Goal: Task Accomplishment & Management: Complete application form

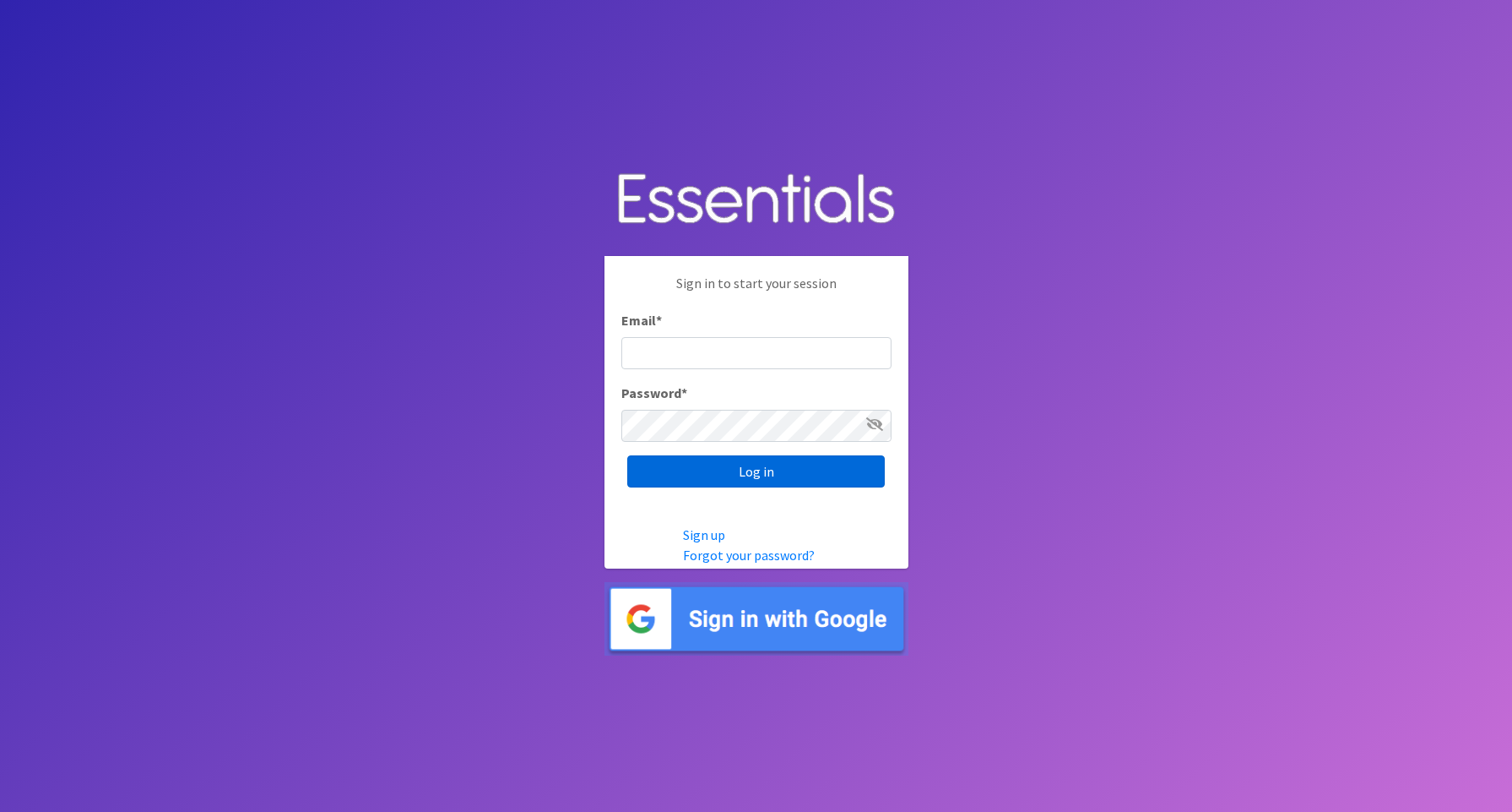
type input "[EMAIL_ADDRESS][DOMAIN_NAME]"
click at [768, 462] on input "Log in" at bounding box center [756, 471] width 257 height 32
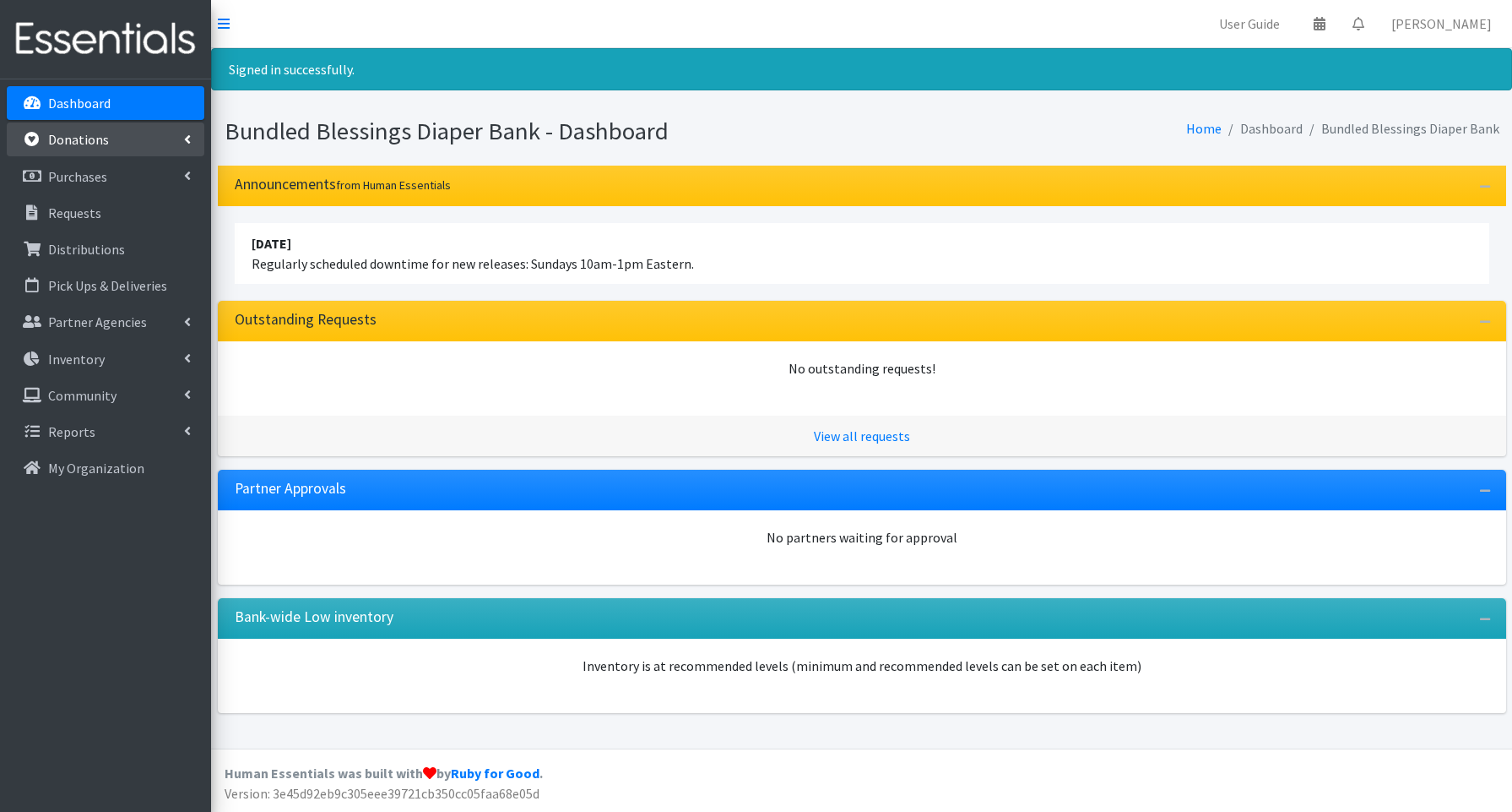
click at [102, 137] on p "Donations" at bounding box center [78, 138] width 60 height 17
click at [111, 219] on link "New Donation" at bounding box center [105, 213] width 198 height 34
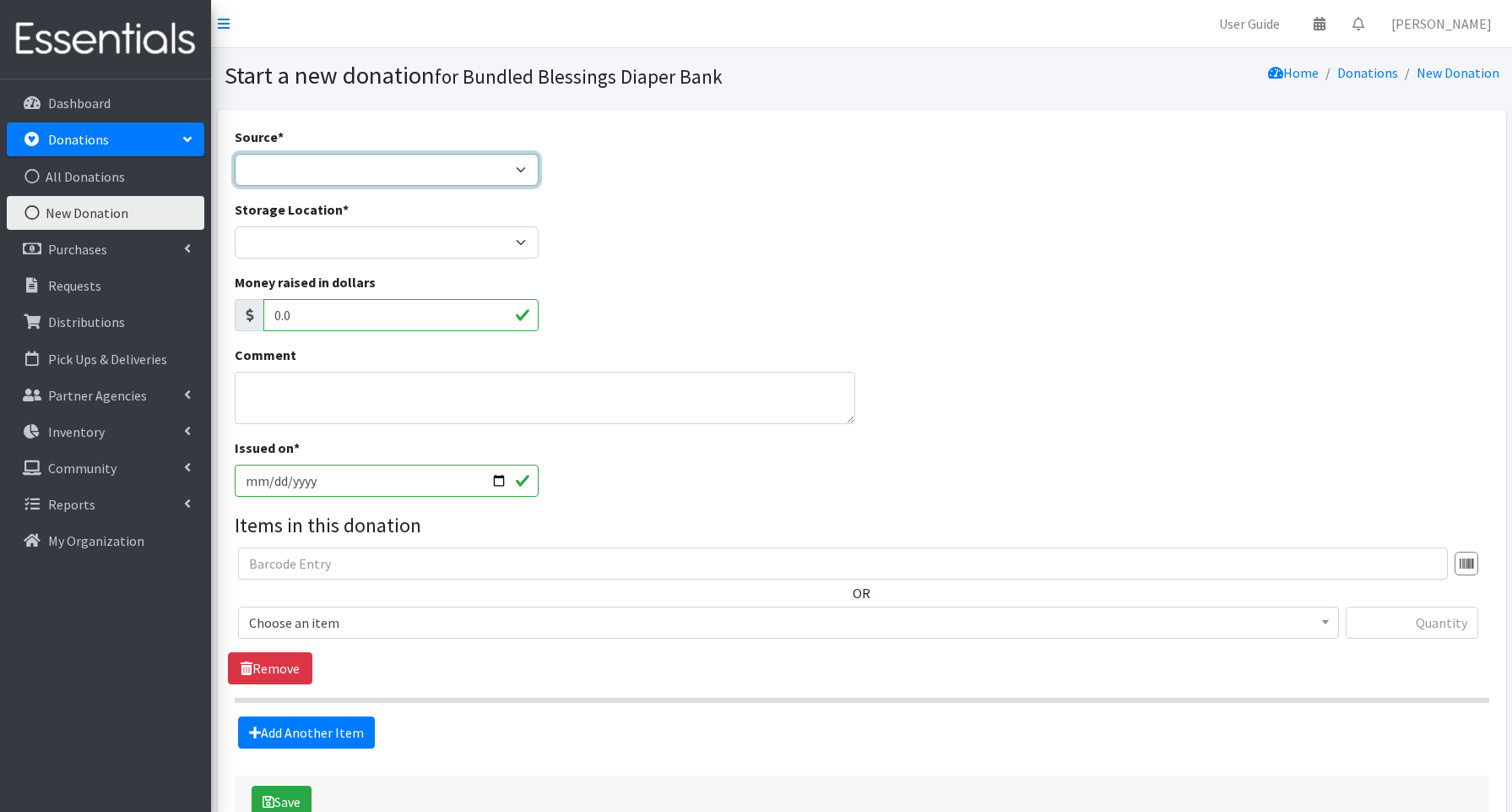
click at [476, 173] on select "Product Drive Manufacturer Donation Site Misc. Donation" at bounding box center [387, 170] width 304 height 32
select select "Donation Site"
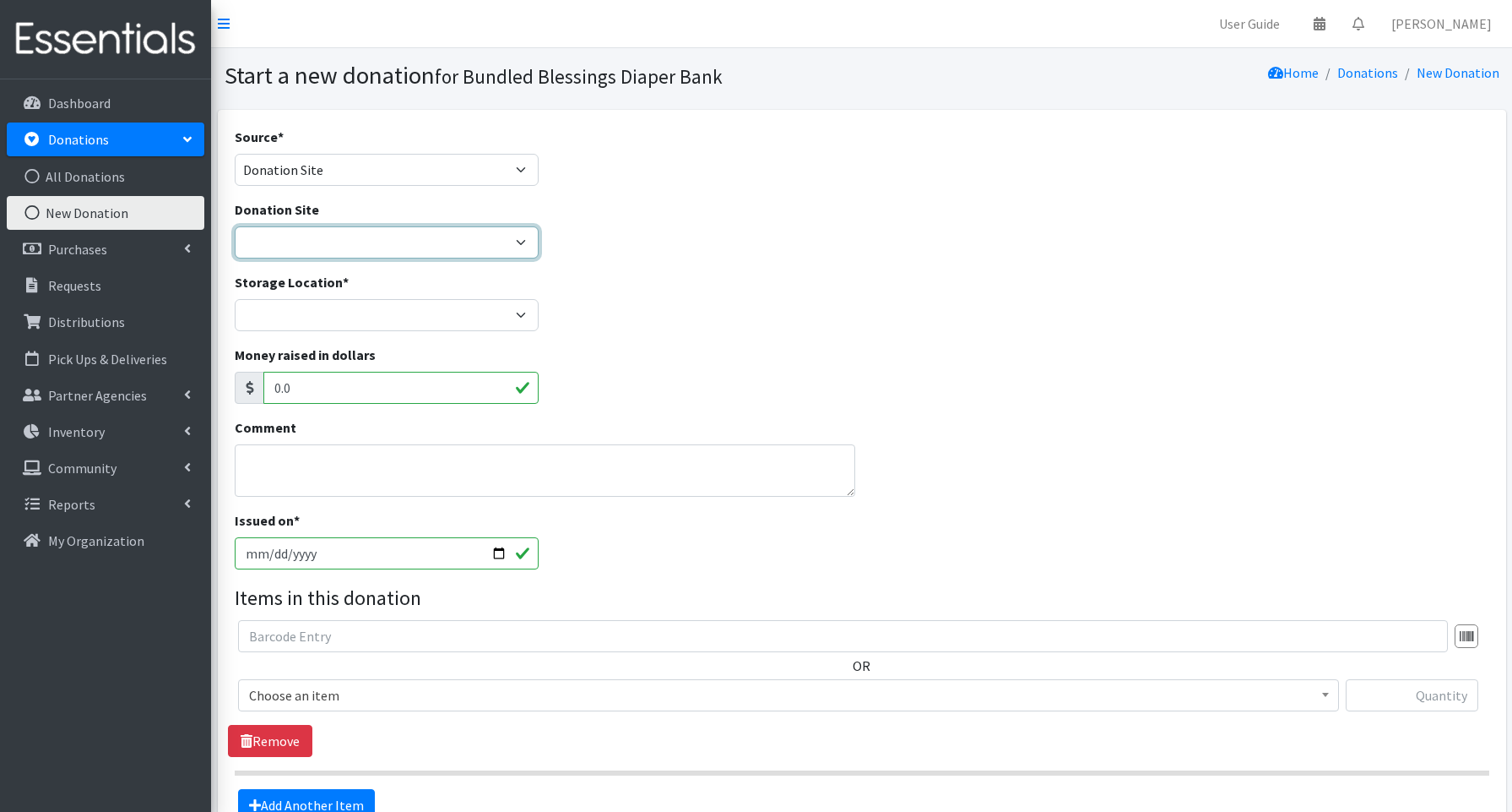
click at [330, 243] on select "Amazon Cherry Preschool Christ Church Winnetka Cloth+home Covenant Nursery Scho…" at bounding box center [387, 242] width 304 height 32
select select "365"
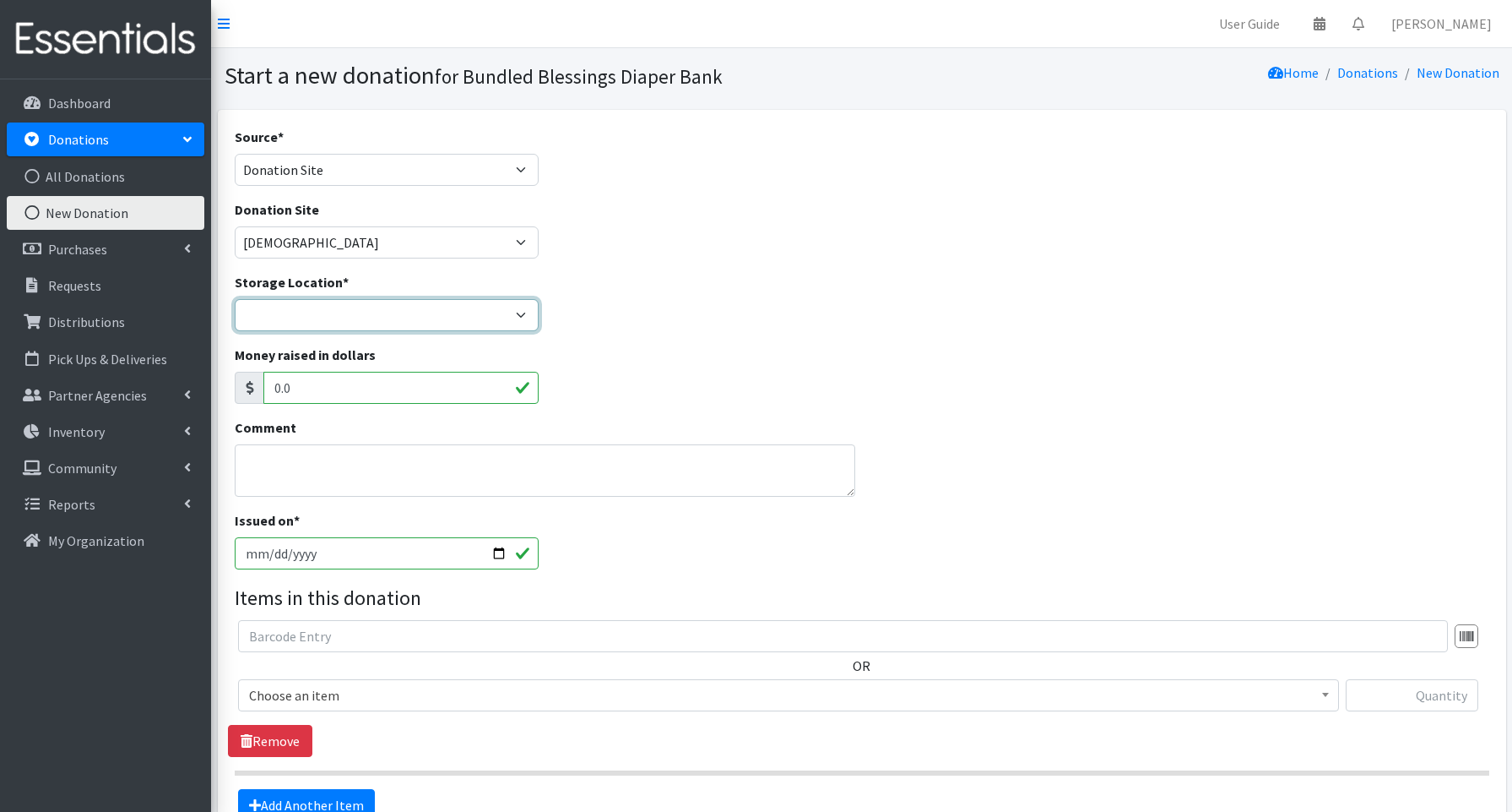
click at [319, 308] on select "Bundled Blessings Diaper Pantry" at bounding box center [387, 315] width 304 height 32
select select "79"
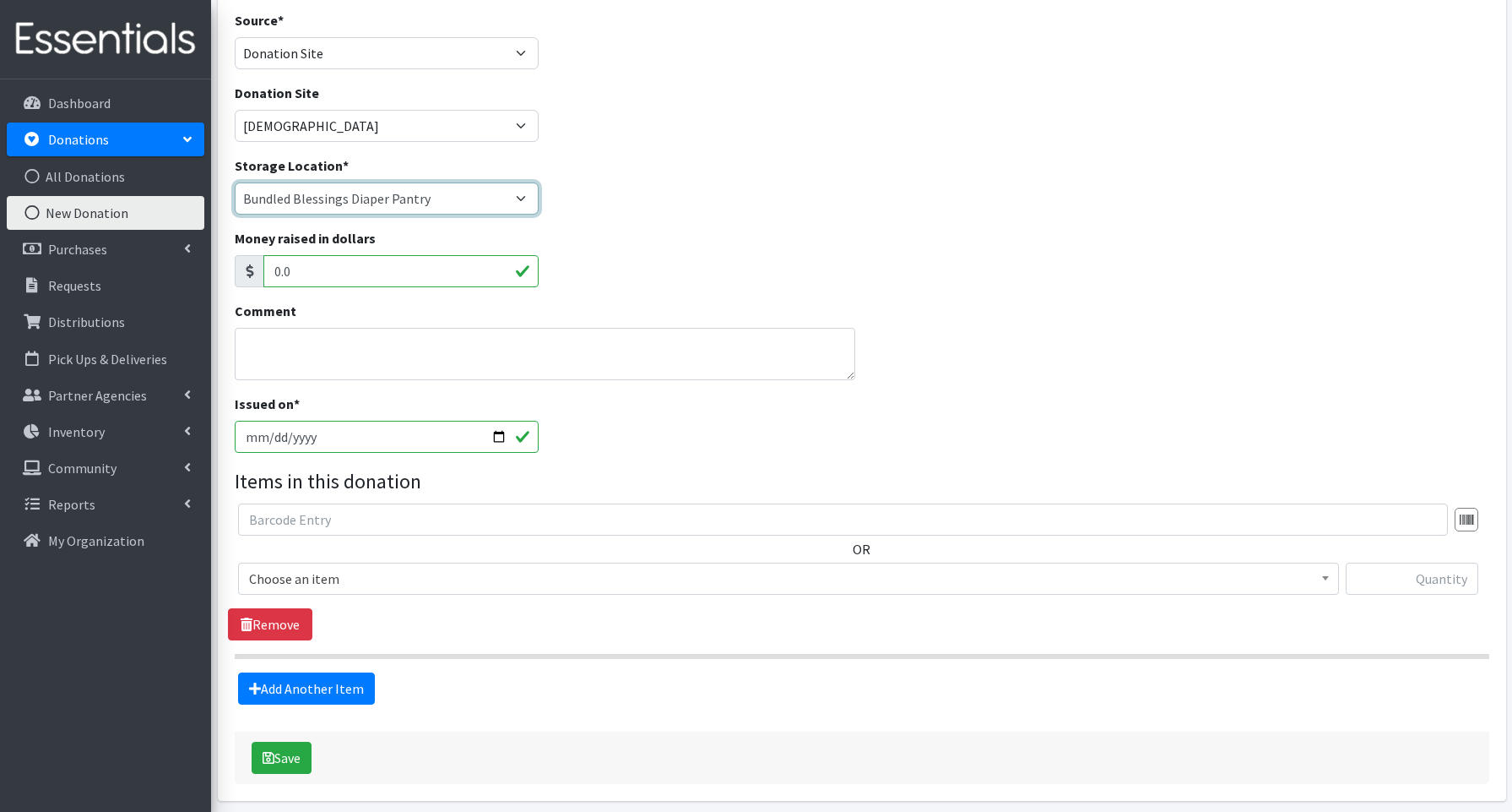
scroll to position [123, 0]
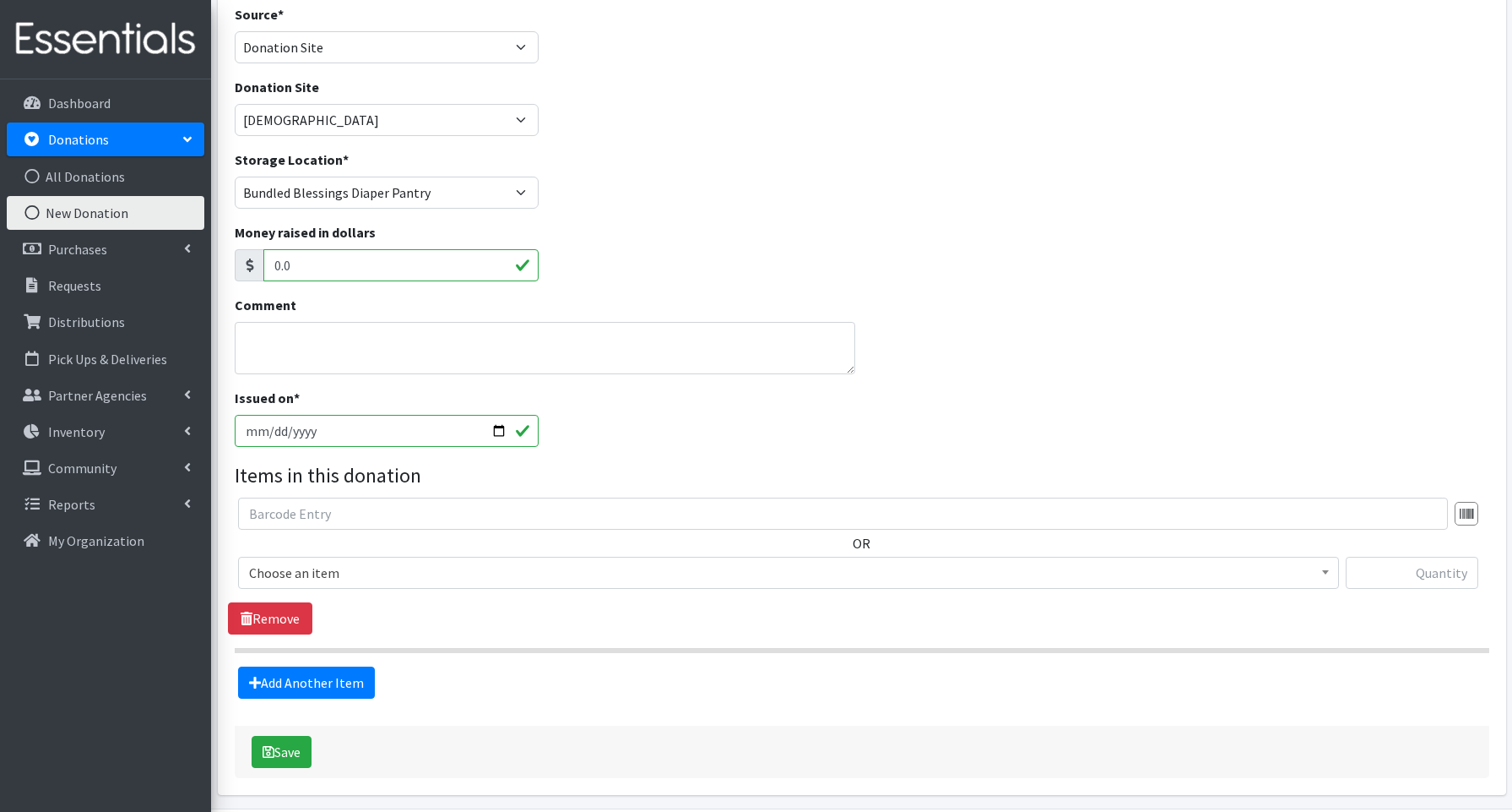
click at [491, 431] on input "2025-09-25" at bounding box center [387, 430] width 304 height 32
type input "[DATE]"
click at [344, 574] on span "Choose an item" at bounding box center [788, 572] width 1078 height 23
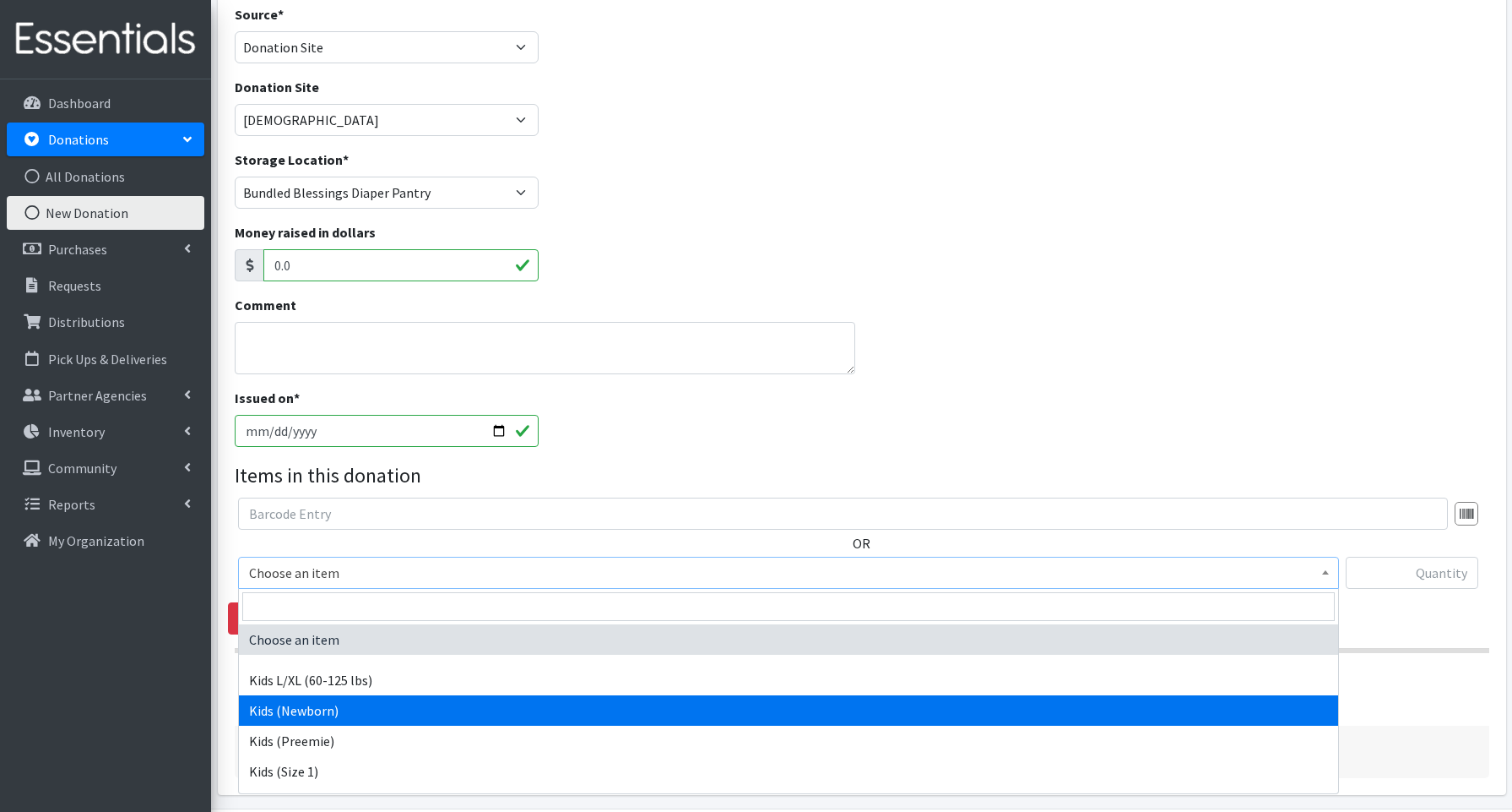
select select "3694"
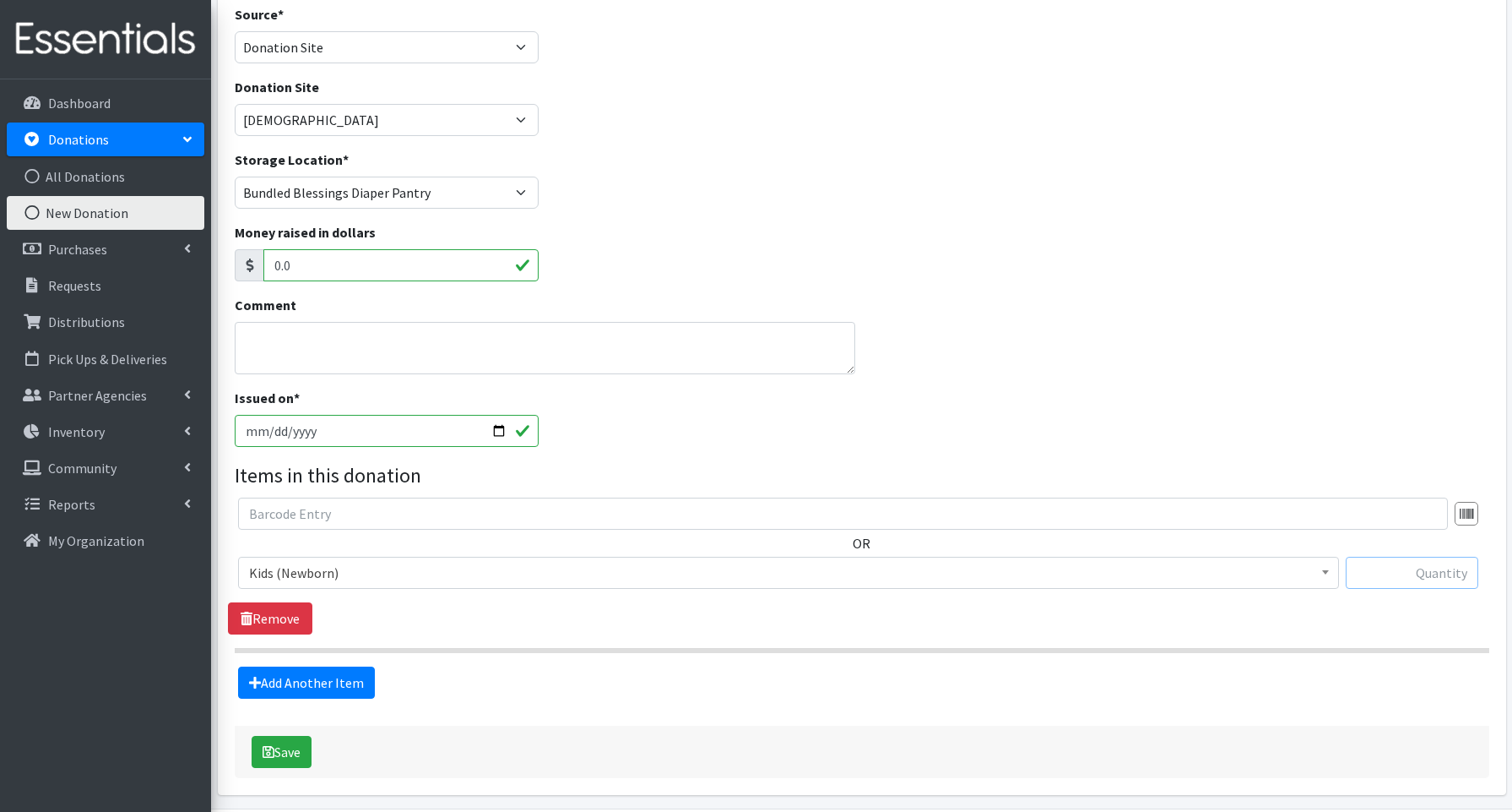
click at [1415, 573] on input "text" at bounding box center [1412, 572] width 132 height 32
type input "96"
click at [352, 688] on link "Add Another Item" at bounding box center [306, 682] width 136 height 32
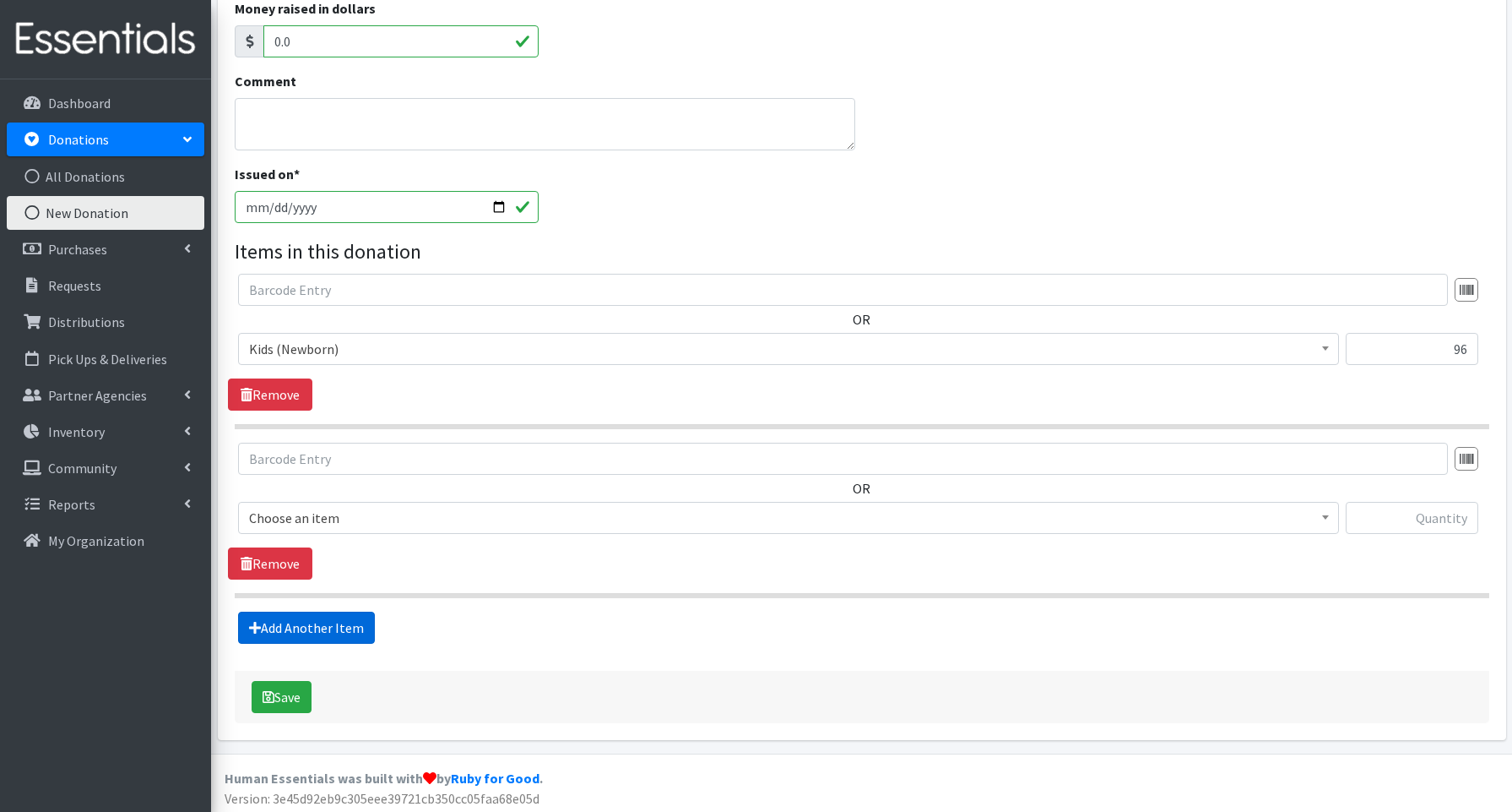
scroll to position [351, 0]
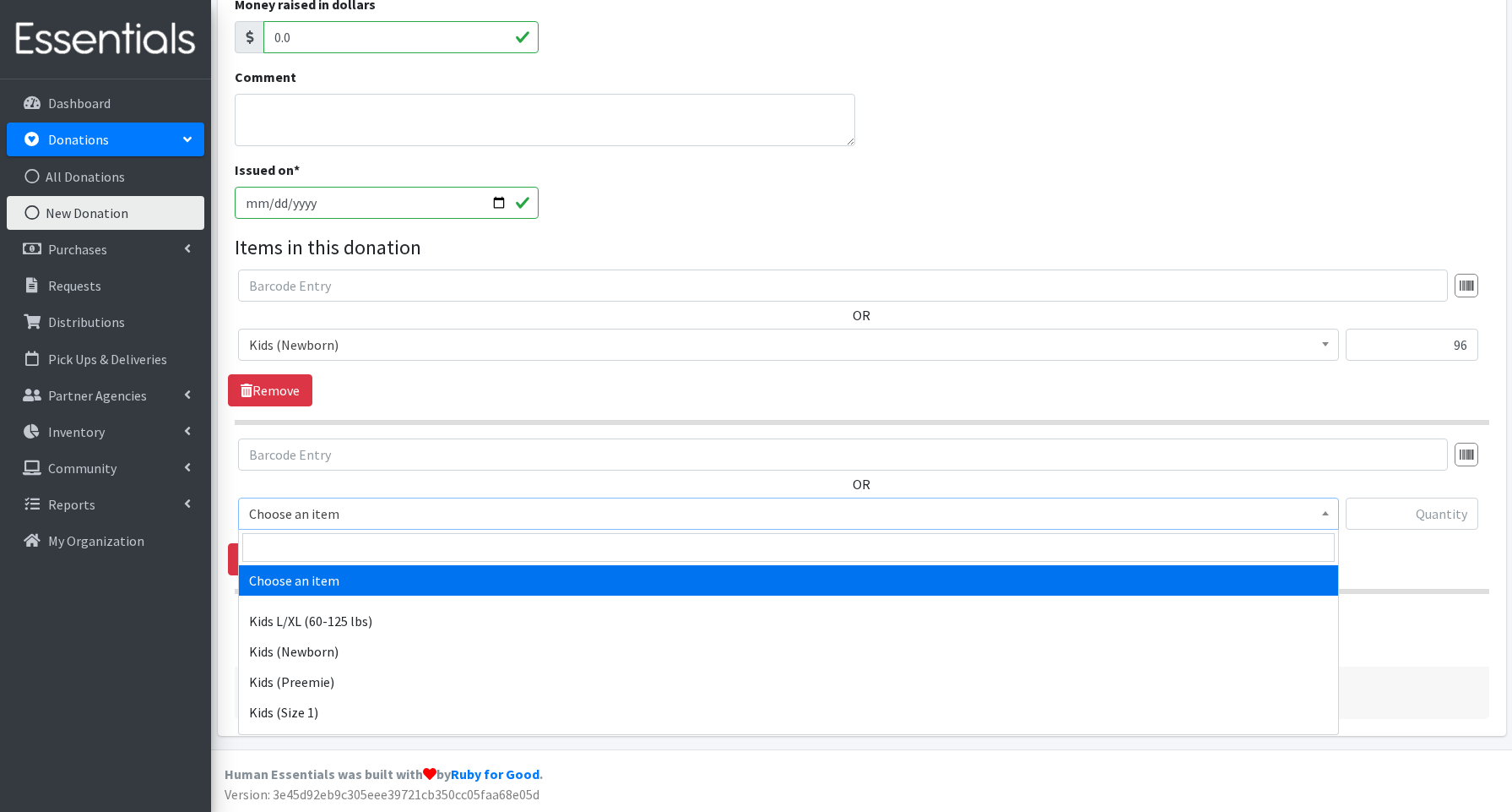
click at [271, 514] on span "Choose an item" at bounding box center [788, 514] width 1078 height 23
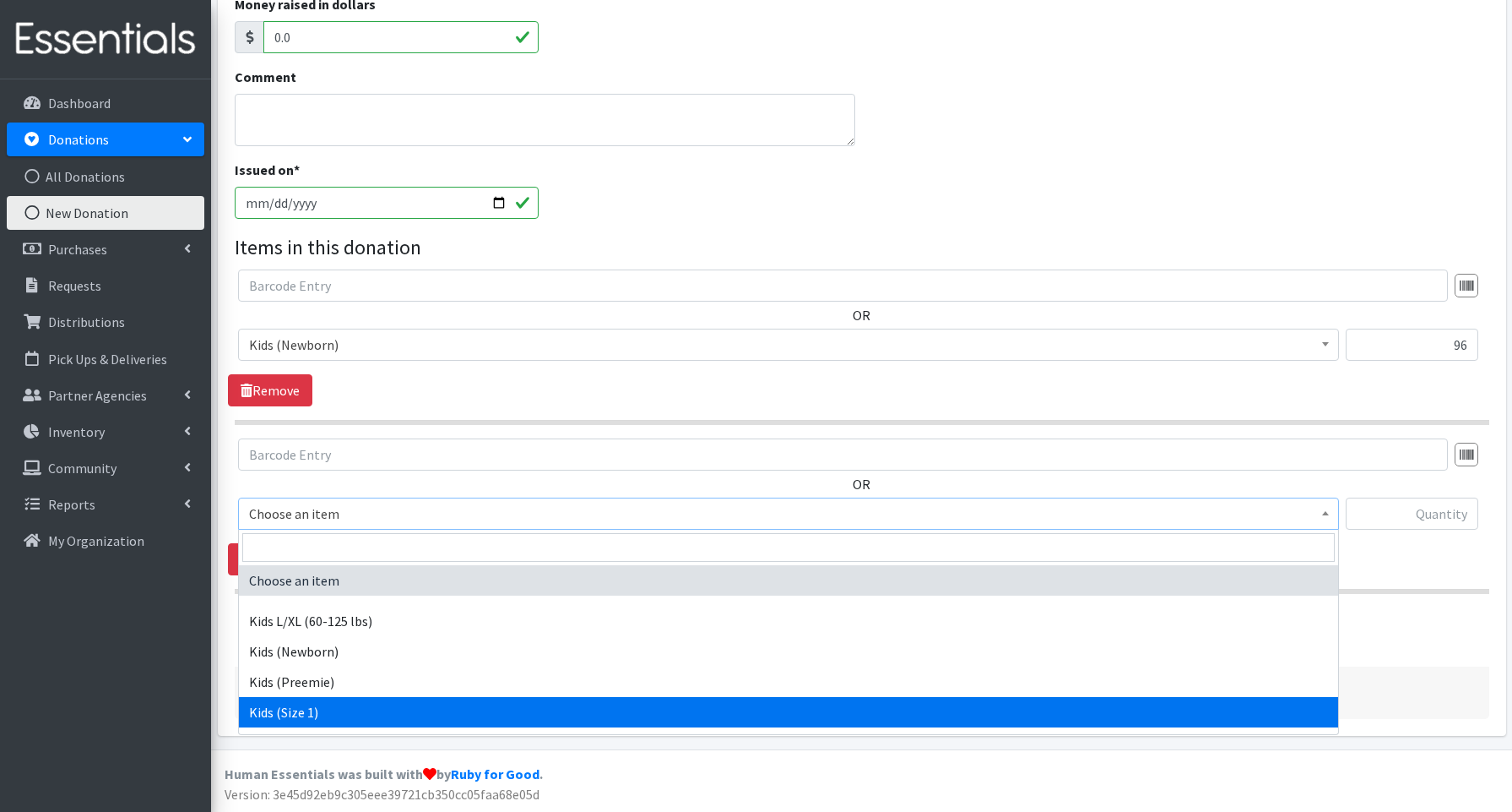
drag, startPoint x: 294, startPoint y: 712, endPoint x: 282, endPoint y: 686, distance: 28.6
select select "3657"
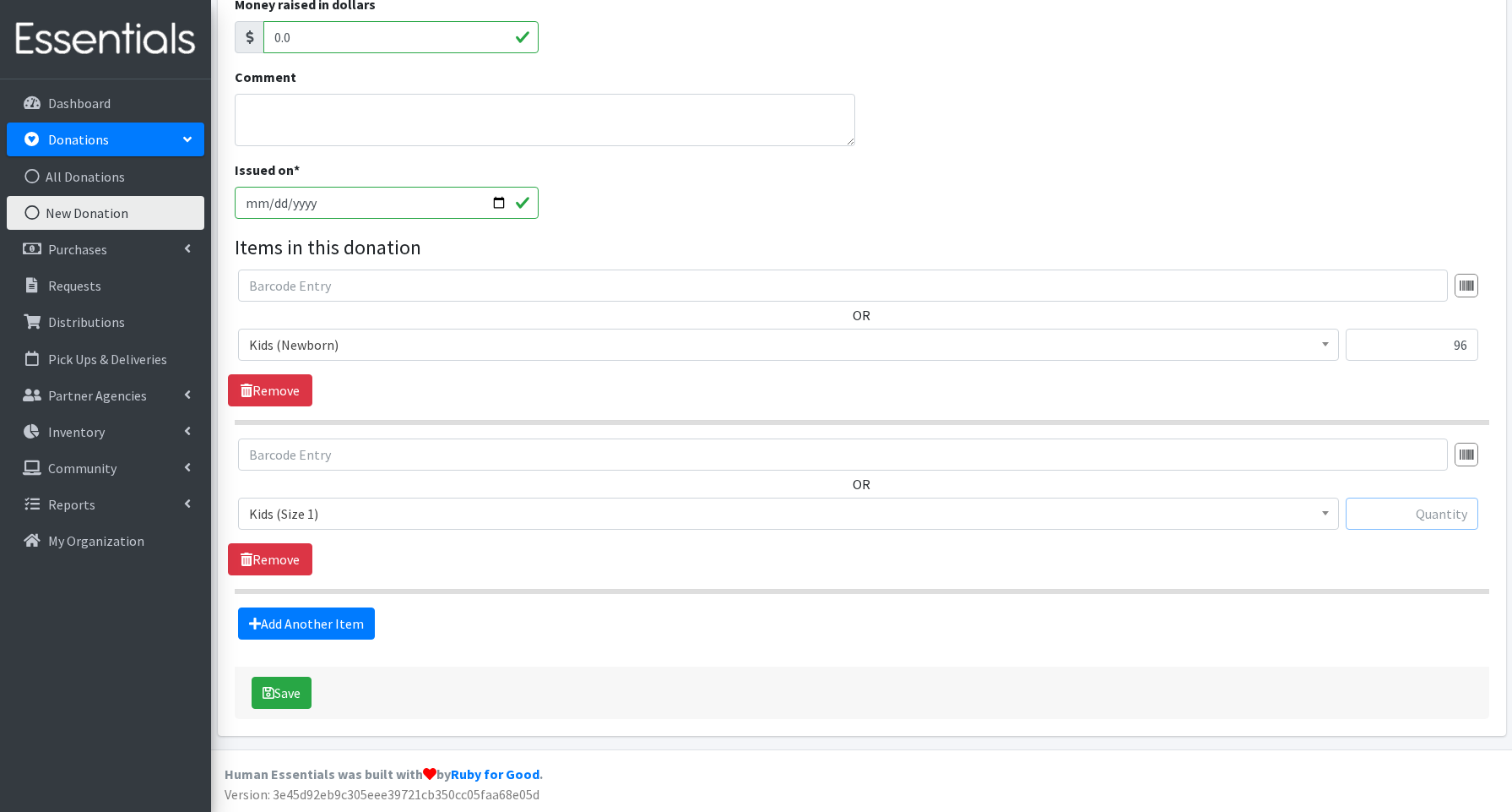
click at [1426, 516] on input "text" at bounding box center [1412, 513] width 132 height 32
type input "114"
click at [329, 631] on link "Add Another Item" at bounding box center [306, 623] width 136 height 32
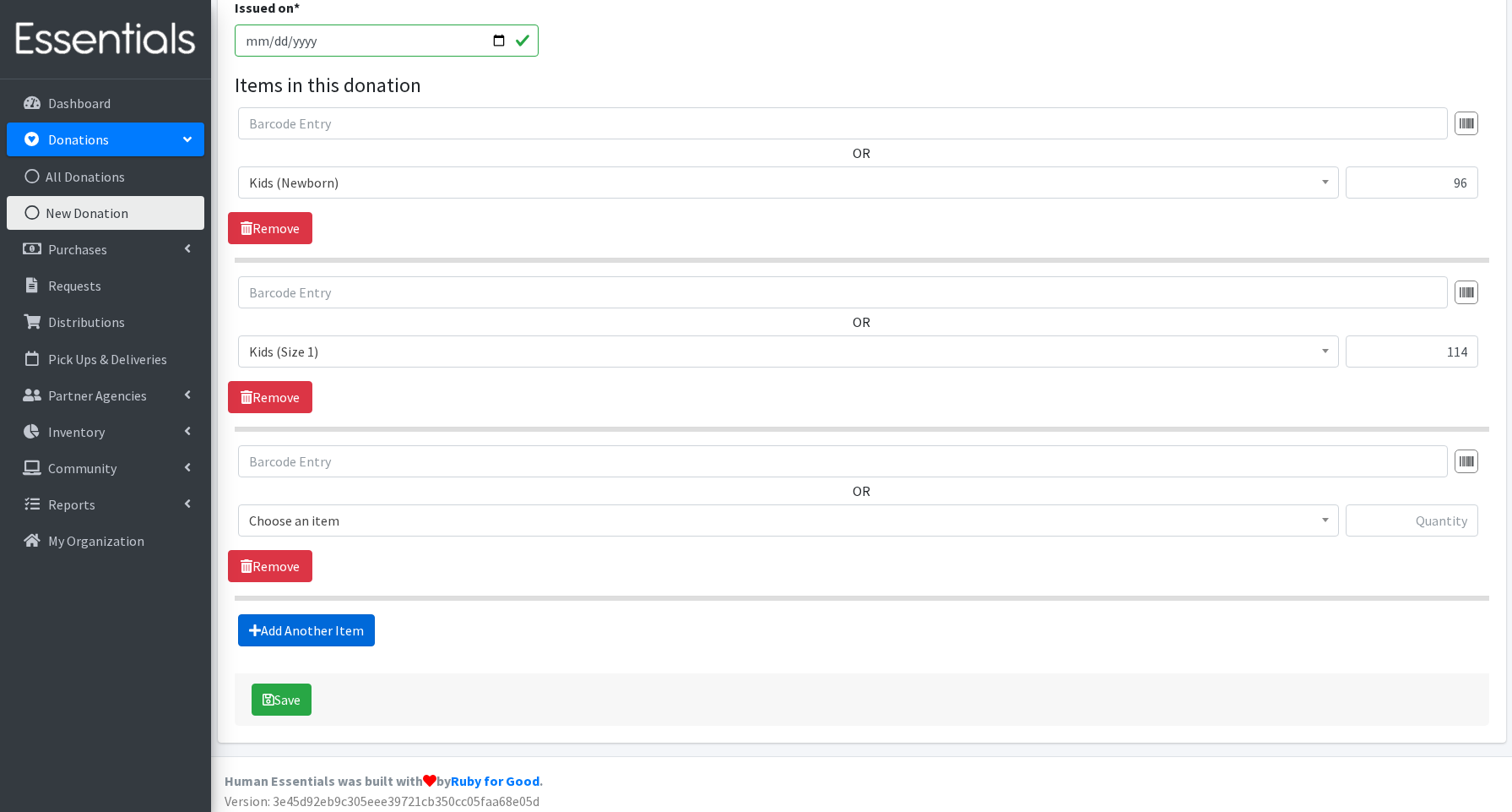
scroll to position [520, 0]
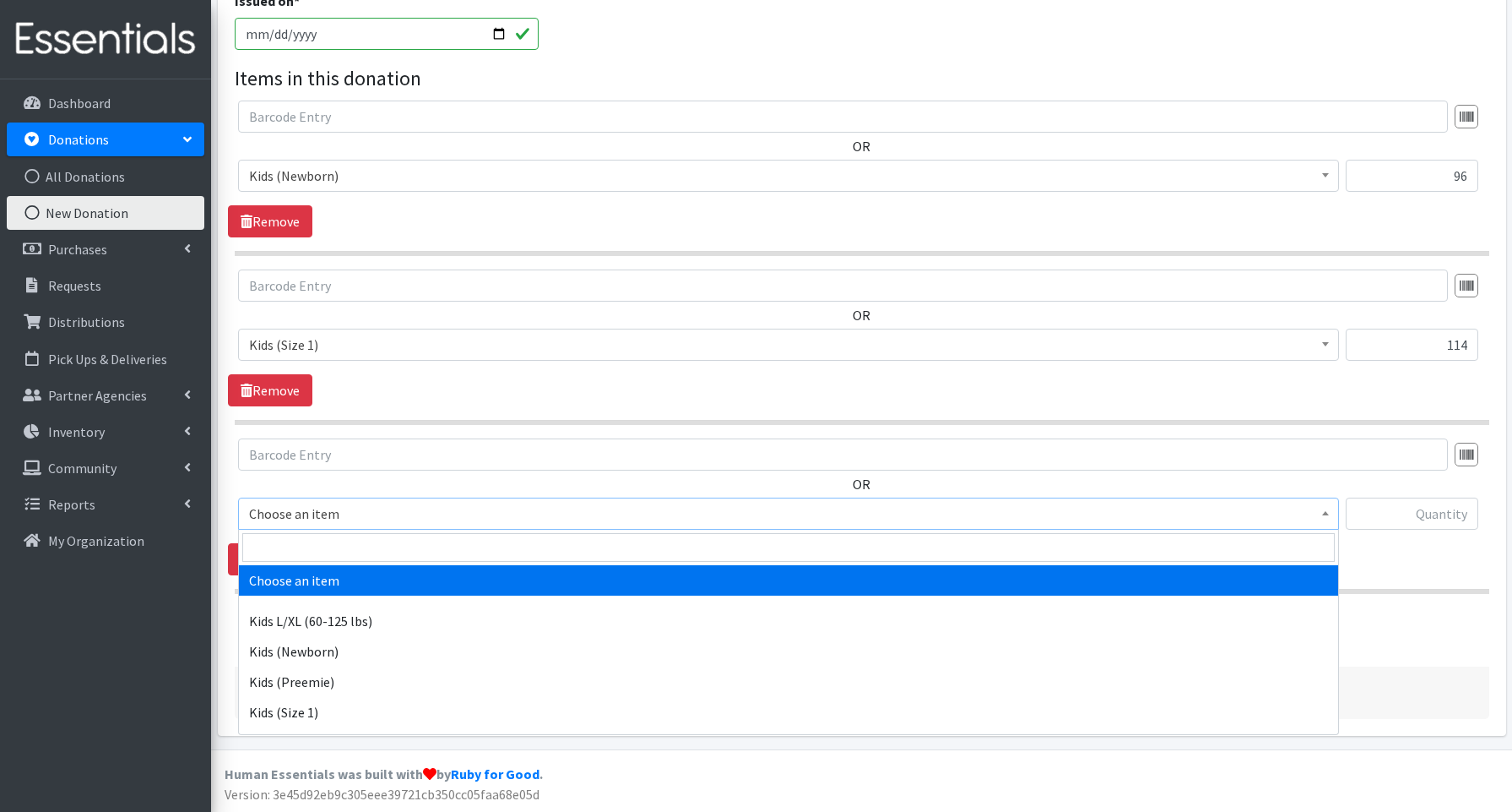
click at [313, 516] on span "Choose an item" at bounding box center [788, 514] width 1078 height 23
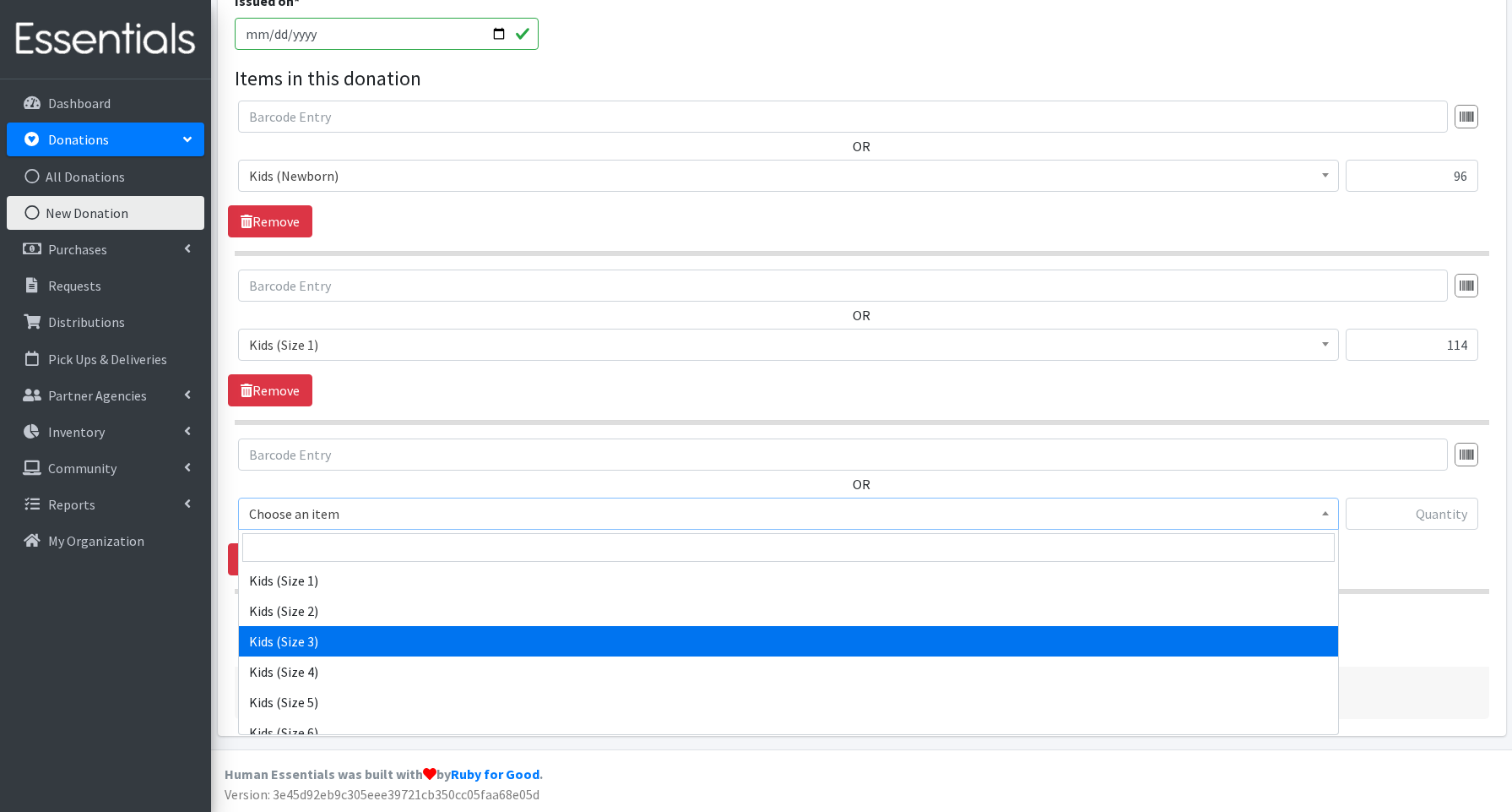
scroll to position [153, 0]
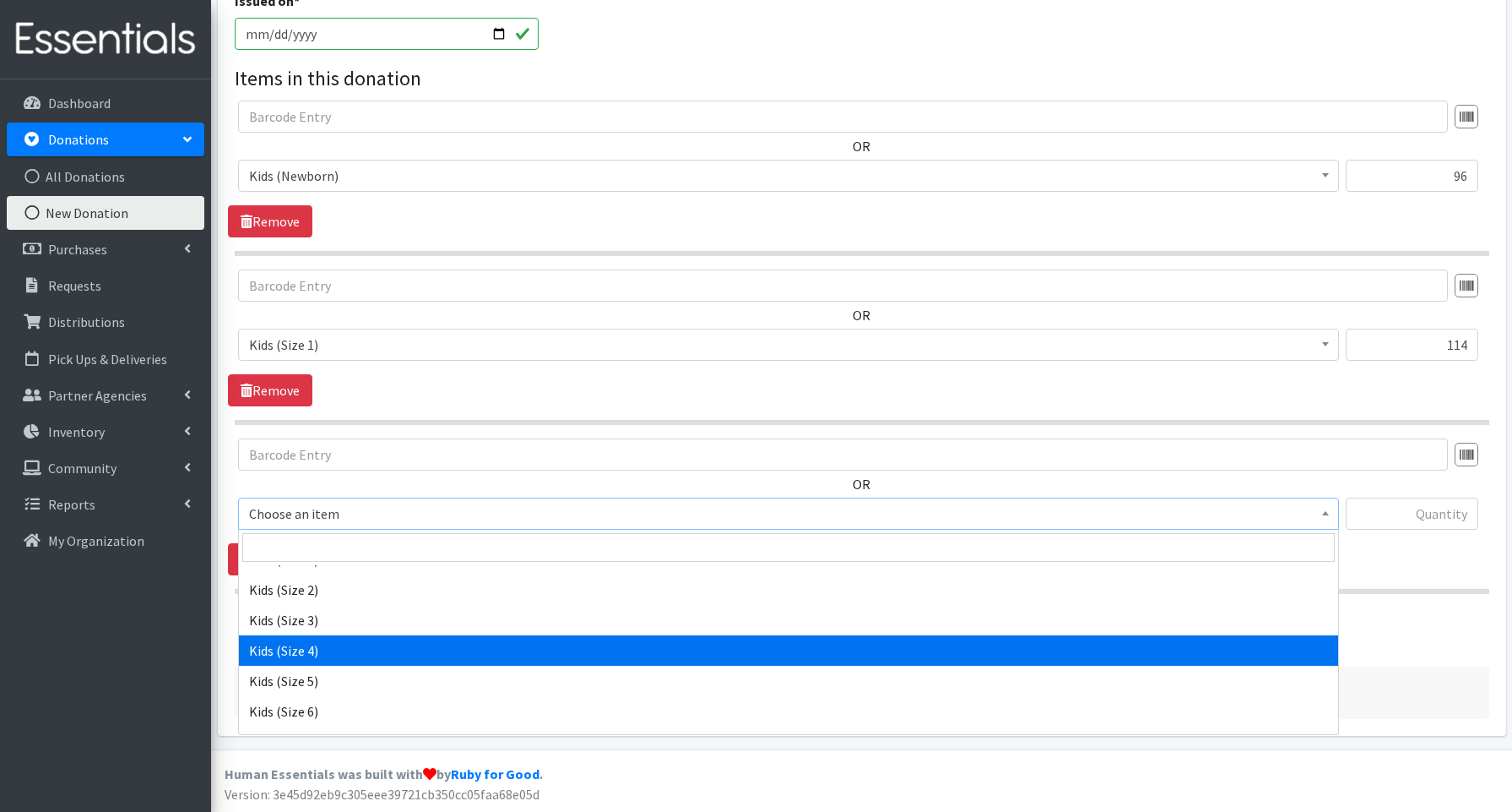
select select "3650"
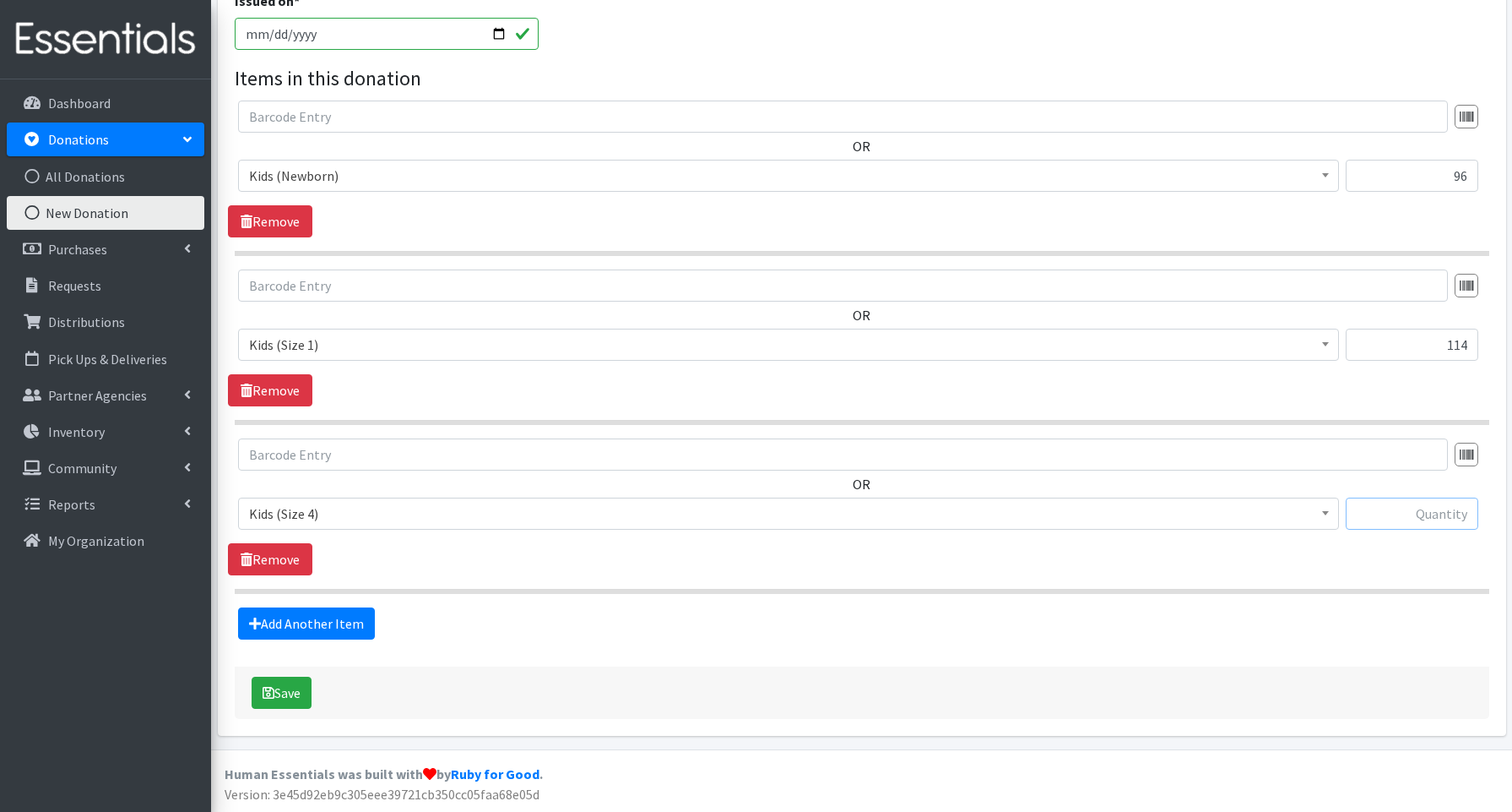
click at [1389, 515] on input "text" at bounding box center [1412, 513] width 132 height 32
type input "84"
click at [359, 616] on link "Add Another Item" at bounding box center [306, 623] width 136 height 32
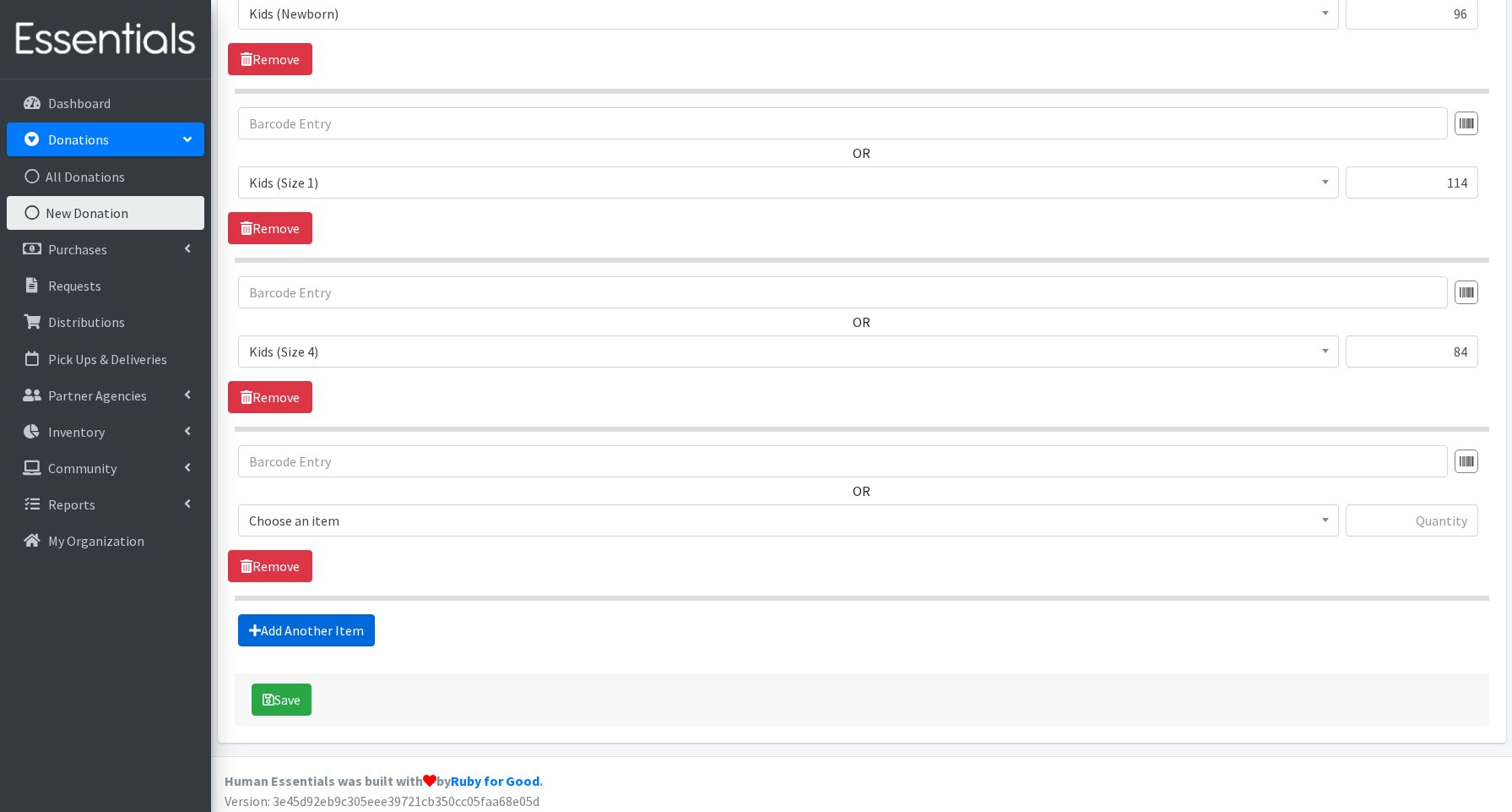
scroll to position [688, 0]
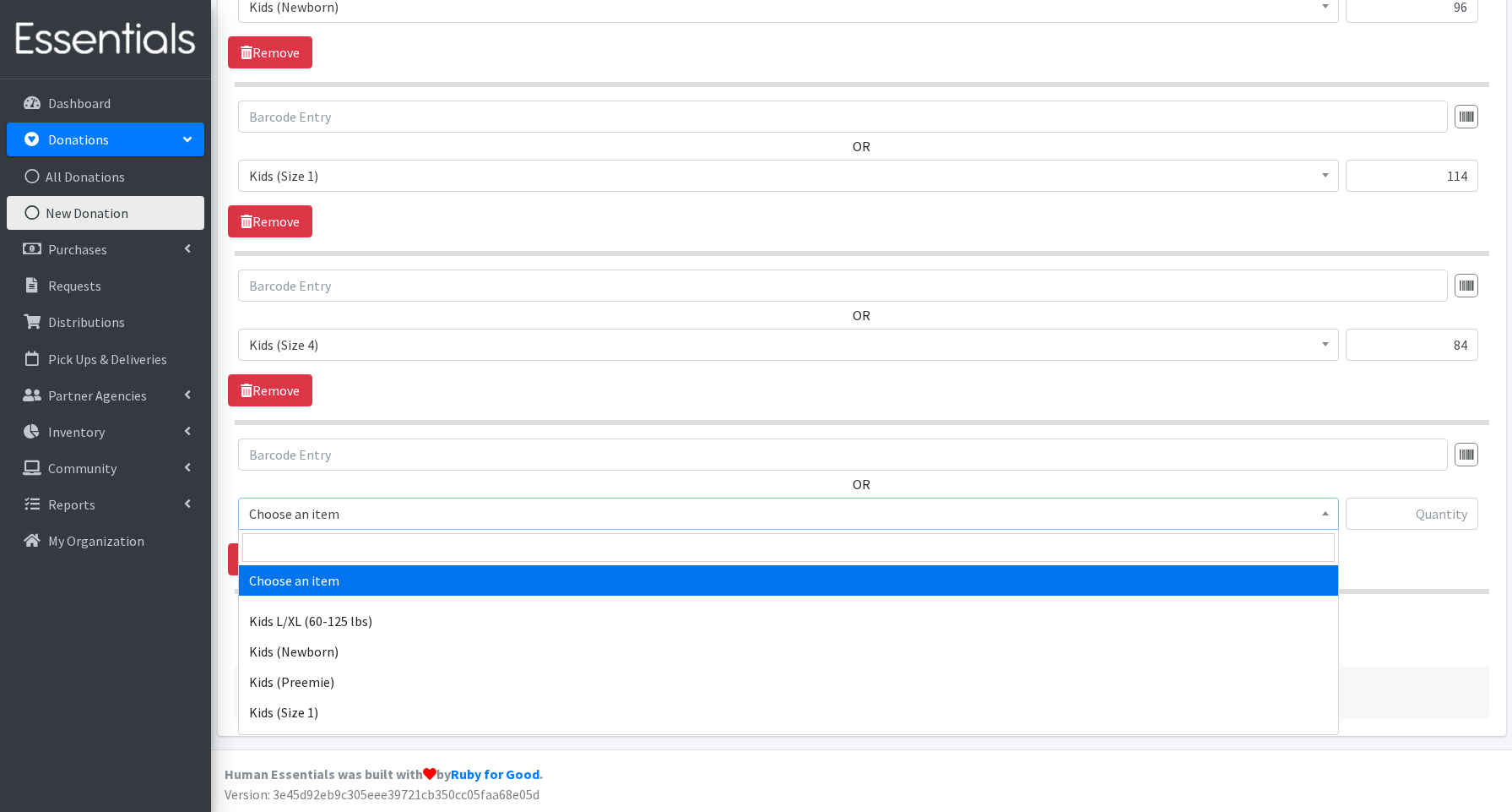
click at [325, 517] on span "Choose an item" at bounding box center [788, 514] width 1078 height 23
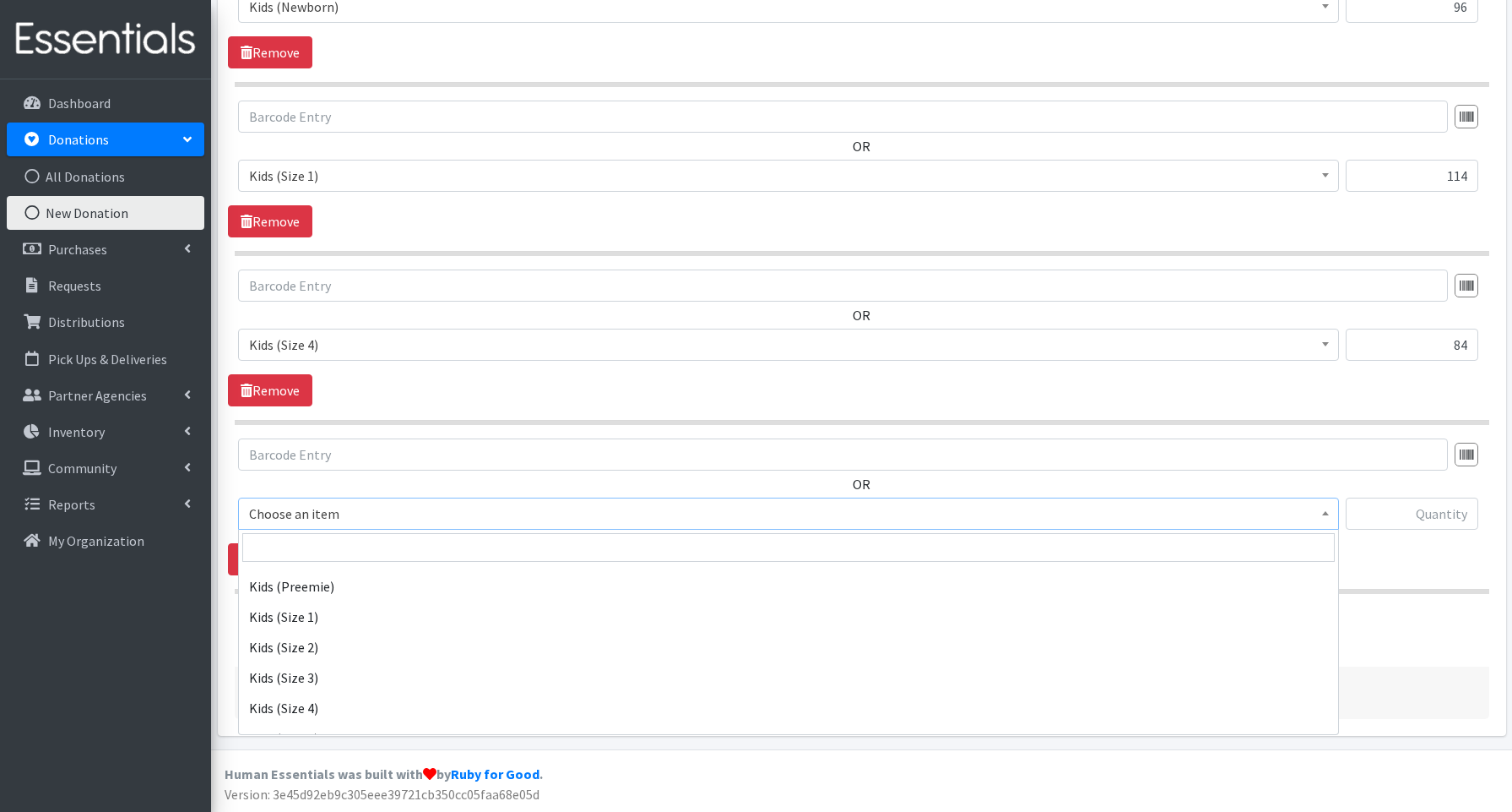
scroll to position [144, 0]
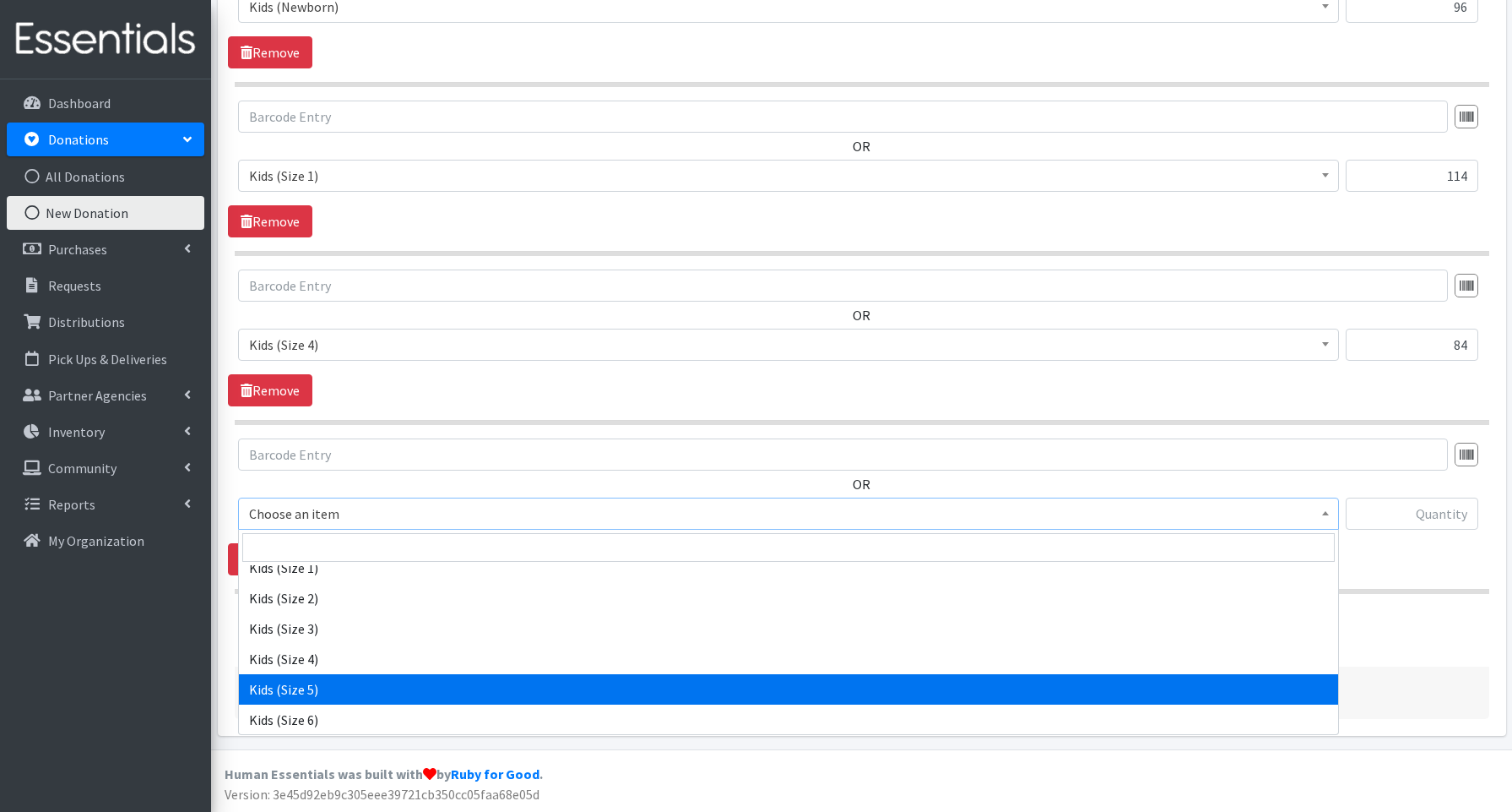
select select "3672"
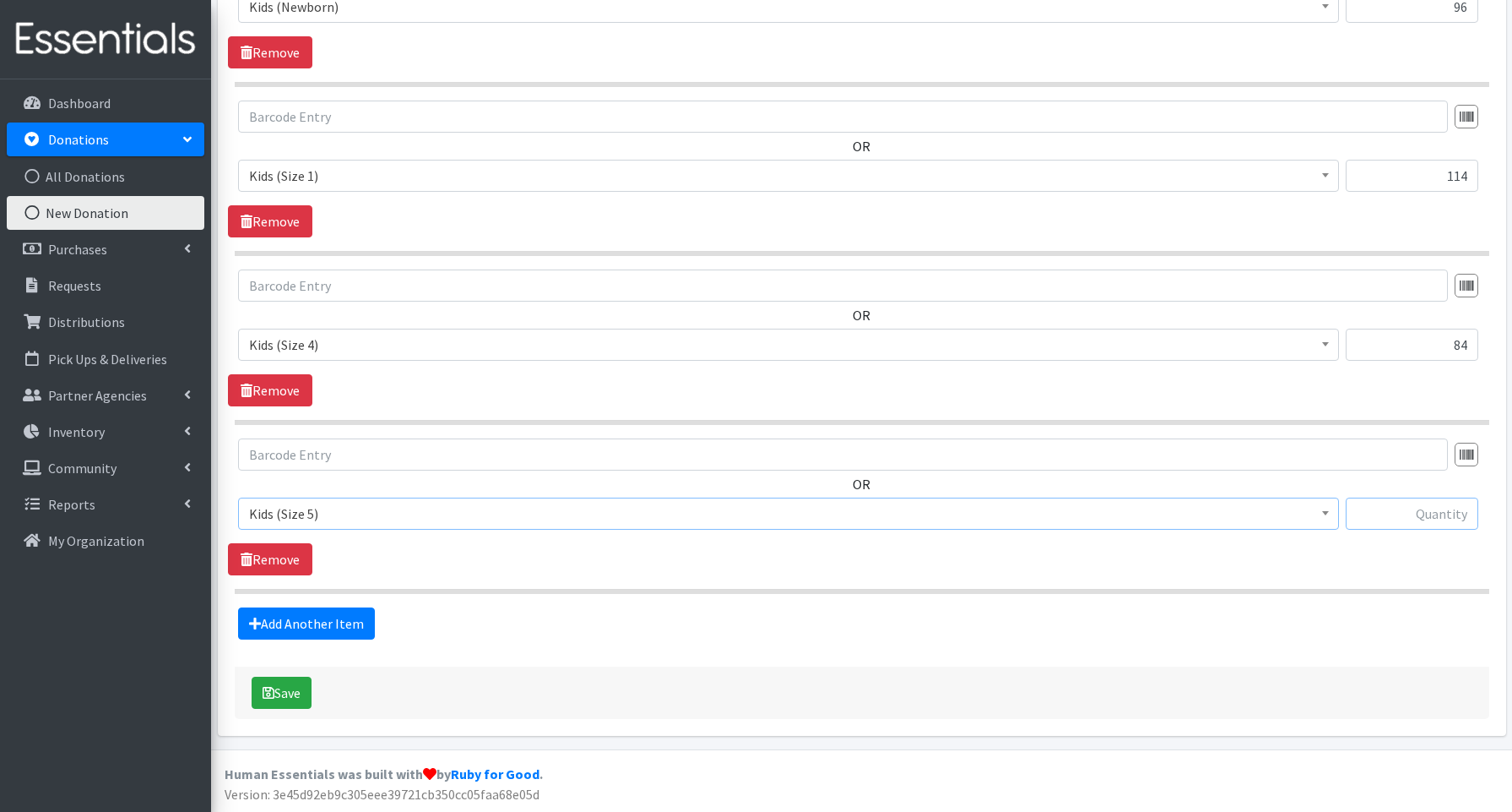
click at [1416, 516] on input "text" at bounding box center [1412, 513] width 132 height 32
type input "94"
click at [327, 623] on link "Add Another Item" at bounding box center [306, 623] width 136 height 32
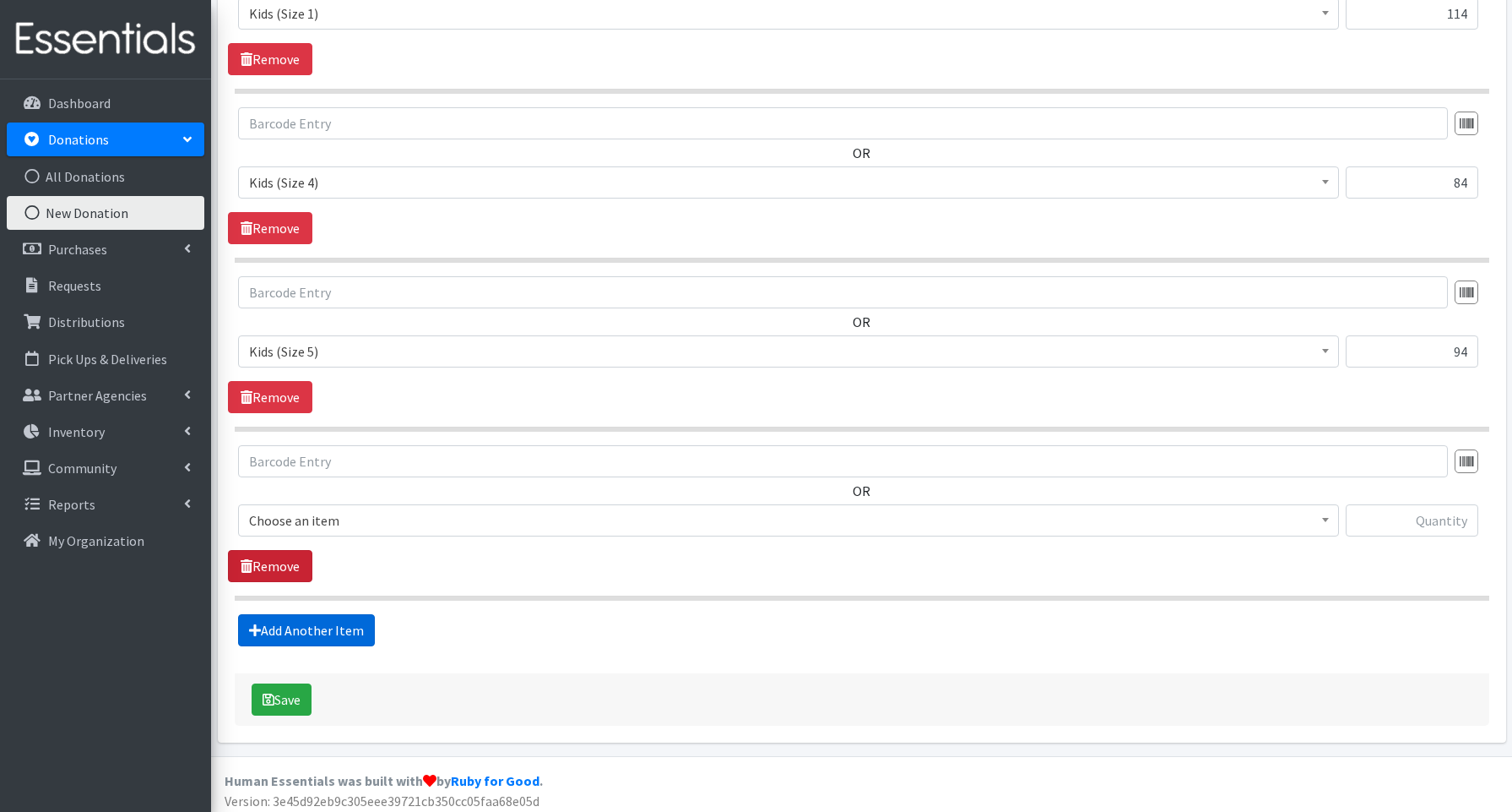
scroll to position [858, 0]
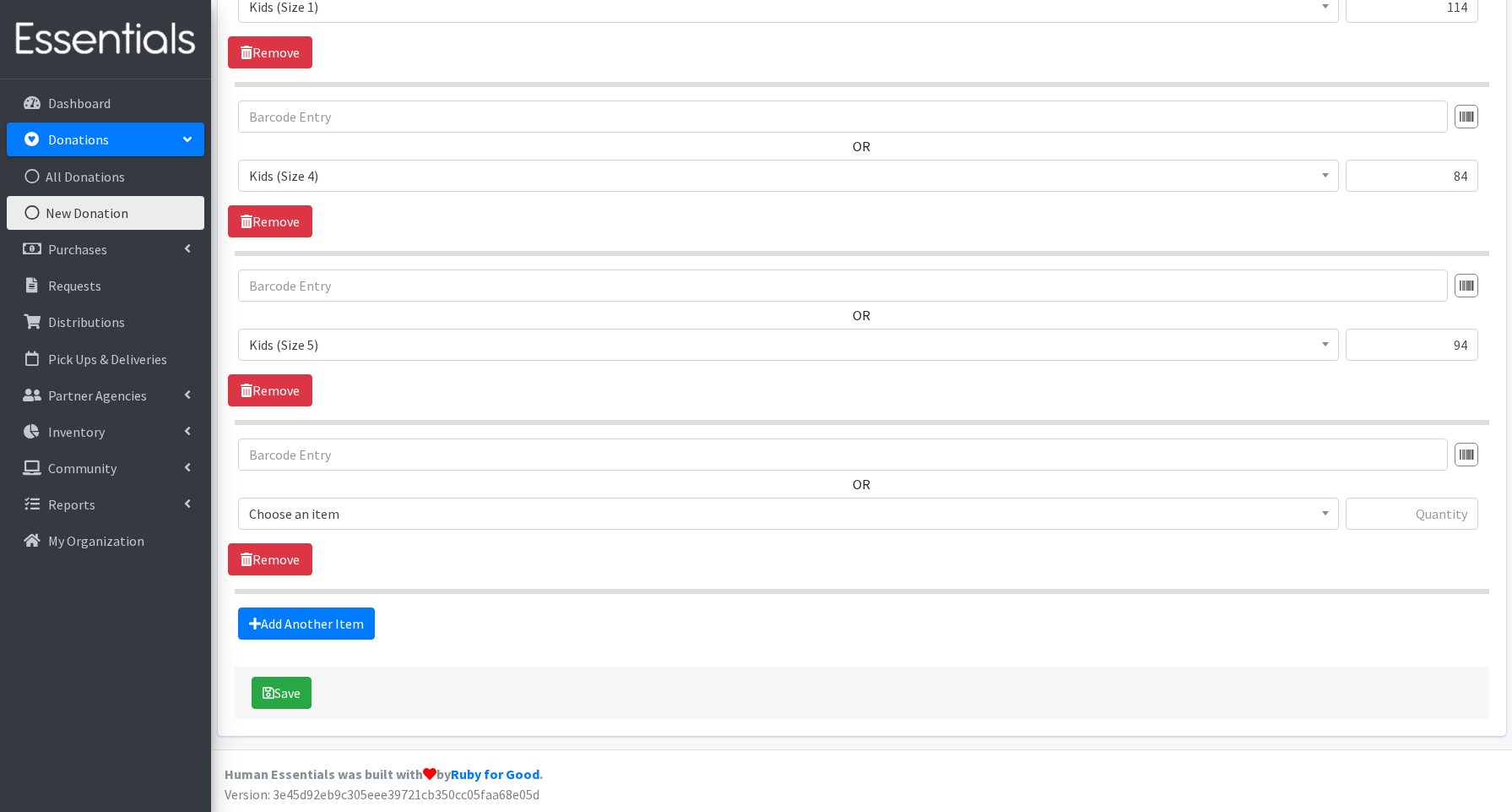
click at [313, 515] on span "Choose an item" at bounding box center [788, 514] width 1078 height 23
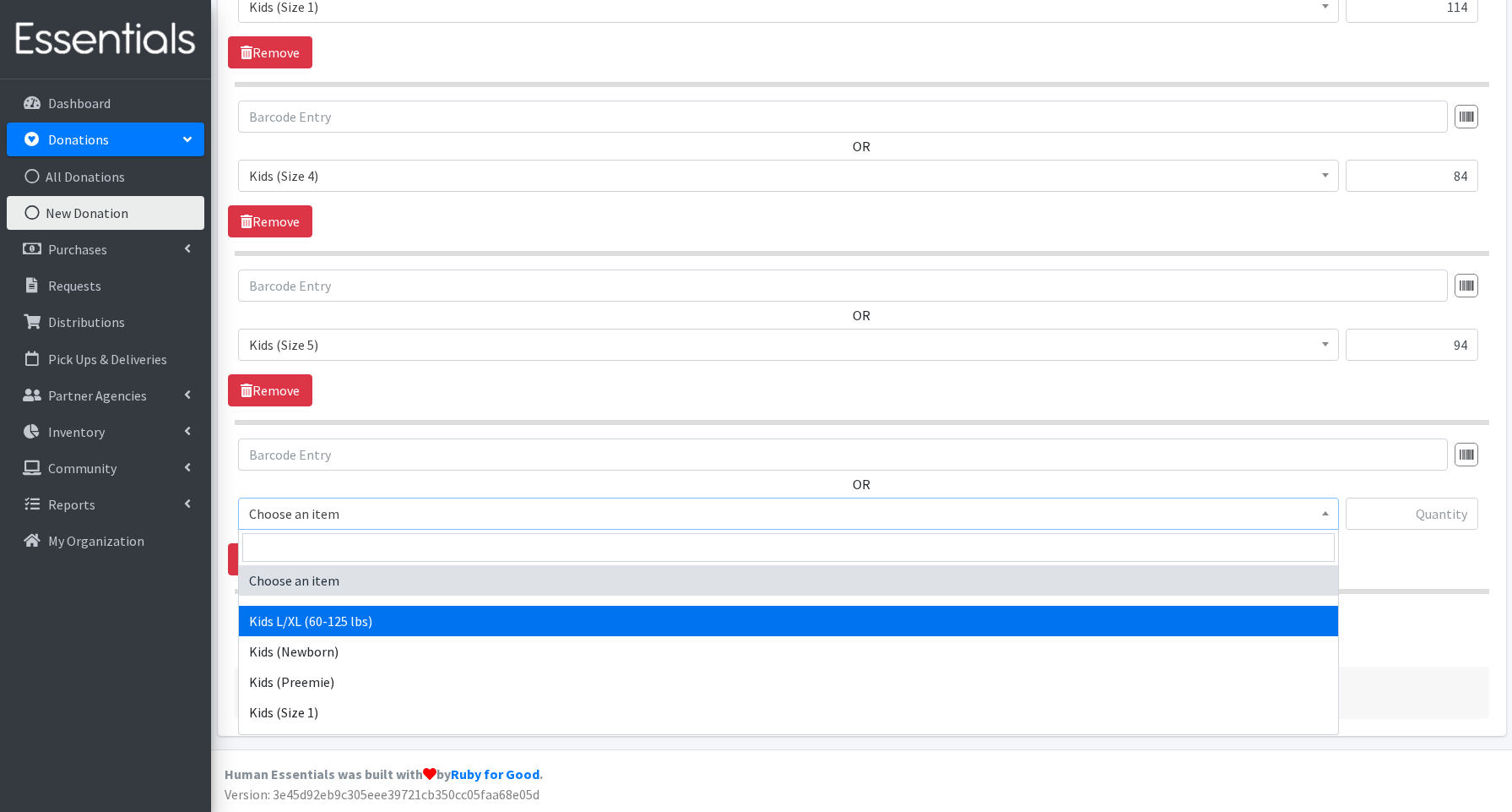
select select "3660"
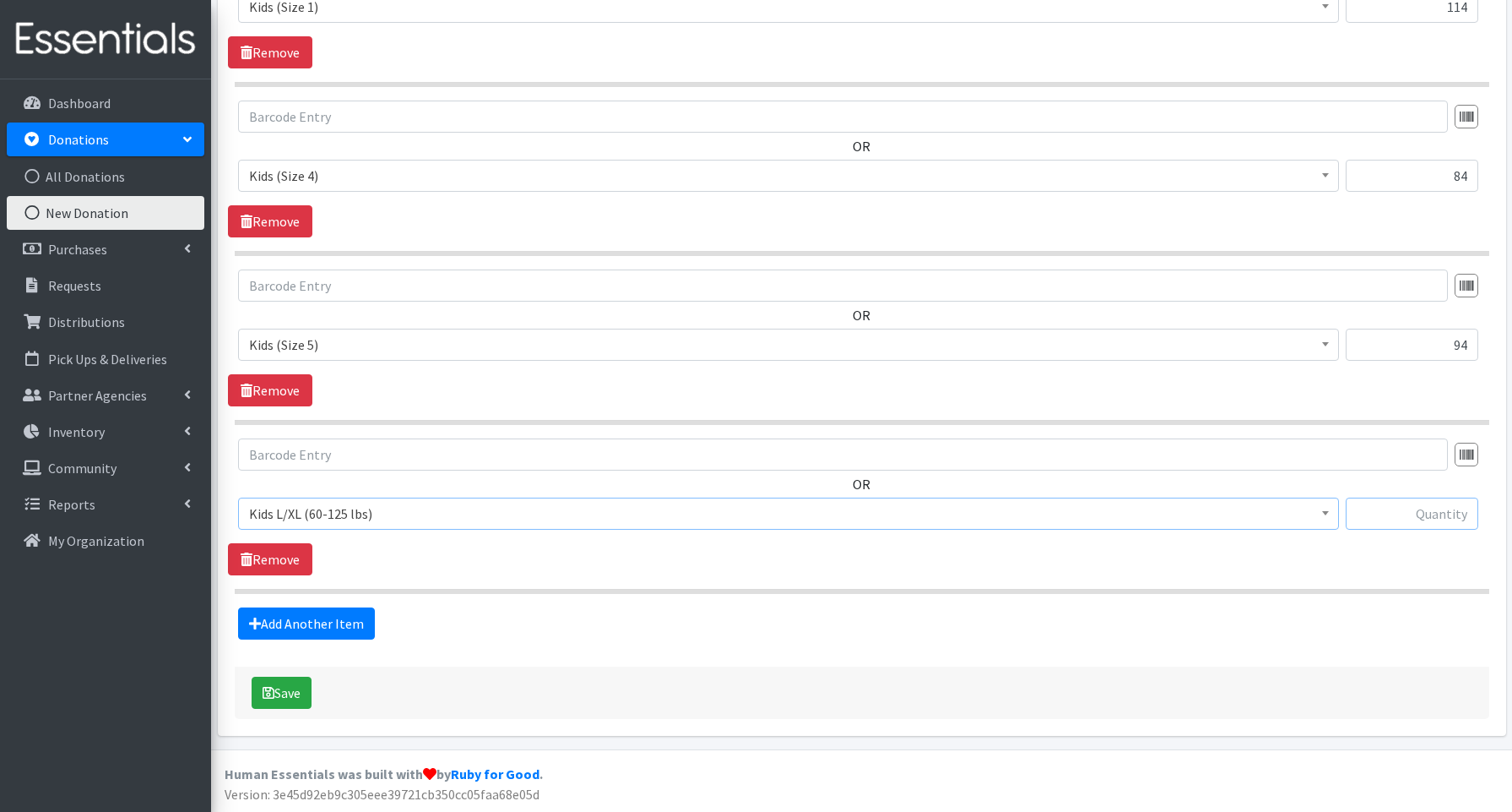
click at [1384, 520] on input "text" at bounding box center [1412, 513] width 132 height 32
type input "25"
click at [292, 628] on link "Add Another Item" at bounding box center [306, 623] width 136 height 32
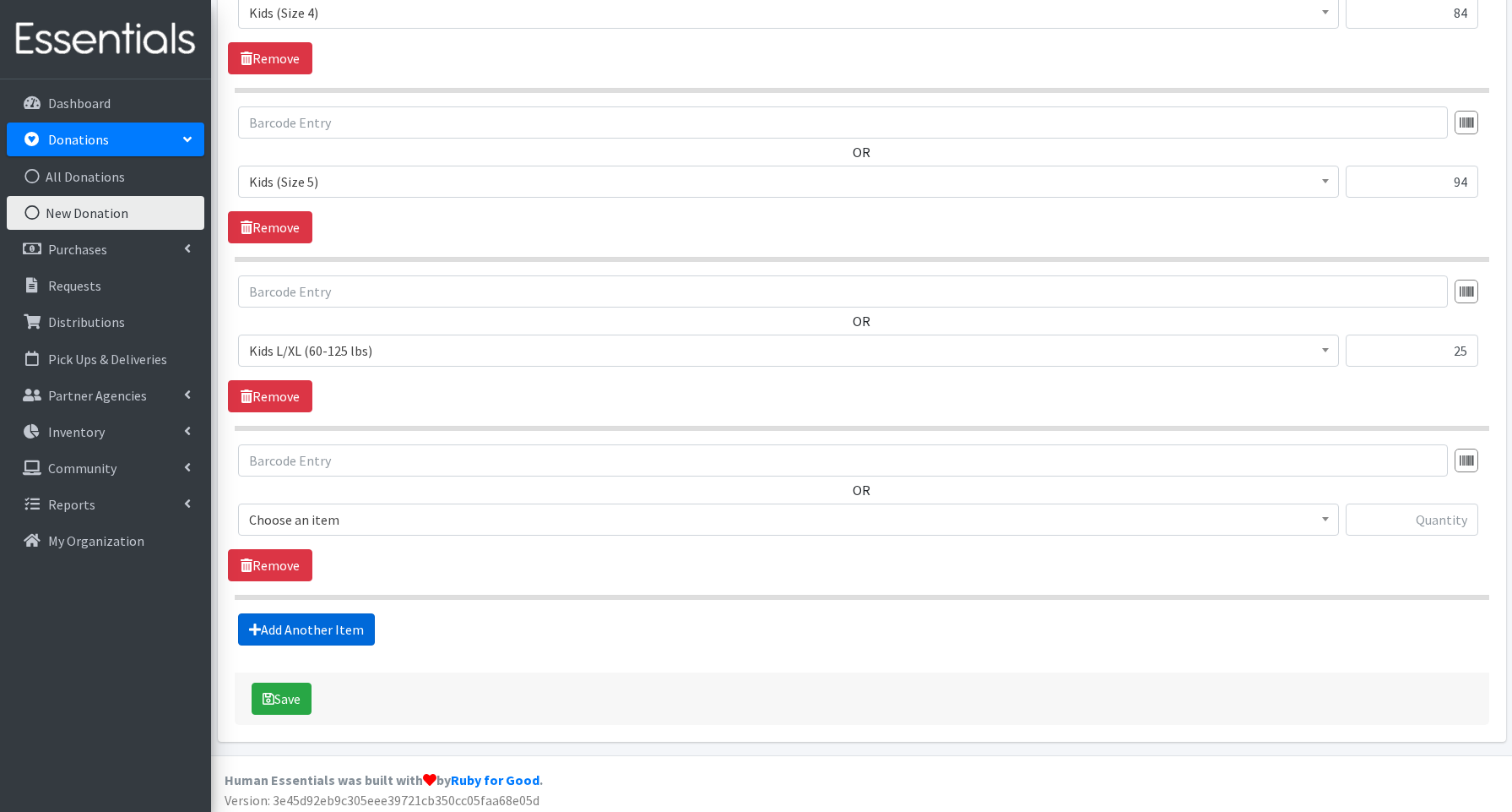
scroll to position [1026, 0]
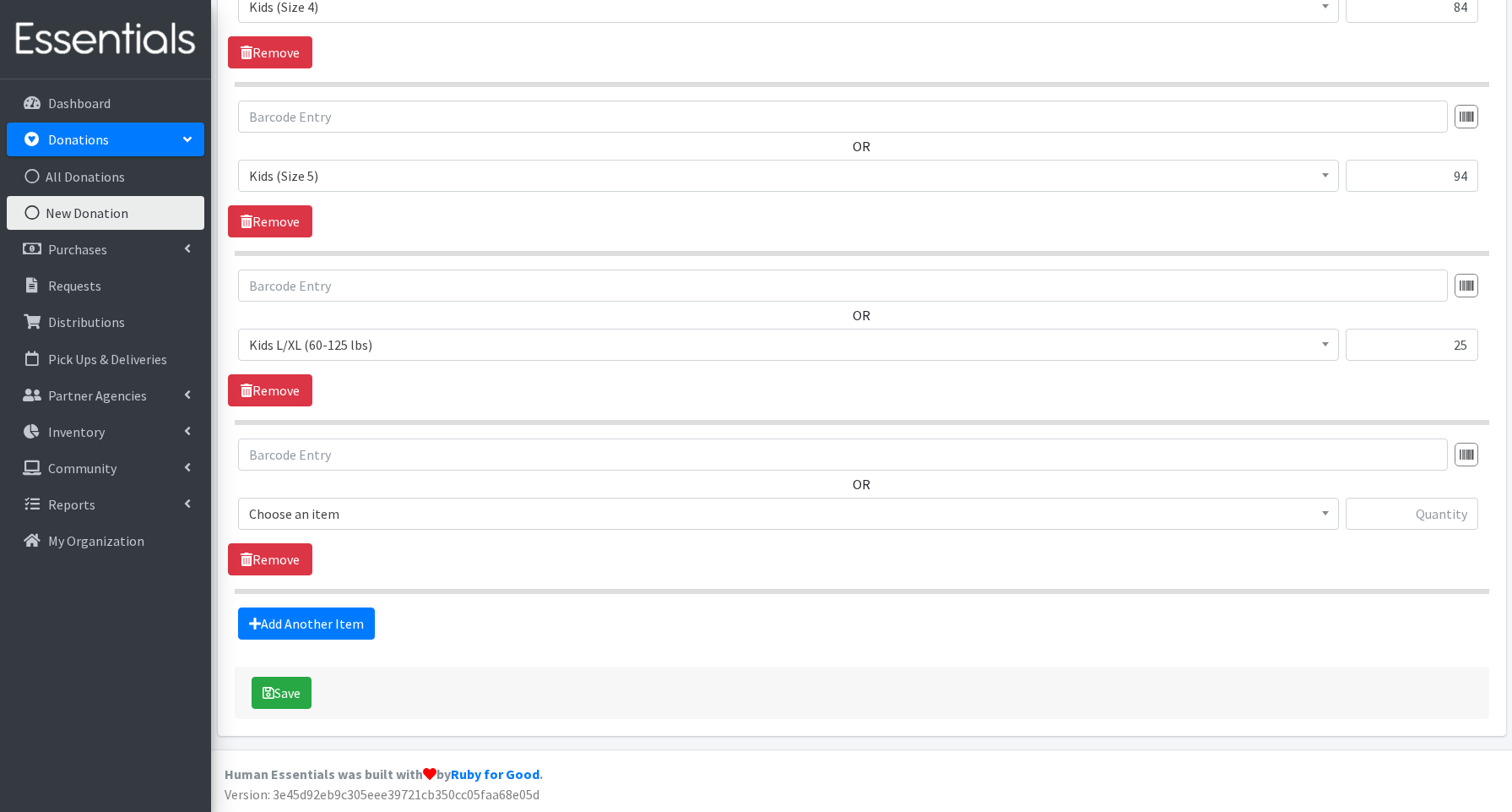
click at [287, 509] on span "Choose an item" at bounding box center [788, 514] width 1078 height 23
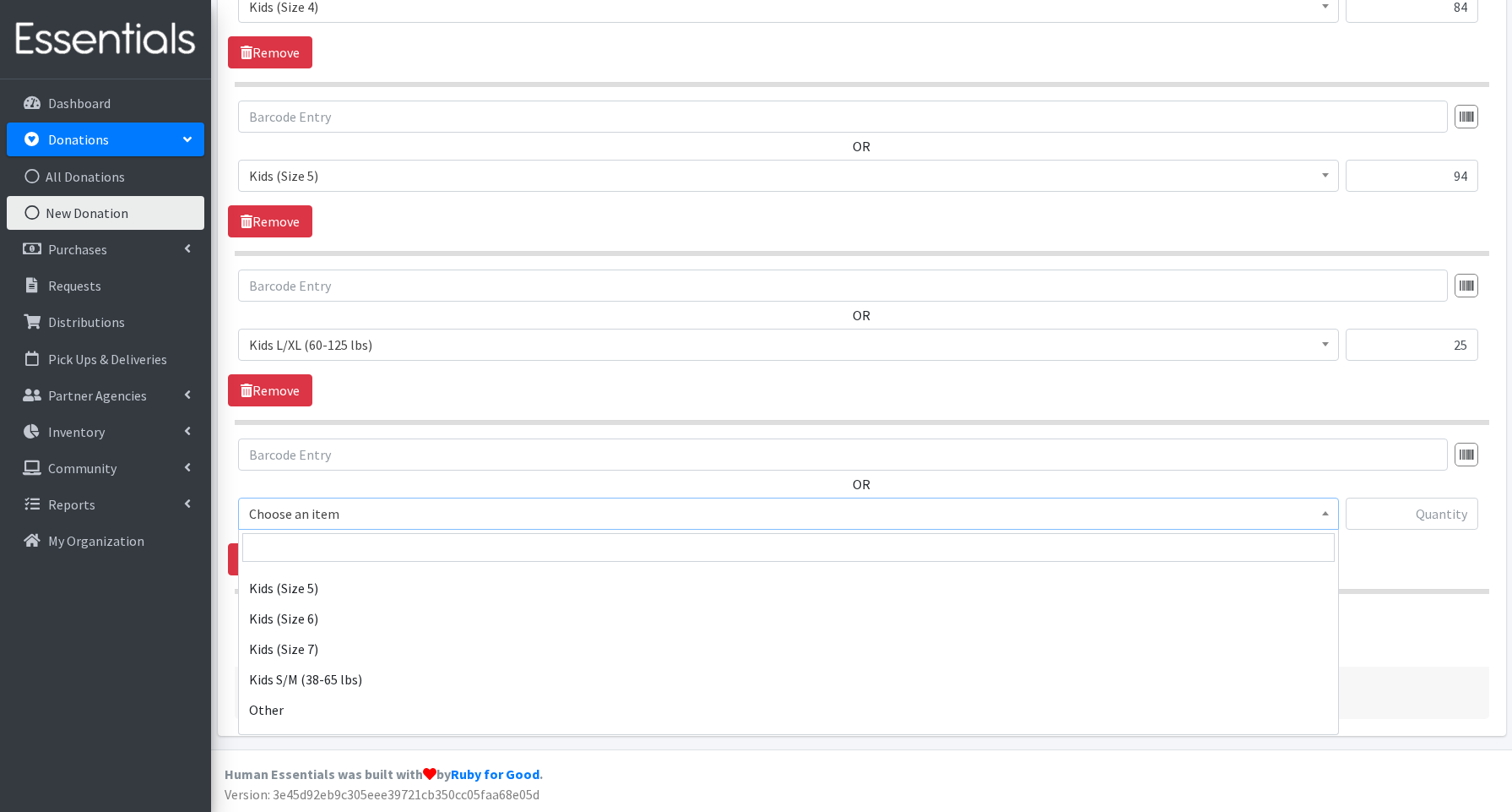
scroll to position [419, 0]
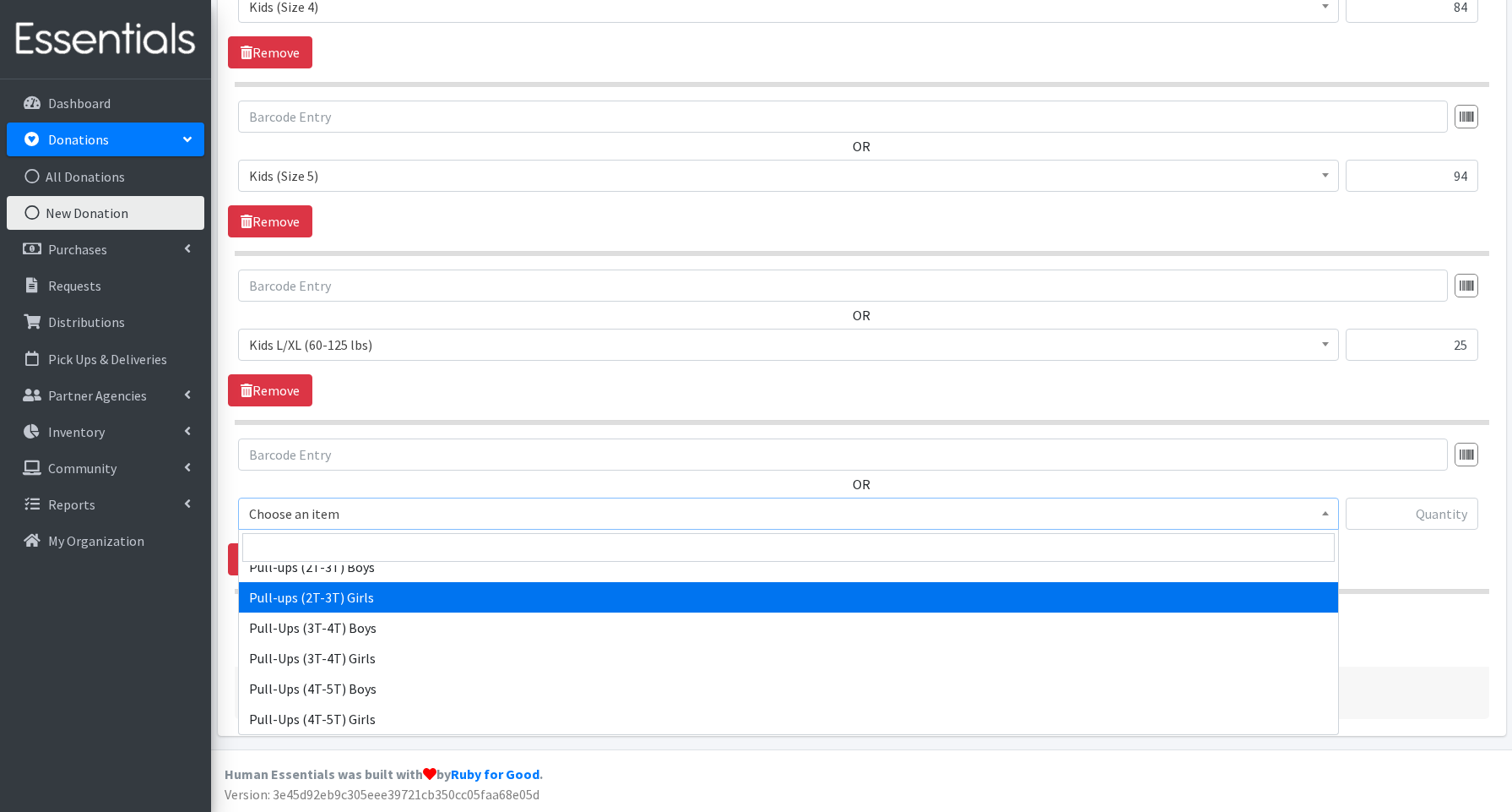
select select "3689"
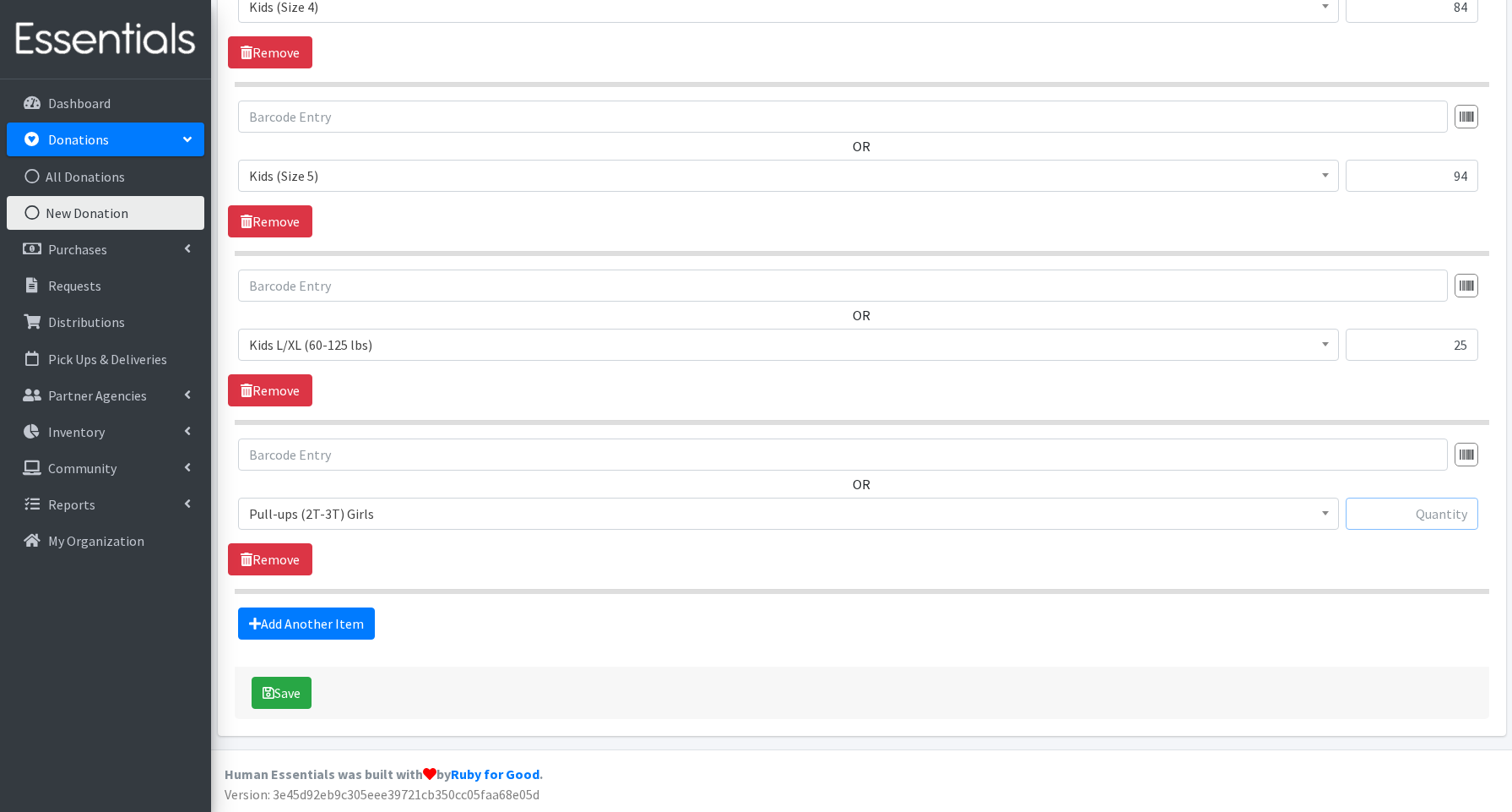
click at [1386, 516] on input "text" at bounding box center [1412, 513] width 132 height 32
type input "31"
click at [326, 621] on link "Add Another Item" at bounding box center [306, 623] width 136 height 32
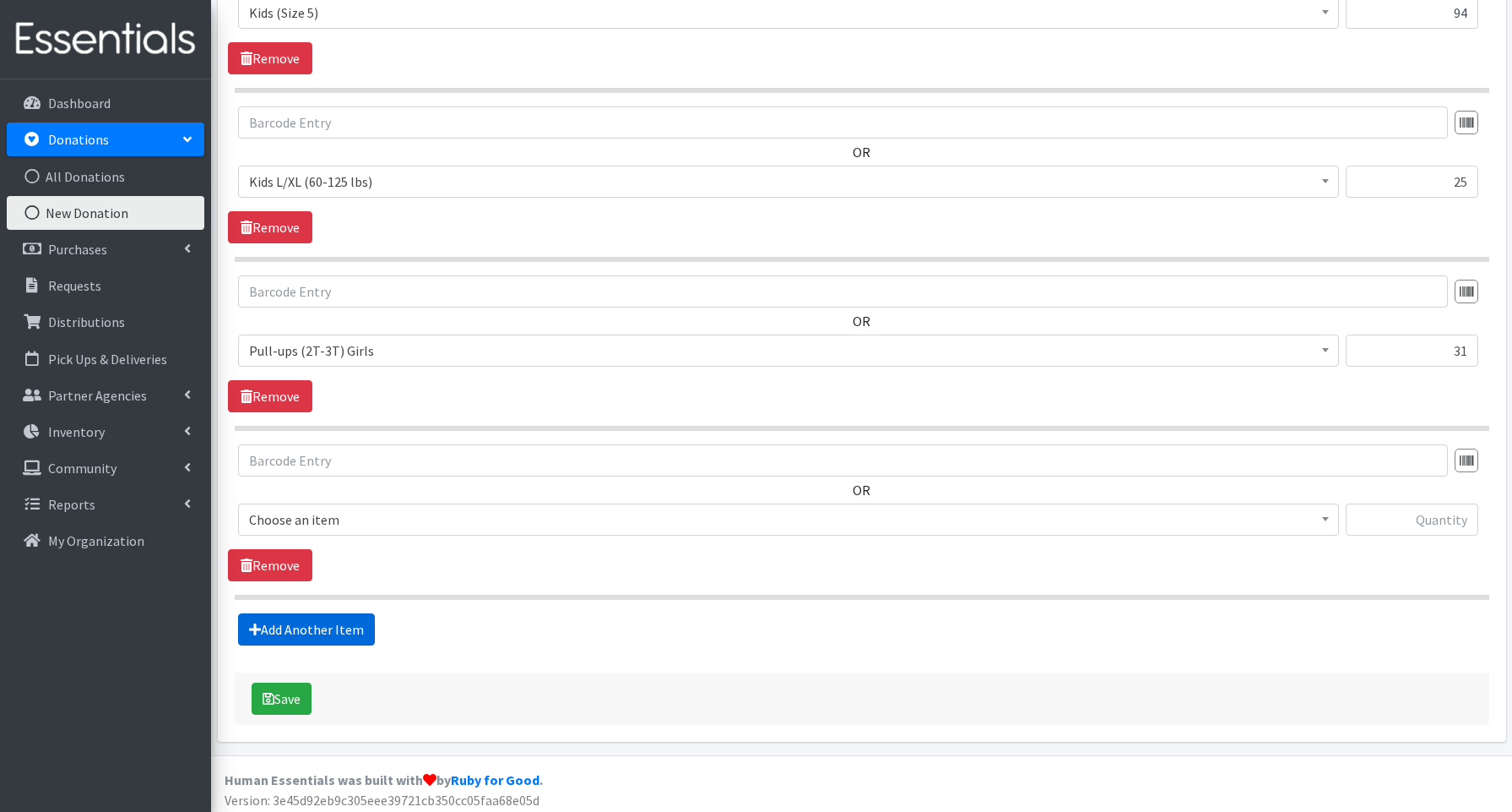
scroll to position [1195, 0]
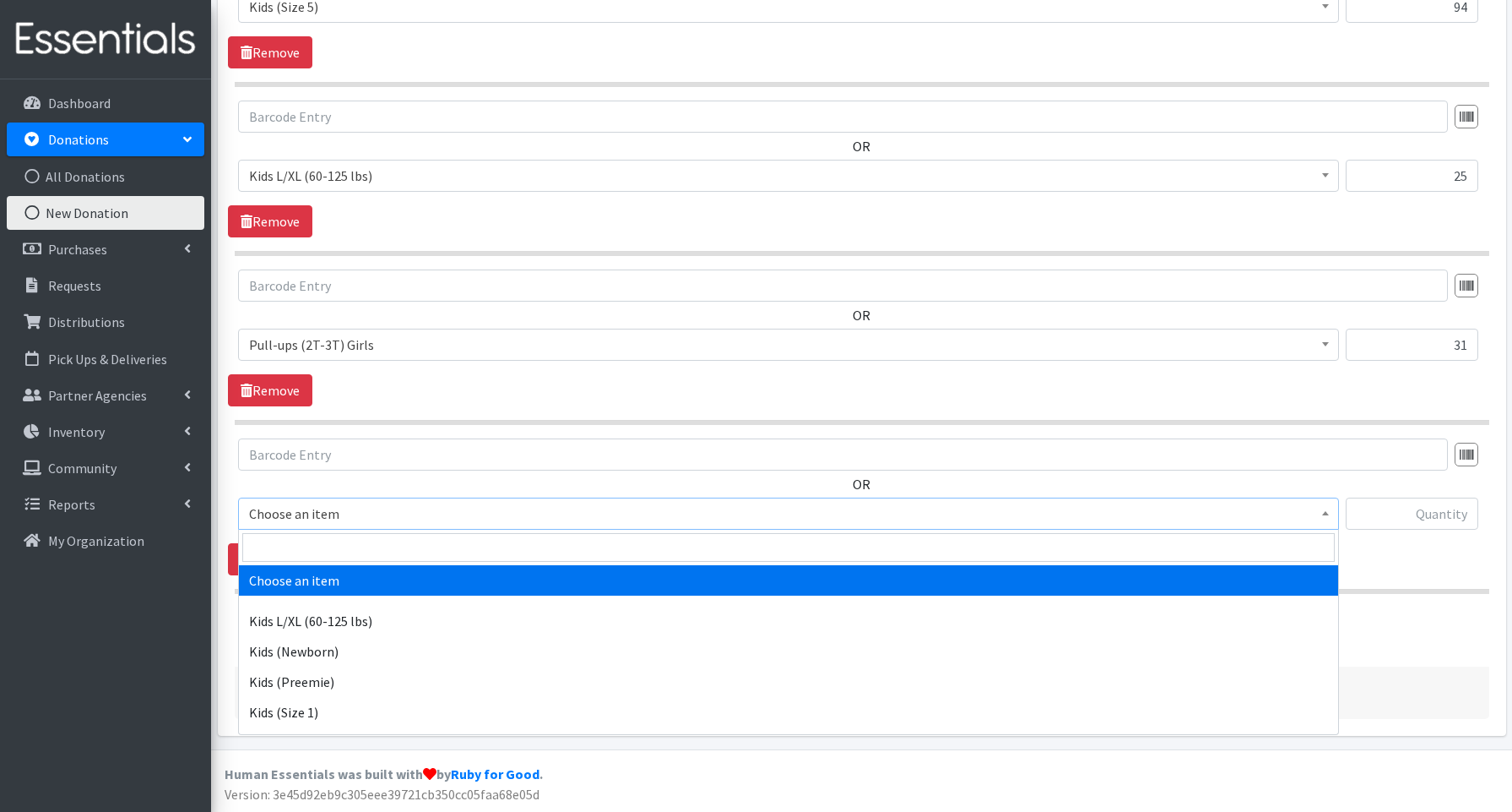
click at [307, 518] on span "Choose an item" at bounding box center [788, 514] width 1078 height 23
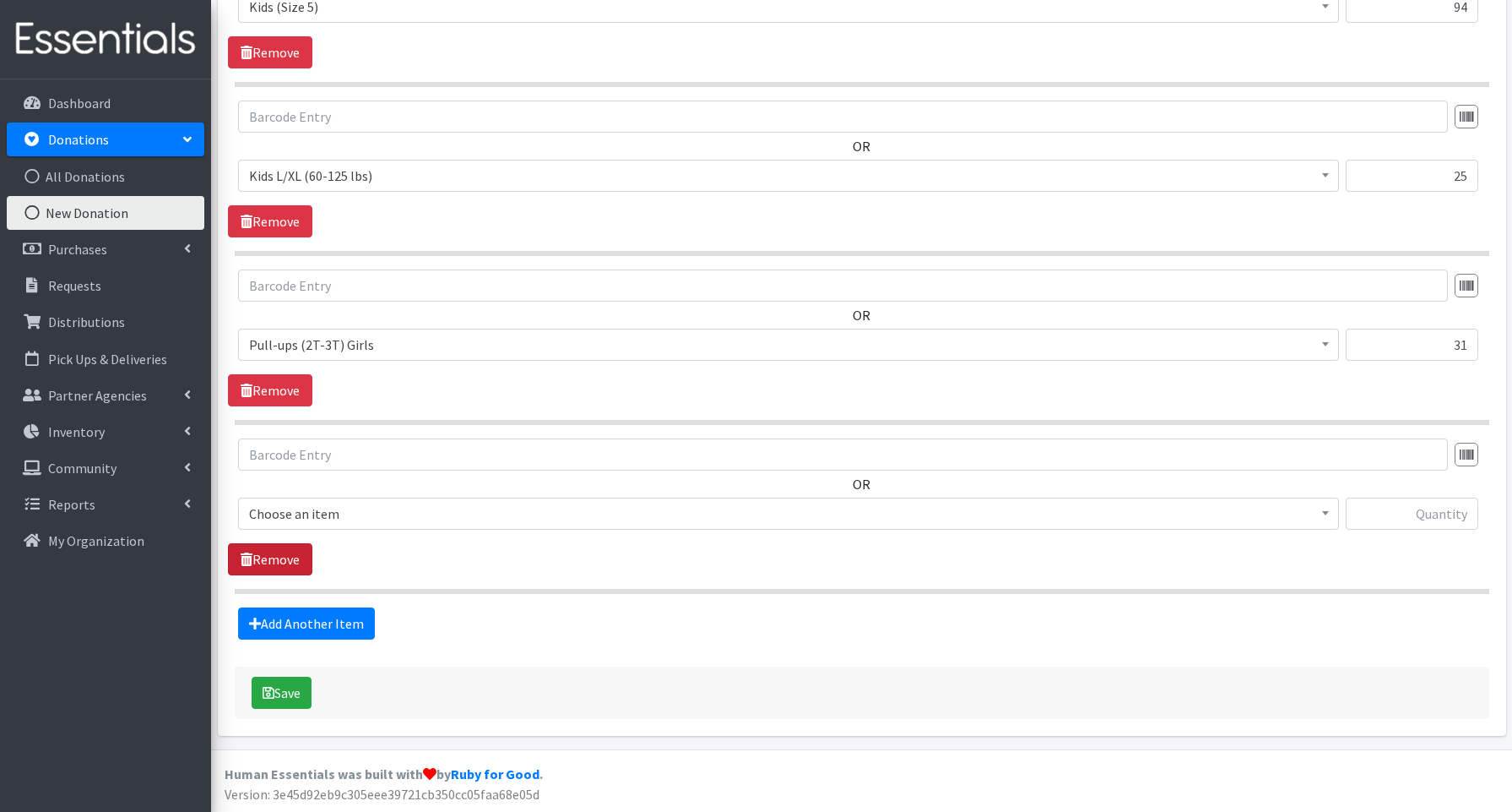
click at [232, 561] on link "Remove" at bounding box center [270, 559] width 85 height 32
click at [288, 686] on button "Save" at bounding box center [282, 692] width 60 height 32
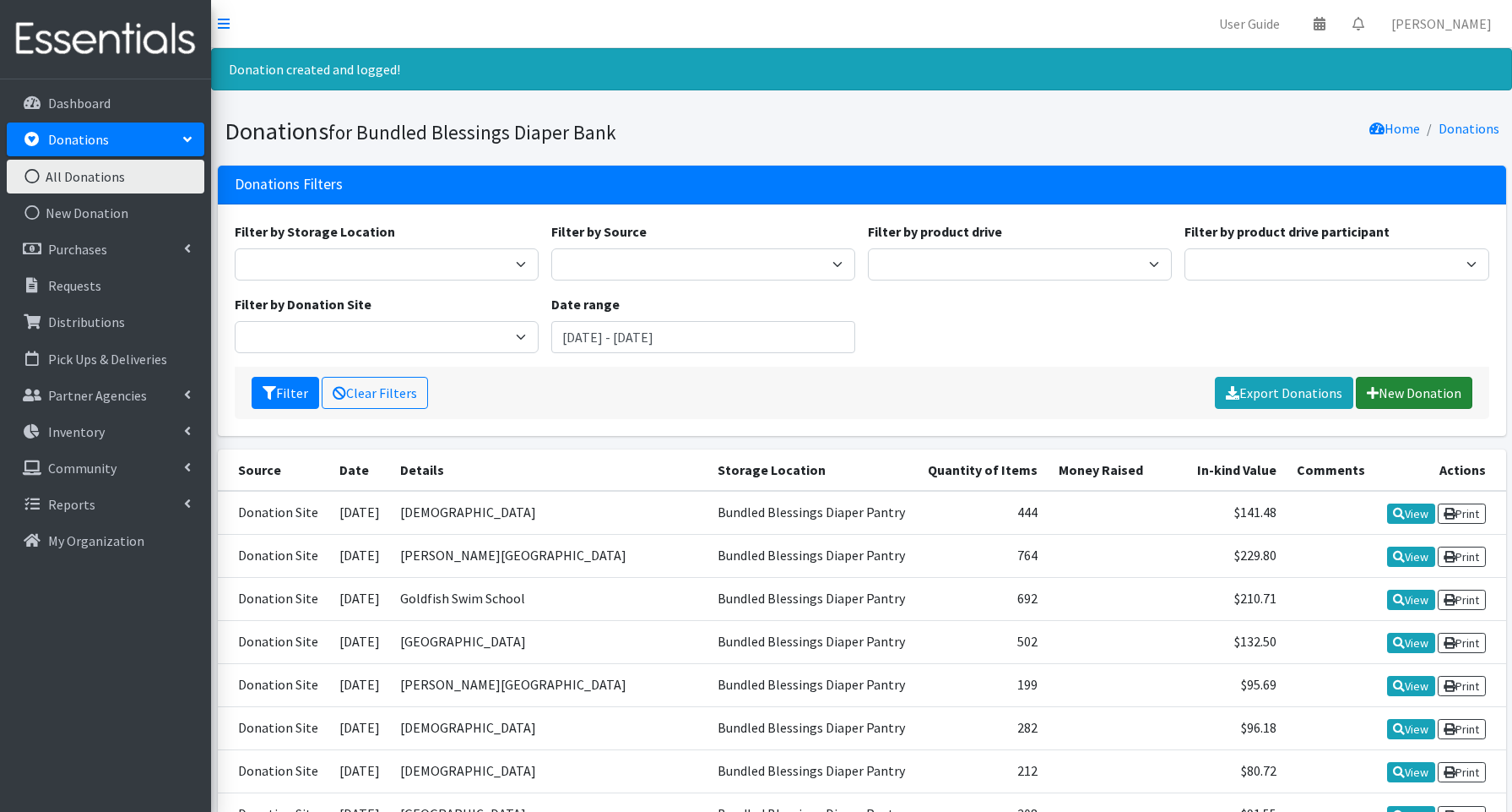
click at [1377, 393] on icon at bounding box center [1373, 393] width 12 height 14
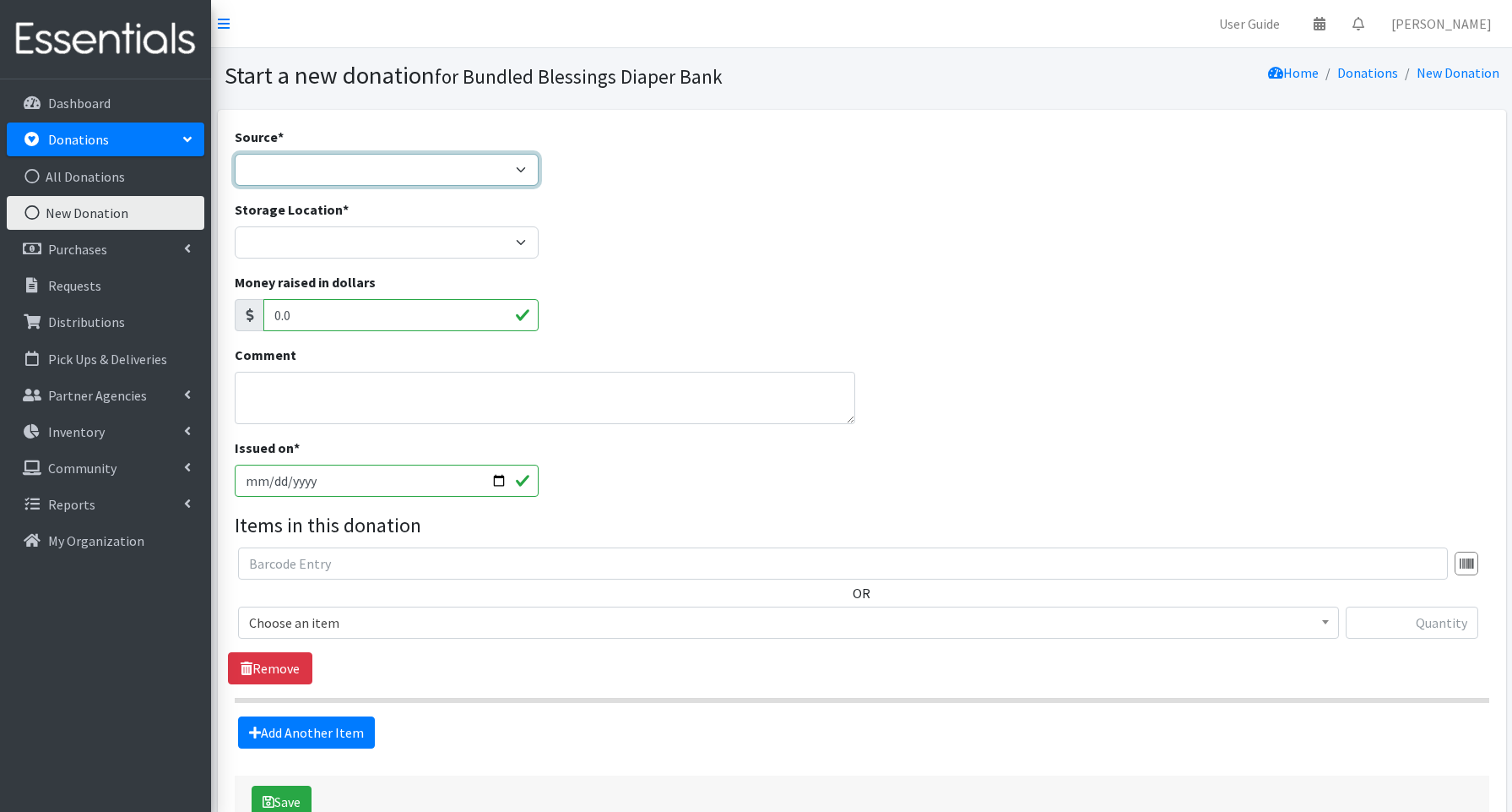
click at [262, 168] on select "Product Drive Manufacturer Donation Site Misc. Donation" at bounding box center [387, 170] width 304 height 32
select select "Donation Site"
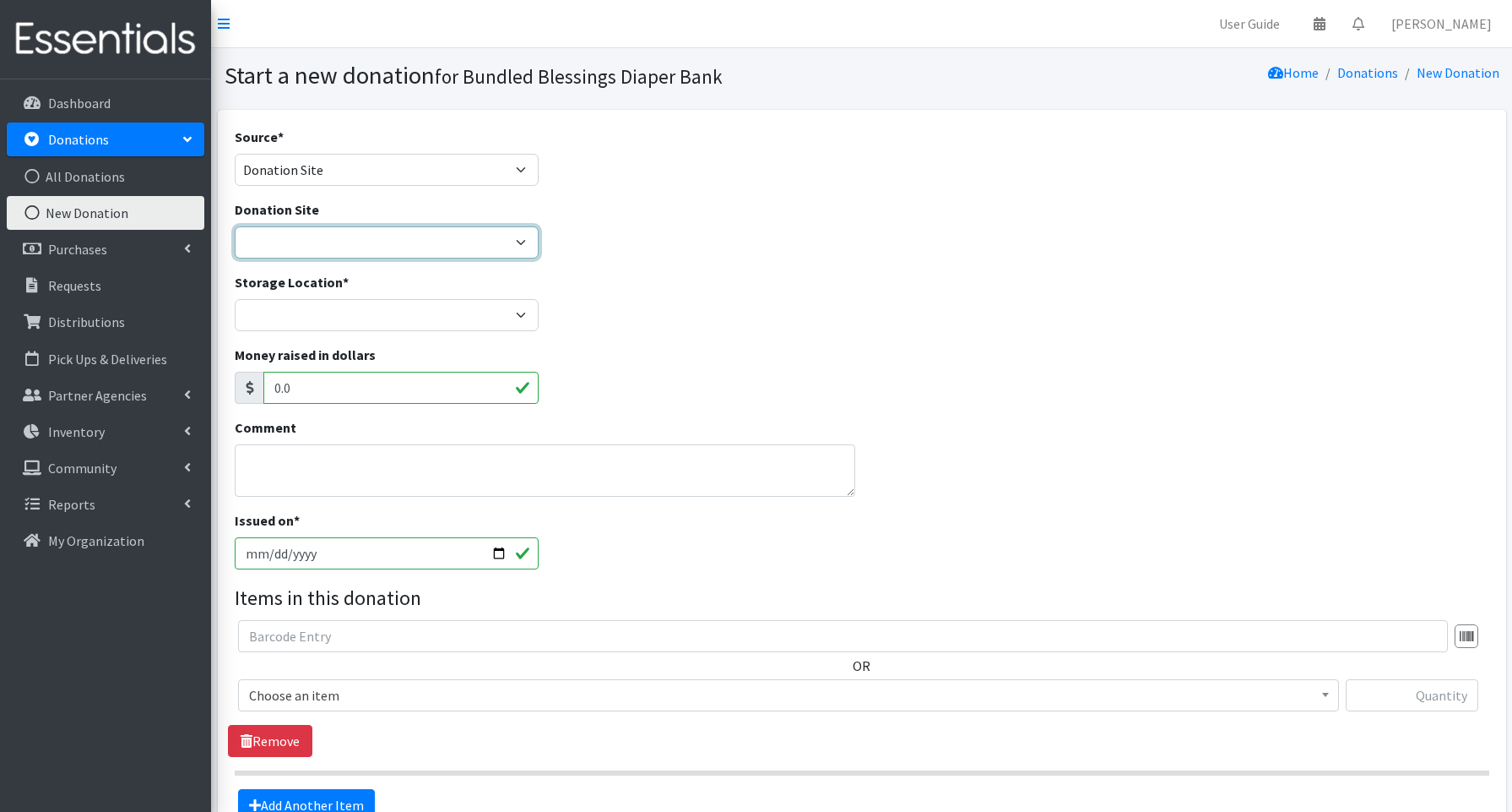
click at [289, 254] on select "Amazon Cherry Preschool Christ Church Winnetka Cloth+home Covenant Nursery Scho…" at bounding box center [387, 242] width 304 height 32
select select "365"
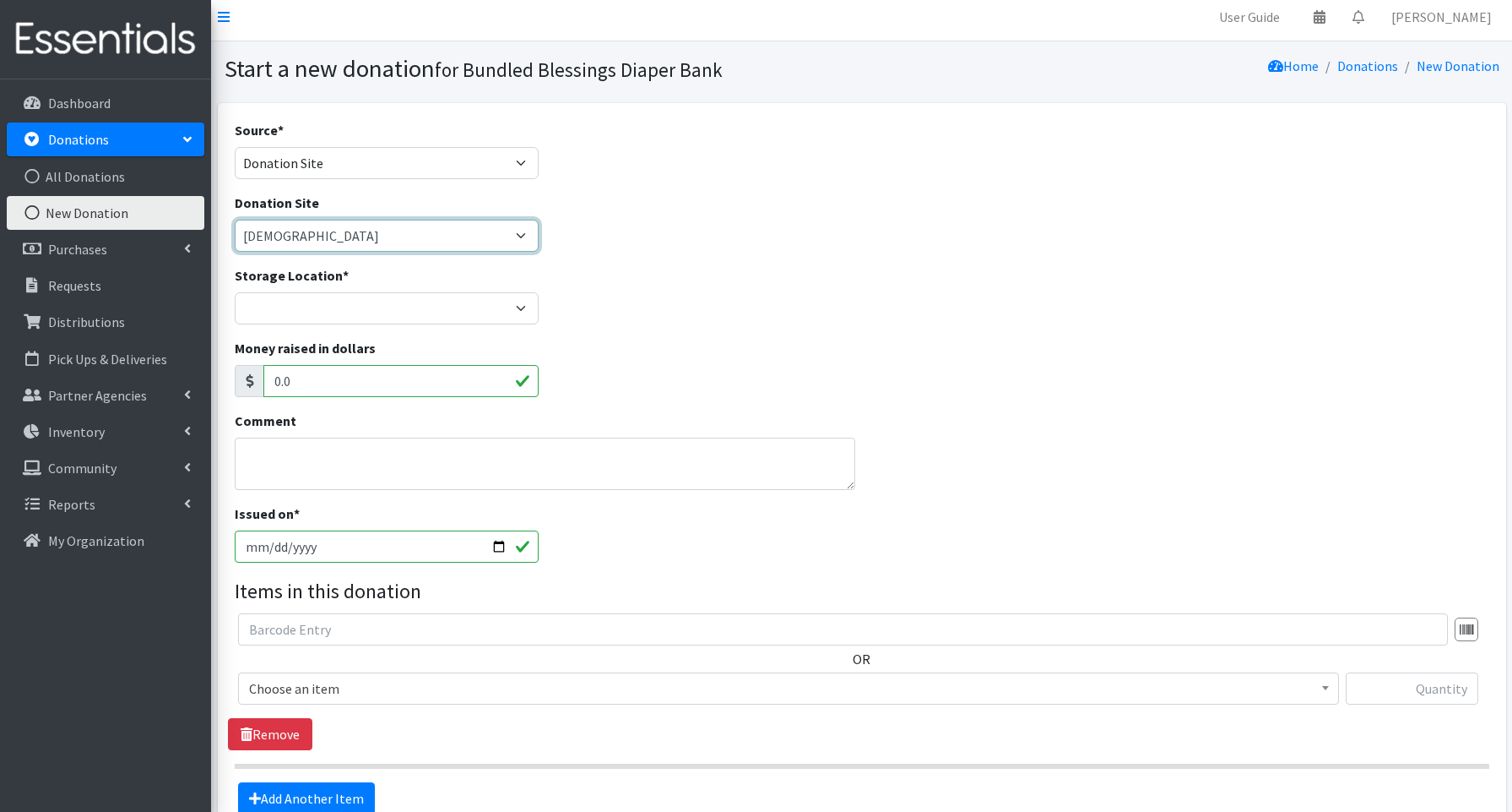
scroll to position [6, 0]
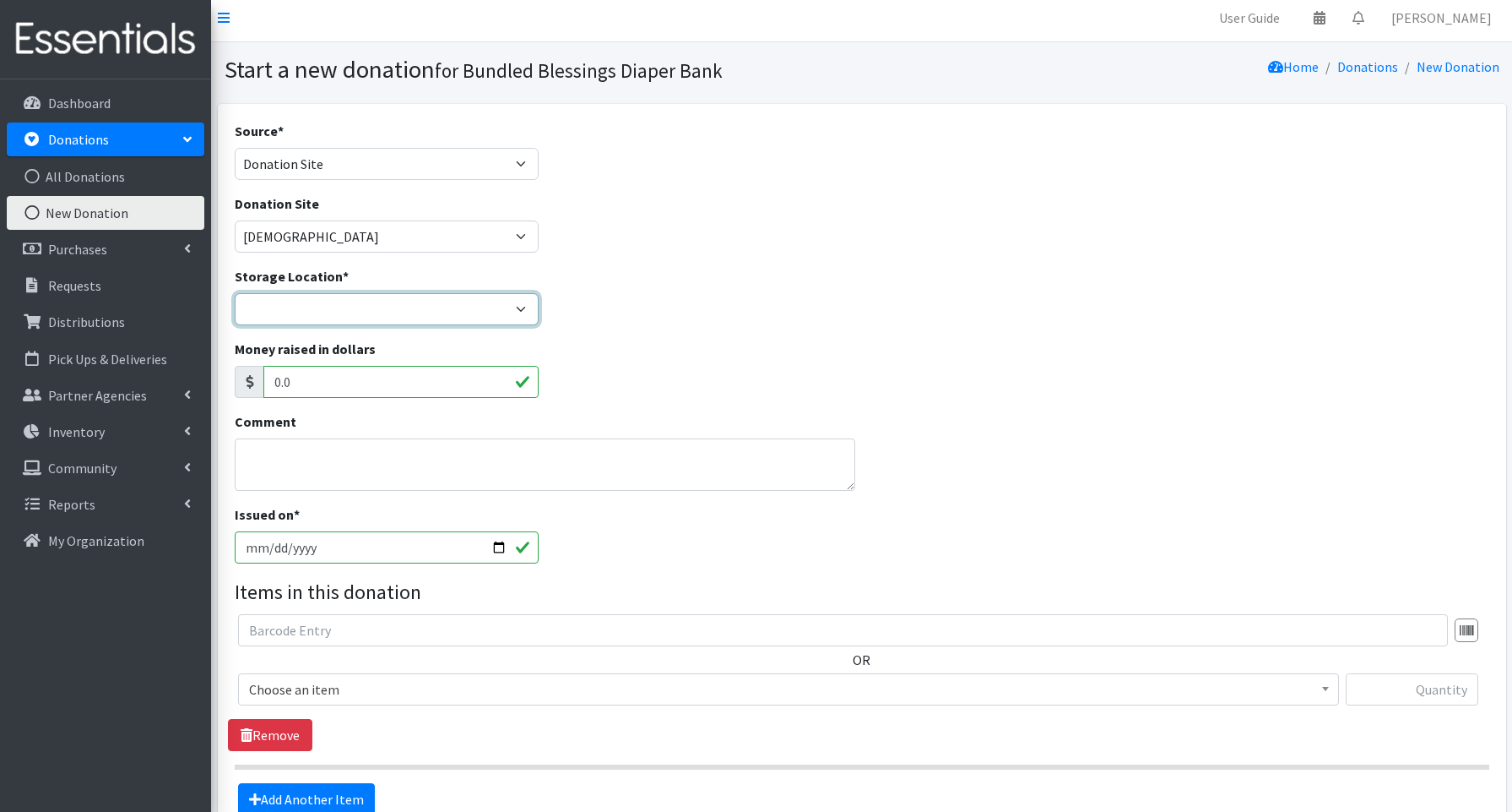
click at [307, 322] on select "Bundled Blessings Diaper Pantry" at bounding box center [387, 309] width 304 height 32
select select "79"
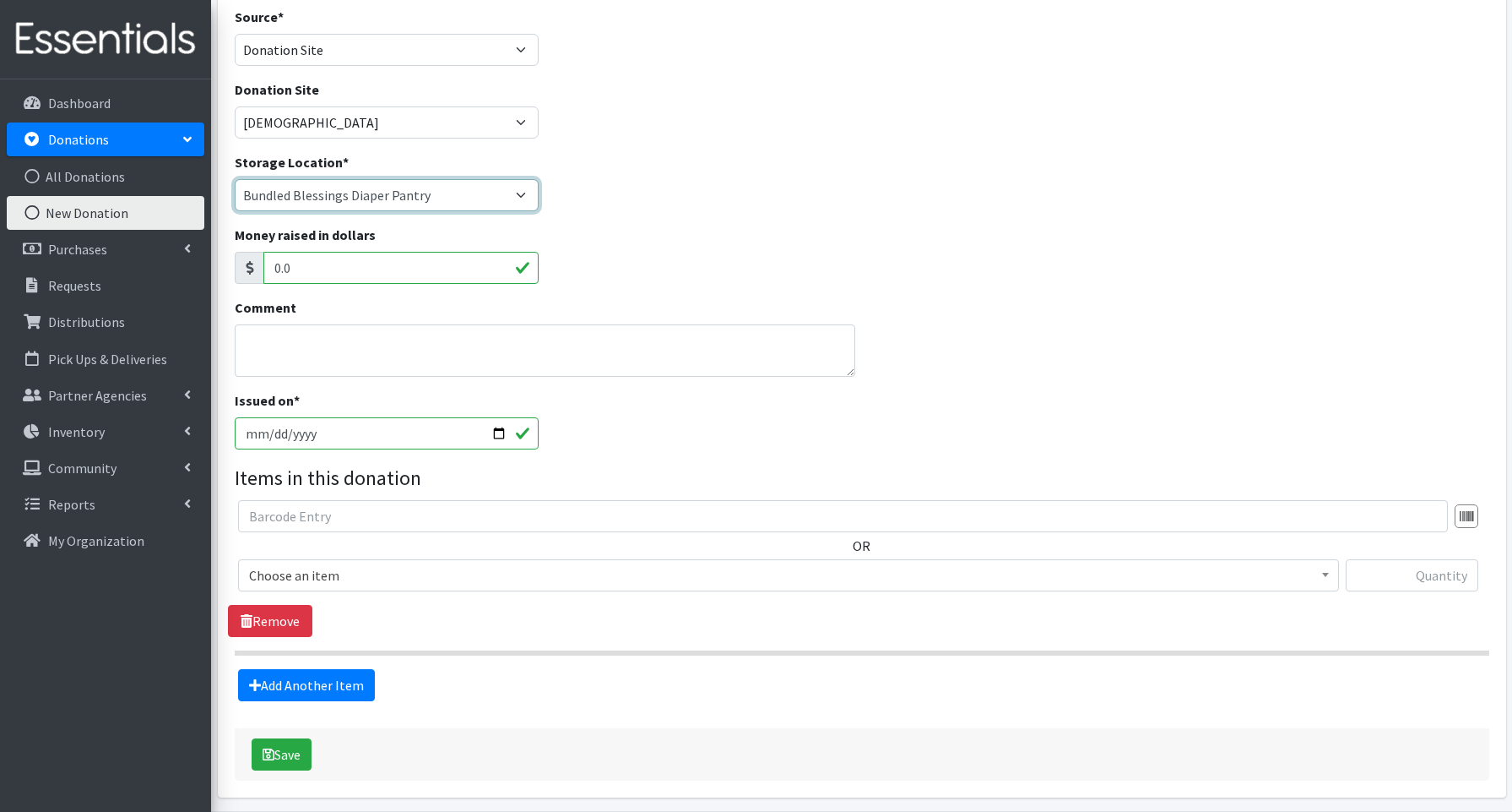
scroll to position [146, 0]
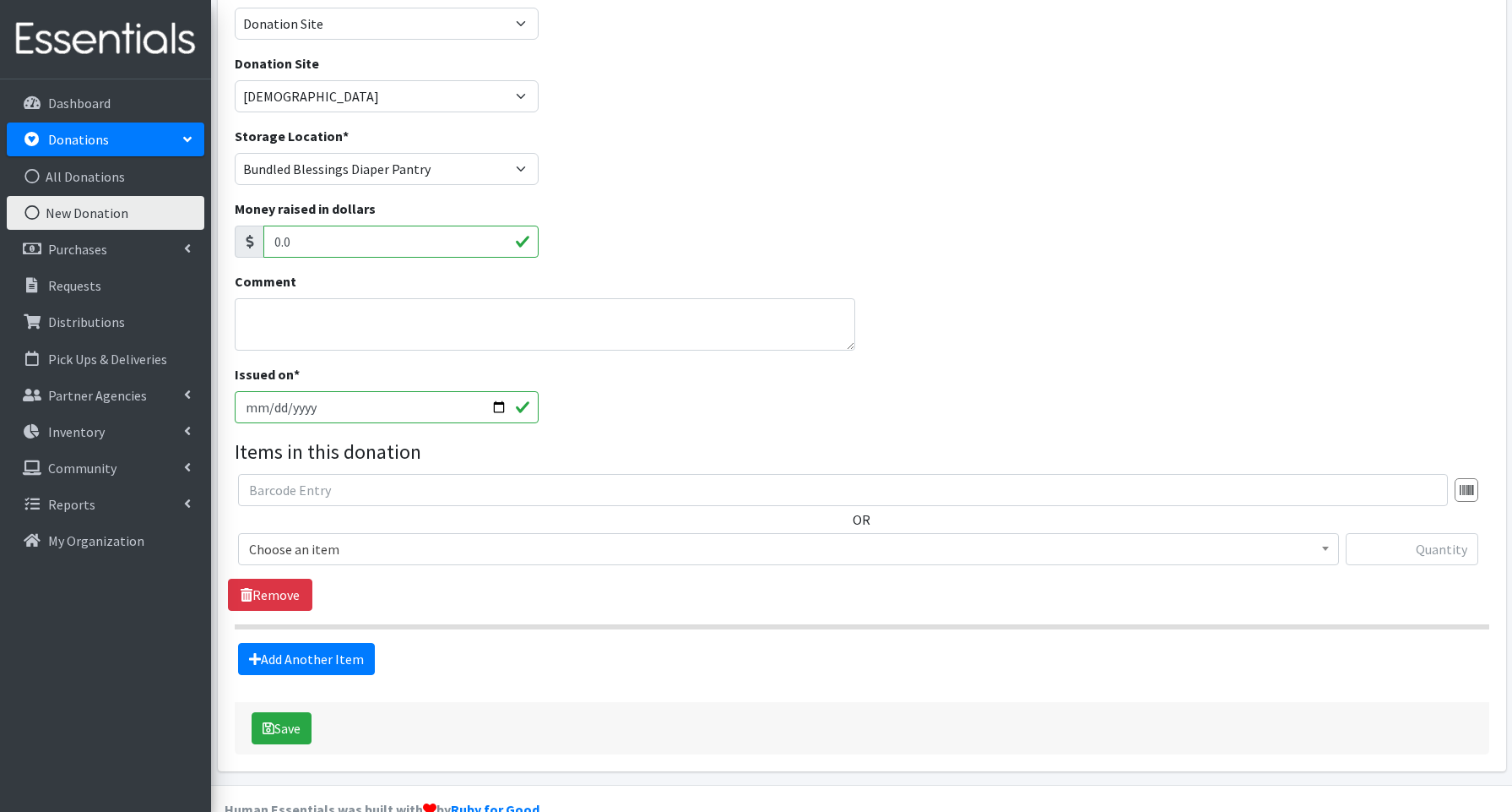
click at [498, 406] on input "[DATE]" at bounding box center [387, 406] width 304 height 32
type input "2025-09-22"
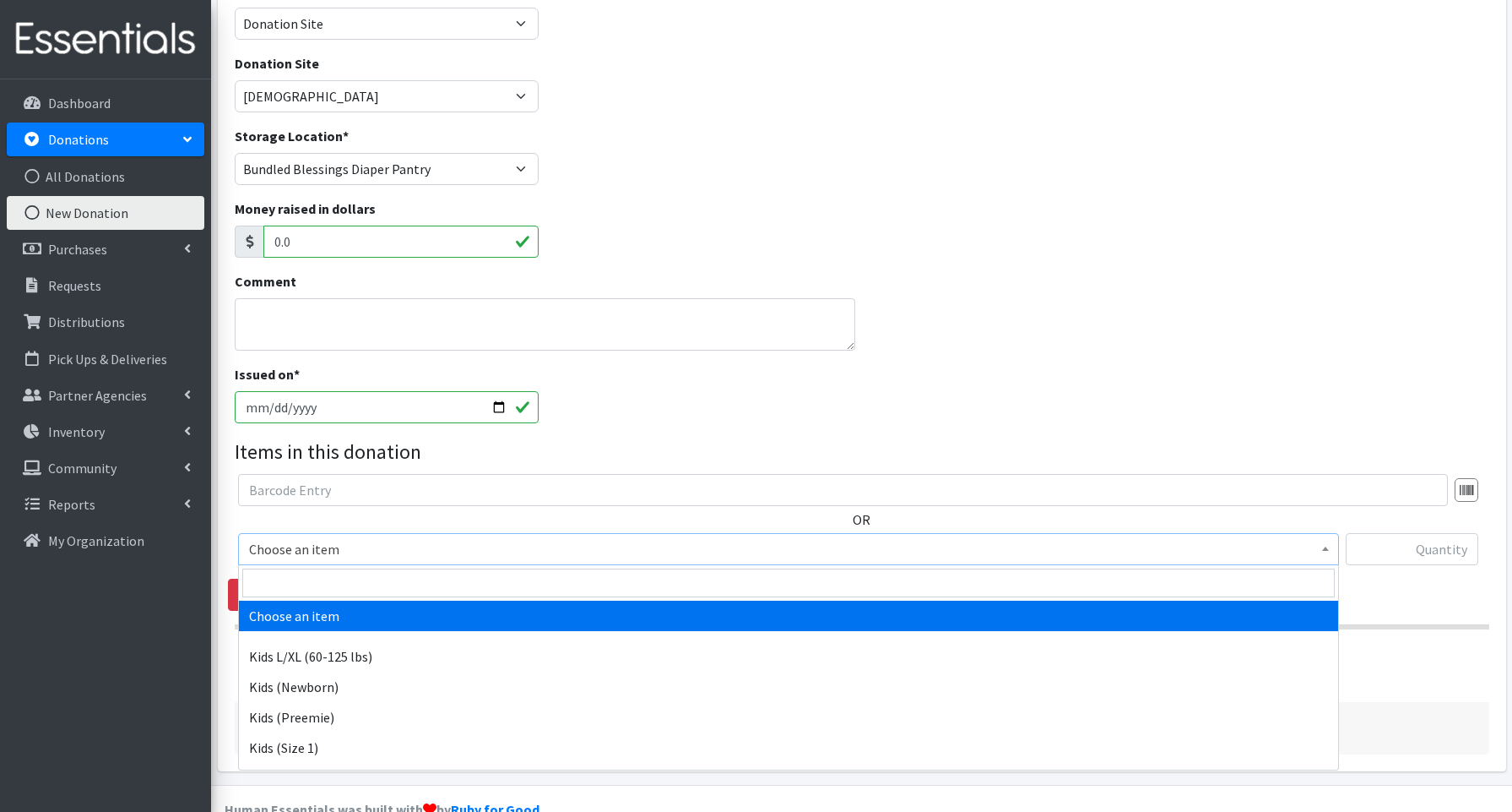
click at [328, 548] on span "Choose an item" at bounding box center [788, 549] width 1078 height 23
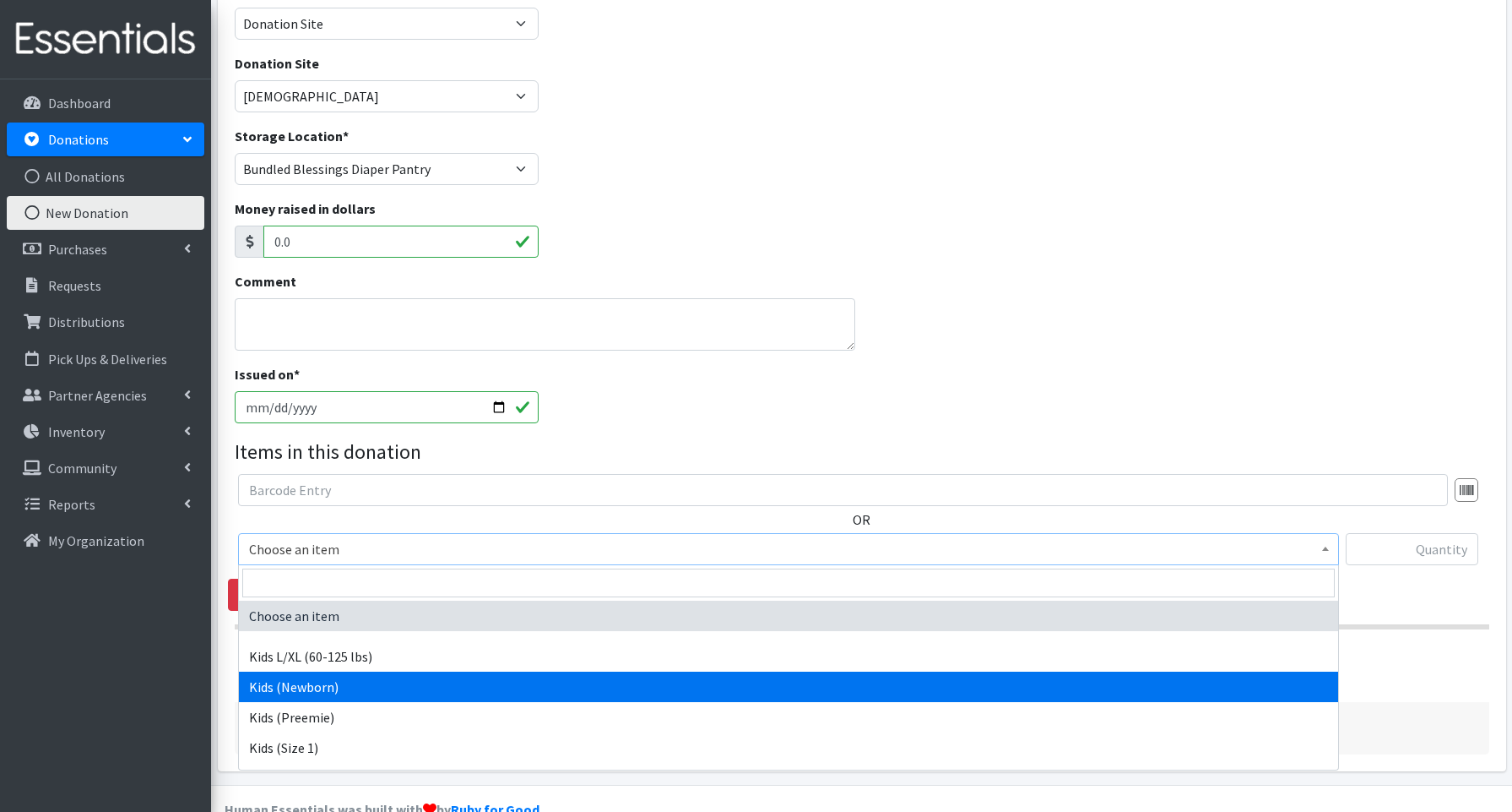
select select "3694"
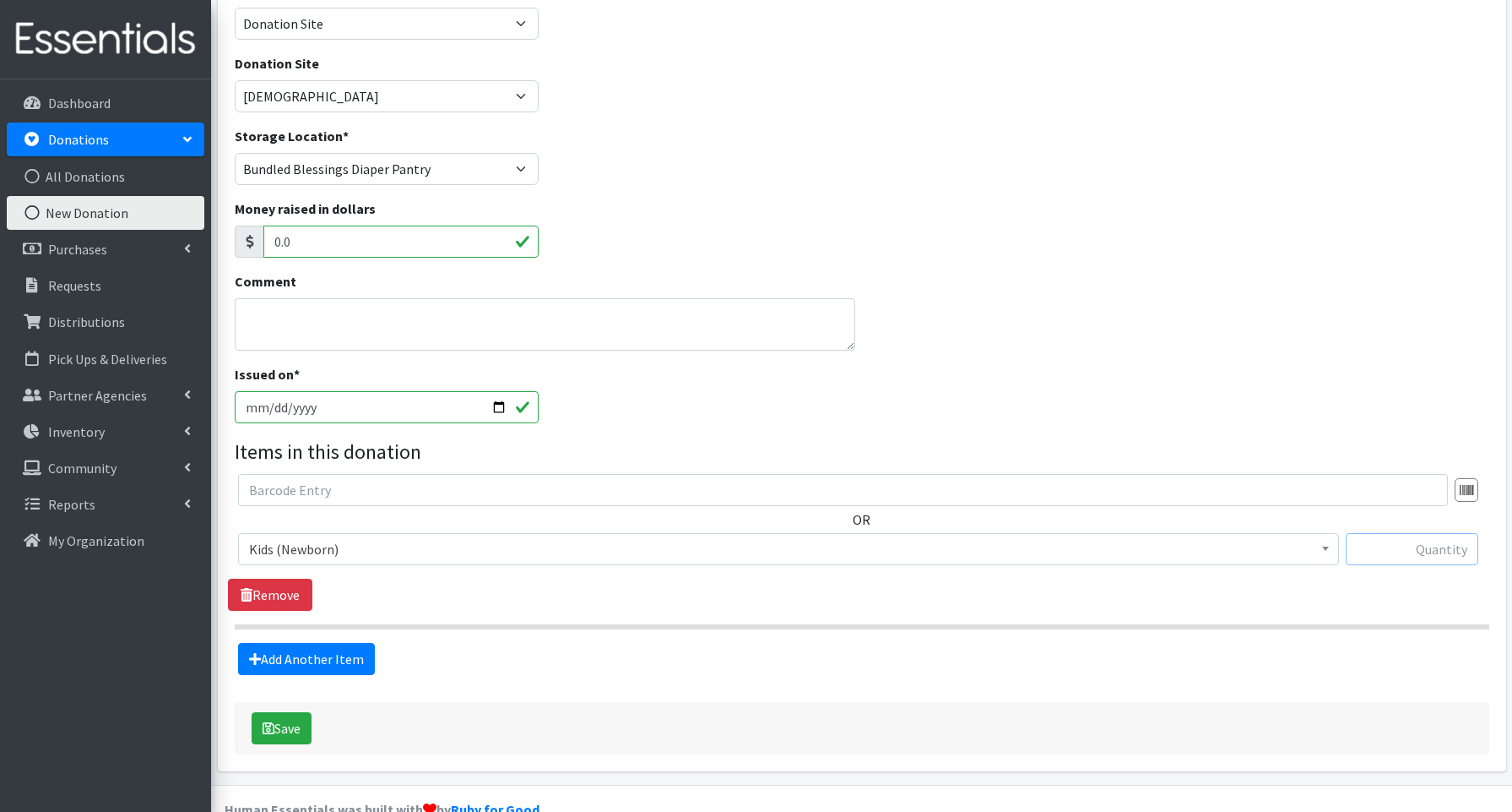
click at [1370, 541] on input "text" at bounding box center [1412, 549] width 132 height 32
type input "42"
click at [350, 650] on link "Add Another Item" at bounding box center [306, 659] width 136 height 32
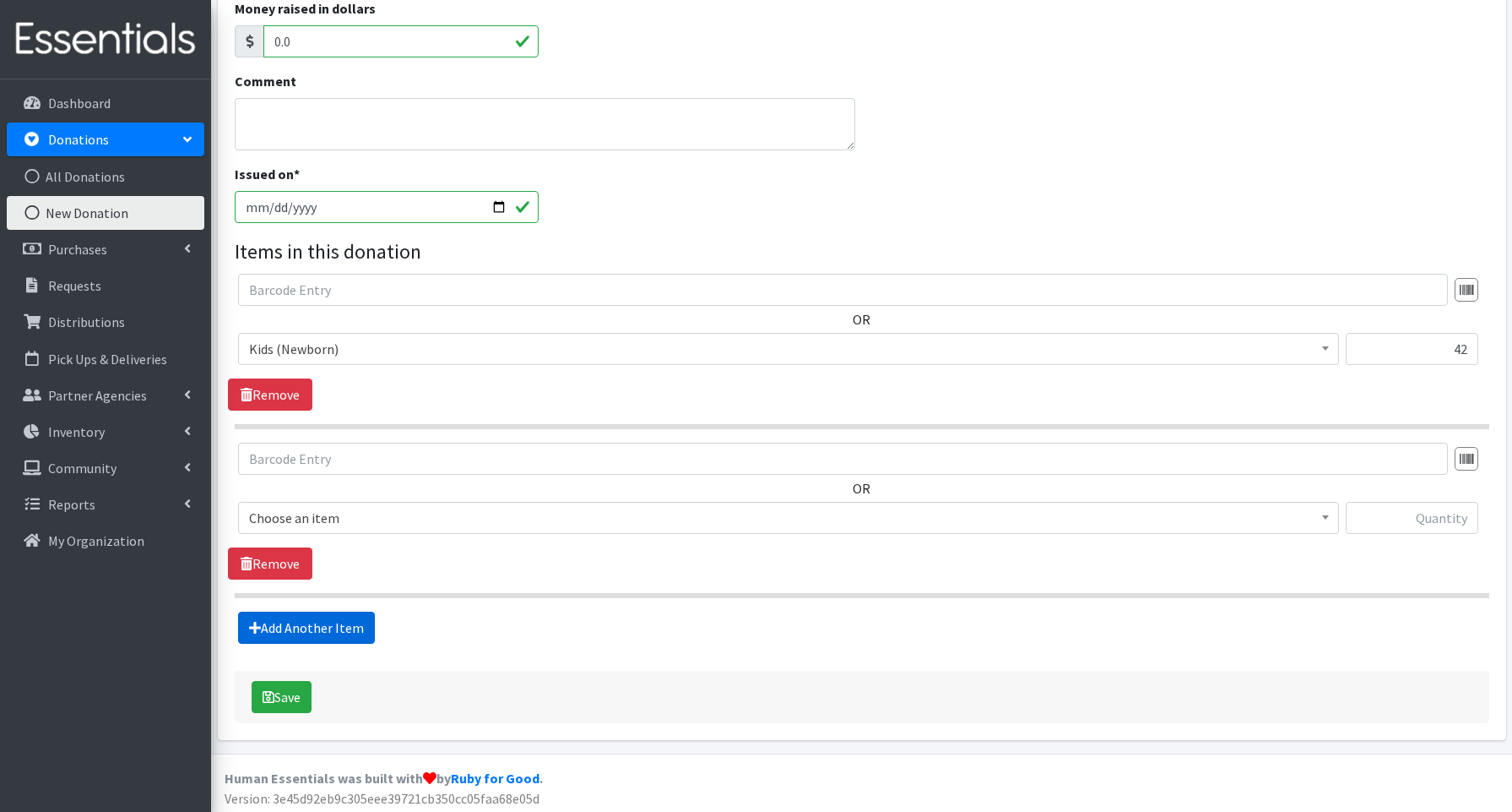
scroll to position [351, 0]
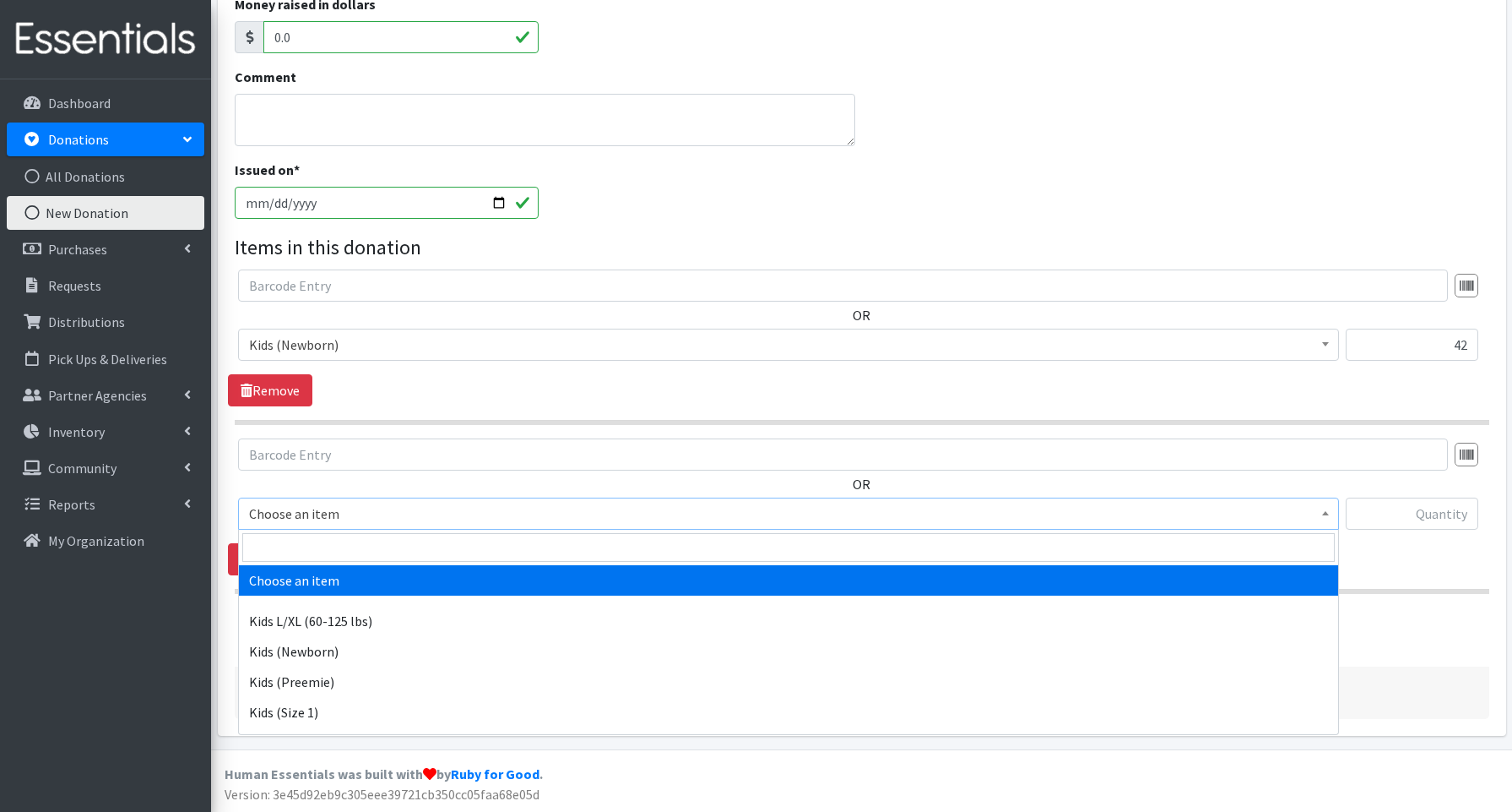
click at [301, 517] on span "Choose an item" at bounding box center [788, 514] width 1078 height 23
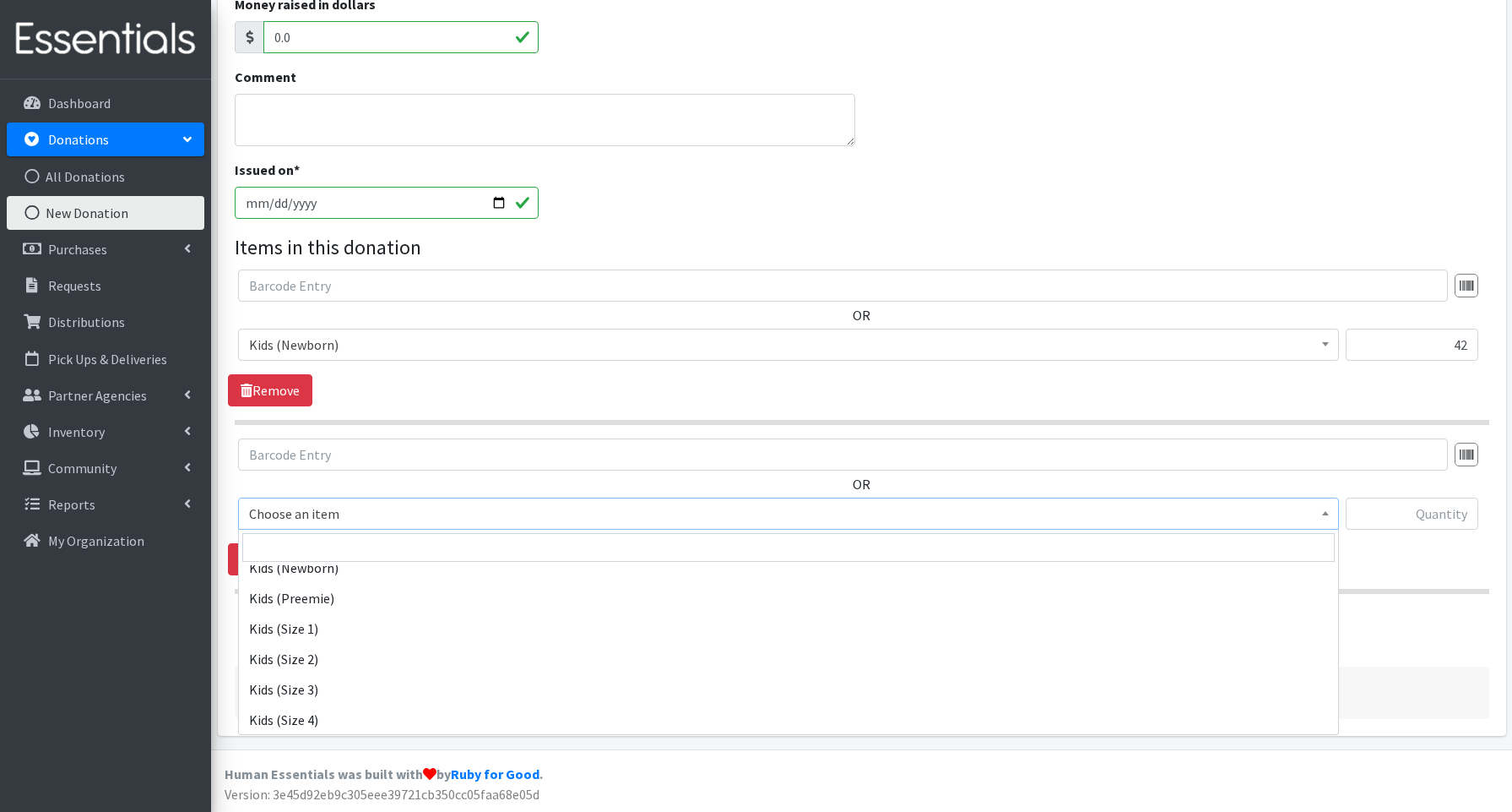
scroll to position [90, 0]
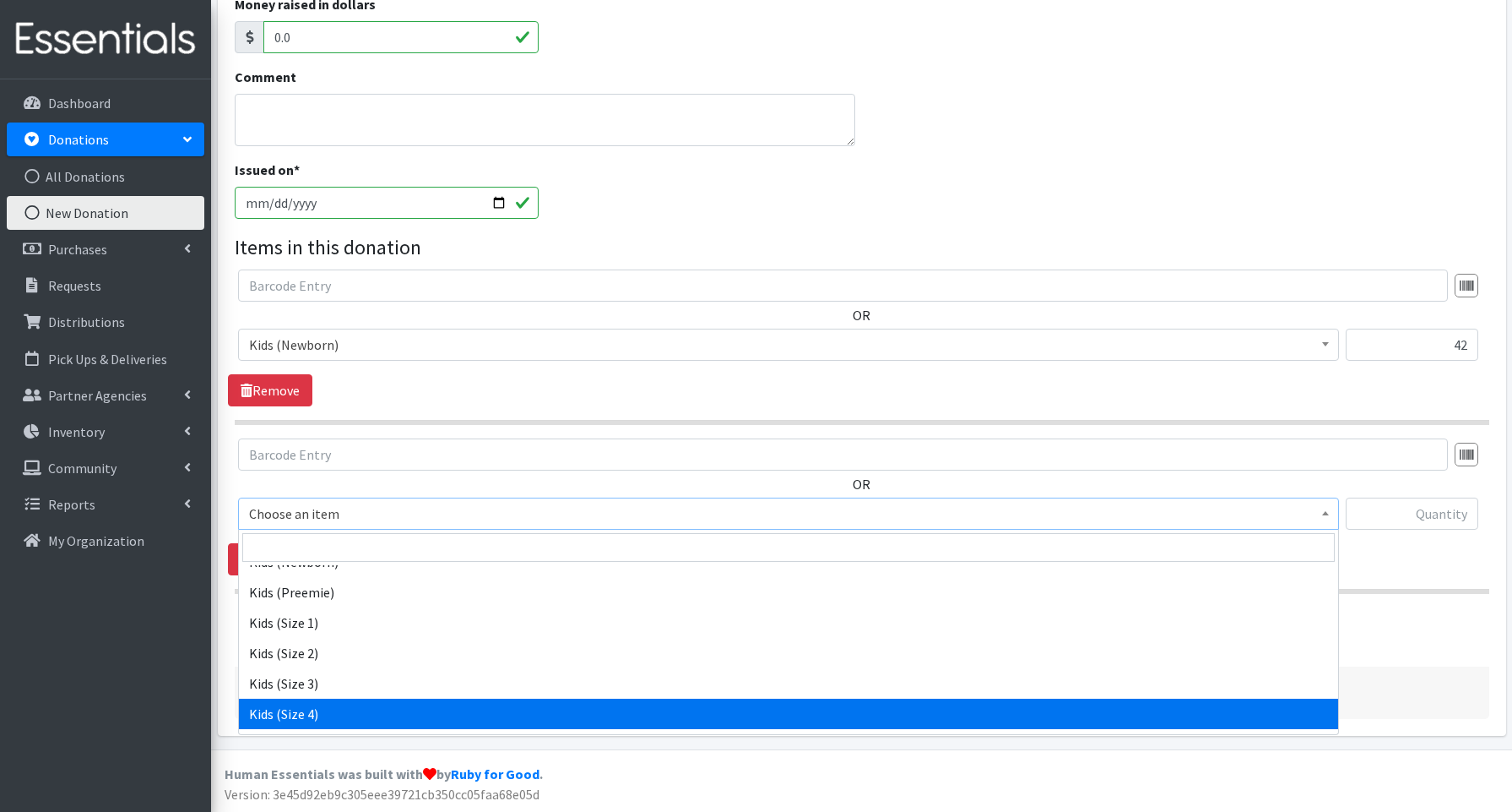
select select "3650"
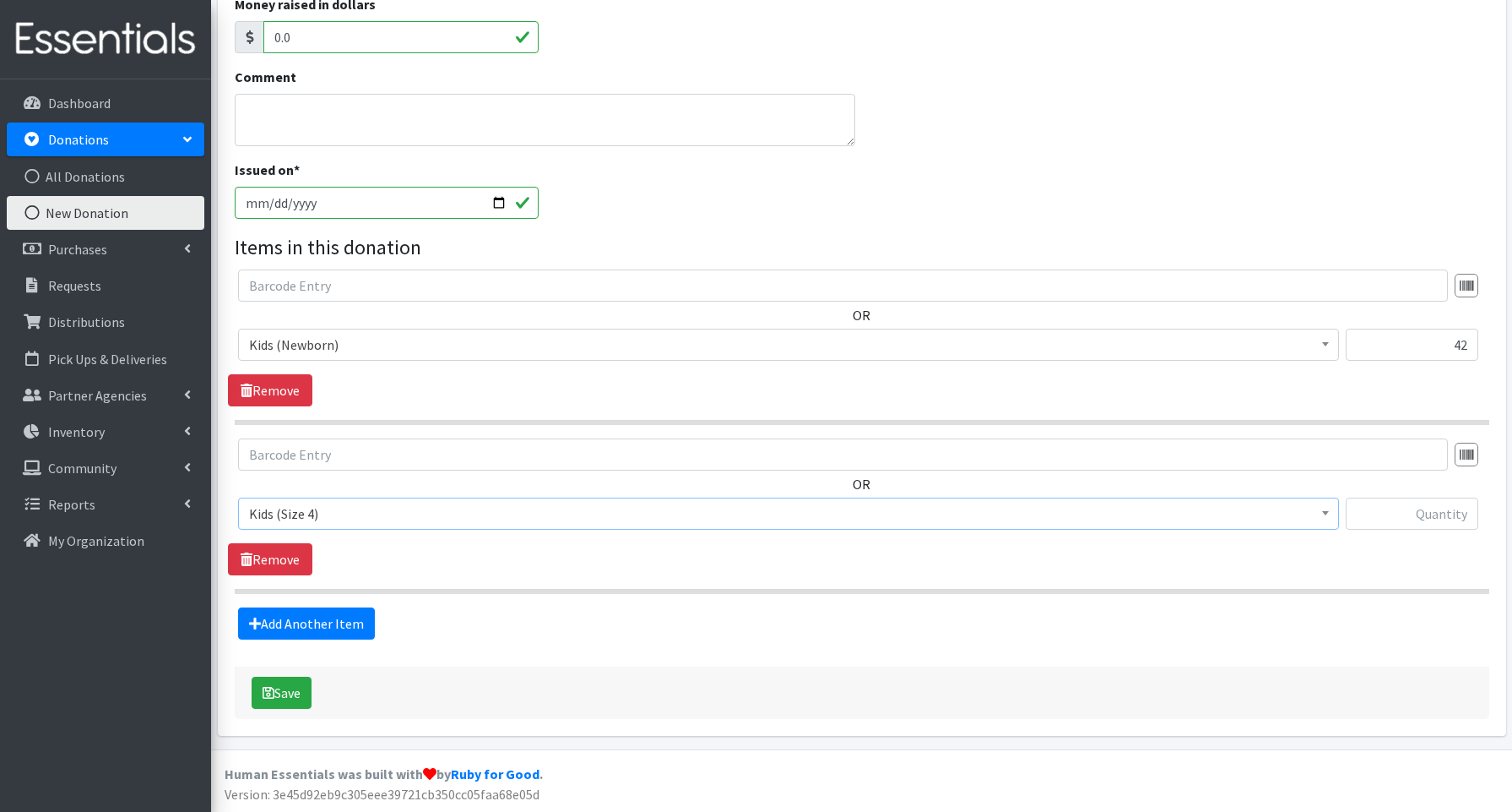
scroll to position [350, 0]
click at [1391, 516] on input "text" at bounding box center [1412, 514] width 132 height 32
type input "15"
click at [337, 629] on link "Add Another Item" at bounding box center [306, 624] width 136 height 32
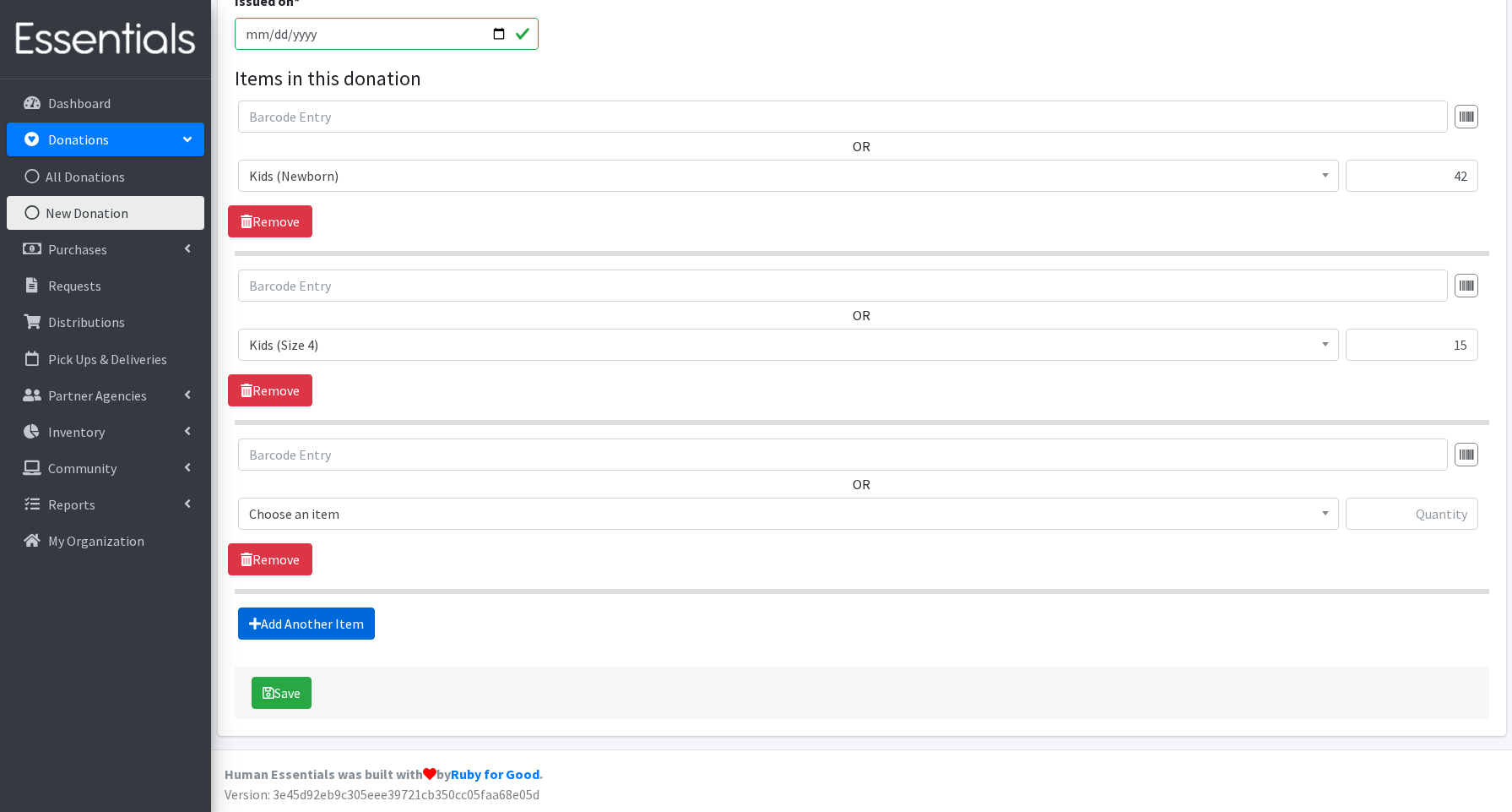
scroll to position [520, 0]
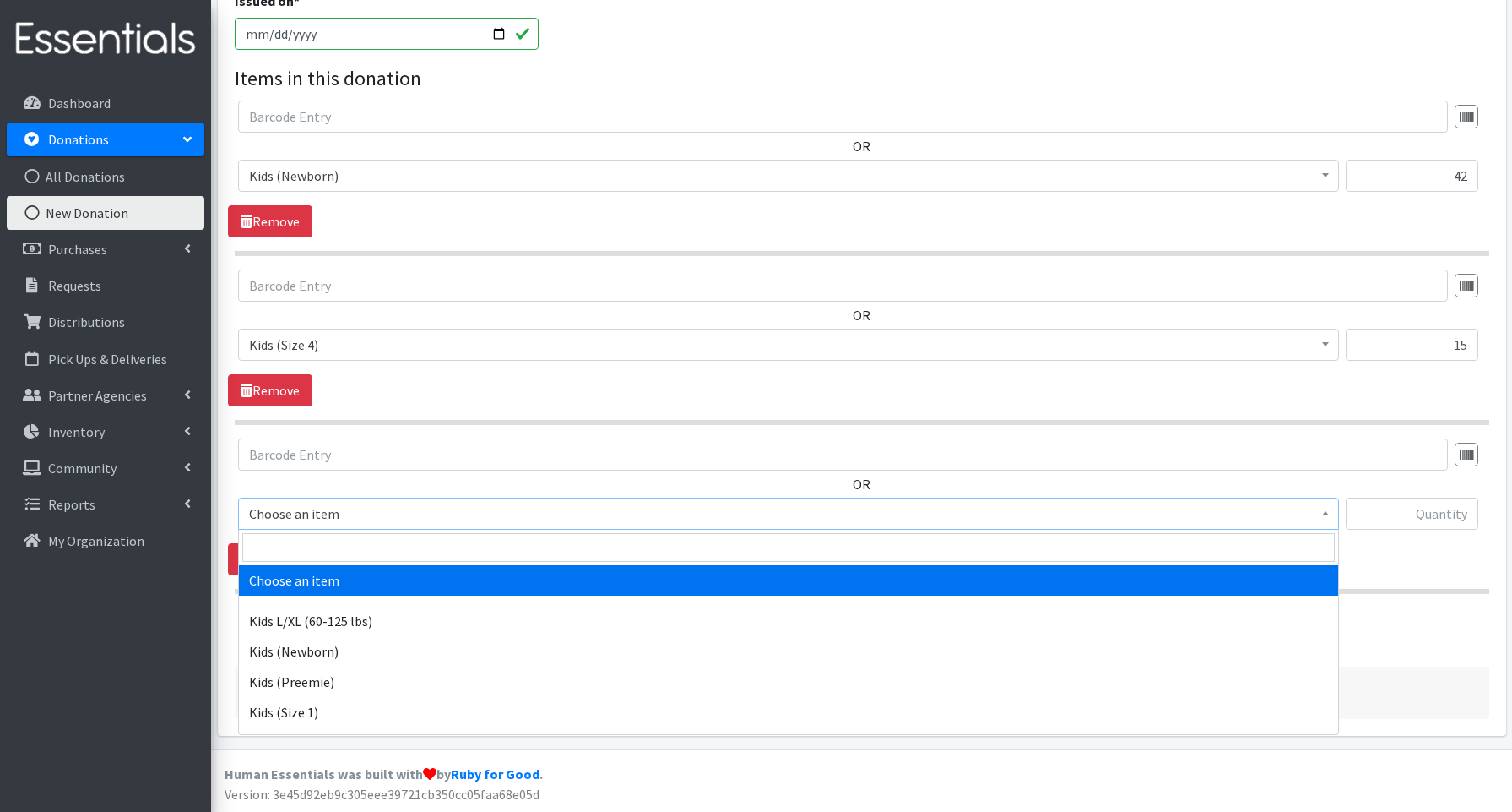
click at [319, 514] on span "Choose an item" at bounding box center [788, 514] width 1078 height 23
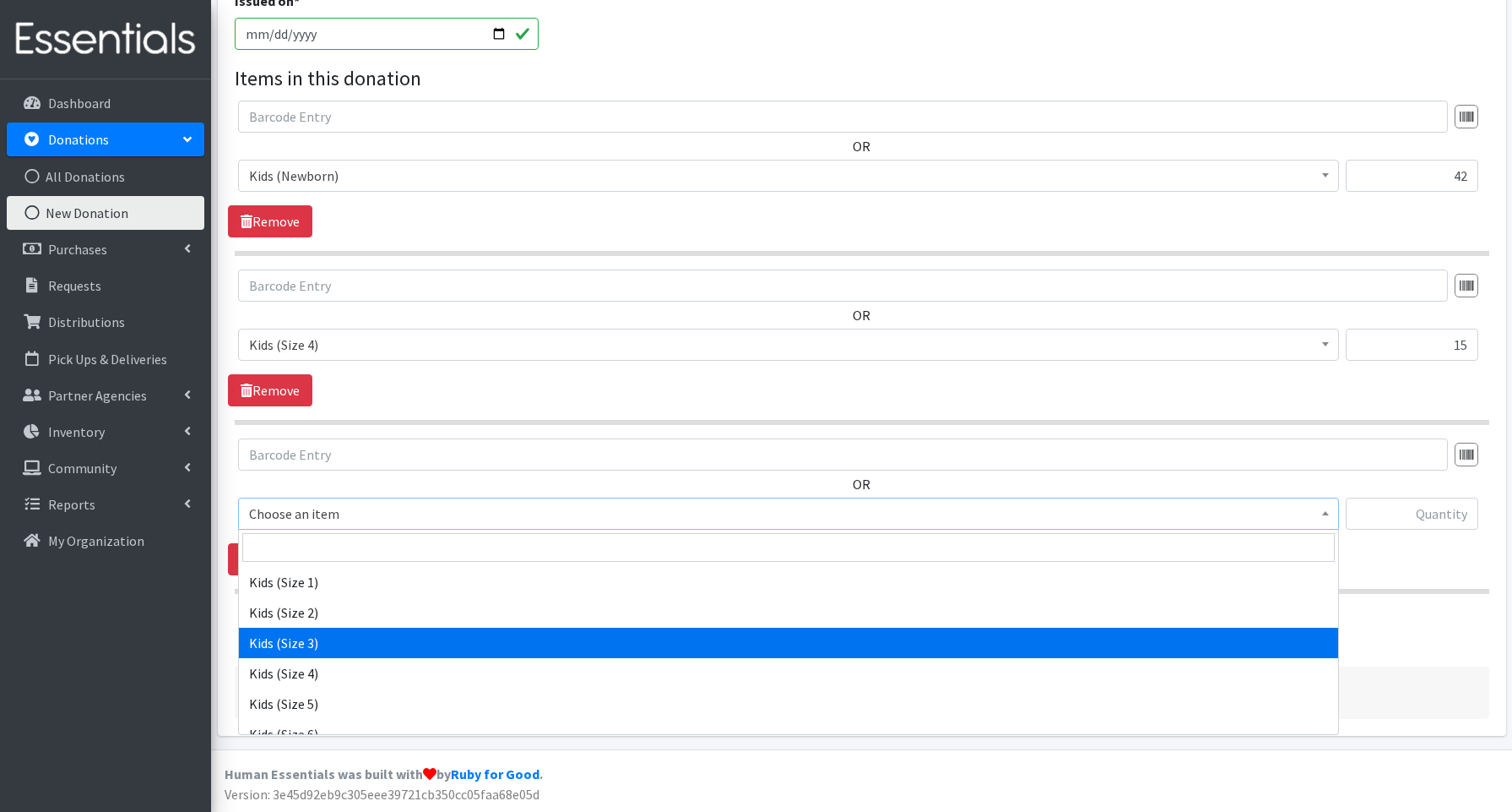
scroll to position [143, 0]
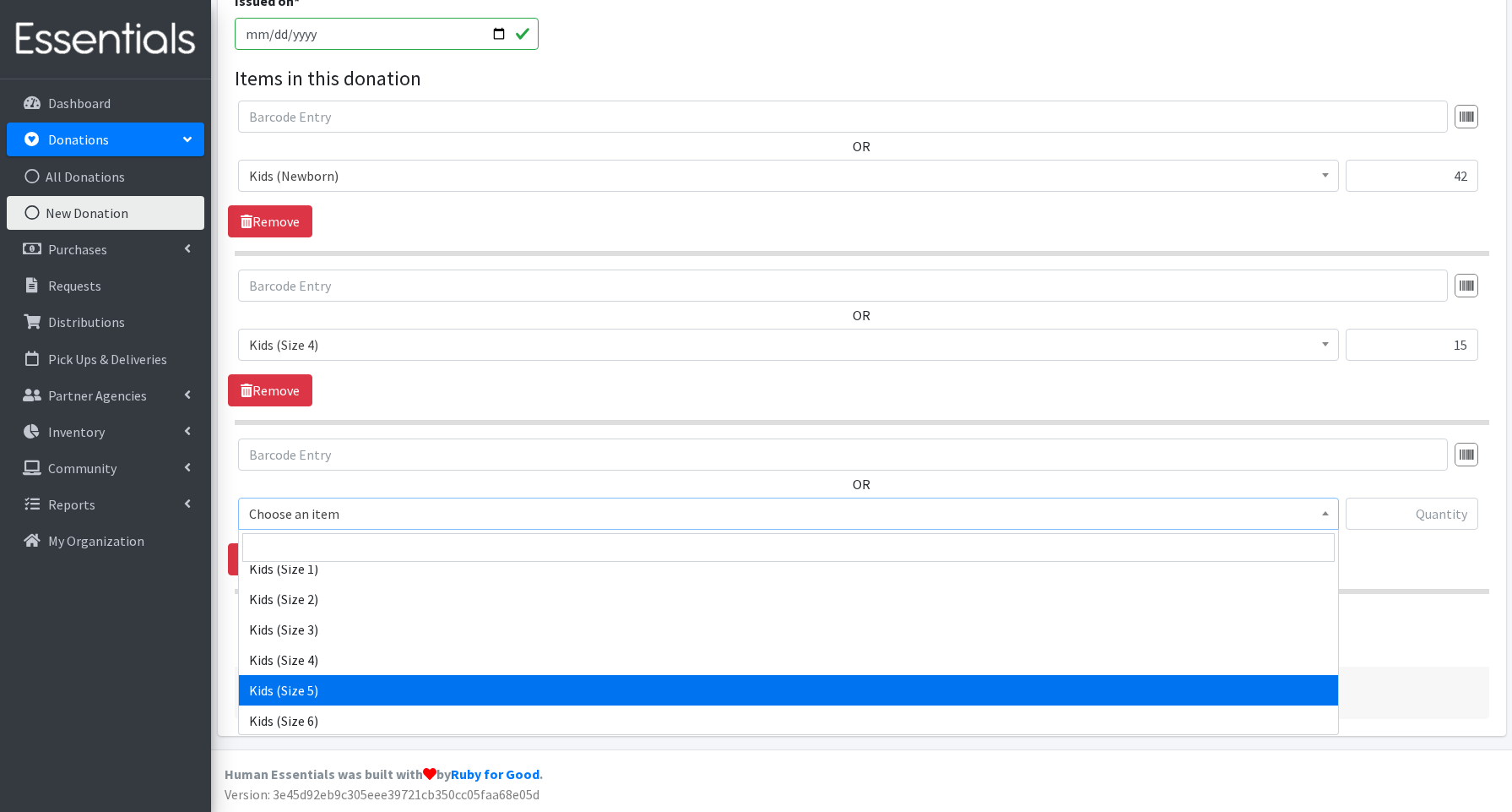
select select "3672"
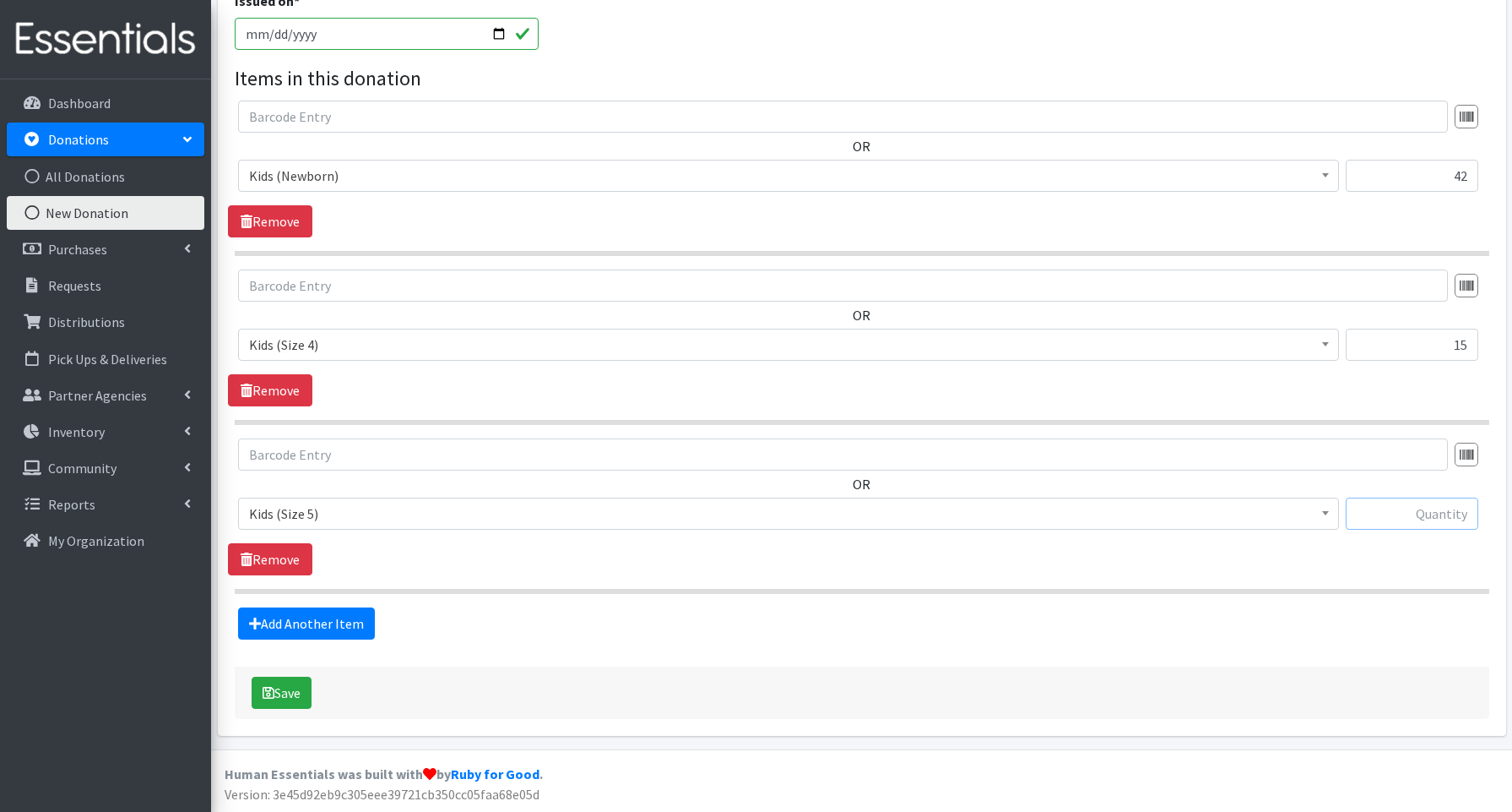
click at [1423, 514] on input "text" at bounding box center [1412, 513] width 132 height 32
type input "55"
click at [334, 622] on link "Add Another Item" at bounding box center [306, 623] width 136 height 32
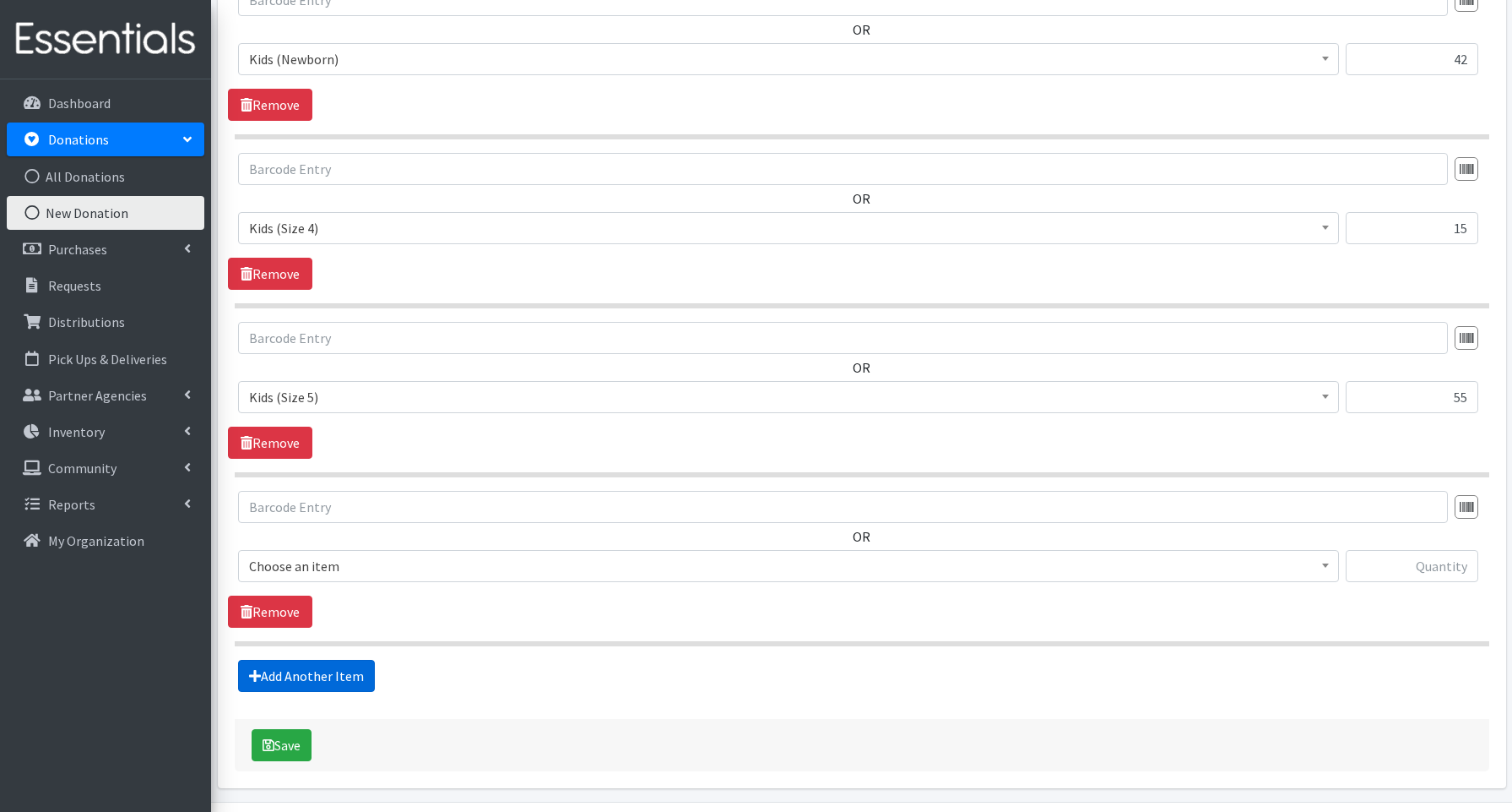
scroll to position [688, 0]
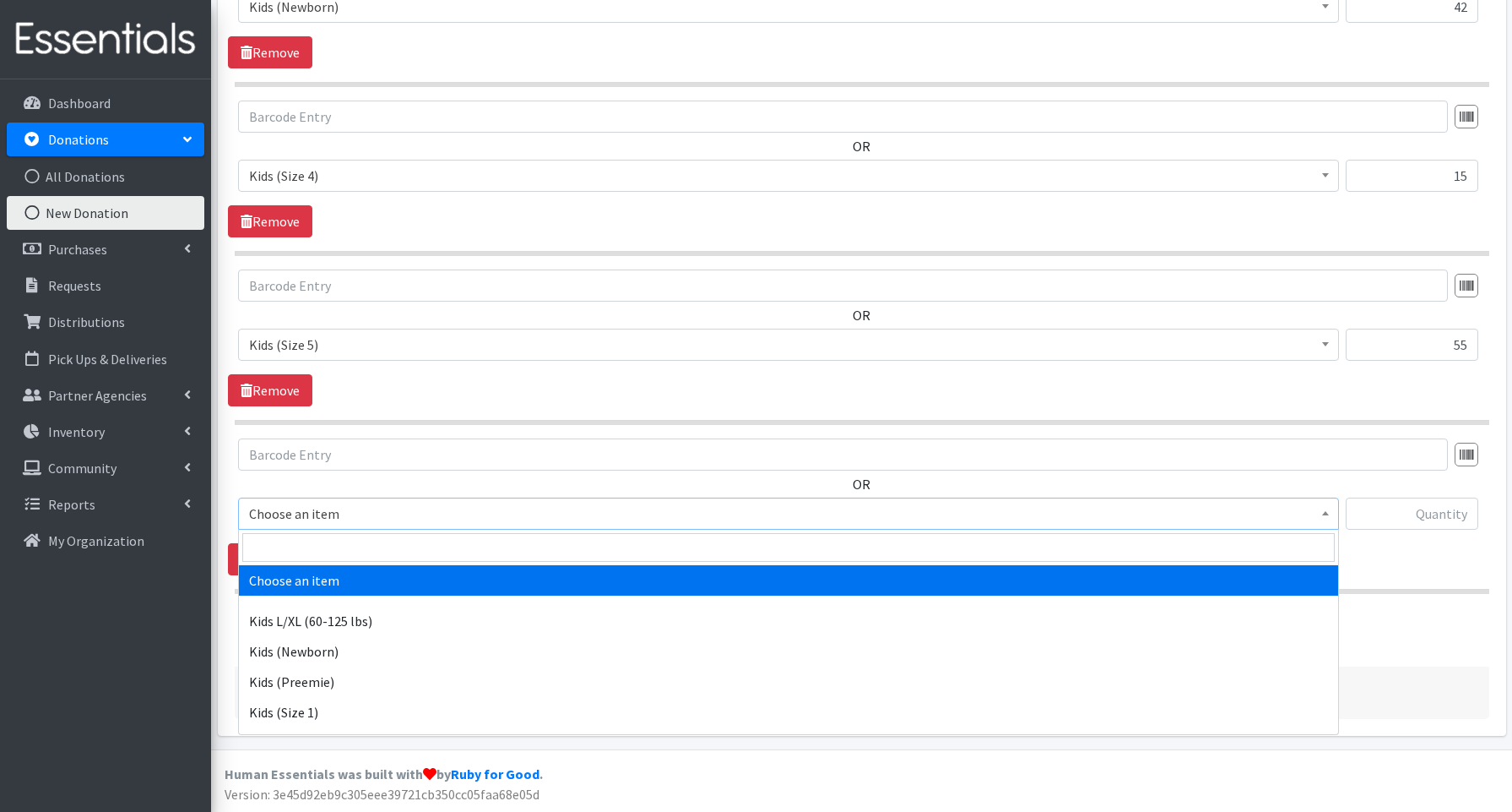
click at [284, 515] on span "Choose an item" at bounding box center [788, 514] width 1078 height 23
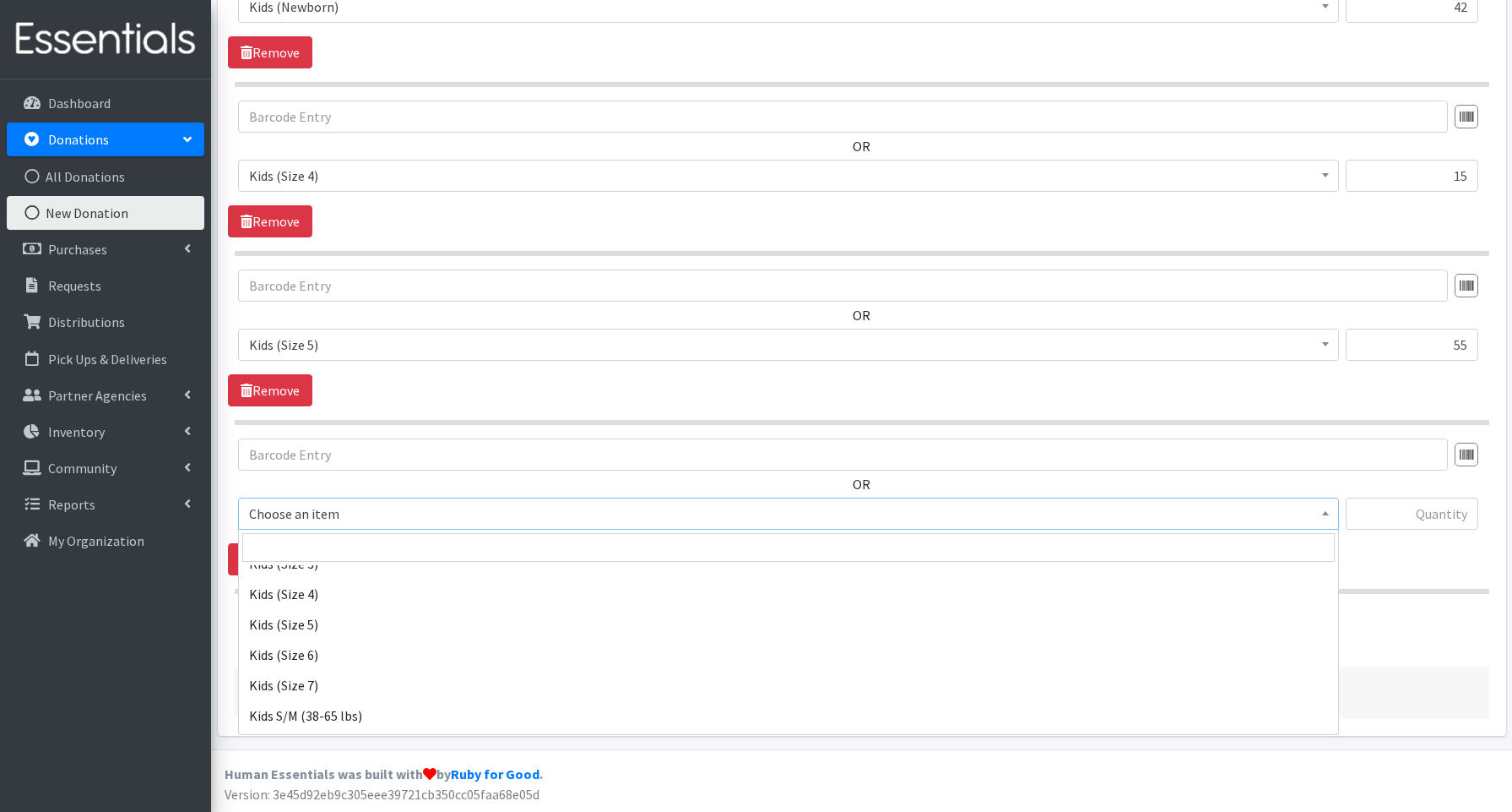
scroll to position [209, 0]
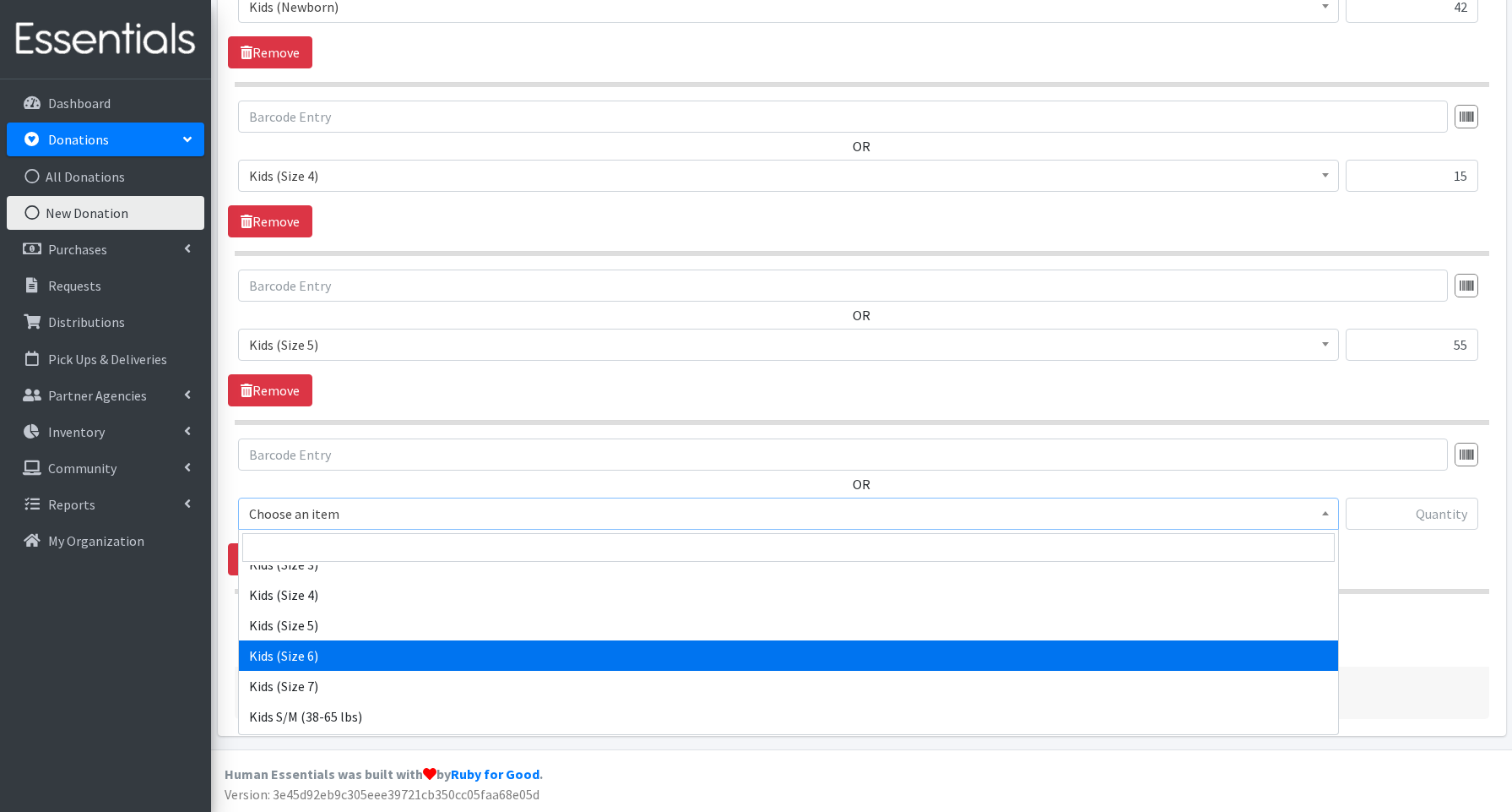
select select "3654"
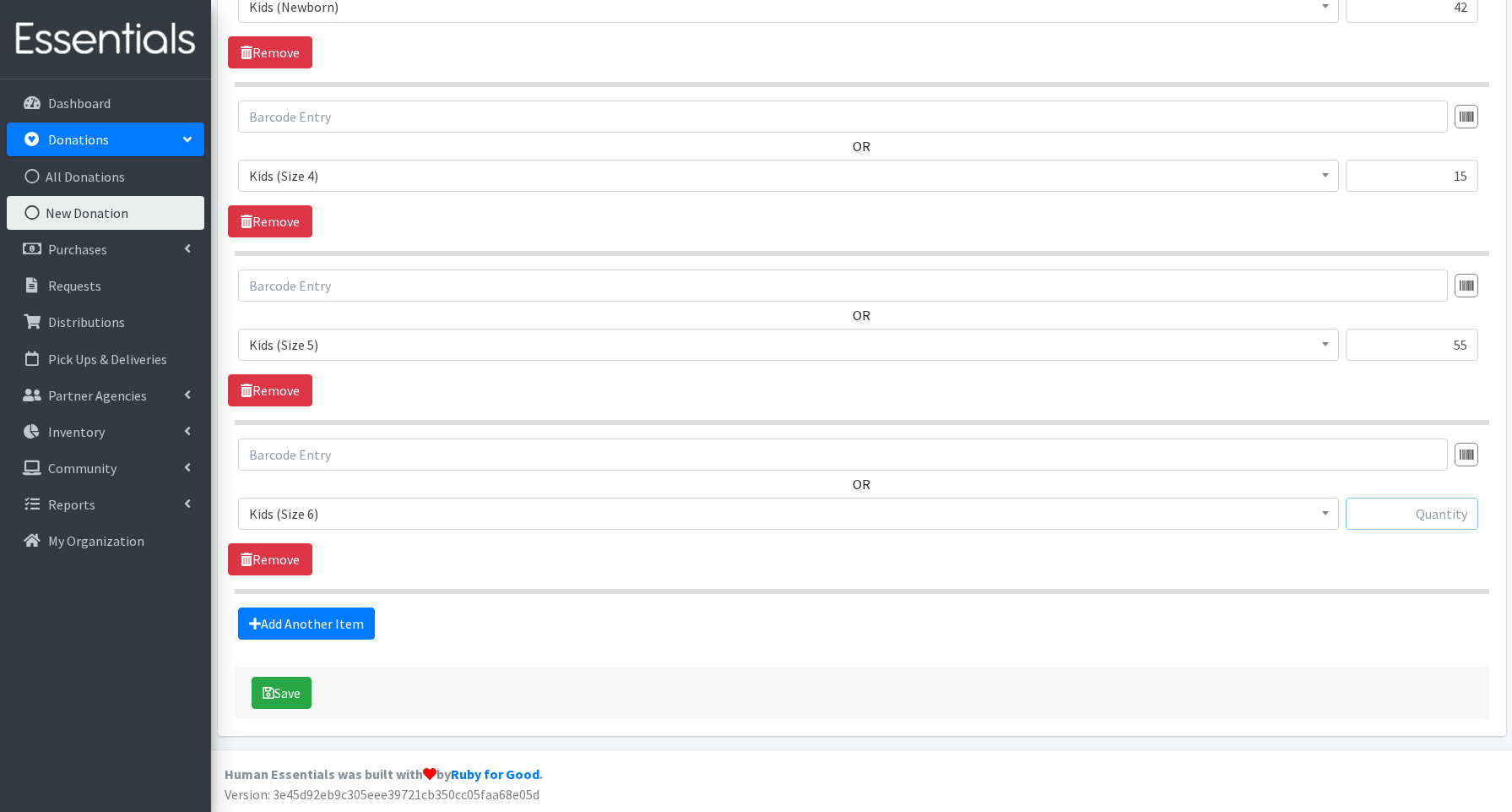
click at [1440, 515] on input "text" at bounding box center [1412, 513] width 132 height 32
type input "75"
click at [317, 615] on link "Add Another Item" at bounding box center [306, 623] width 136 height 32
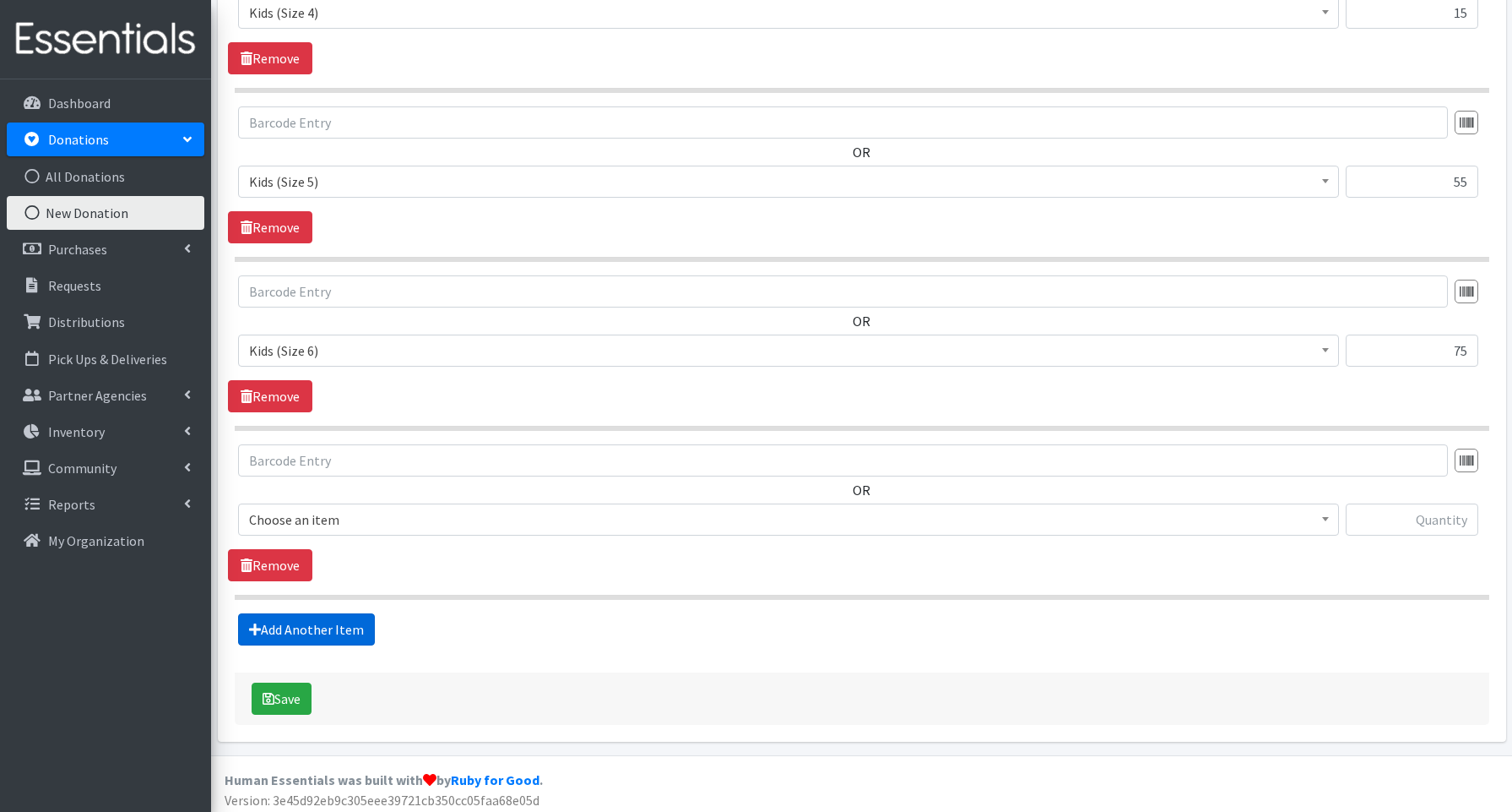
scroll to position [858, 0]
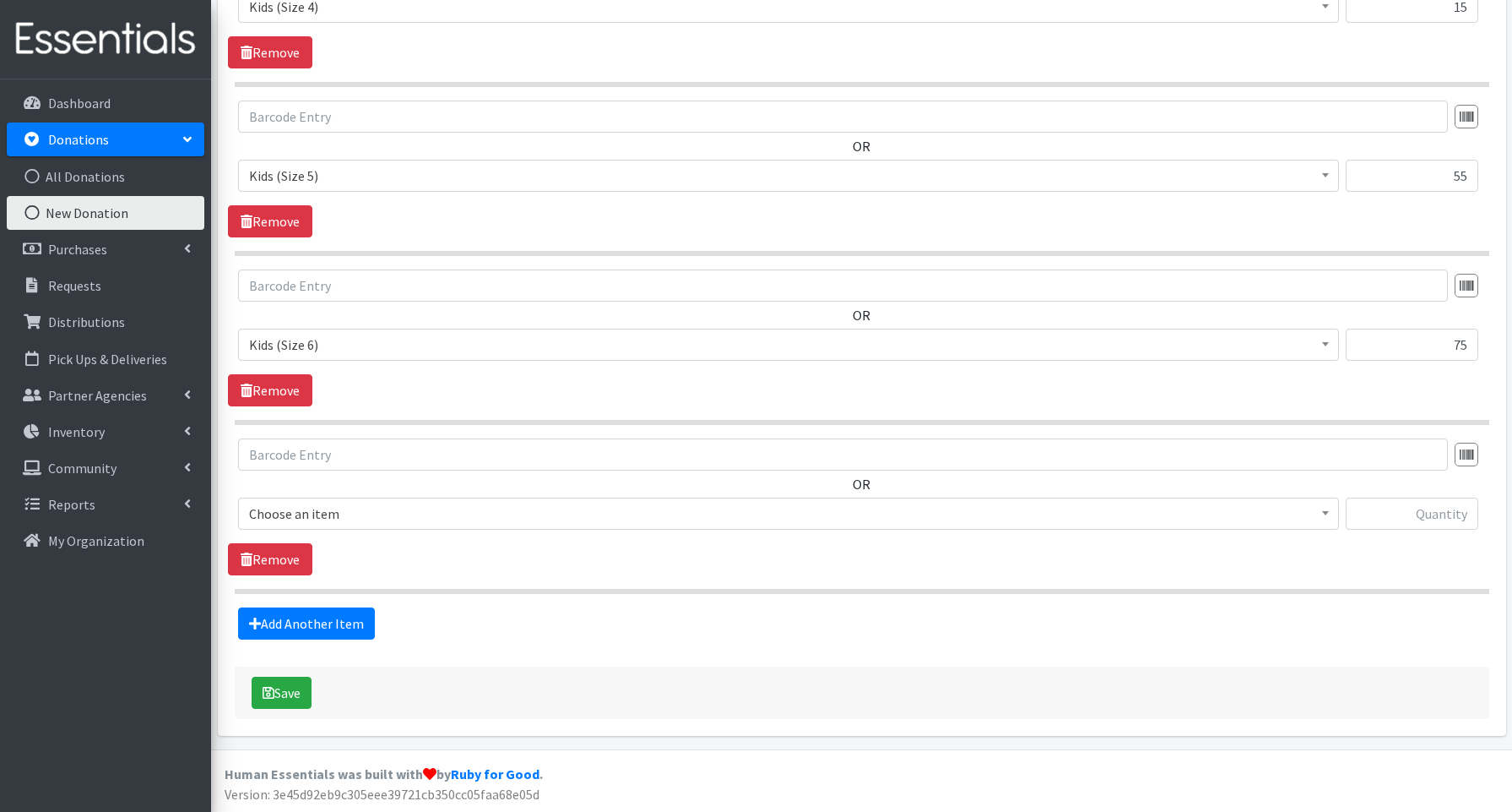
click at [284, 517] on span "Choose an item" at bounding box center [788, 514] width 1078 height 23
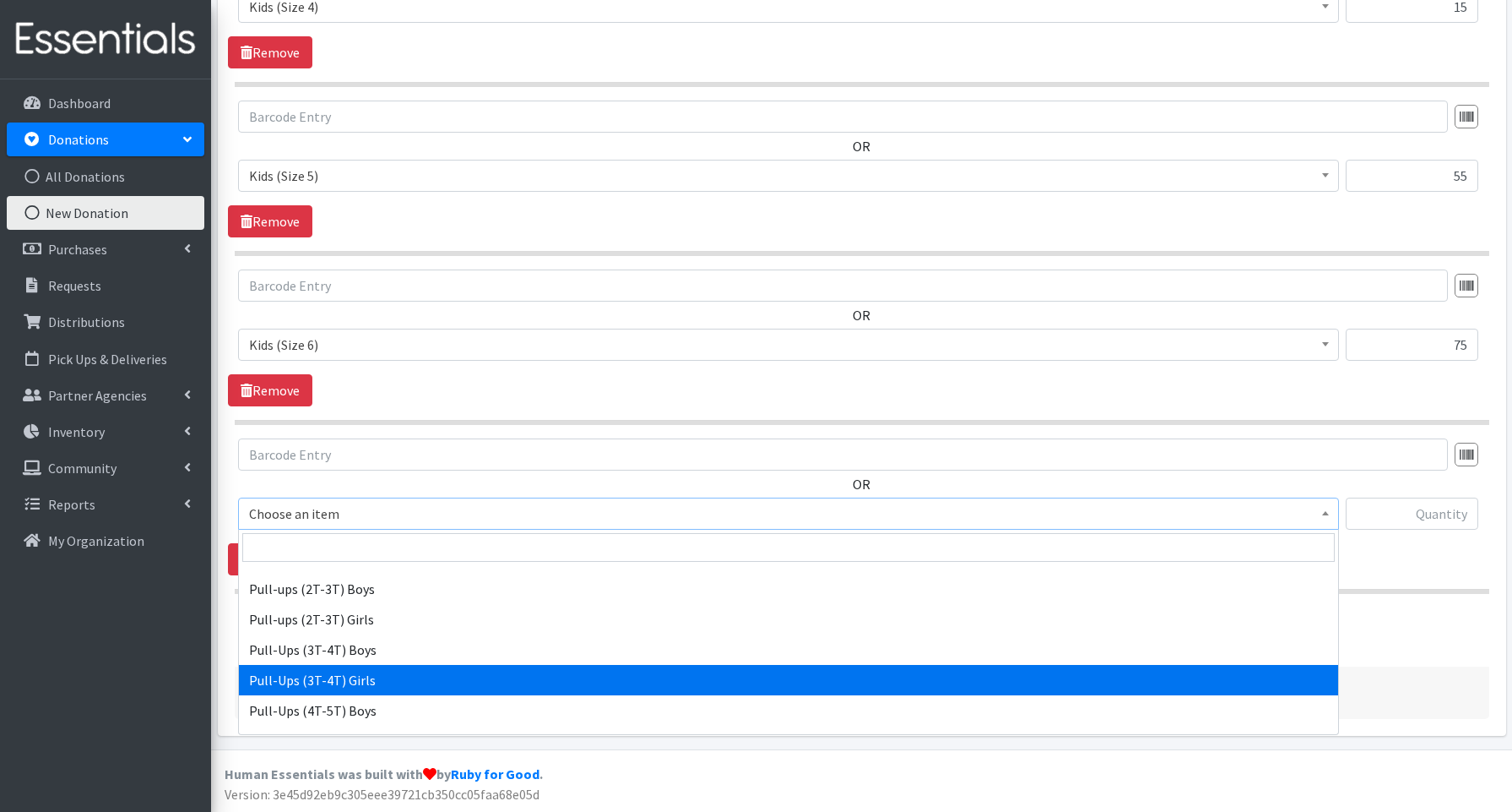
scroll to position [402, 0]
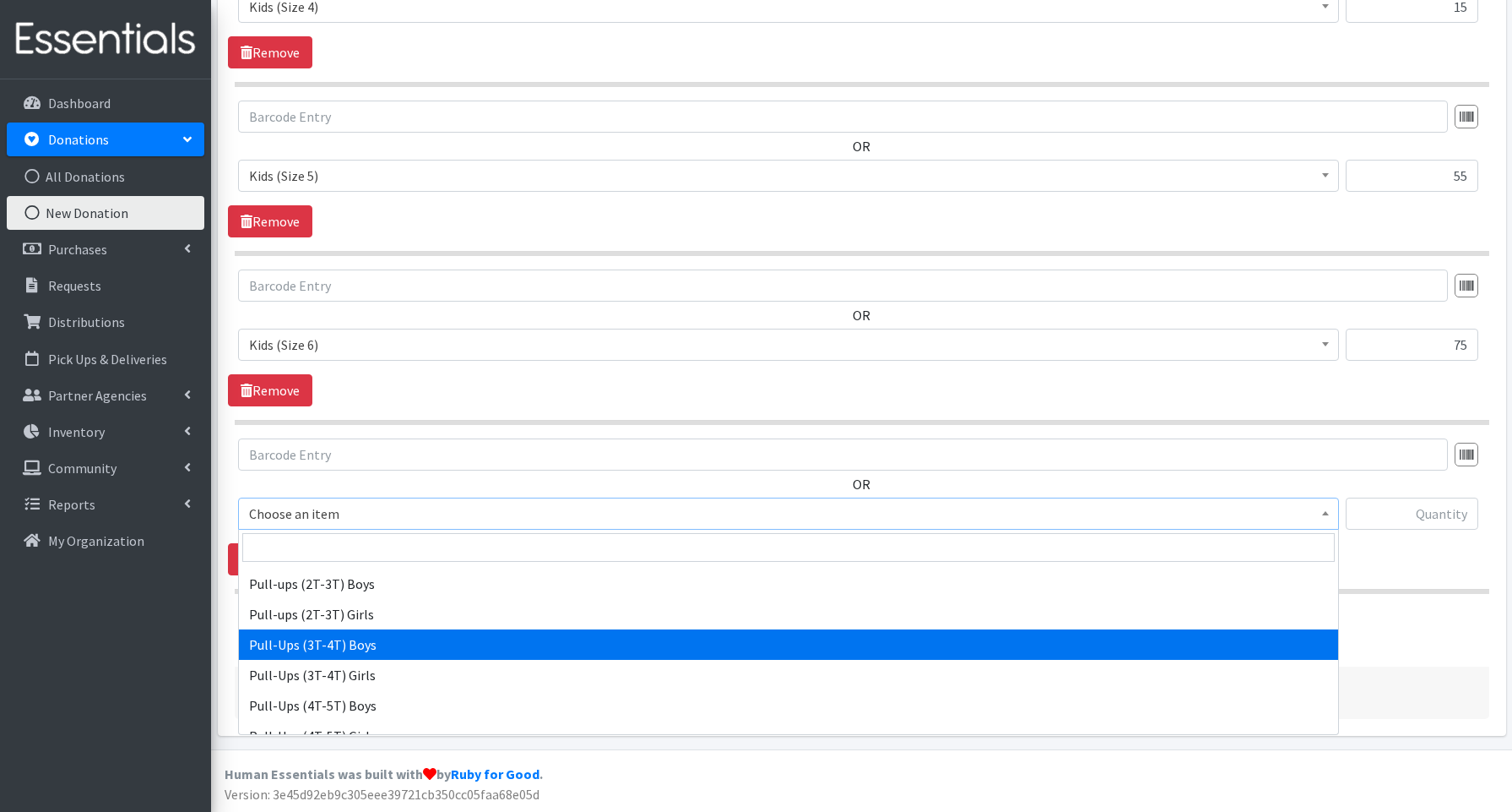
select select "3690"
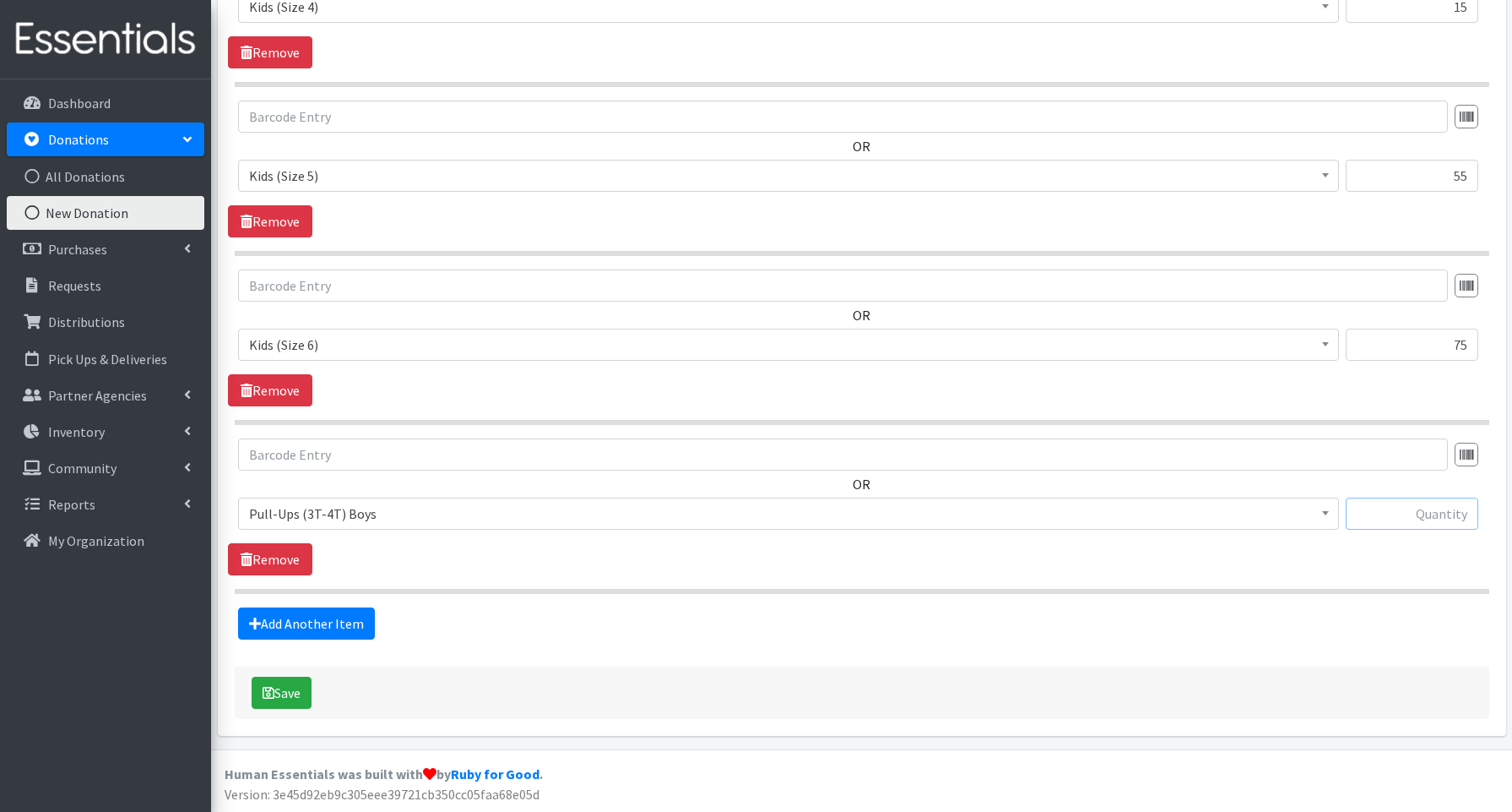
click at [1349, 507] on input "text" at bounding box center [1412, 513] width 132 height 32
type input "50"
click at [297, 633] on link "Add Another Item" at bounding box center [306, 624] width 136 height 32
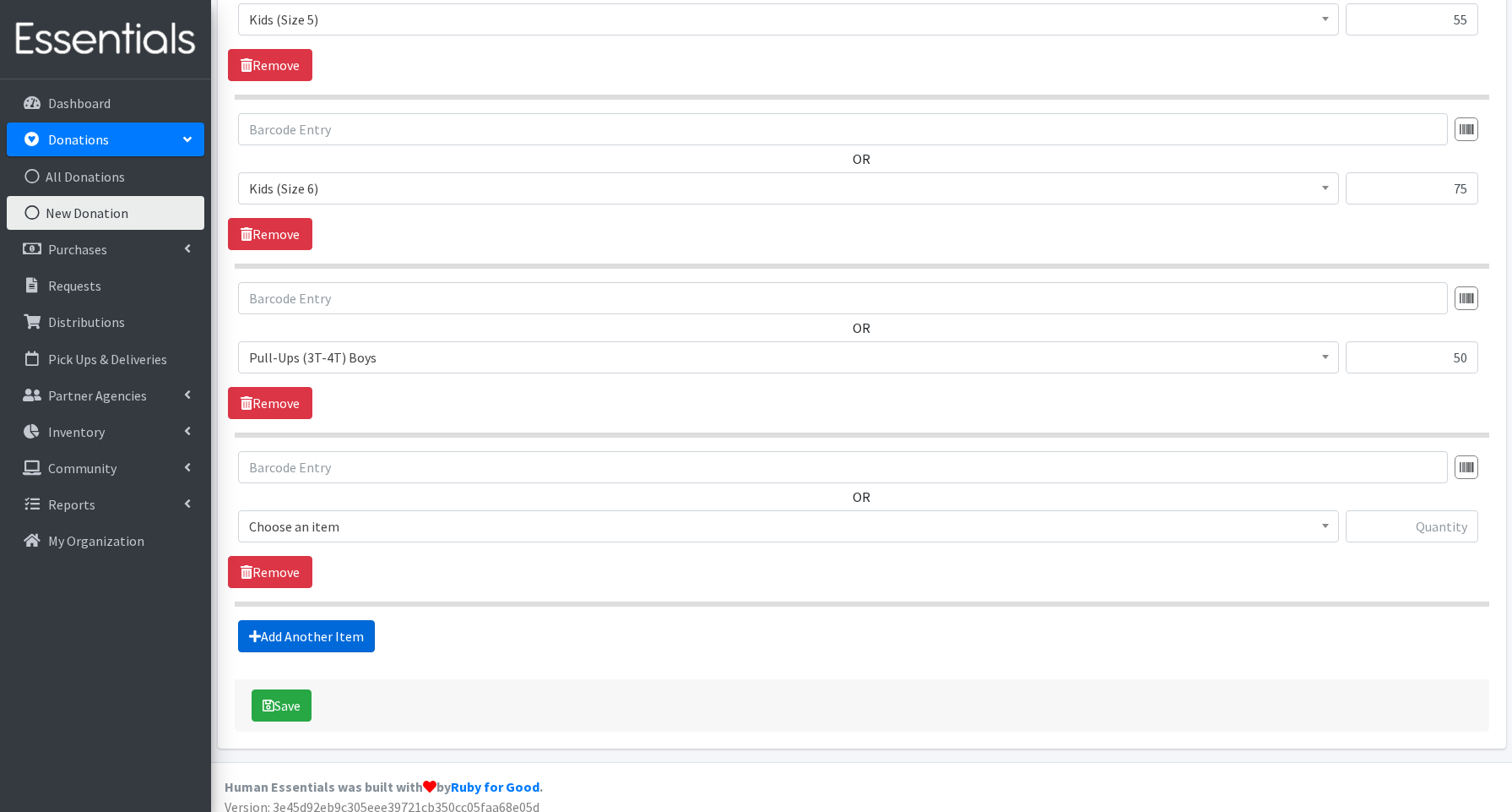
scroll to position [1026, 0]
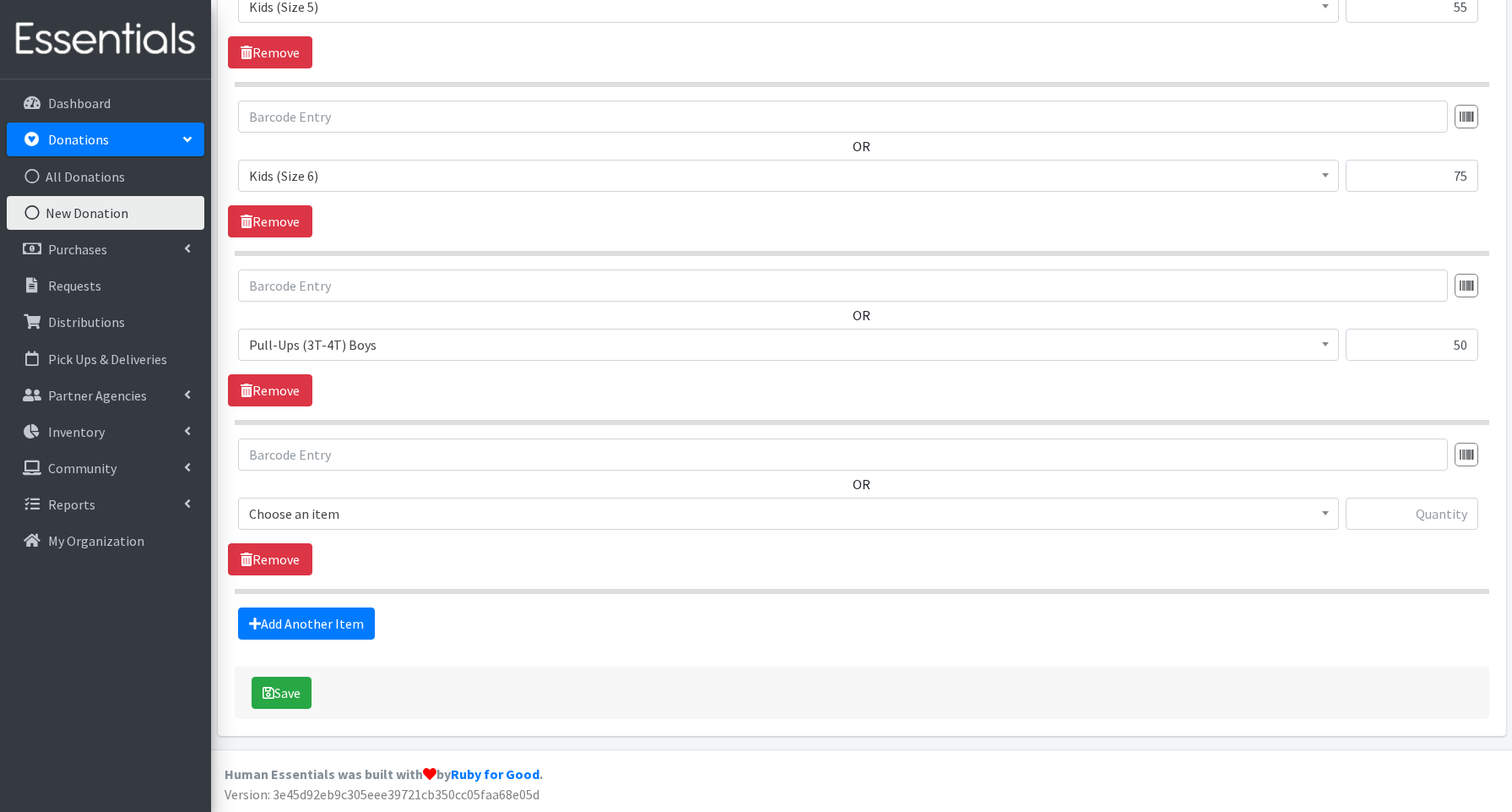
click at [313, 518] on span "Choose an item" at bounding box center [788, 514] width 1078 height 23
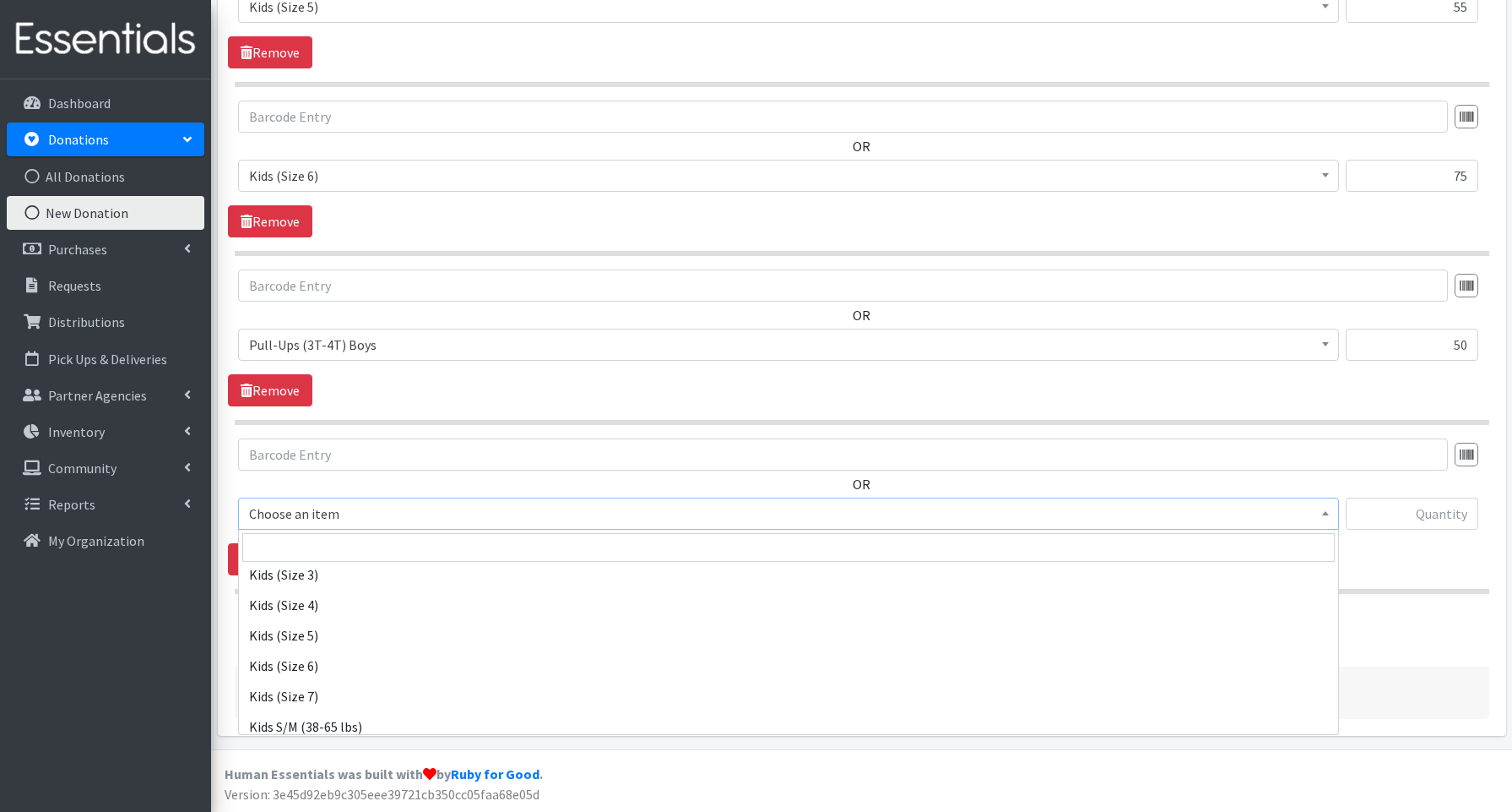
scroll to position [419, 0]
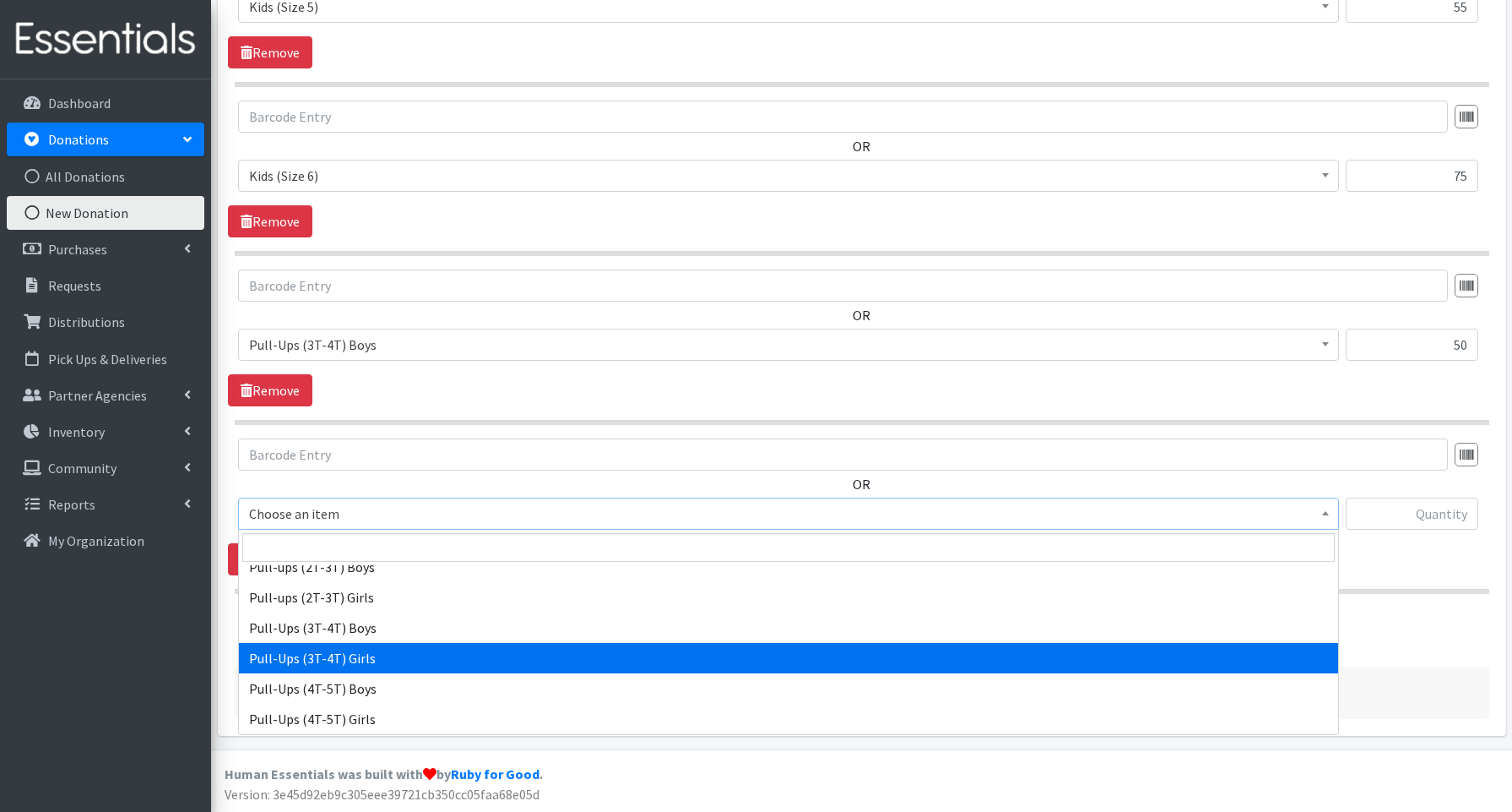
drag, startPoint x: 327, startPoint y: 662, endPoint x: 283, endPoint y: 657, distance: 44.3
select select "3691"
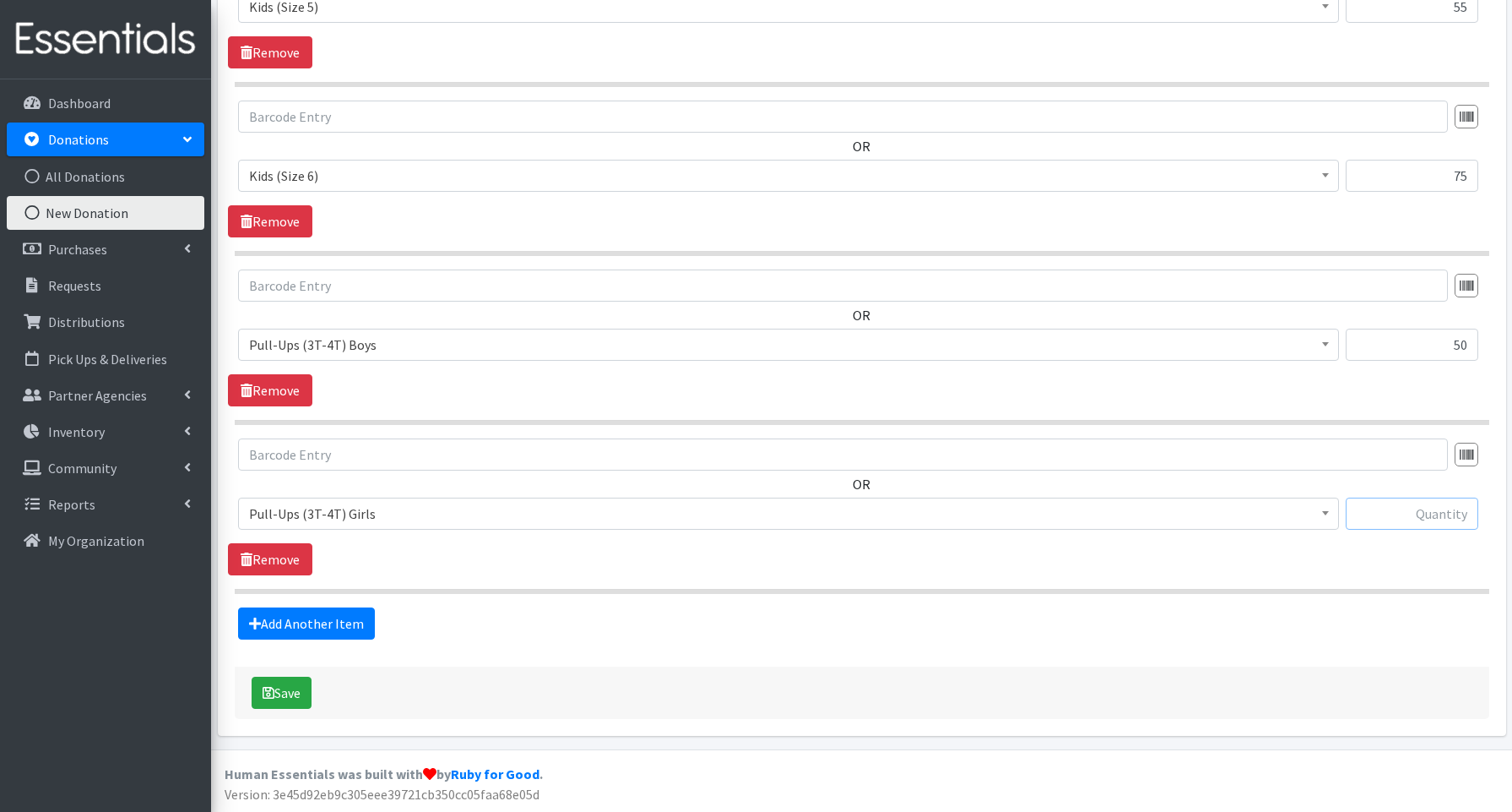
click at [1417, 510] on input "text" at bounding box center [1412, 513] width 132 height 32
type input "63"
click at [351, 613] on link "Add Another Item" at bounding box center [306, 623] width 136 height 32
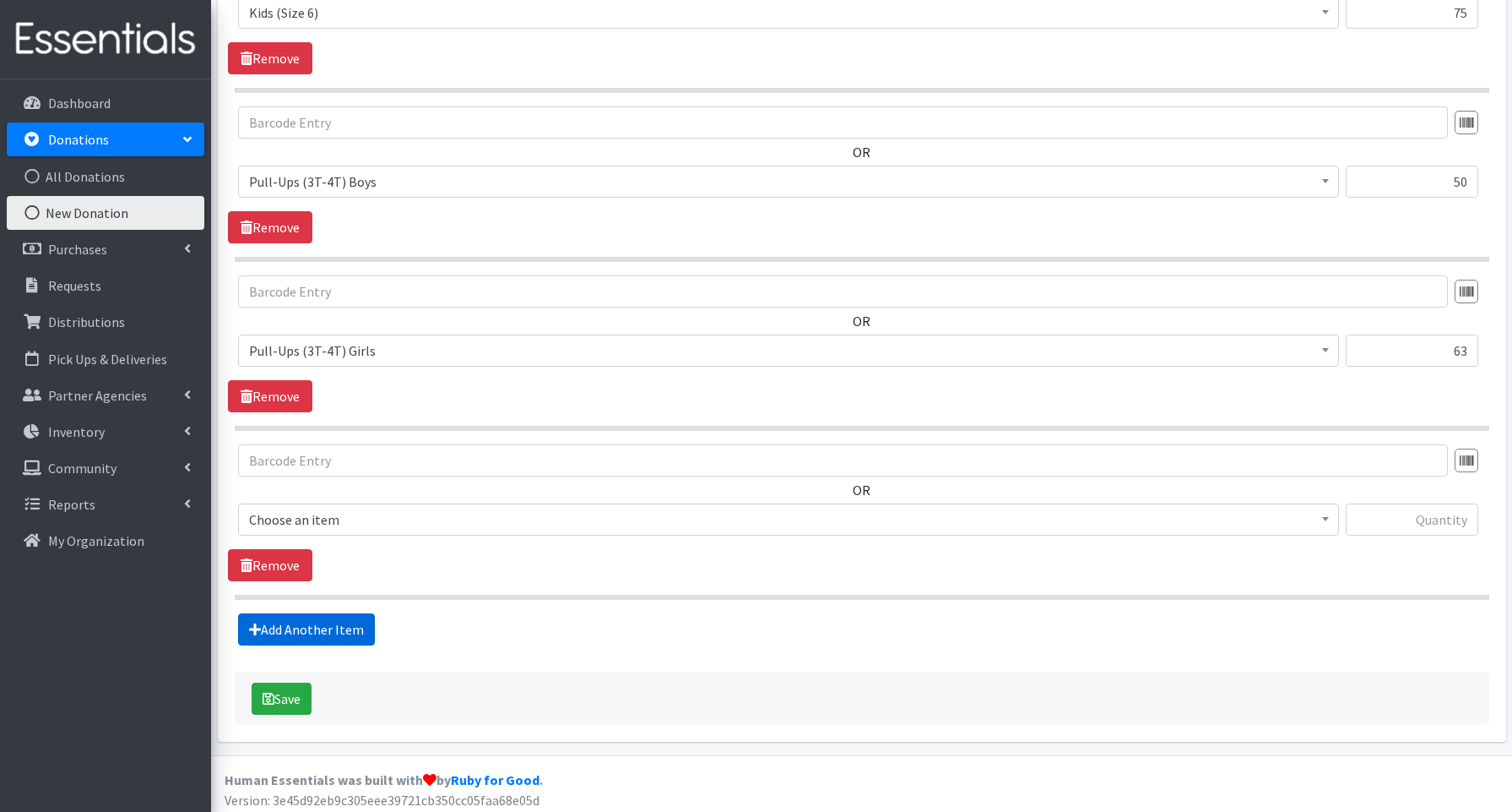
scroll to position [1195, 0]
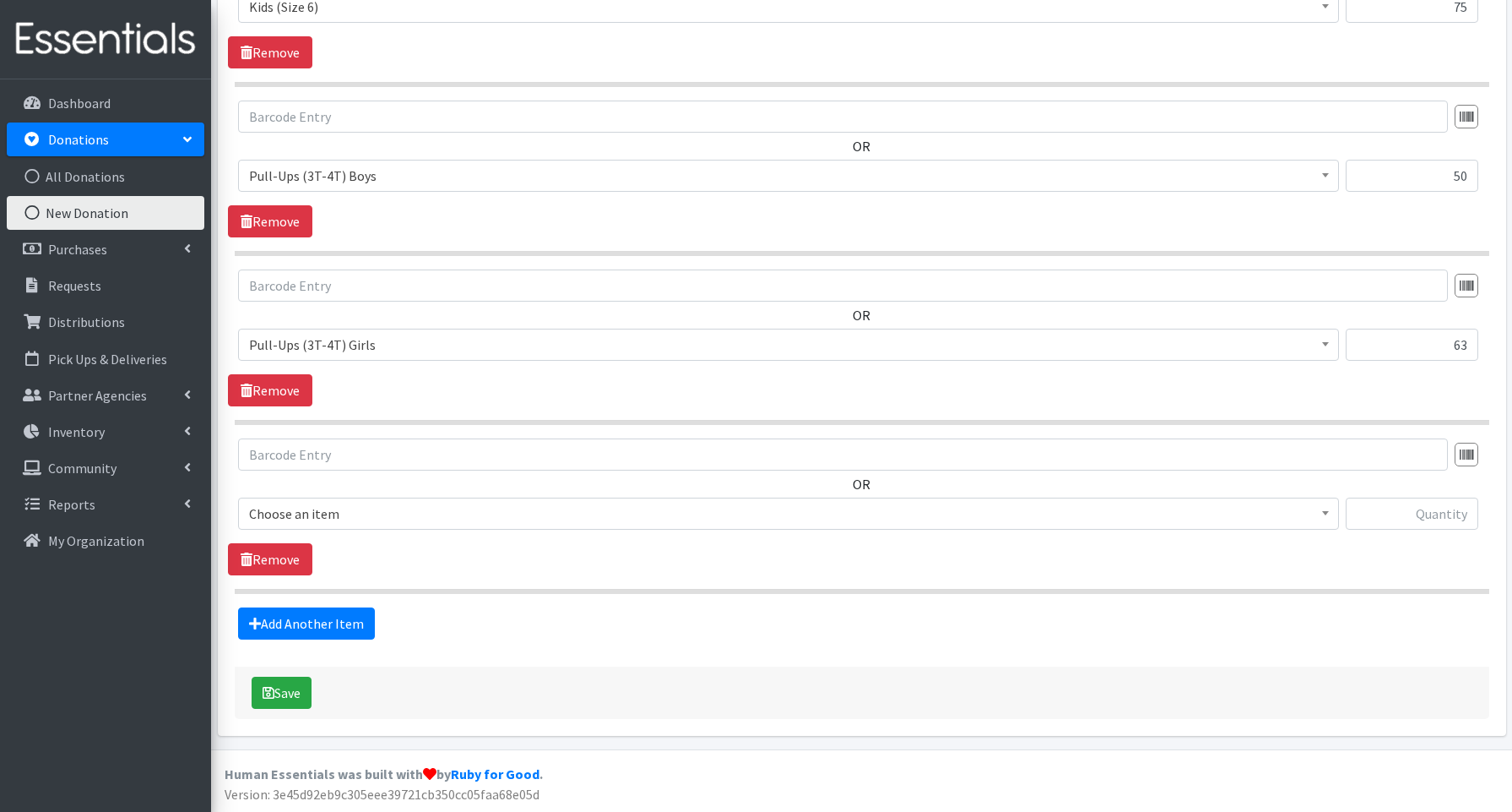
click at [255, 510] on span "Choose an item" at bounding box center [788, 514] width 1078 height 23
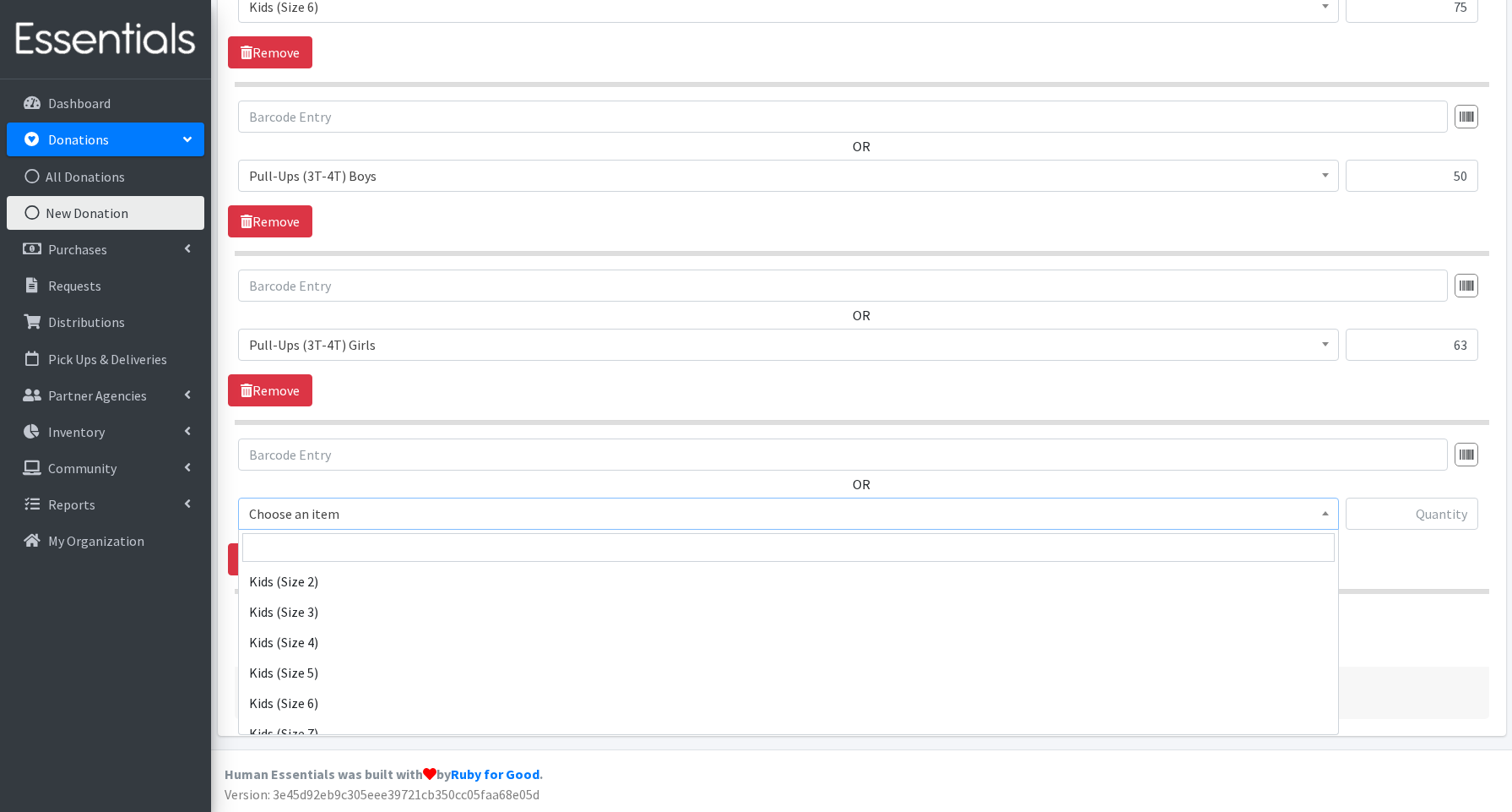
scroll to position [419, 0]
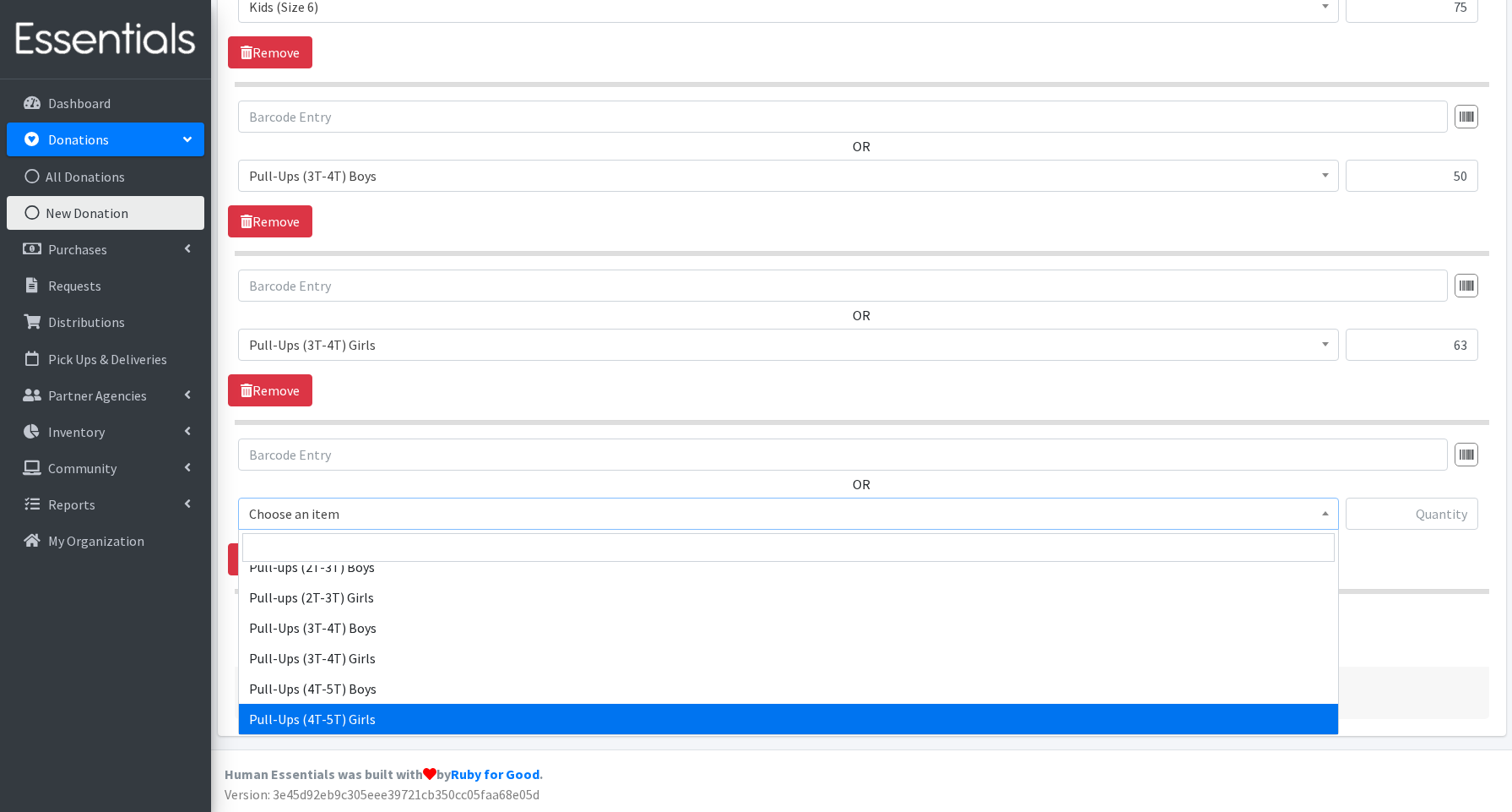
select select "3693"
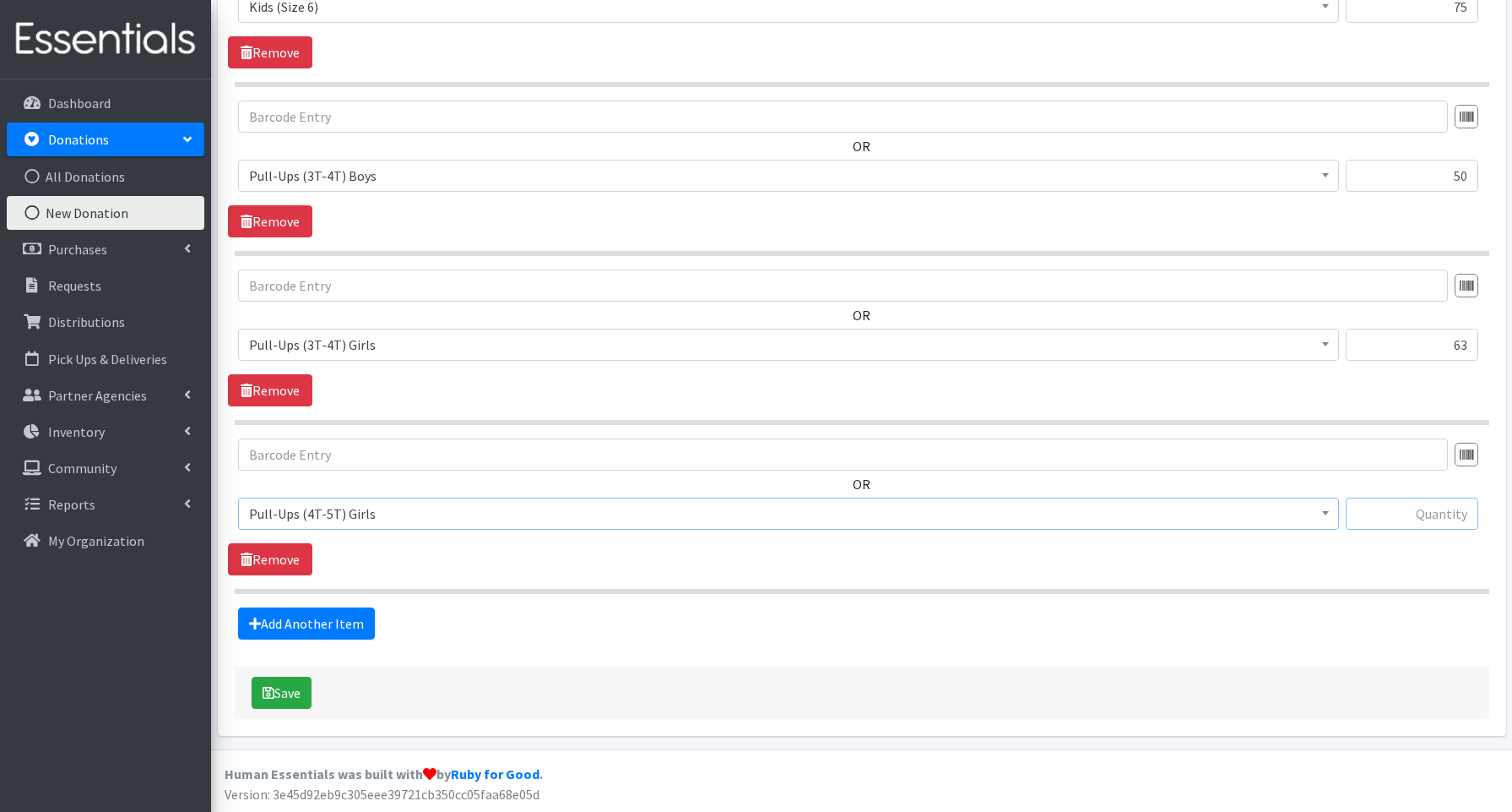
click at [1375, 521] on input "text" at bounding box center [1412, 513] width 132 height 32
type input "25"
click at [303, 686] on button "Save" at bounding box center [282, 692] width 60 height 32
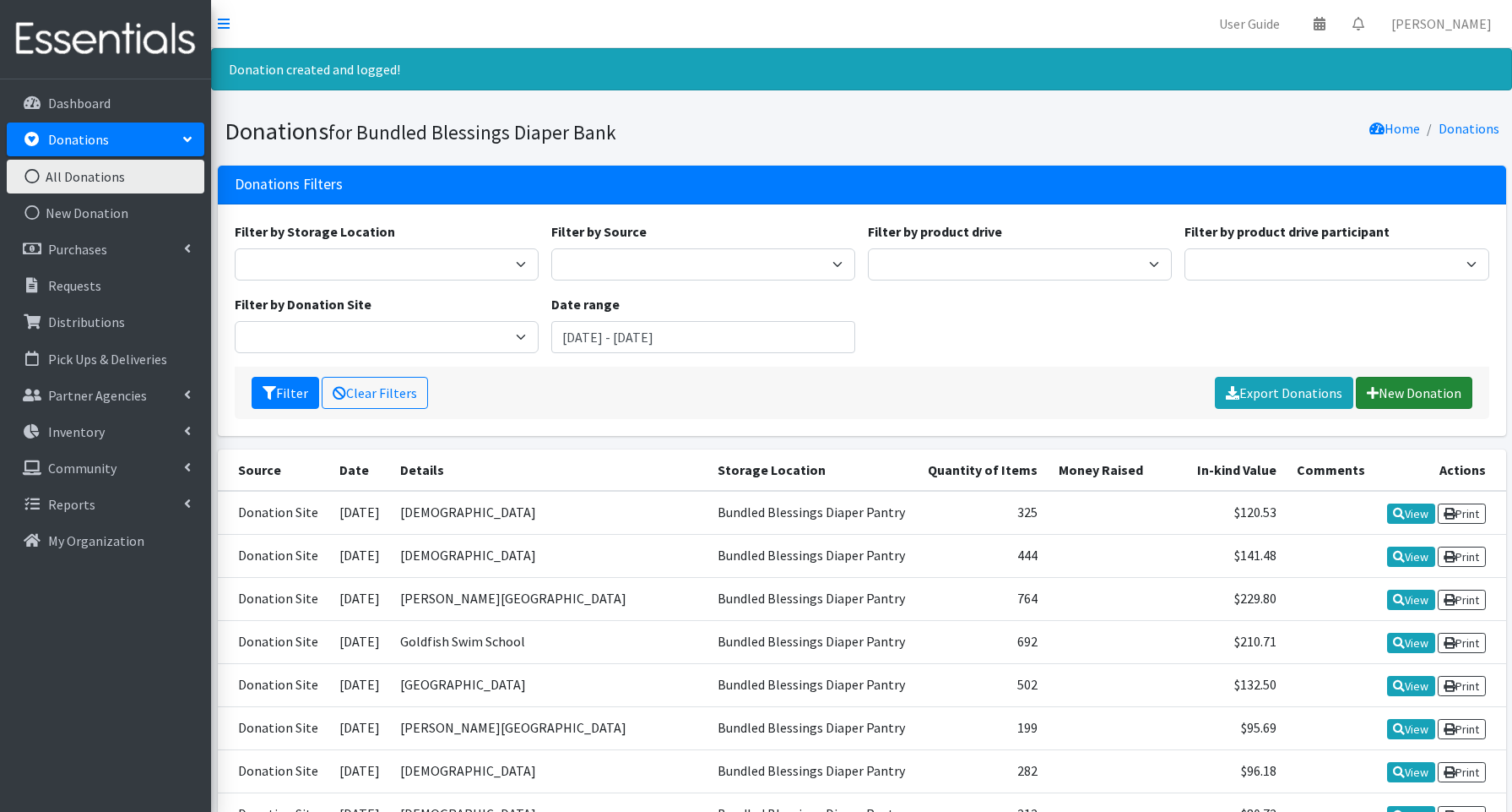
click at [1396, 402] on link "New Donation" at bounding box center [1415, 392] width 117 height 32
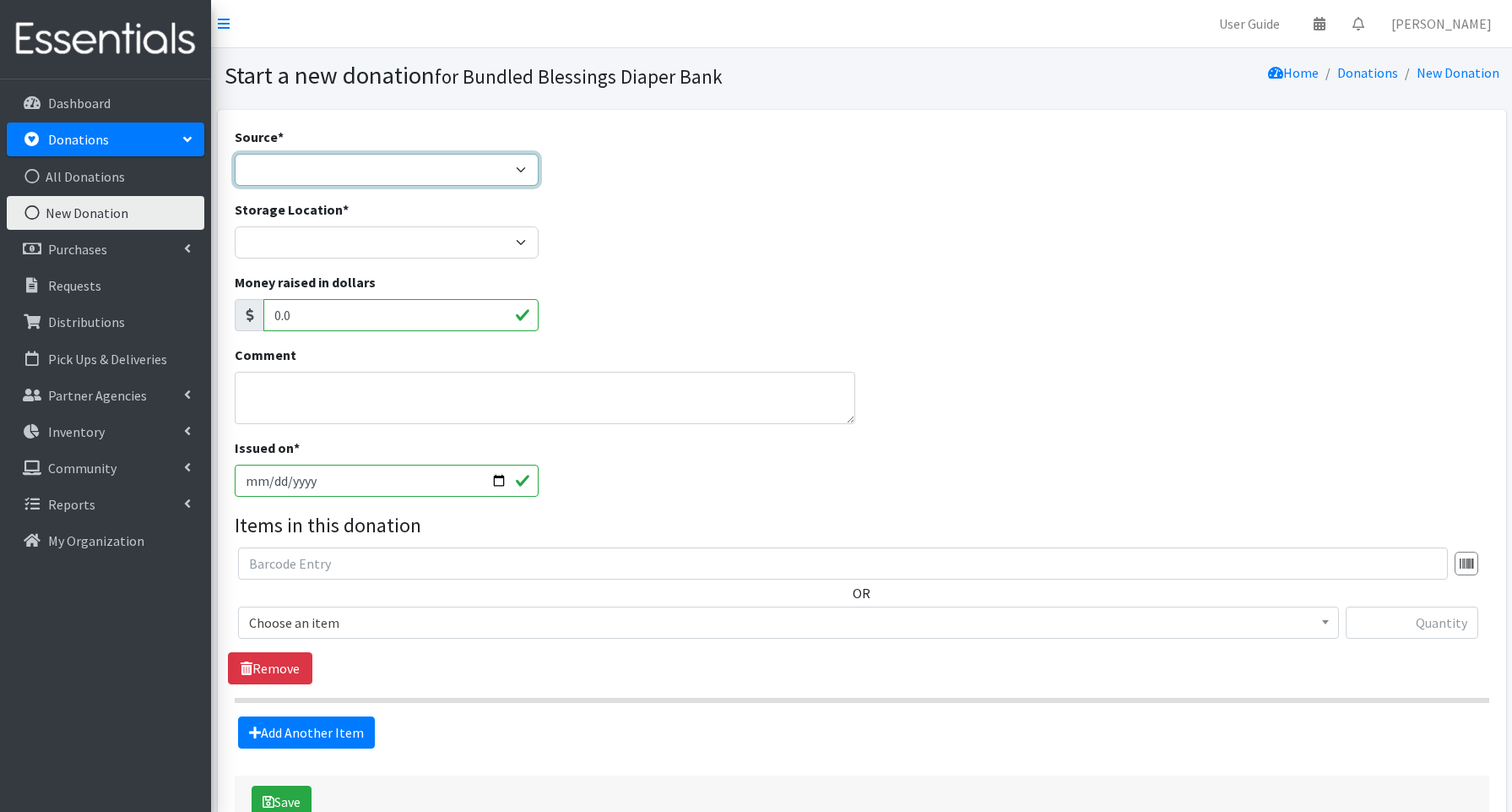
click at [370, 167] on select "Product Drive Manufacturer Donation Site Misc. Donation" at bounding box center [387, 170] width 304 height 32
select select "Donation Site"
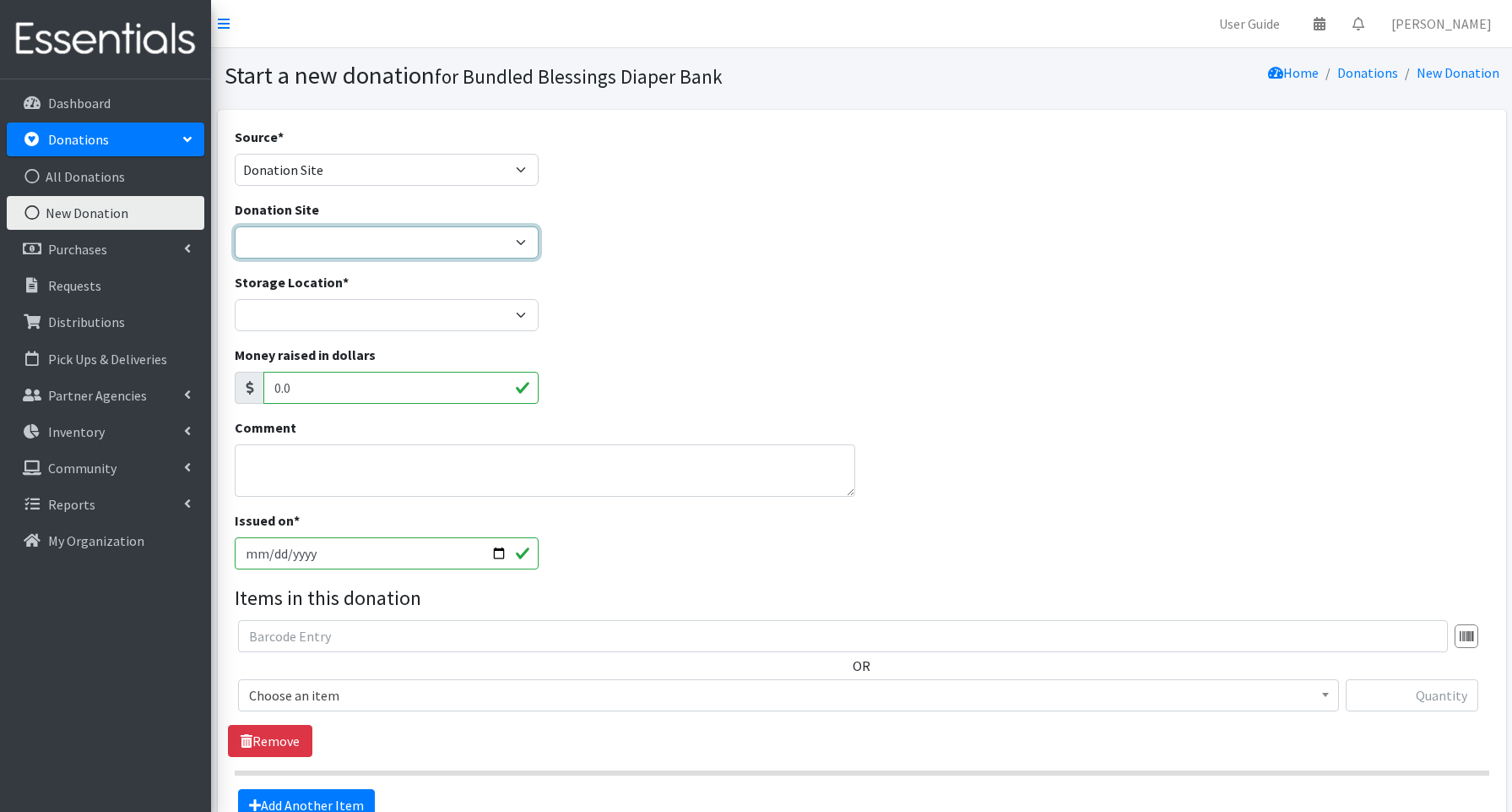
click at [351, 249] on select "Amazon Cherry Preschool [PERSON_NAME][DEMOGRAPHIC_DATA] Winnetka Cloth+home Cov…" at bounding box center [387, 242] width 304 height 32
select select "945"
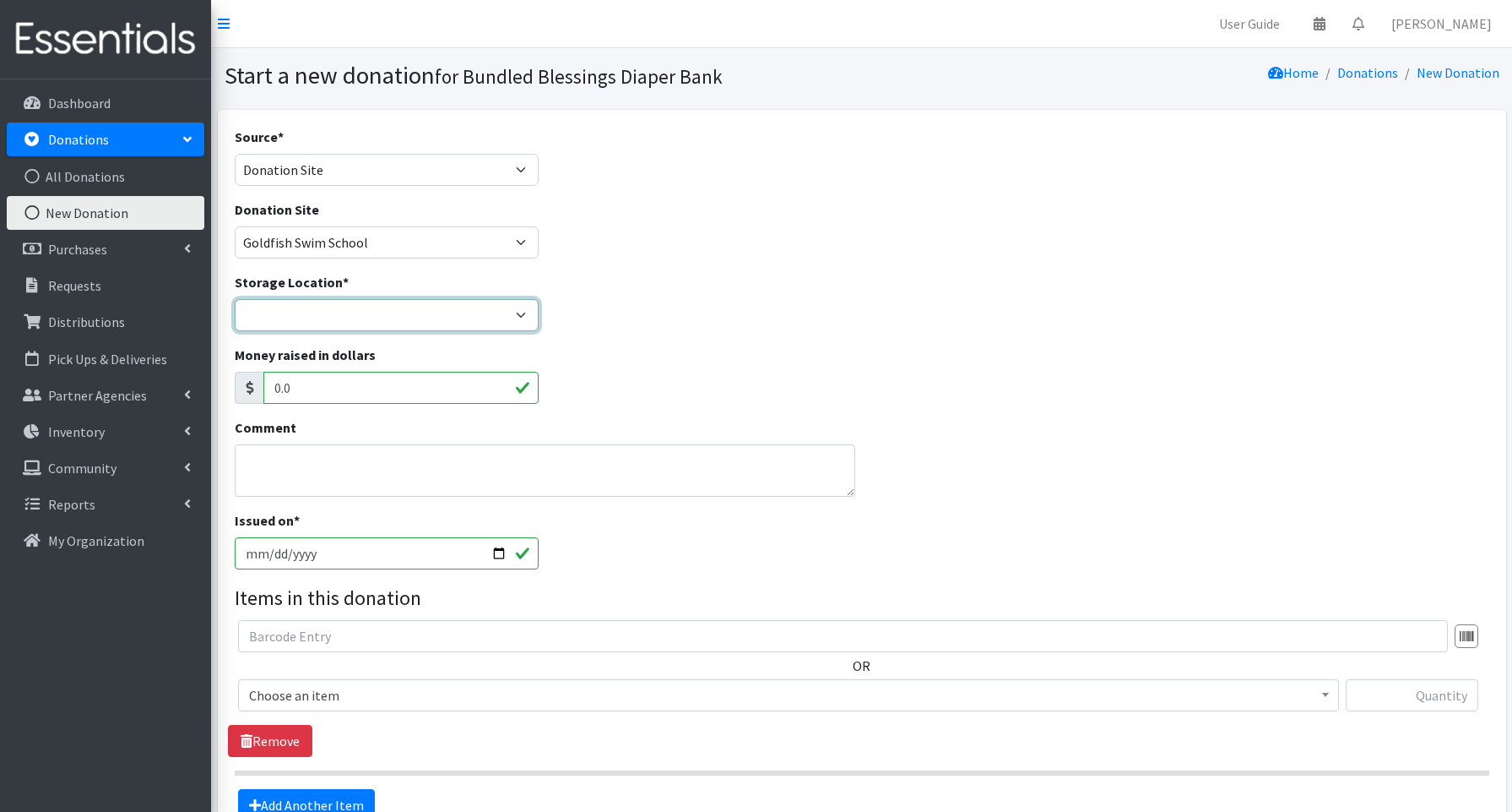
click at [275, 303] on select "Bundled Blessings Diaper Pantry" at bounding box center [387, 315] width 304 height 32
select select "79"
click at [501, 548] on input "2025-09-25" at bounding box center [387, 553] width 304 height 32
type input "[DATE]"
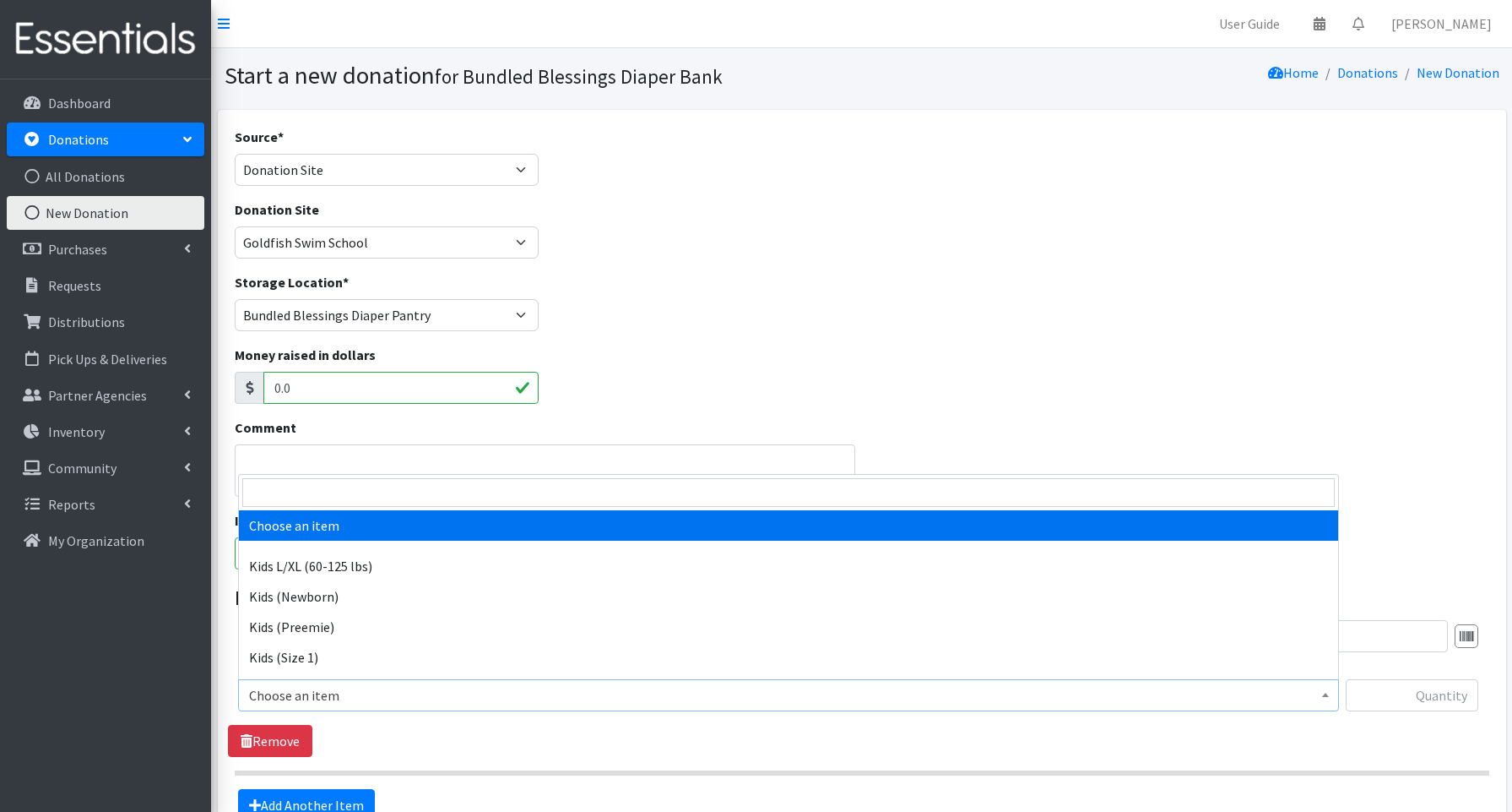
click at [280, 688] on span "Choose an item" at bounding box center [788, 695] width 1078 height 23
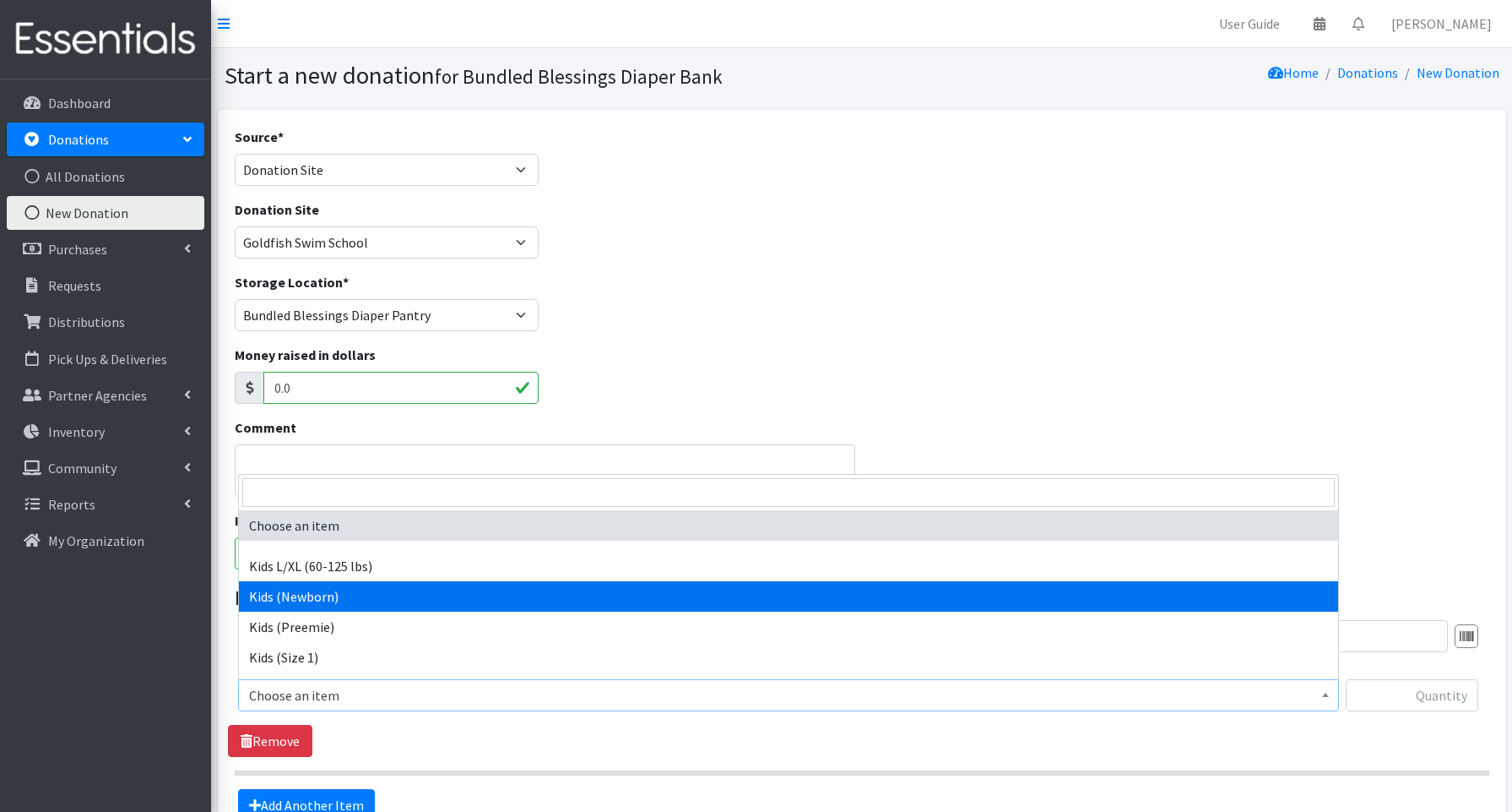
select select "3694"
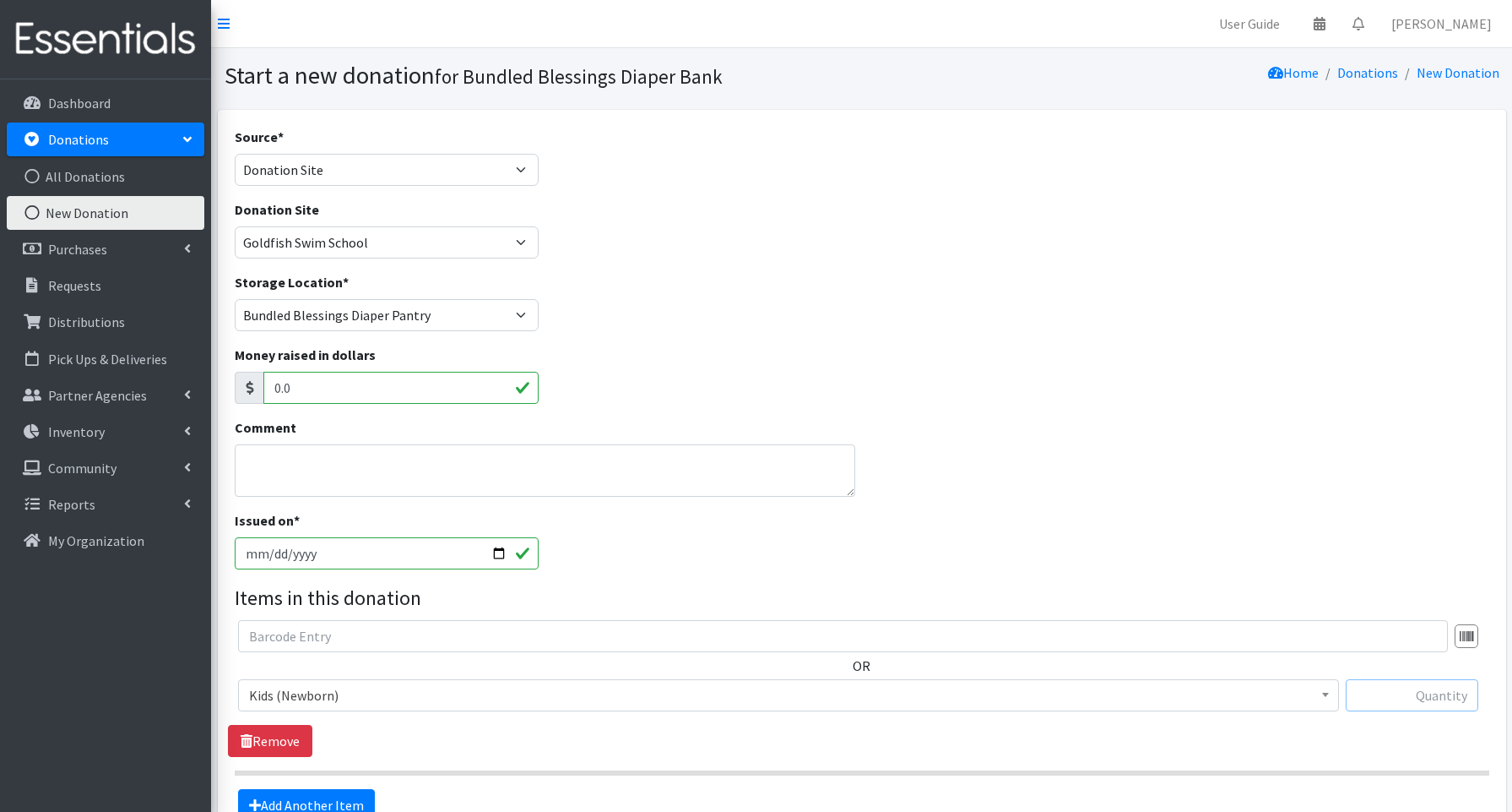
click at [1403, 702] on input "text" at bounding box center [1412, 695] width 132 height 32
type input "180"
click at [302, 803] on link "Add Another Item" at bounding box center [306, 804] width 136 height 32
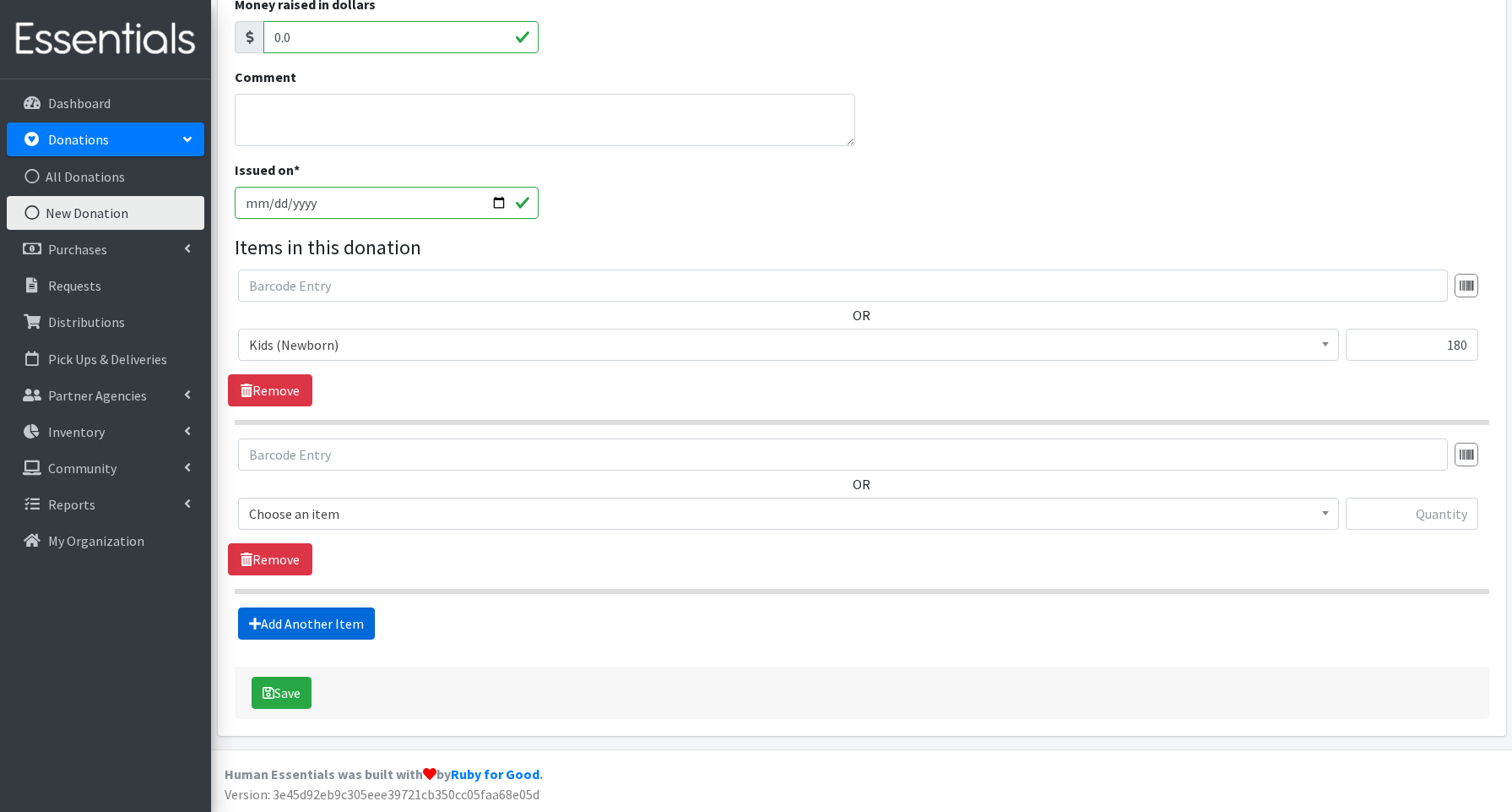
scroll to position [351, 0]
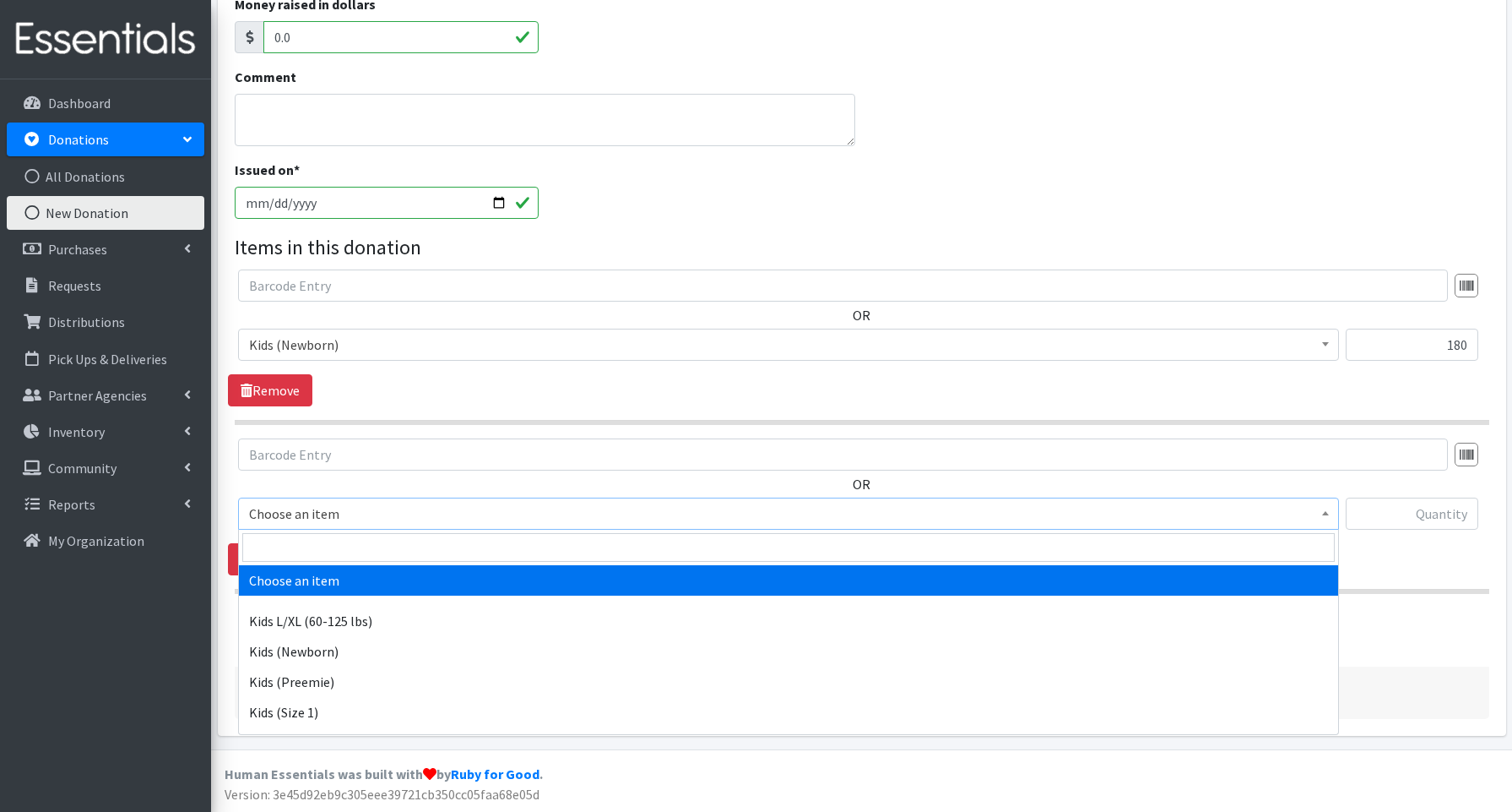
click at [297, 516] on span "Choose an item" at bounding box center [788, 514] width 1078 height 23
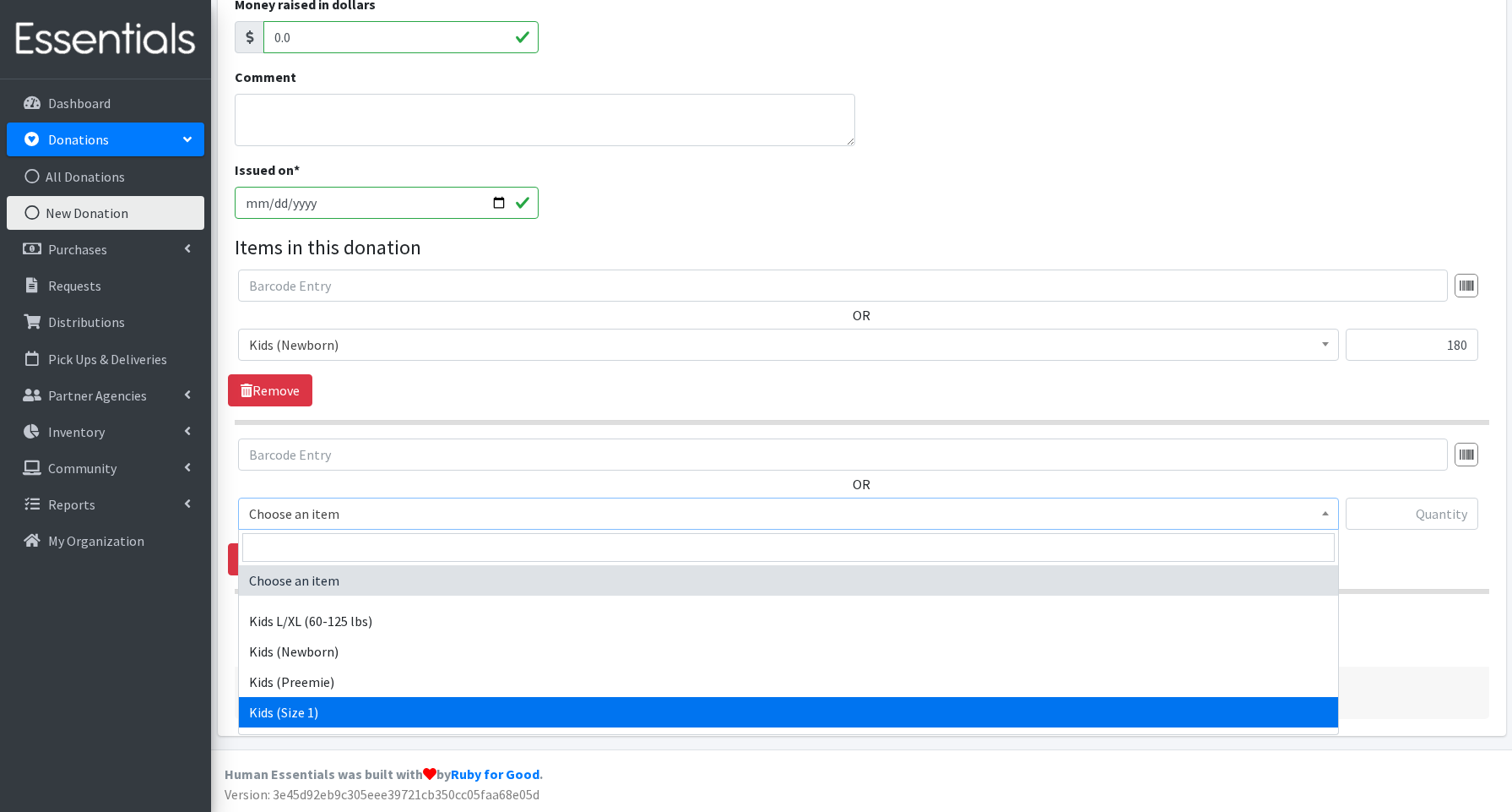
select select "3657"
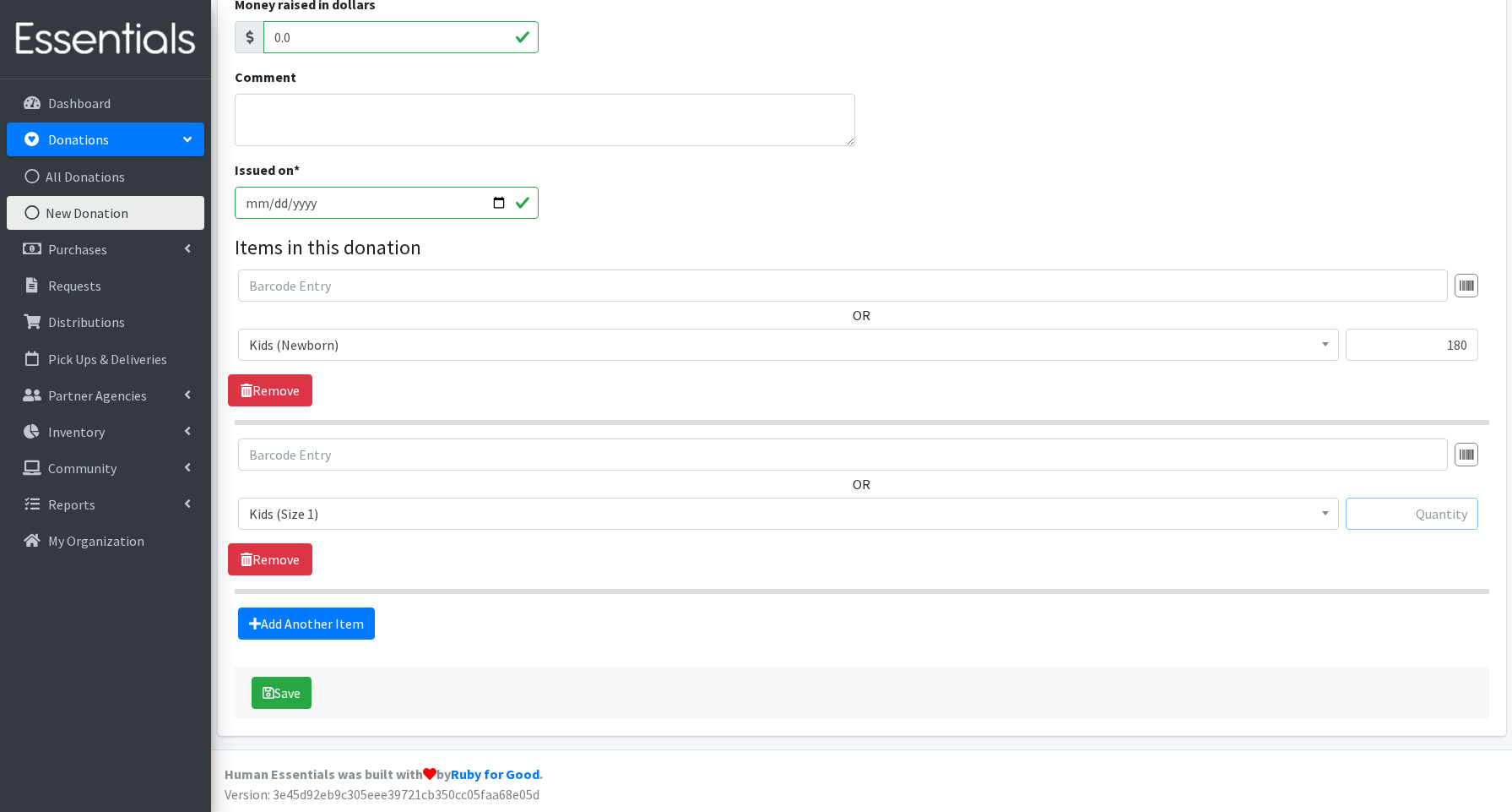
drag, startPoint x: 1384, startPoint y: 514, endPoint x: 1372, endPoint y: 513, distance: 12.0
click at [1382, 513] on input "text" at bounding box center [1412, 513] width 132 height 32
type input "54"
click at [287, 628] on link "Add Another Item" at bounding box center [306, 623] width 136 height 32
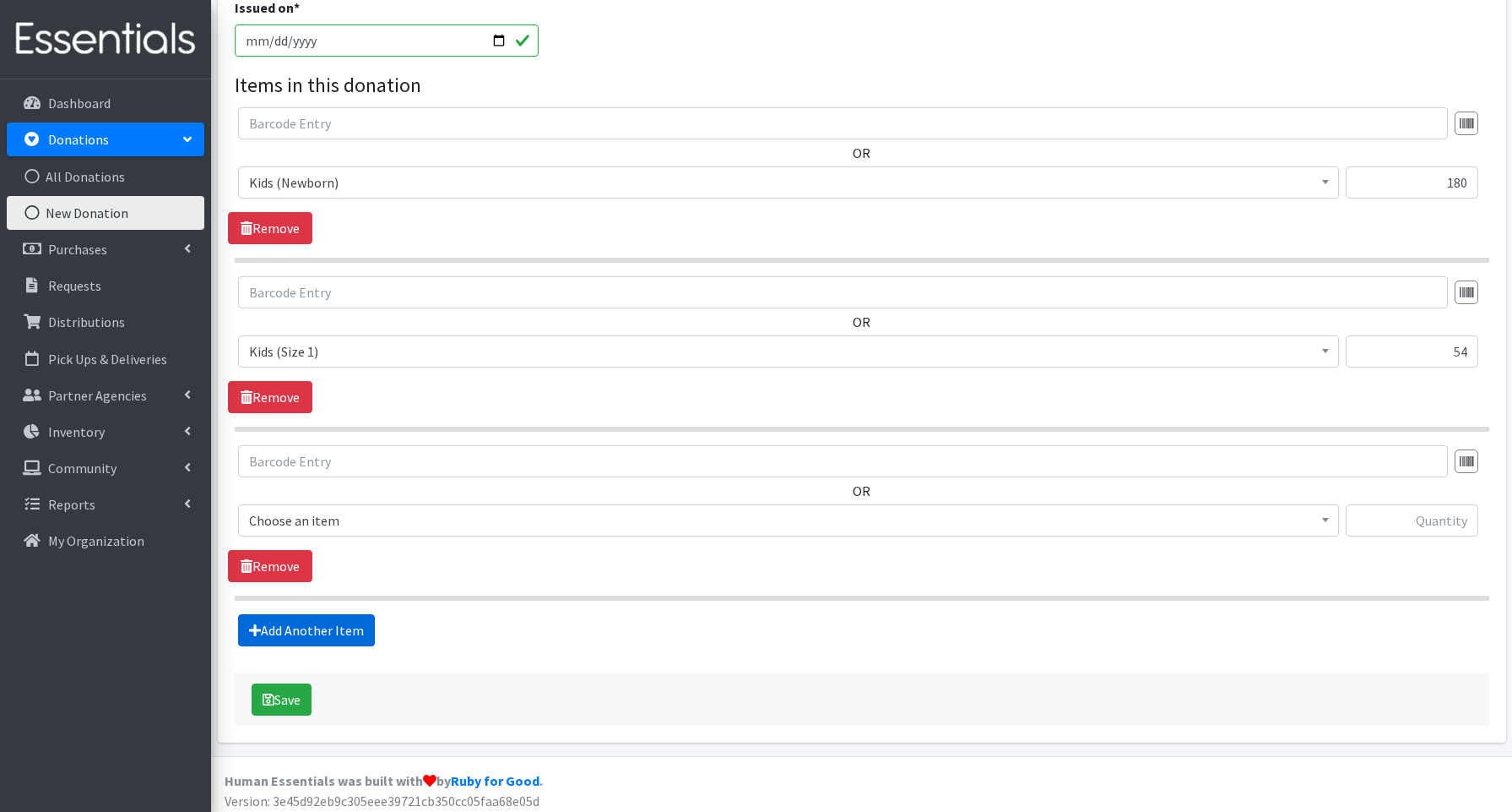
scroll to position [520, 0]
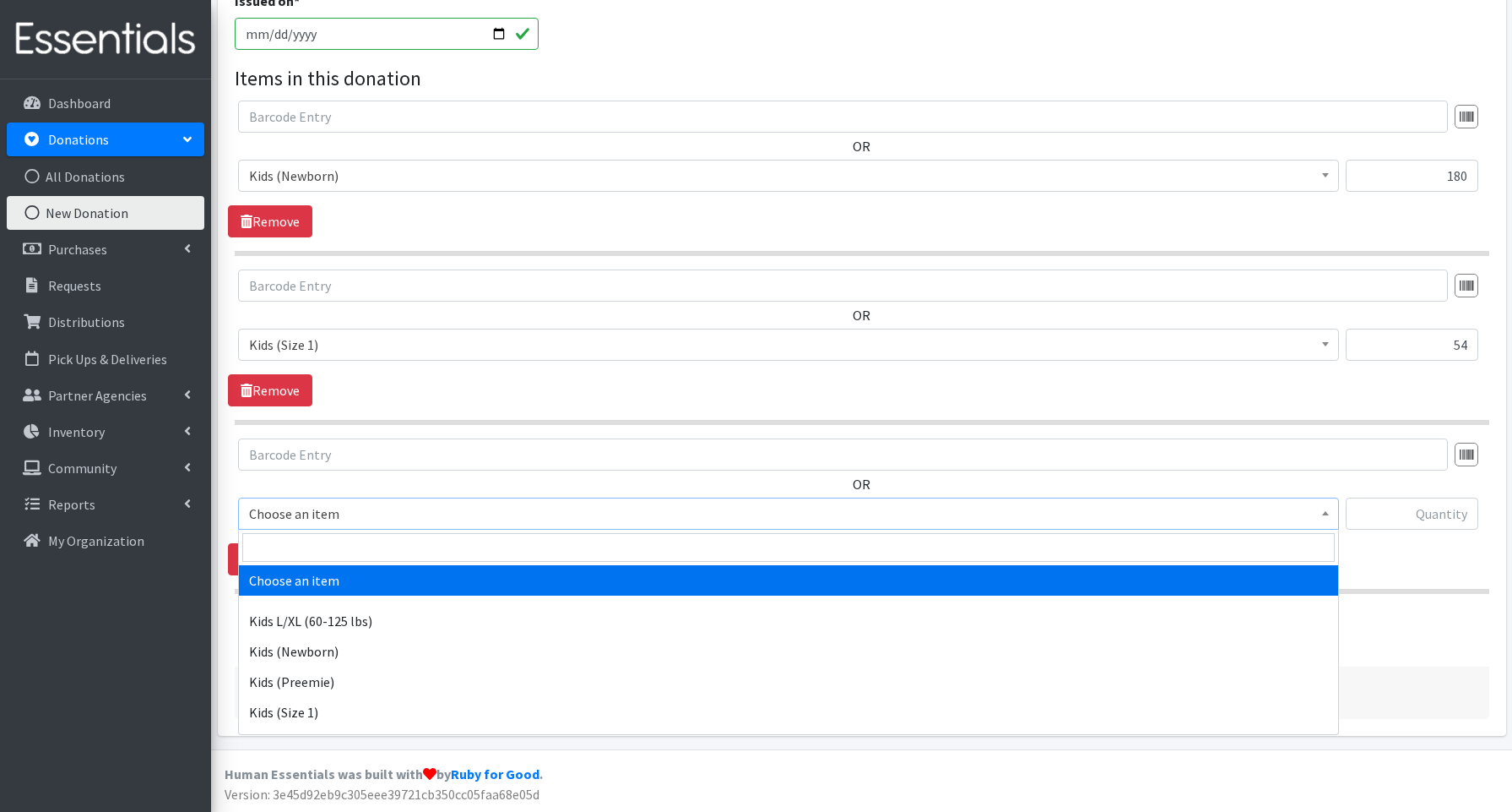
click at [284, 504] on span "Choose an item" at bounding box center [788, 514] width 1078 height 23
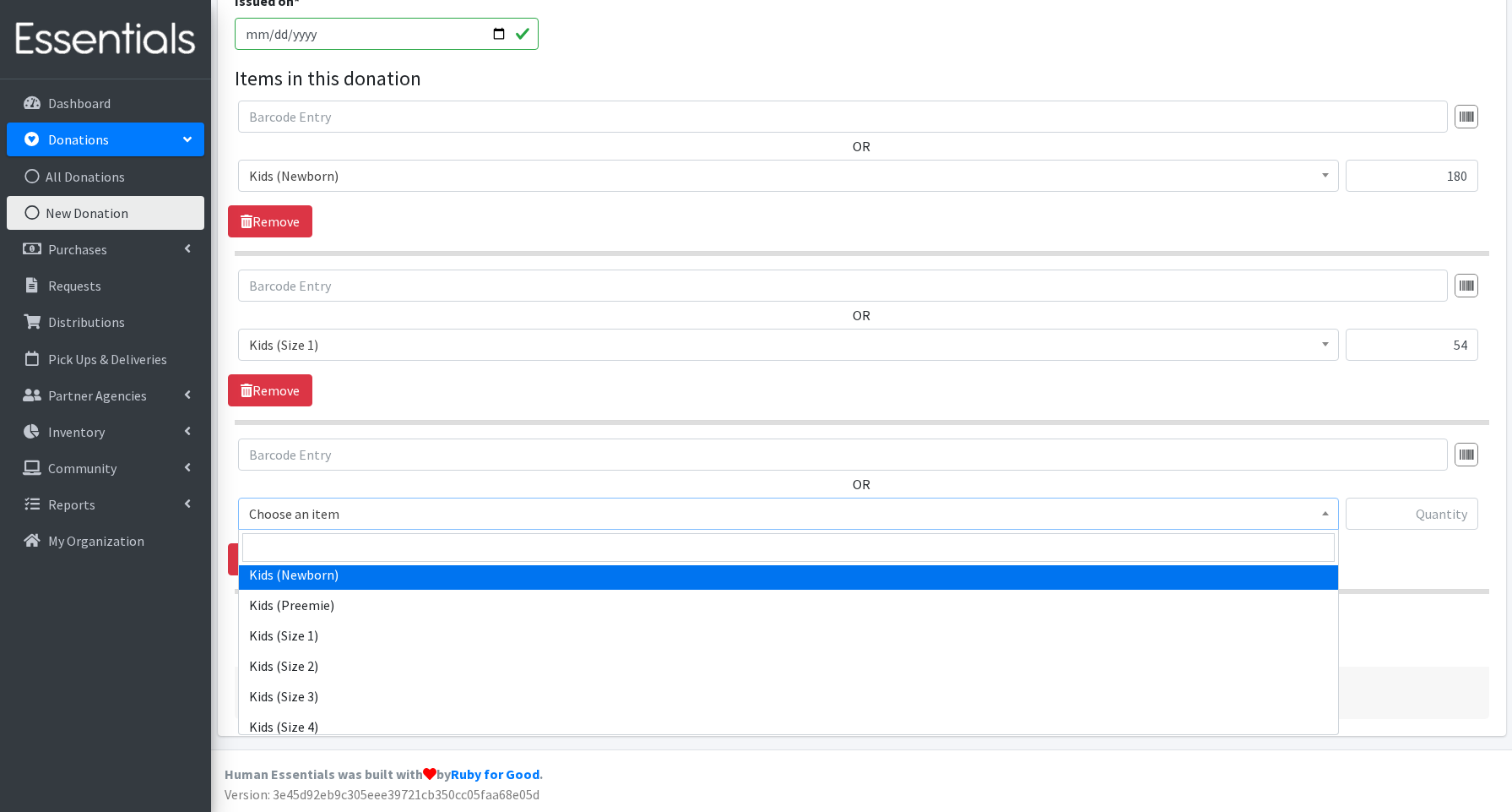
scroll to position [80, 0]
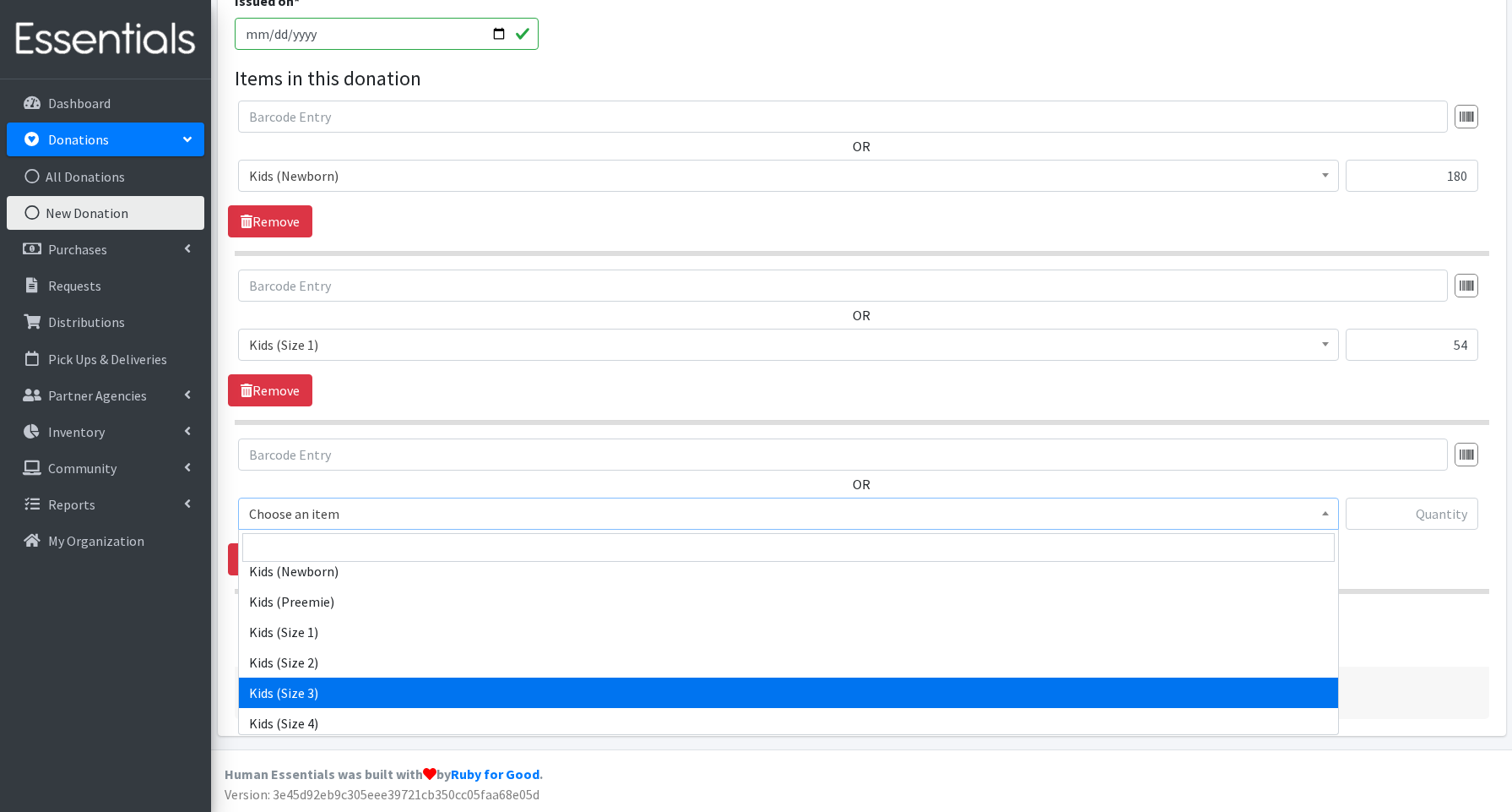
select select "3644"
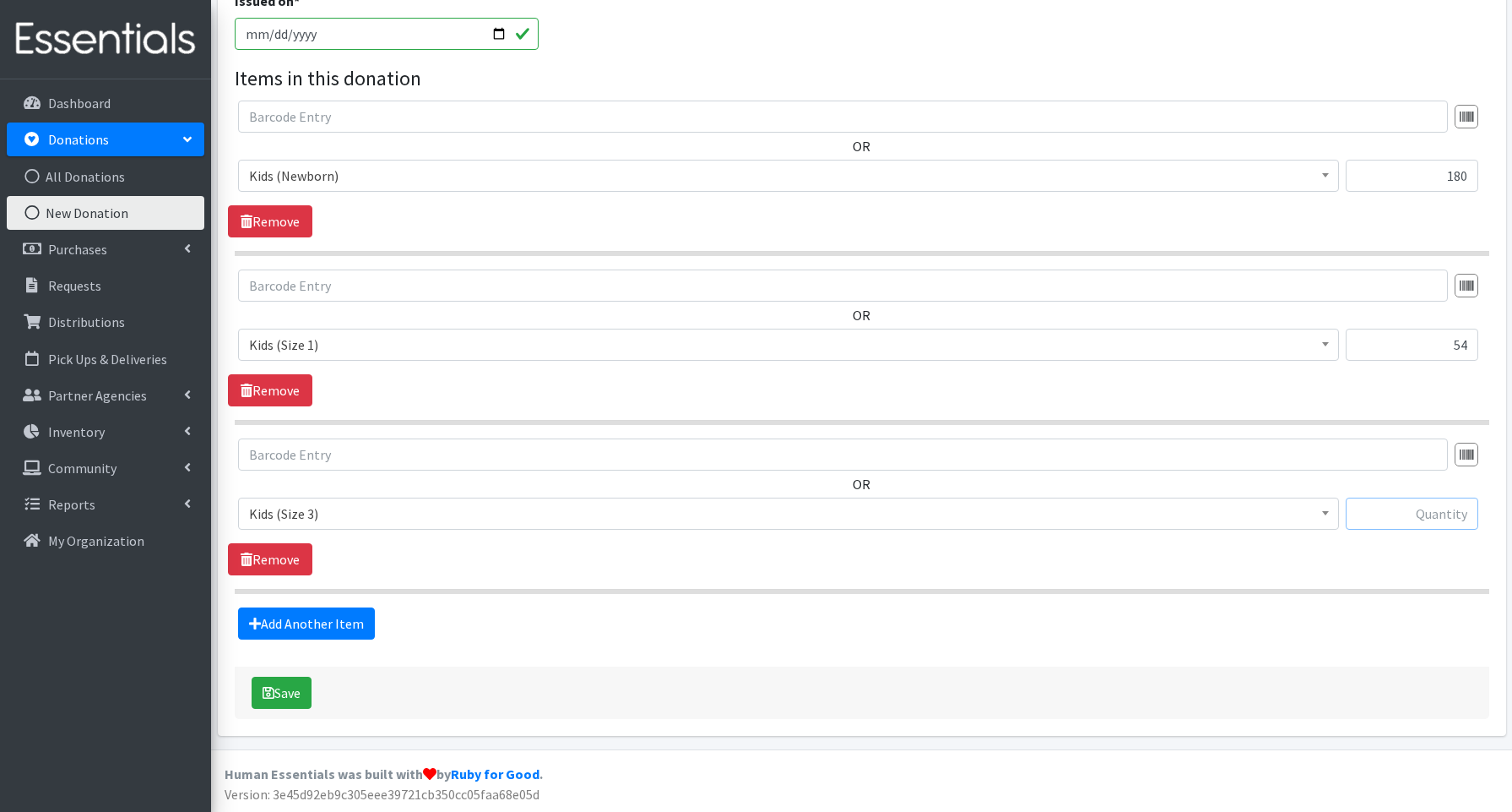
click at [1366, 515] on input "text" at bounding box center [1412, 513] width 132 height 32
type input "14"
click at [338, 630] on link "Add Another Item" at bounding box center [306, 623] width 136 height 32
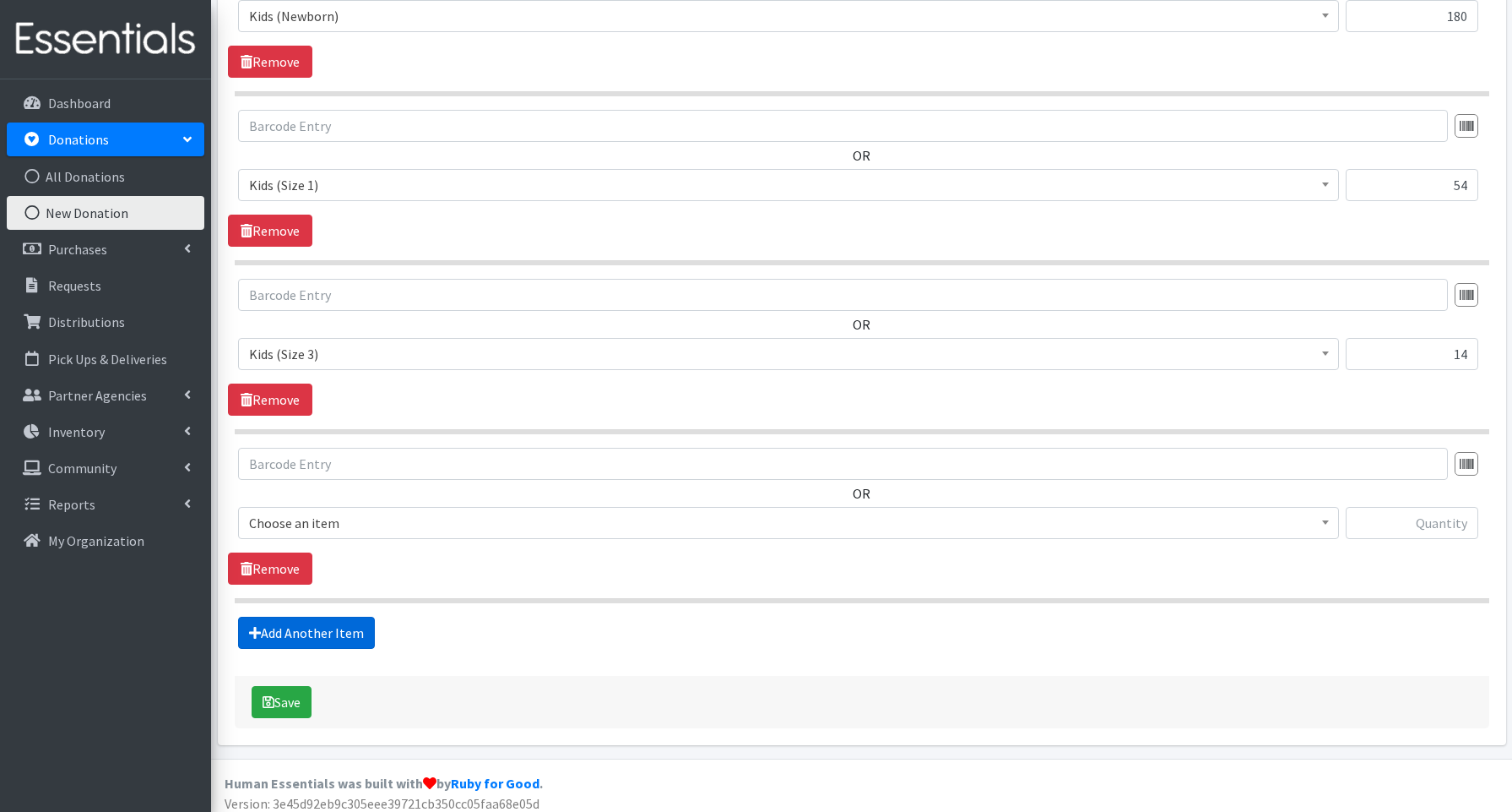
scroll to position [688, 0]
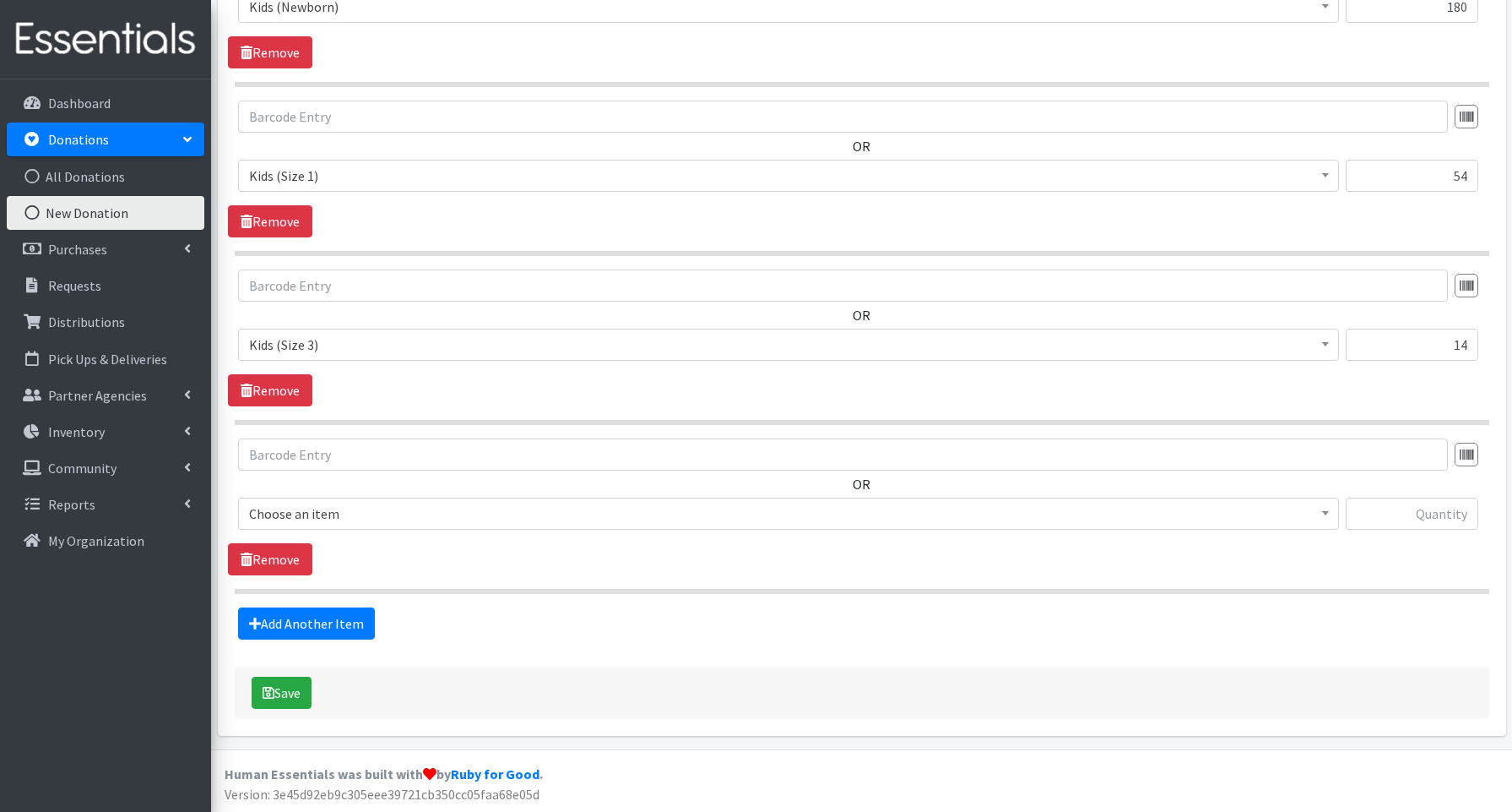
click at [313, 518] on span "Choose an item" at bounding box center [788, 514] width 1078 height 23
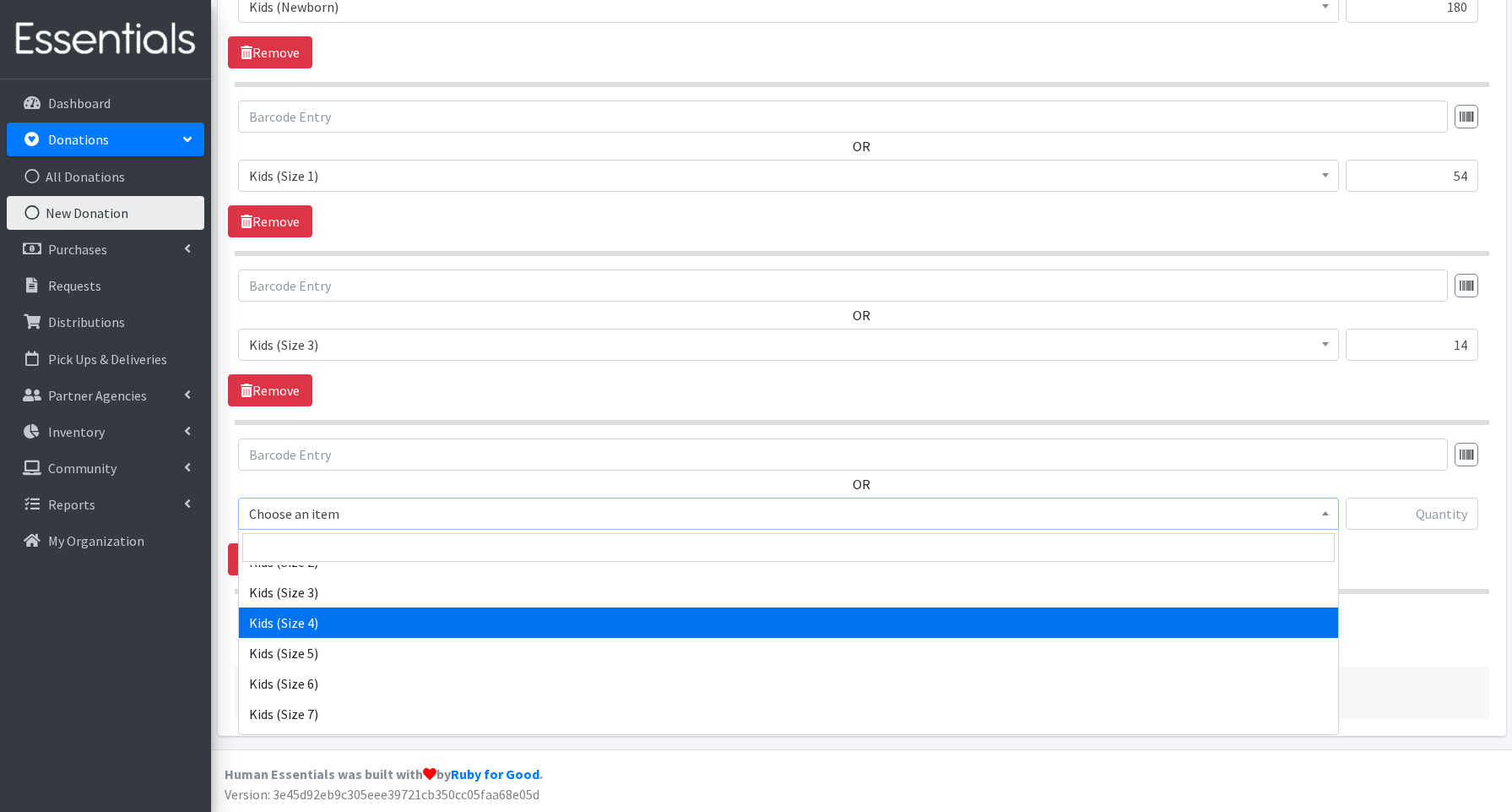
scroll to position [188, 0]
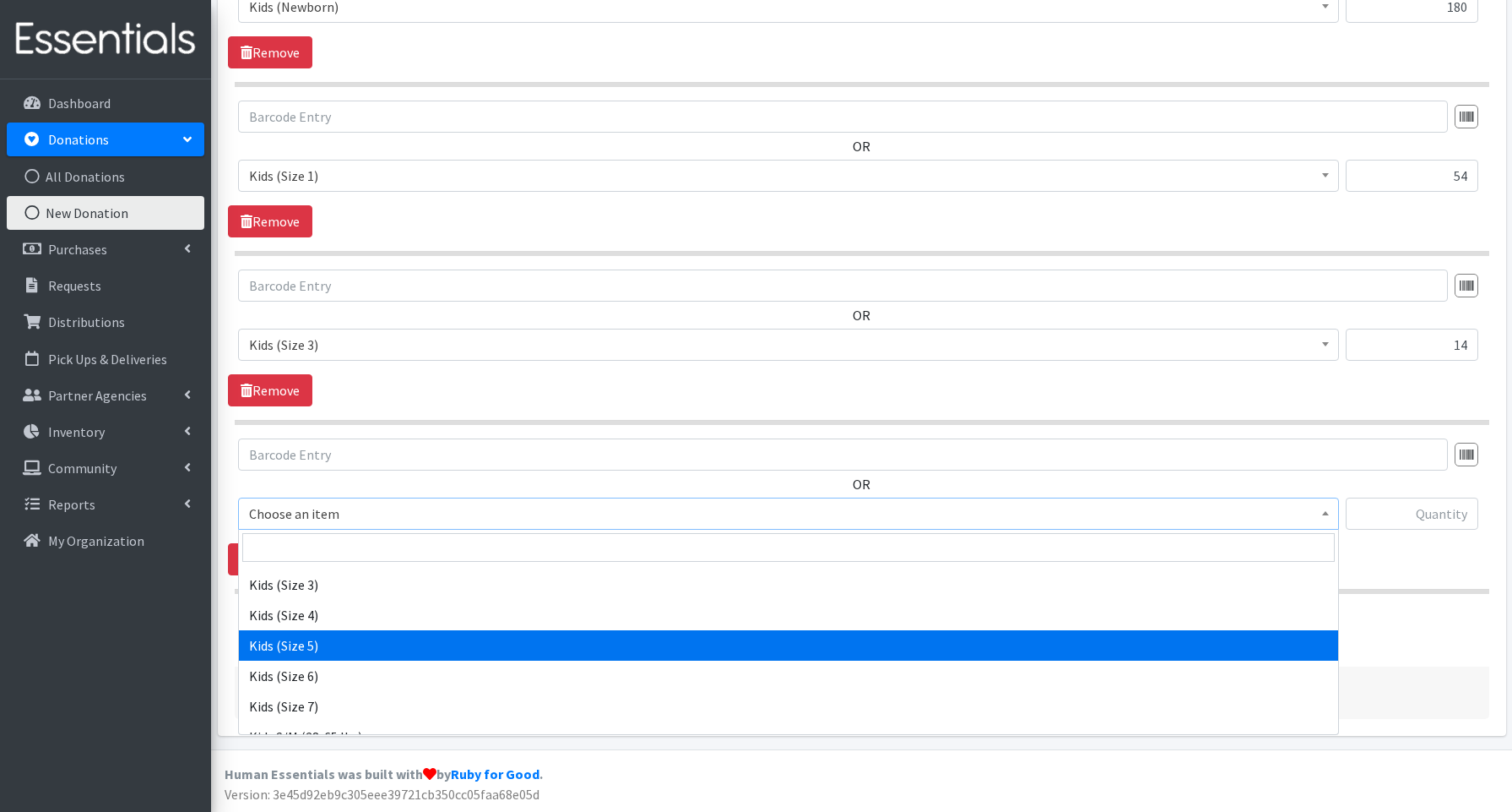
select select "3672"
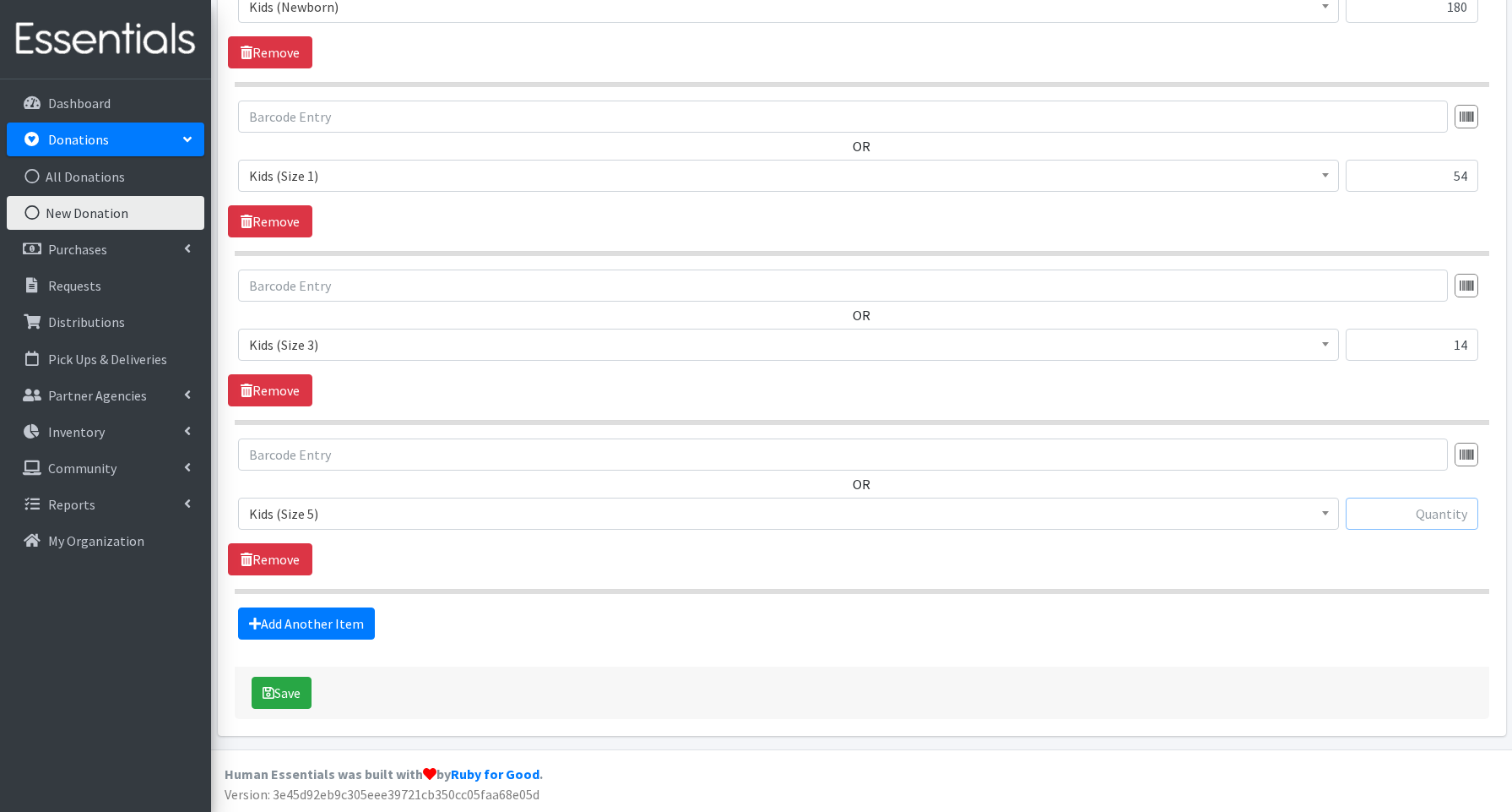
click at [1412, 510] on input "text" at bounding box center [1412, 513] width 132 height 32
type input "18"
click at [299, 617] on link "Add Another Item" at bounding box center [306, 623] width 136 height 32
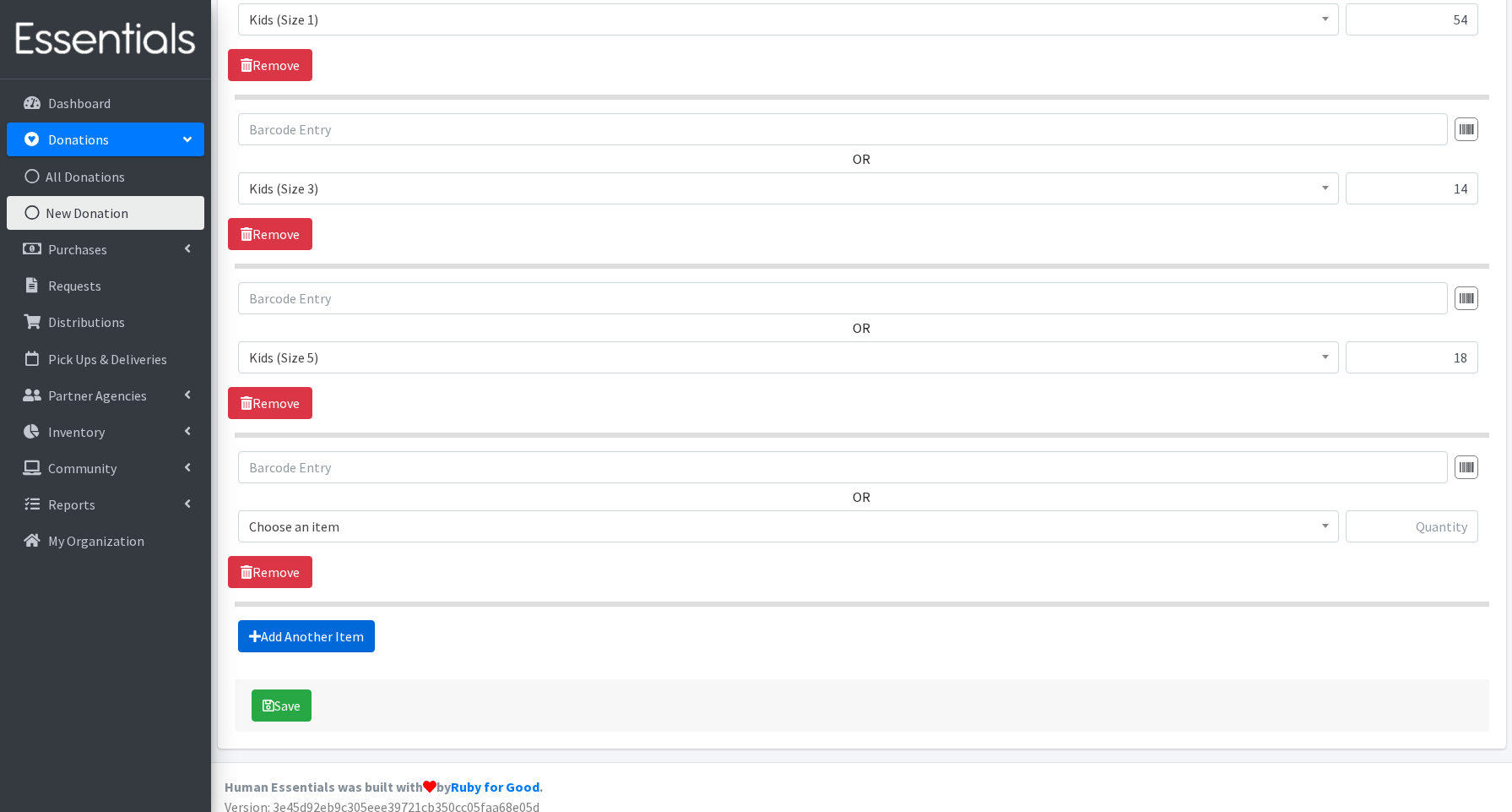
scroll to position [858, 0]
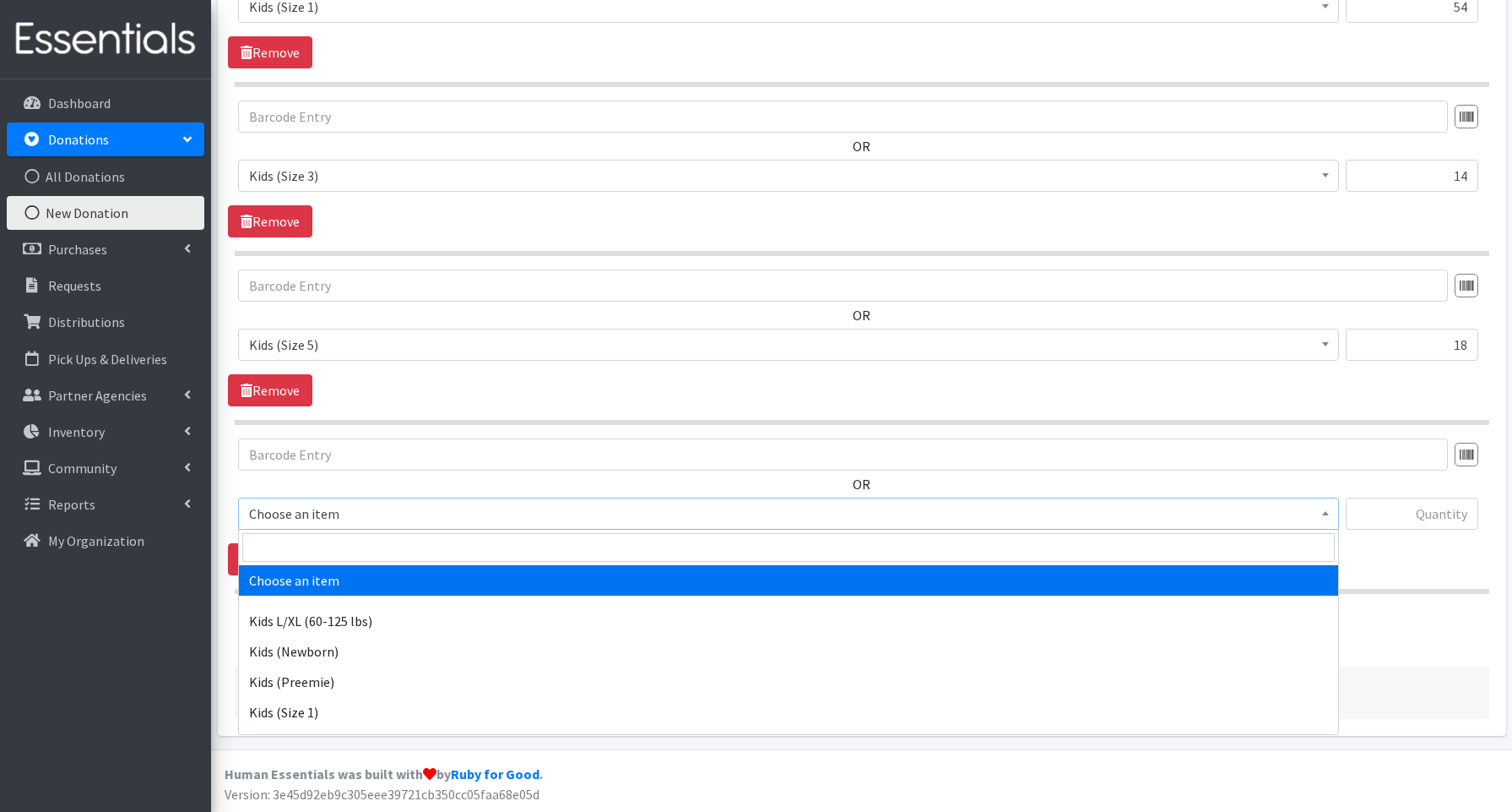
click at [300, 519] on span "Choose an item" at bounding box center [788, 514] width 1078 height 23
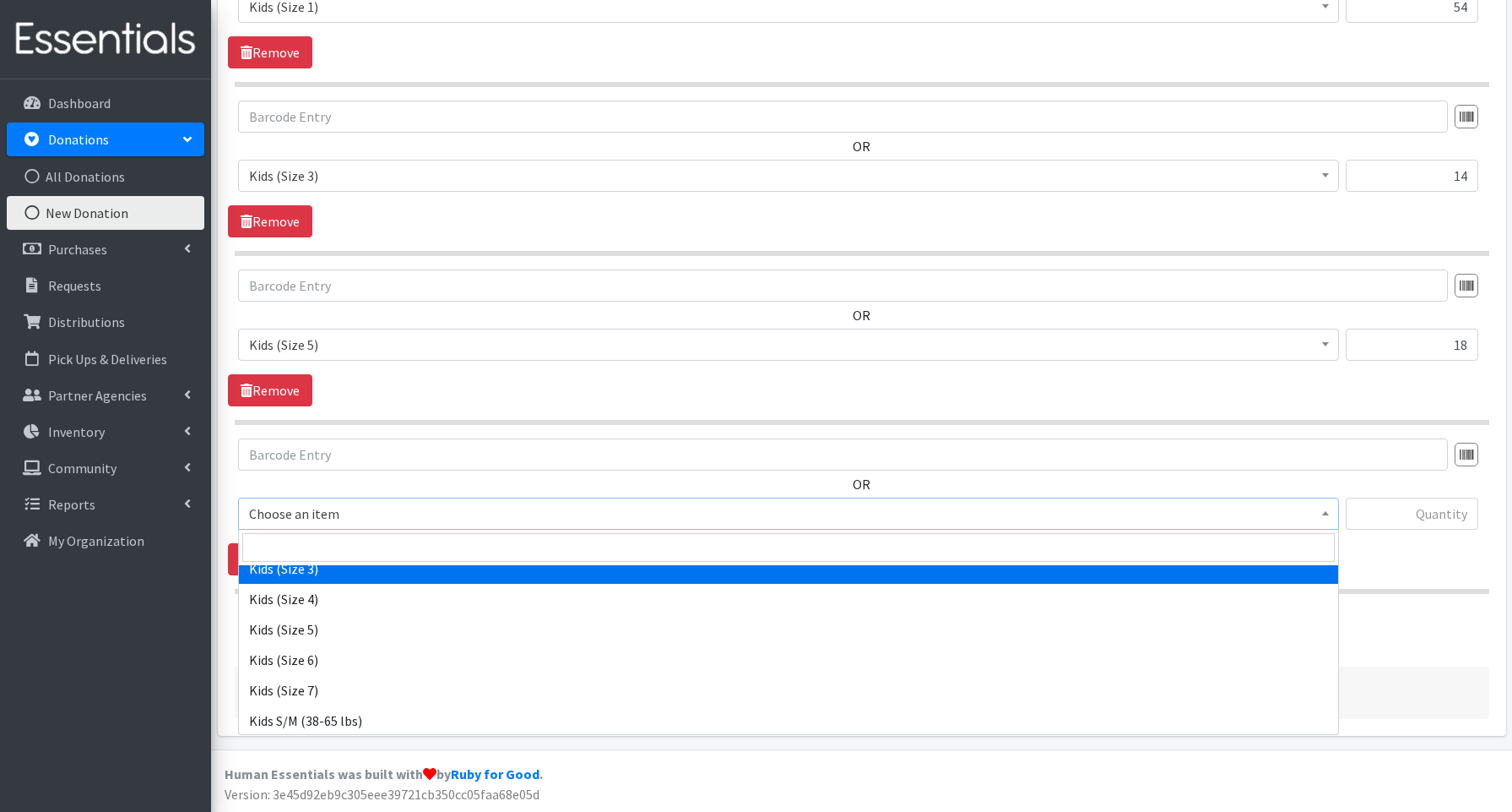
scroll to position [208, 0]
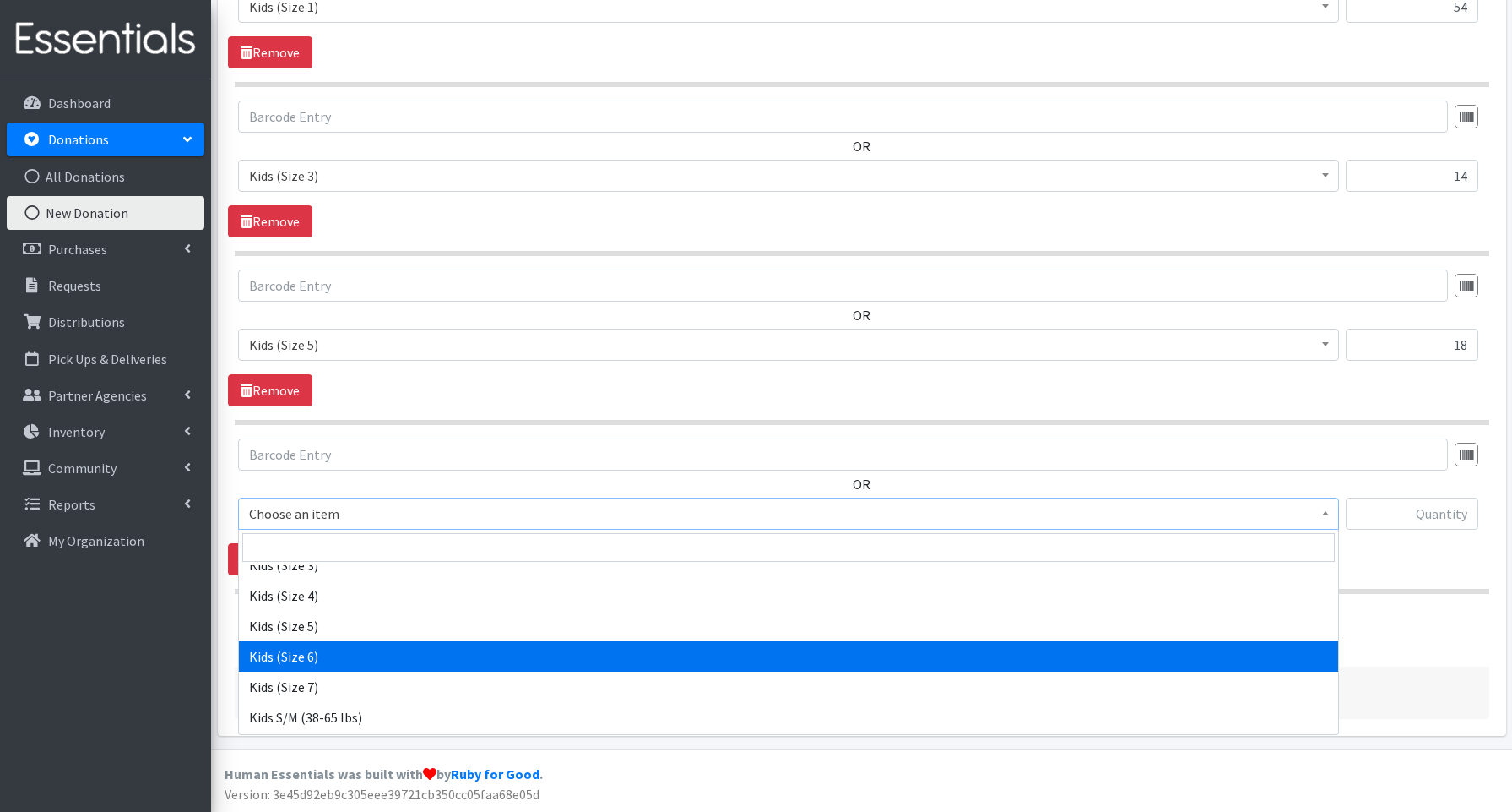
select select "3654"
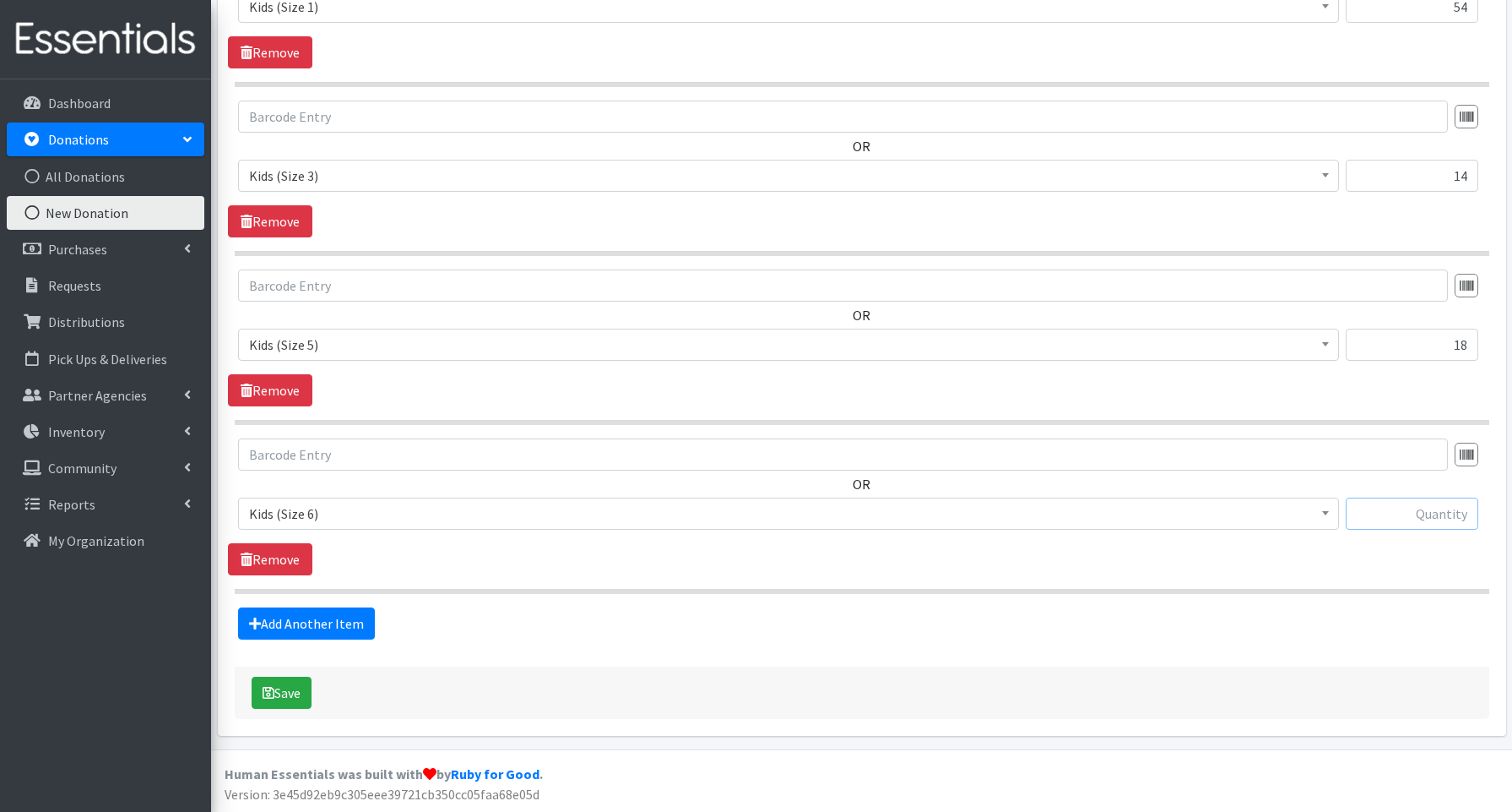
click at [1446, 515] on input "text" at bounding box center [1412, 513] width 132 height 32
type input "82"
click at [341, 628] on link "Add Another Item" at bounding box center [306, 624] width 136 height 32
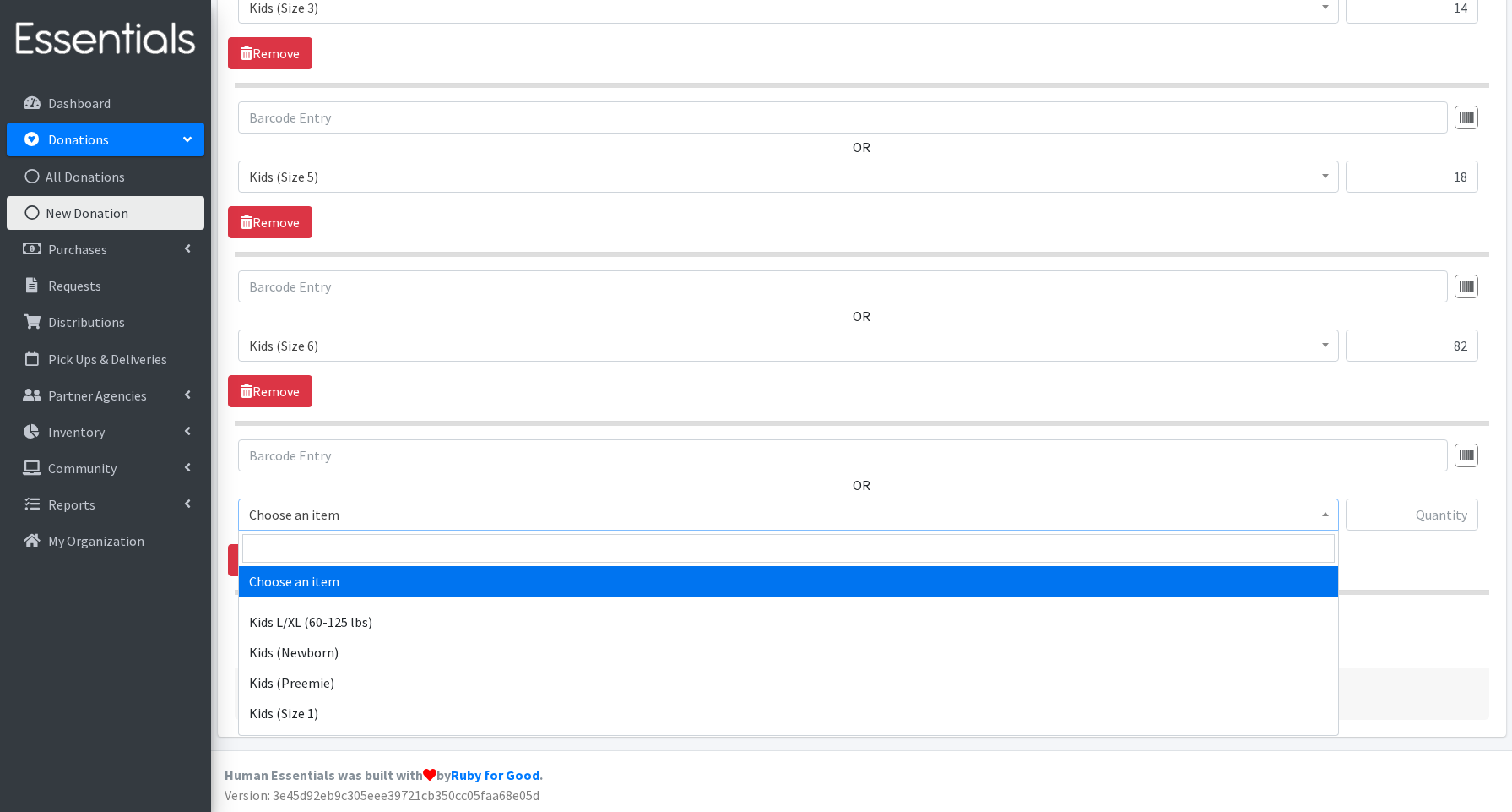
click at [284, 516] on span "Choose an item" at bounding box center [788, 515] width 1078 height 23
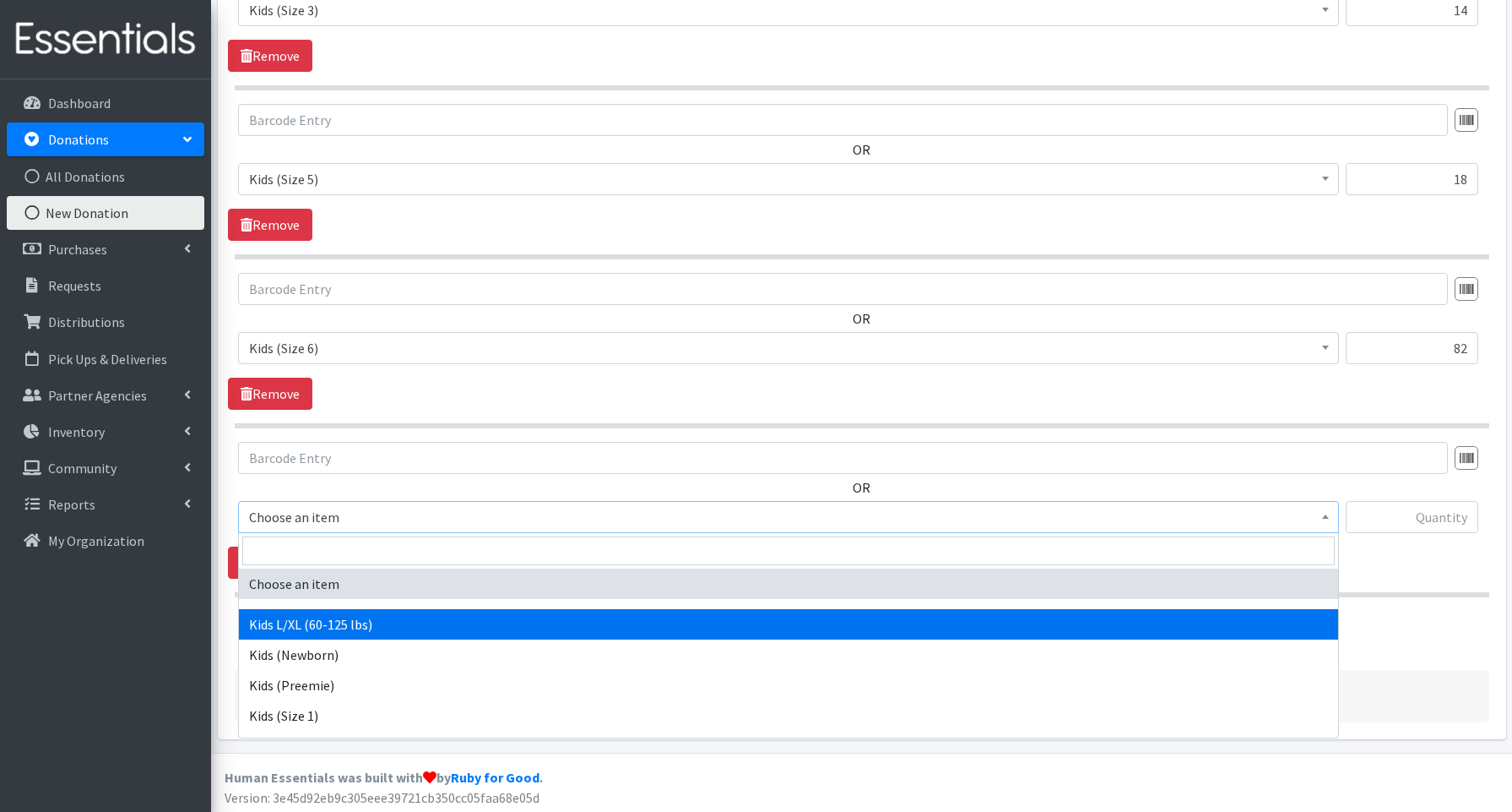
drag, startPoint x: 287, startPoint y: 620, endPoint x: 238, endPoint y: 604, distance: 51.5
select select "3660"
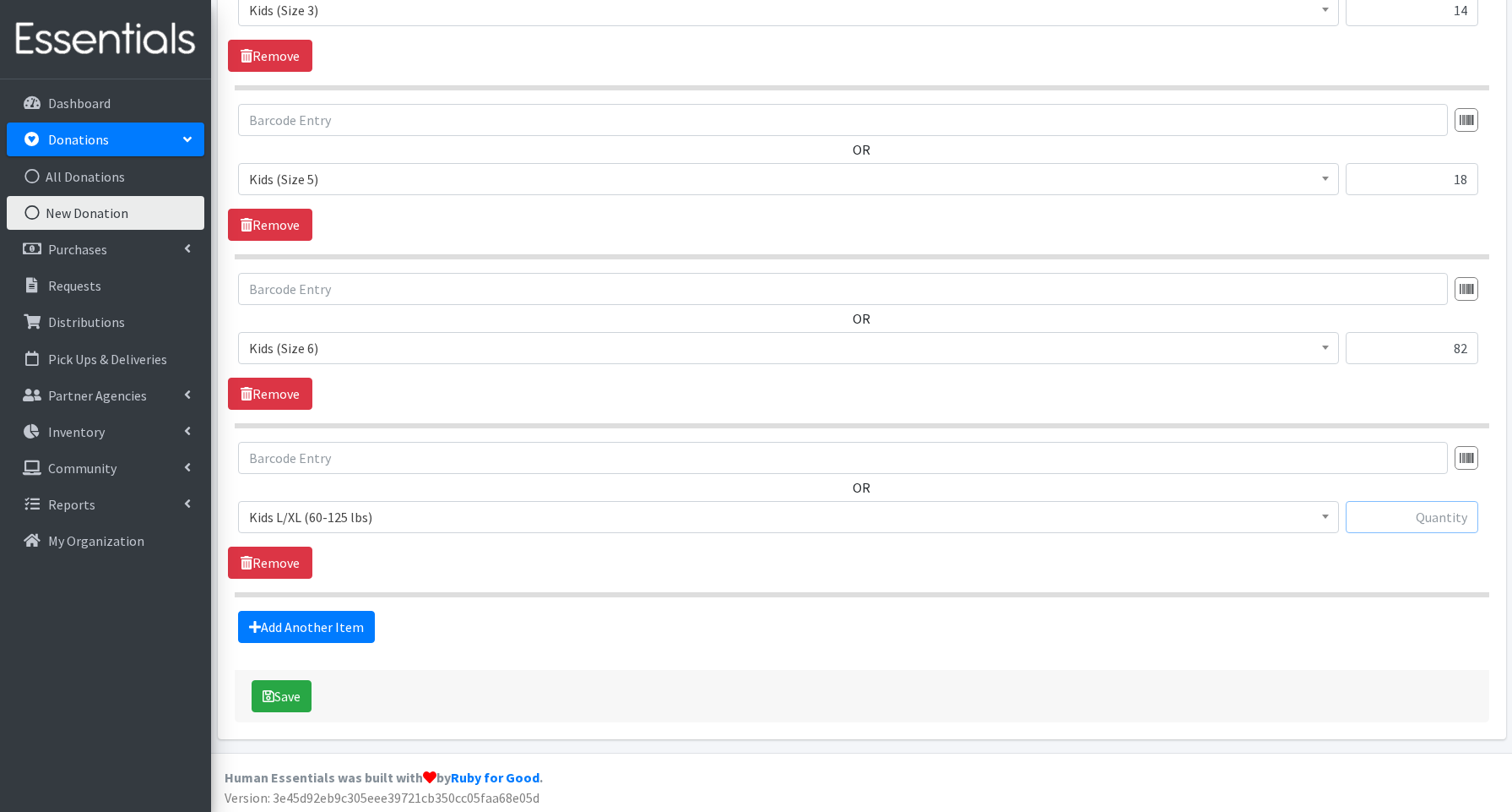
click at [1388, 516] on input "text" at bounding box center [1412, 517] width 132 height 32
type input "23"
click at [314, 630] on link "Add Another Item" at bounding box center [306, 627] width 136 height 32
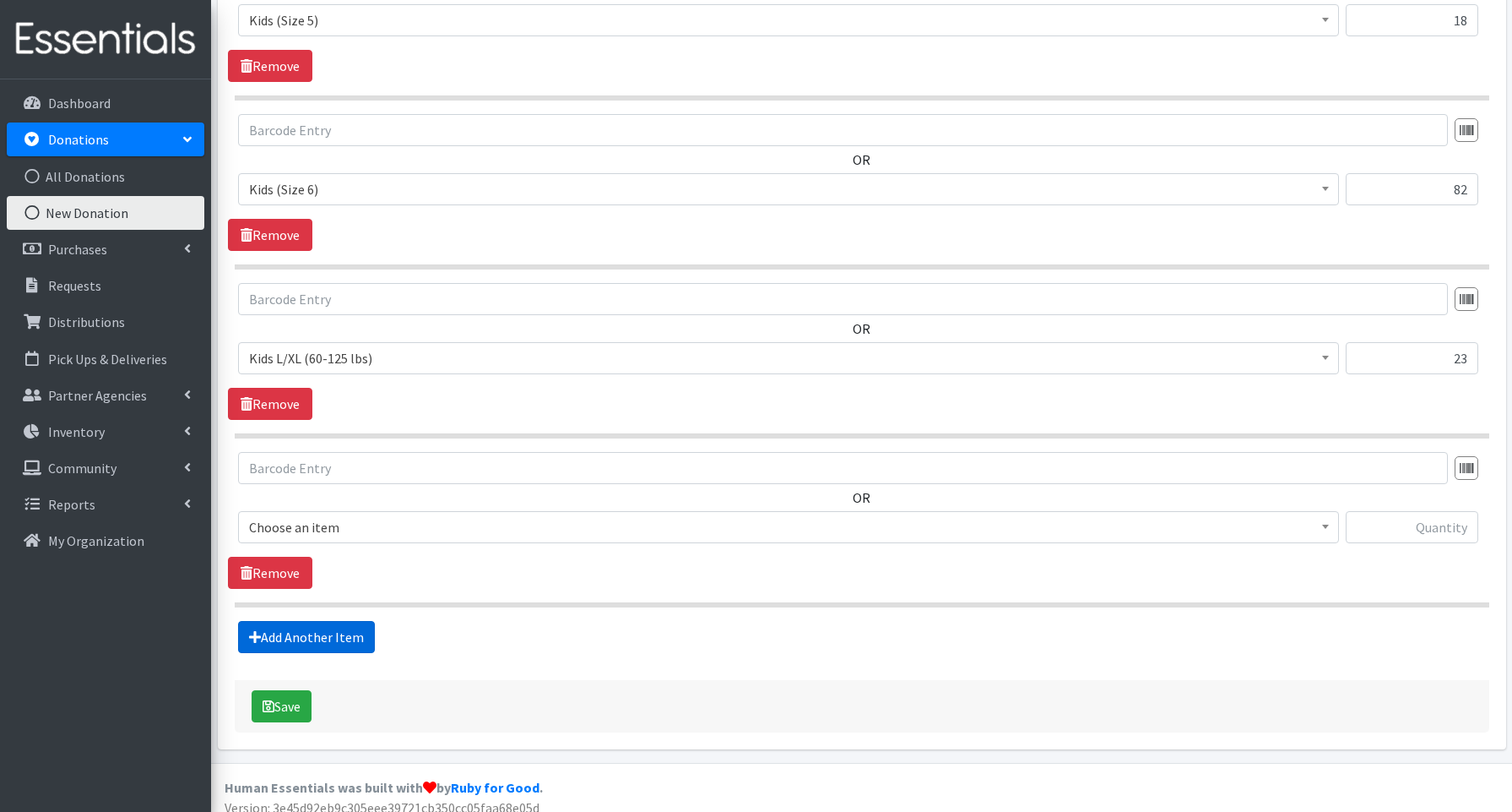
scroll to position [1195, 0]
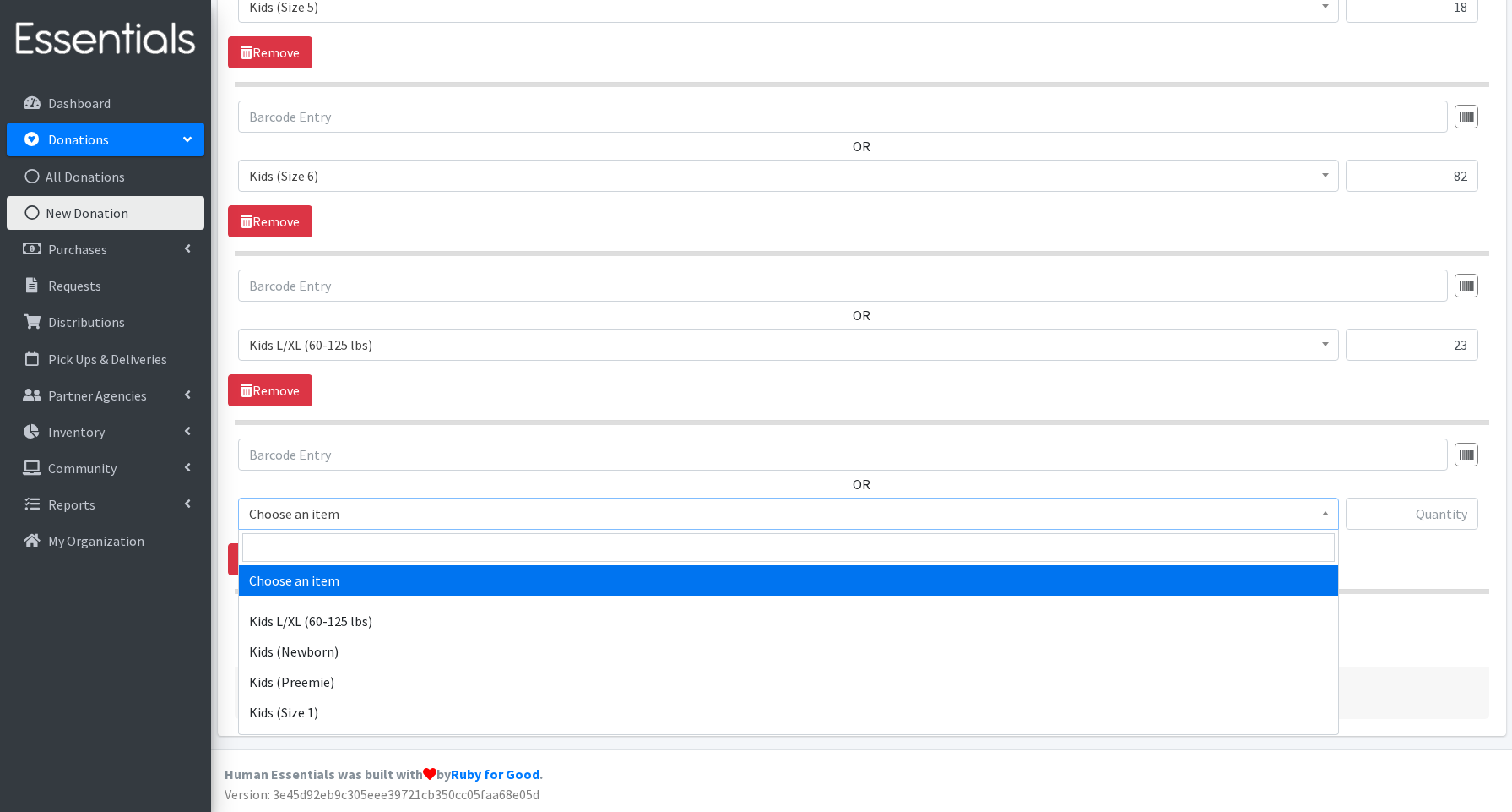
click at [303, 522] on span "Choose an item" at bounding box center [788, 514] width 1078 height 23
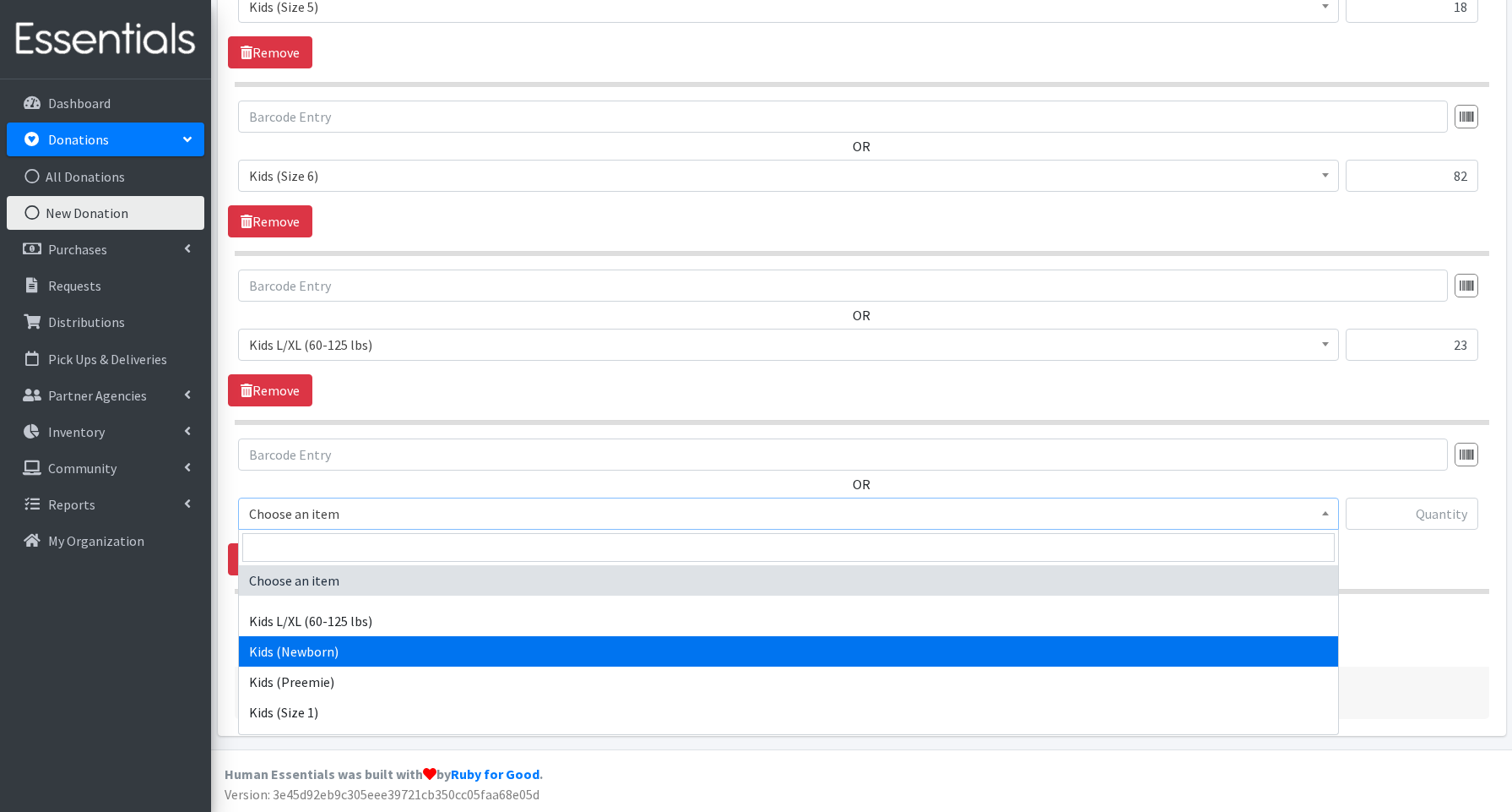
scroll to position [419, 0]
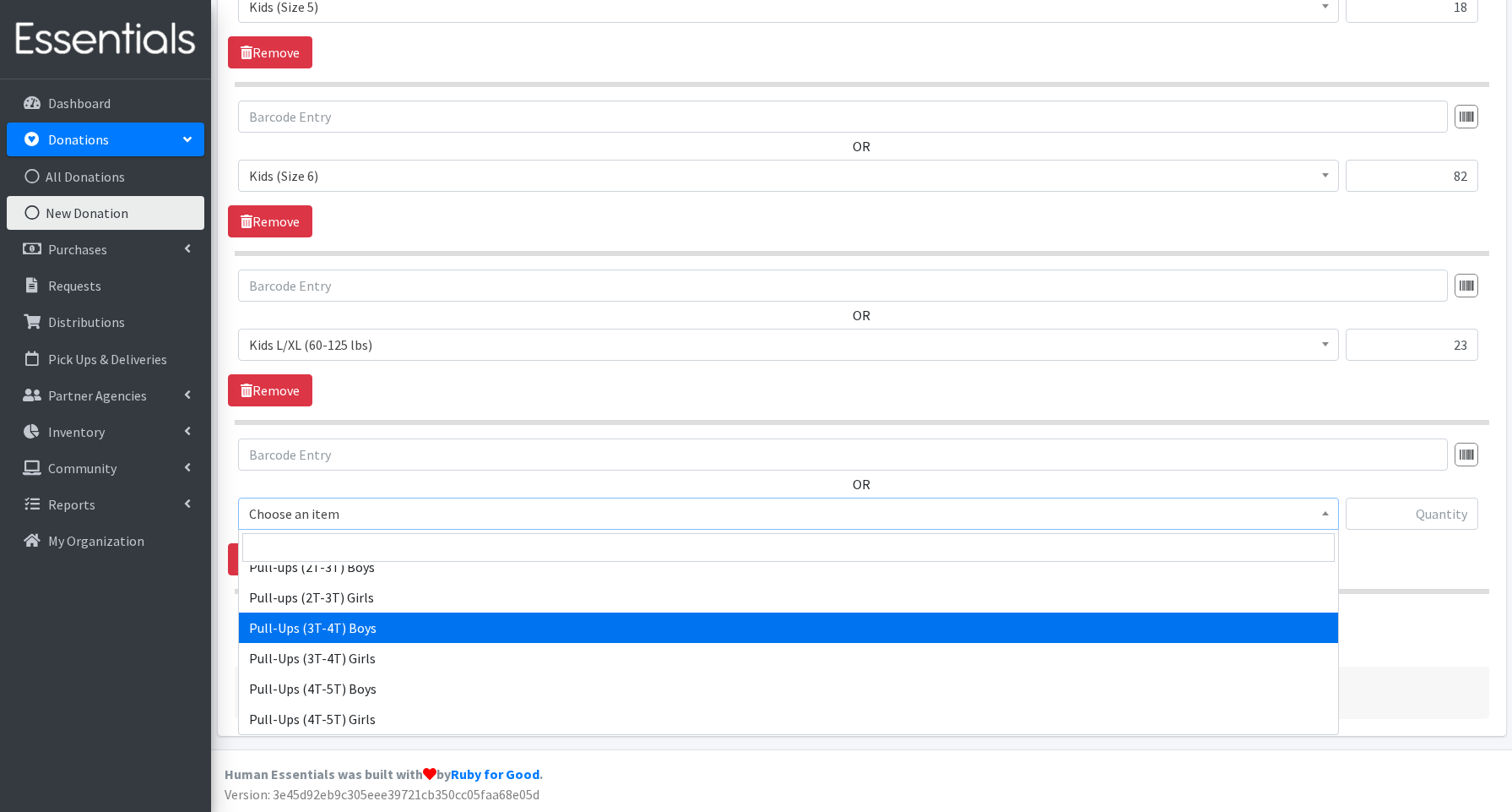
select select "3690"
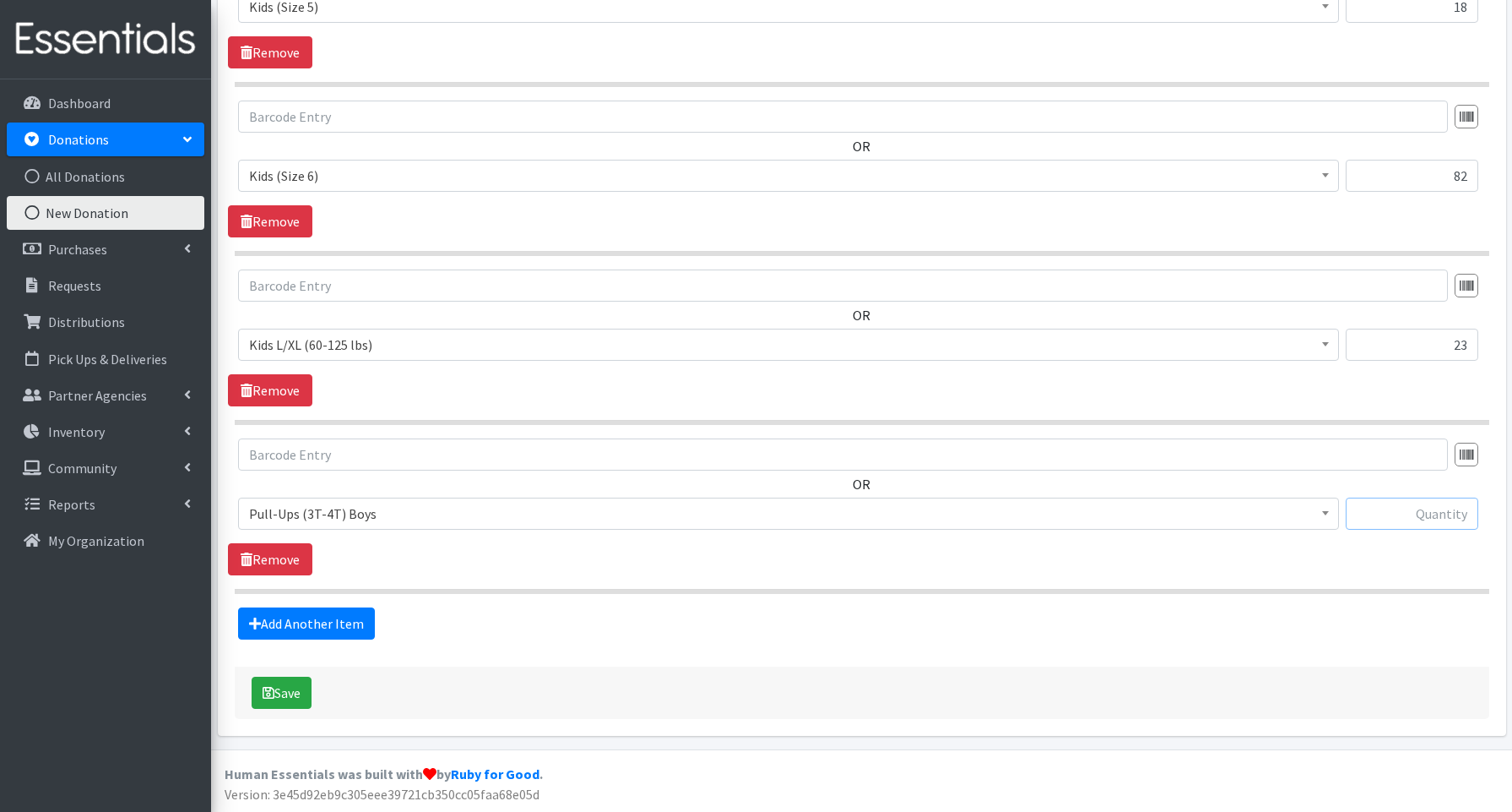
click at [1390, 504] on input "text" at bounding box center [1412, 513] width 132 height 32
type input "24"
click at [275, 691] on button "Save" at bounding box center [282, 692] width 60 height 32
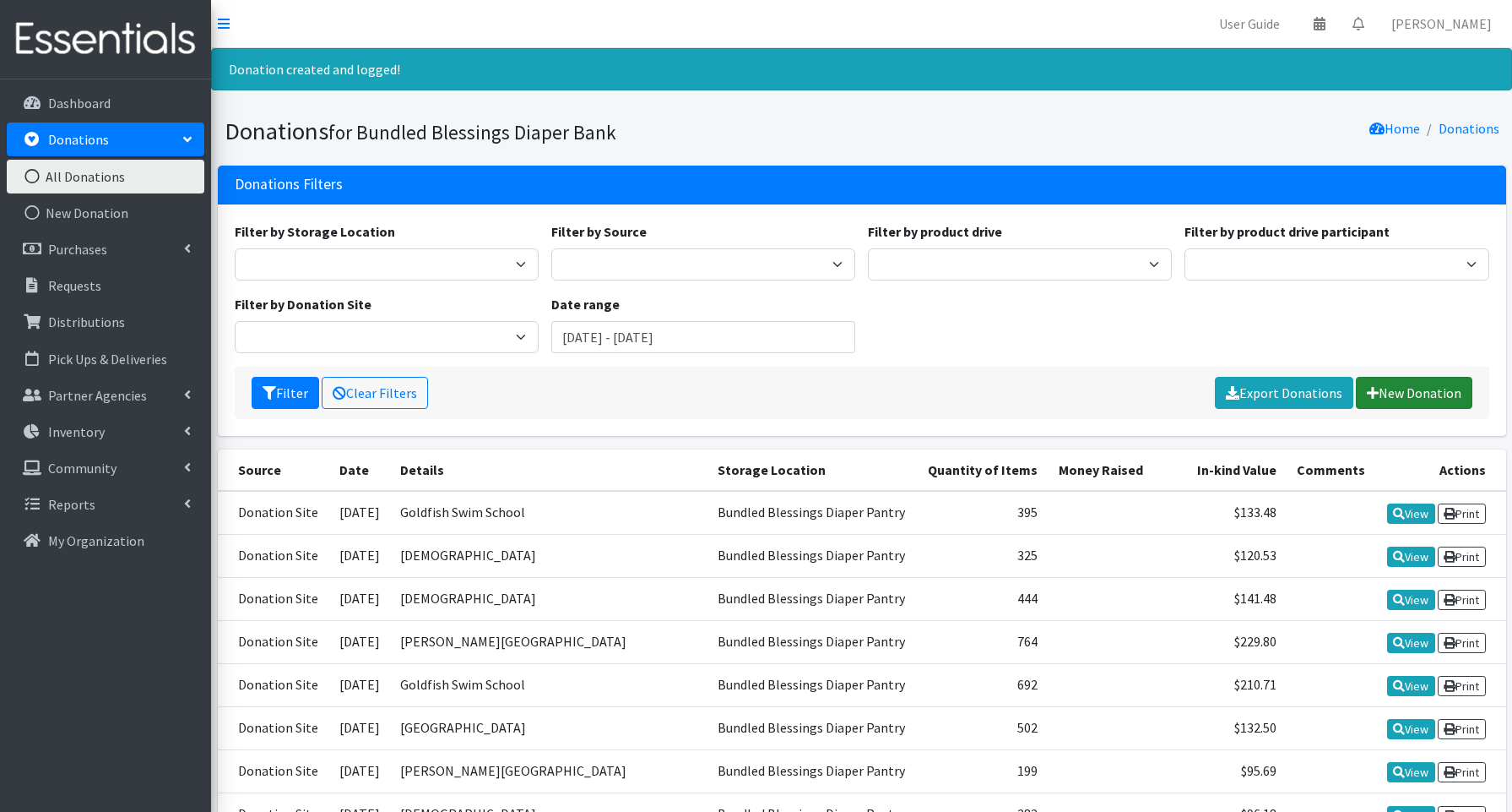
click at [1410, 387] on link "New Donation" at bounding box center [1415, 392] width 117 height 32
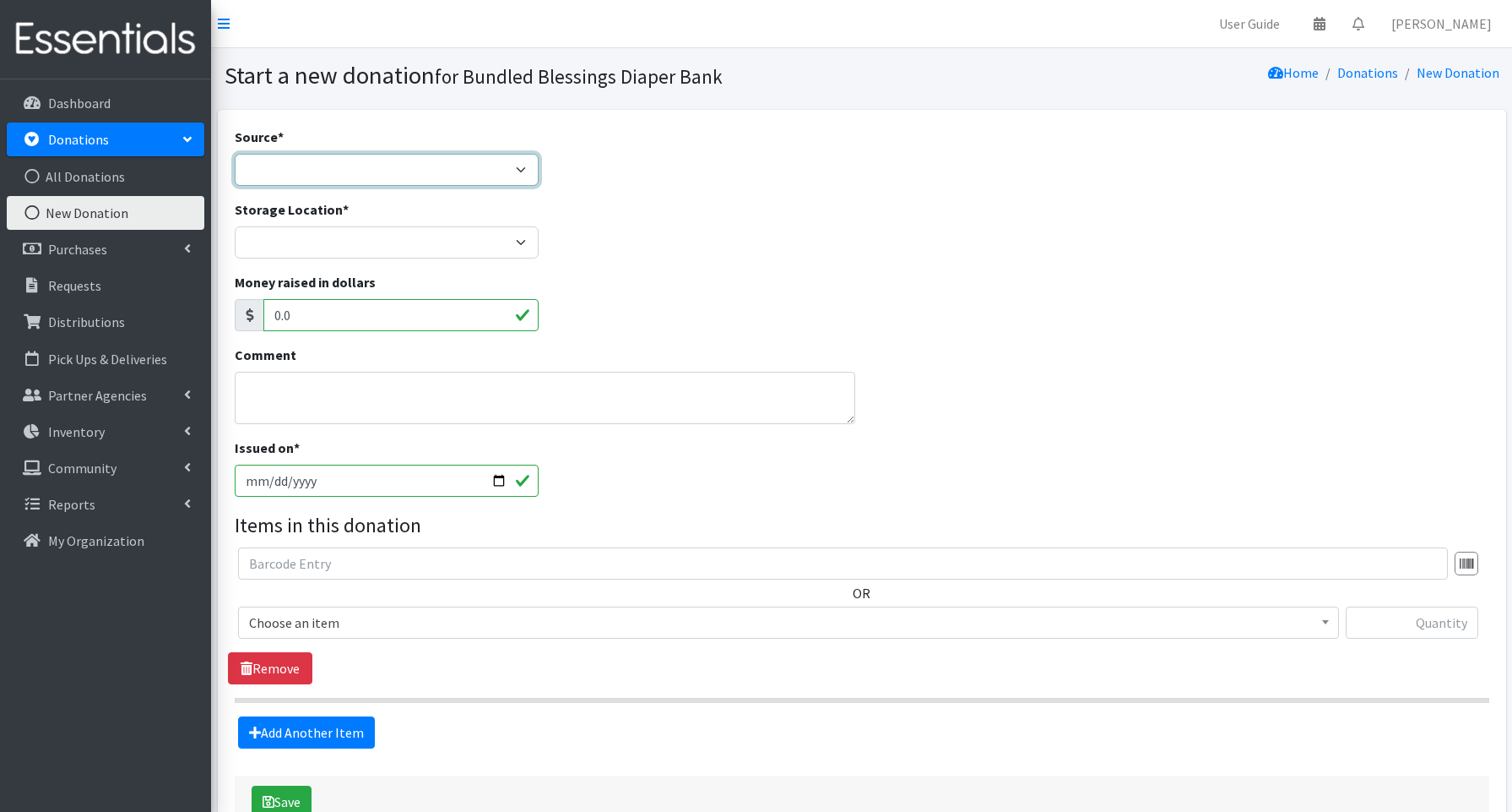
click at [307, 171] on select "Product Drive Manufacturer Donation Site Misc. Donation" at bounding box center [387, 170] width 304 height 32
select select "Donation Site"
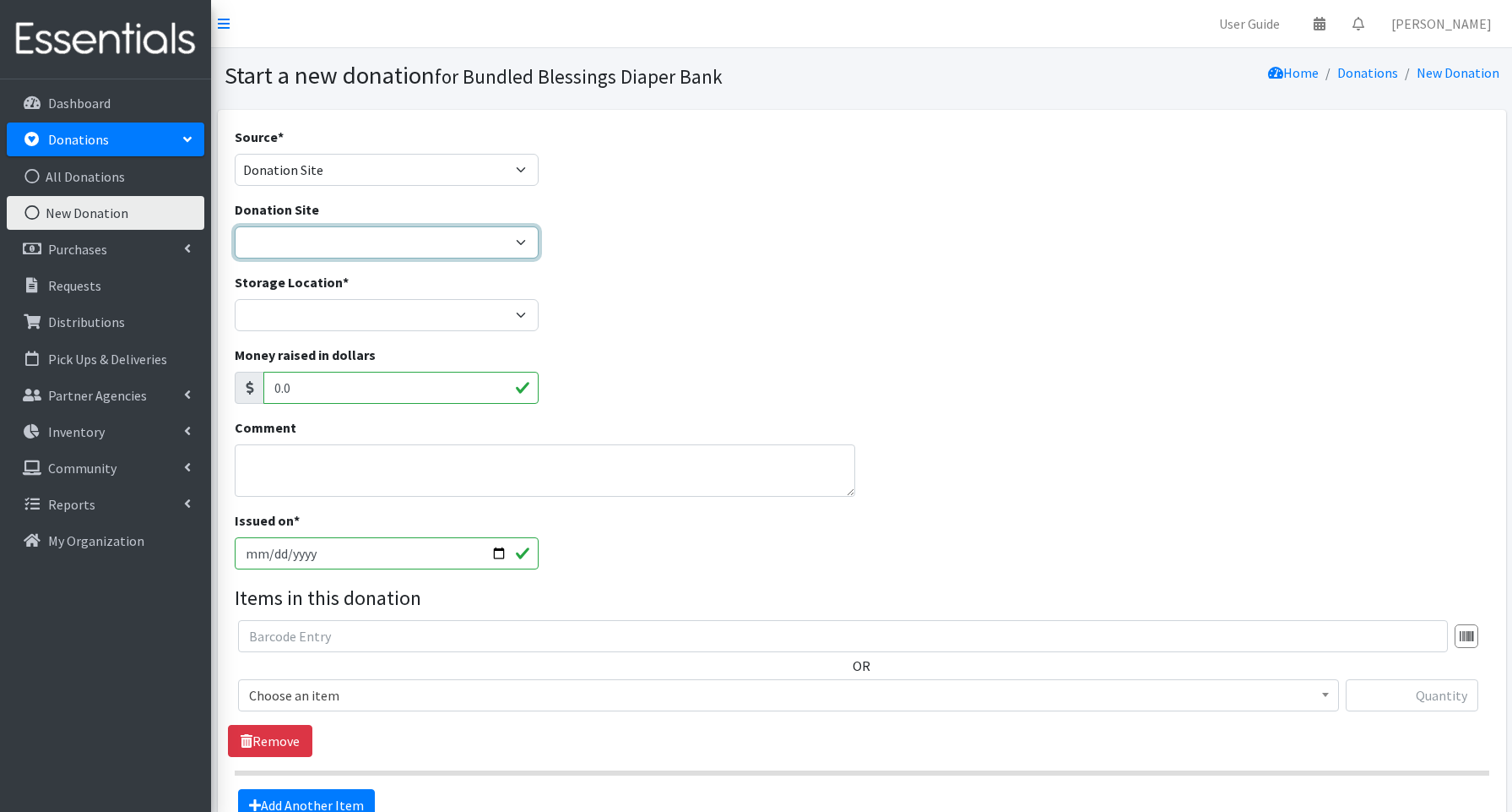
click at [306, 246] on select "Amazon Cherry Preschool [PERSON_NAME][DEMOGRAPHIC_DATA] Winnetka Cloth+home Cov…" at bounding box center [387, 242] width 304 height 32
select select "366"
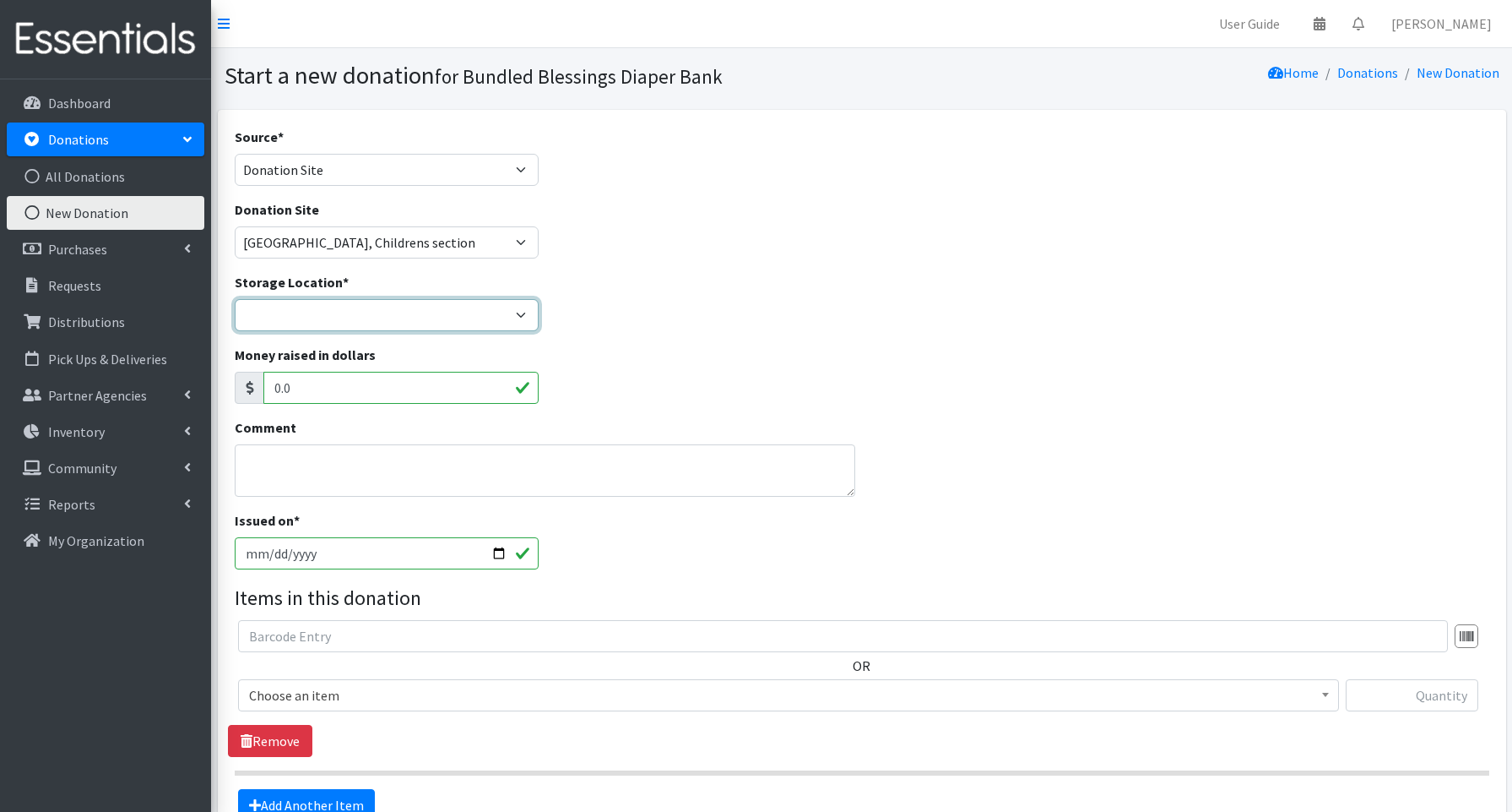
click at [274, 312] on select "Bundled Blessings Diaper Pantry" at bounding box center [387, 315] width 304 height 32
select select "79"
click at [500, 552] on input "[DATE]" at bounding box center [387, 553] width 304 height 32
type input "[DATE]"
click at [294, 698] on span "Choose an item" at bounding box center [788, 695] width 1078 height 23
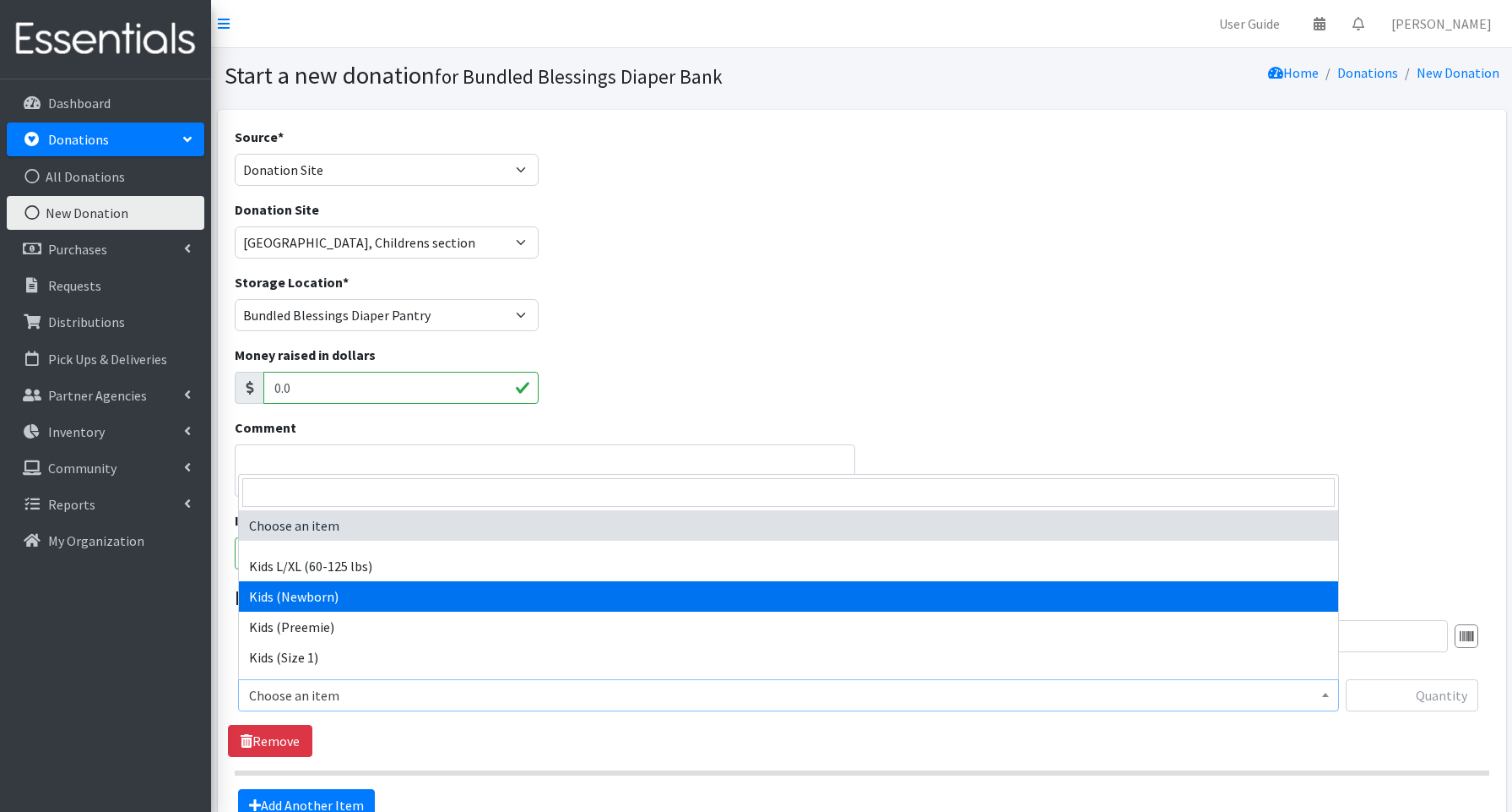
drag, startPoint x: 308, startPoint y: 591, endPoint x: 283, endPoint y: 608, distance: 30.2
select select "3694"
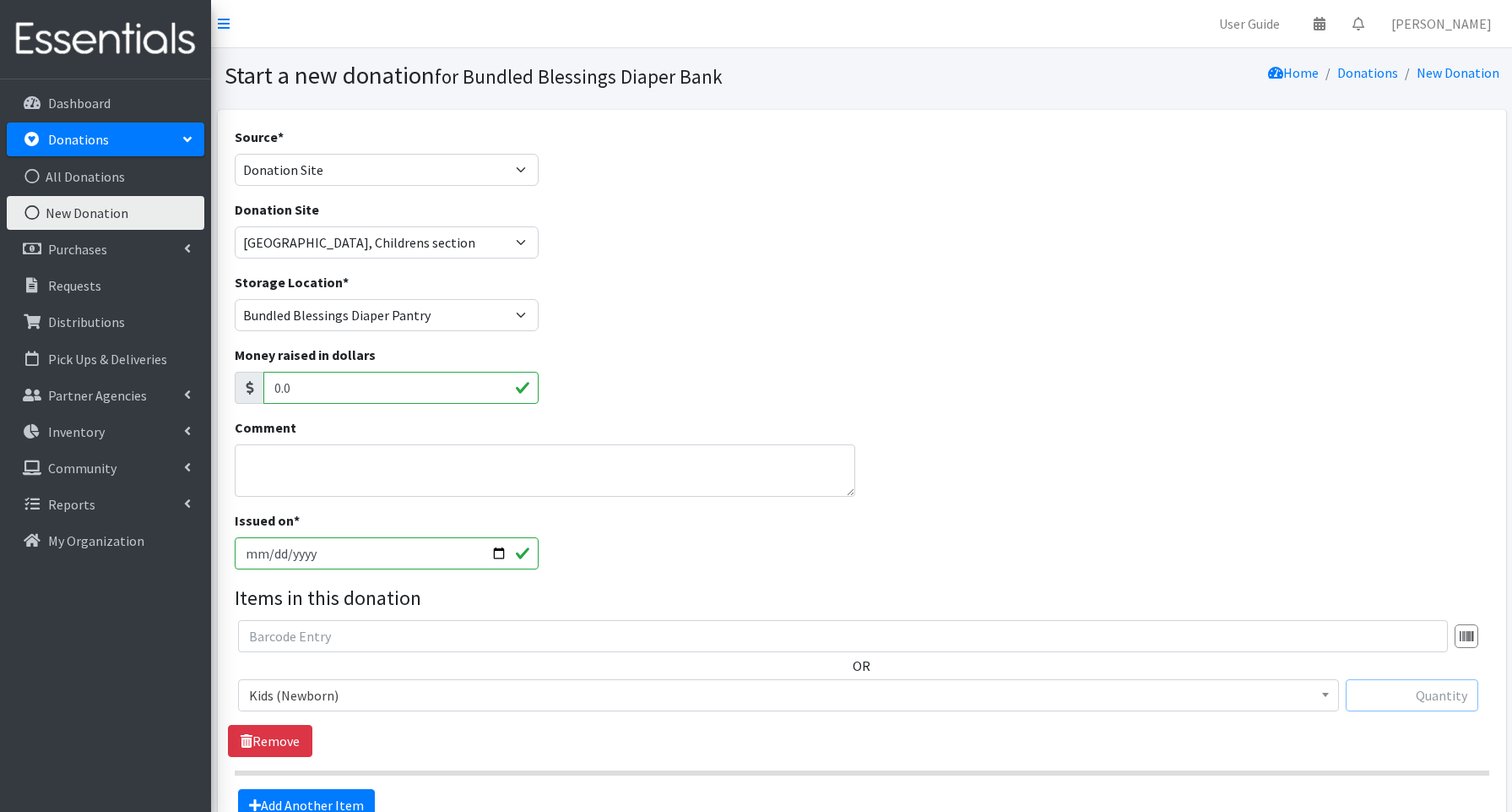
click at [1426, 695] on input "text" at bounding box center [1412, 695] width 132 height 32
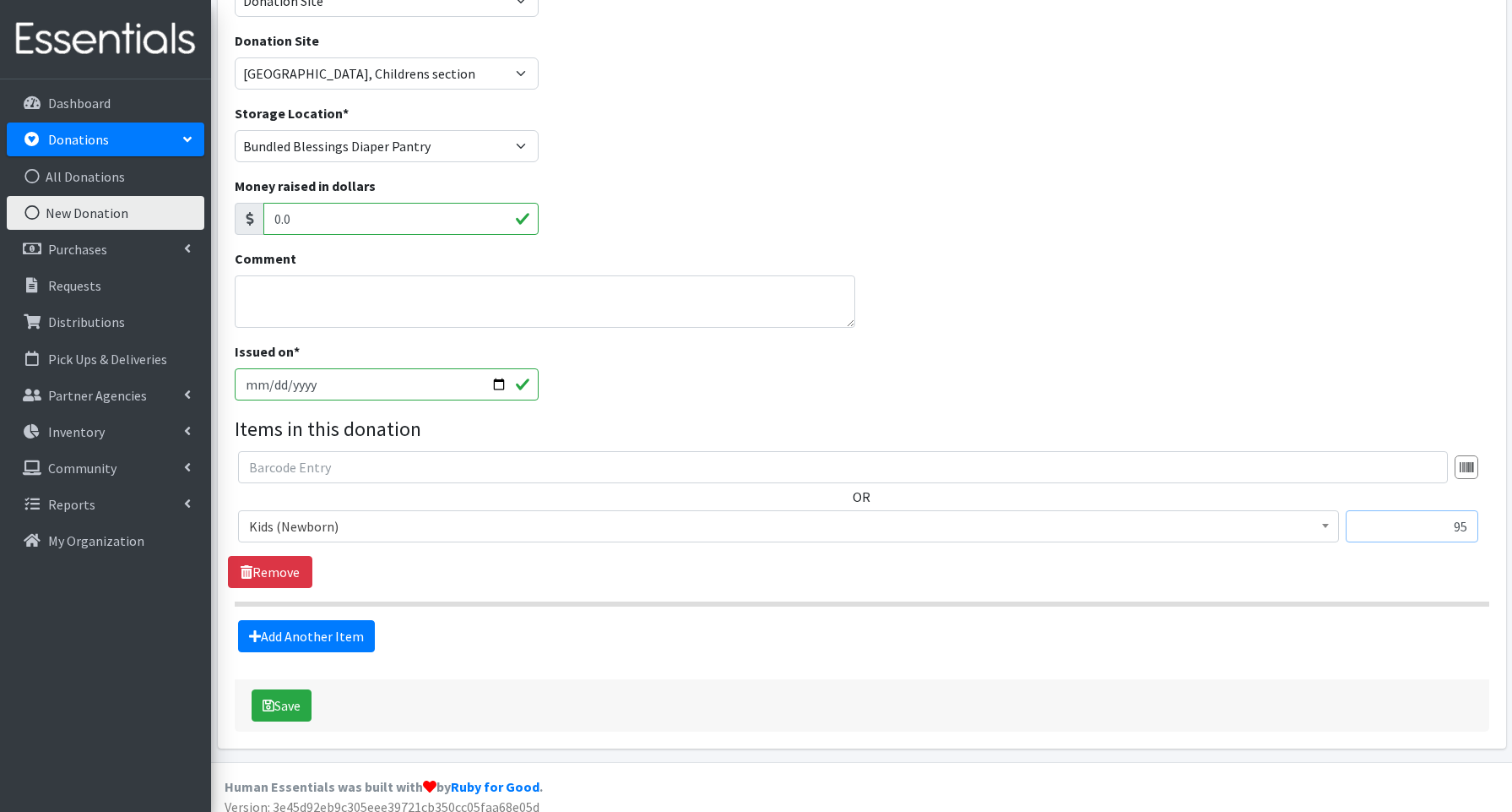
scroll to position [181, 0]
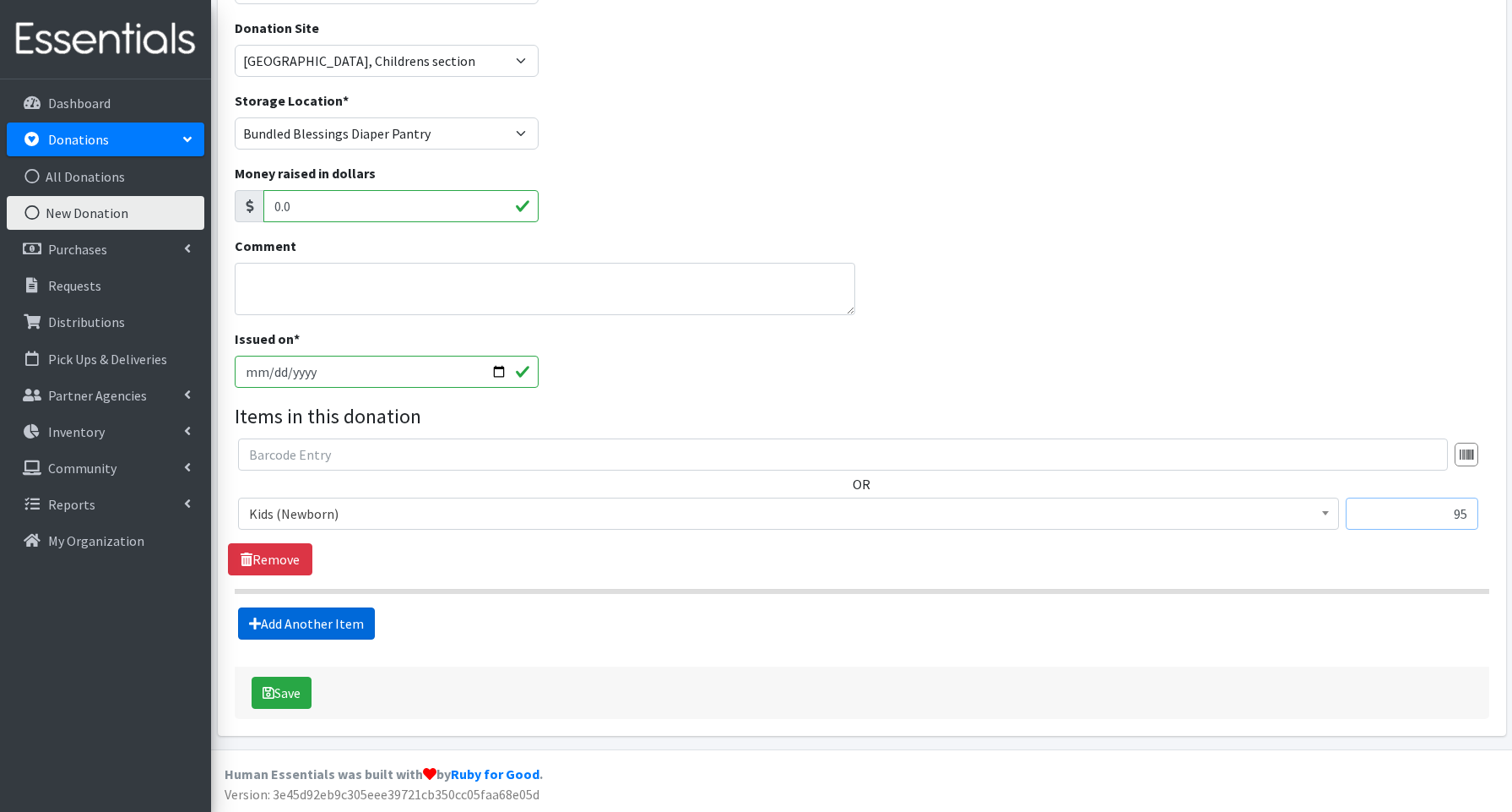
type input "95"
click at [333, 632] on link "Add Another Item" at bounding box center [306, 623] width 136 height 32
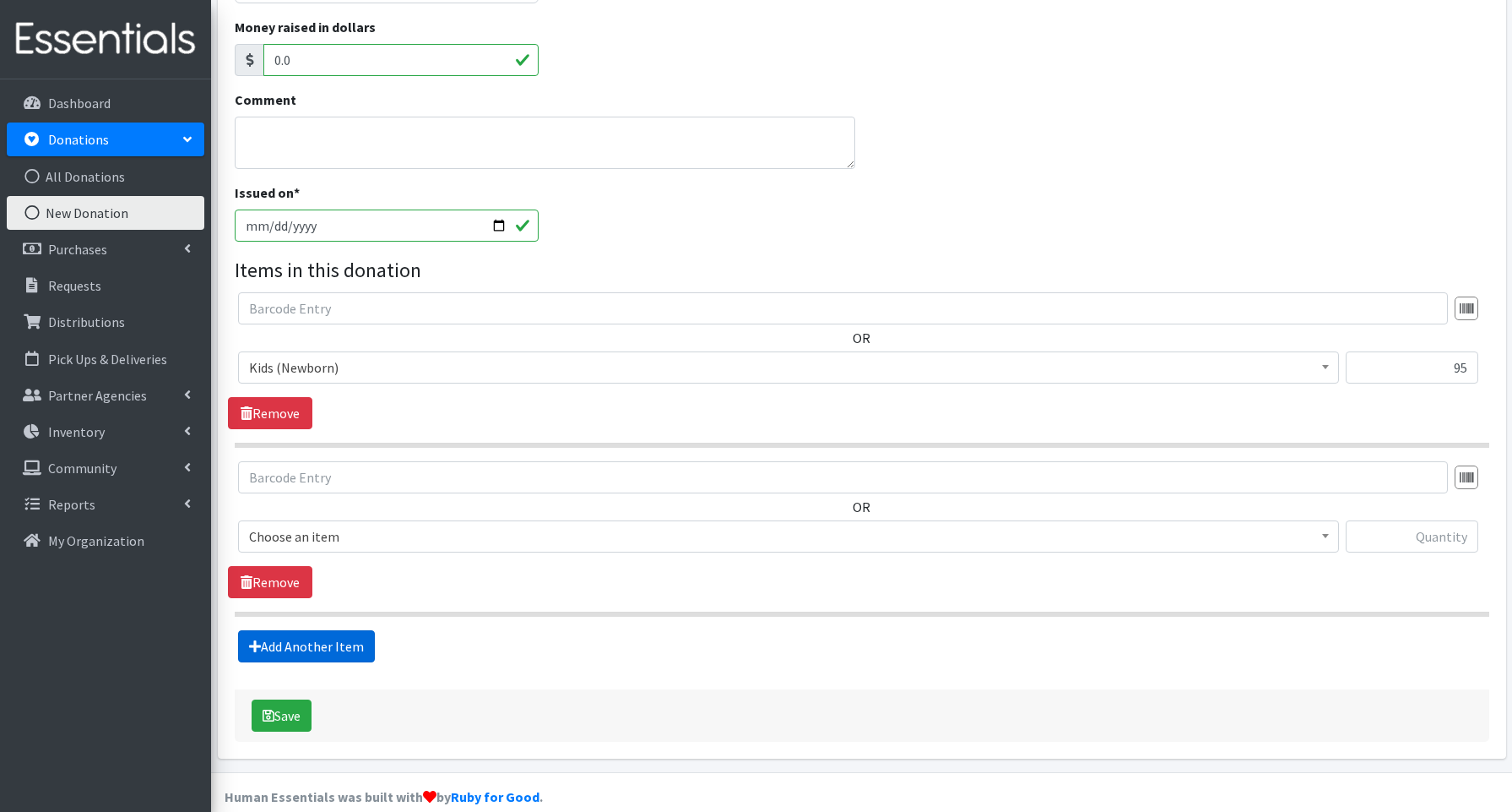
scroll to position [351, 0]
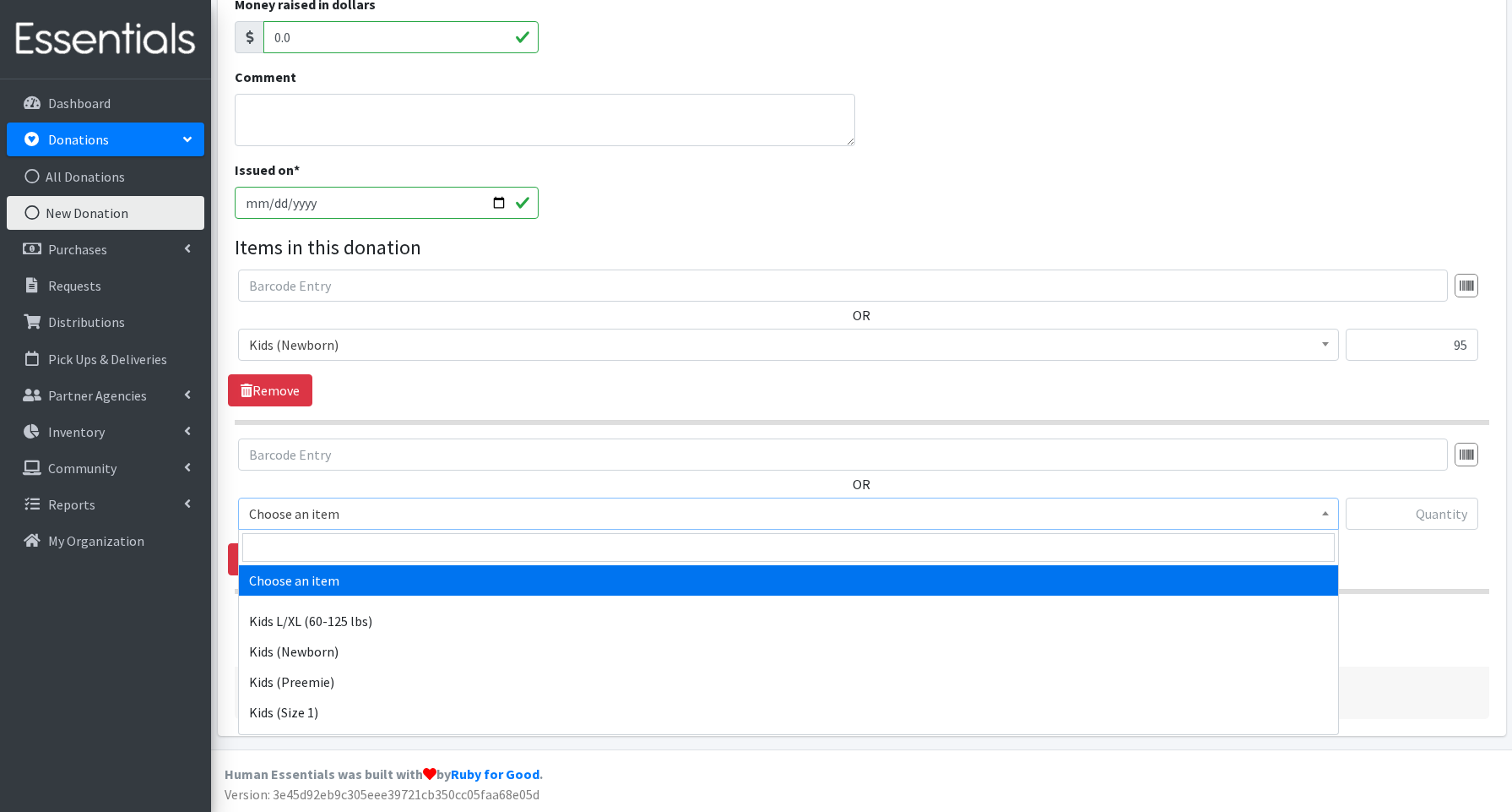
click at [306, 516] on span "Choose an item" at bounding box center [788, 514] width 1078 height 23
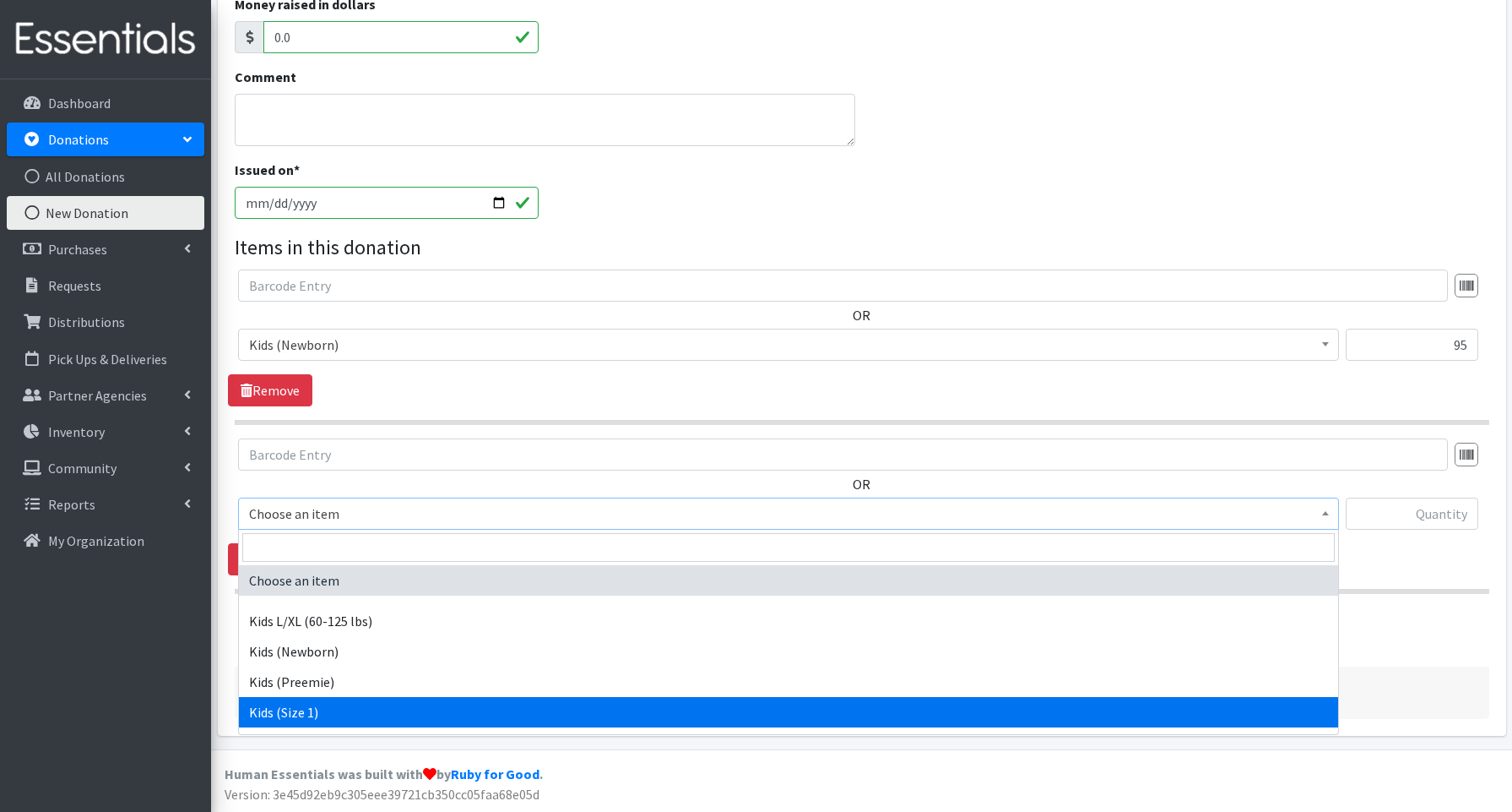
select select "3657"
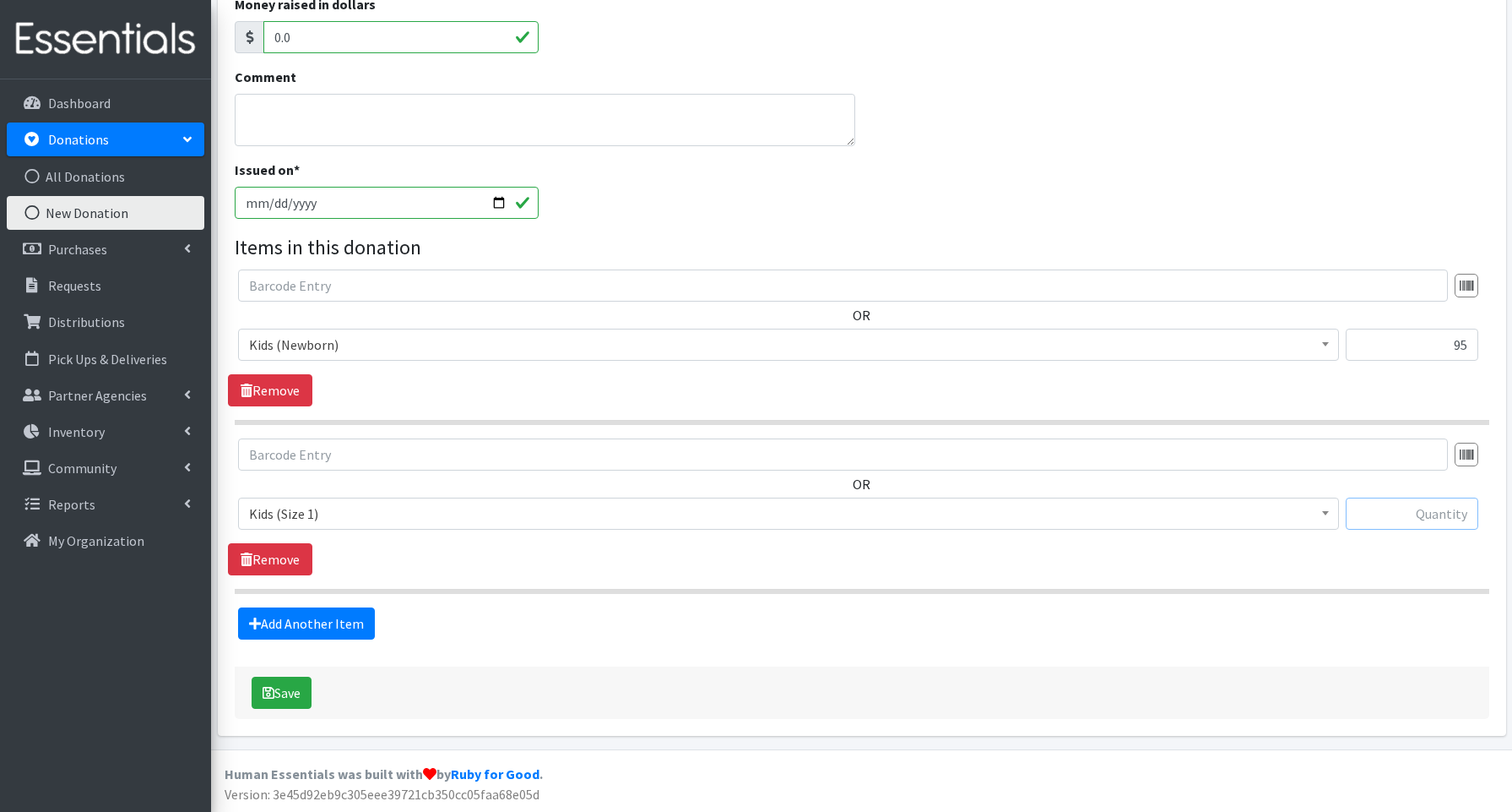
click at [1420, 513] on input "text" at bounding box center [1412, 513] width 132 height 32
type input "14"
click at [301, 625] on link "Add Another Item" at bounding box center [306, 623] width 136 height 32
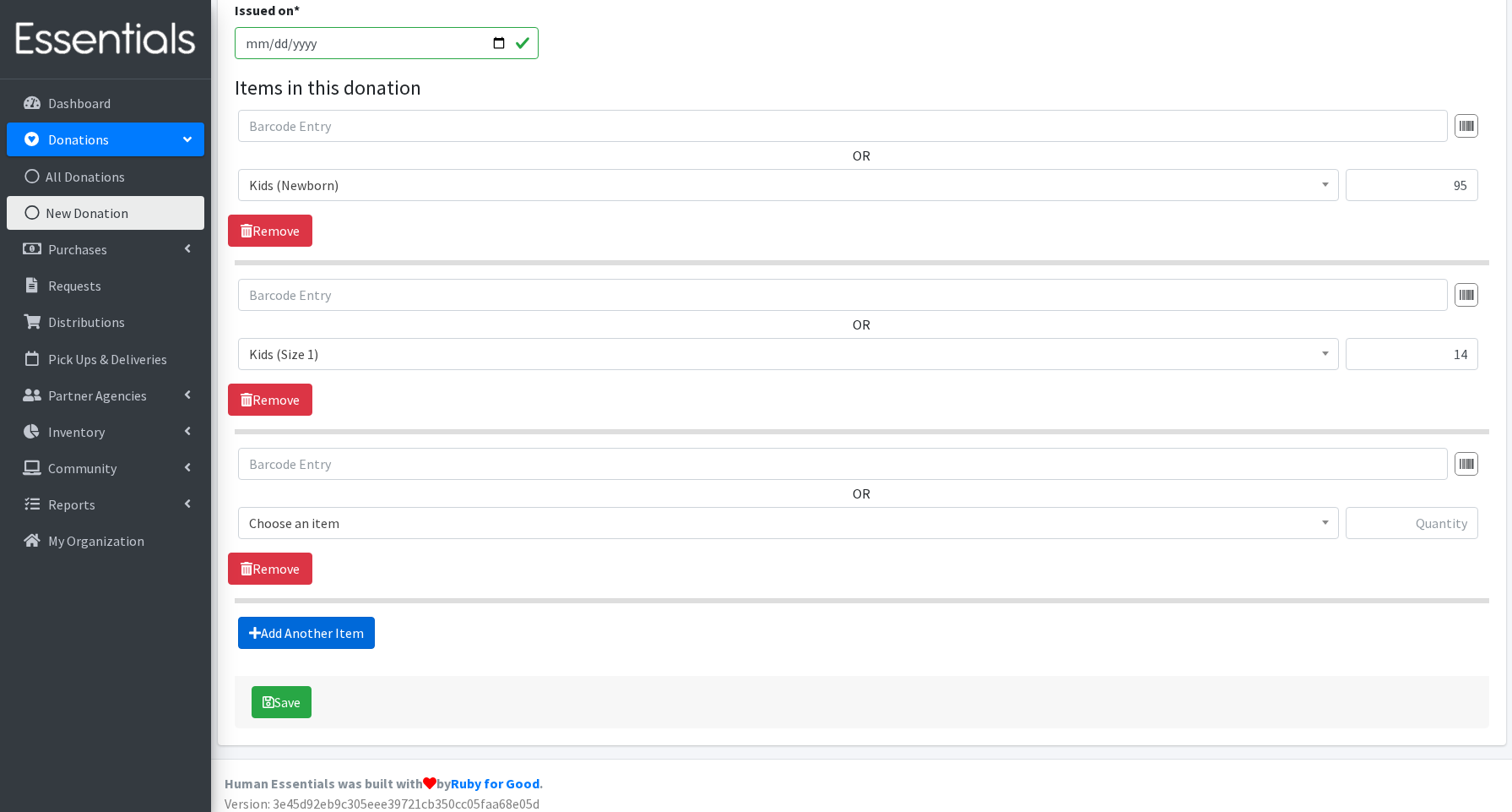
scroll to position [520, 0]
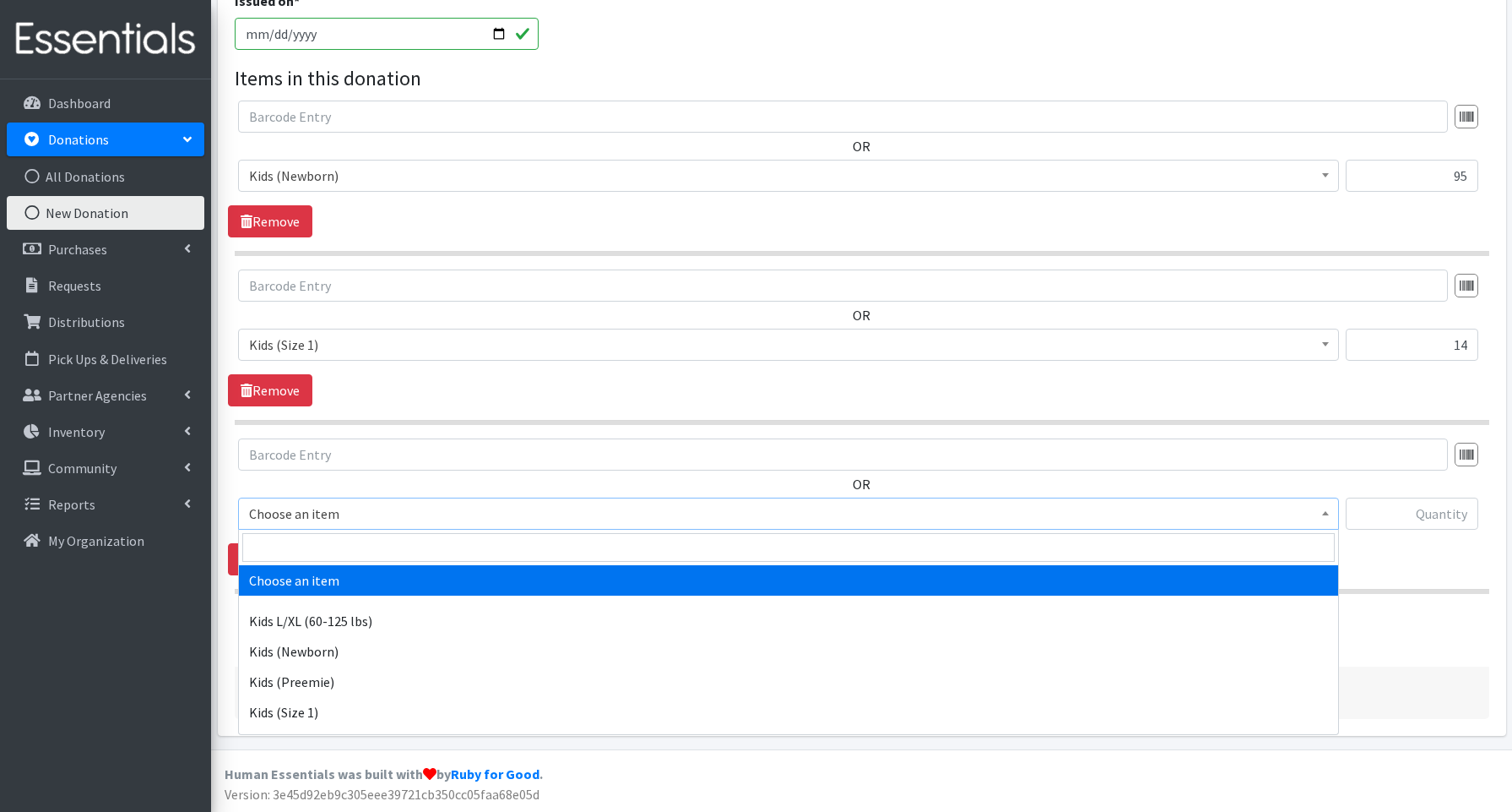
click at [313, 516] on span "Choose an item" at bounding box center [788, 514] width 1078 height 23
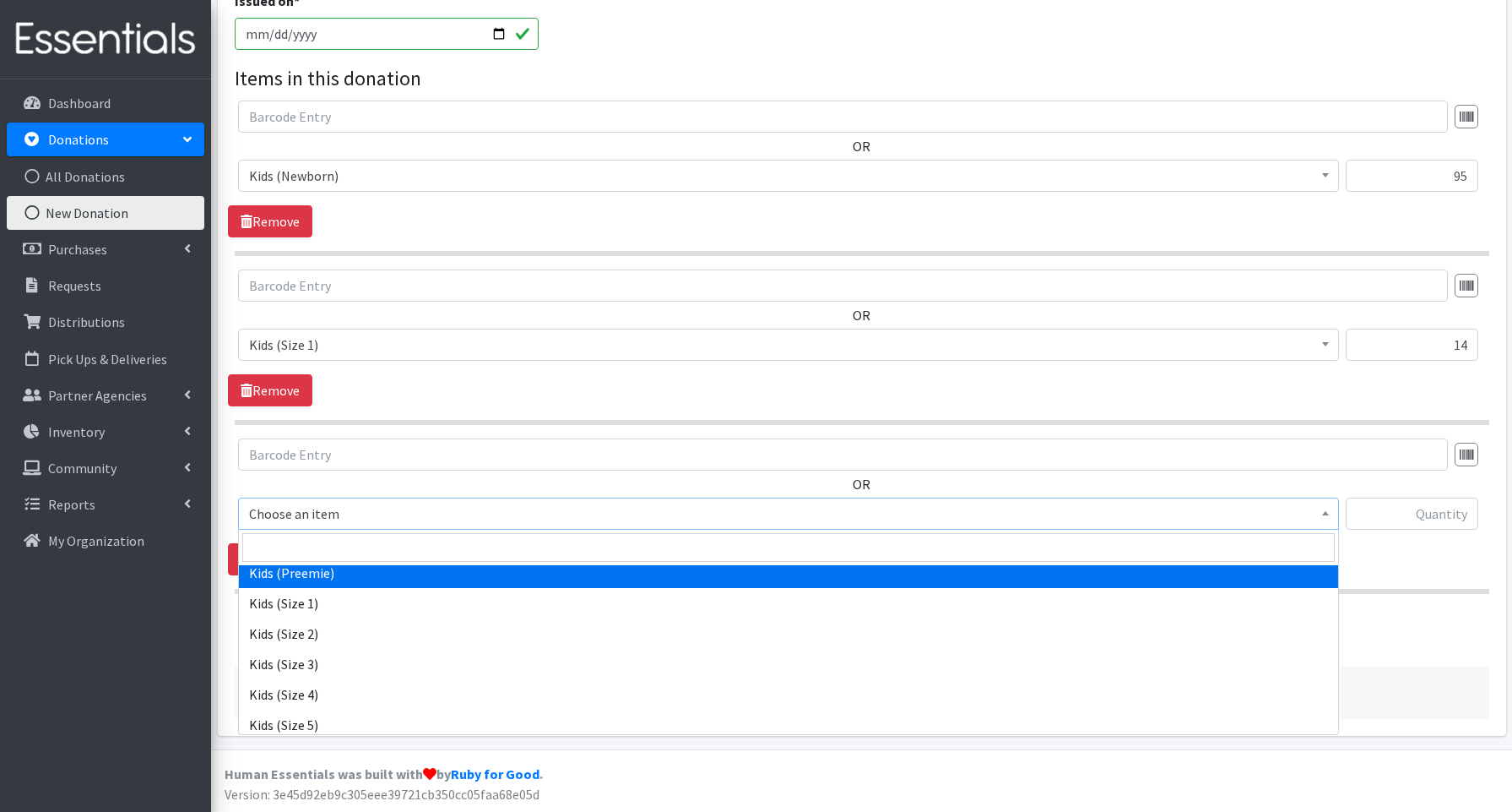
scroll to position [124, 0]
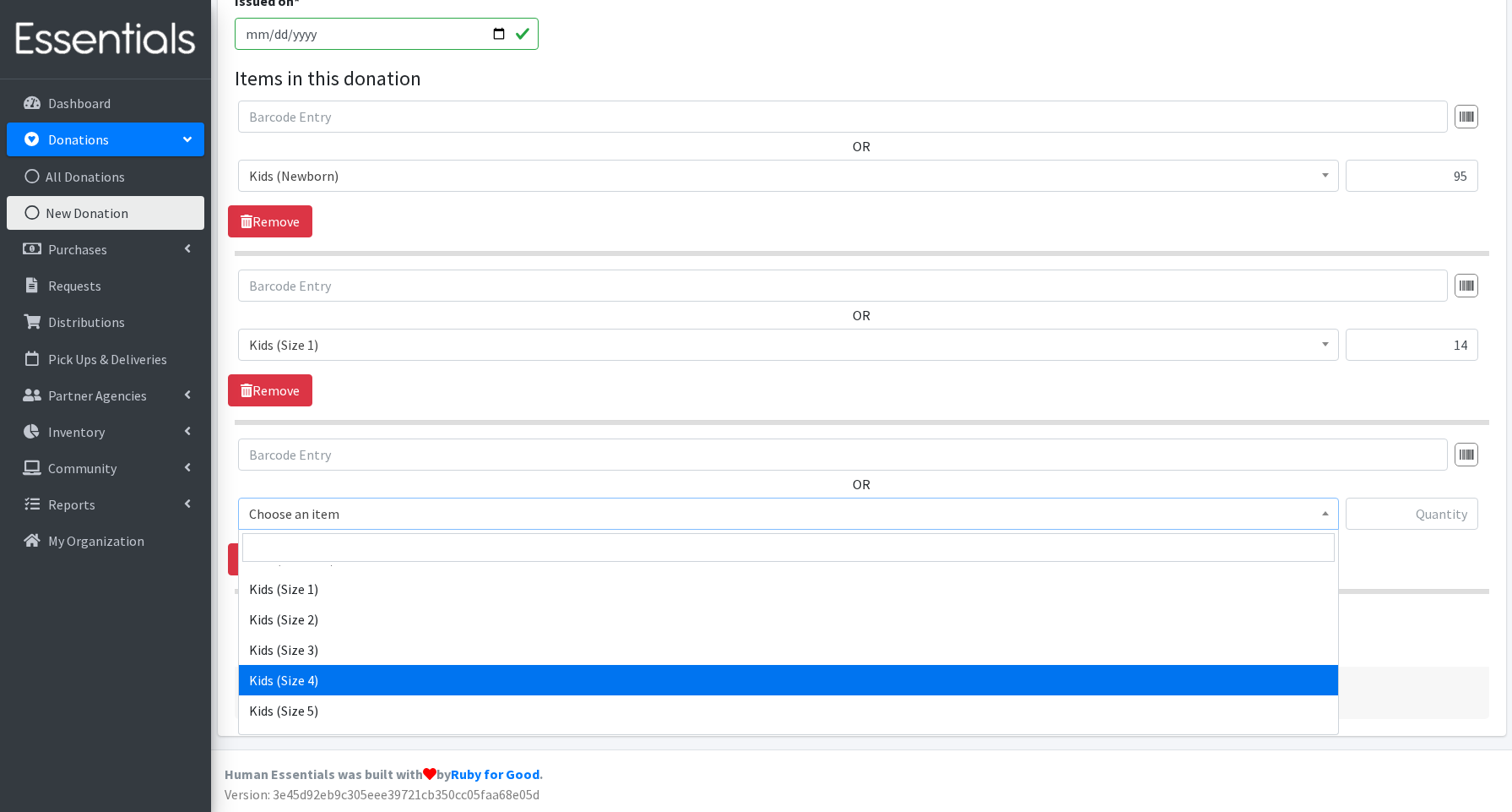
select select "3650"
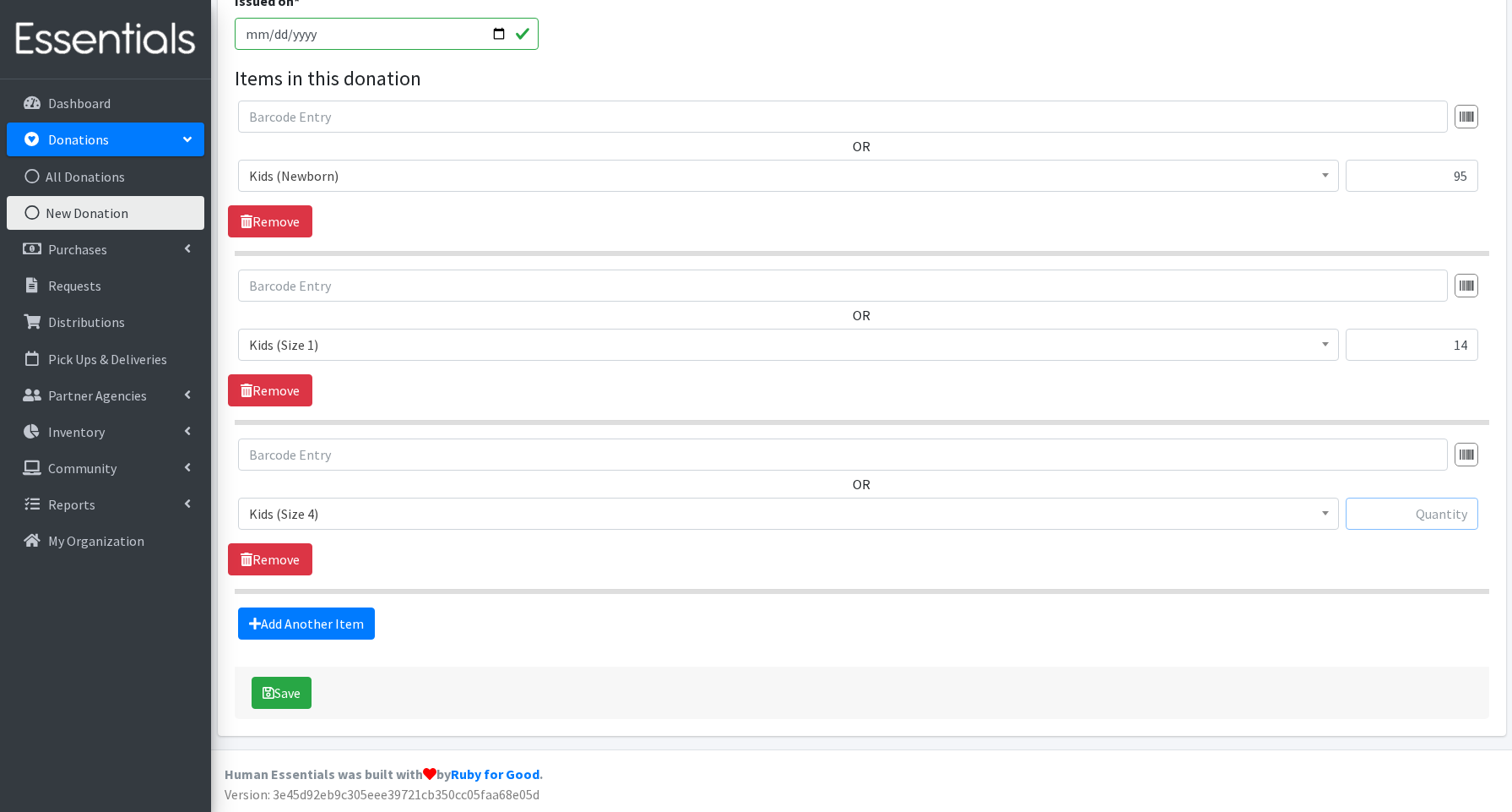
click at [1440, 517] on input "text" at bounding box center [1412, 513] width 132 height 32
type input "31"
click at [331, 629] on link "Add Another Item" at bounding box center [306, 623] width 136 height 32
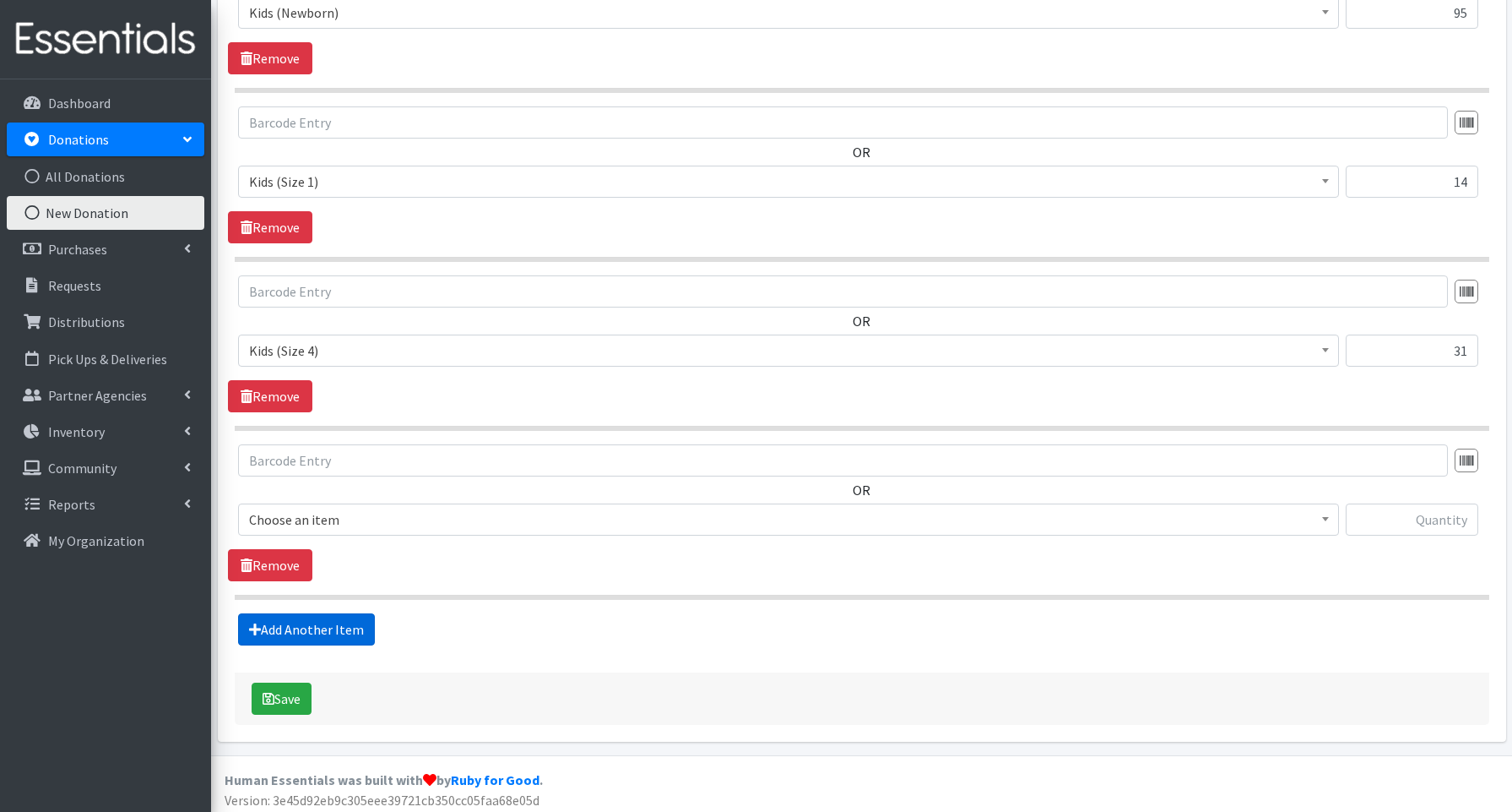
scroll to position [688, 0]
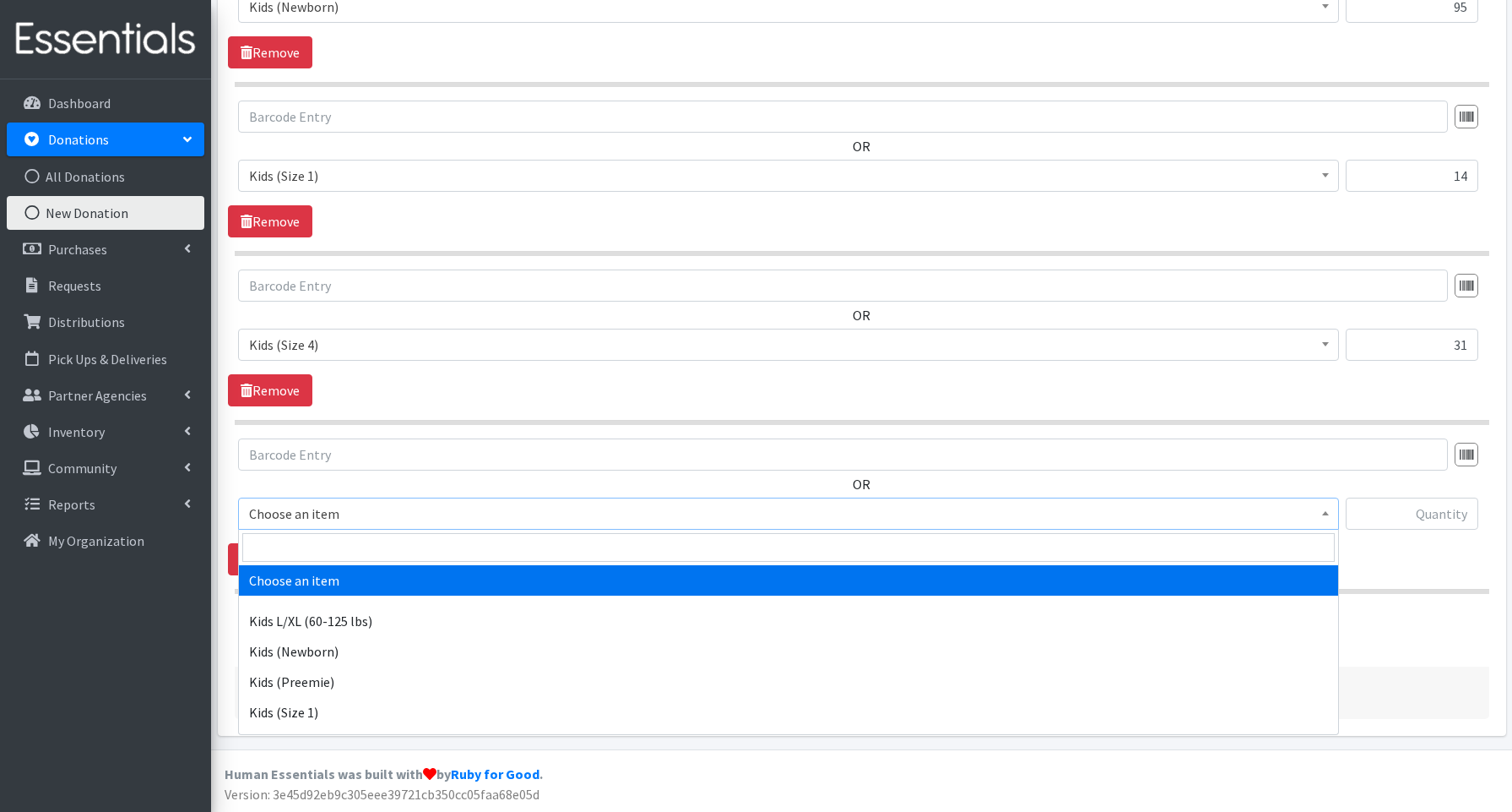
click at [343, 518] on span "Choose an item" at bounding box center [788, 514] width 1078 height 23
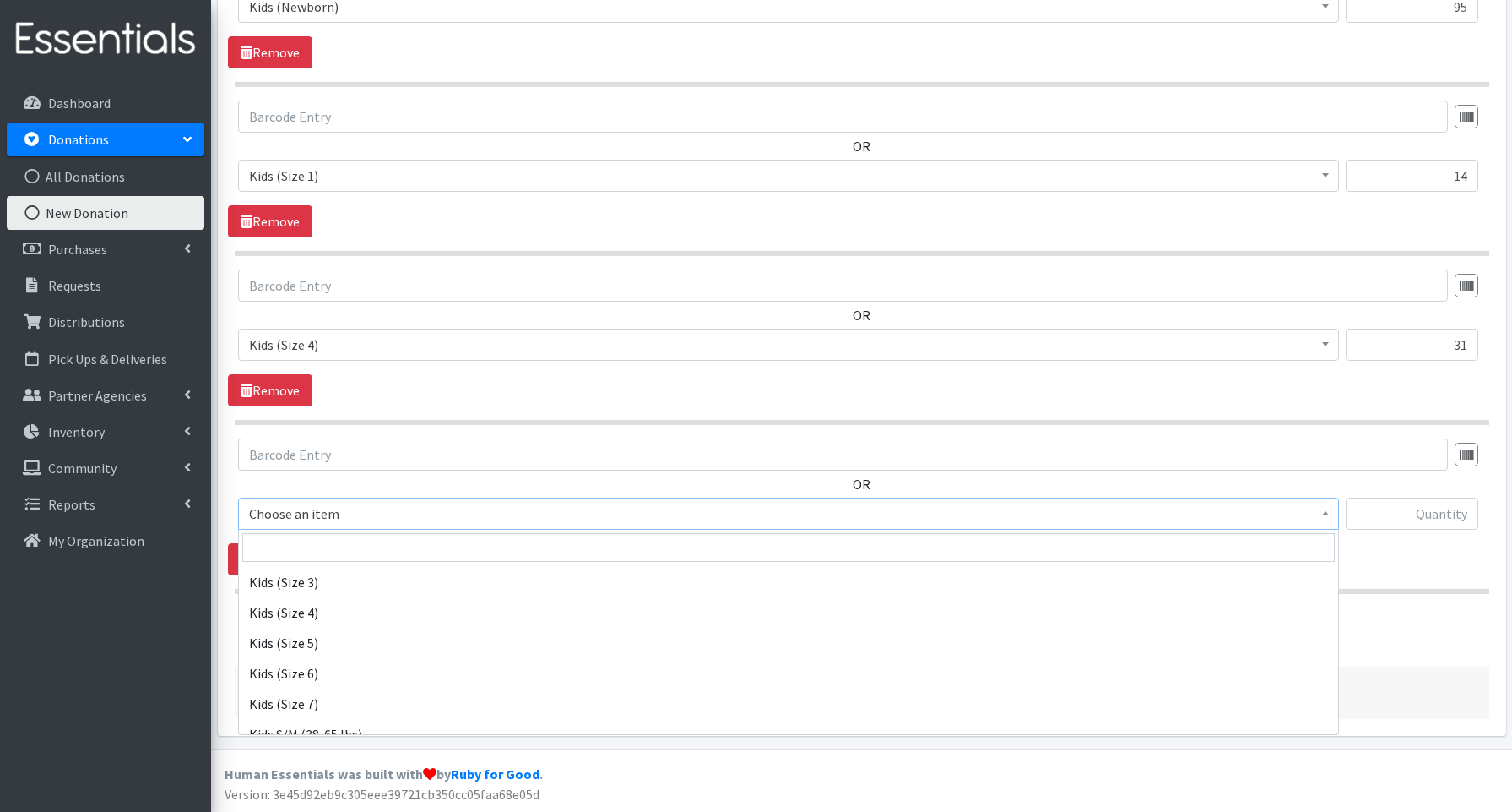
scroll to position [233, 0]
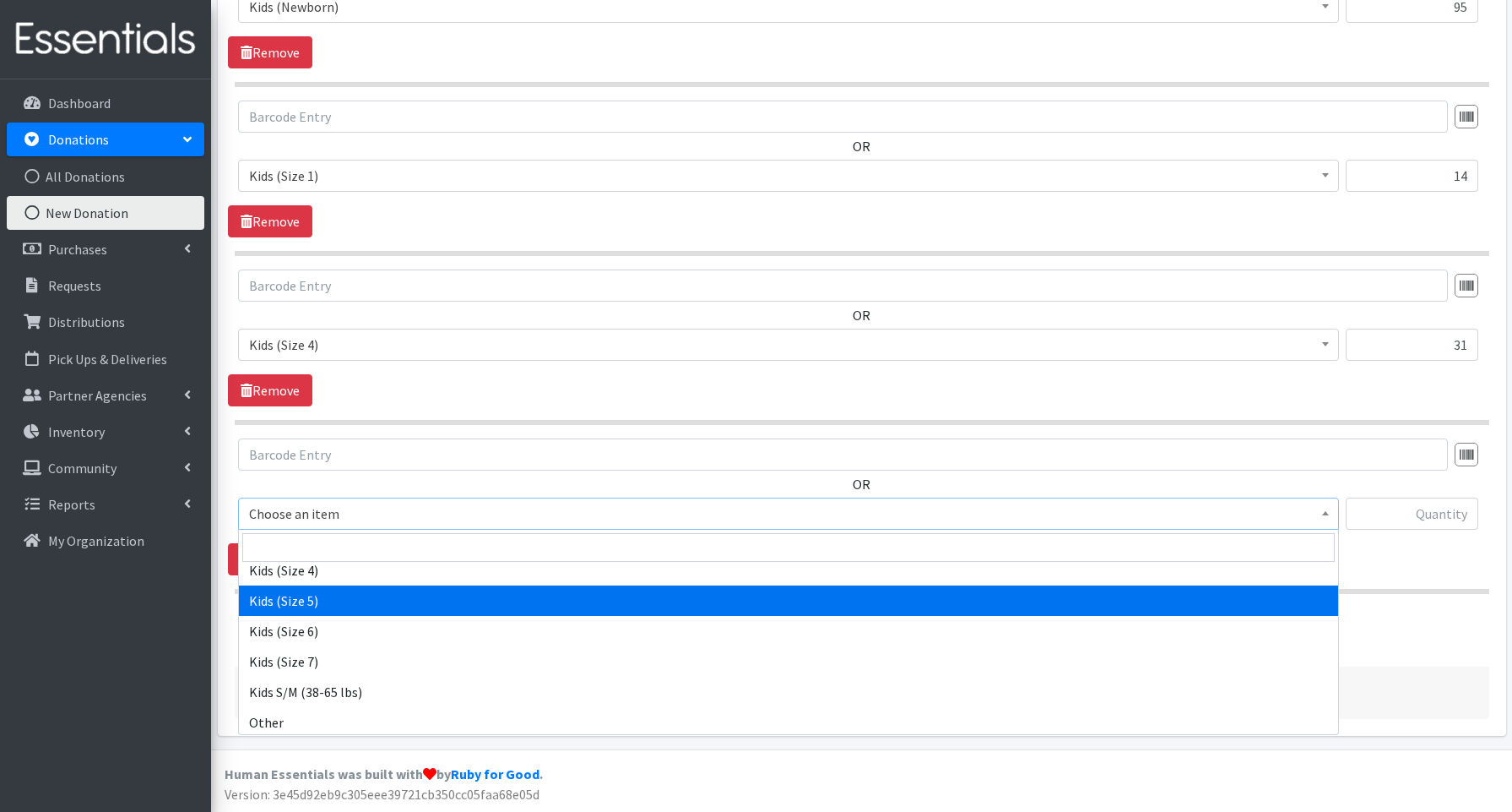
select select "3672"
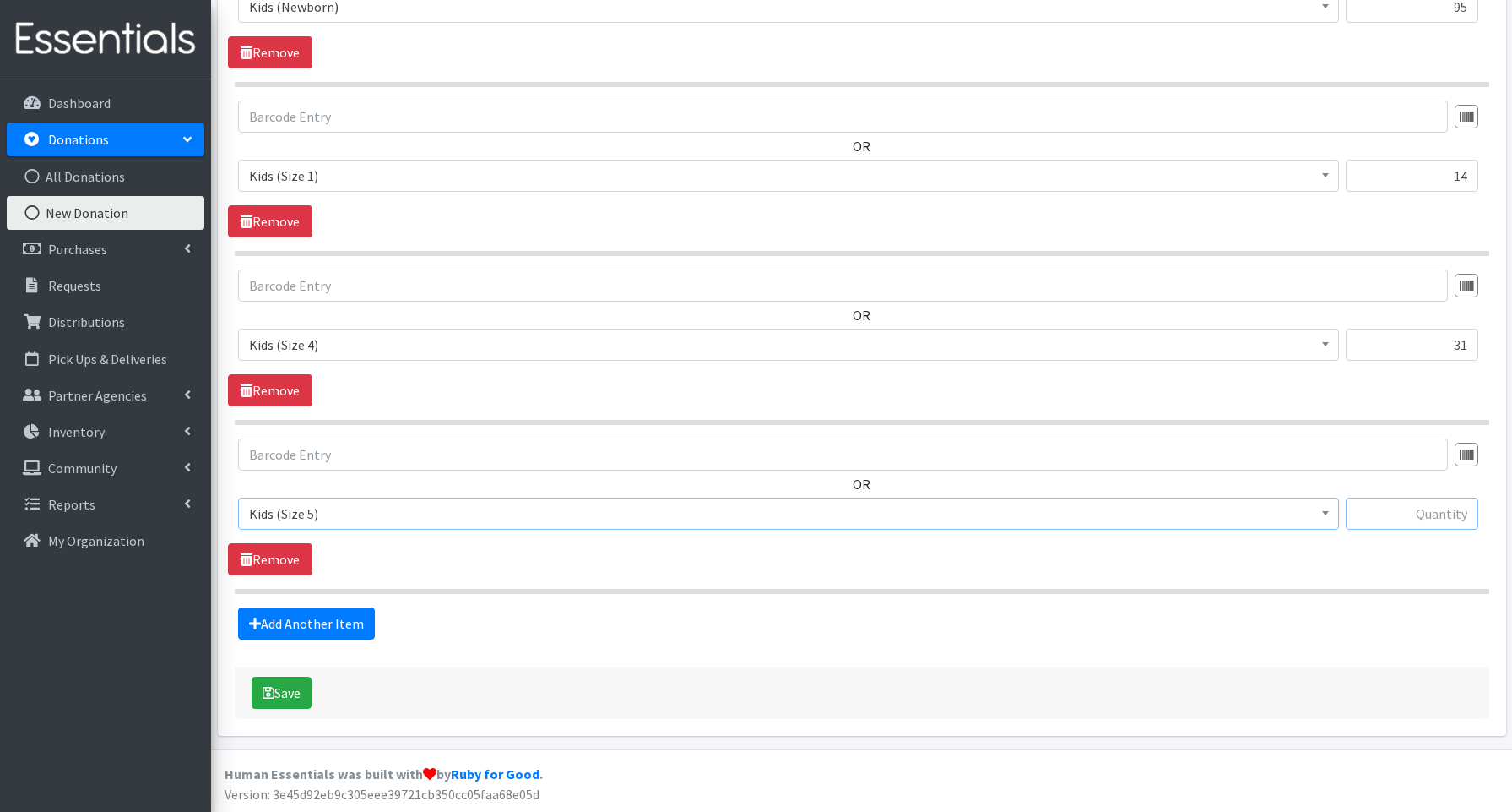
click at [1411, 503] on input "text" at bounding box center [1412, 513] width 132 height 32
type input "91"
click at [298, 618] on link "Add Another Item" at bounding box center [306, 623] width 136 height 32
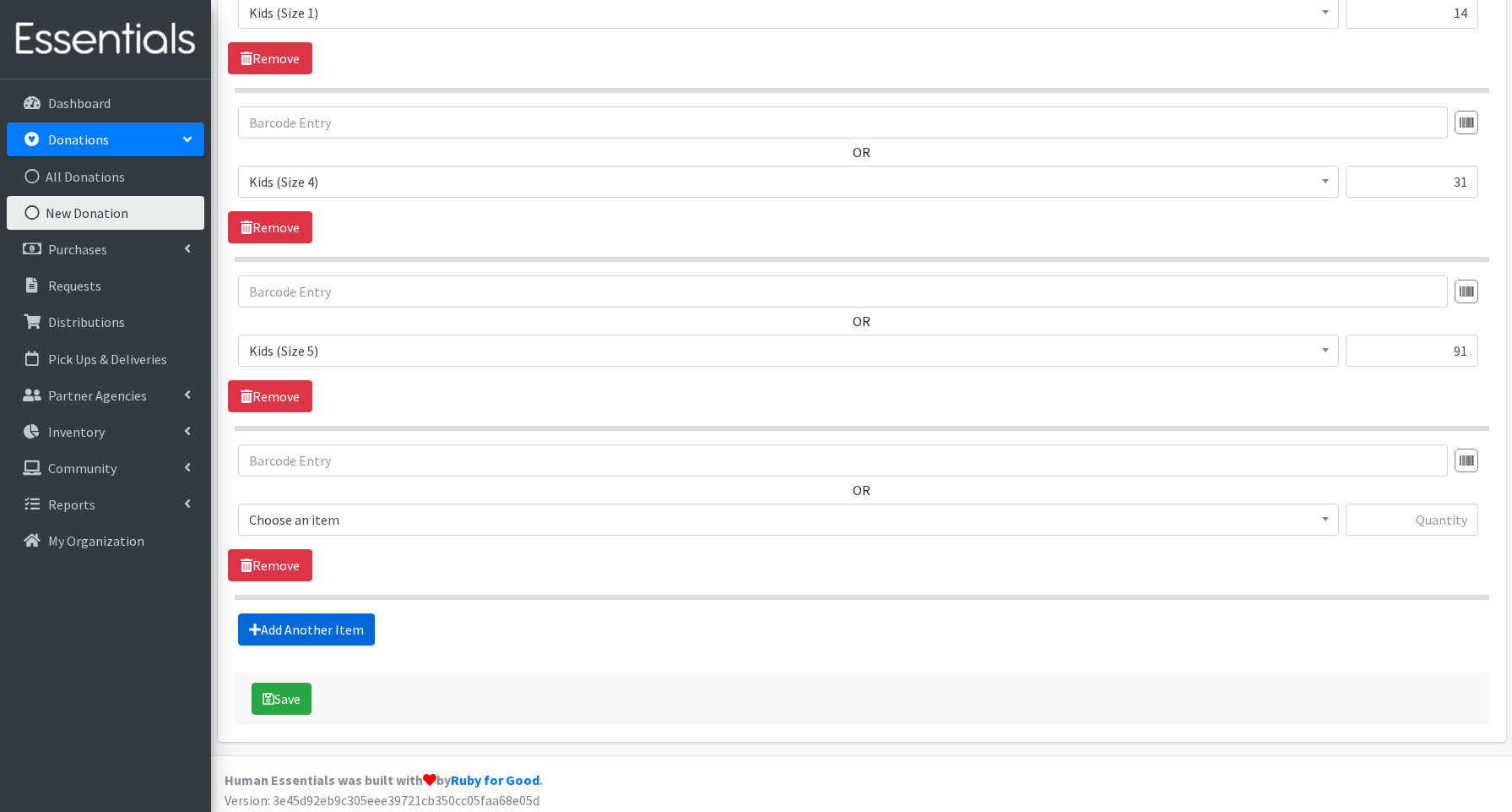
scroll to position [858, 0]
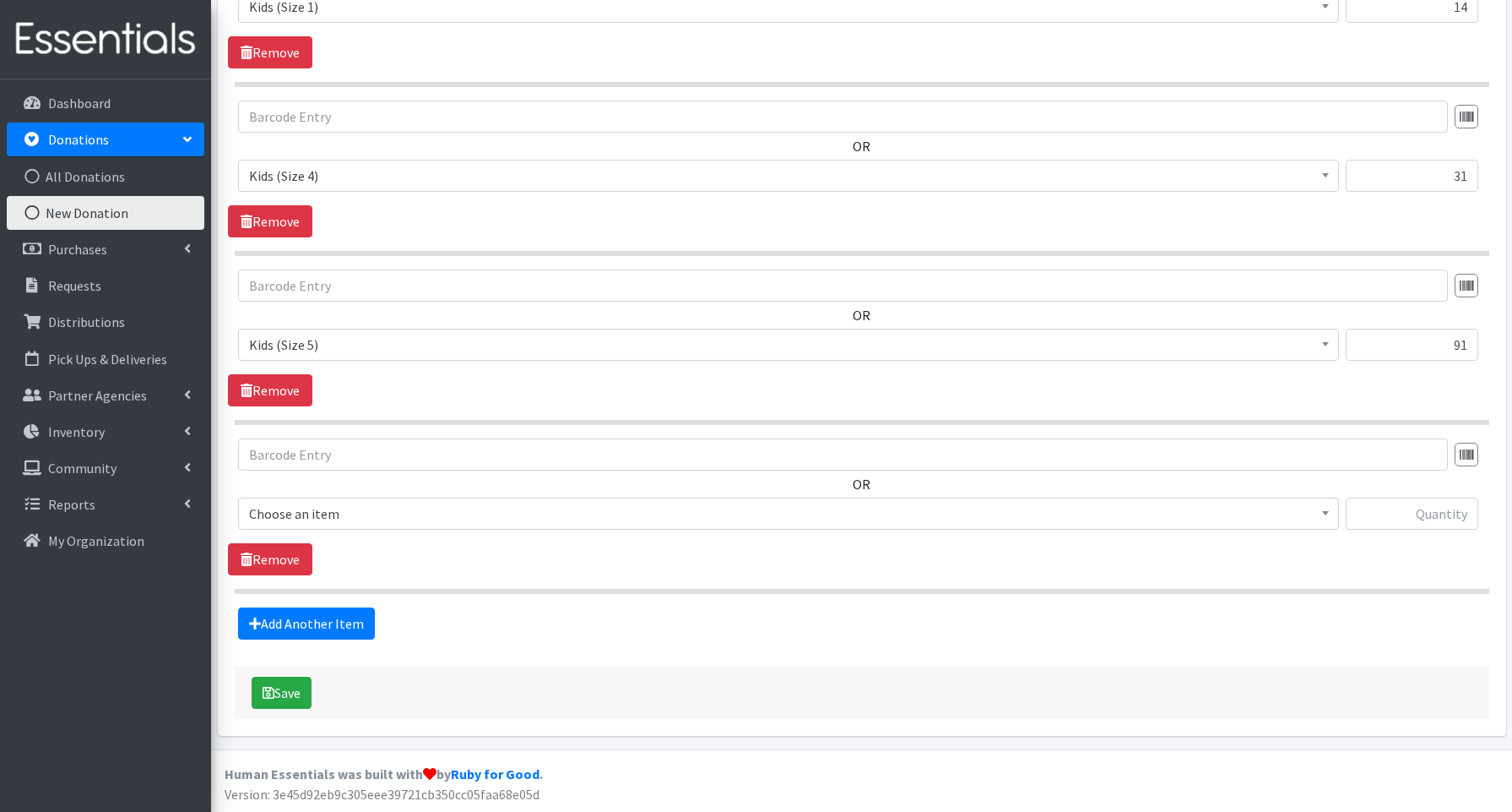
click at [321, 520] on span "Choose an item" at bounding box center [788, 514] width 1078 height 23
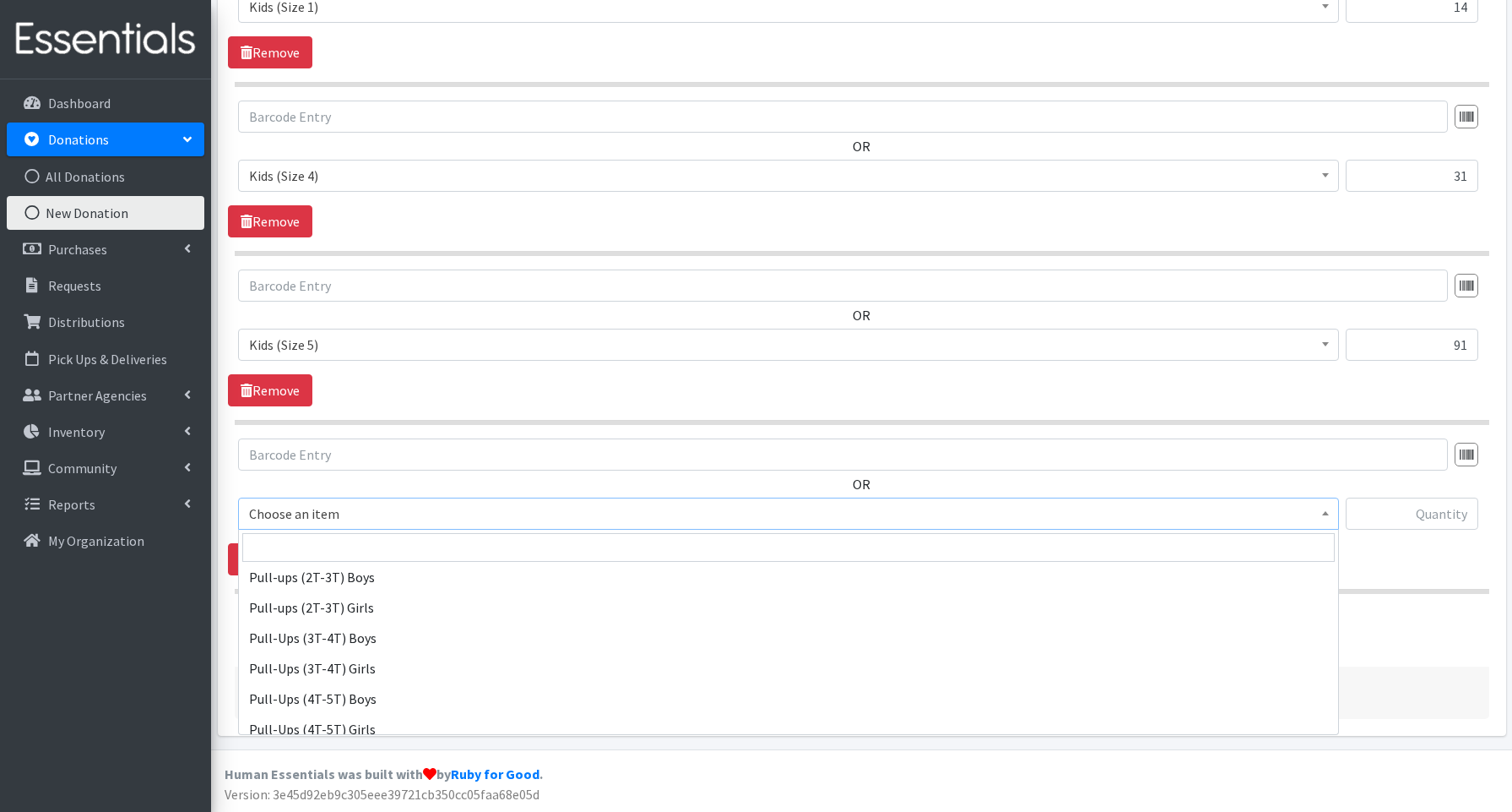
scroll to position [419, 0]
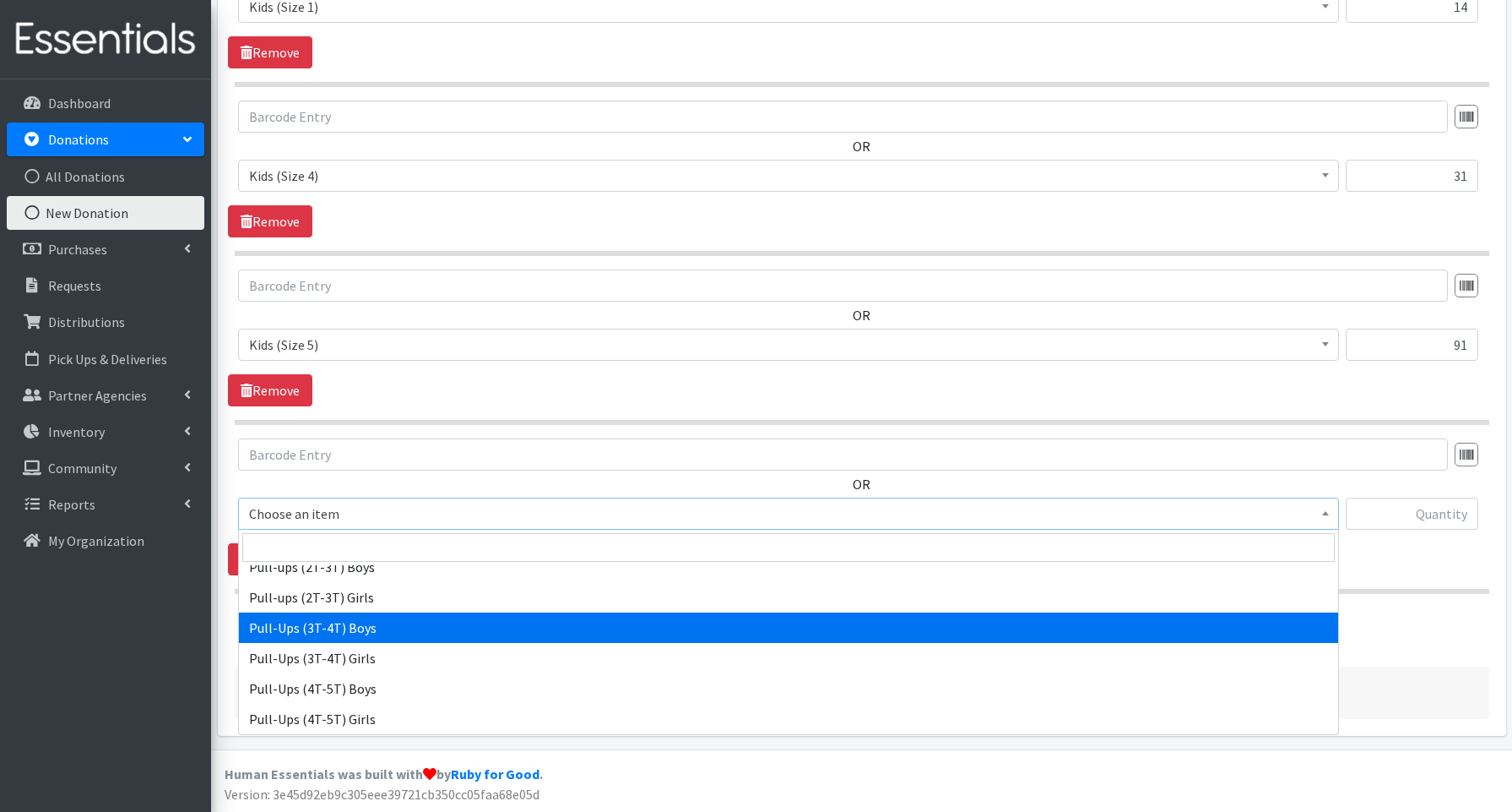
select select "3690"
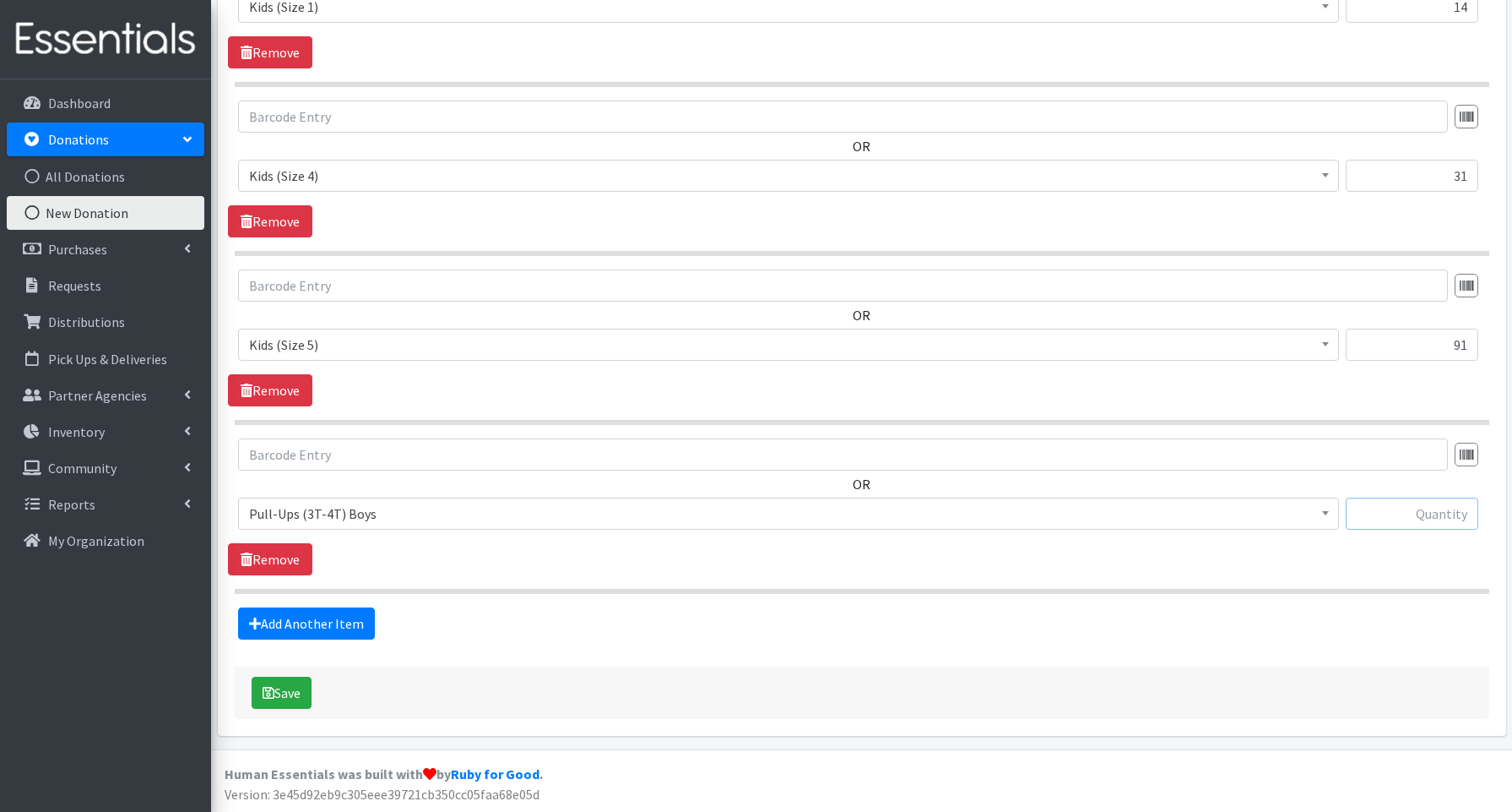
click at [1446, 510] on input "text" at bounding box center [1412, 513] width 132 height 32
type input "60"
click at [276, 695] on button "Save" at bounding box center [282, 692] width 60 height 32
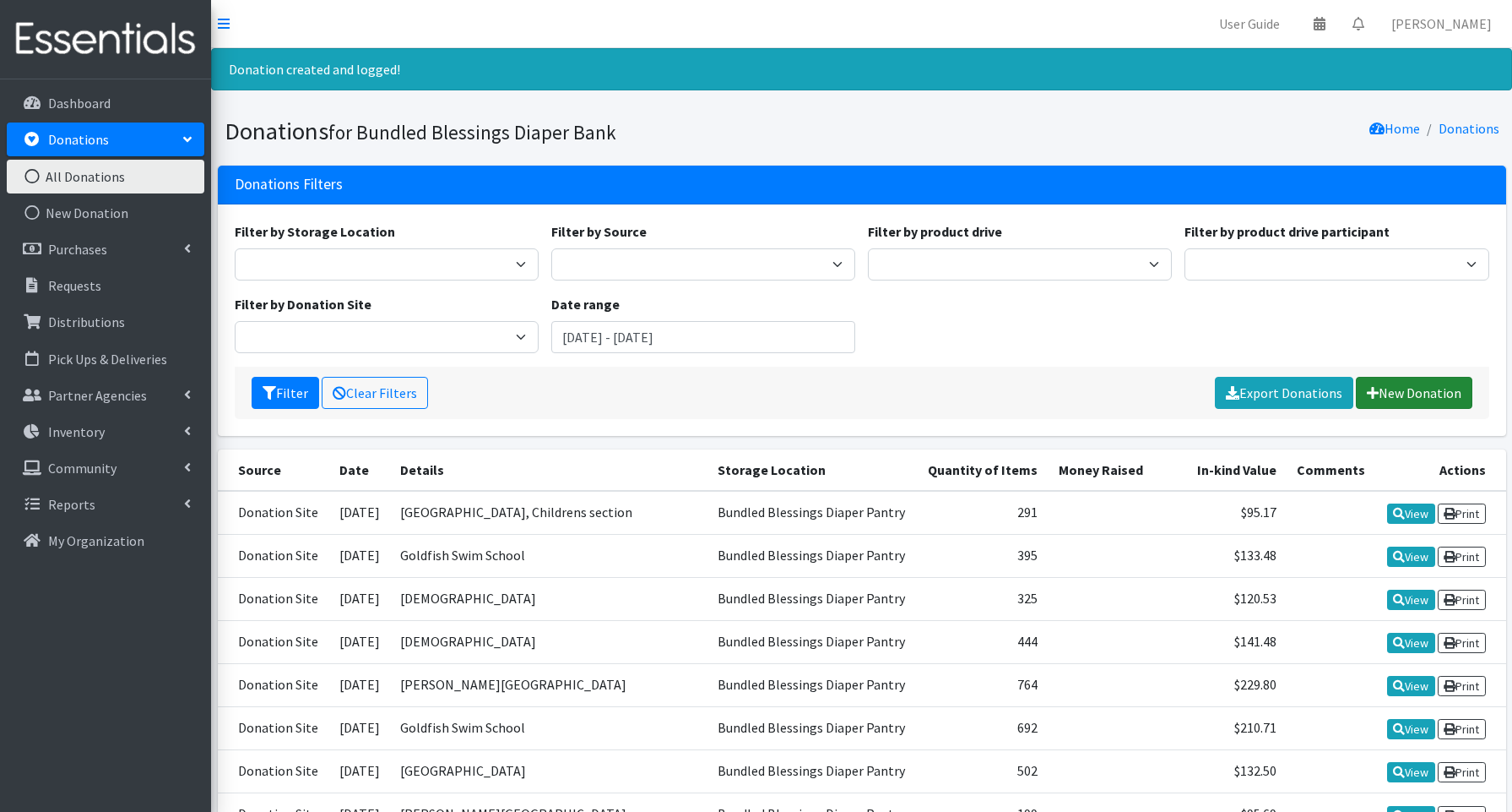
click at [1455, 380] on link "New Donation" at bounding box center [1415, 392] width 117 height 32
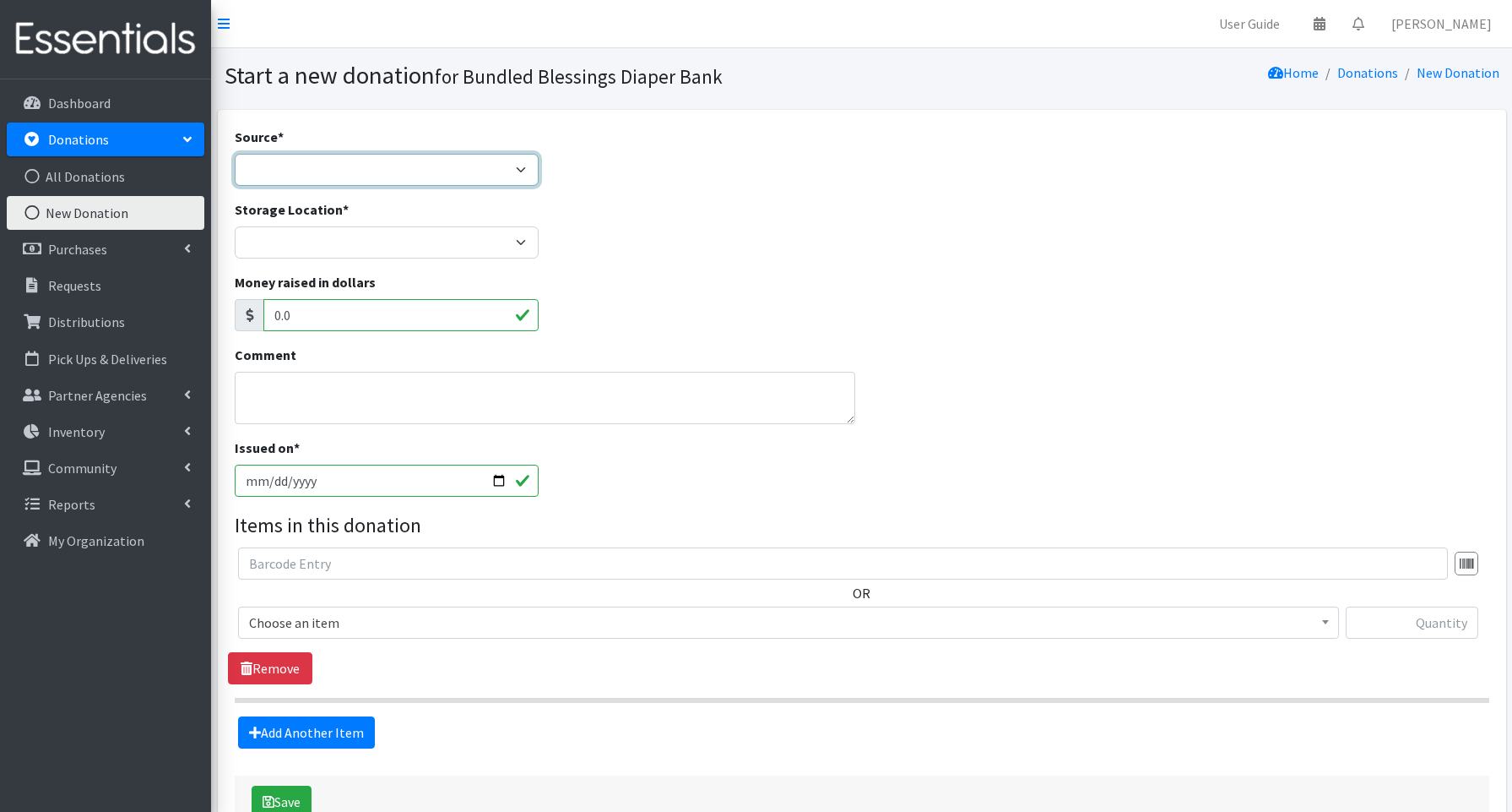
click at [267, 165] on select "Product Drive Manufacturer Donation Site Misc. Donation" at bounding box center [387, 170] width 304 height 32
select select "Donation Site"
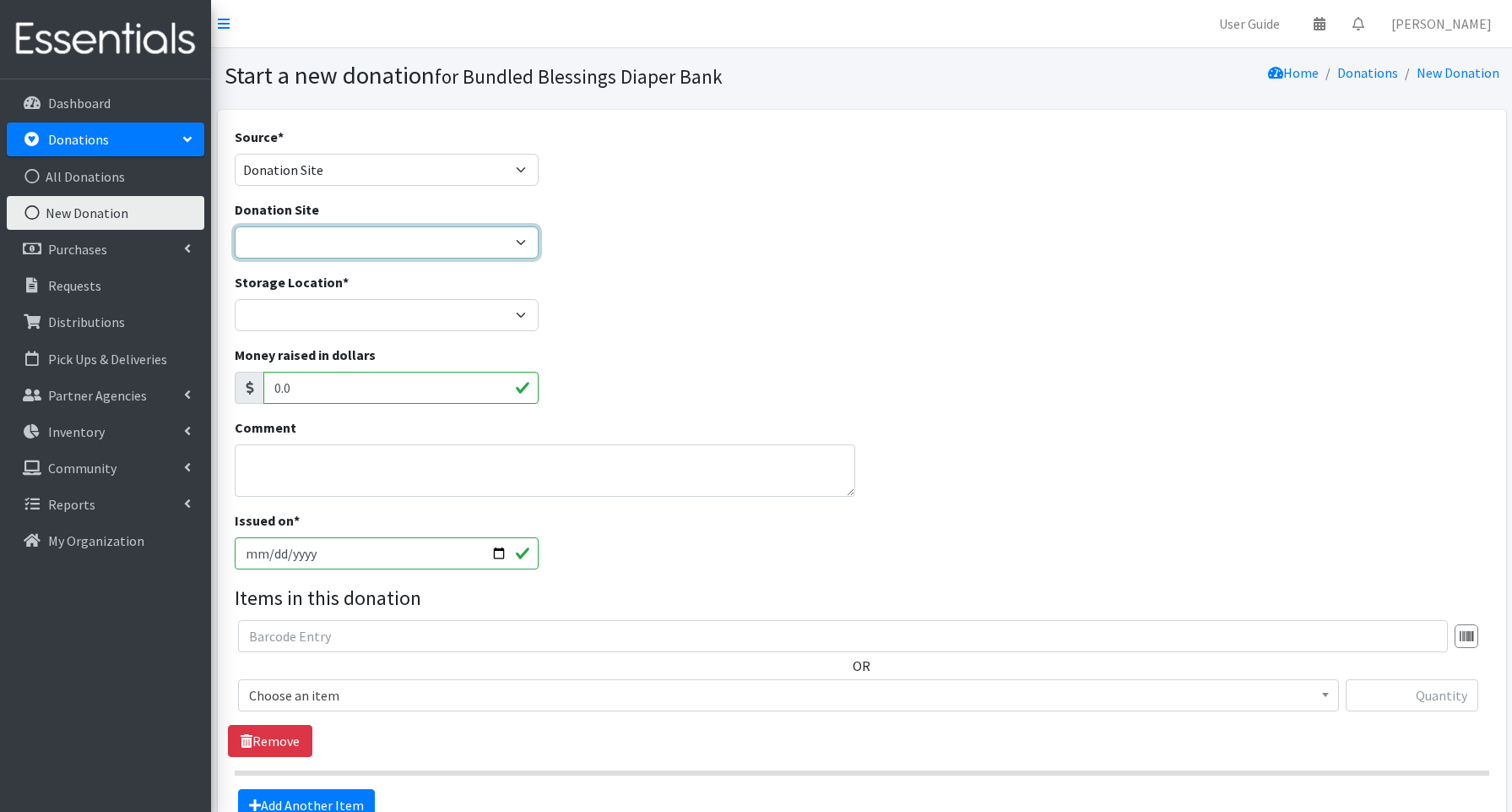
click at [289, 240] on select "Amazon Cherry Preschool [PERSON_NAME][DEMOGRAPHIC_DATA] Winnetka Cloth+home Cov…" at bounding box center [387, 242] width 304 height 32
select select "995"
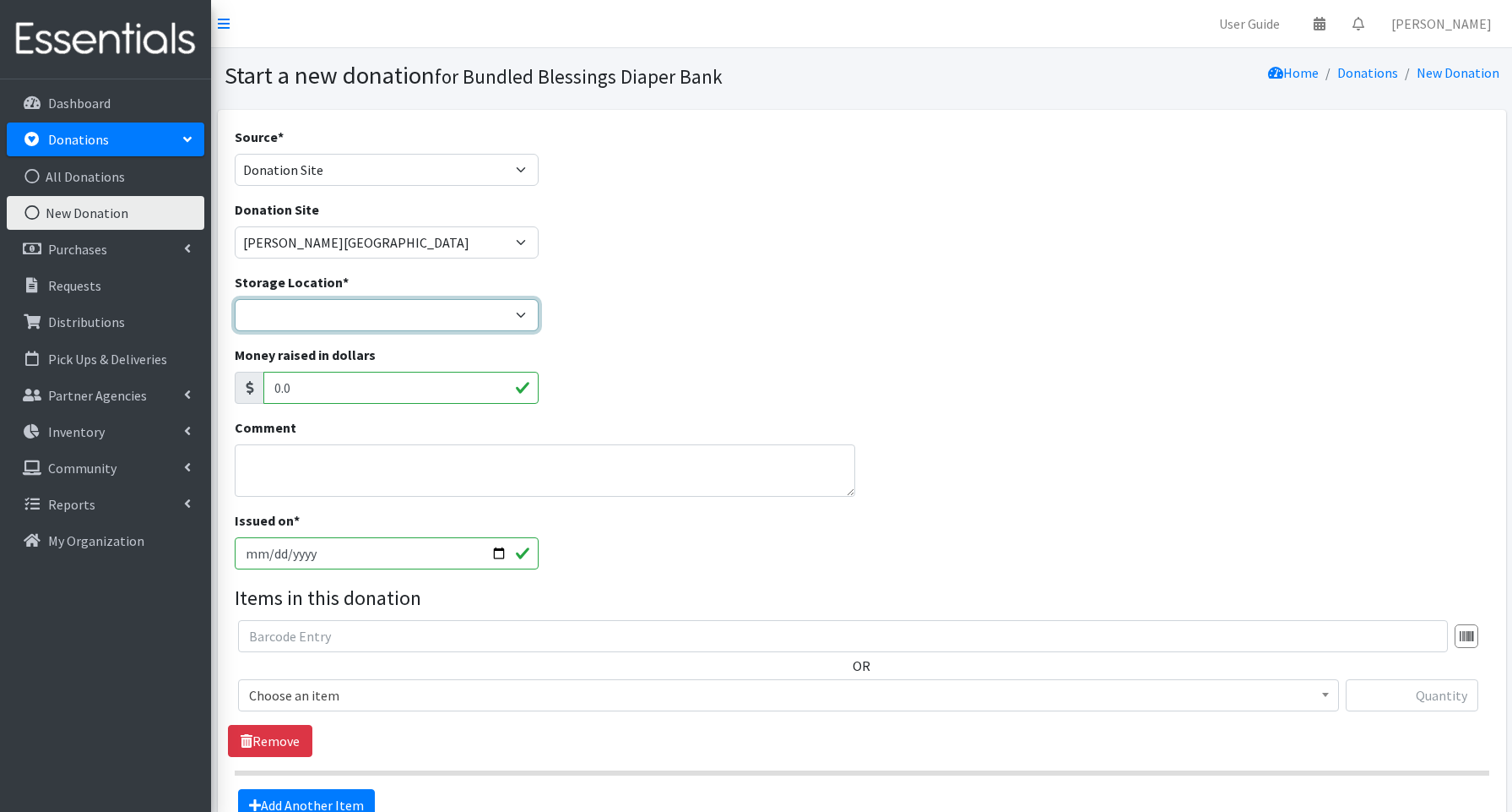
click at [352, 326] on select "Bundled Blessings Diaper Pantry" at bounding box center [387, 315] width 304 height 32
select select "79"
click at [490, 554] on input "[DATE]" at bounding box center [387, 553] width 304 height 32
type input "[DATE]"
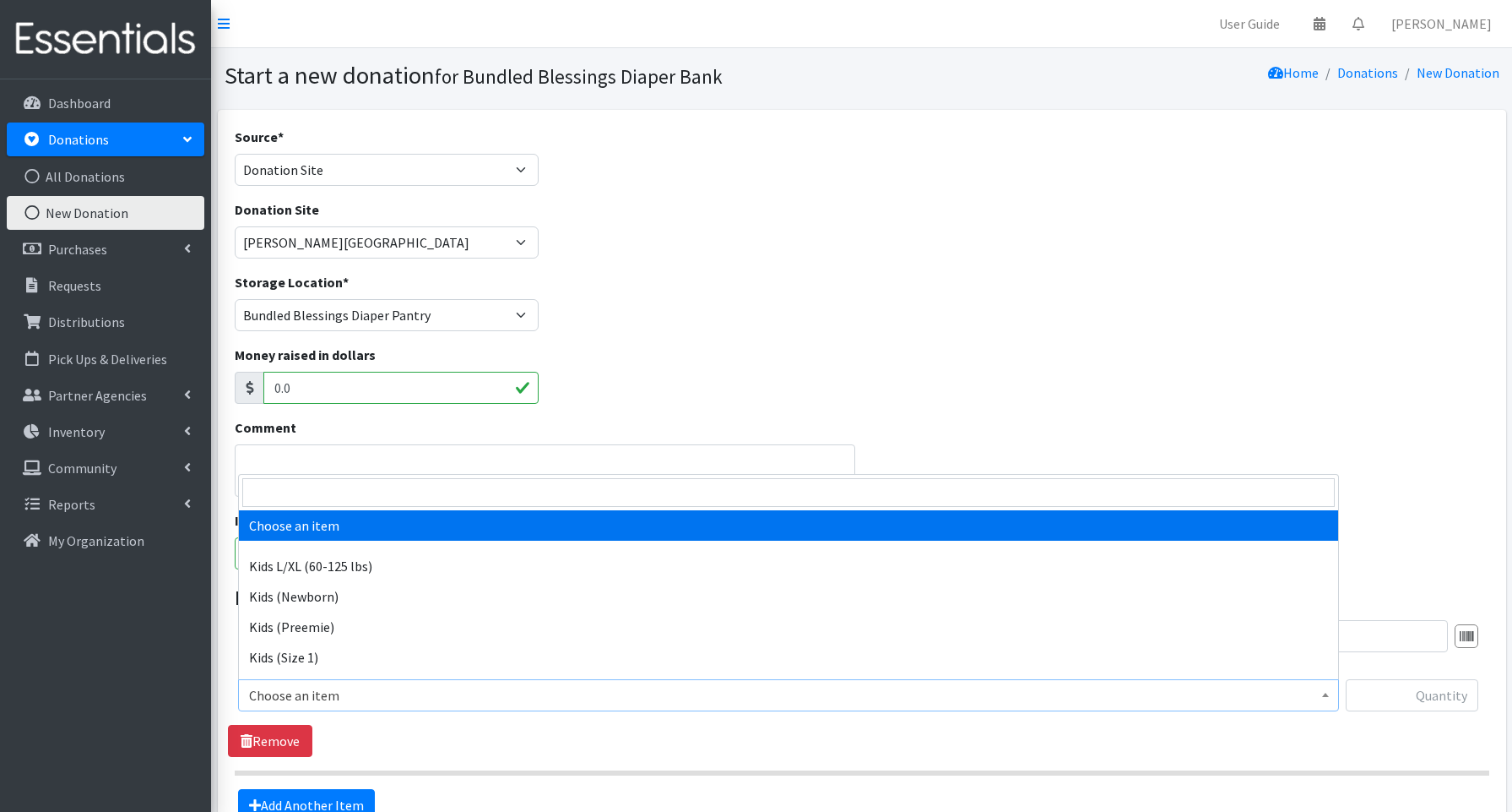
click at [308, 701] on span "Choose an item" at bounding box center [788, 695] width 1078 height 23
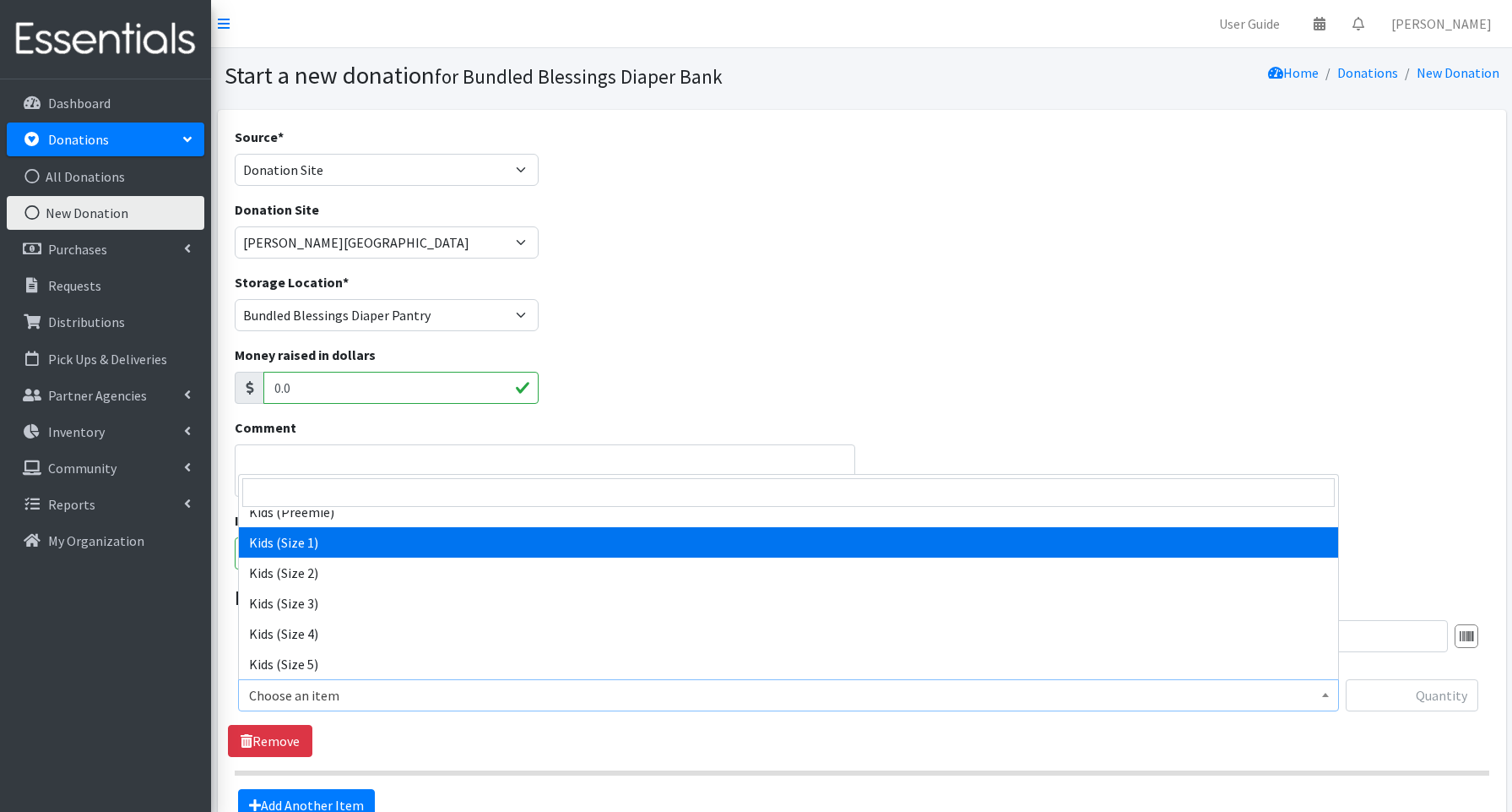
scroll to position [116, 0]
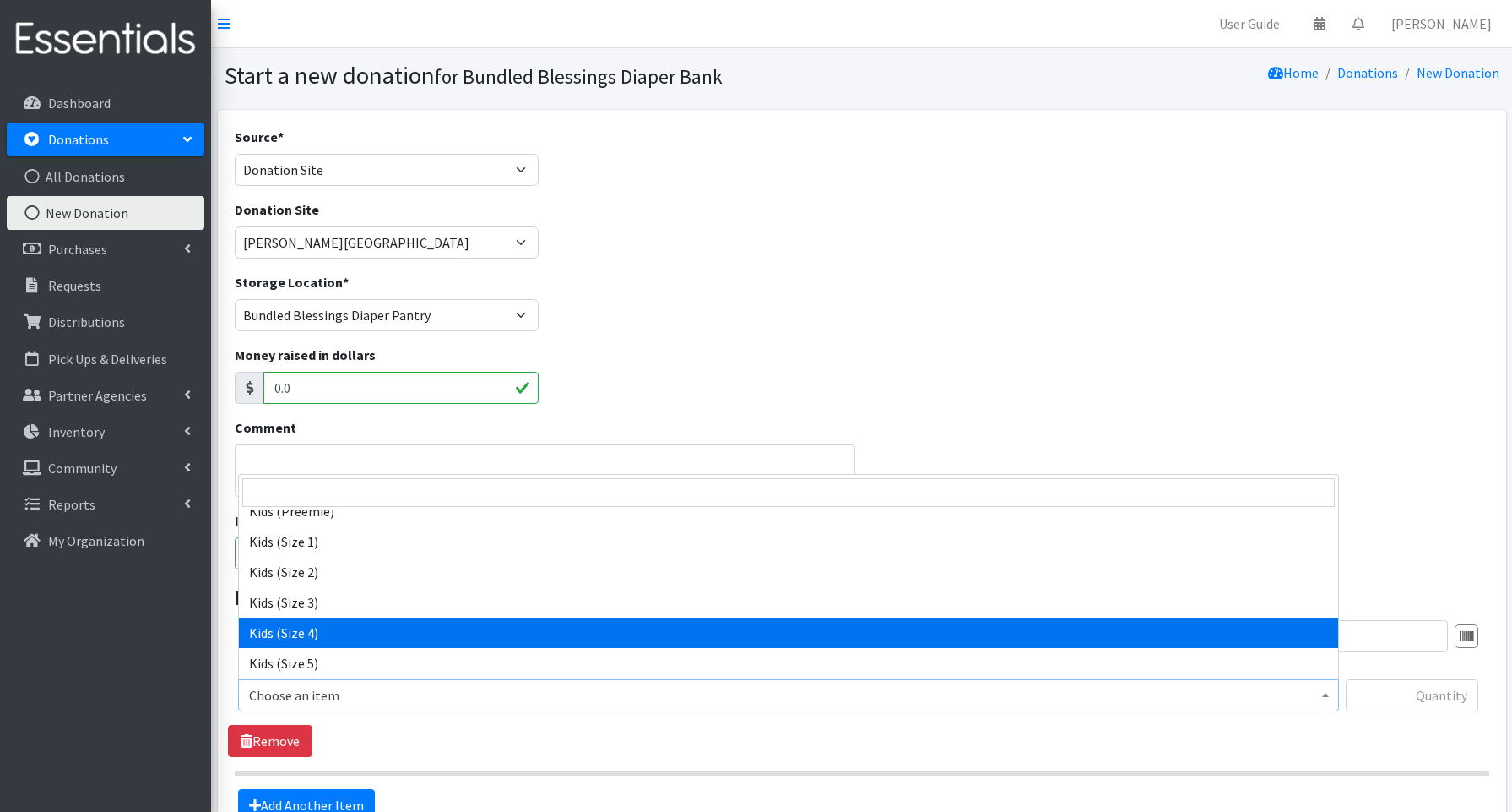
select select "3650"
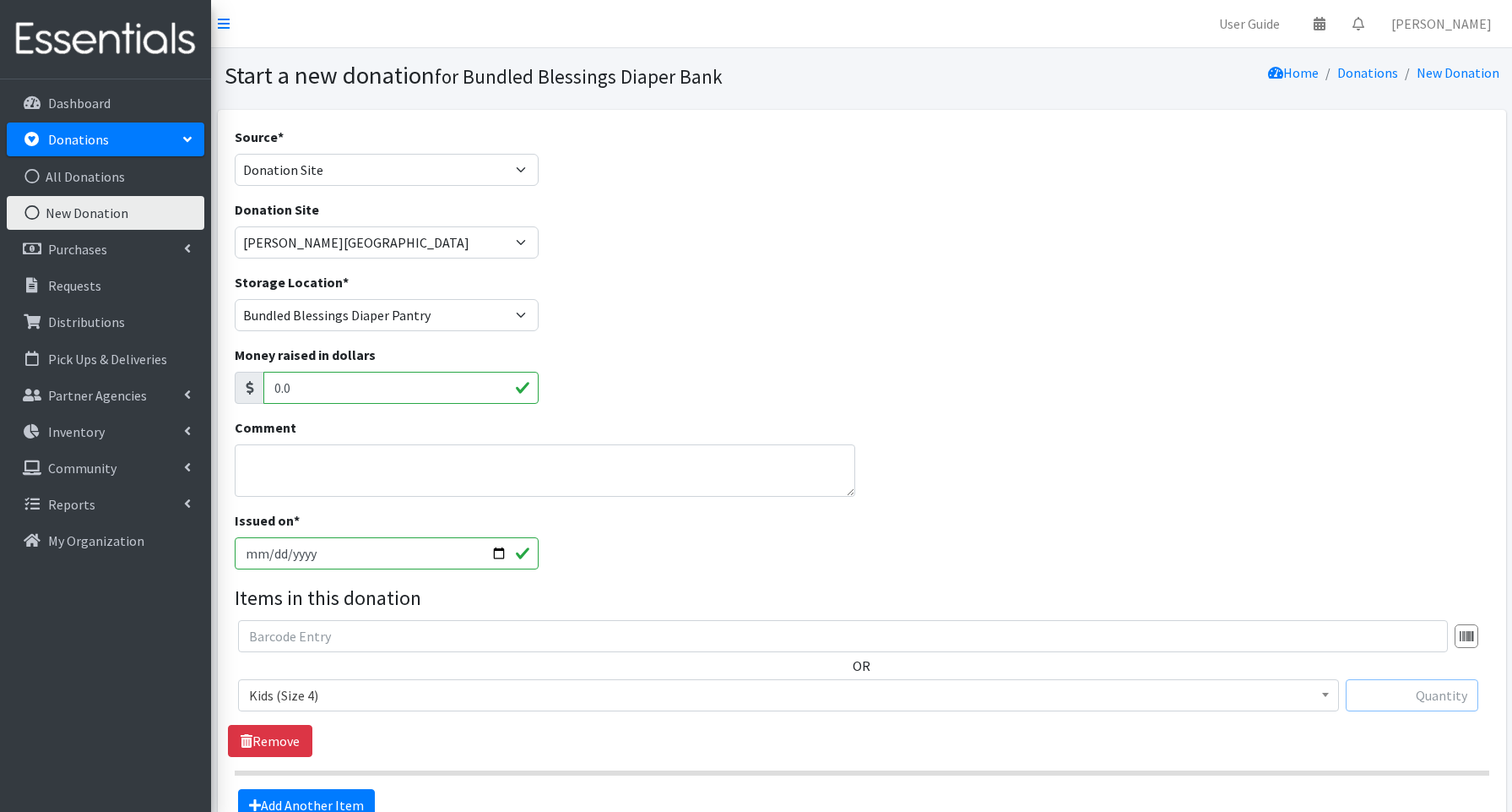
click at [1407, 699] on input "text" at bounding box center [1412, 695] width 132 height 32
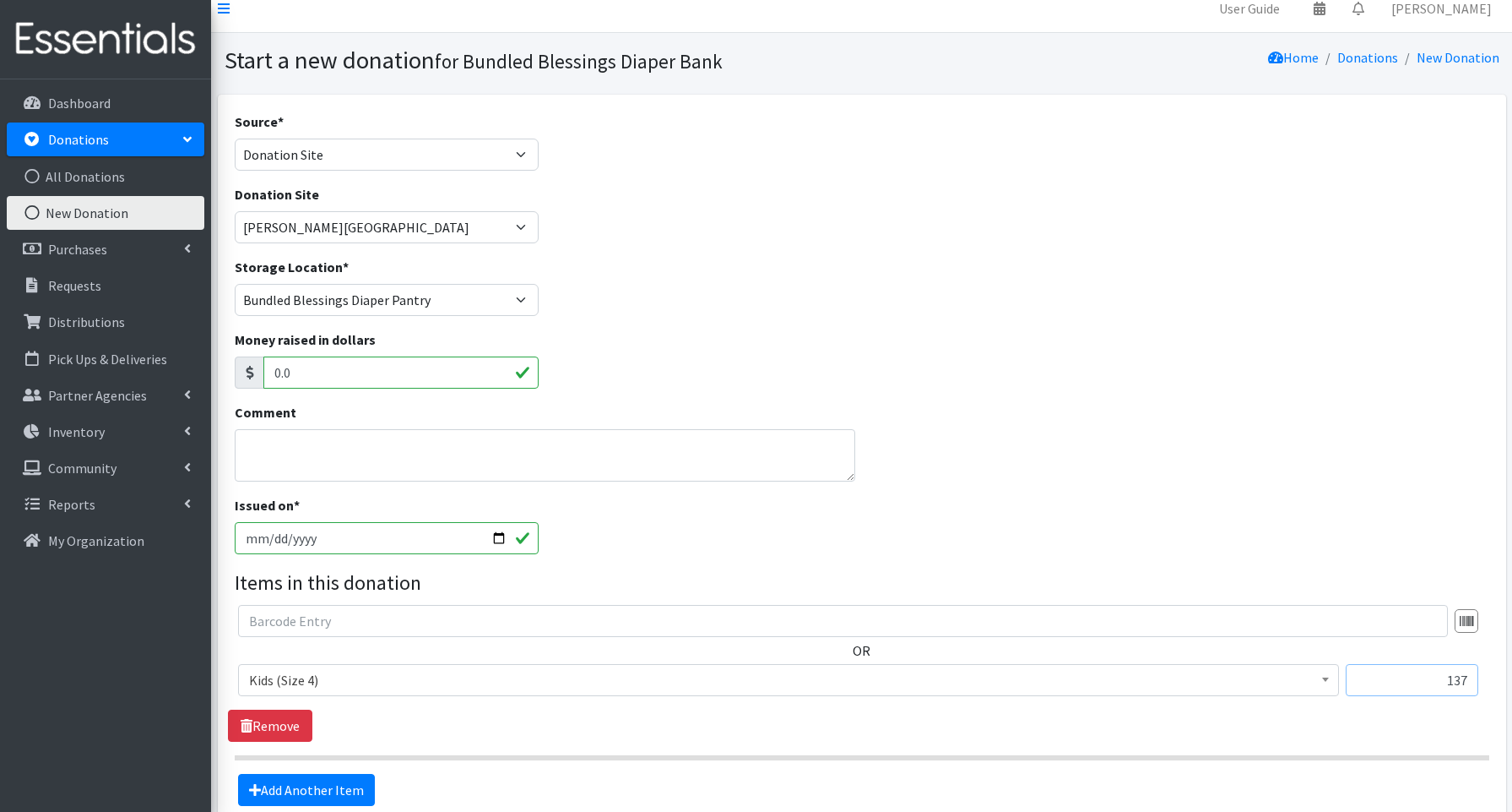
scroll to position [181, 0]
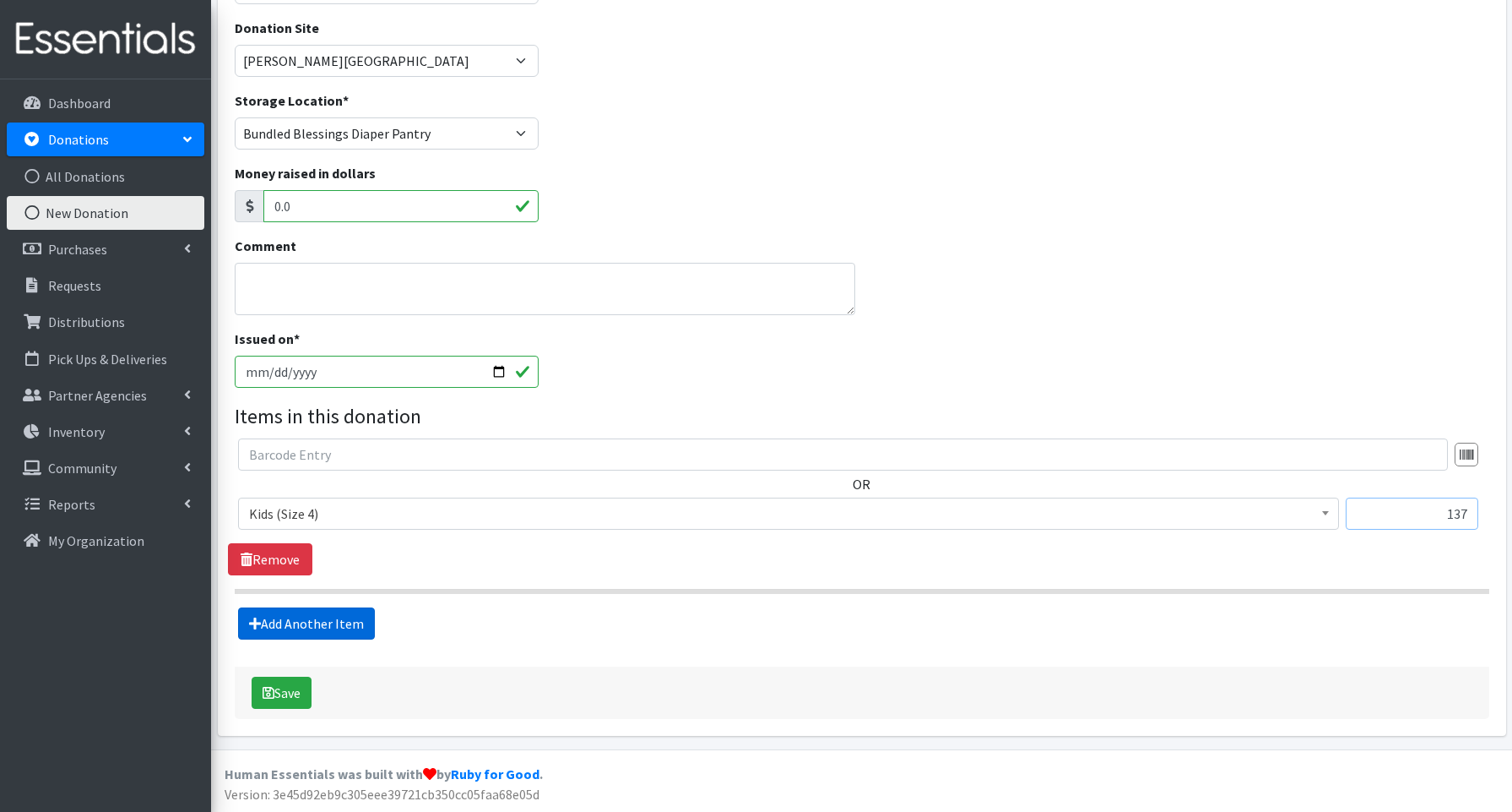
type input "137"
click at [321, 618] on link "Add Another Item" at bounding box center [306, 623] width 136 height 32
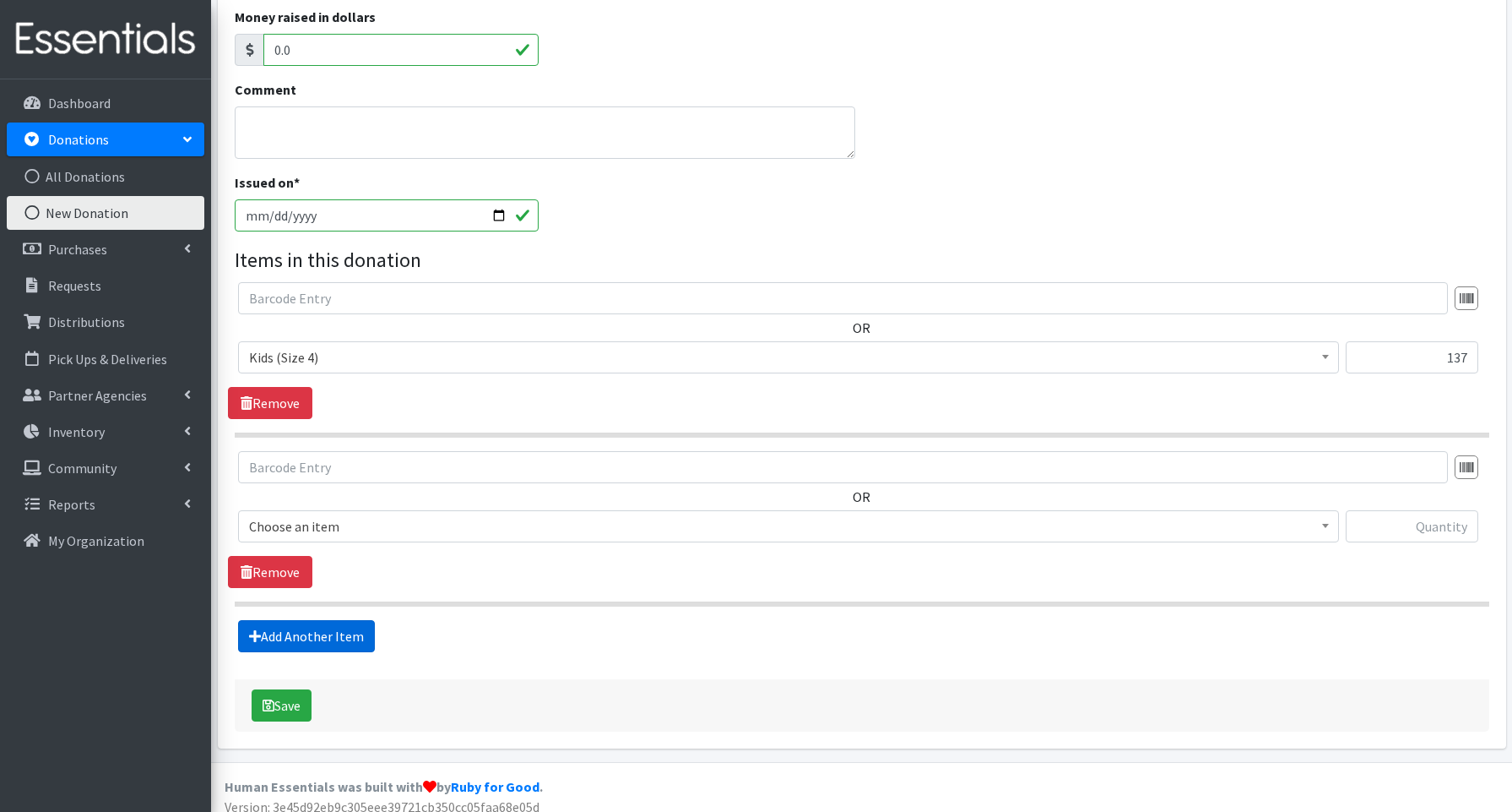
scroll to position [351, 0]
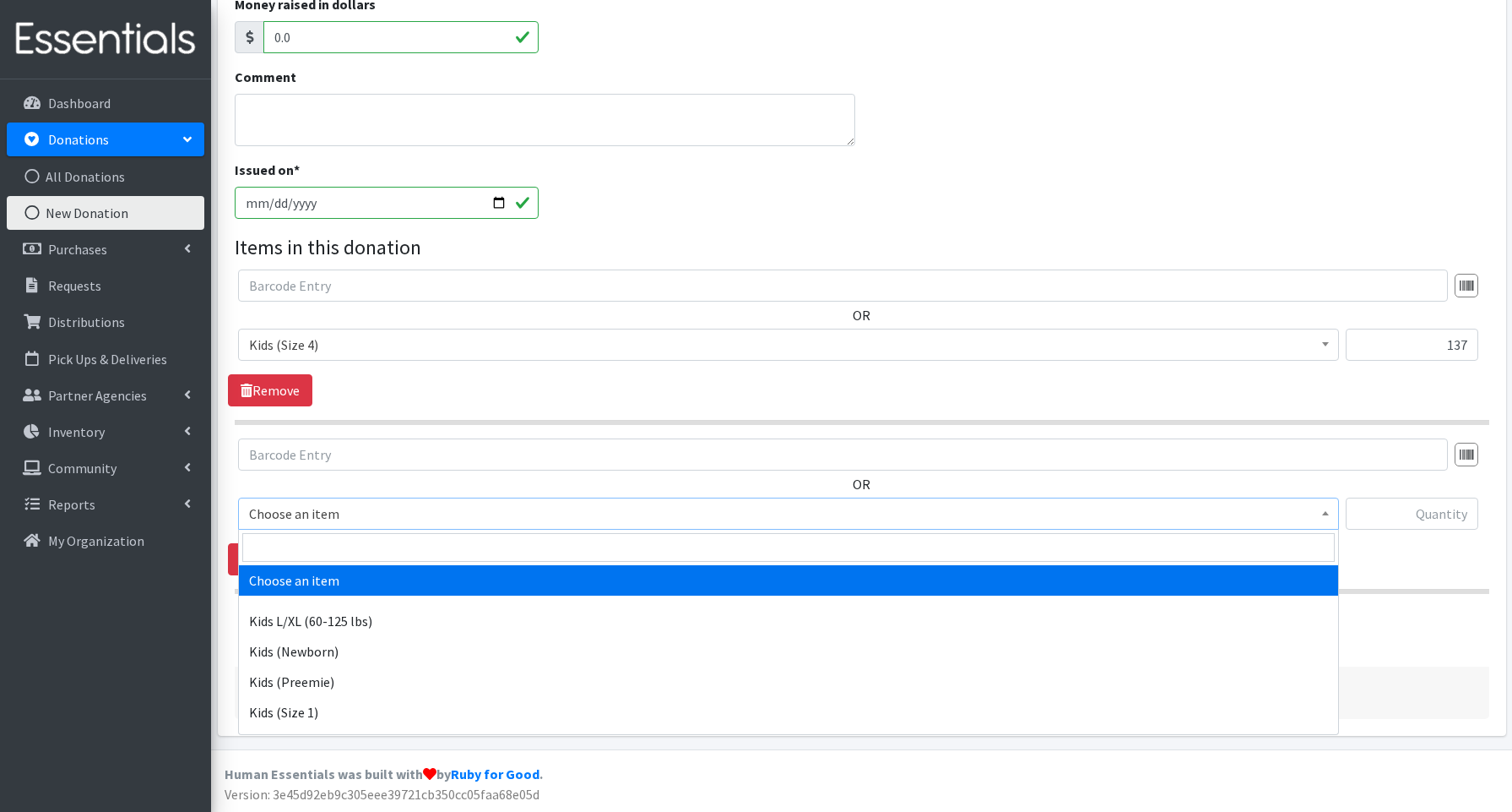
click at [307, 511] on span "Choose an item" at bounding box center [788, 514] width 1078 height 23
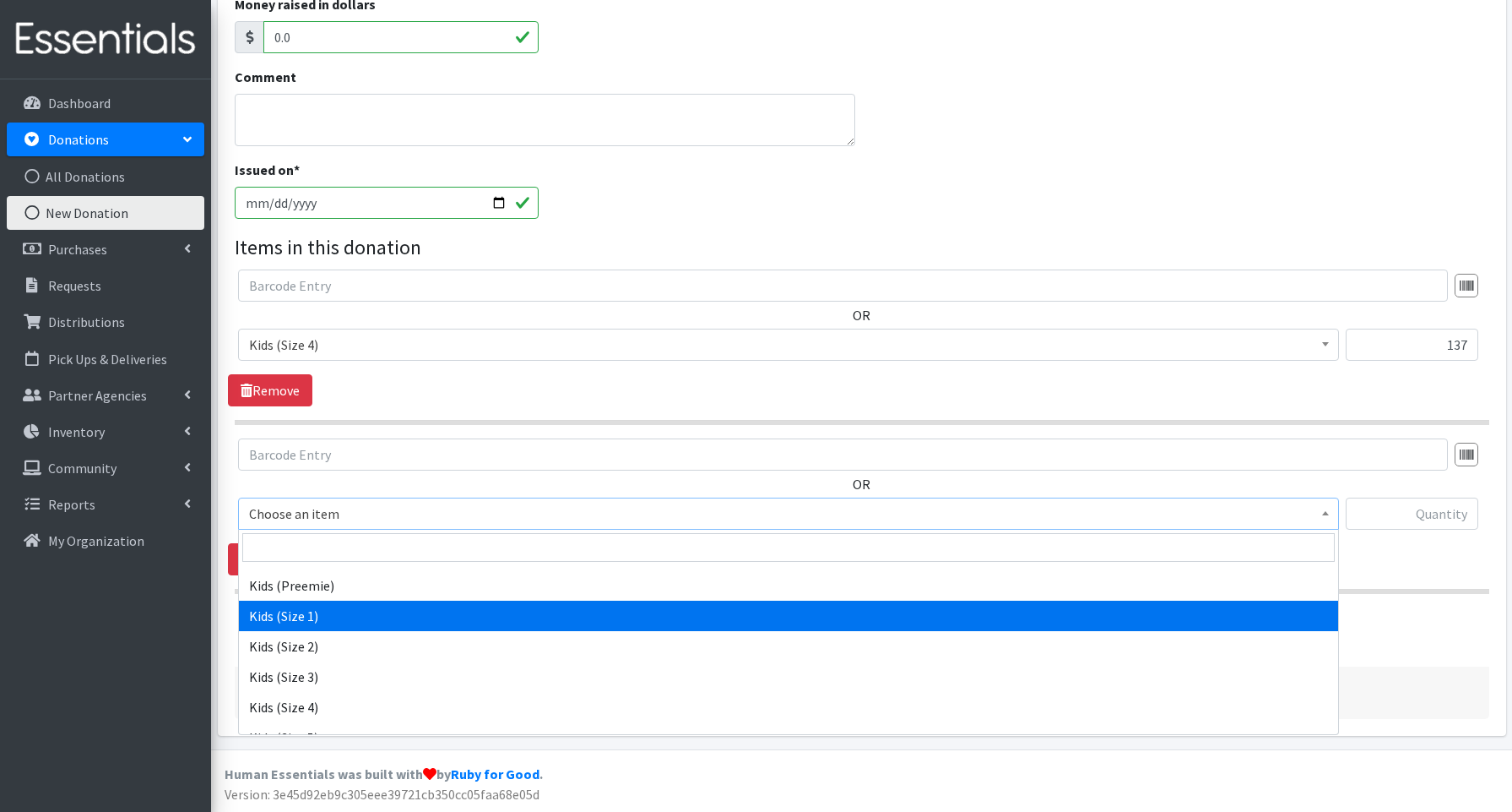
scroll to position [121, 0]
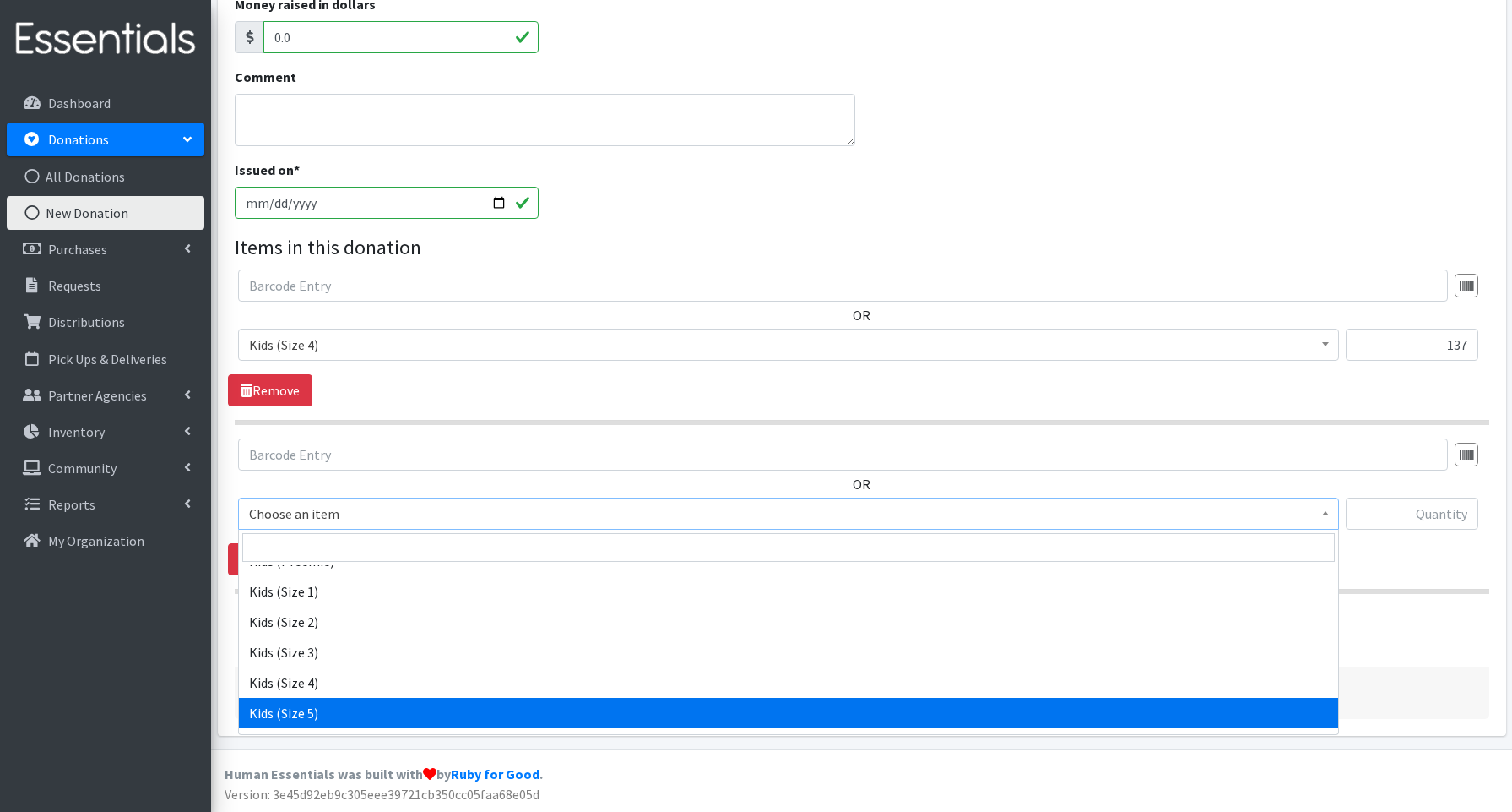
select select "3672"
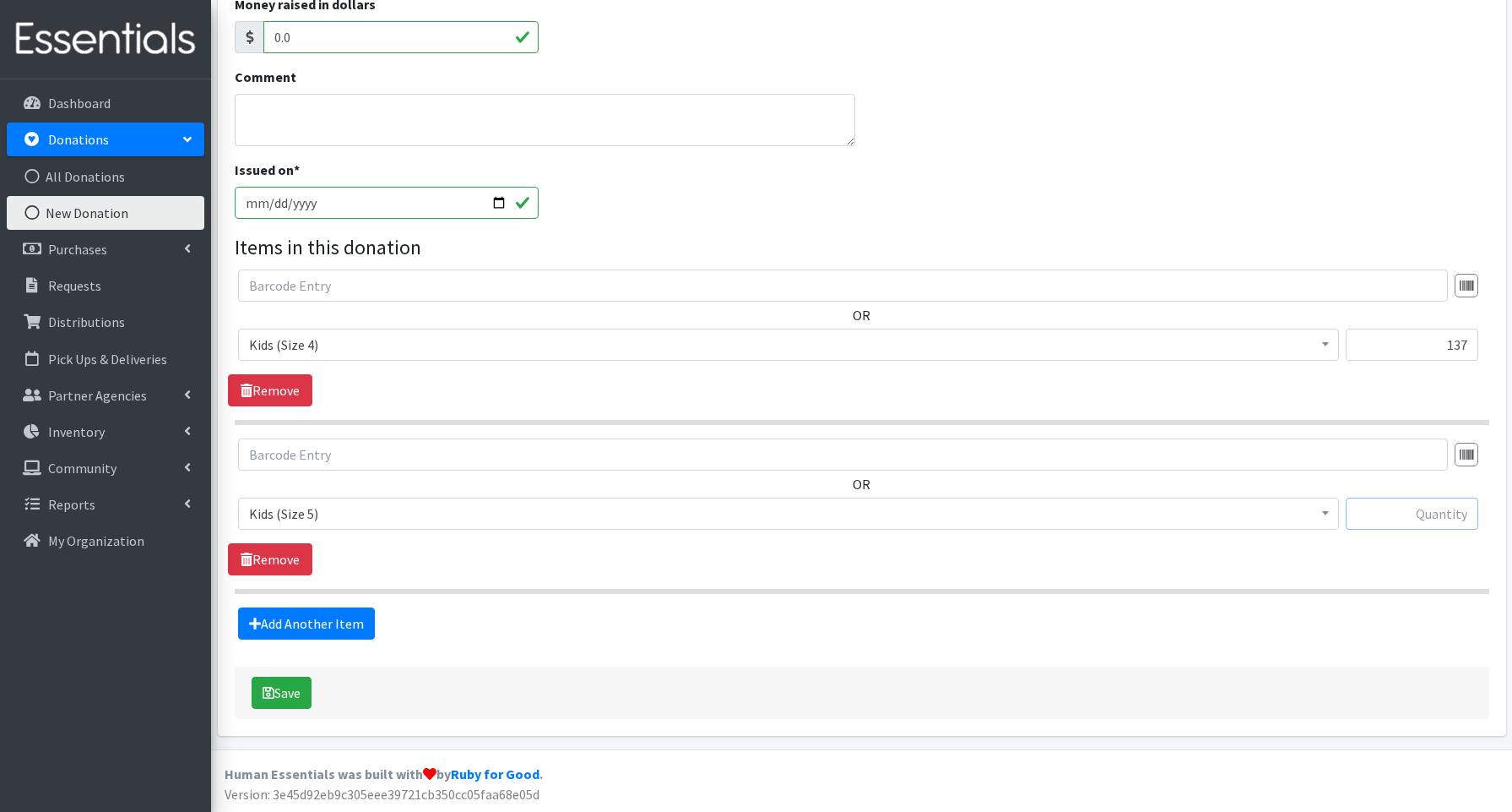
click at [1399, 508] on input "text" at bounding box center [1412, 513] width 132 height 32
type input "47"
click at [330, 627] on link "Add Another Item" at bounding box center [306, 623] width 136 height 32
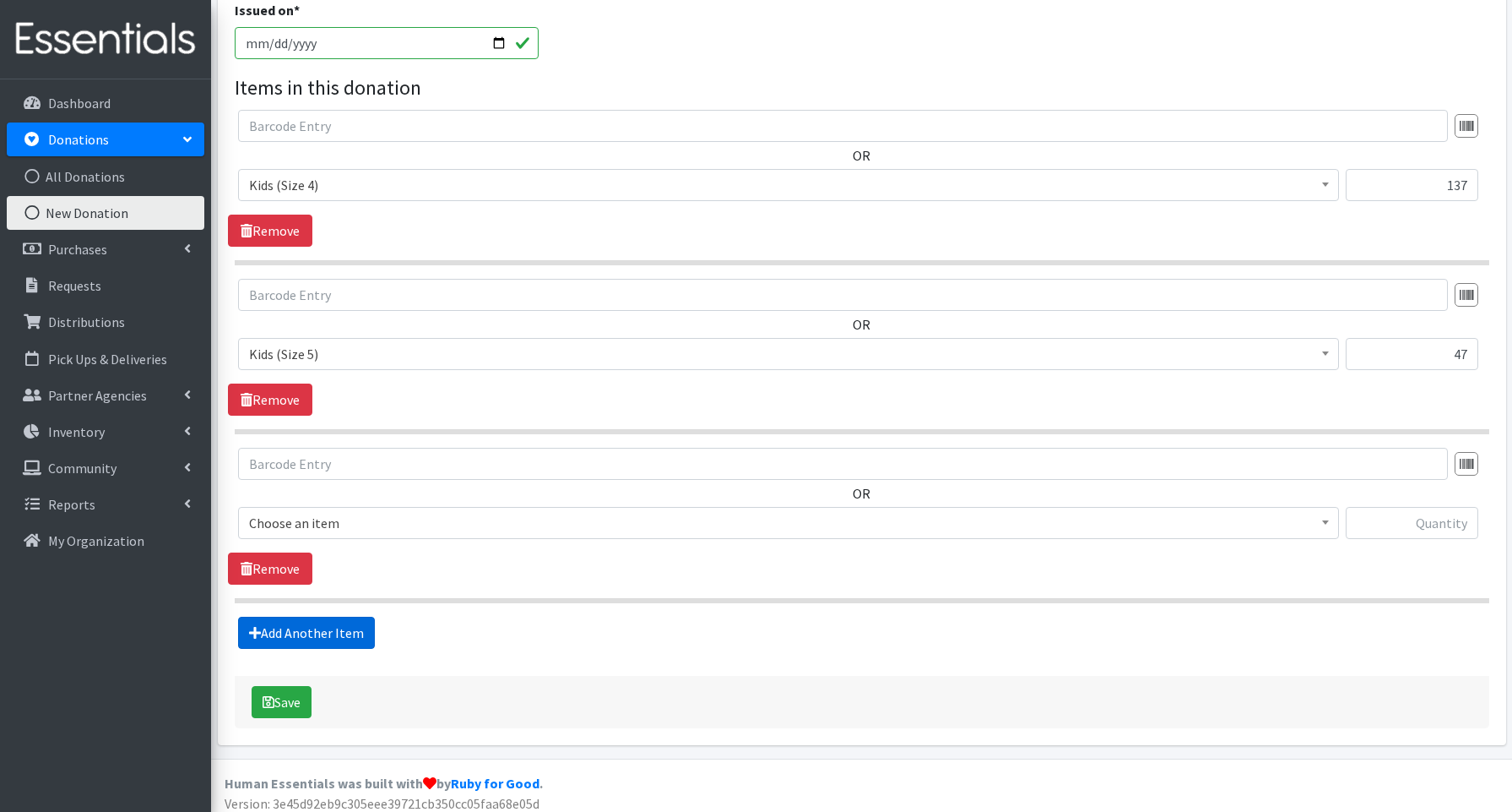
scroll to position [520, 0]
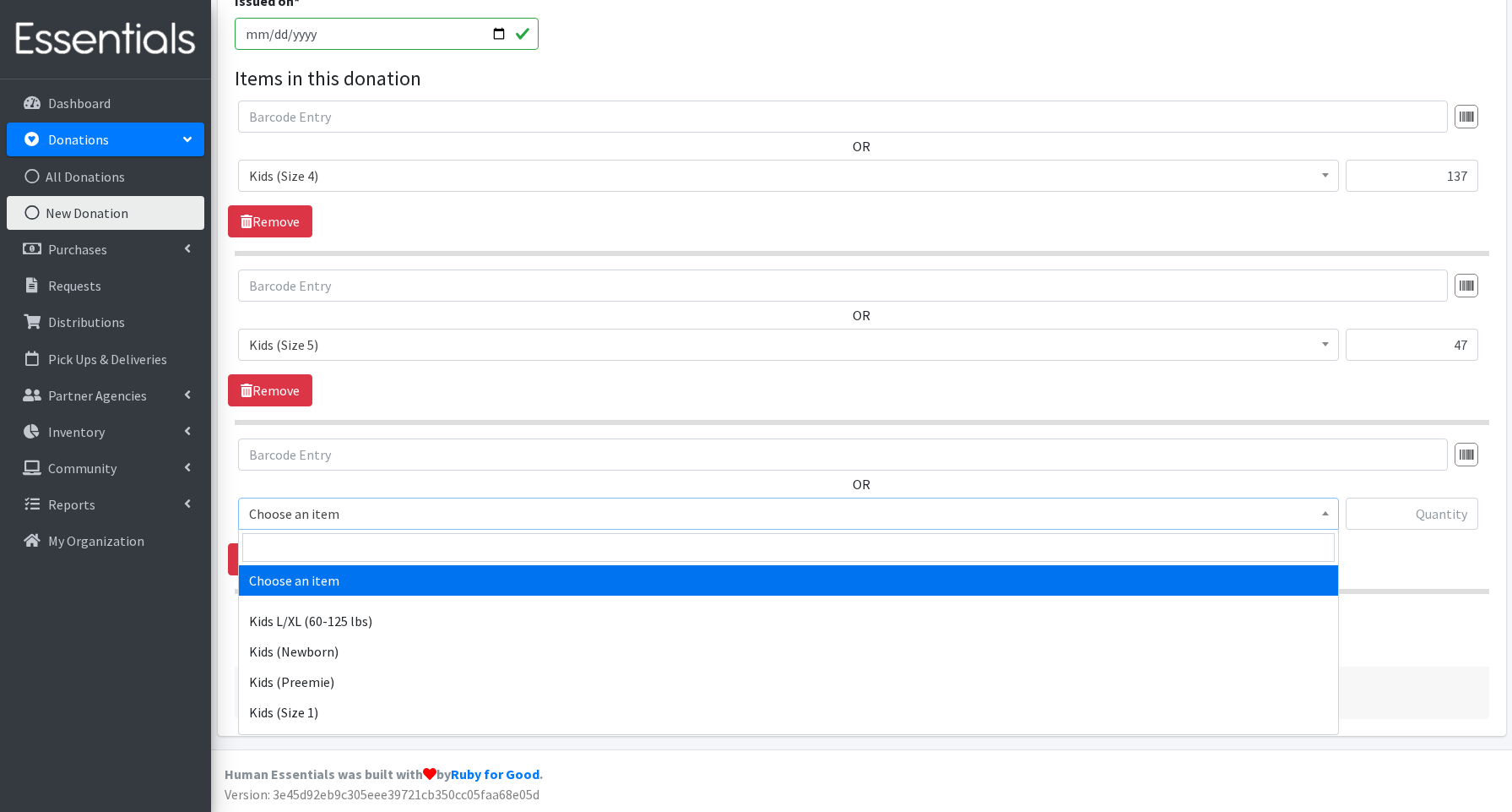
click at [319, 522] on span "Choose an item" at bounding box center [788, 514] width 1078 height 23
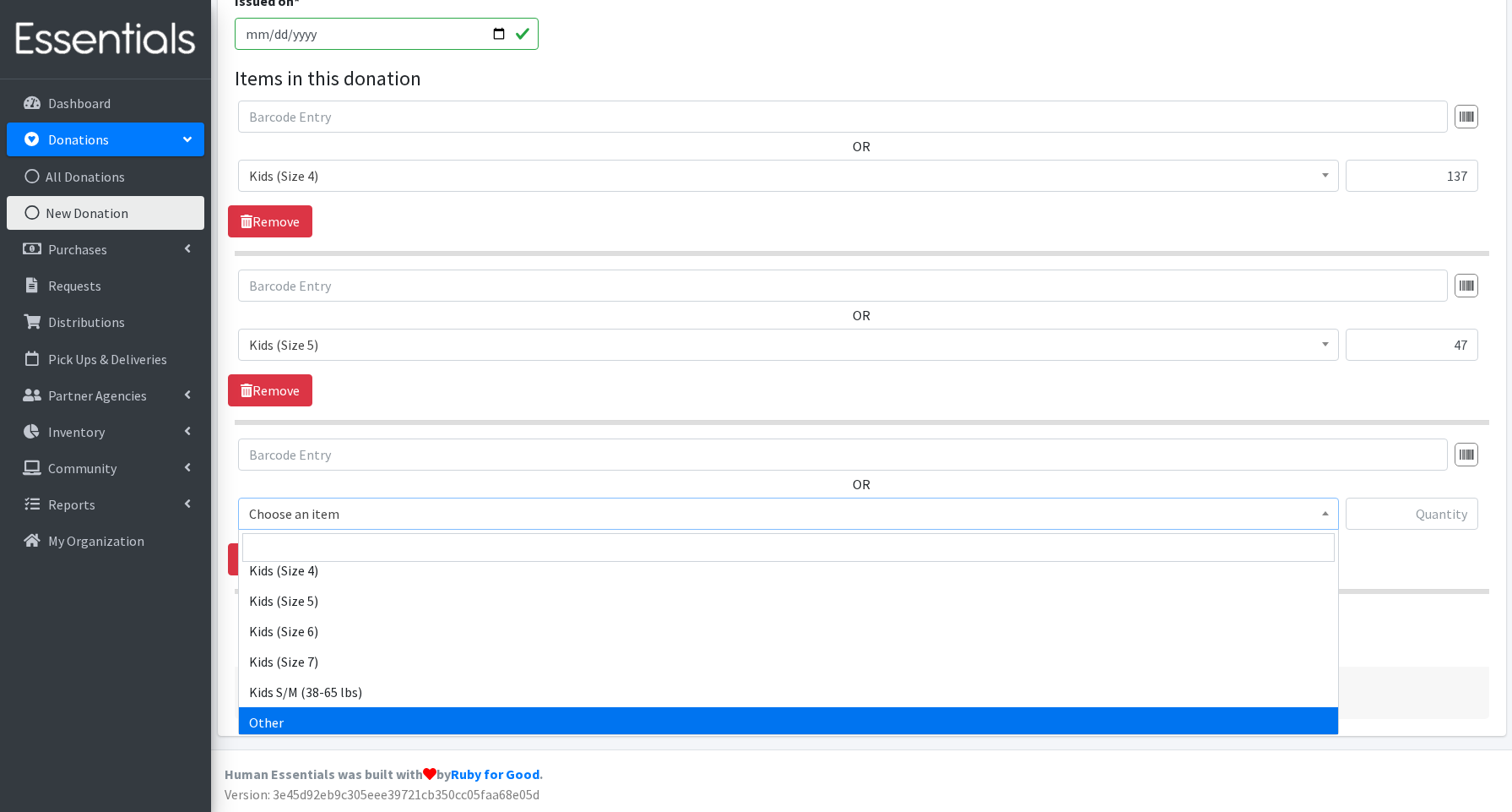
scroll to position [219, 0]
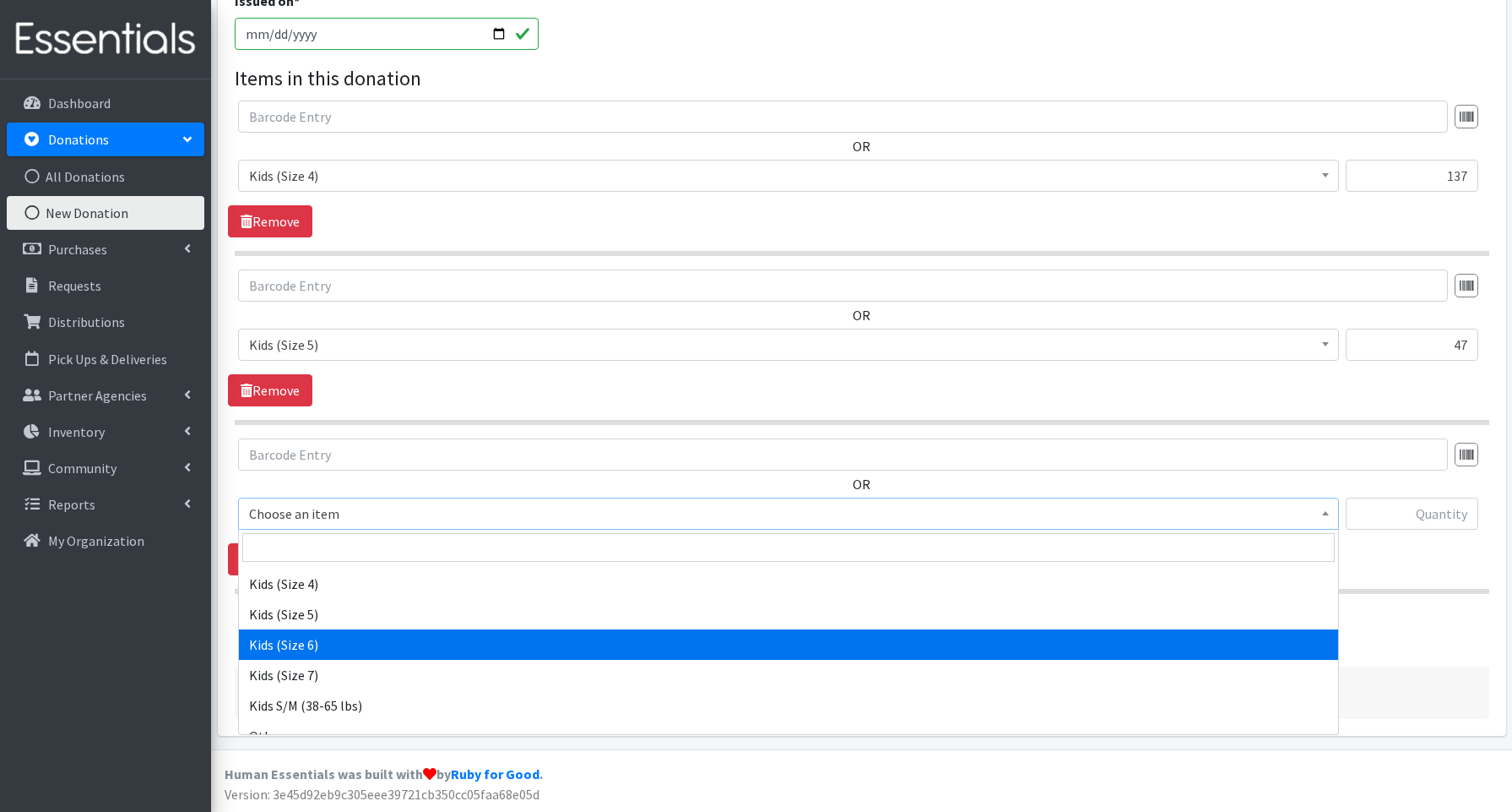
select select "3654"
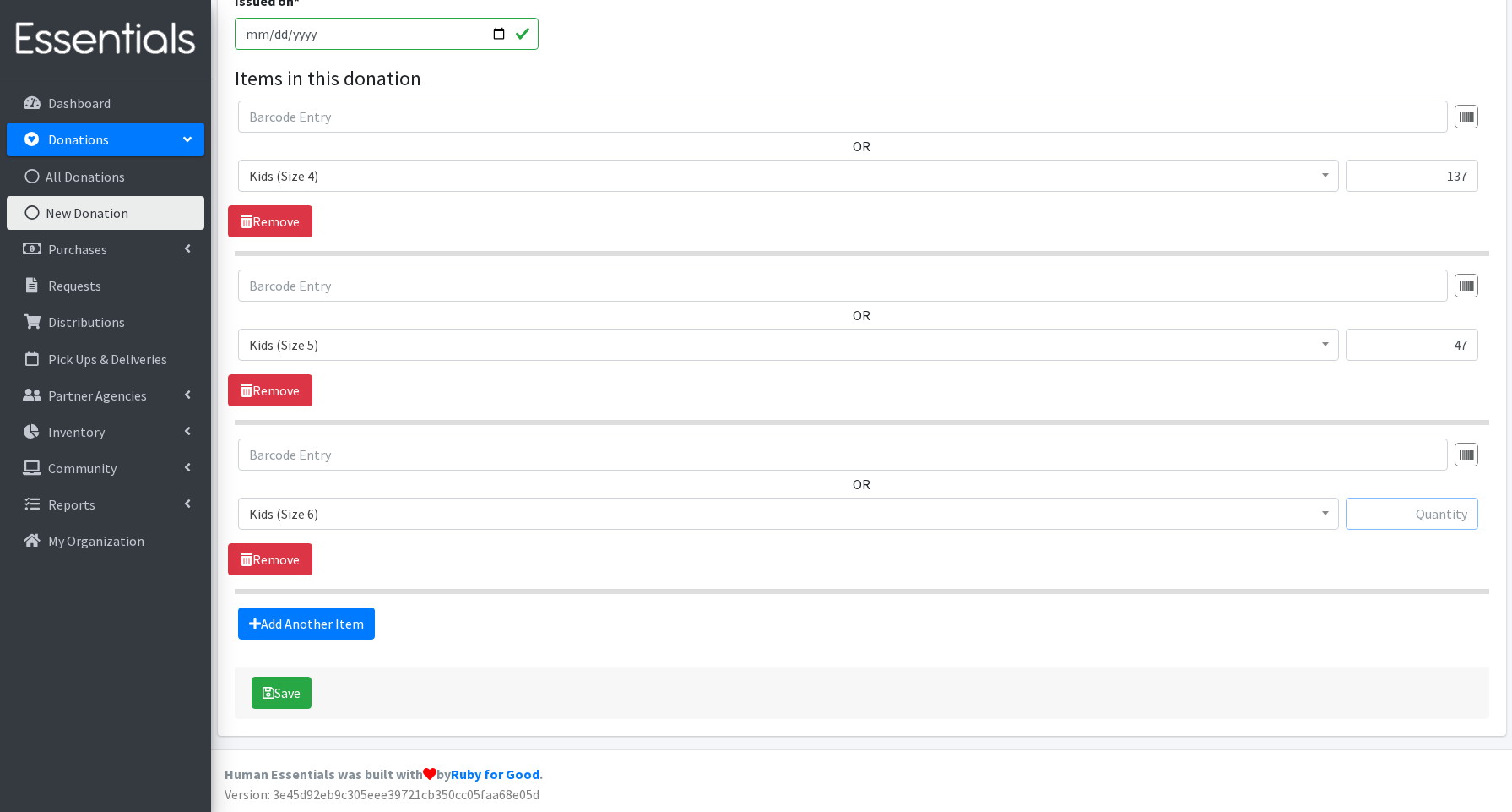
click at [1442, 504] on input "text" at bounding box center [1412, 513] width 132 height 32
type input "173"
click at [282, 611] on link "Add Another Item" at bounding box center [306, 623] width 136 height 32
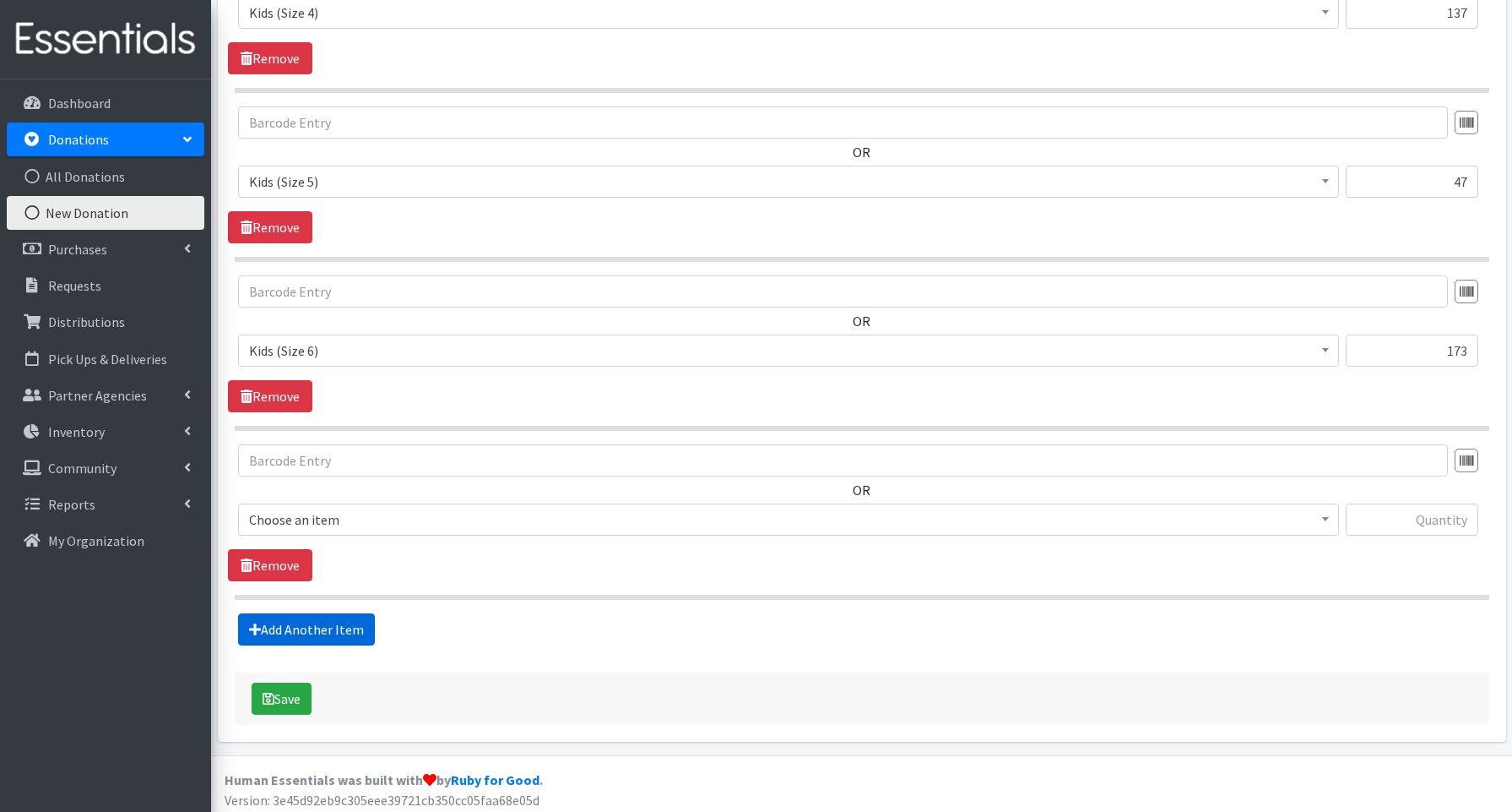
scroll to position [688, 0]
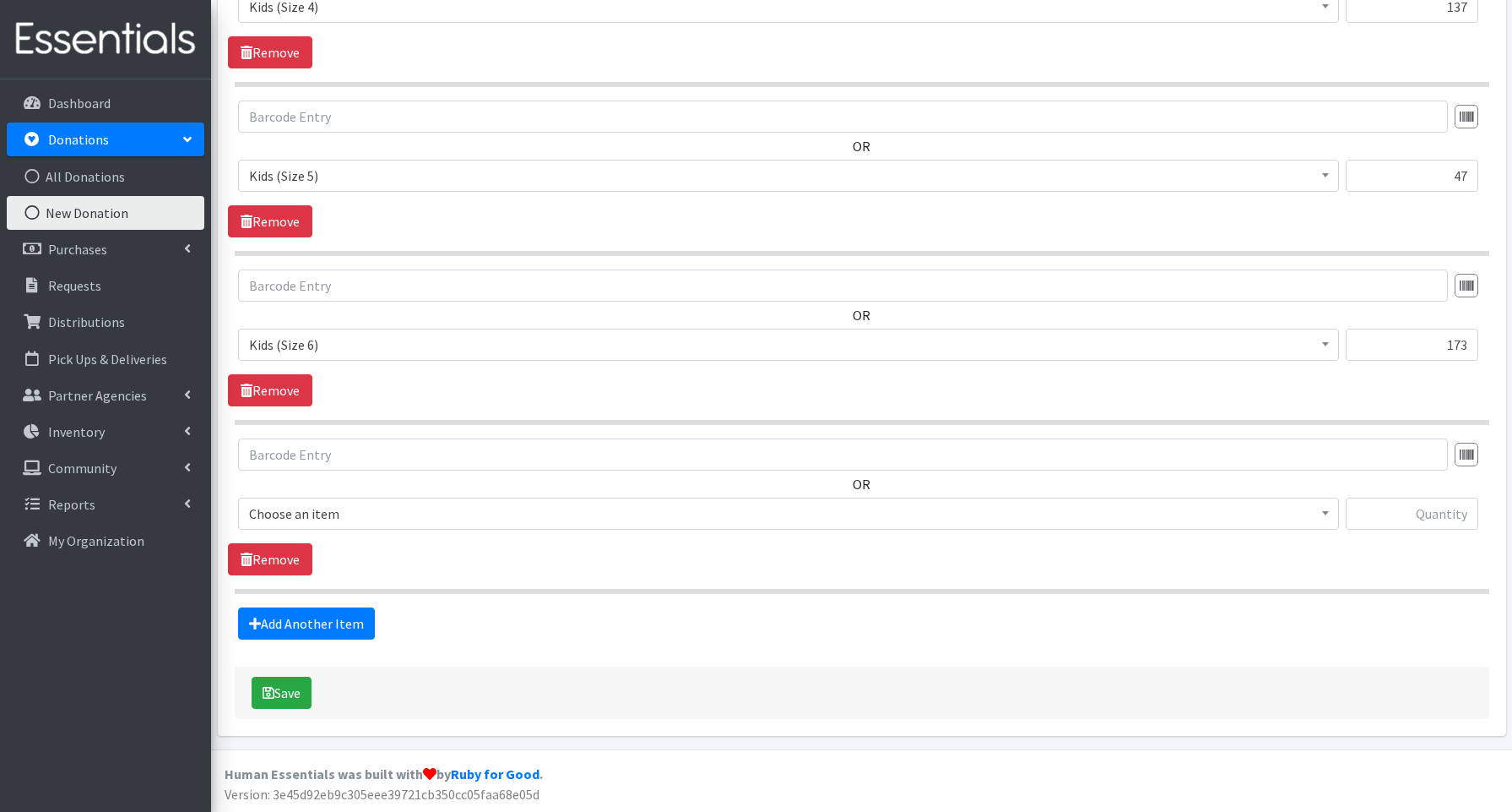
click at [288, 518] on span "Choose an item" at bounding box center [788, 514] width 1078 height 23
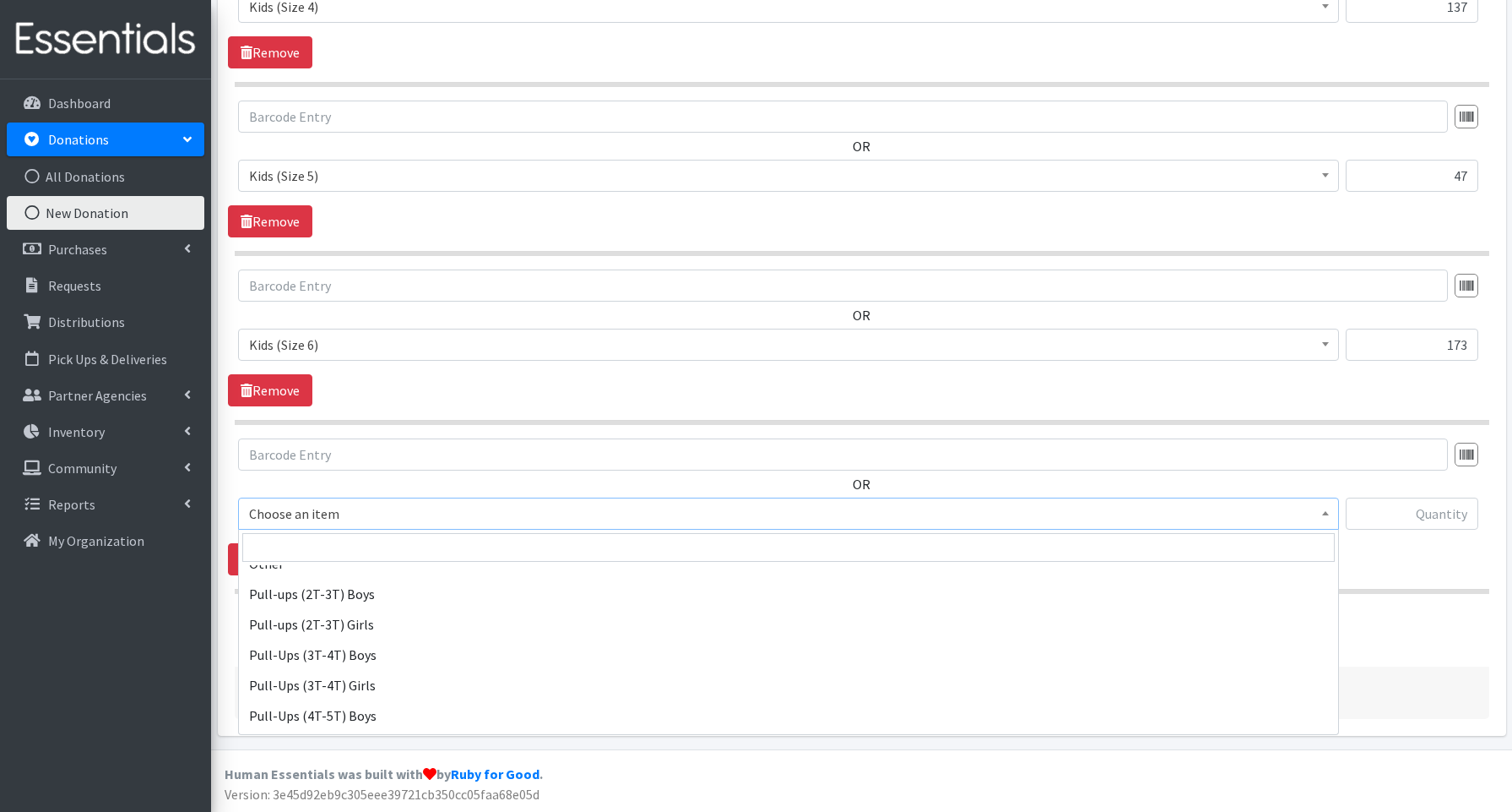
scroll to position [419, 0]
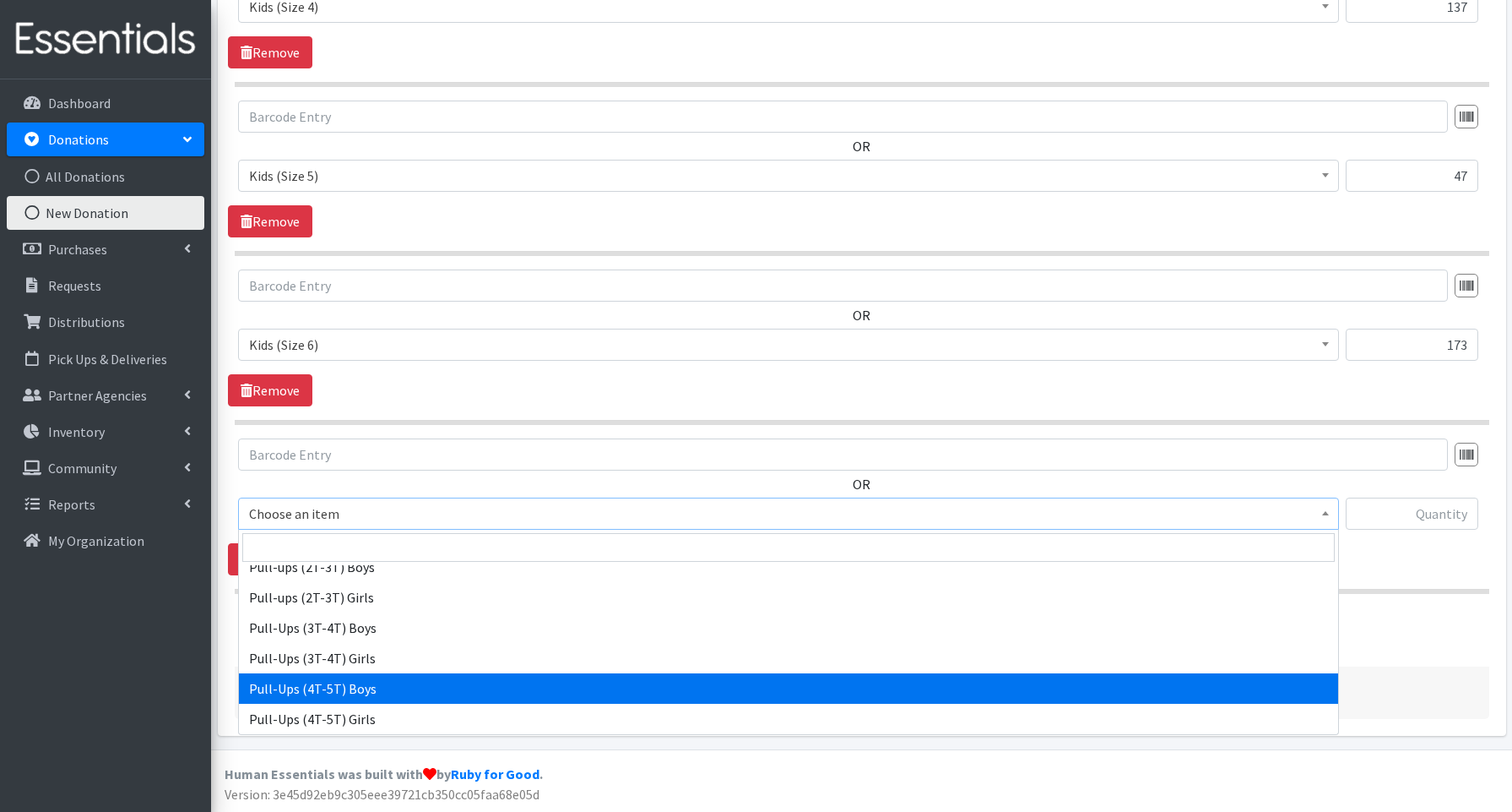
select select "3692"
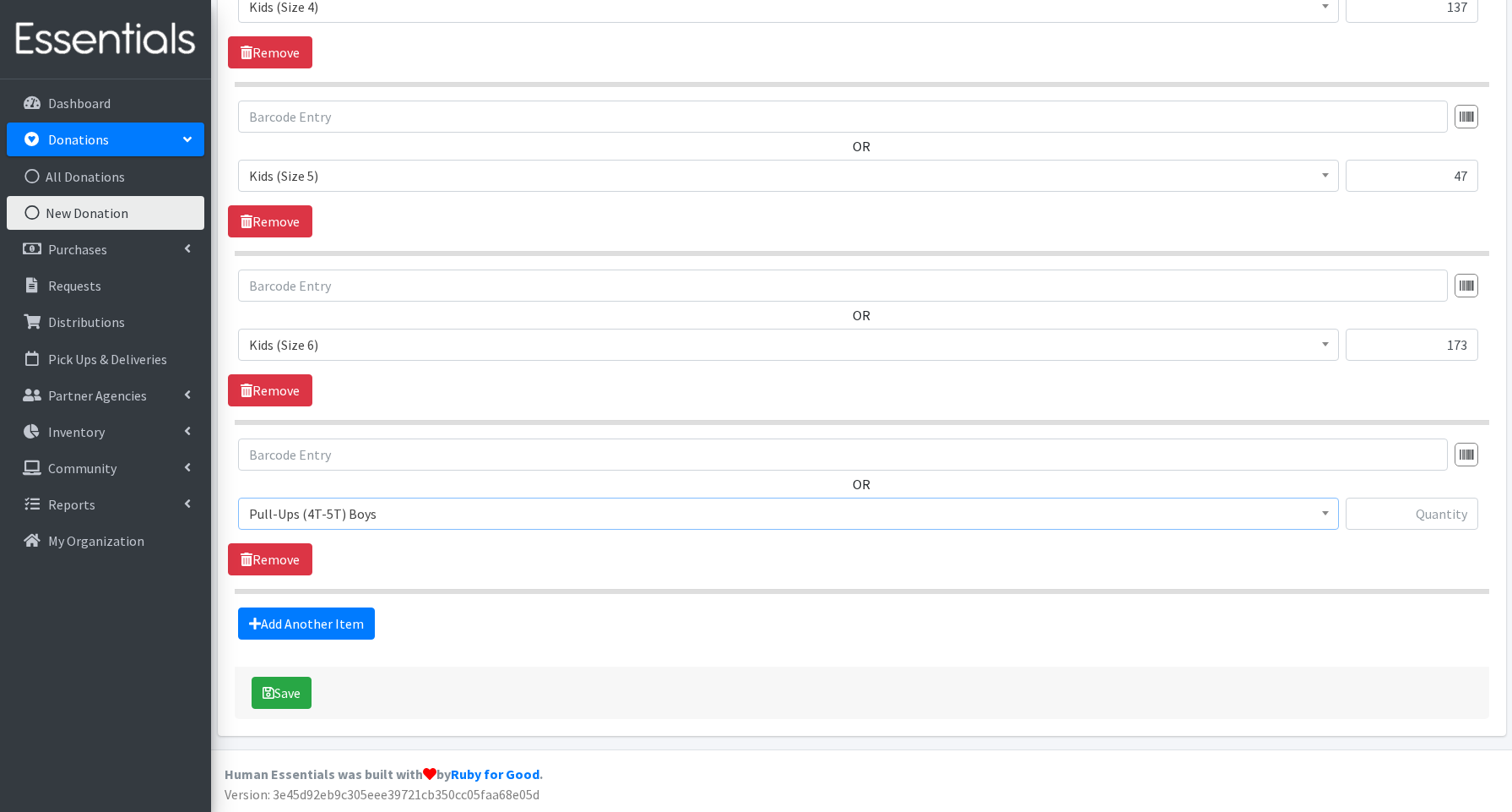
scroll to position [681, 0]
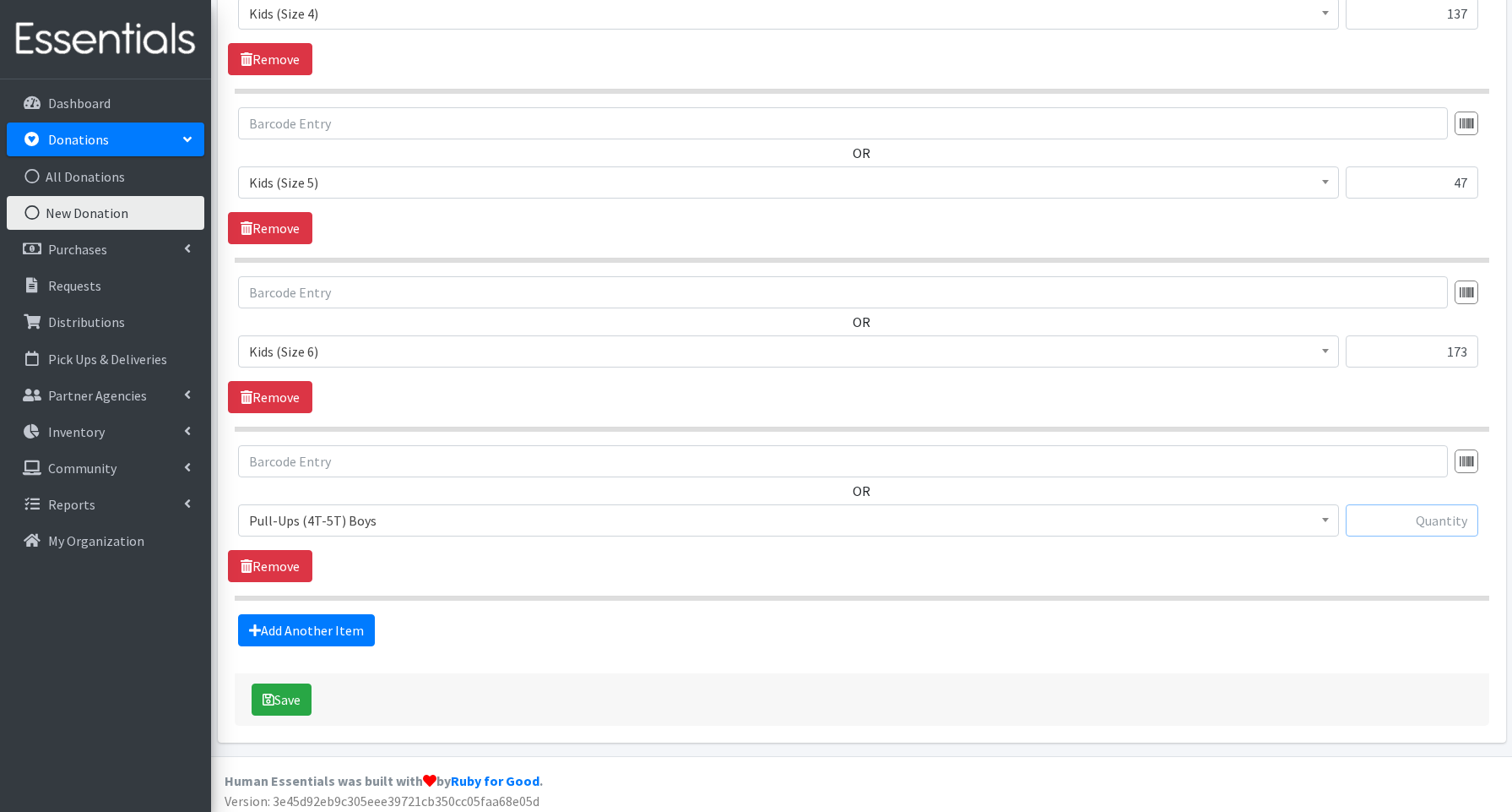
click at [1419, 518] on input "text" at bounding box center [1412, 520] width 132 height 32
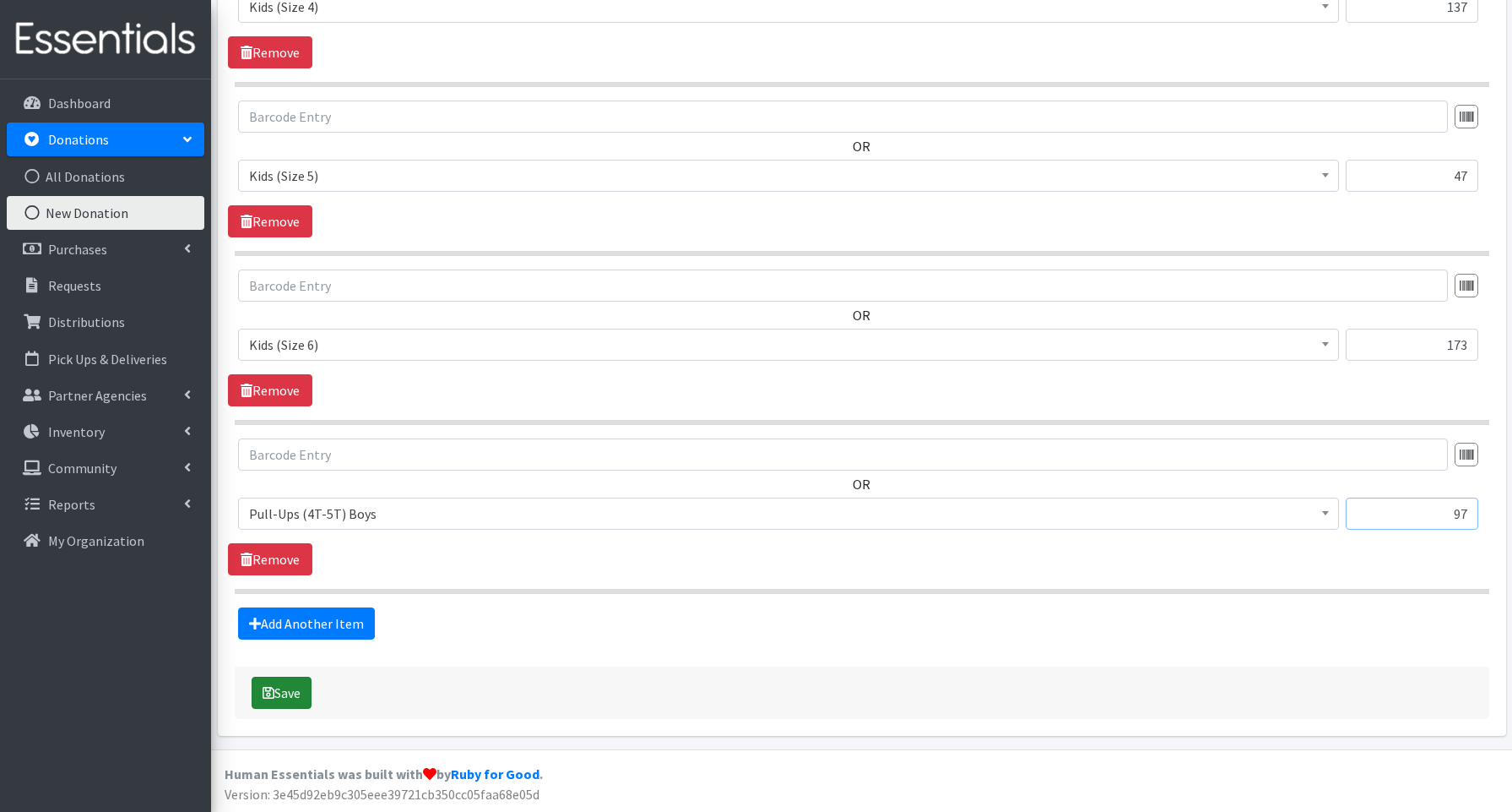
type input "97"
click at [305, 696] on button "Save" at bounding box center [282, 692] width 60 height 32
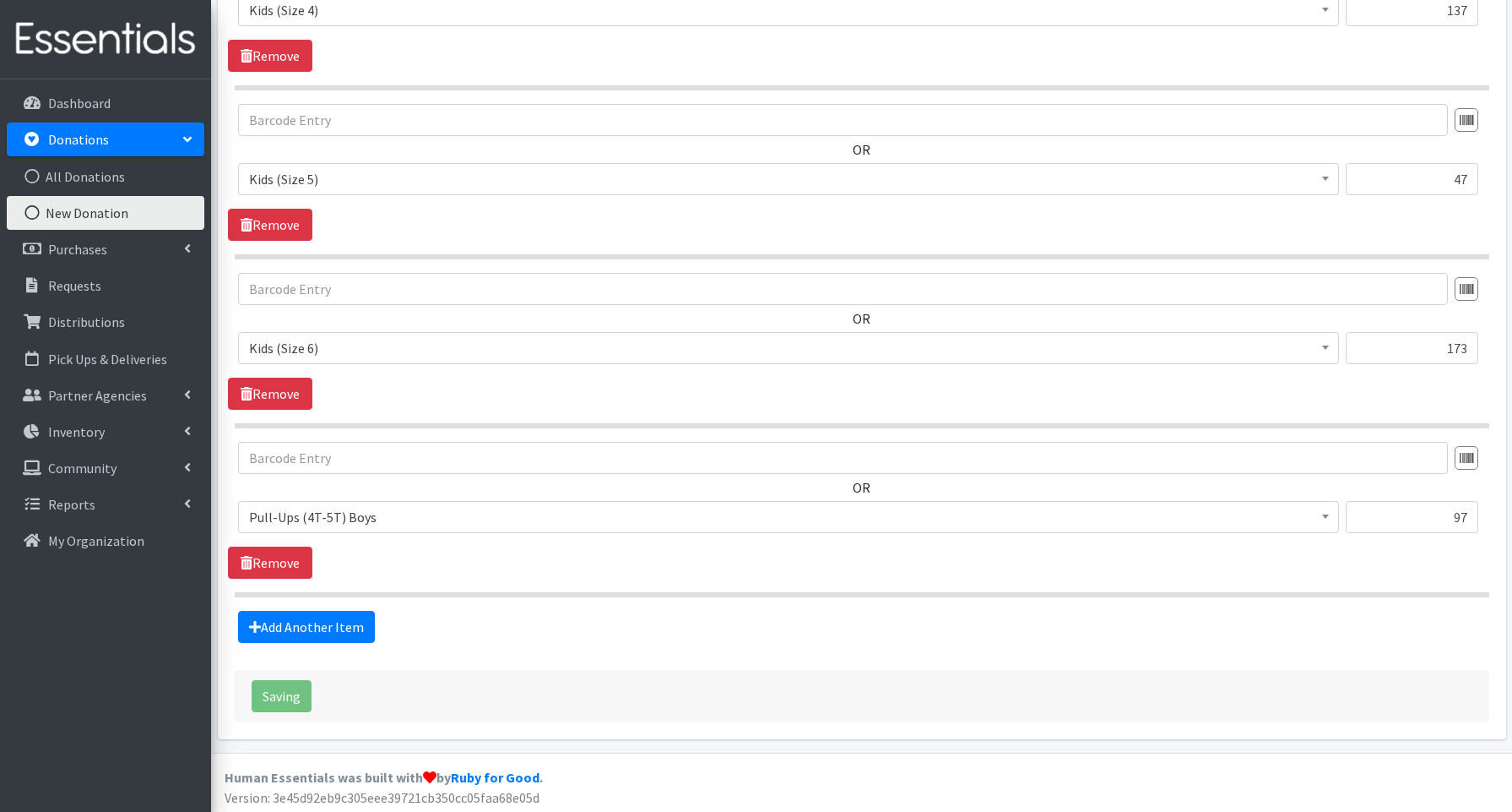
scroll to position [681, 0]
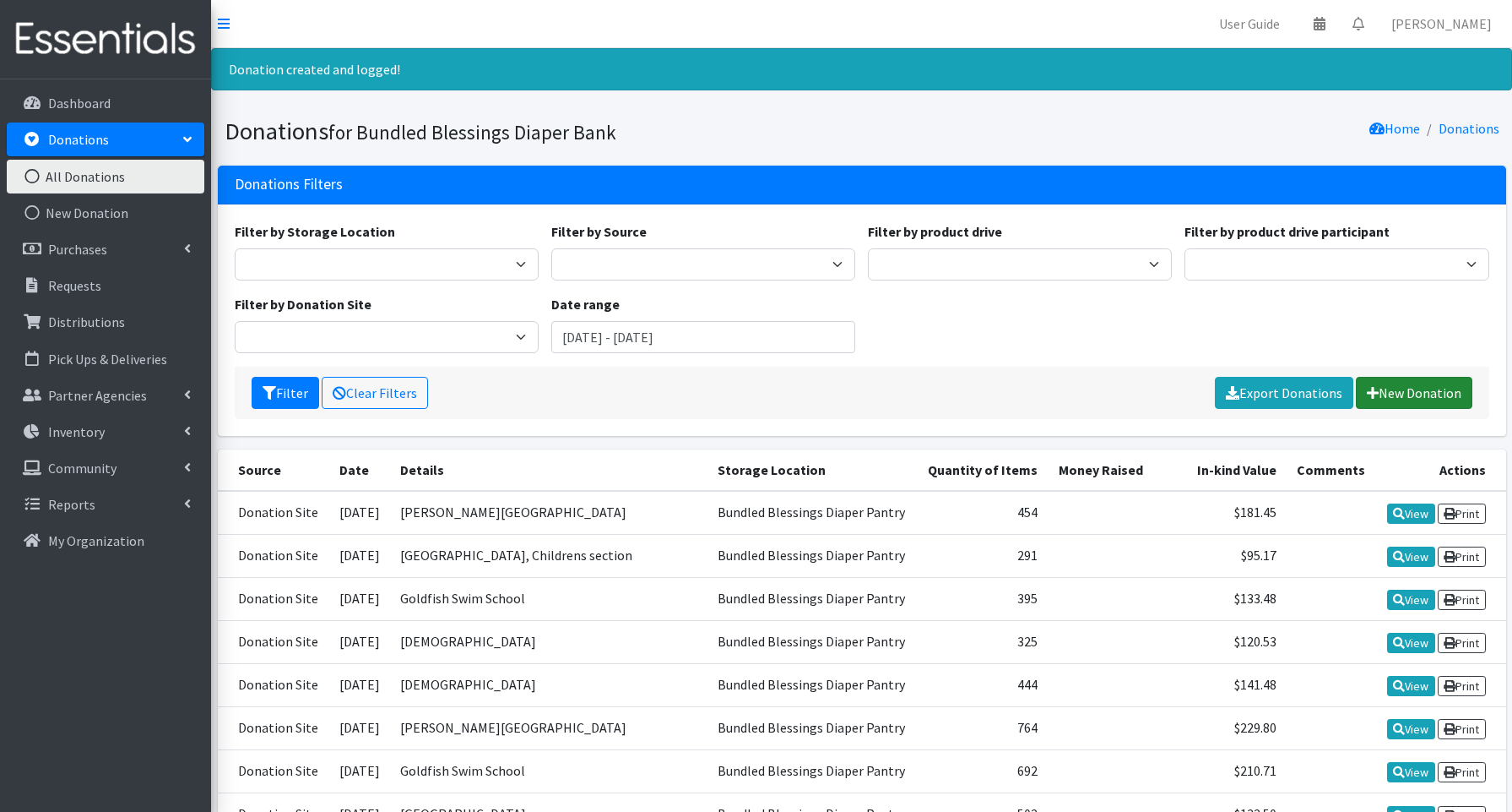
click at [1439, 392] on link "New Donation" at bounding box center [1415, 392] width 117 height 32
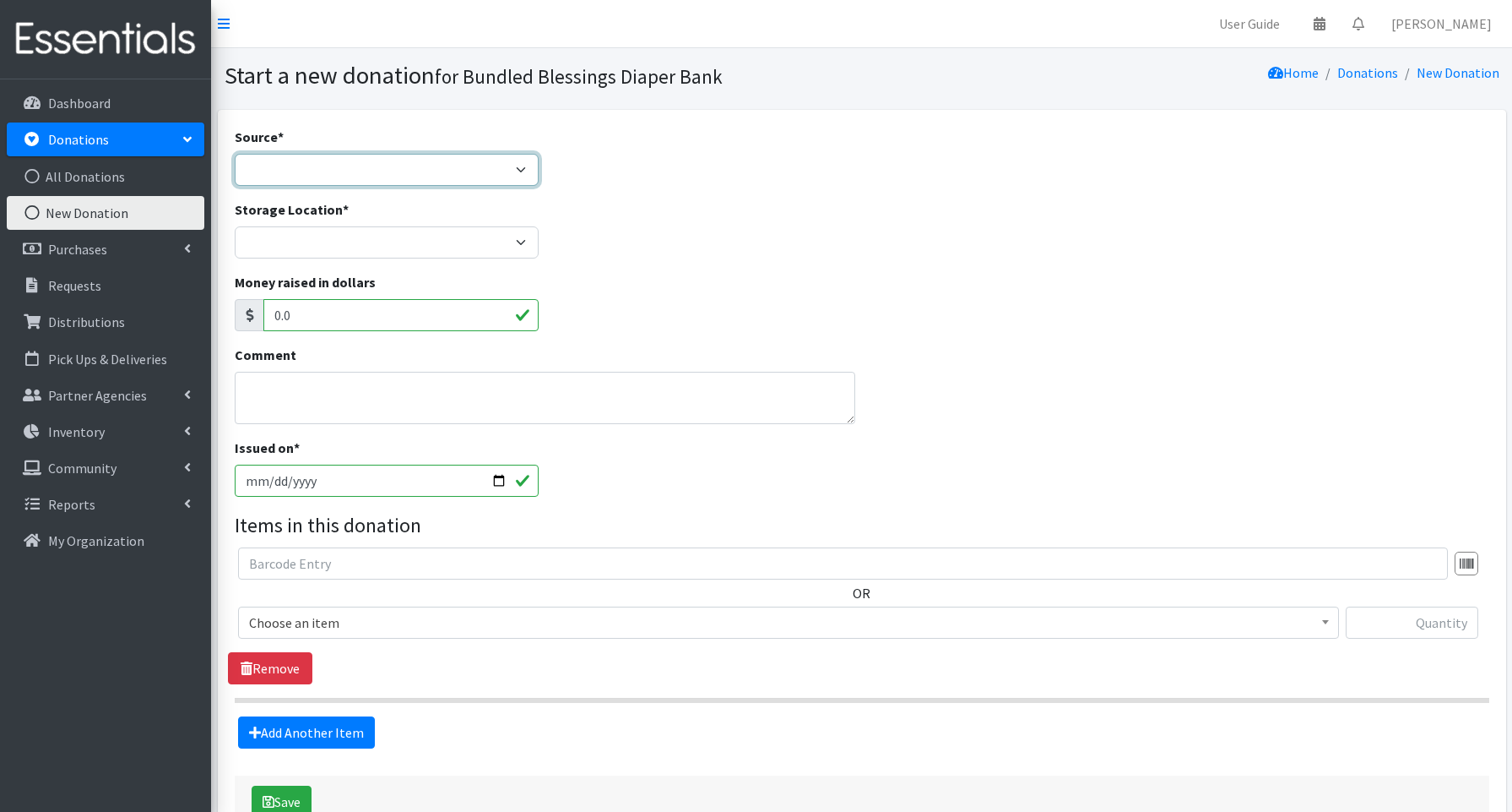
click at [285, 174] on select "Product Drive Manufacturer Donation Site Misc. Donation" at bounding box center [387, 170] width 304 height 32
select select "Product Drive"
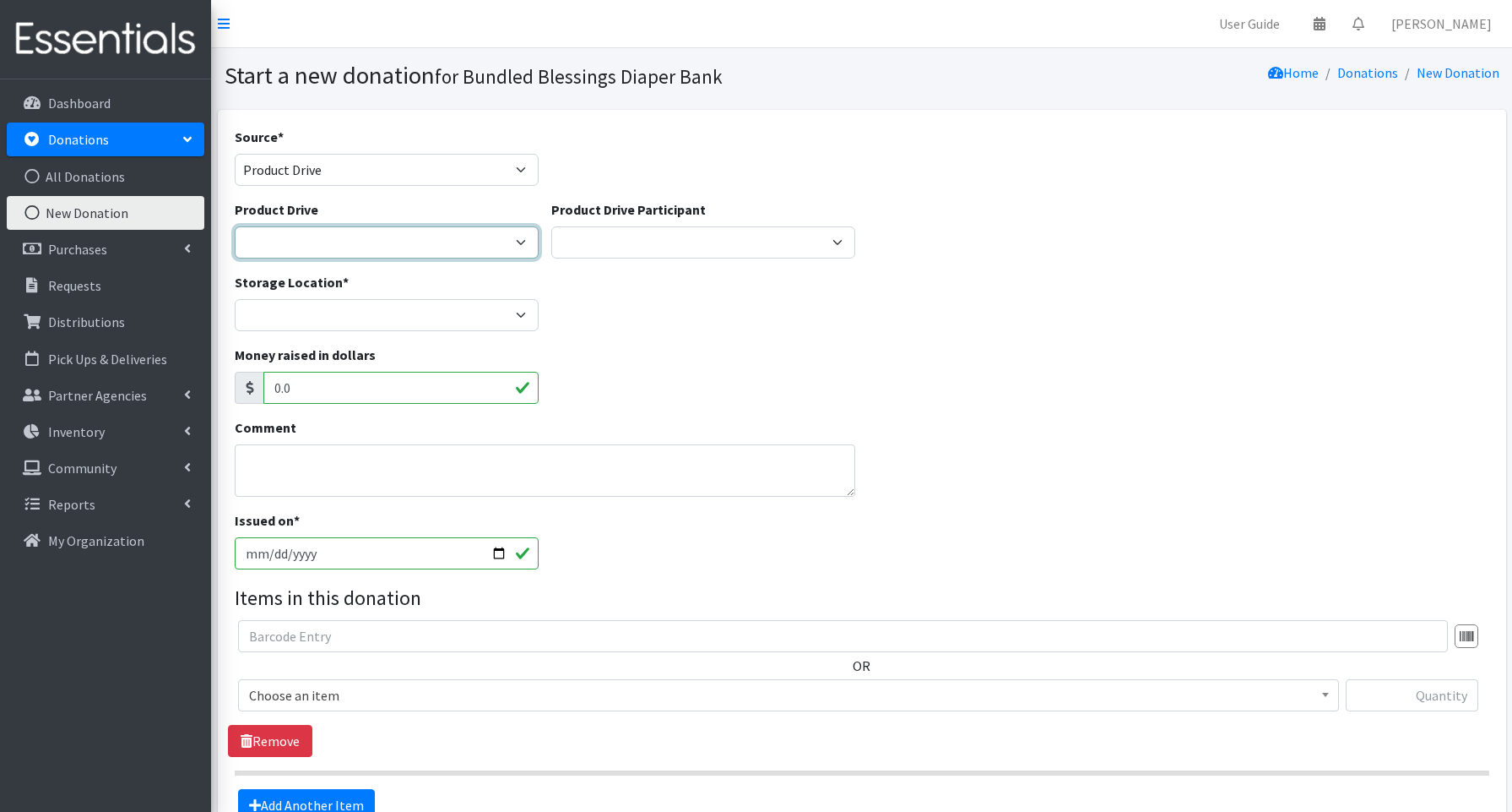
click at [291, 236] on select "Avidor Baker School Beth Emet Synogogue Burn Boot Camp D65 Oakton School Dan Mo…" at bounding box center [387, 242] width 304 height 32
select select "1011"
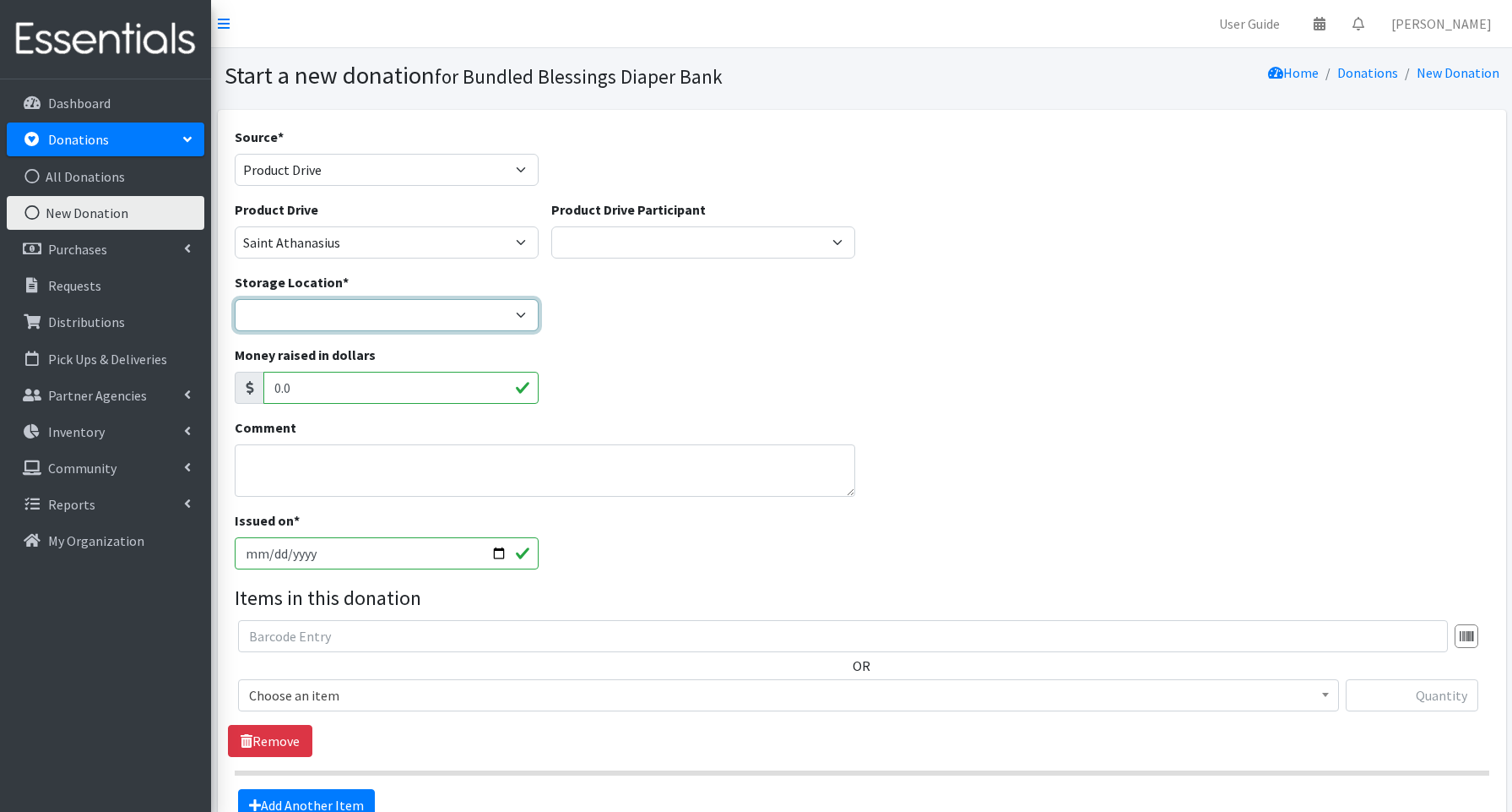
click at [282, 320] on select "Bundled Blessings Diaper Pantry" at bounding box center [387, 315] width 304 height 32
select select "79"
click at [497, 552] on input "2025-09-25" at bounding box center [387, 553] width 304 height 32
type input "[DATE]"
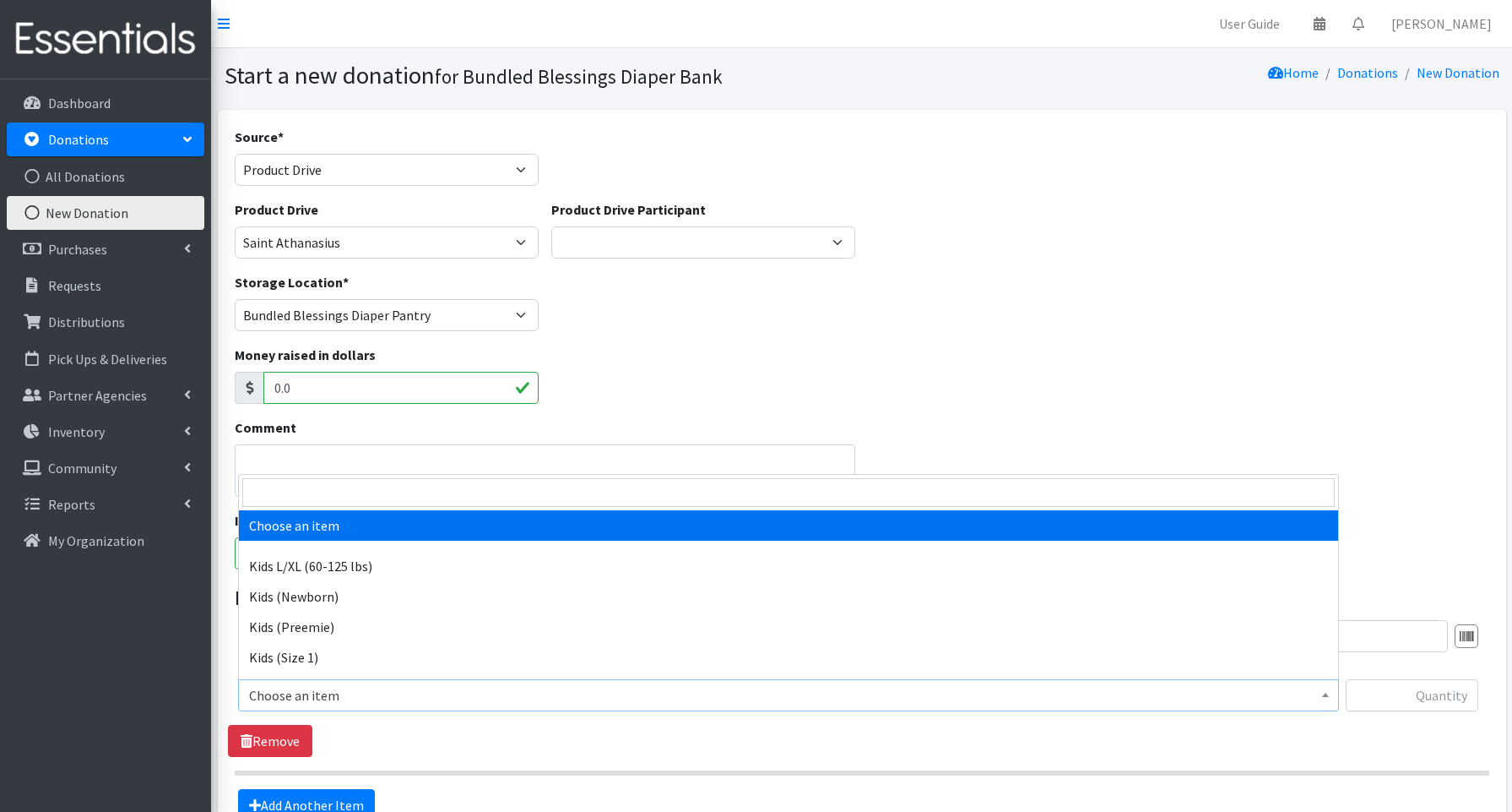
click at [272, 700] on span "Choose an item" at bounding box center [788, 695] width 1078 height 23
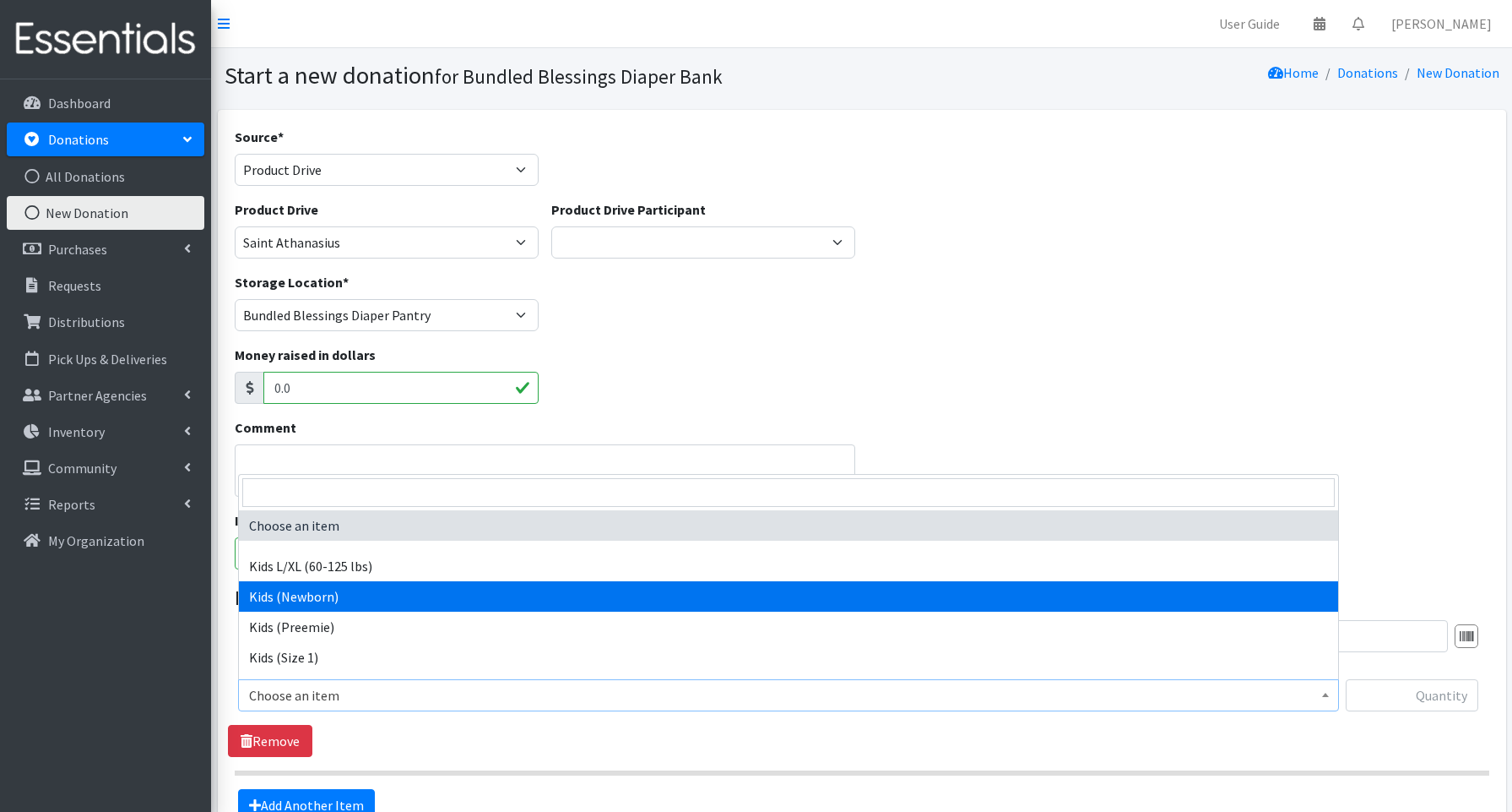
select select "3694"
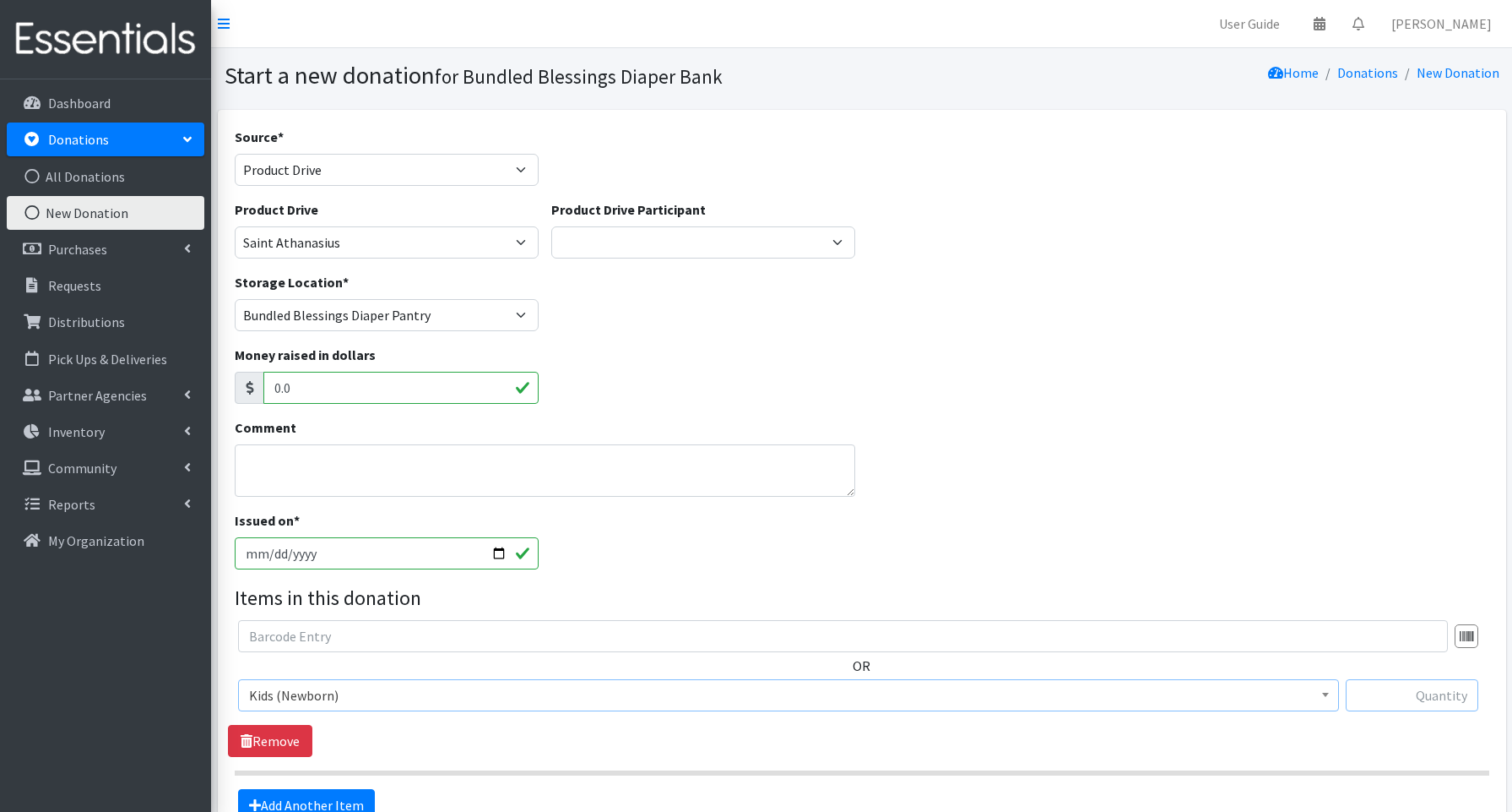
click at [1437, 699] on input "text" at bounding box center [1412, 695] width 132 height 32
type input "68"
click at [284, 792] on link "Add Another Item" at bounding box center [306, 804] width 136 height 32
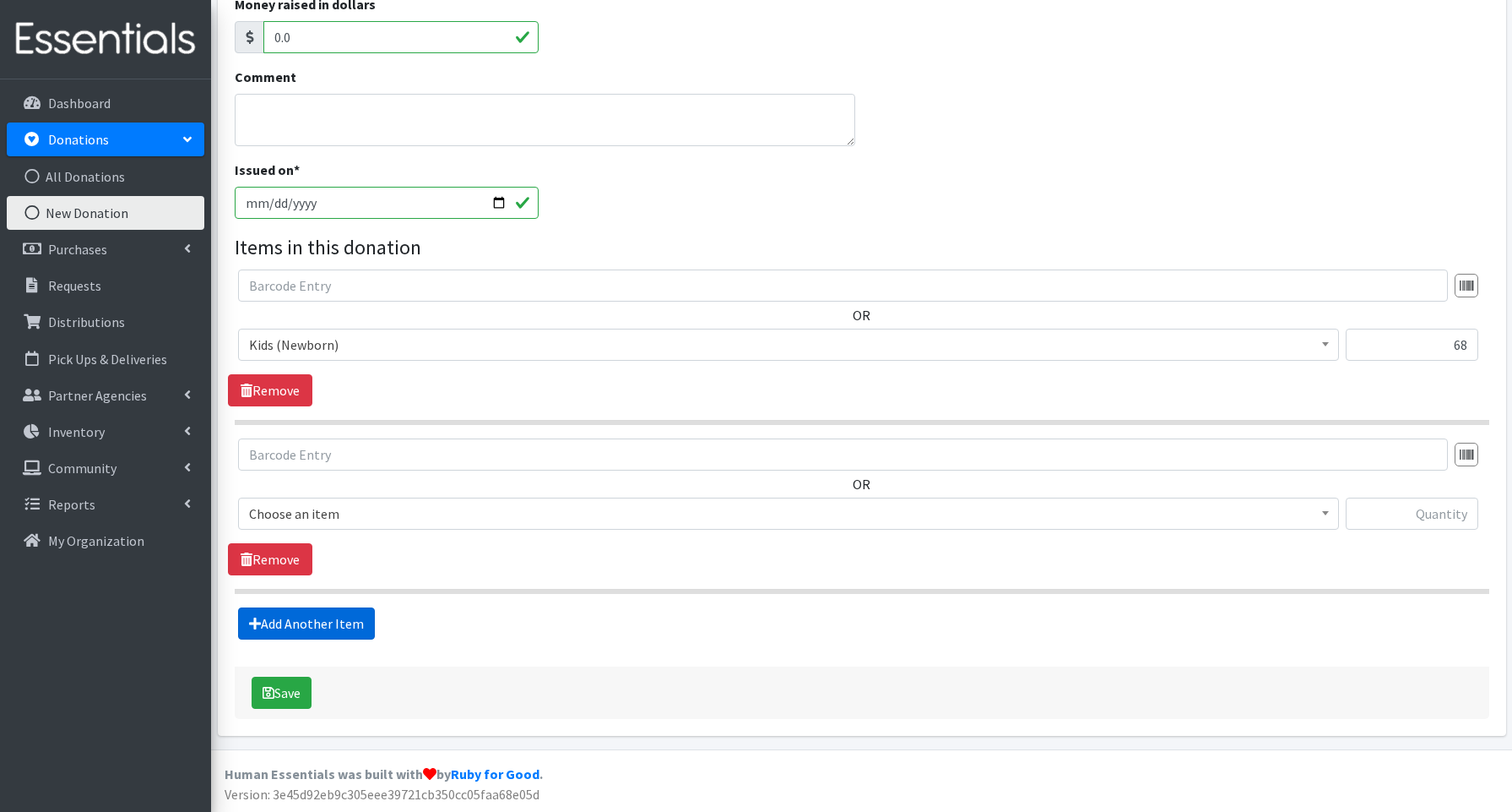
scroll to position [351, 0]
click at [295, 516] on span "Choose an item" at bounding box center [788, 514] width 1078 height 23
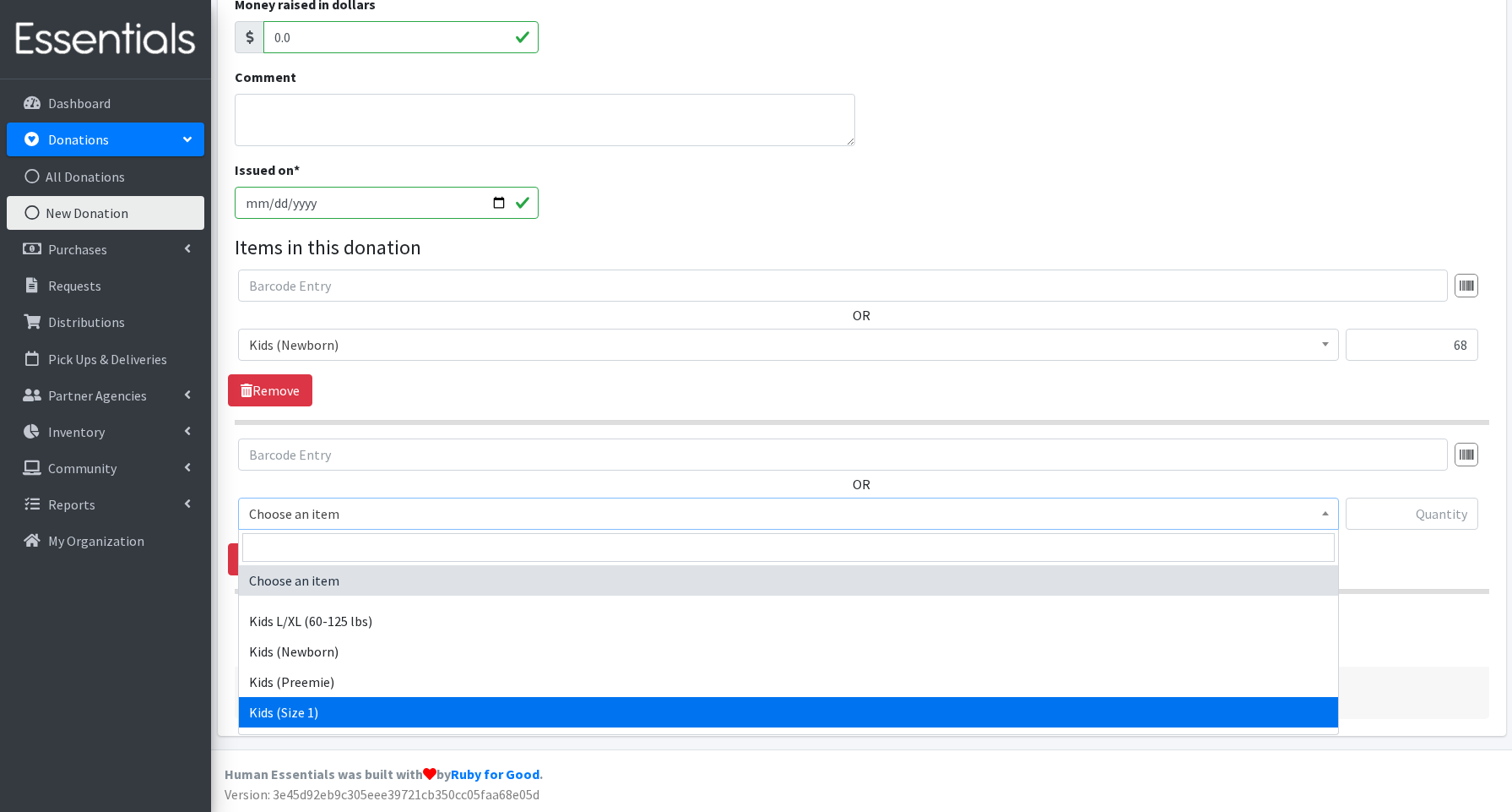
select select "3657"
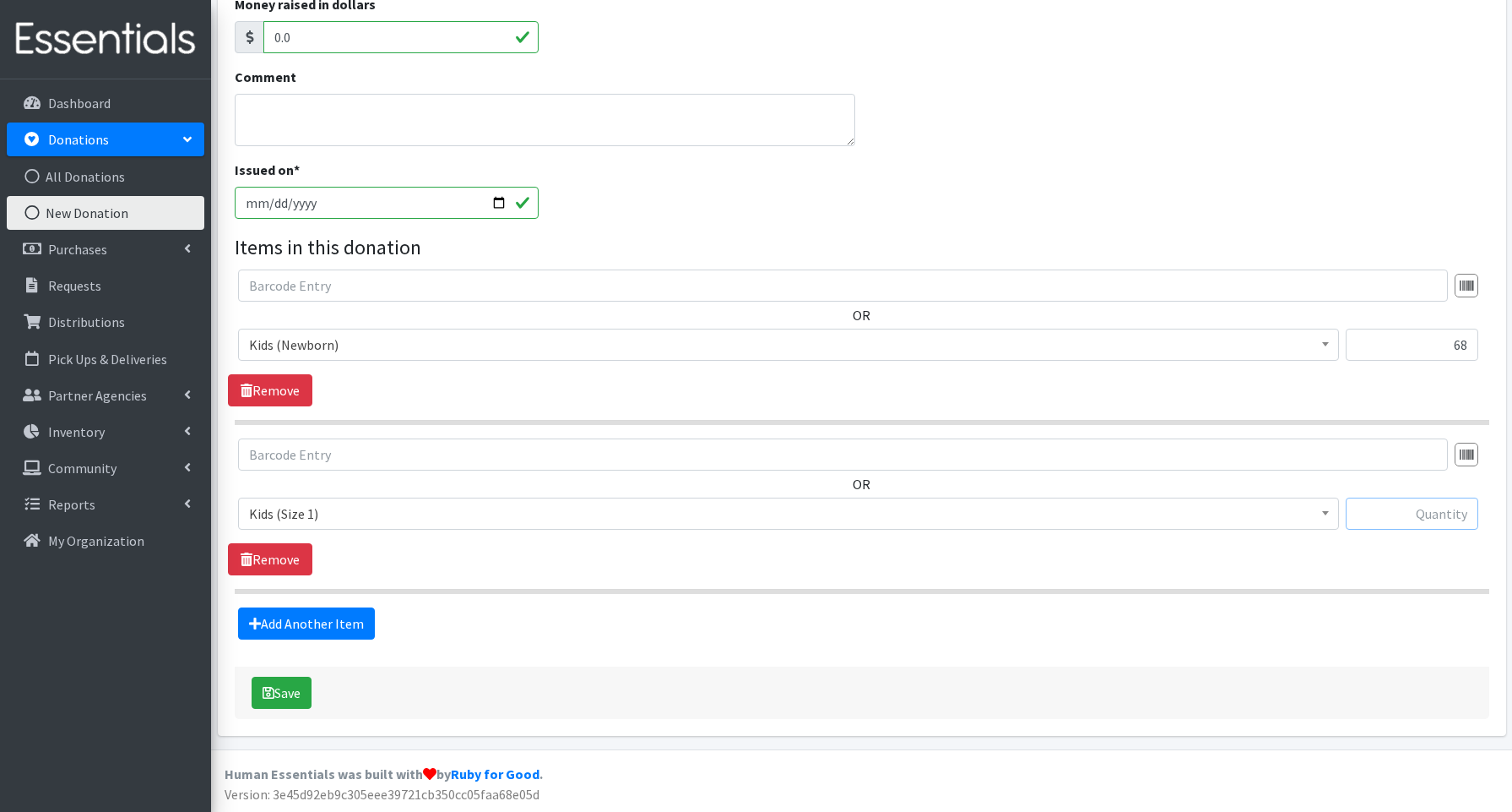
click at [1399, 506] on input "text" at bounding box center [1412, 513] width 132 height 32
type input "102"
click at [298, 688] on button "Save" at bounding box center [282, 692] width 60 height 32
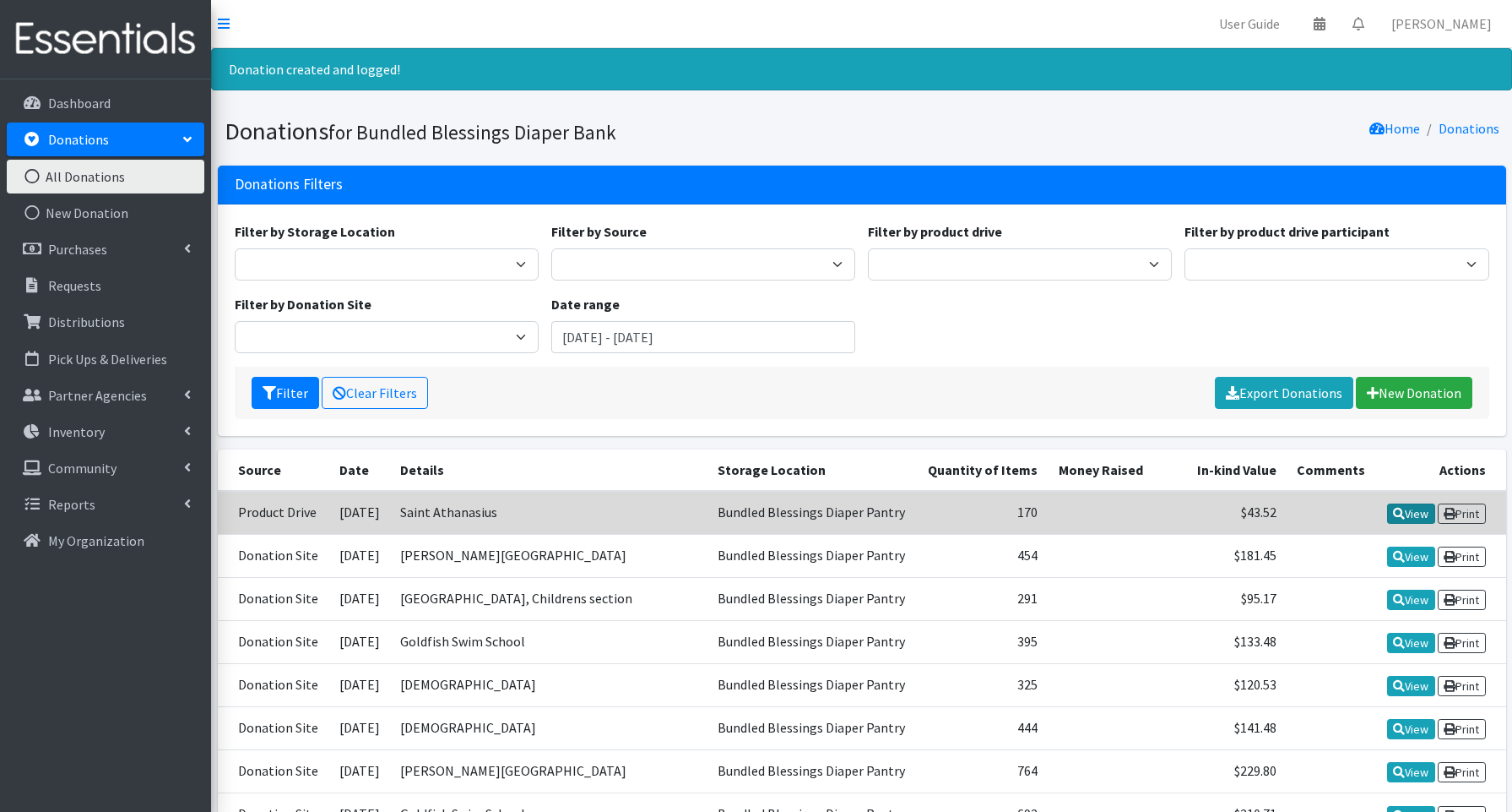
click at [1417, 514] on link "View" at bounding box center [1411, 513] width 48 height 20
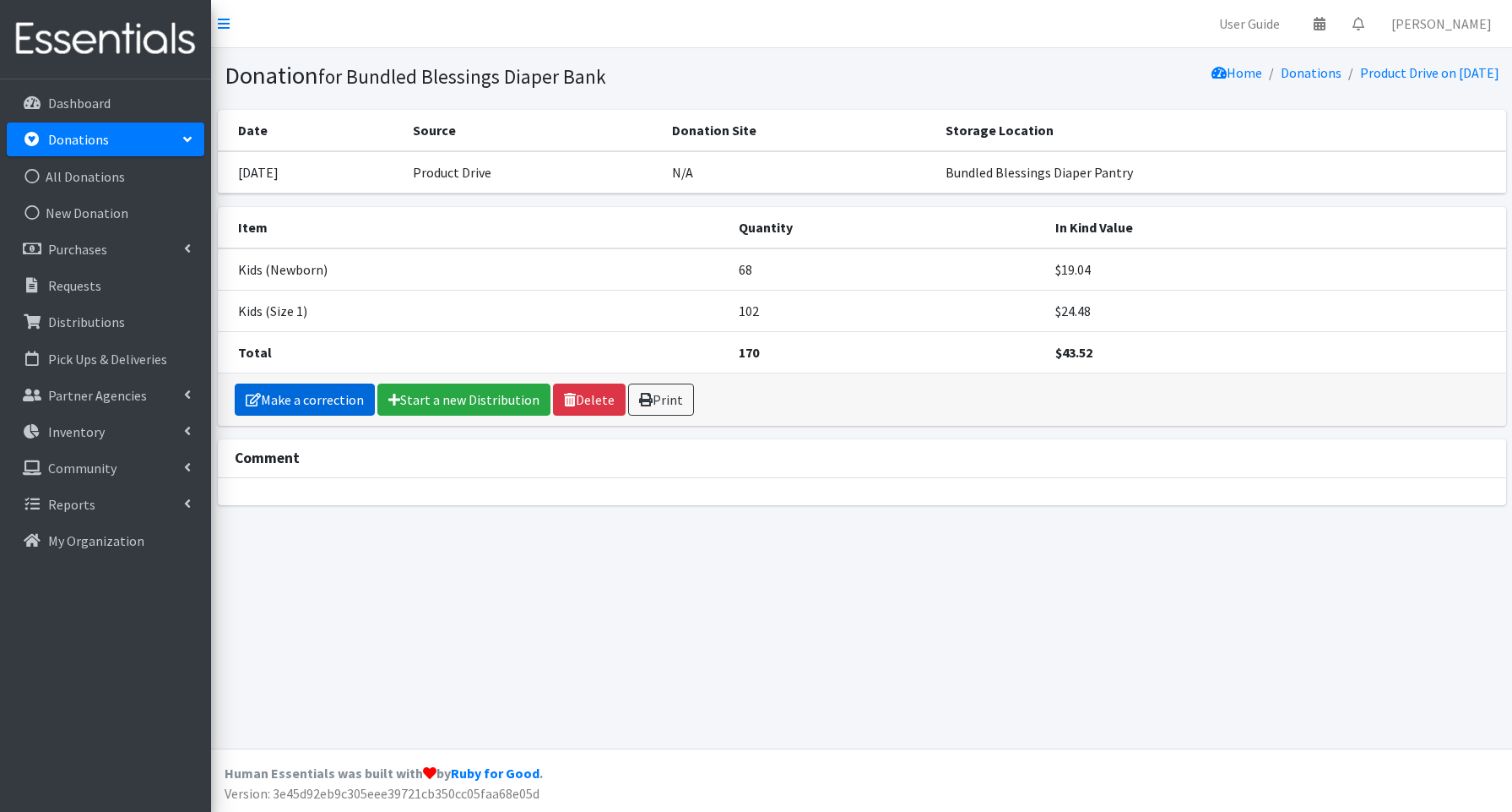
click at [307, 397] on link "Make a correction" at bounding box center [305, 399] width 140 height 32
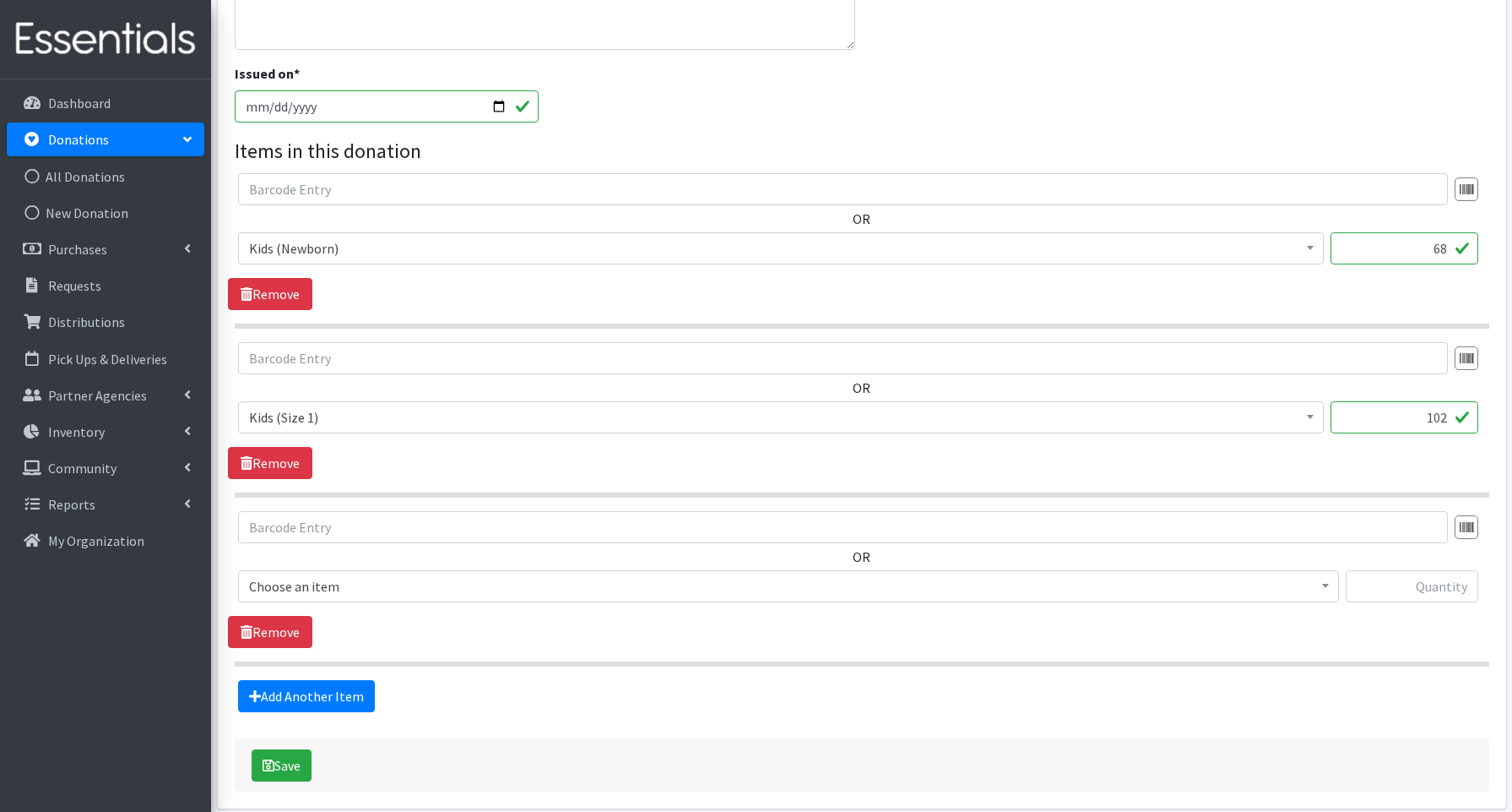
scroll to position [447, 0]
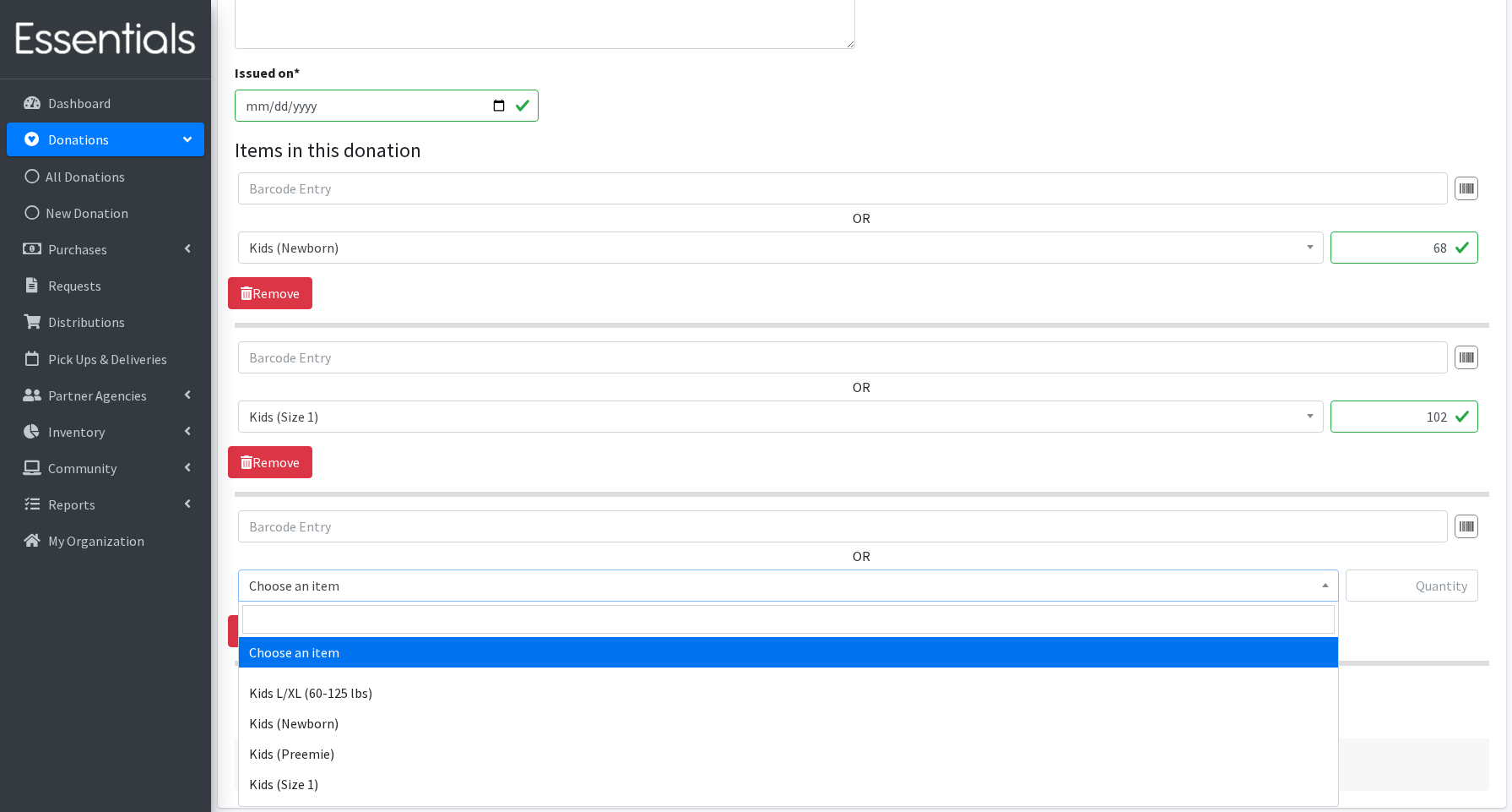
click at [313, 587] on span "Choose an item" at bounding box center [788, 585] width 1078 height 23
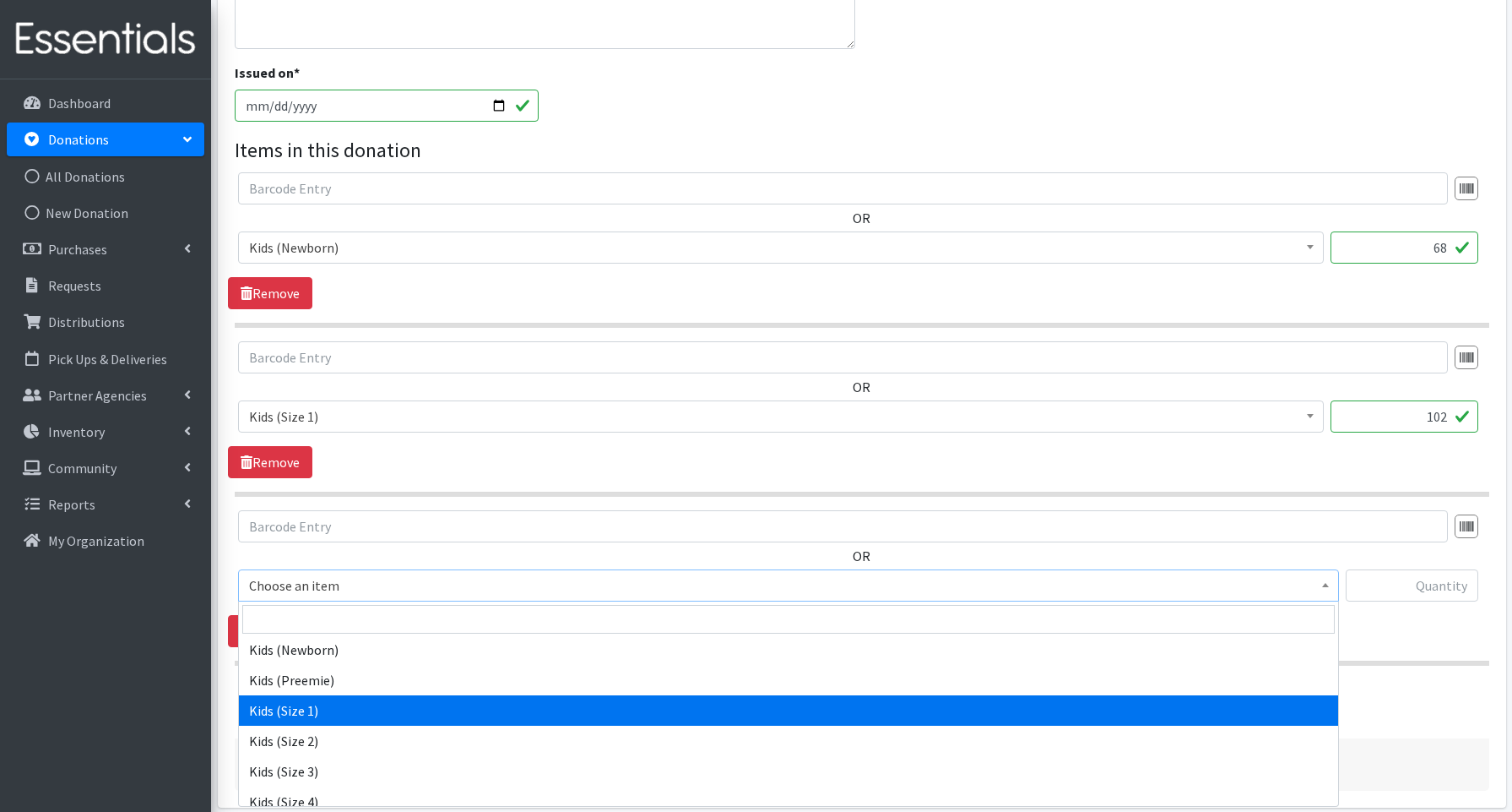
scroll to position [82, 0]
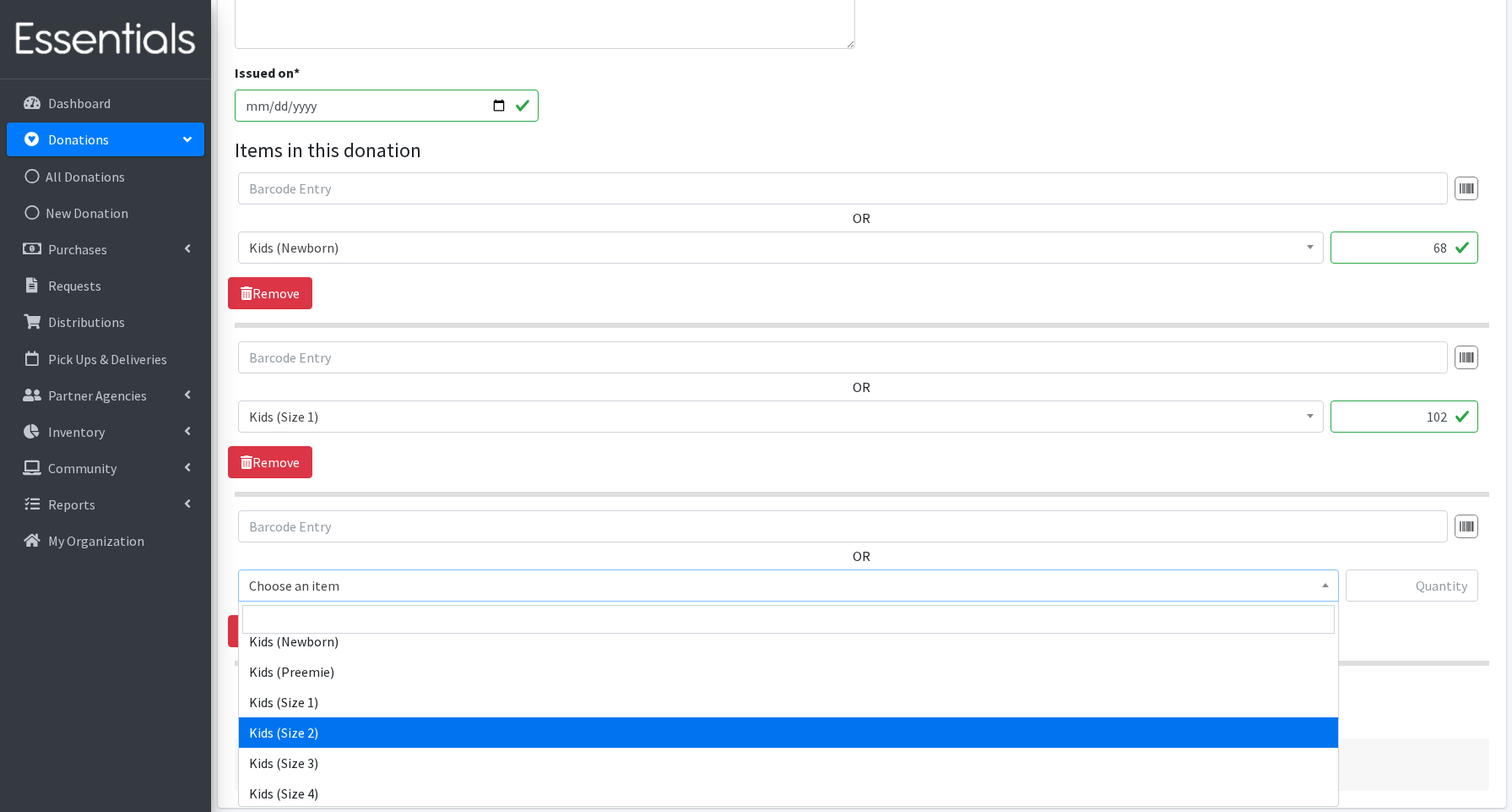
select select "3656"
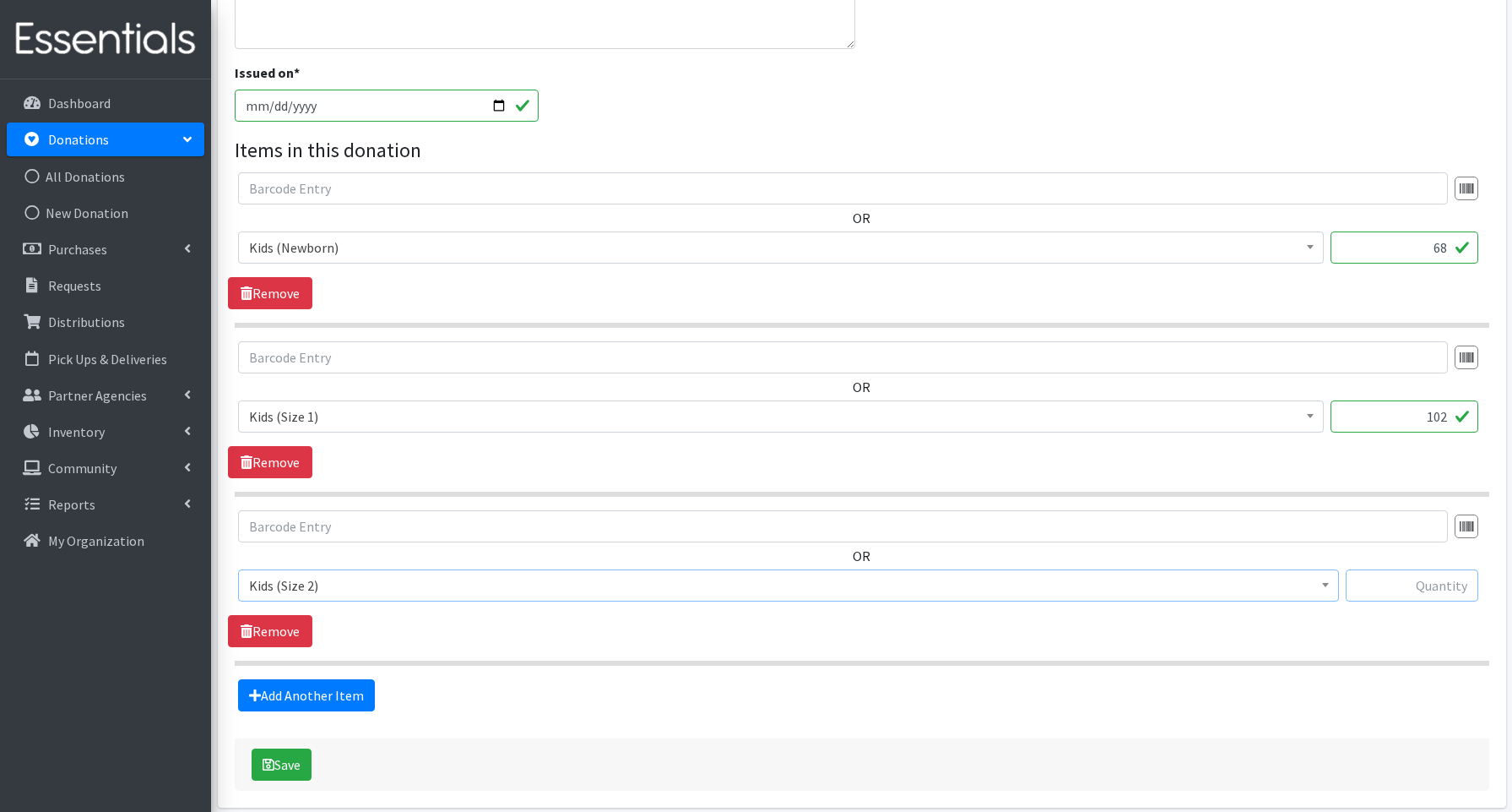
click at [1403, 585] on input "text" at bounding box center [1412, 585] width 132 height 32
type input "152"
click at [331, 689] on link "Add Another Item" at bounding box center [306, 695] width 136 height 32
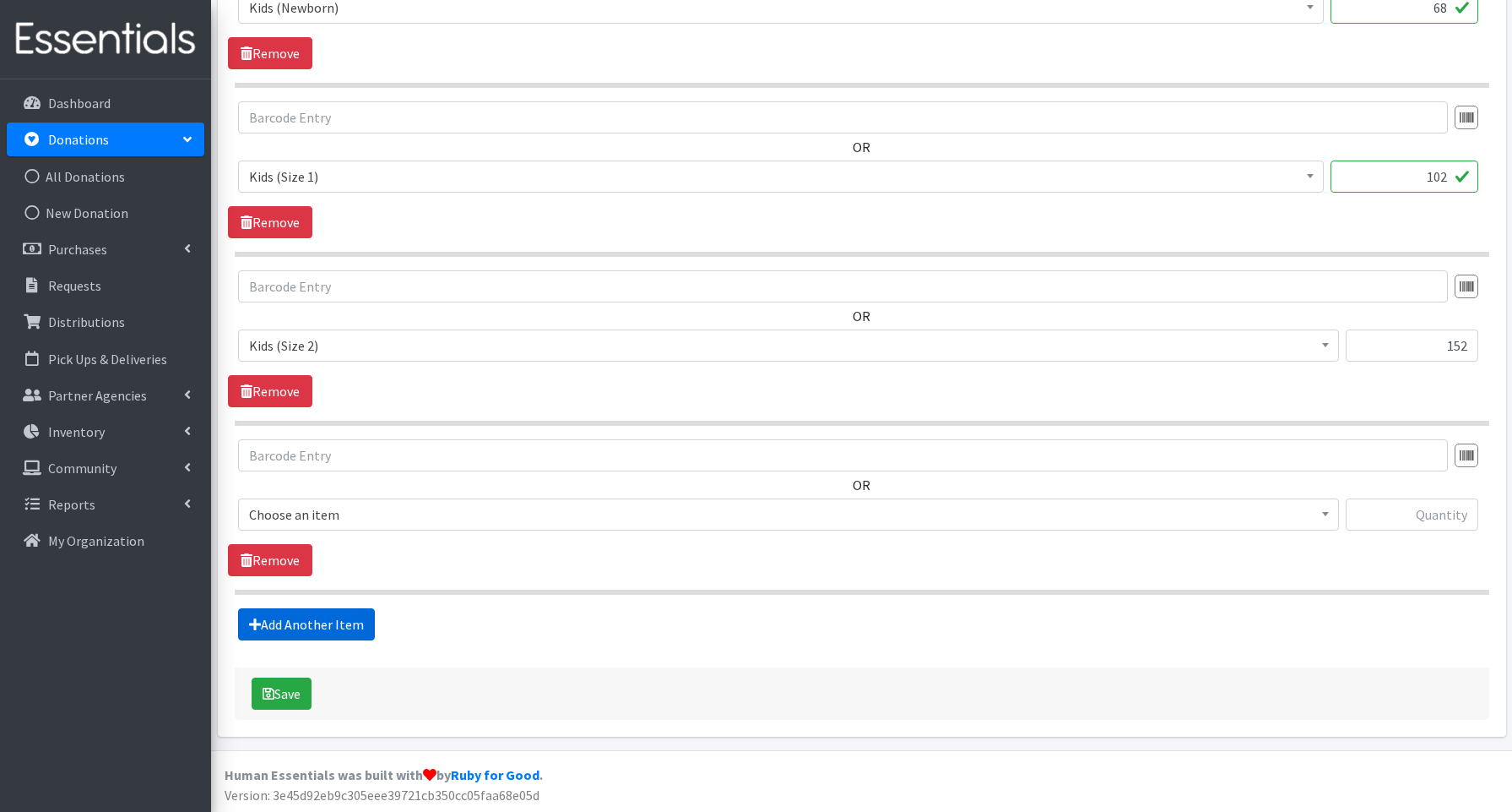
scroll to position [688, 0]
click at [303, 516] on span "Choose an item" at bounding box center [788, 514] width 1078 height 23
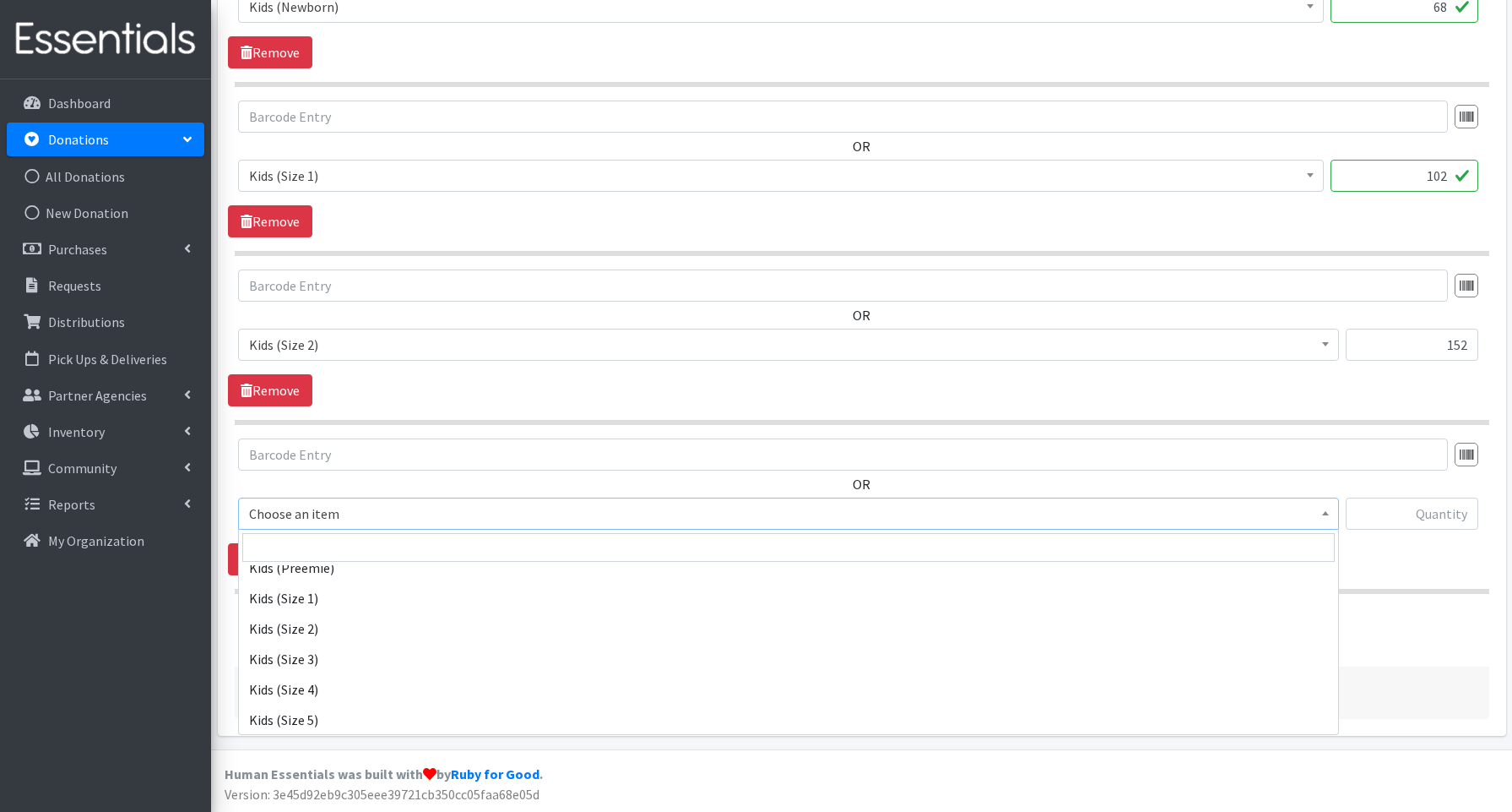
scroll to position [117, 0]
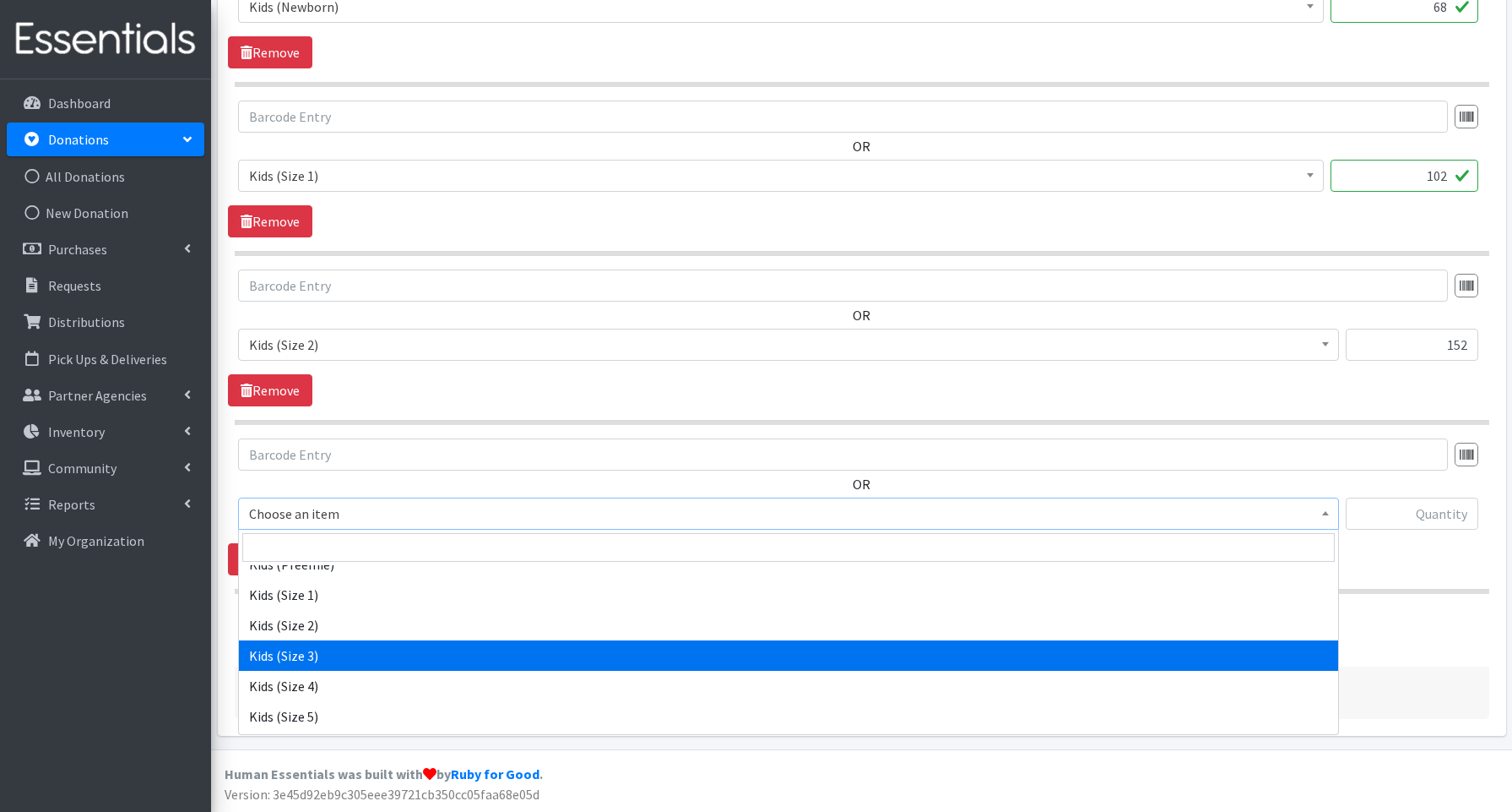
select select "3644"
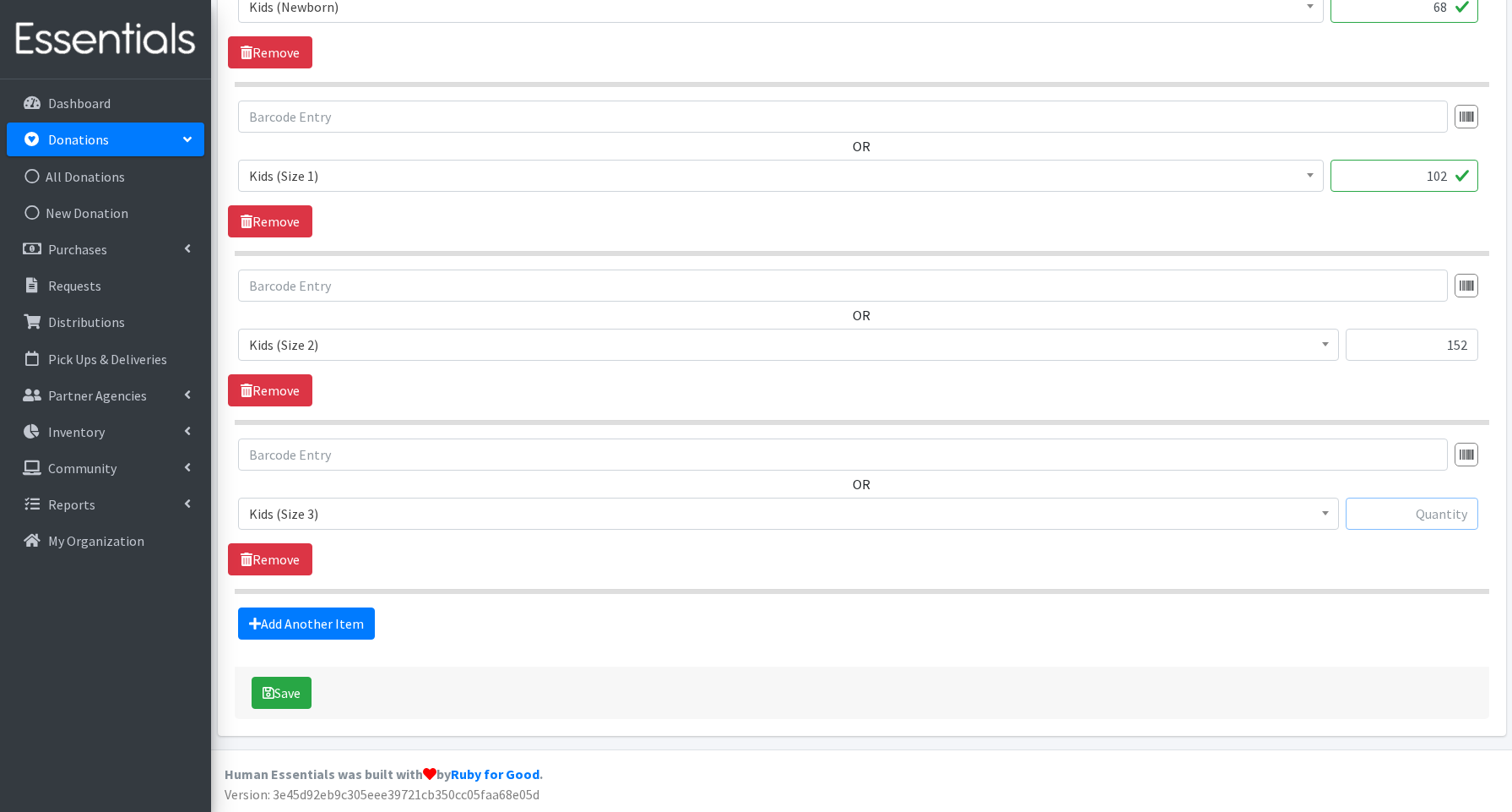
click at [1389, 511] on input "text" at bounding box center [1412, 513] width 132 height 32
type input "174"
click at [304, 616] on link "Add Another Item" at bounding box center [306, 623] width 136 height 32
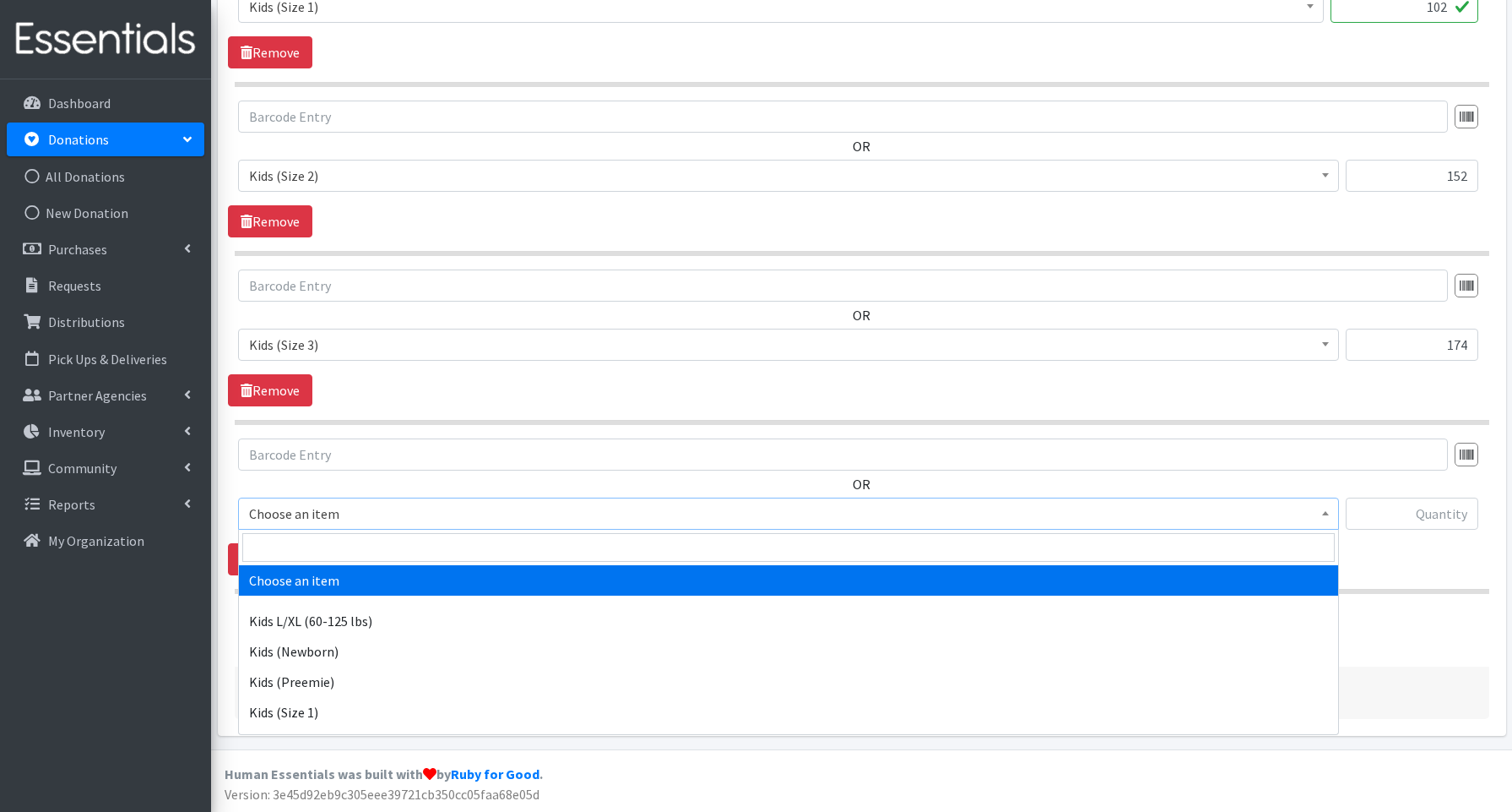
click at [288, 508] on span "Choose an item" at bounding box center [788, 514] width 1078 height 23
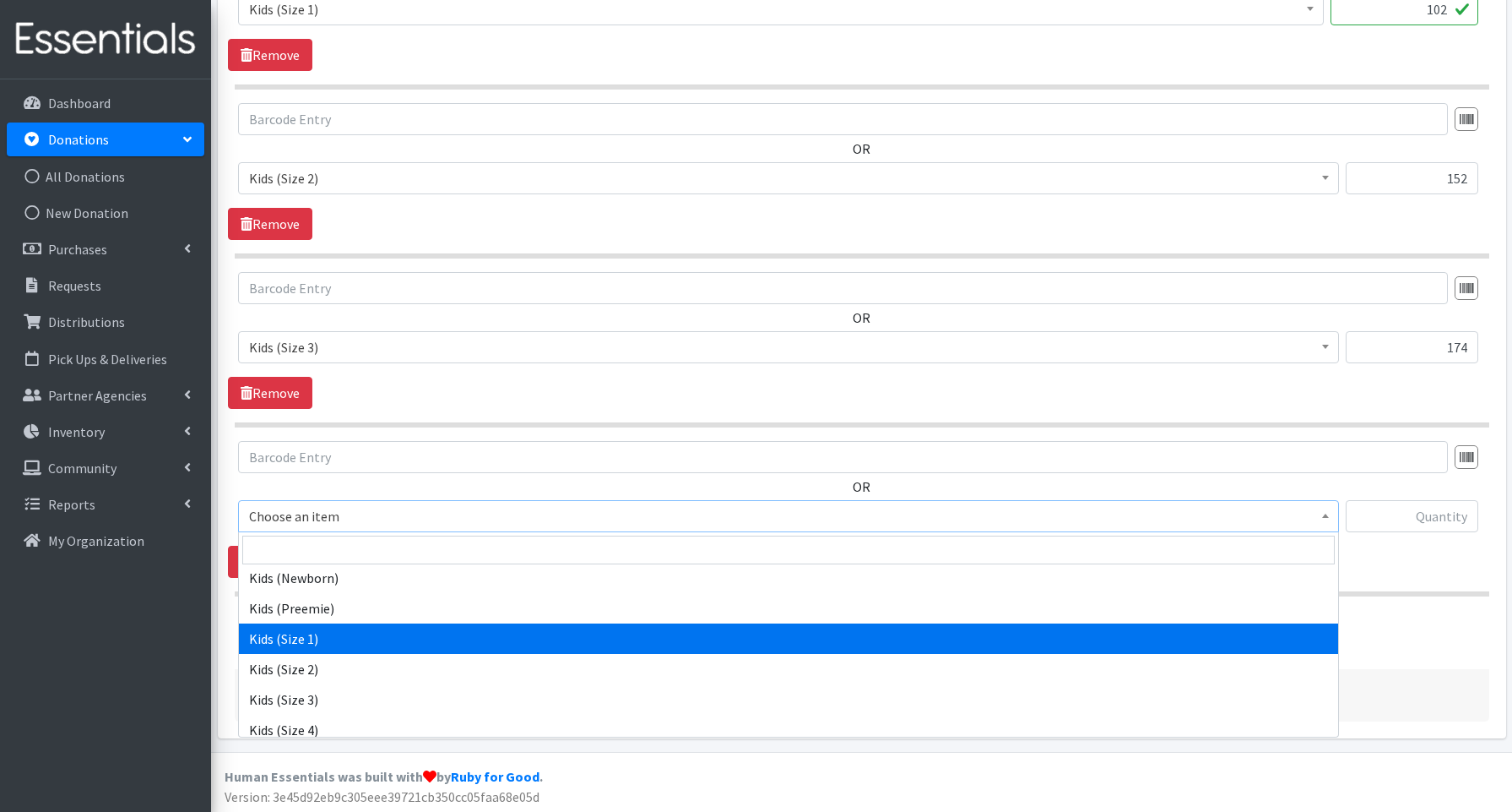
scroll to position [90, 0]
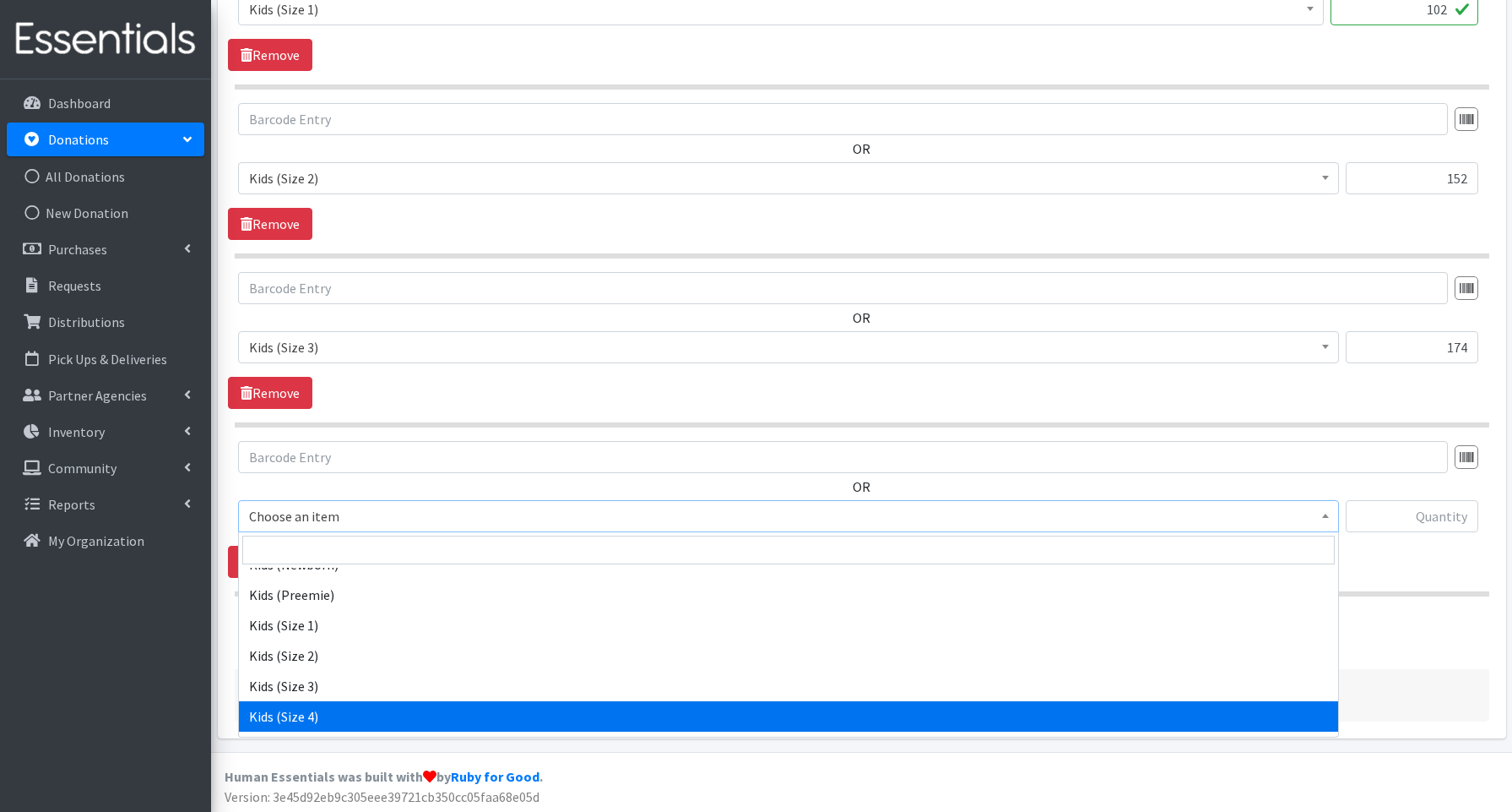
select select "3650"
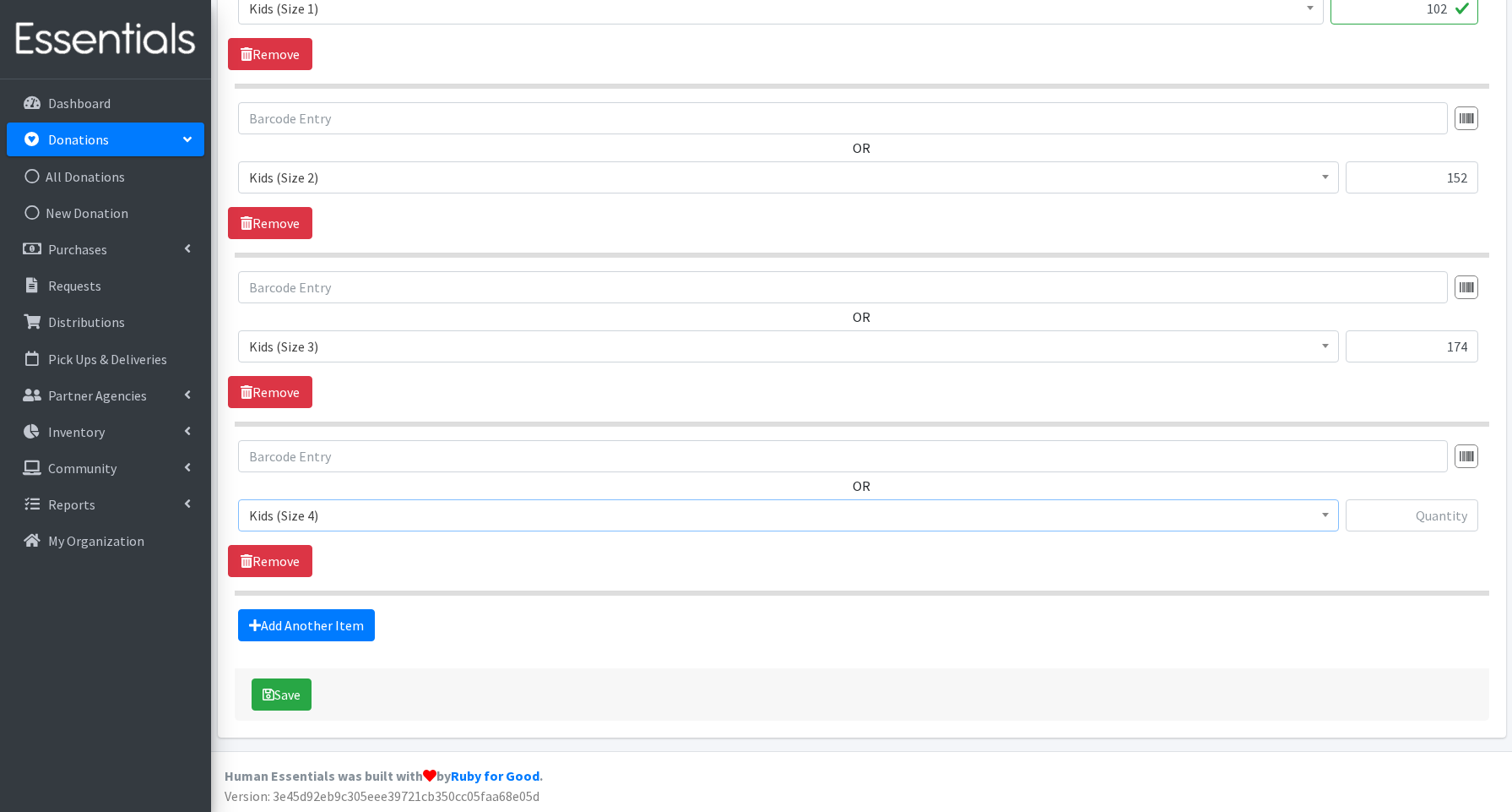
scroll to position [858, 0]
click at [1414, 522] on input "text" at bounding box center [1412, 513] width 132 height 32
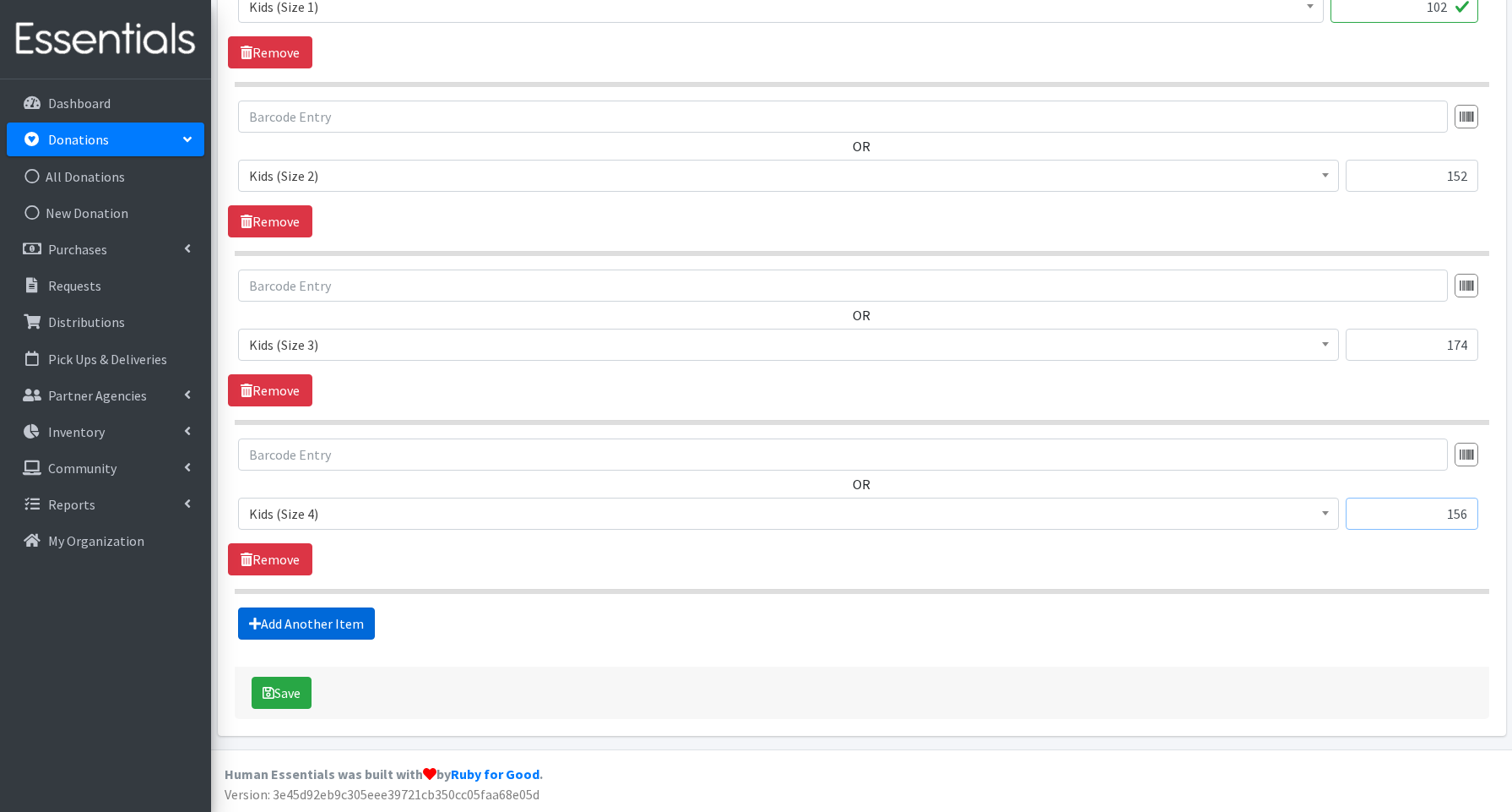
type input "156"
click at [327, 628] on link "Add Another Item" at bounding box center [306, 623] width 136 height 32
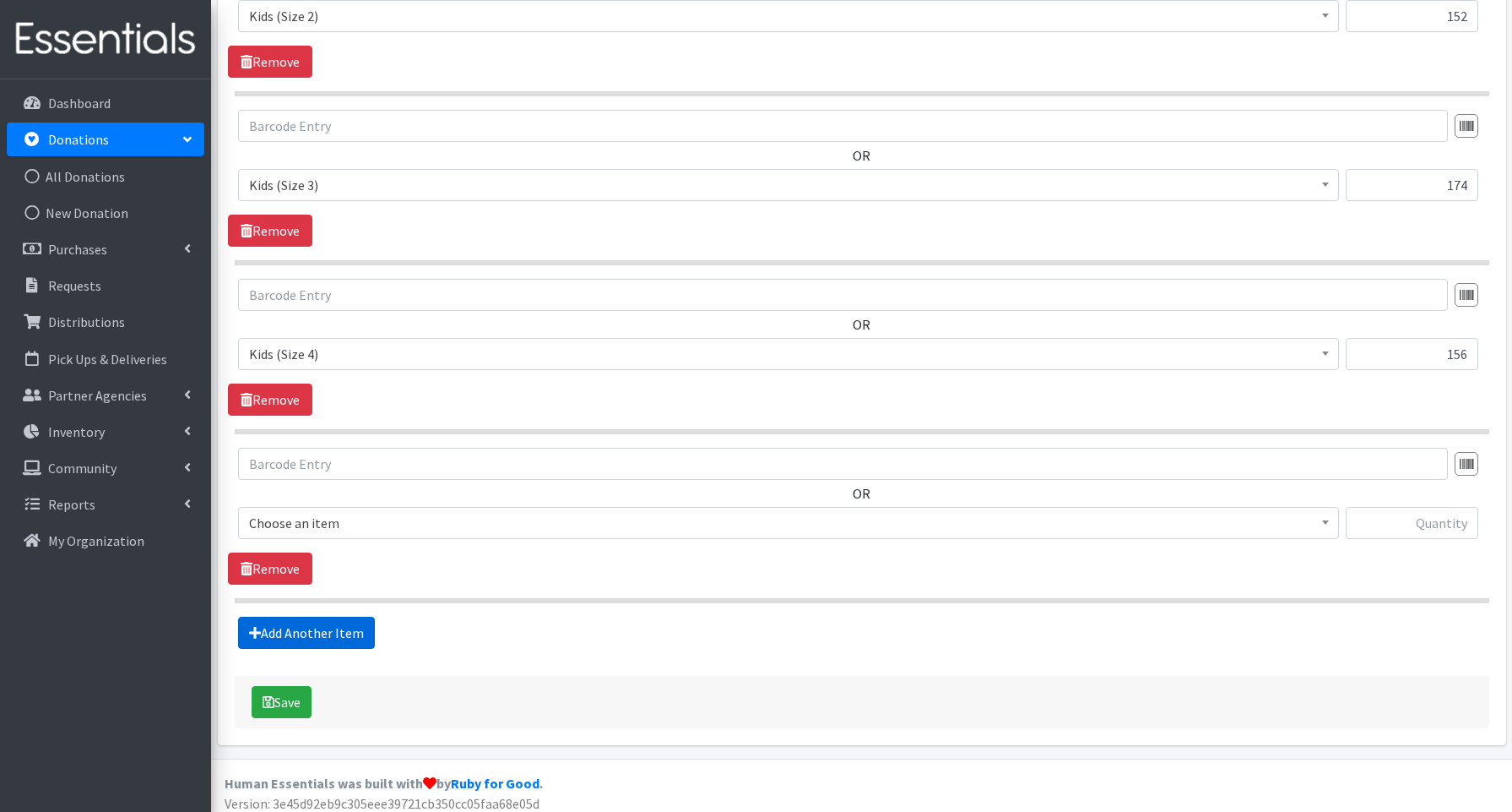
scroll to position [1026, 0]
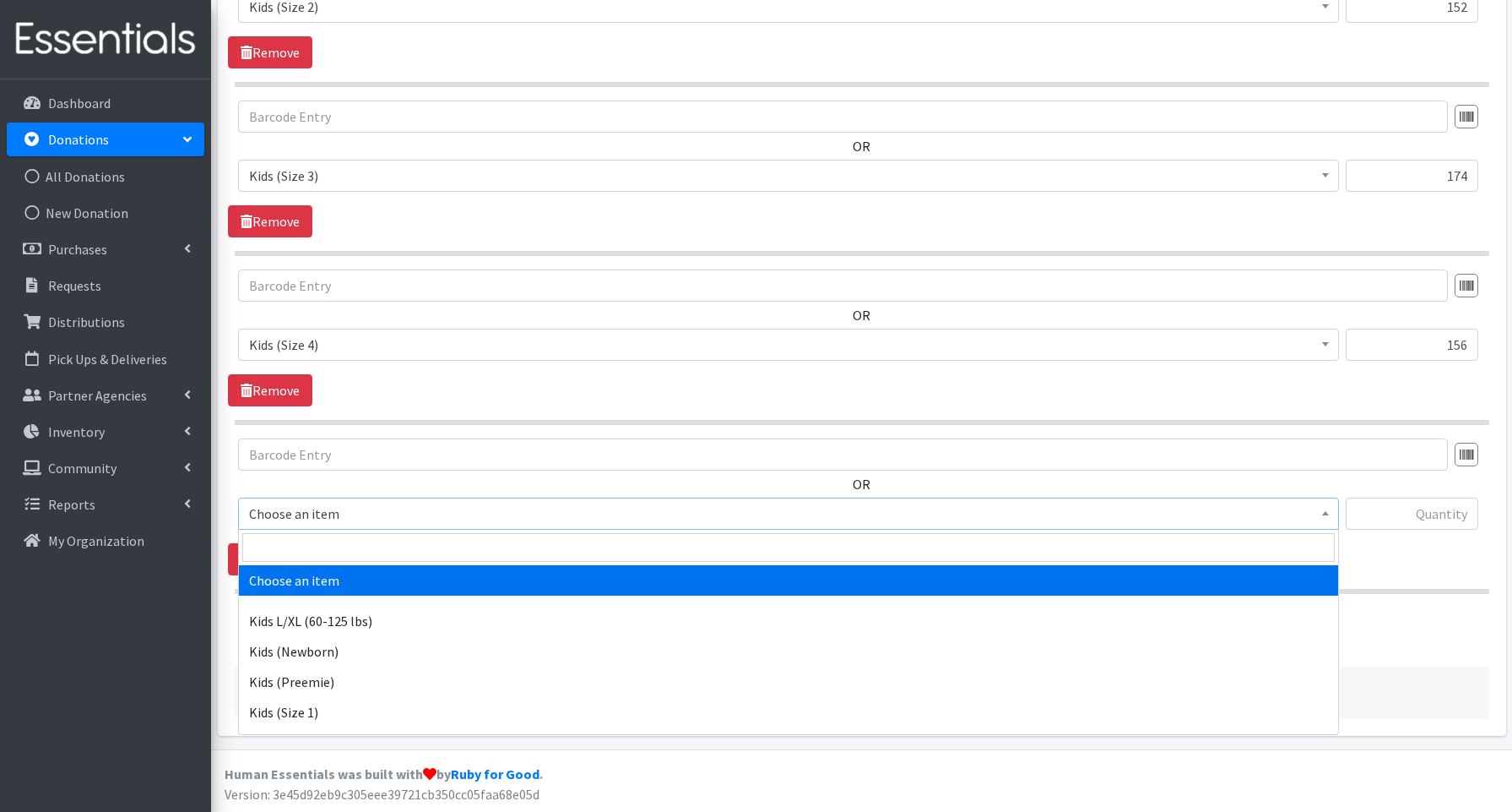
click at [297, 519] on span "Choose an item" at bounding box center [788, 514] width 1078 height 23
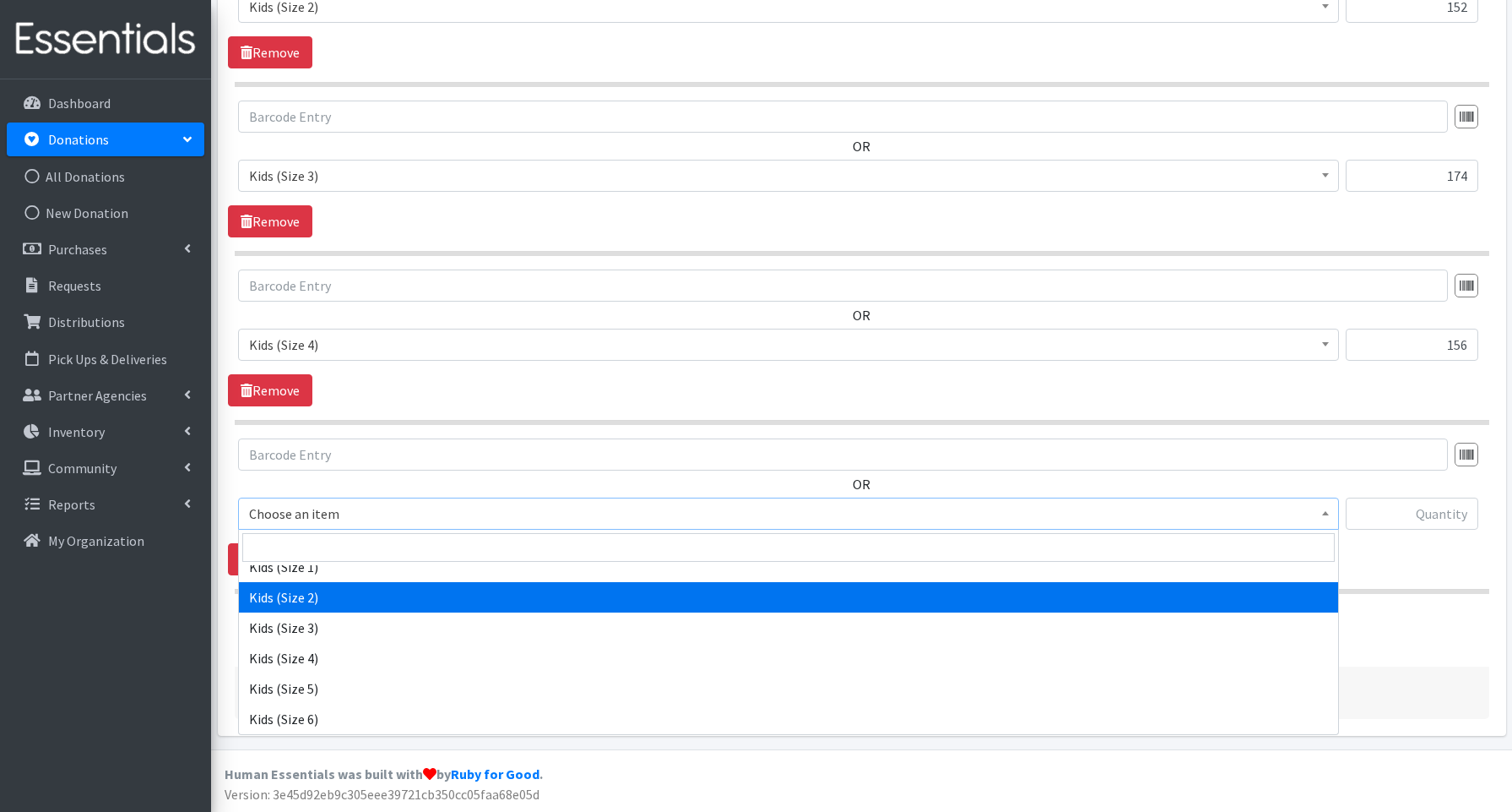
scroll to position [166, 0]
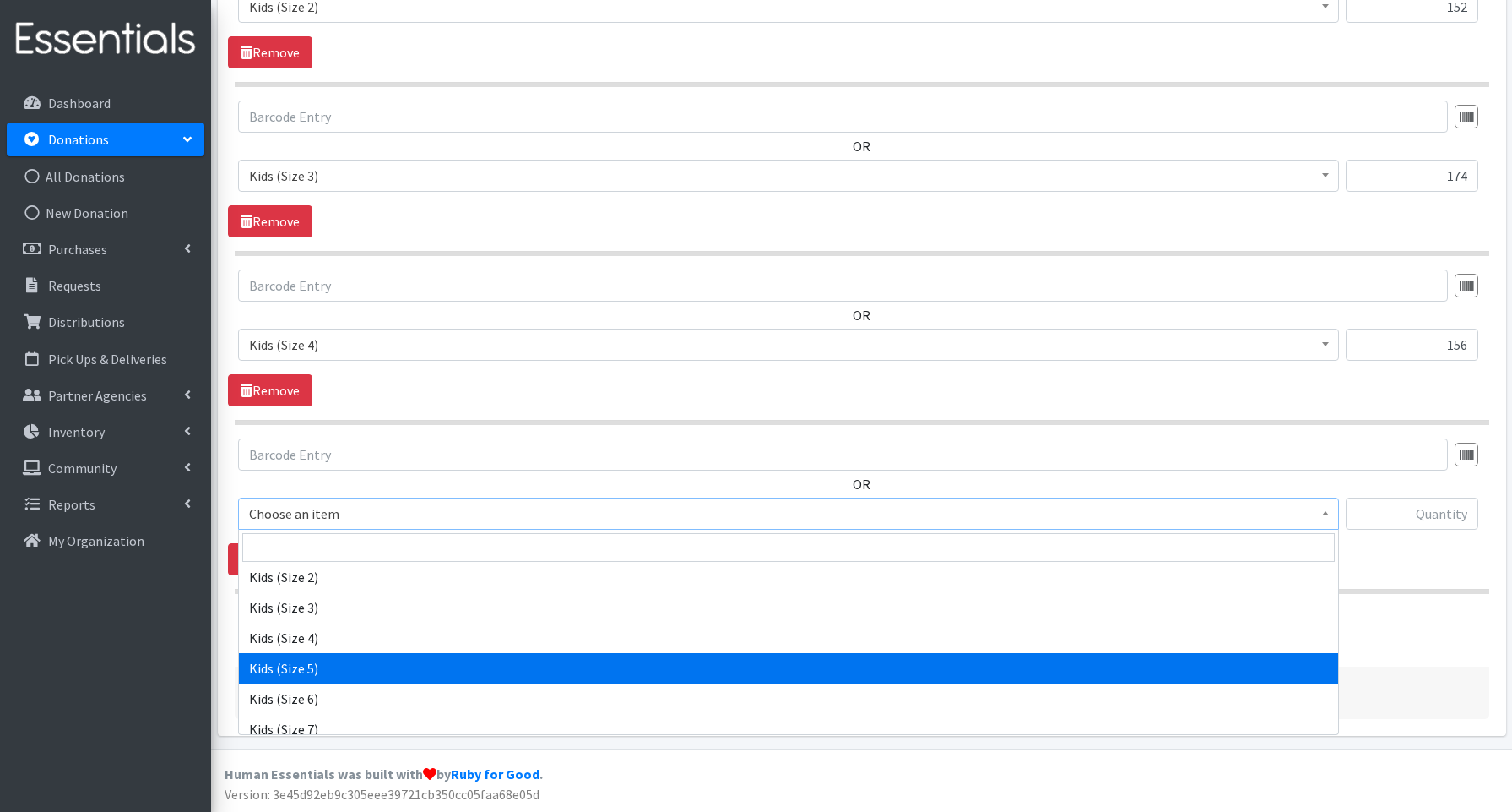
drag, startPoint x: 295, startPoint y: 671, endPoint x: 264, endPoint y: 666, distance: 31.4
select select "3672"
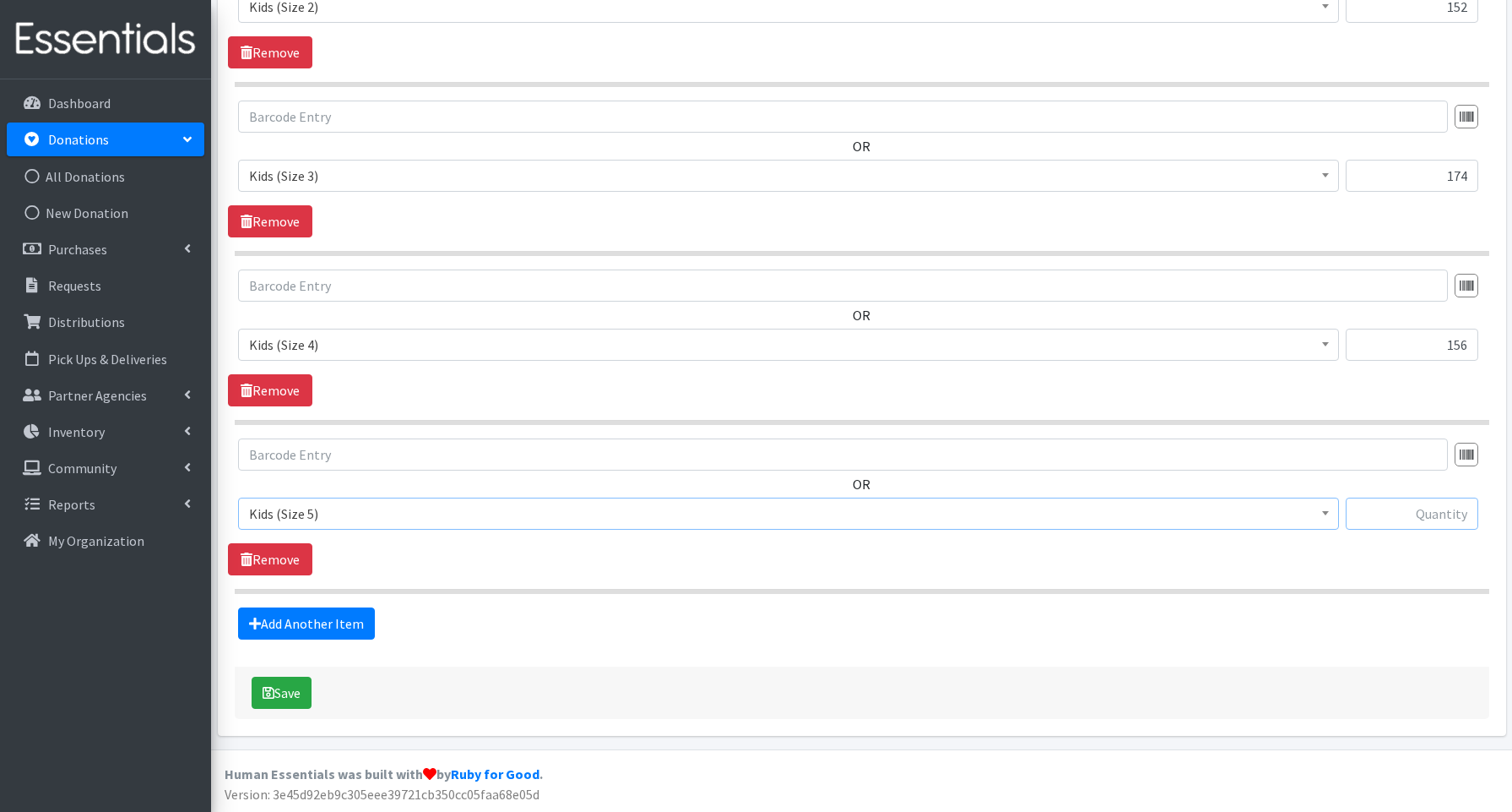
click at [1416, 522] on input "text" at bounding box center [1412, 513] width 132 height 32
type input "136"
click at [326, 622] on link "Add Another Item" at bounding box center [306, 623] width 136 height 32
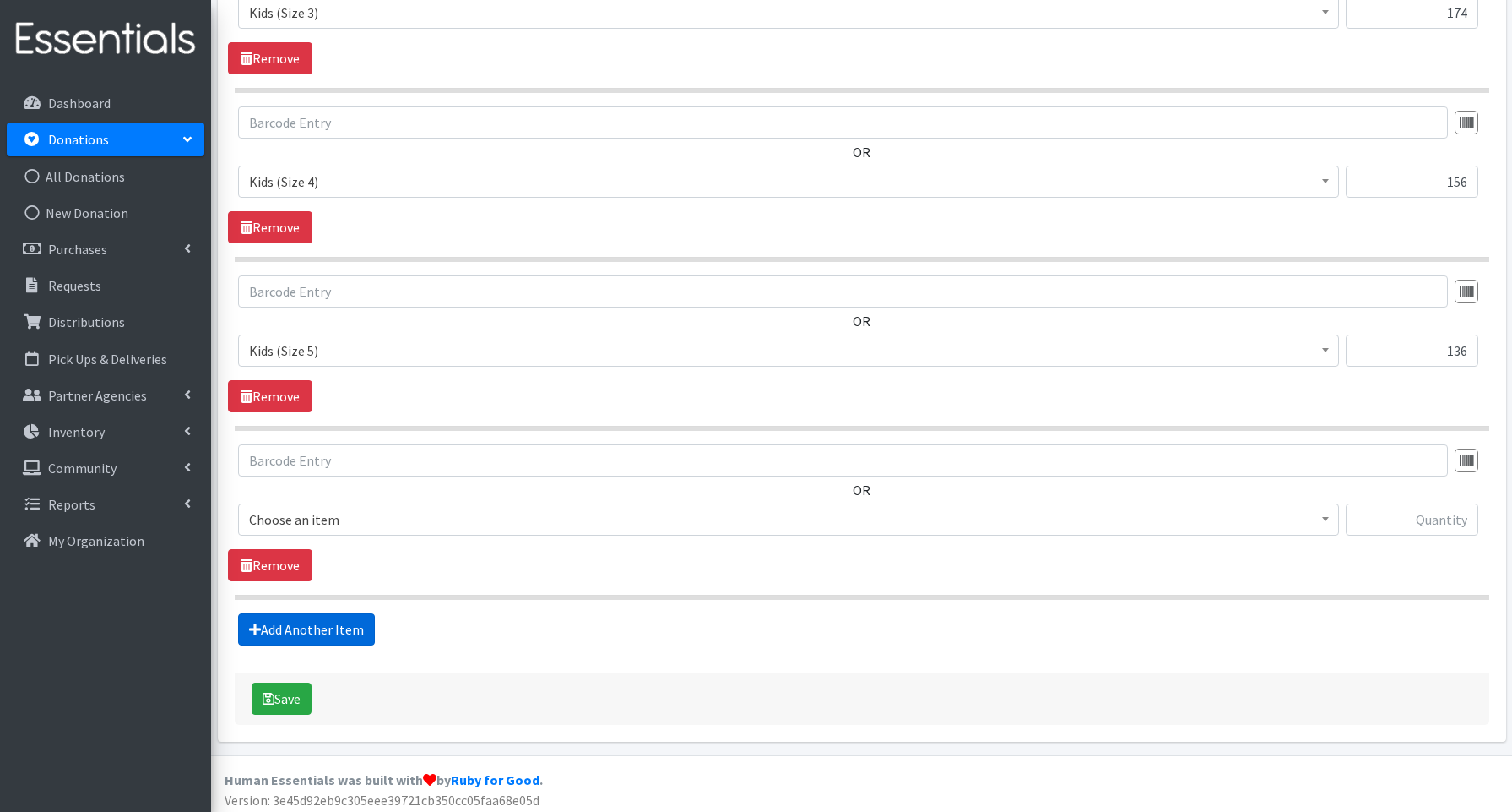
scroll to position [1195, 0]
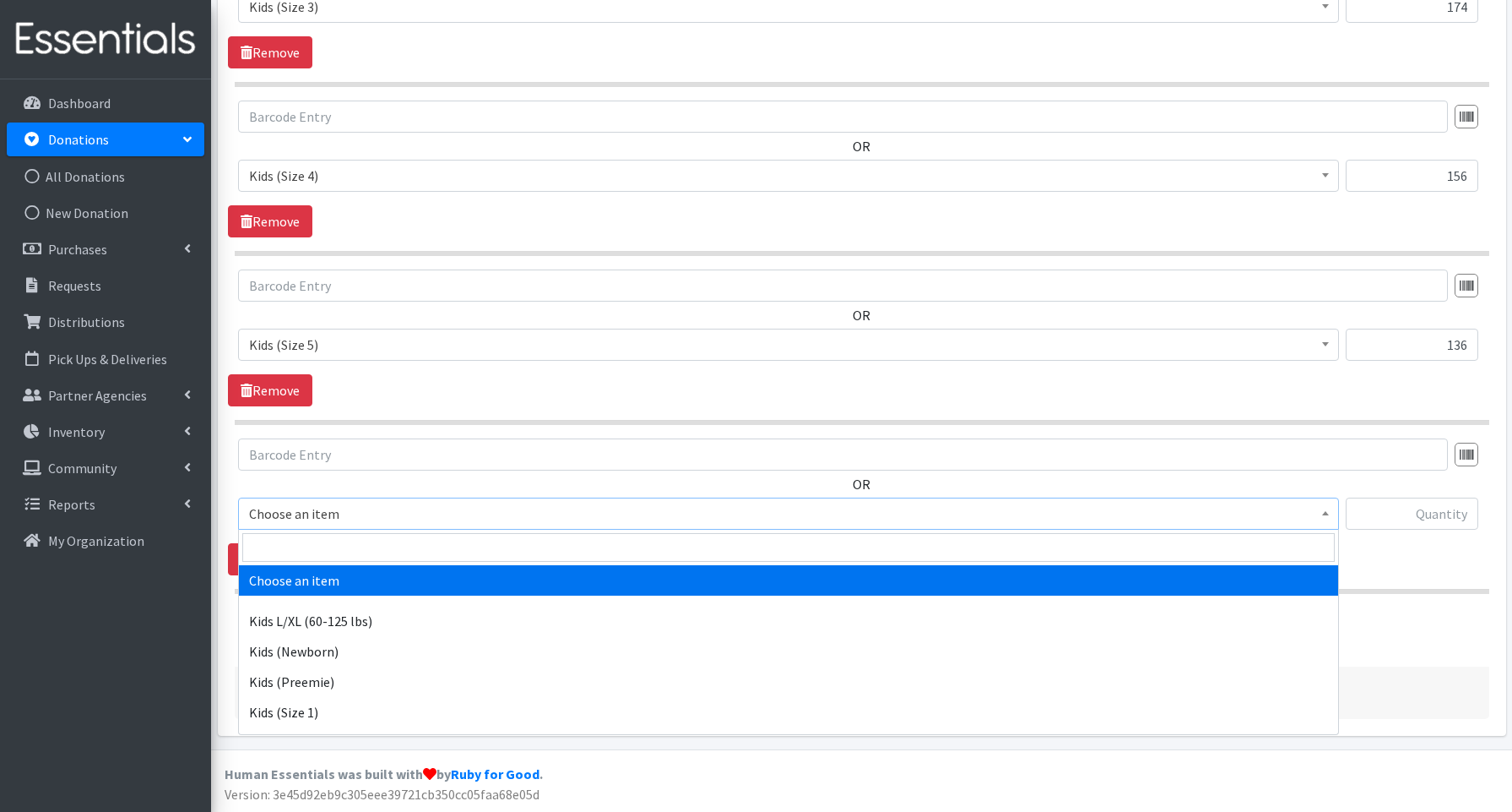
click at [322, 517] on span "Choose an item" at bounding box center [788, 514] width 1078 height 23
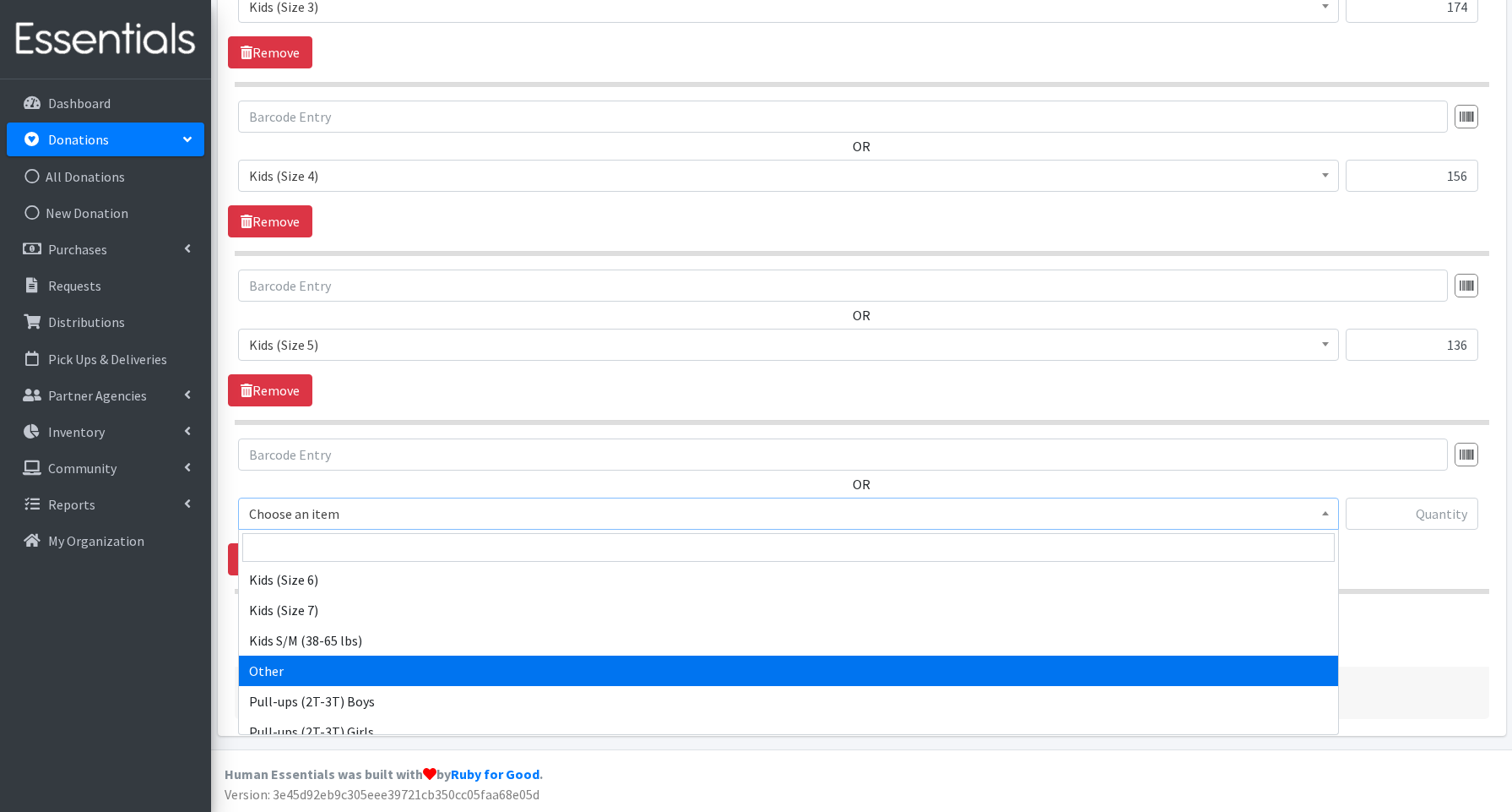
scroll to position [286, 0]
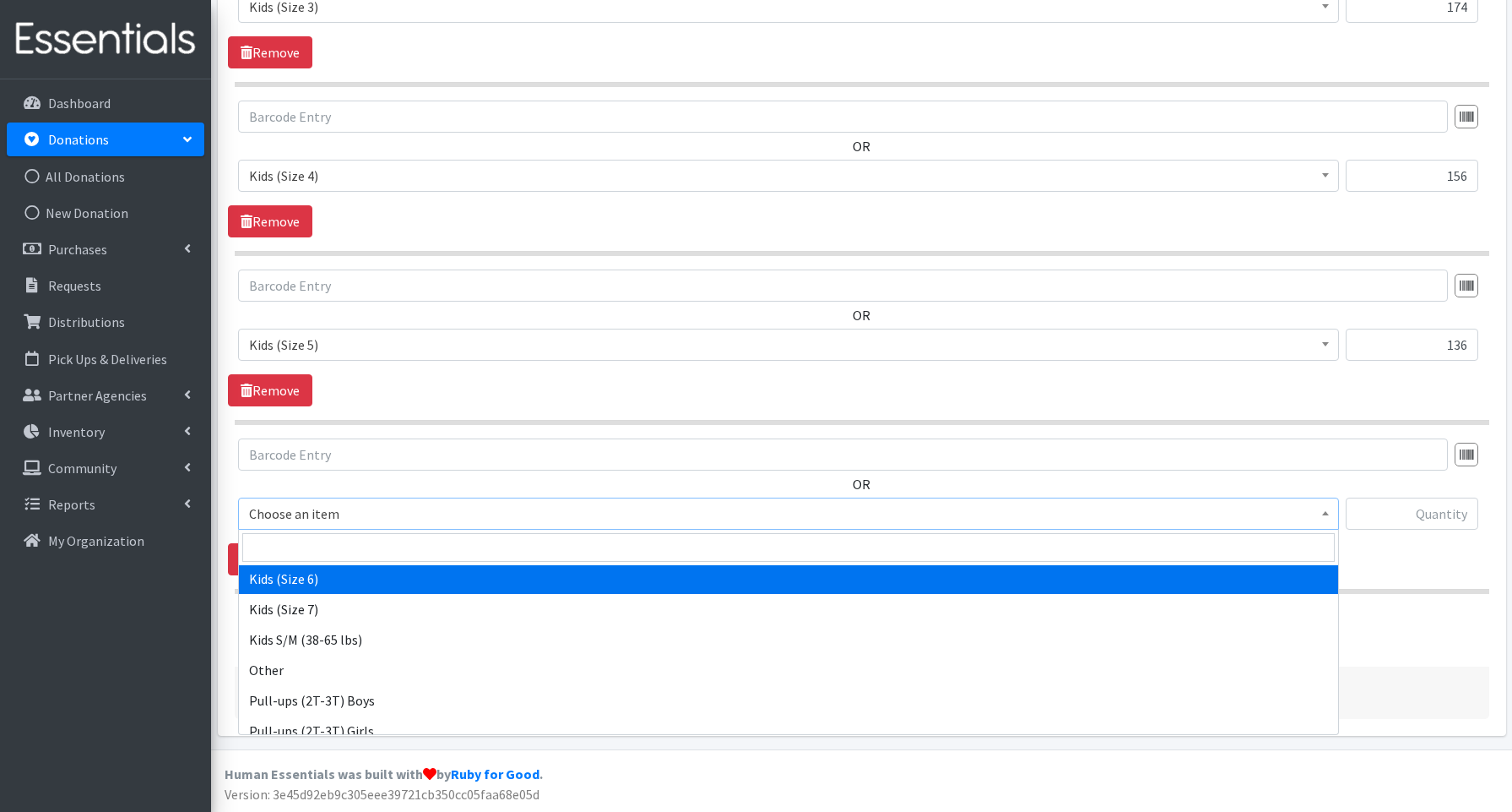
select select "3654"
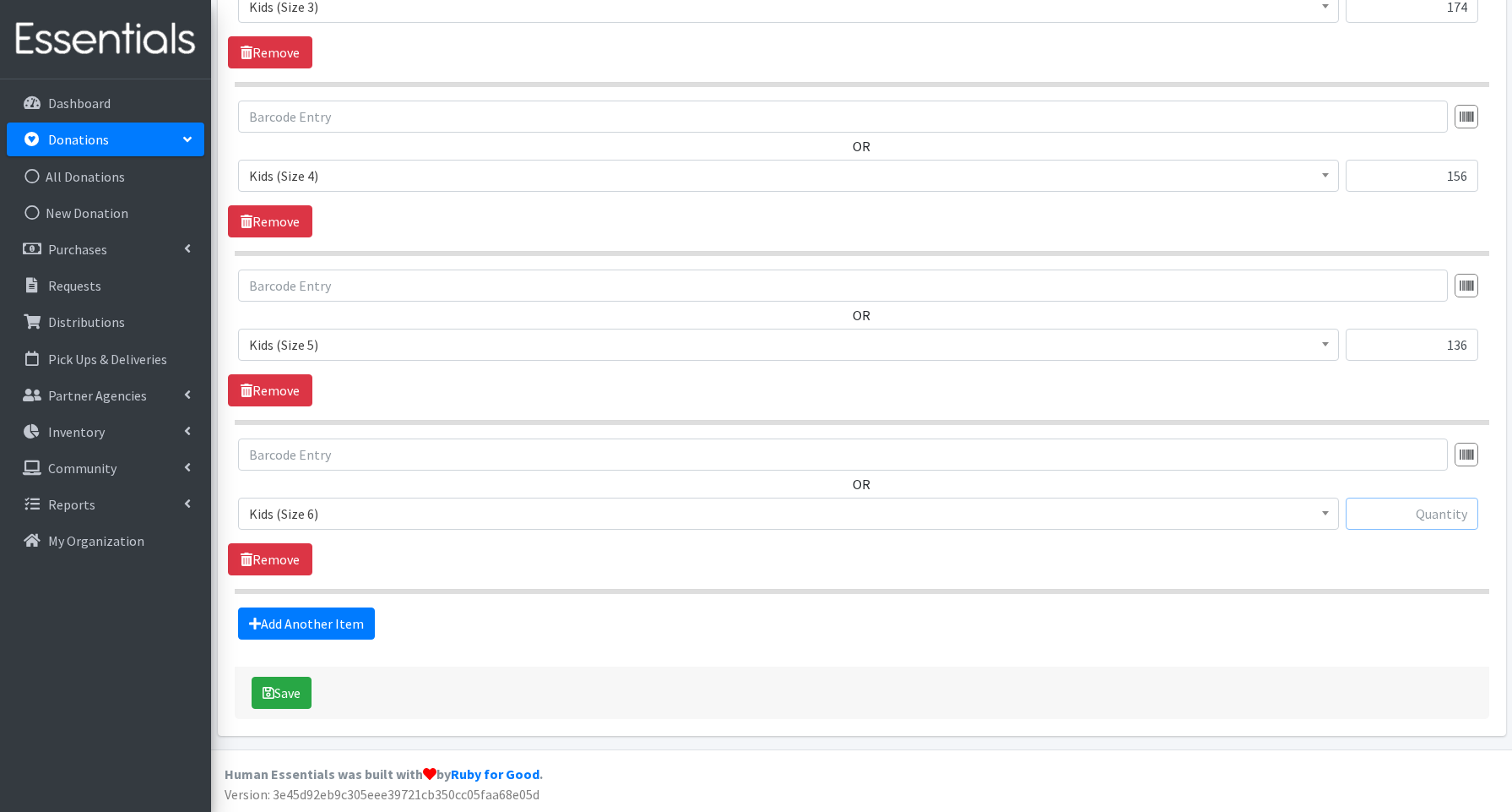
click at [1408, 504] on input "text" at bounding box center [1412, 513] width 132 height 32
type input "24"
click at [303, 618] on link "Add Another Item" at bounding box center [306, 623] width 136 height 32
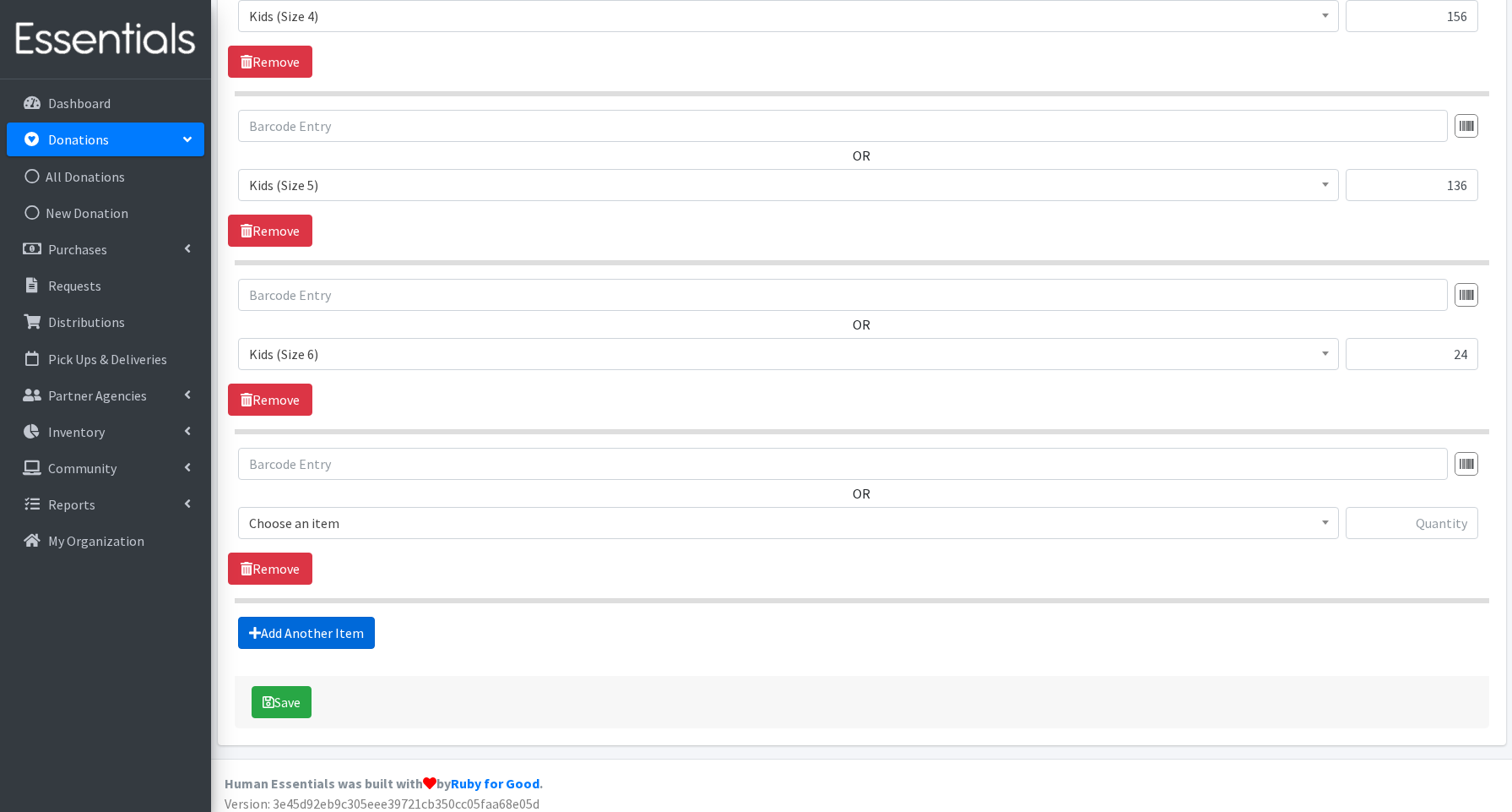
scroll to position [1365, 0]
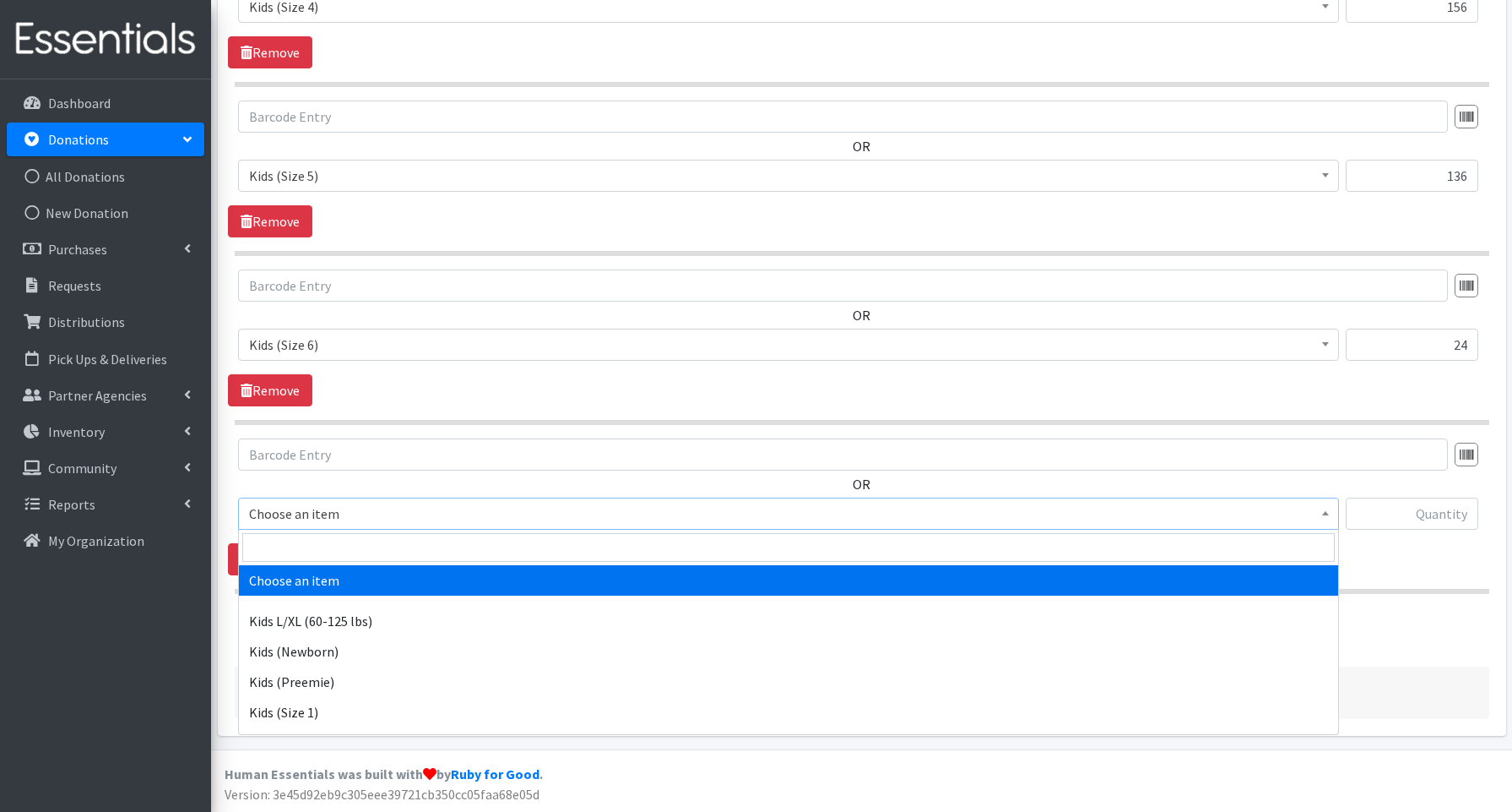
click at [270, 511] on span "Choose an item" at bounding box center [788, 514] width 1078 height 23
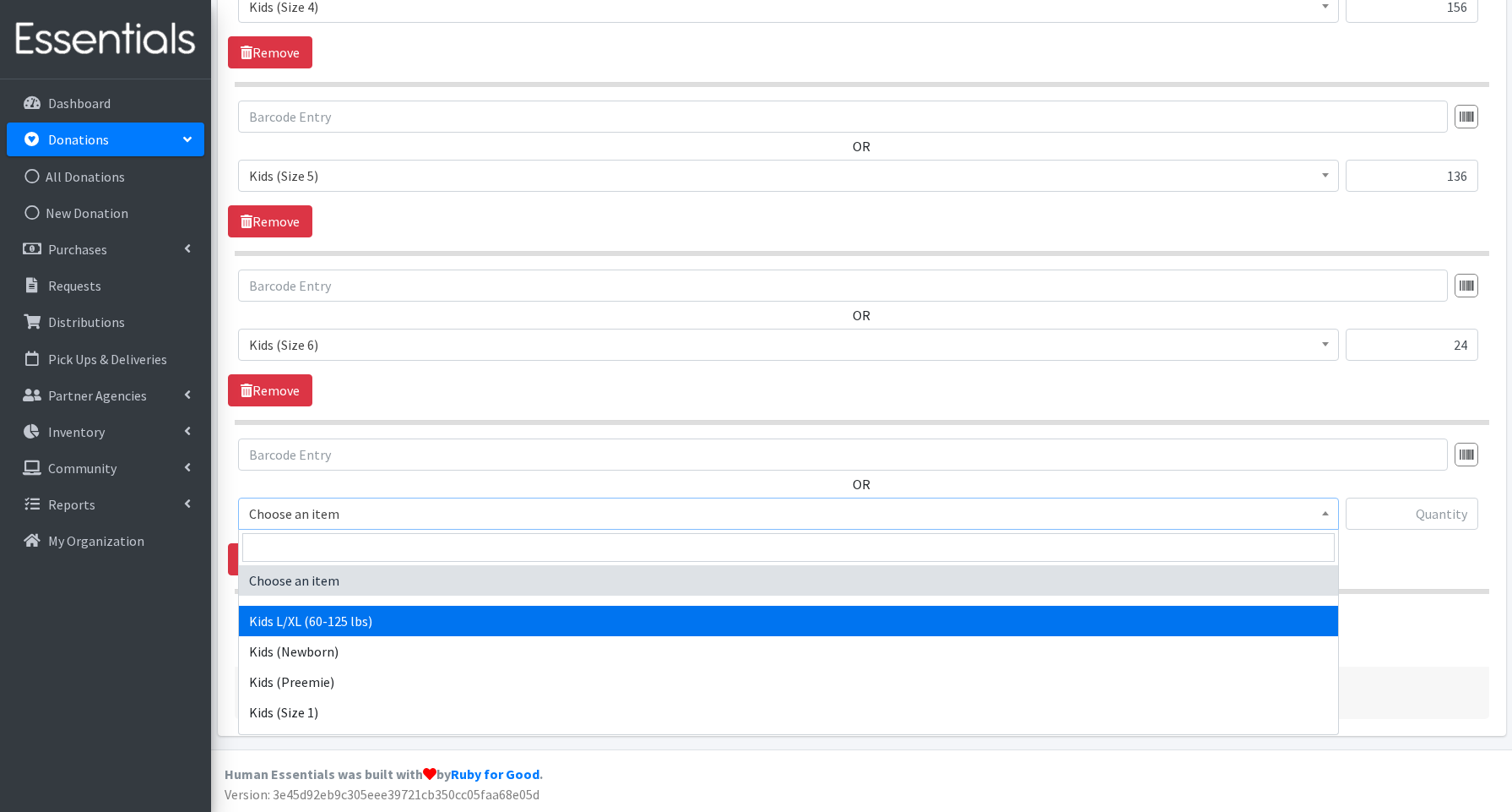
select select "3660"
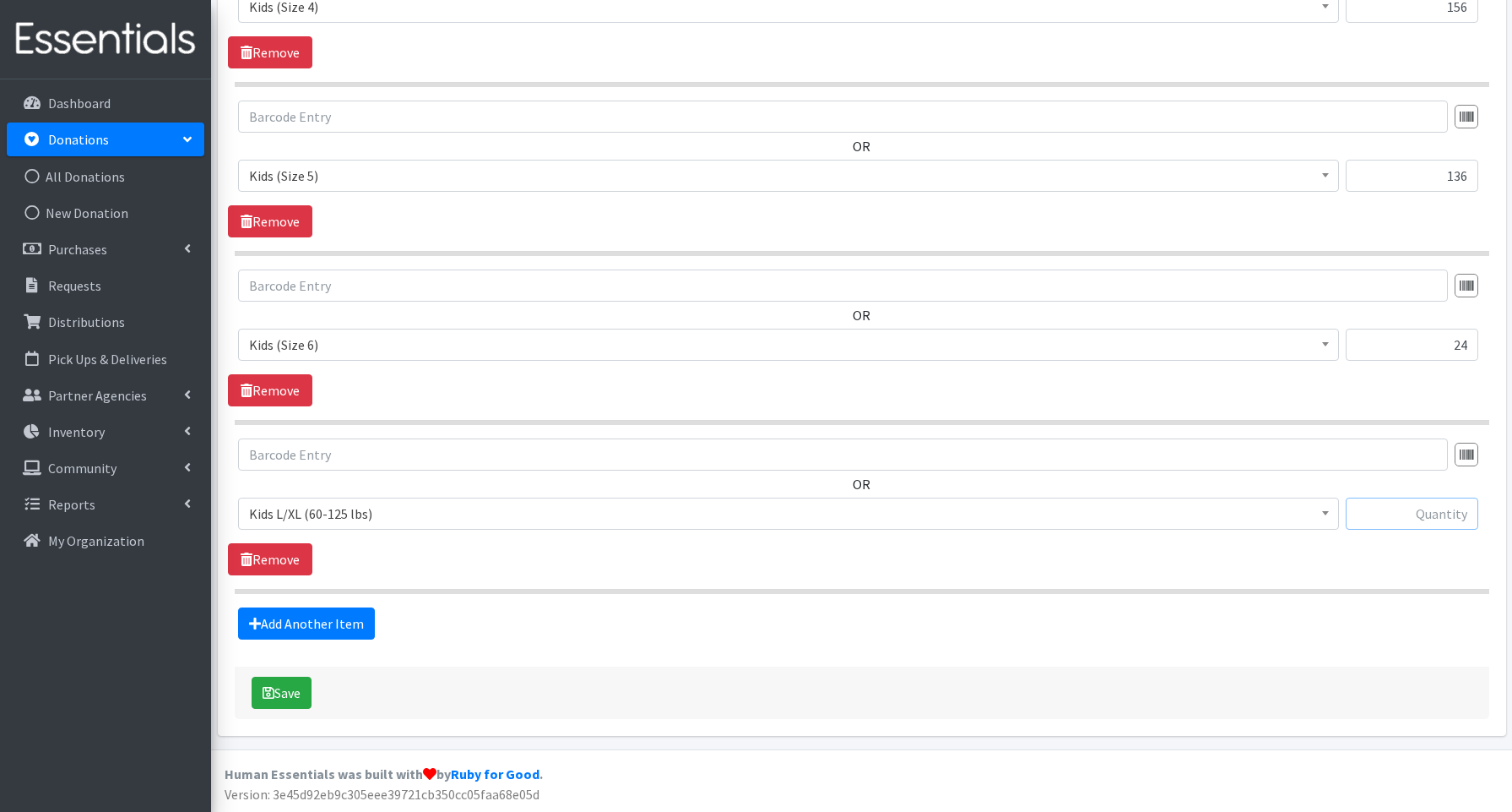
click at [1448, 512] on input "text" at bounding box center [1412, 513] width 132 height 32
type input "84"
click at [303, 692] on button "Save" at bounding box center [282, 692] width 60 height 32
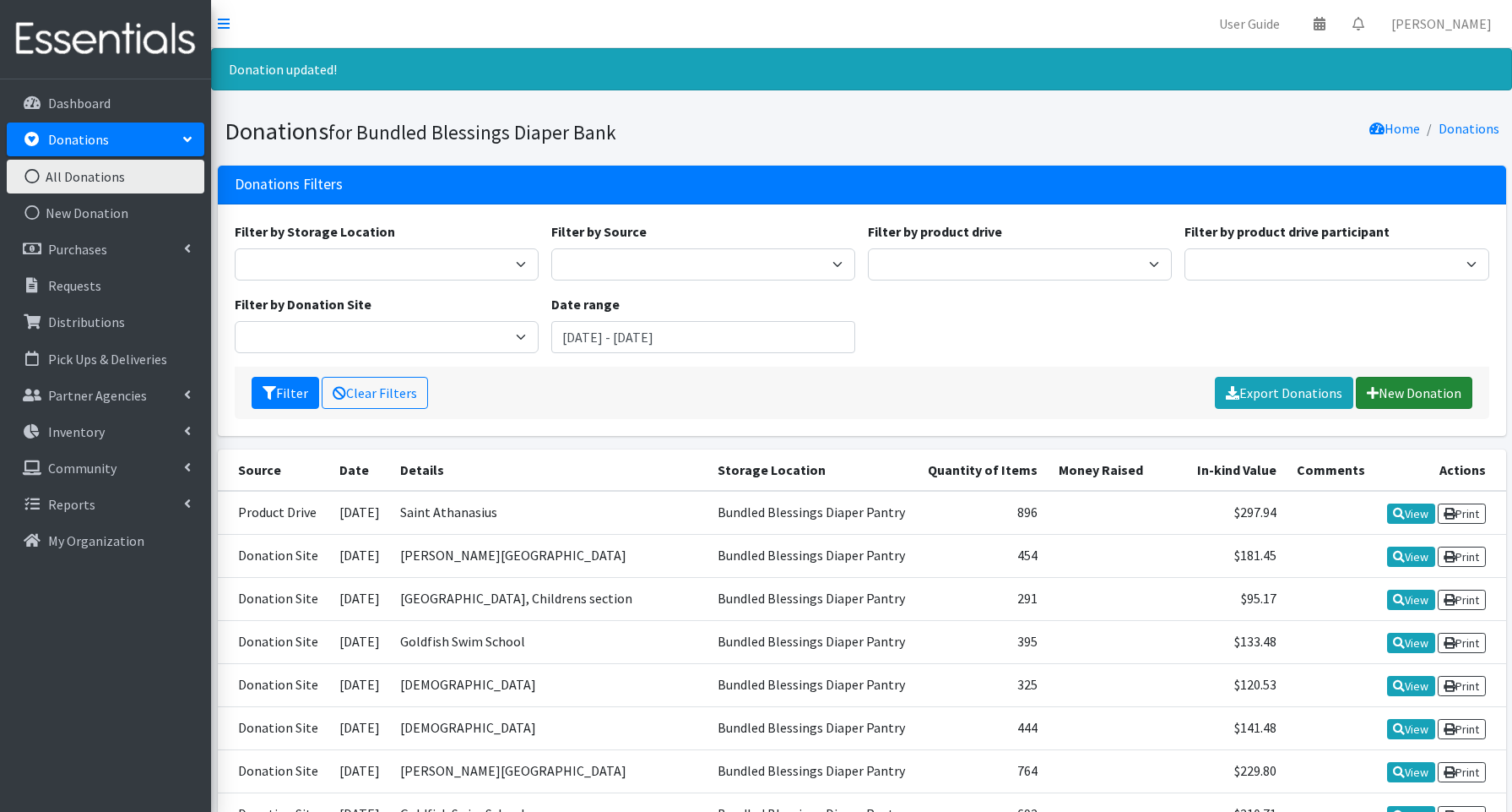
click at [1442, 387] on link "New Donation" at bounding box center [1415, 392] width 117 height 32
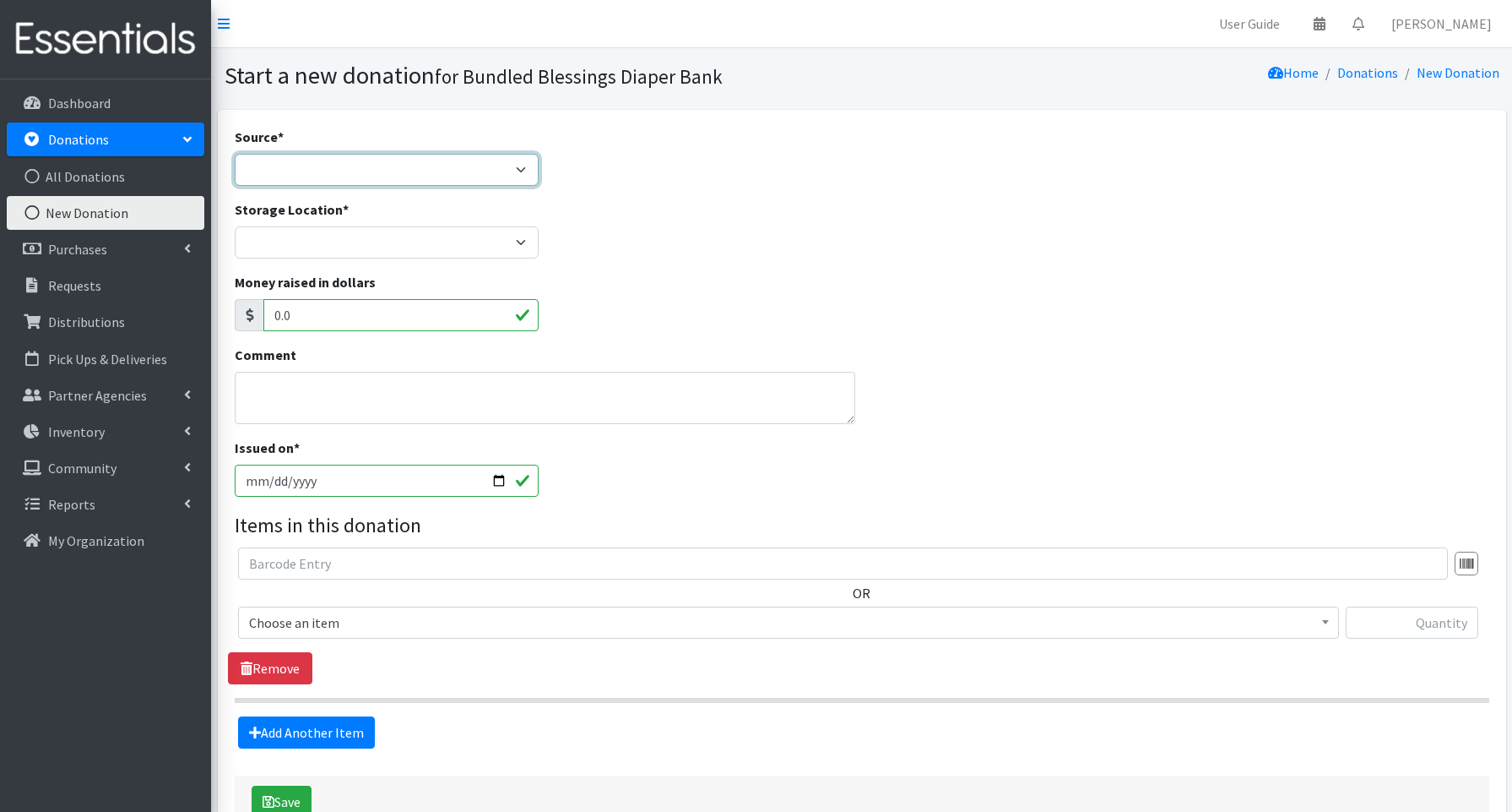
click at [322, 171] on select "Product Drive Manufacturer Donation Site Misc. Donation" at bounding box center [387, 170] width 304 height 32
select select "Donation Site"
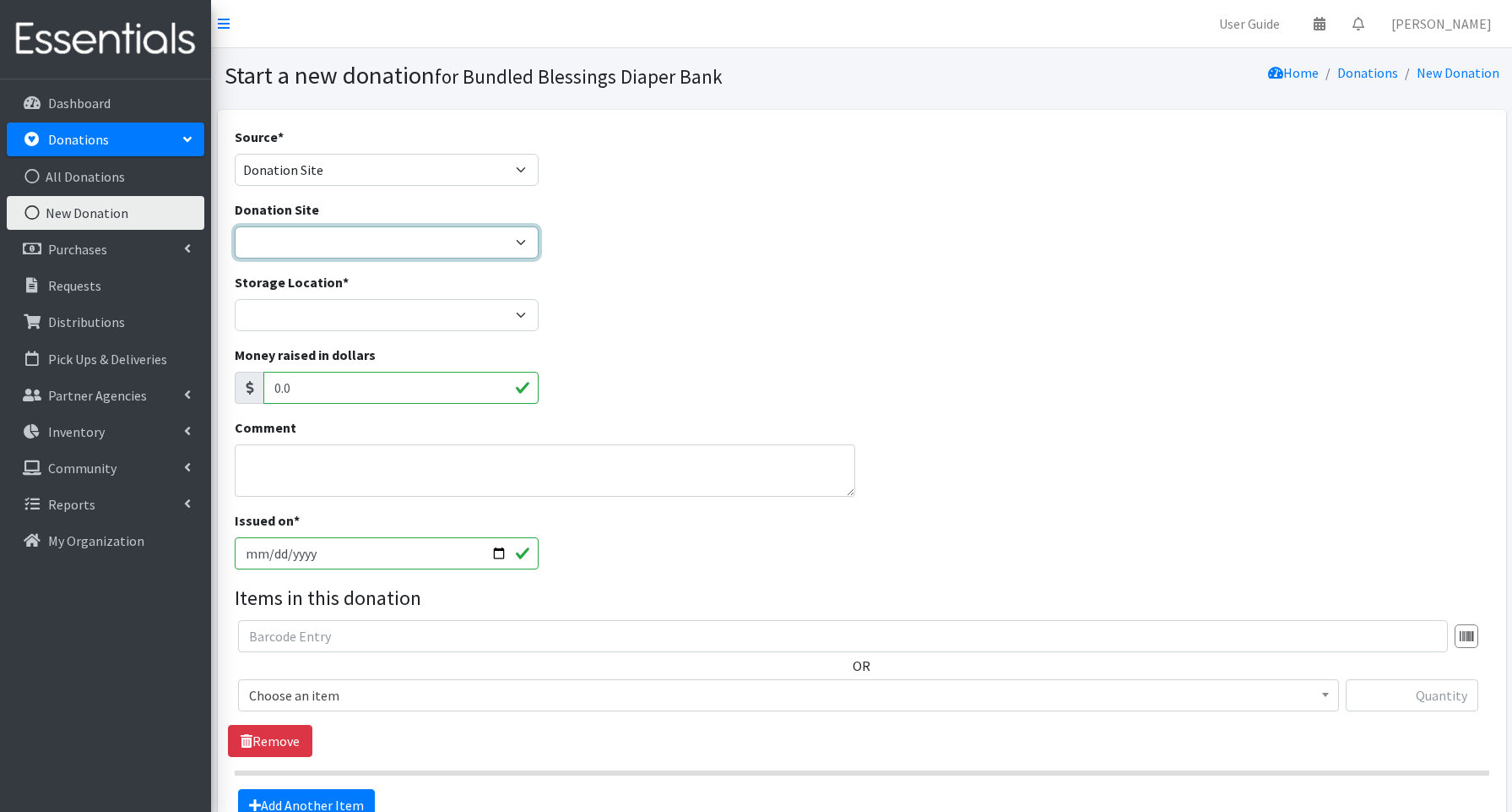
click at [300, 244] on select "Amazon Cherry Preschool Christ Church Winnetka Cloth+home Covenant Nursery Scho…" at bounding box center [387, 242] width 304 height 32
select select "928"
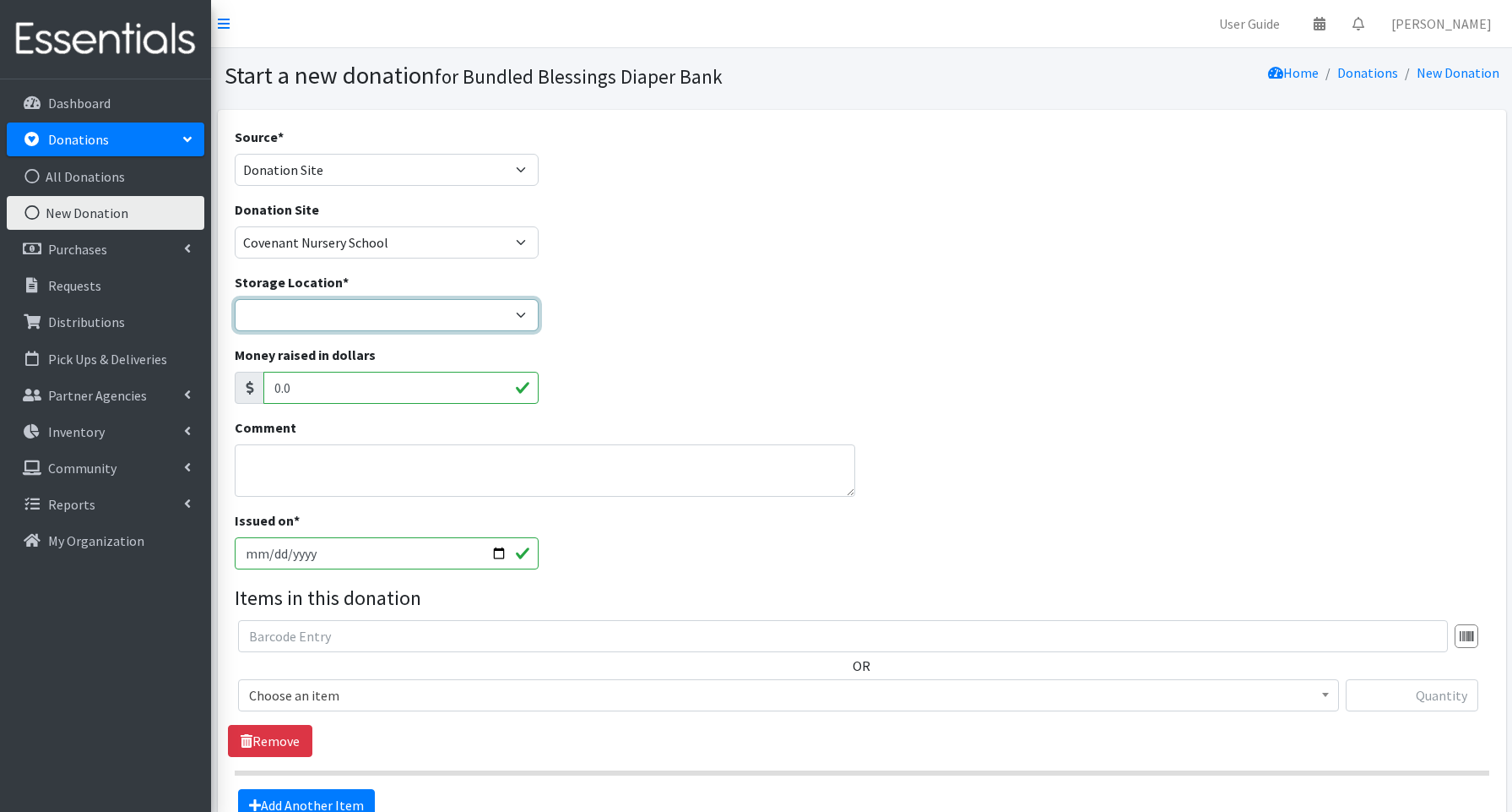
click at [284, 317] on select "Bundled Blessings Diaper Pantry" at bounding box center [387, 315] width 304 height 32
select select "79"
click at [490, 550] on input "2025-09-25" at bounding box center [387, 553] width 304 height 32
click at [268, 554] on input "2025-09-25" at bounding box center [387, 553] width 304 height 32
type input "[DATE]"
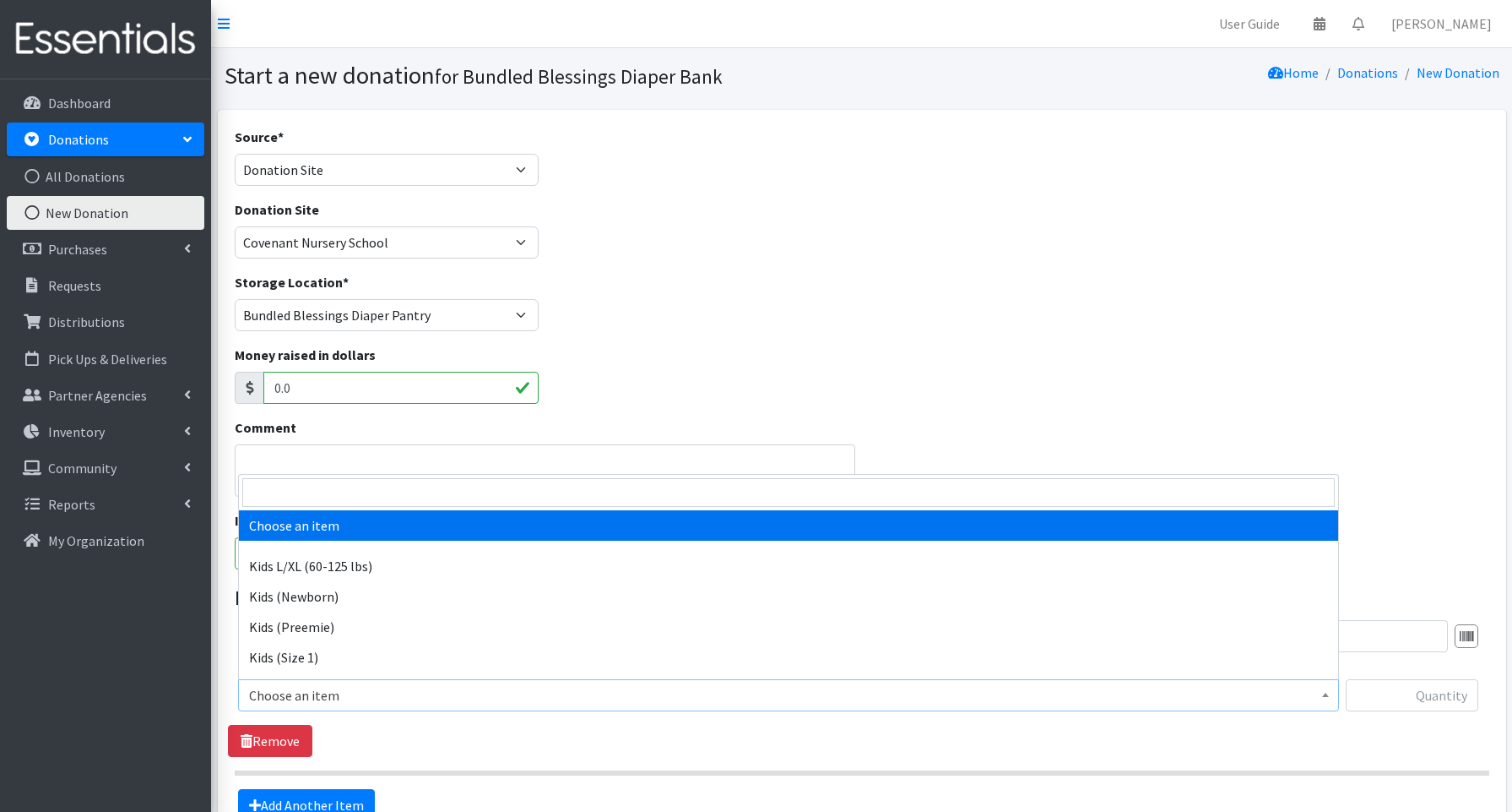
click at [301, 702] on span "Choose an item" at bounding box center [788, 695] width 1078 height 23
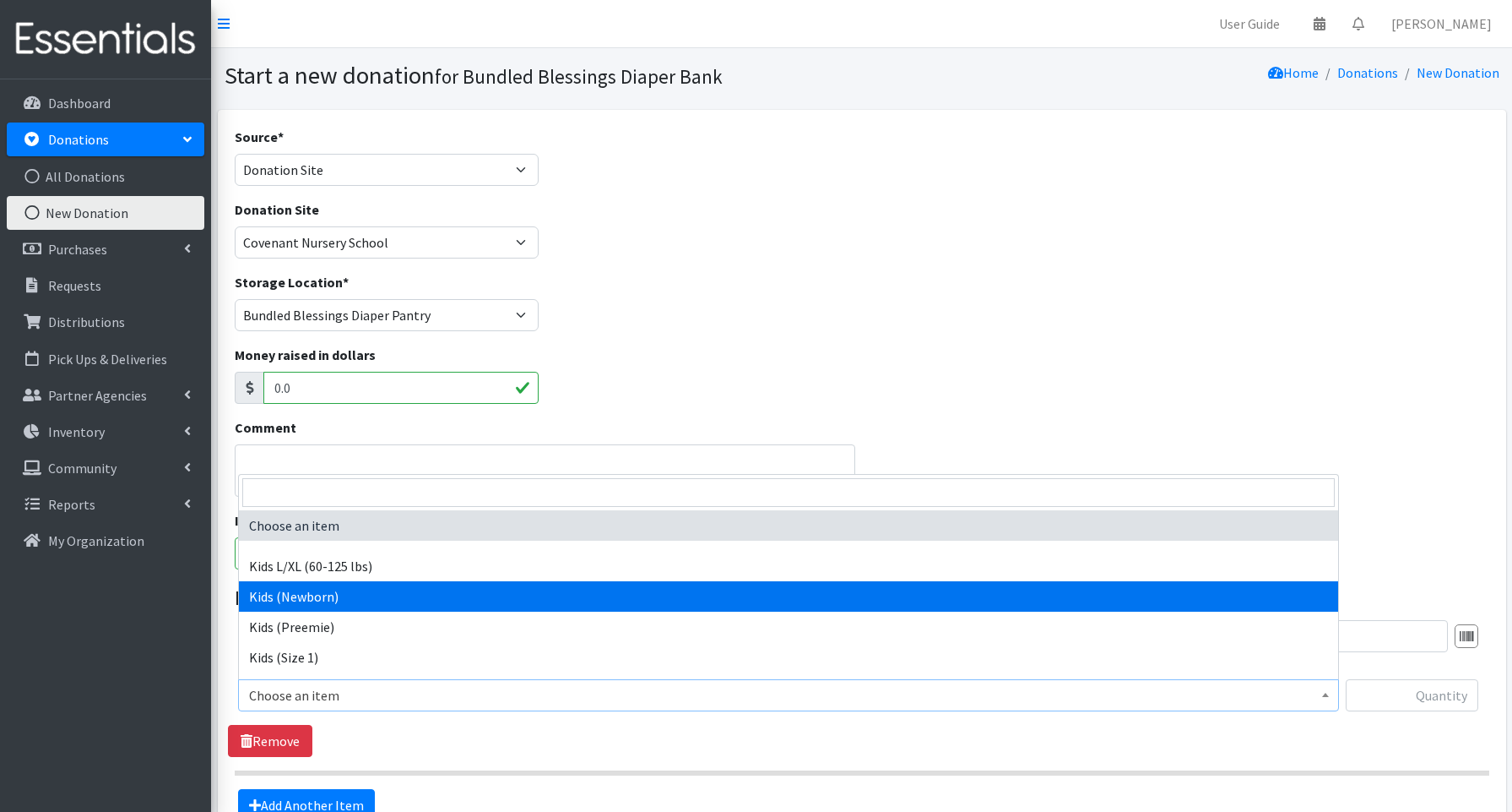
drag, startPoint x: 278, startPoint y: 594, endPoint x: 218, endPoint y: 602, distance: 60.5
select select "3694"
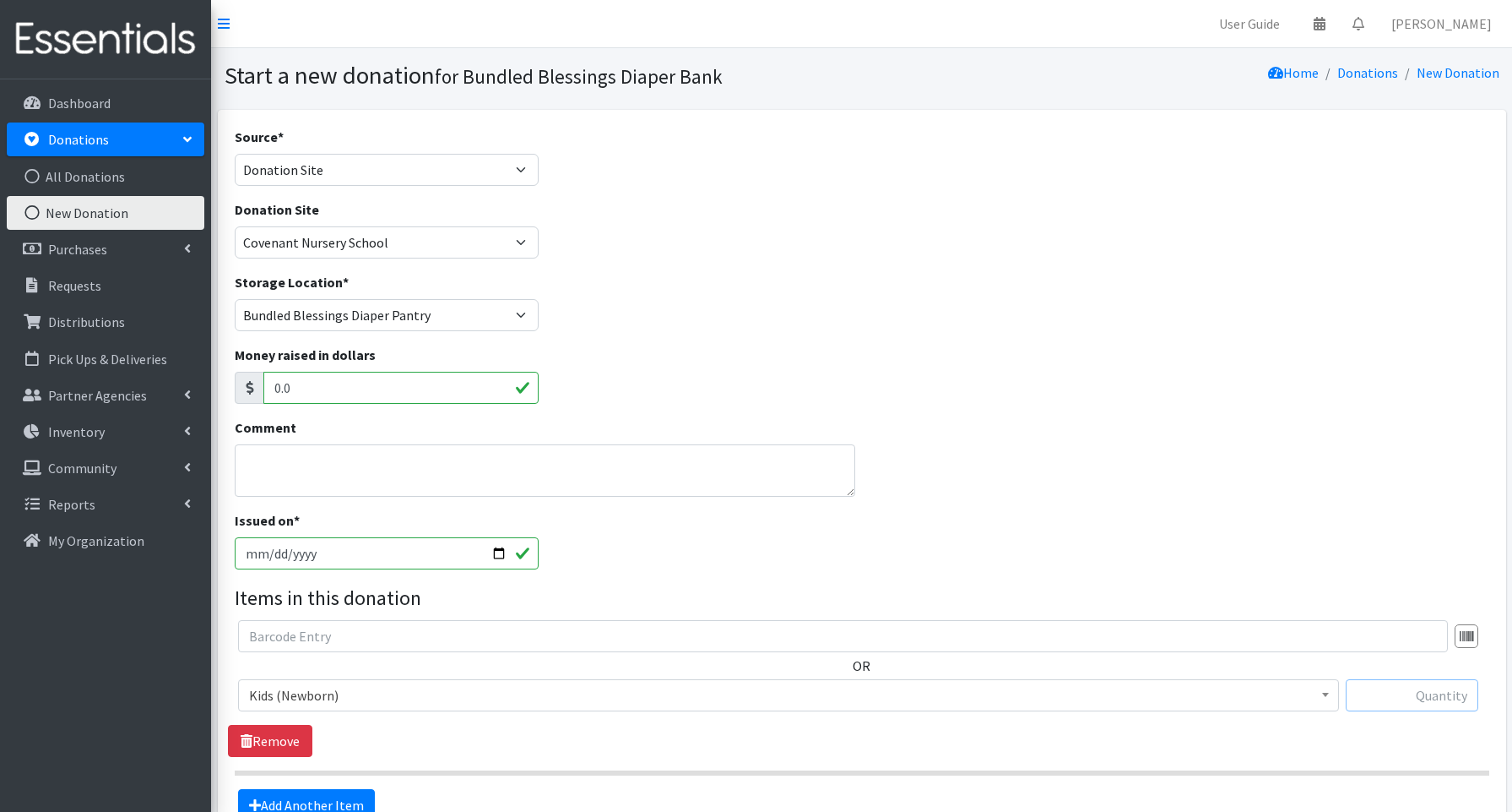
click at [1419, 700] on input "text" at bounding box center [1412, 695] width 132 height 32
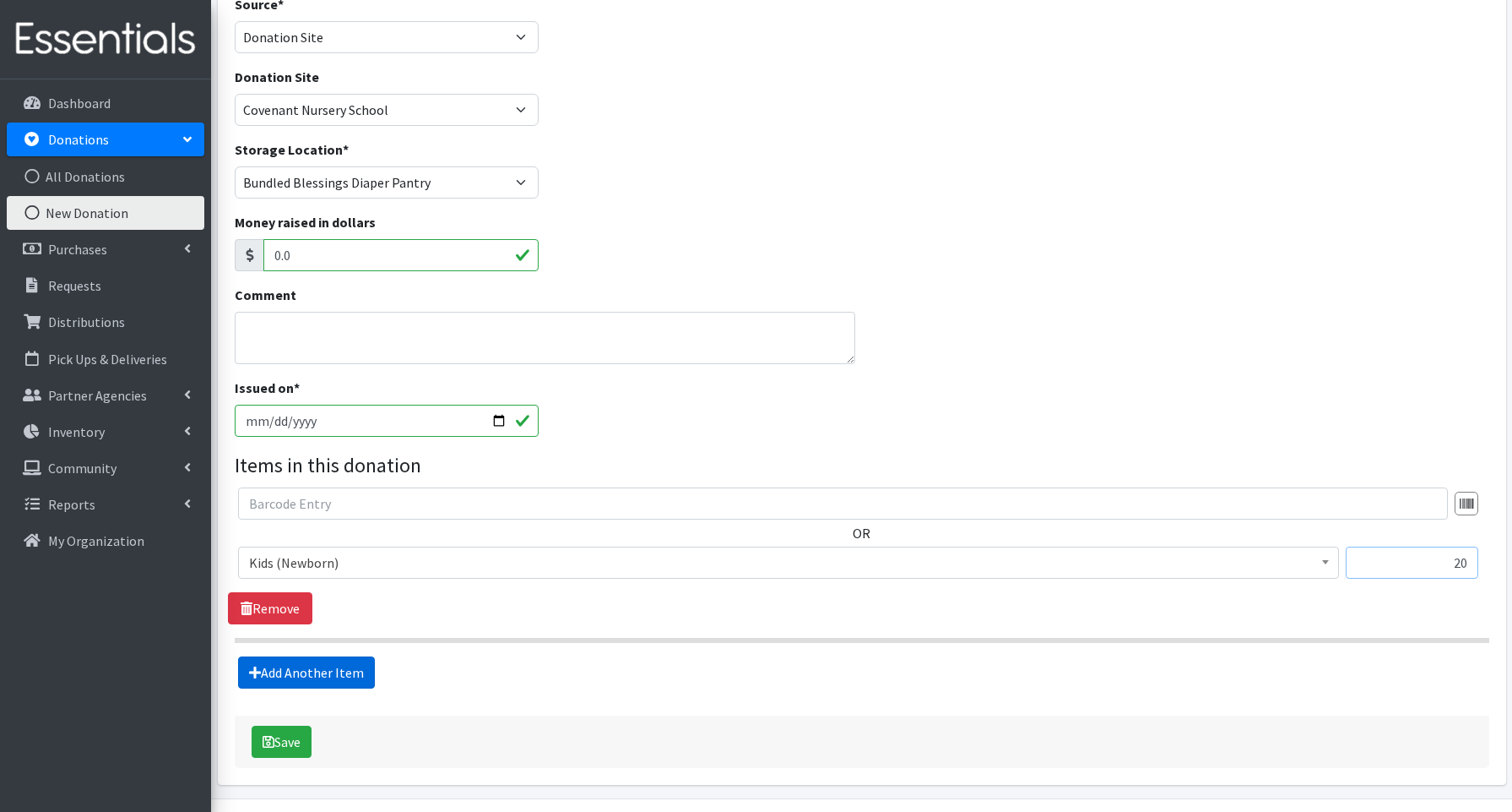
scroll to position [136, 0]
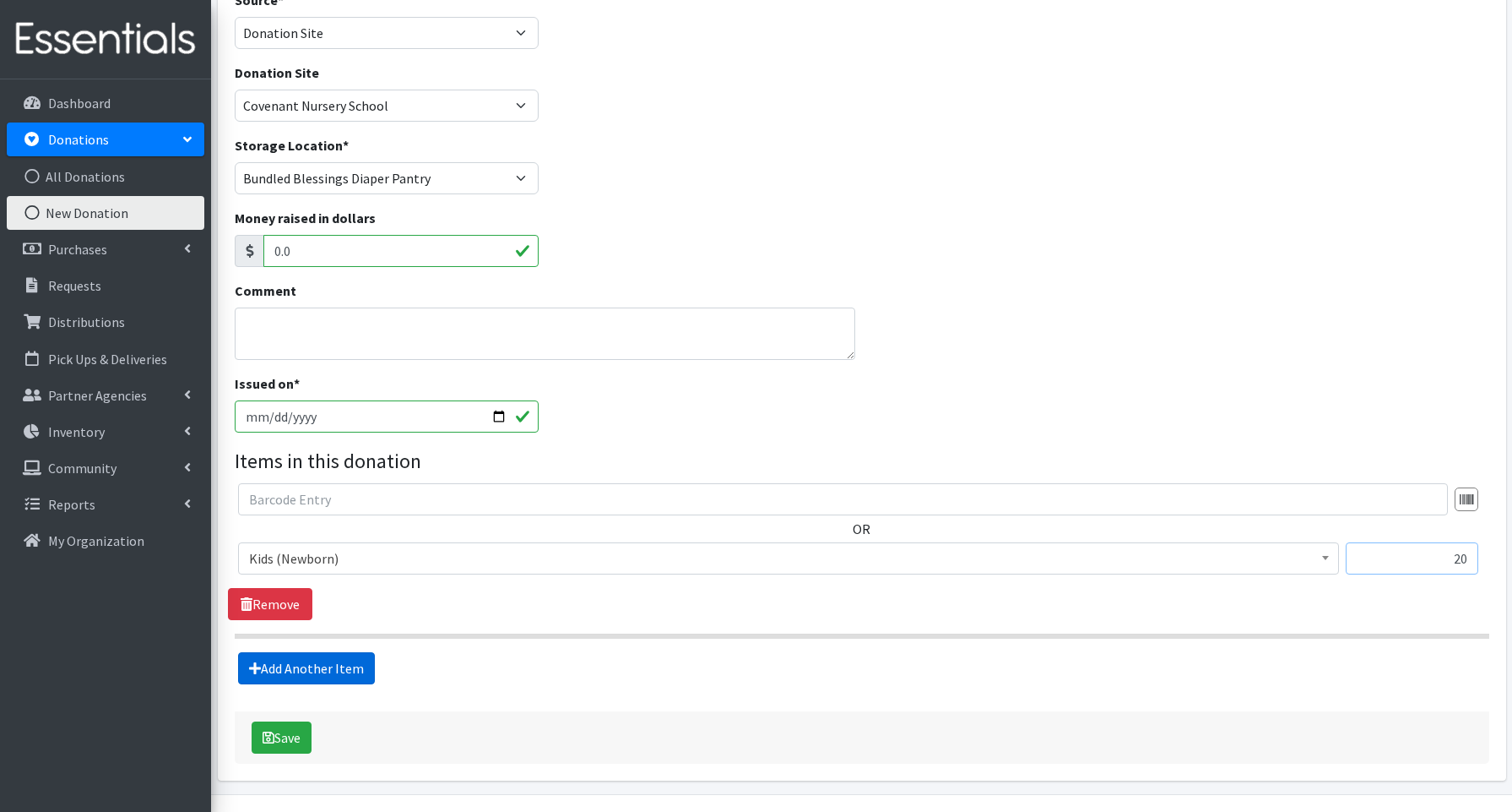
type input "20"
click at [323, 671] on link "Add Another Item" at bounding box center [306, 668] width 136 height 32
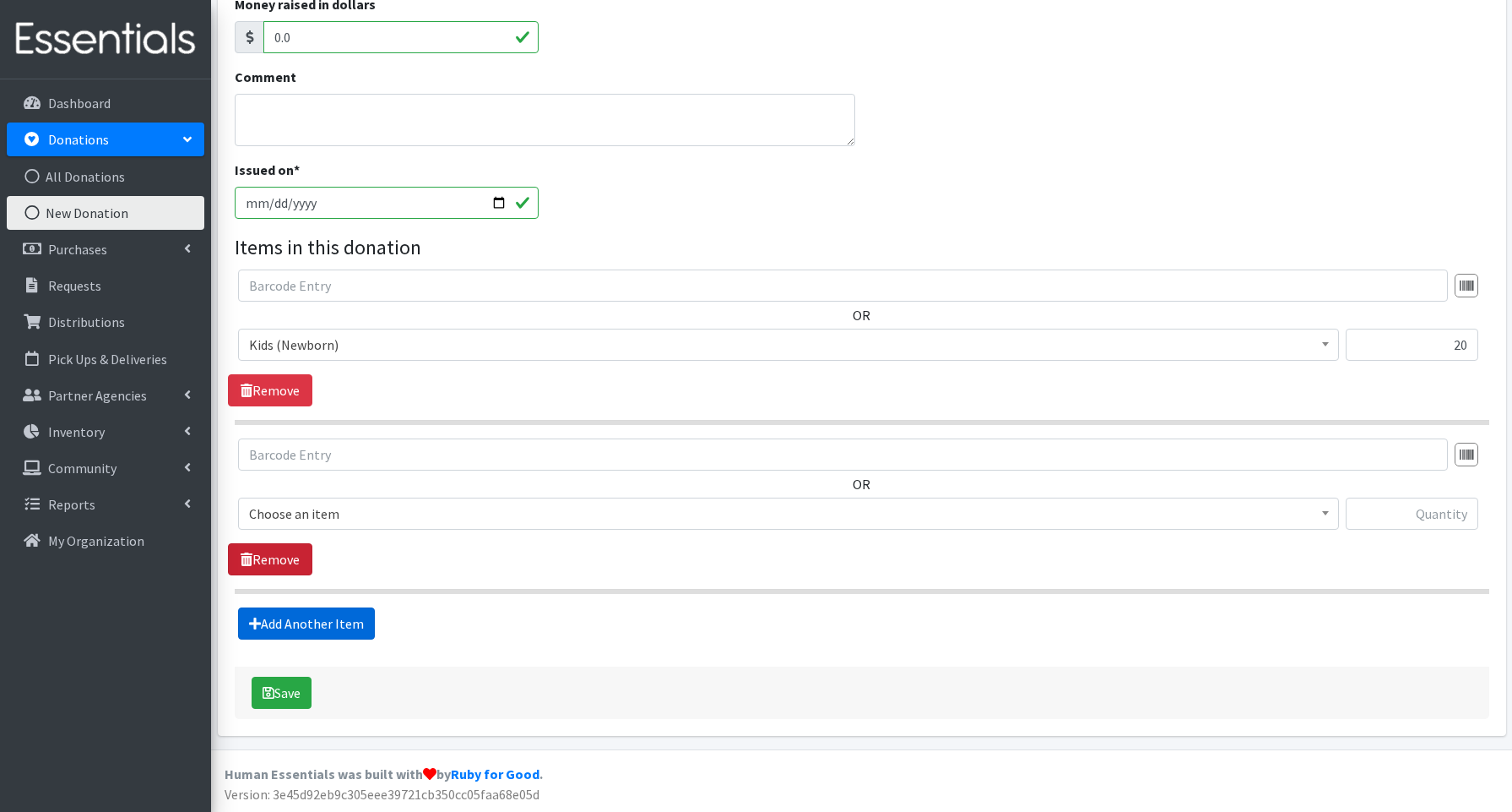
scroll to position [351, 0]
click at [284, 509] on span "Choose an item" at bounding box center [788, 514] width 1078 height 23
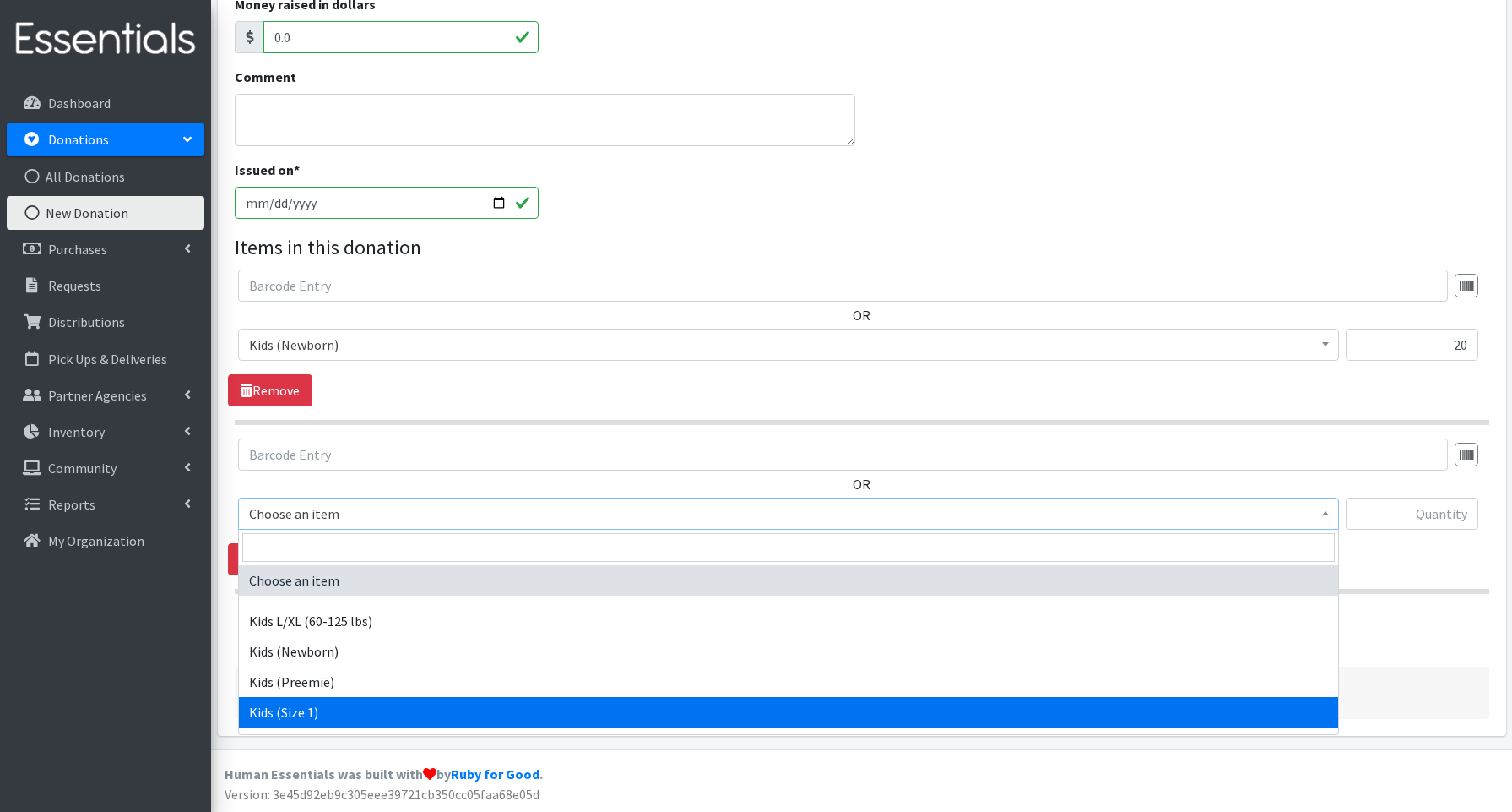
select select "3657"
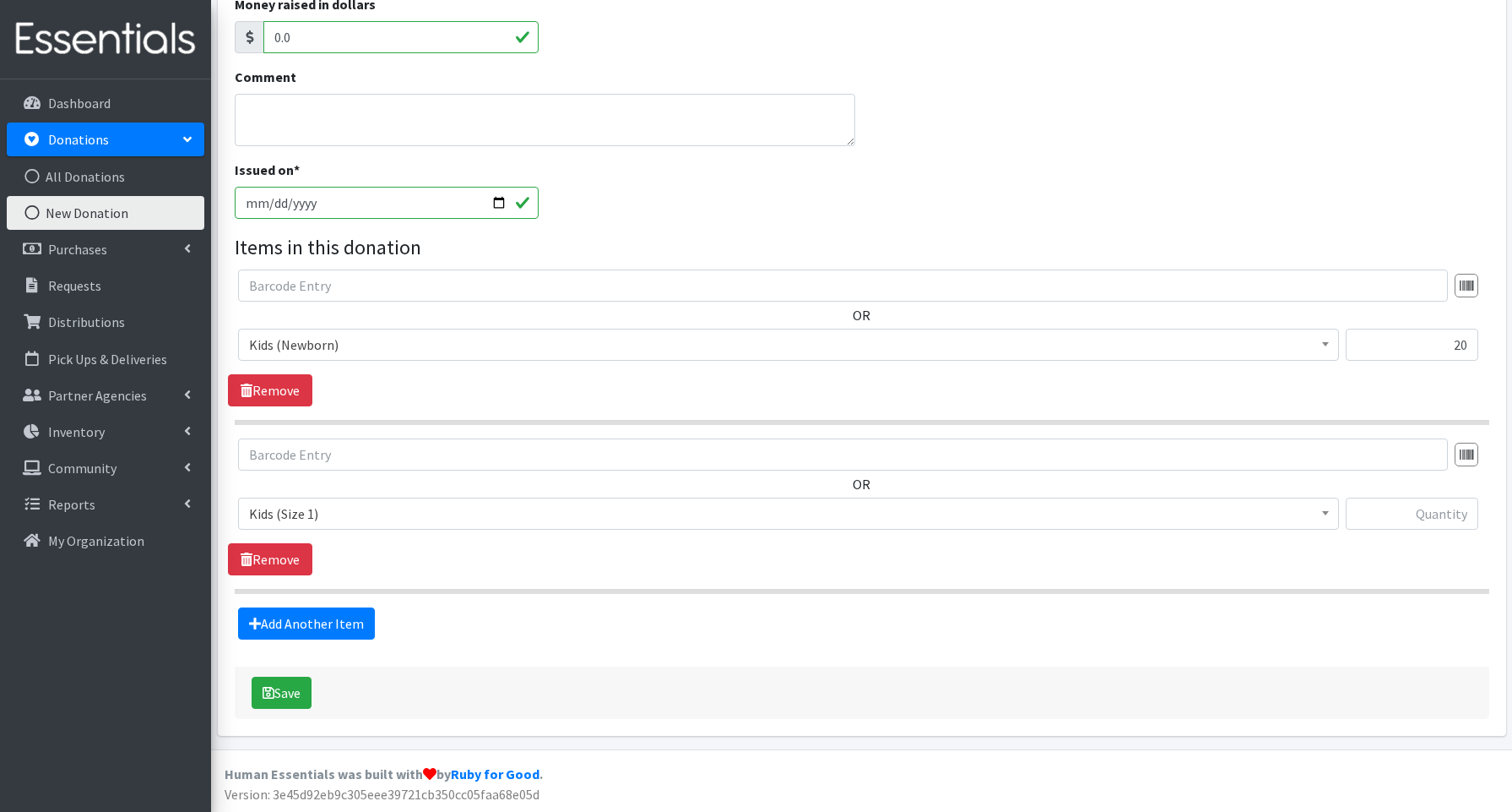
click at [1396, 495] on div "OR Choose an item Kids L/XL (60-125 lbs) Kids (Newborn) Kids (Preemie) Kids (Si…" at bounding box center [861, 490] width 1267 height 104
click at [327, 629] on link "Add Another Item" at bounding box center [306, 623] width 136 height 32
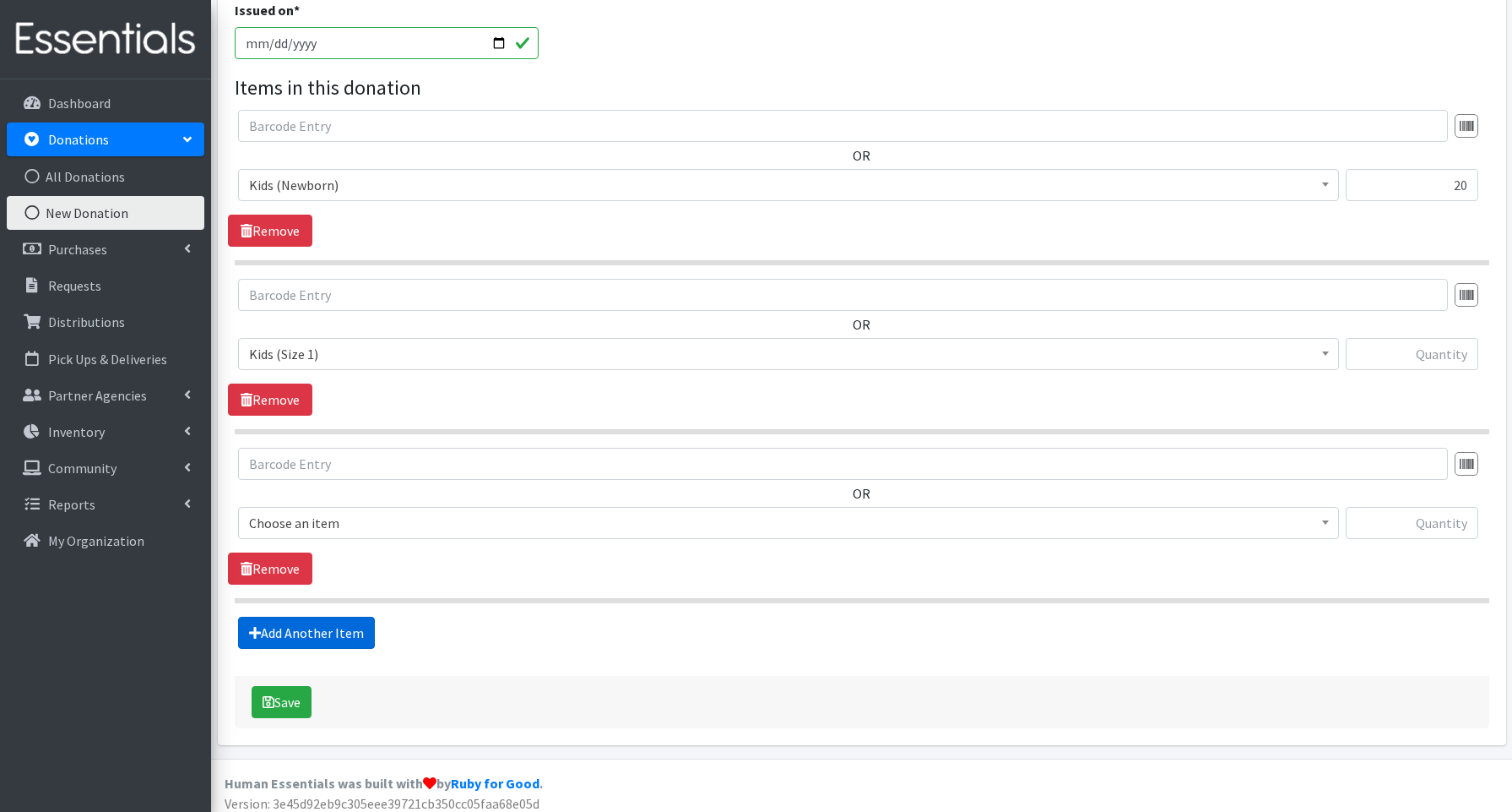
scroll to position [520, 0]
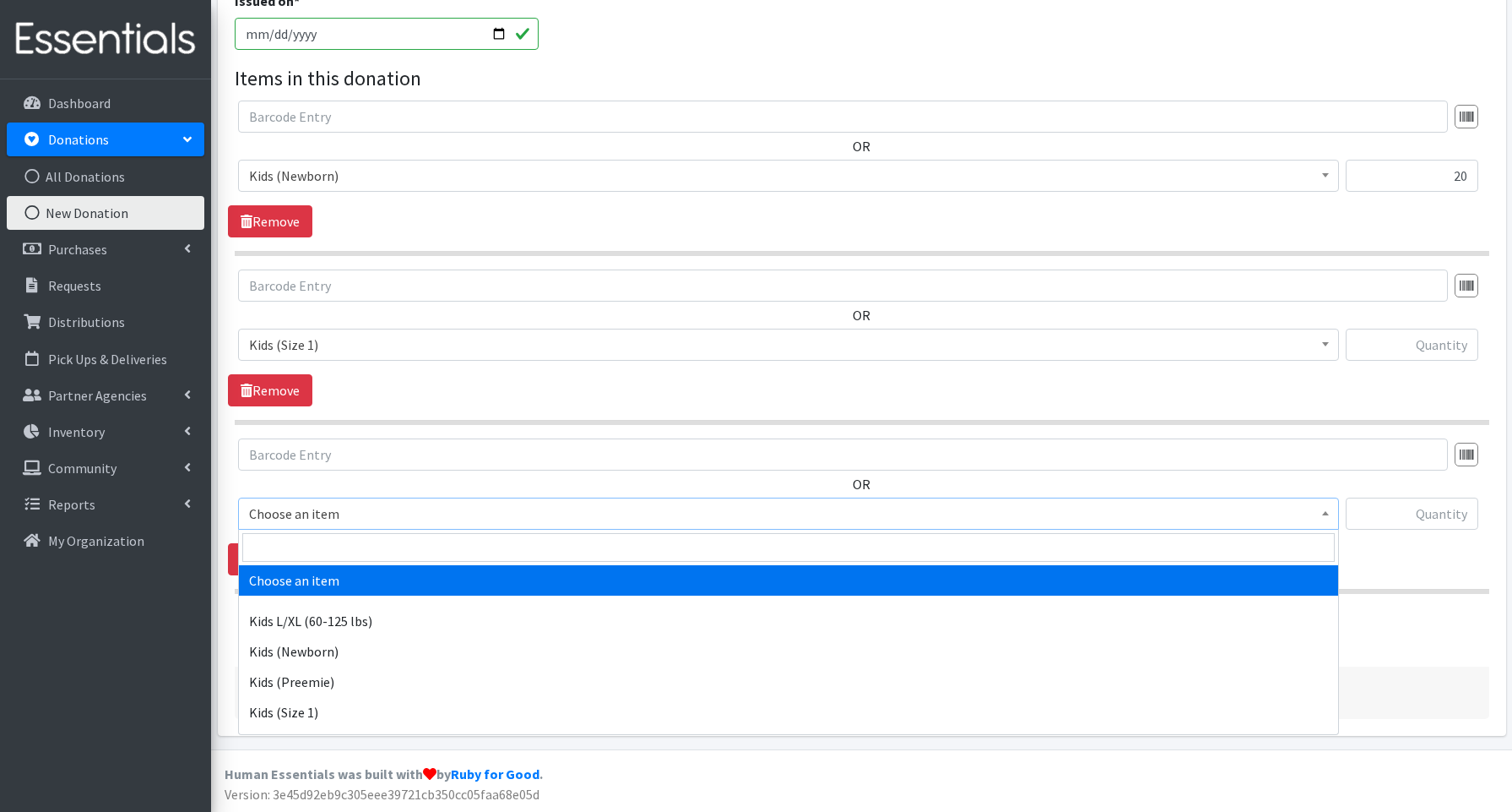
click at [321, 509] on span "Choose an item" at bounding box center [788, 514] width 1078 height 23
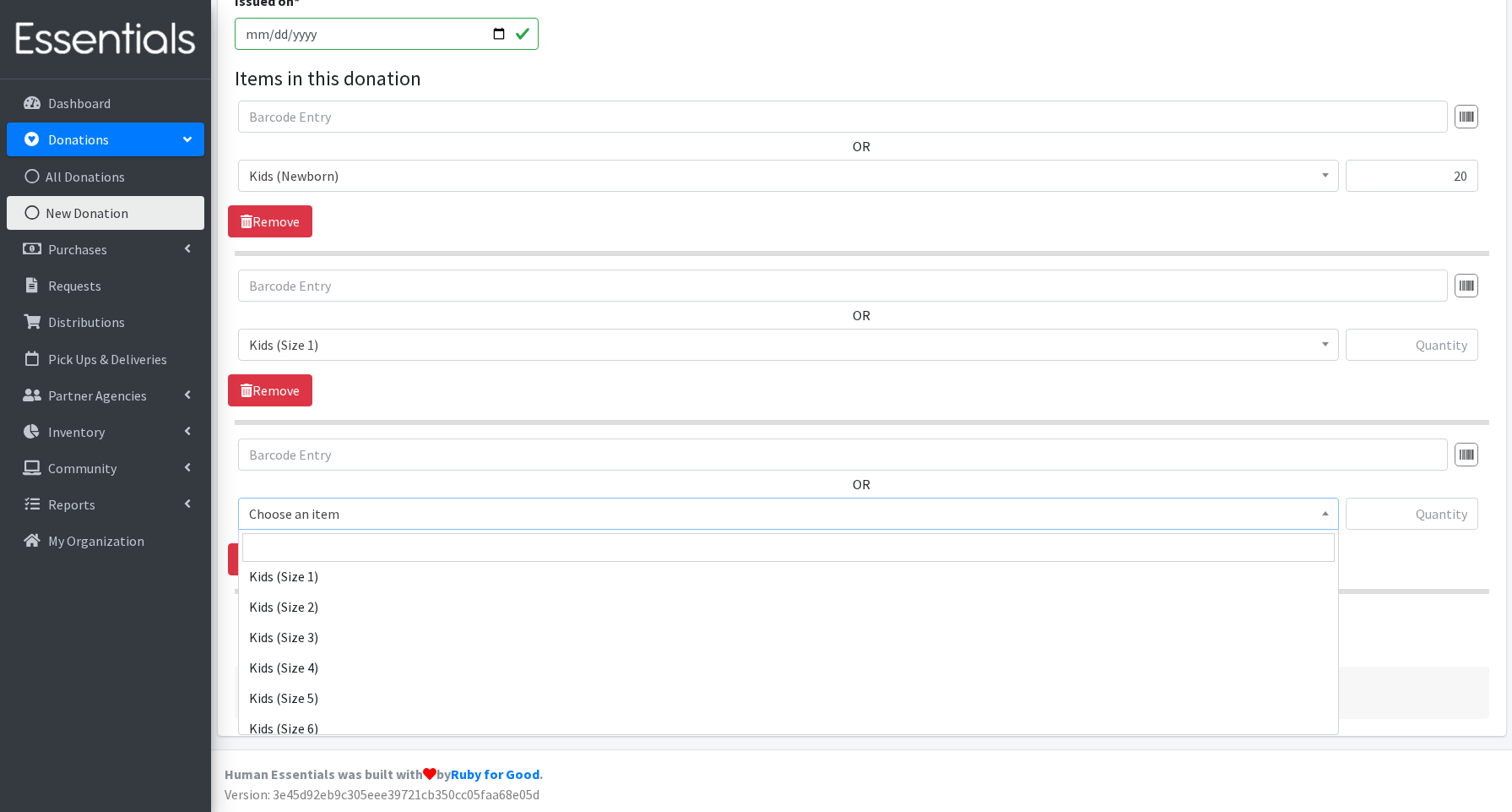
scroll to position [140, 0]
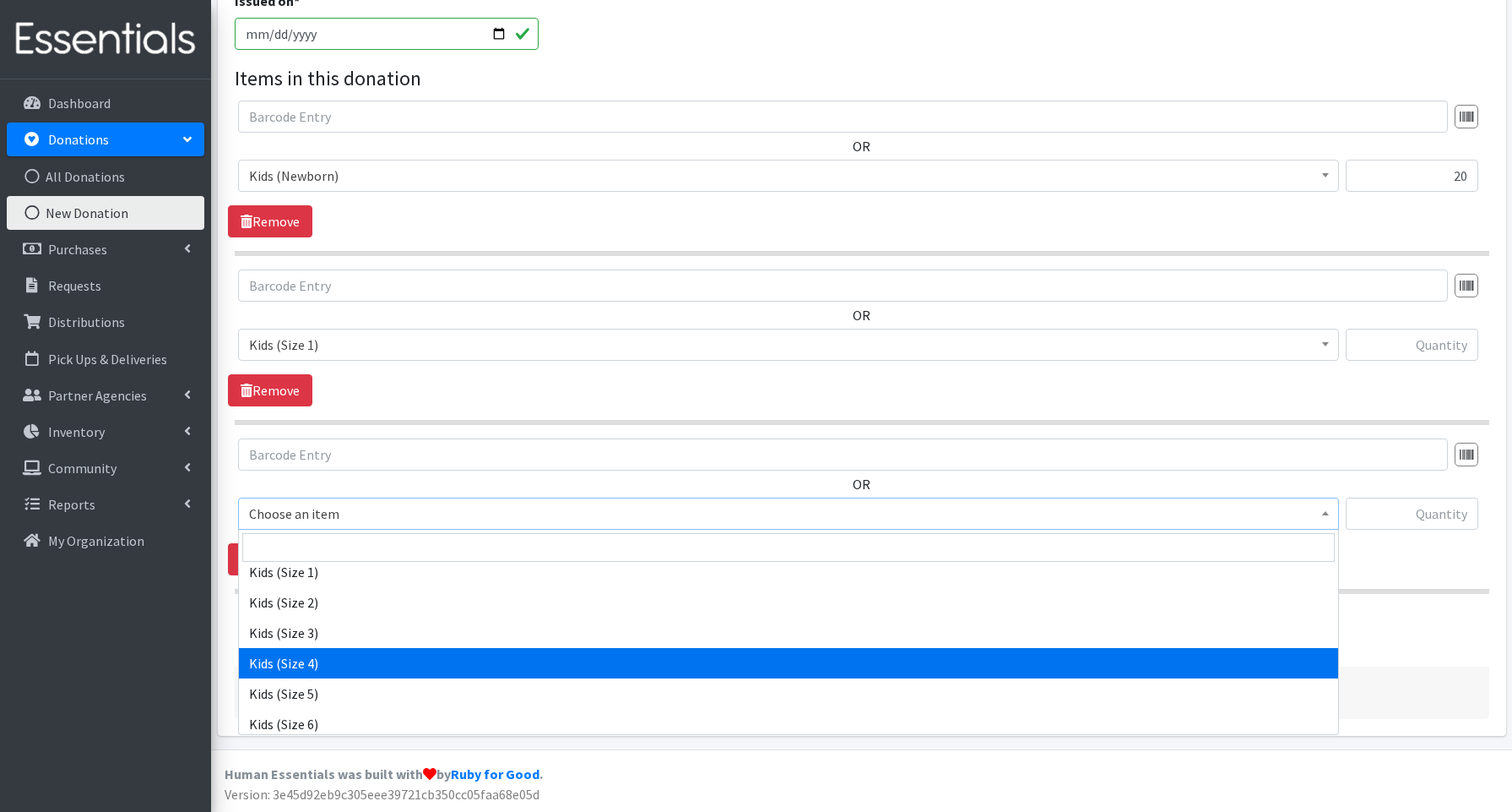
select select "3650"
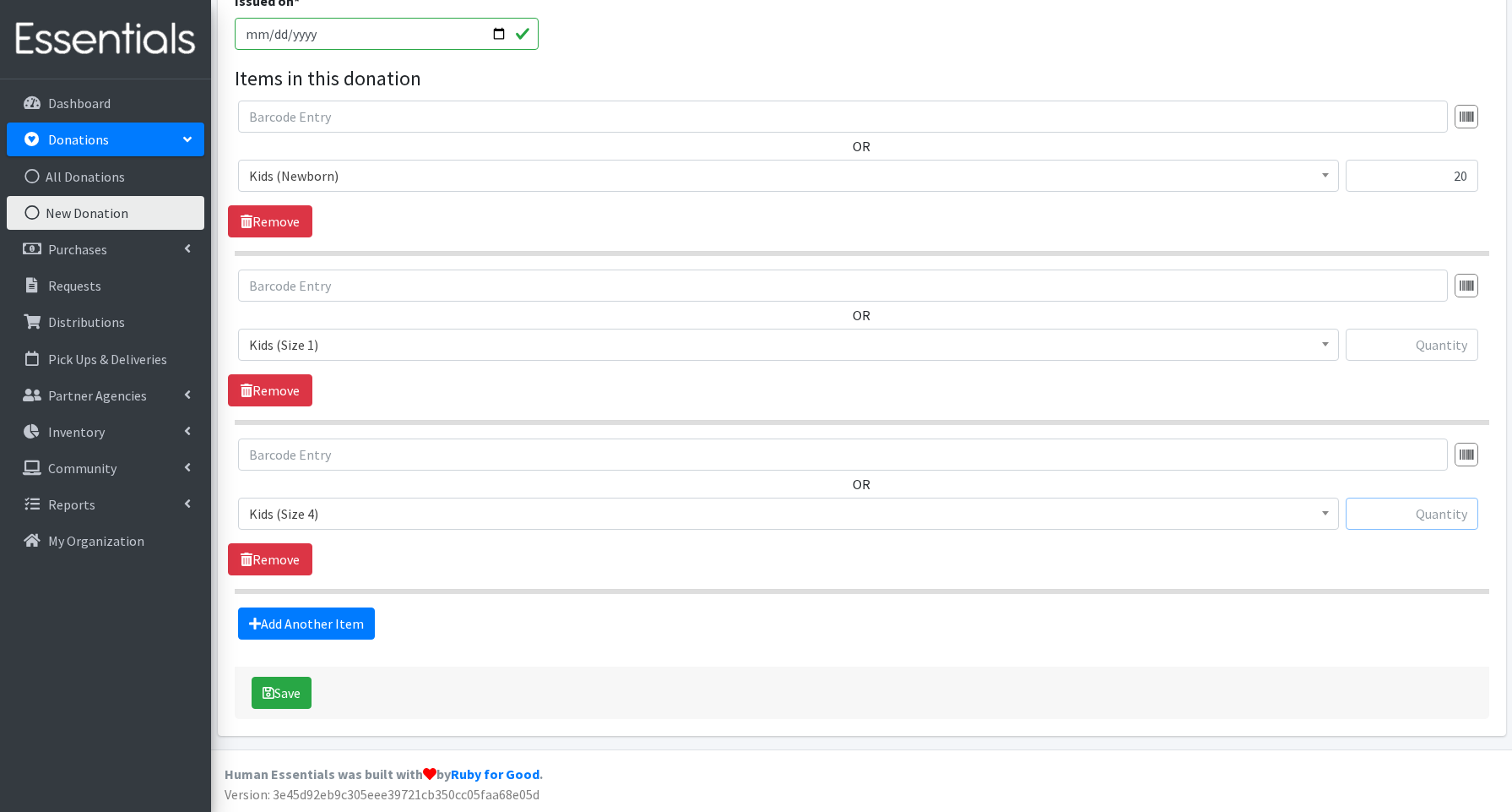
click at [1417, 503] on input "text" at bounding box center [1412, 513] width 132 height 32
type input "30"
click at [321, 617] on link "Add Another Item" at bounding box center [306, 623] width 136 height 32
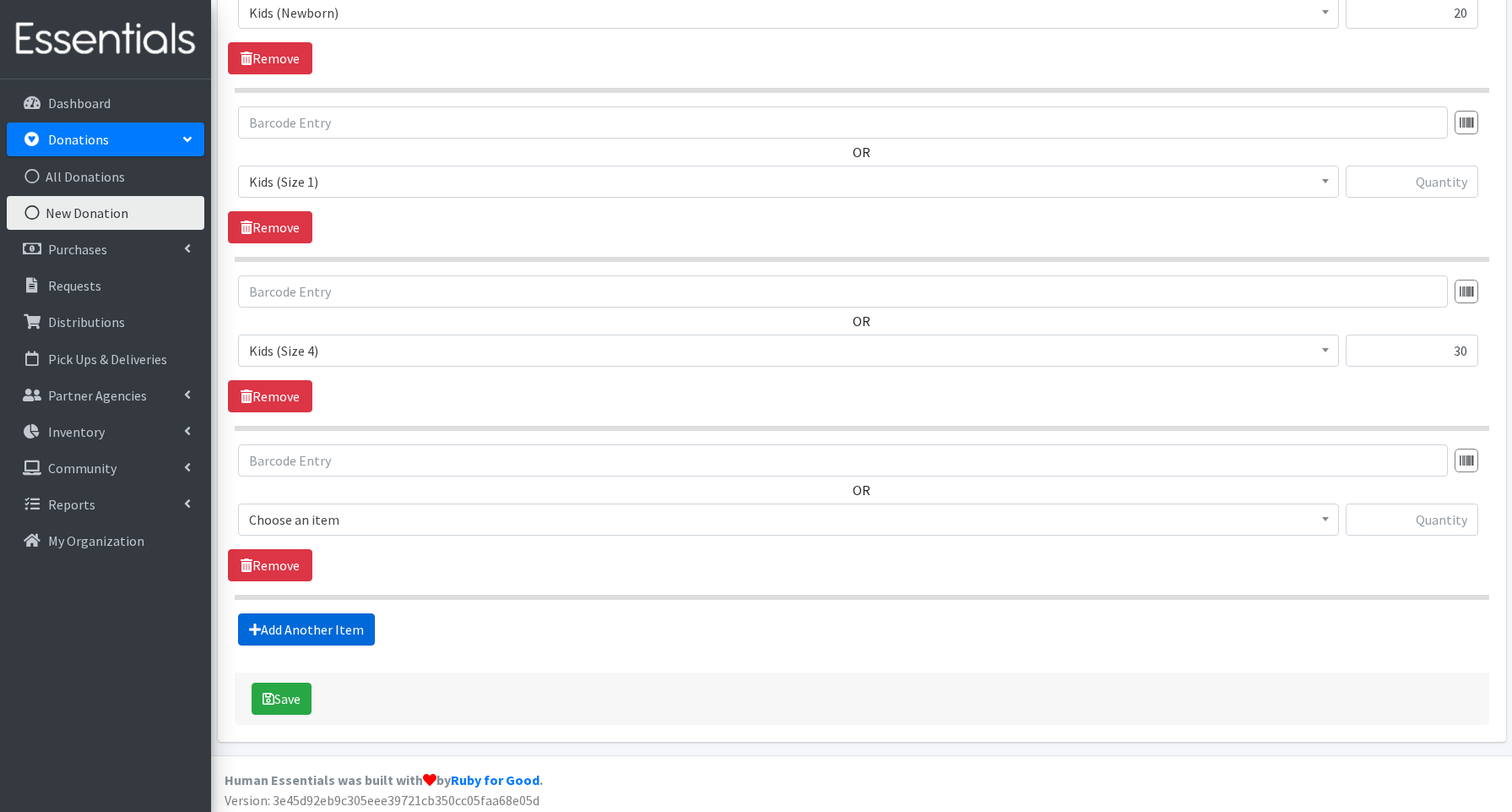
scroll to position [688, 0]
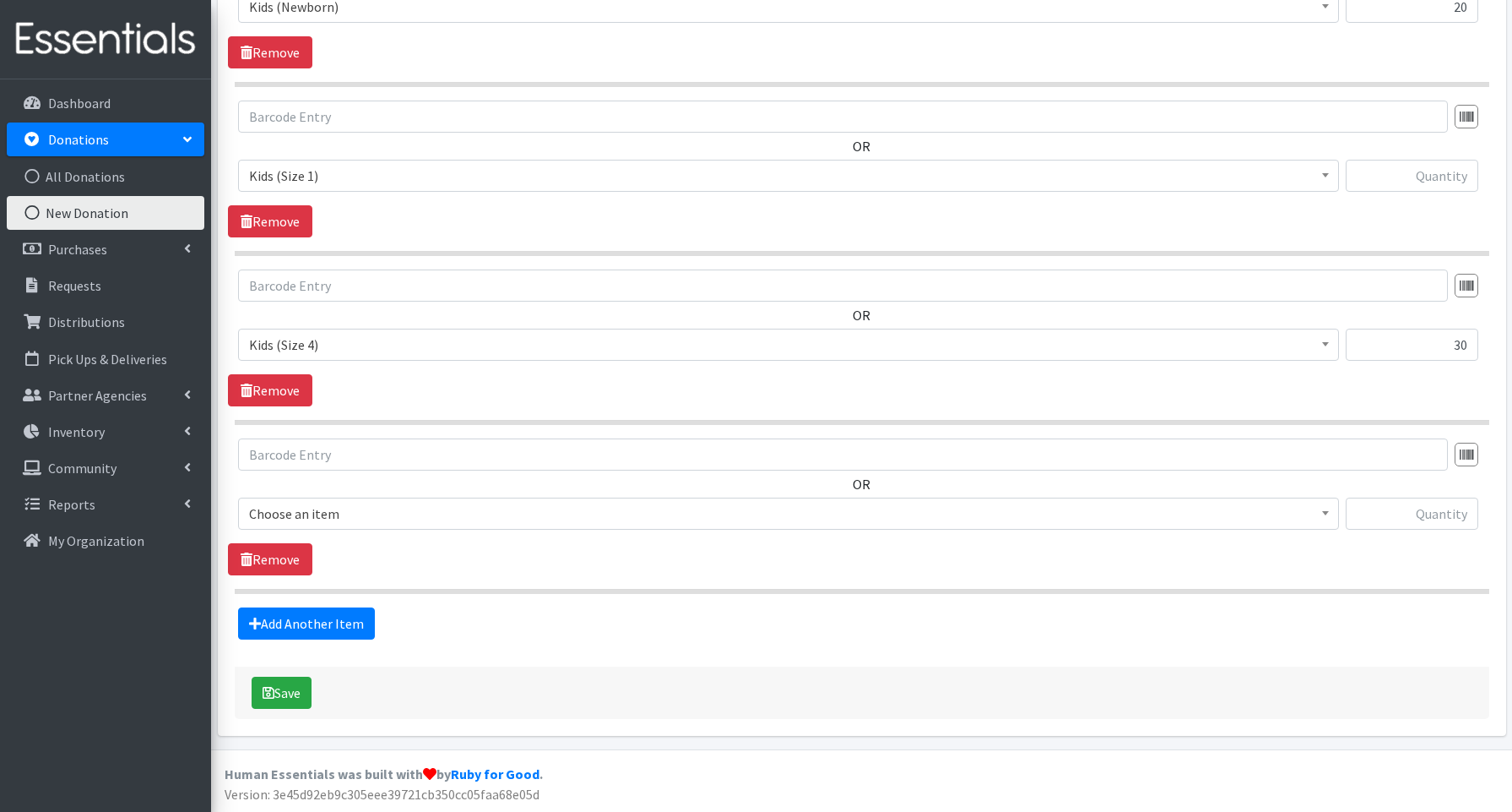
click at [296, 522] on span "Choose an item" at bounding box center [788, 514] width 1078 height 23
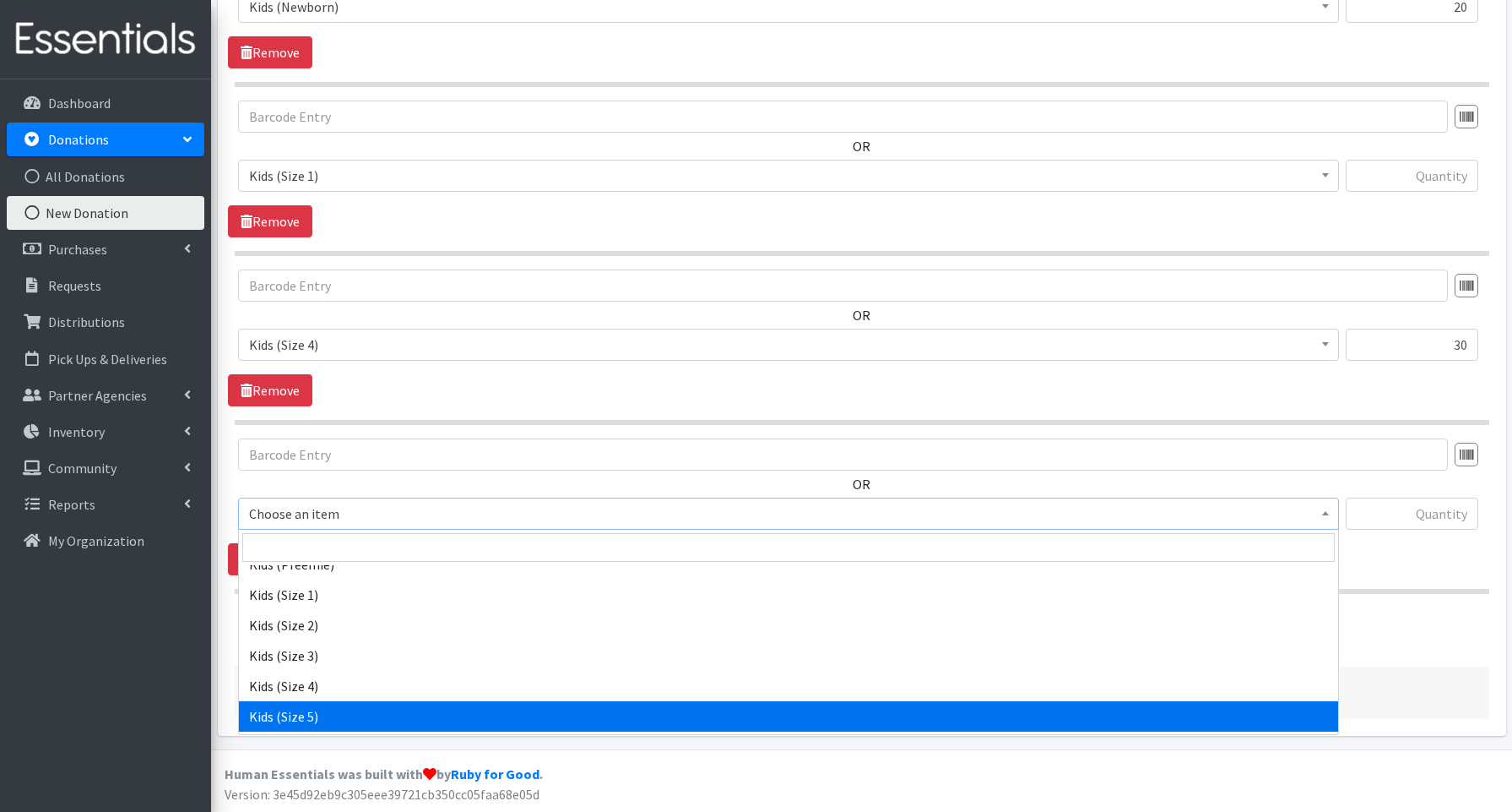
scroll to position [116, 0]
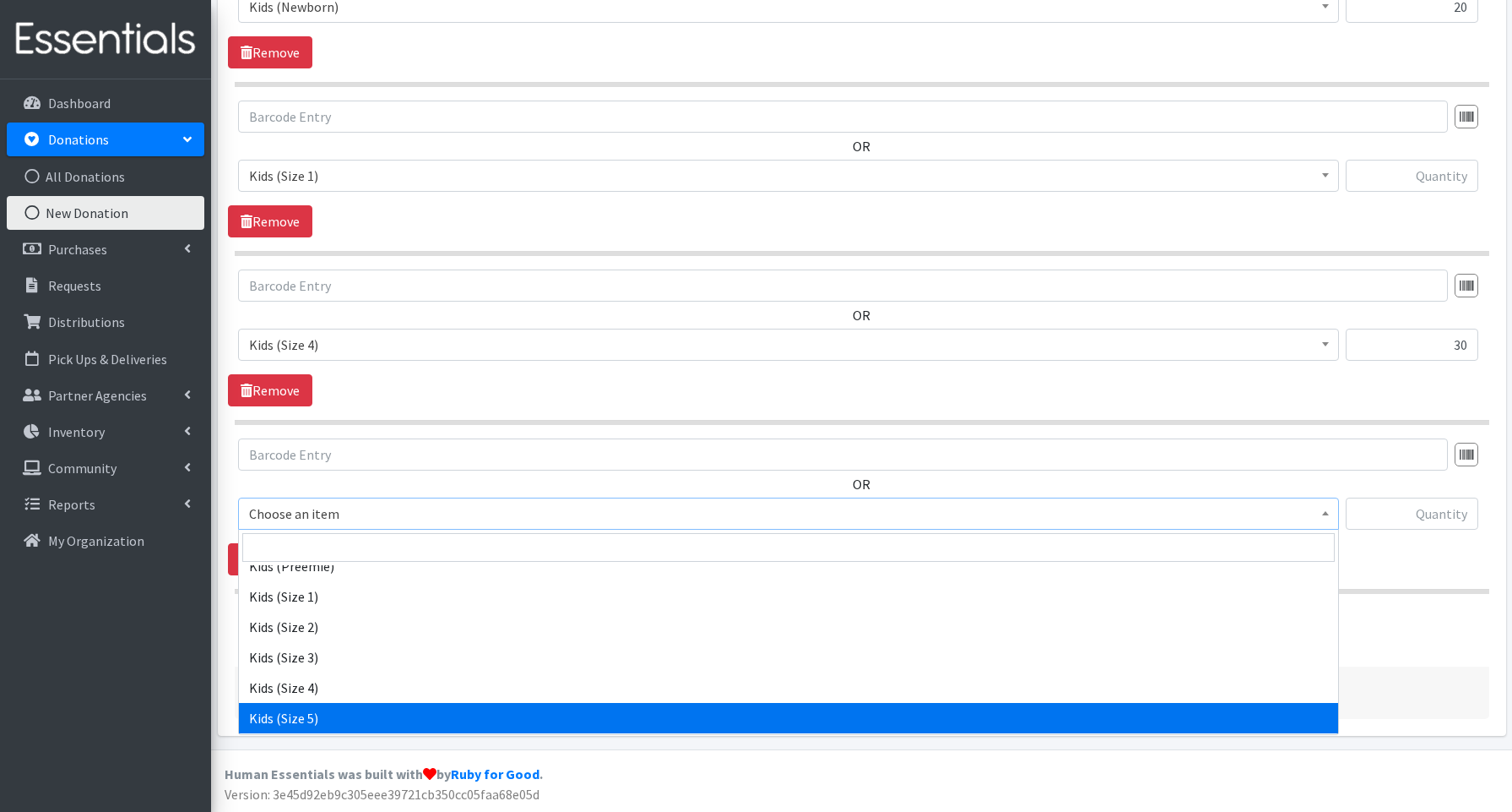
select select "3672"
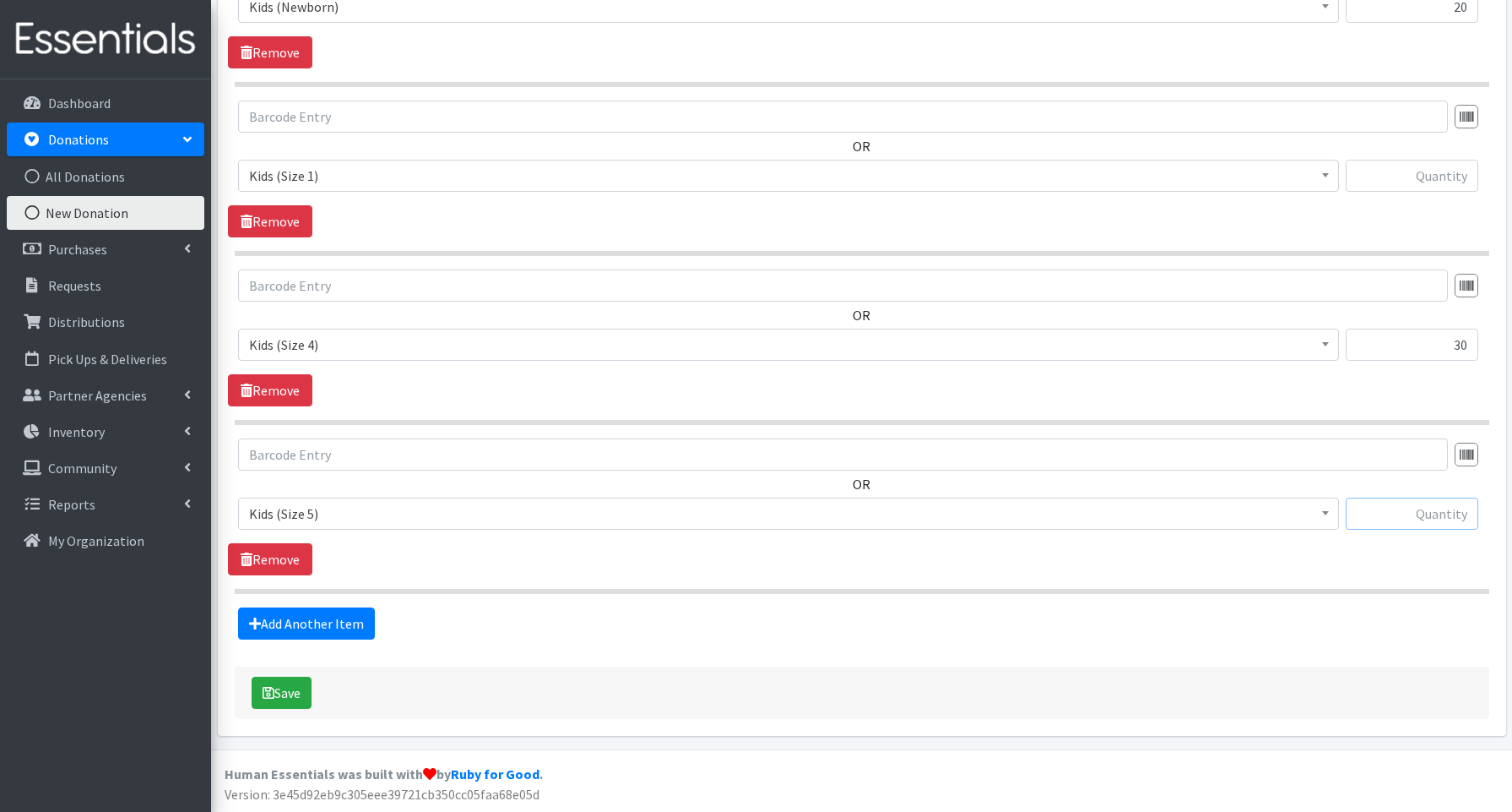
click at [1424, 513] on input "text" at bounding box center [1412, 513] width 132 height 32
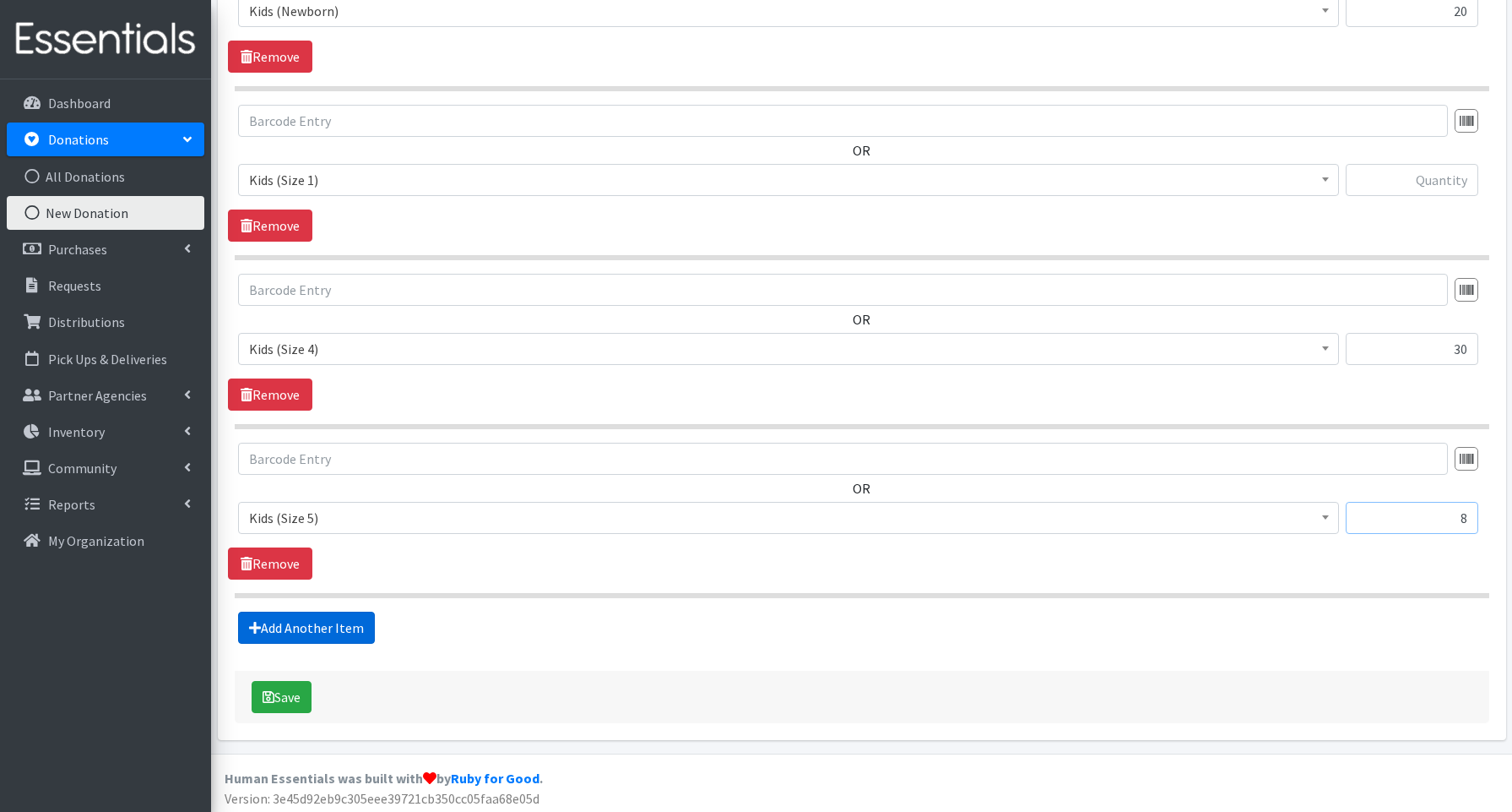
type input "8"
click at [326, 625] on link "Add Another Item" at bounding box center [306, 627] width 136 height 32
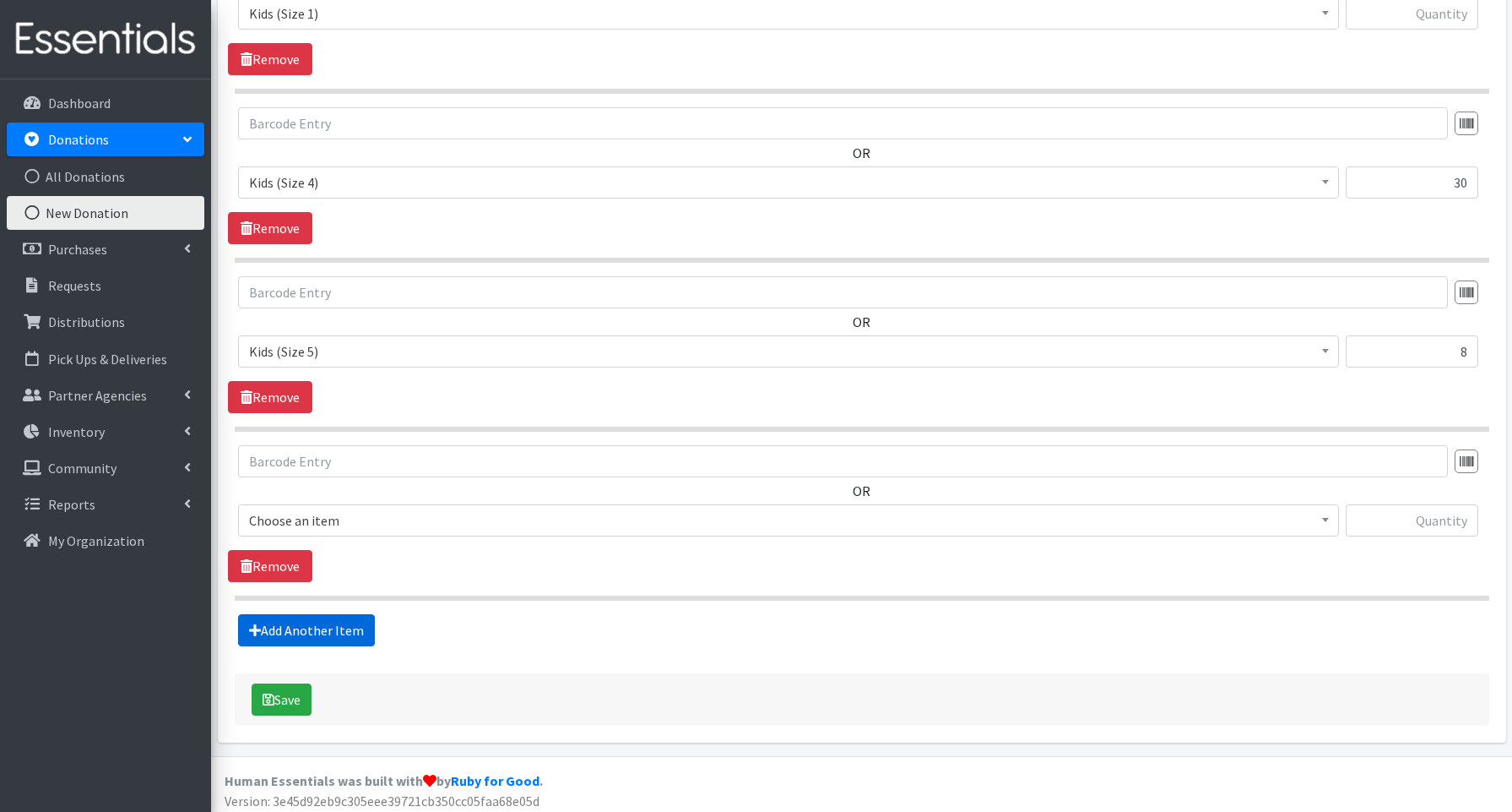
scroll to position [858, 0]
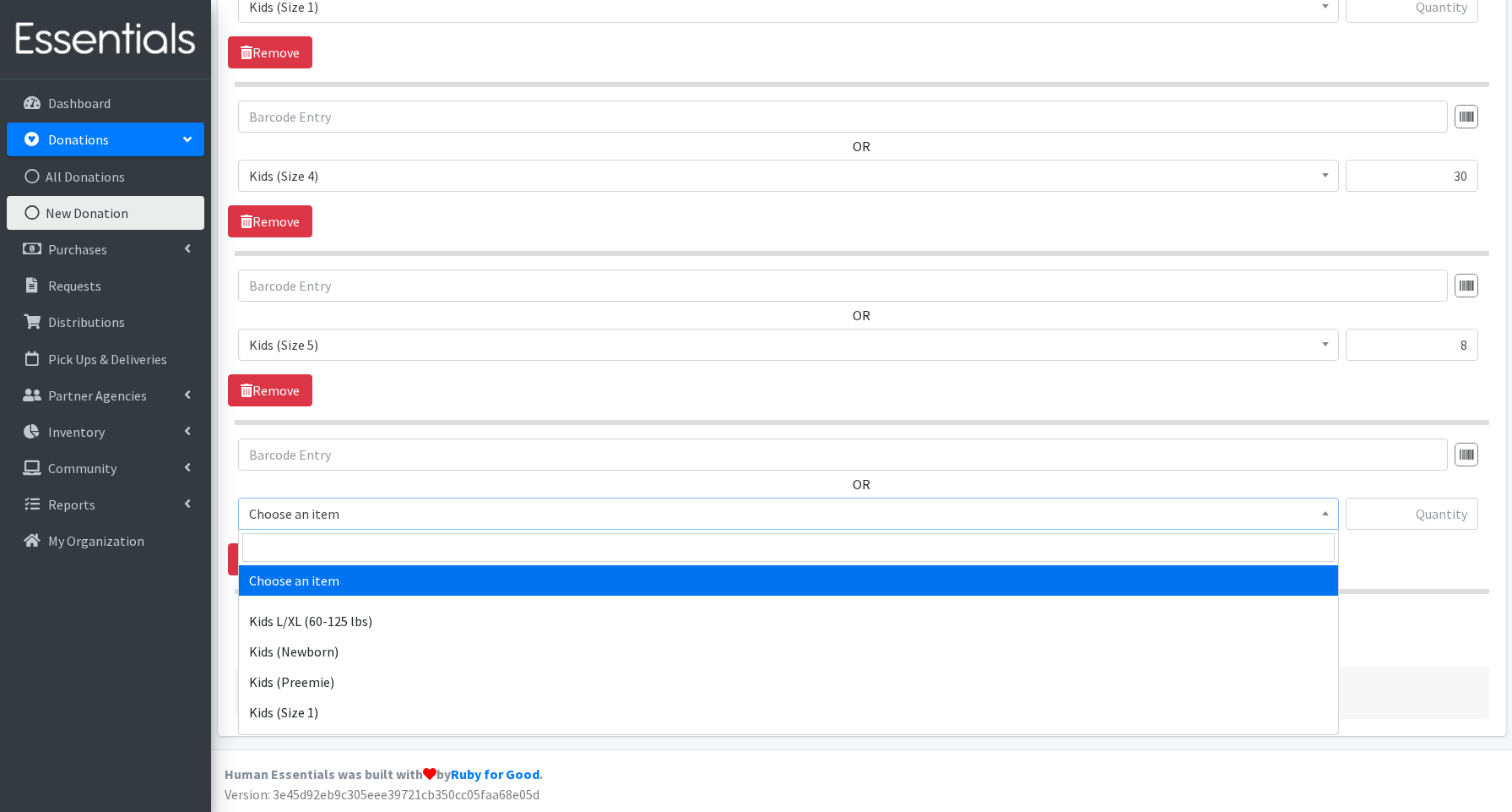
click at [314, 511] on span "Choose an item" at bounding box center [788, 514] width 1078 height 23
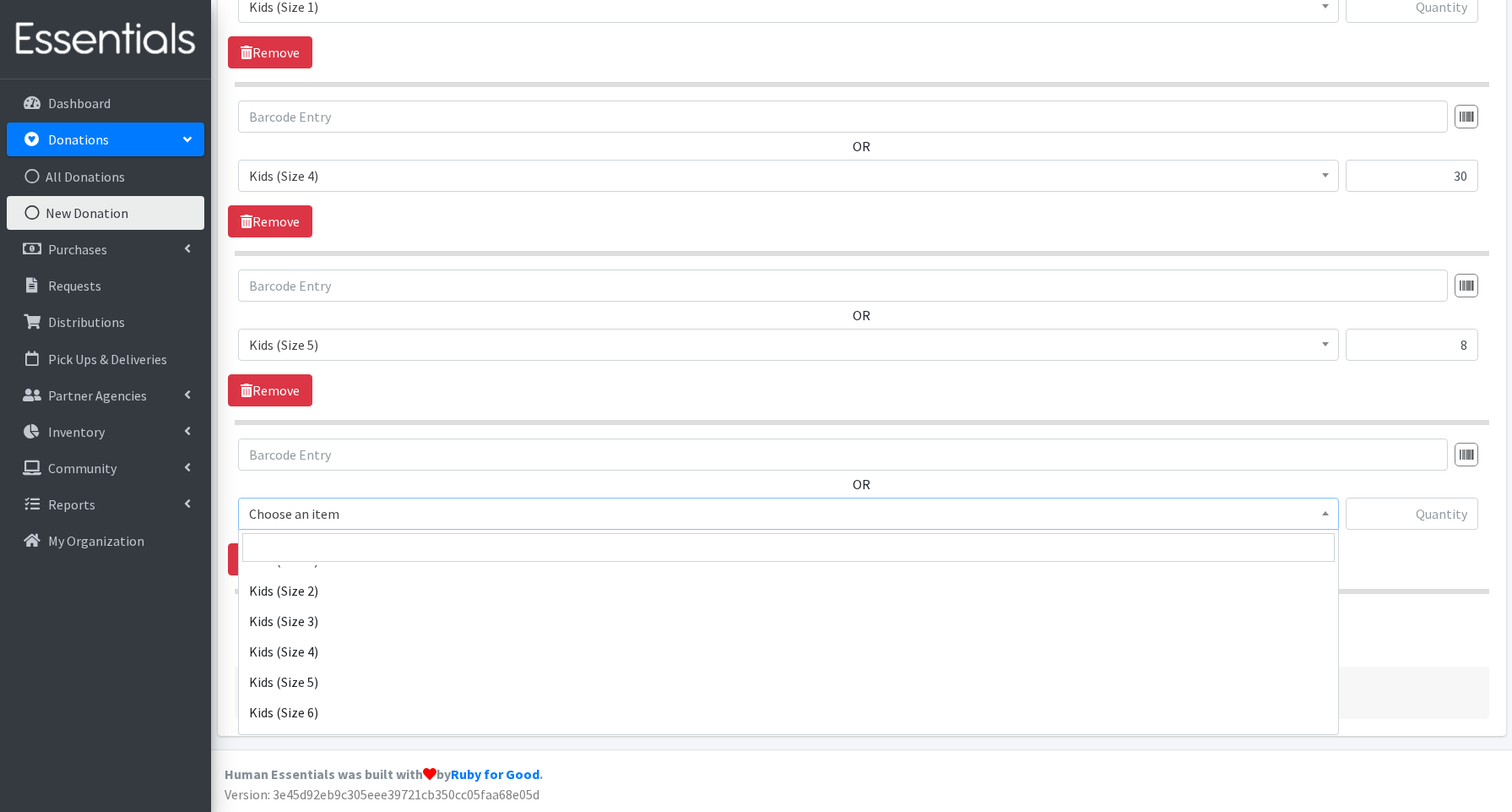
scroll to position [174, 0]
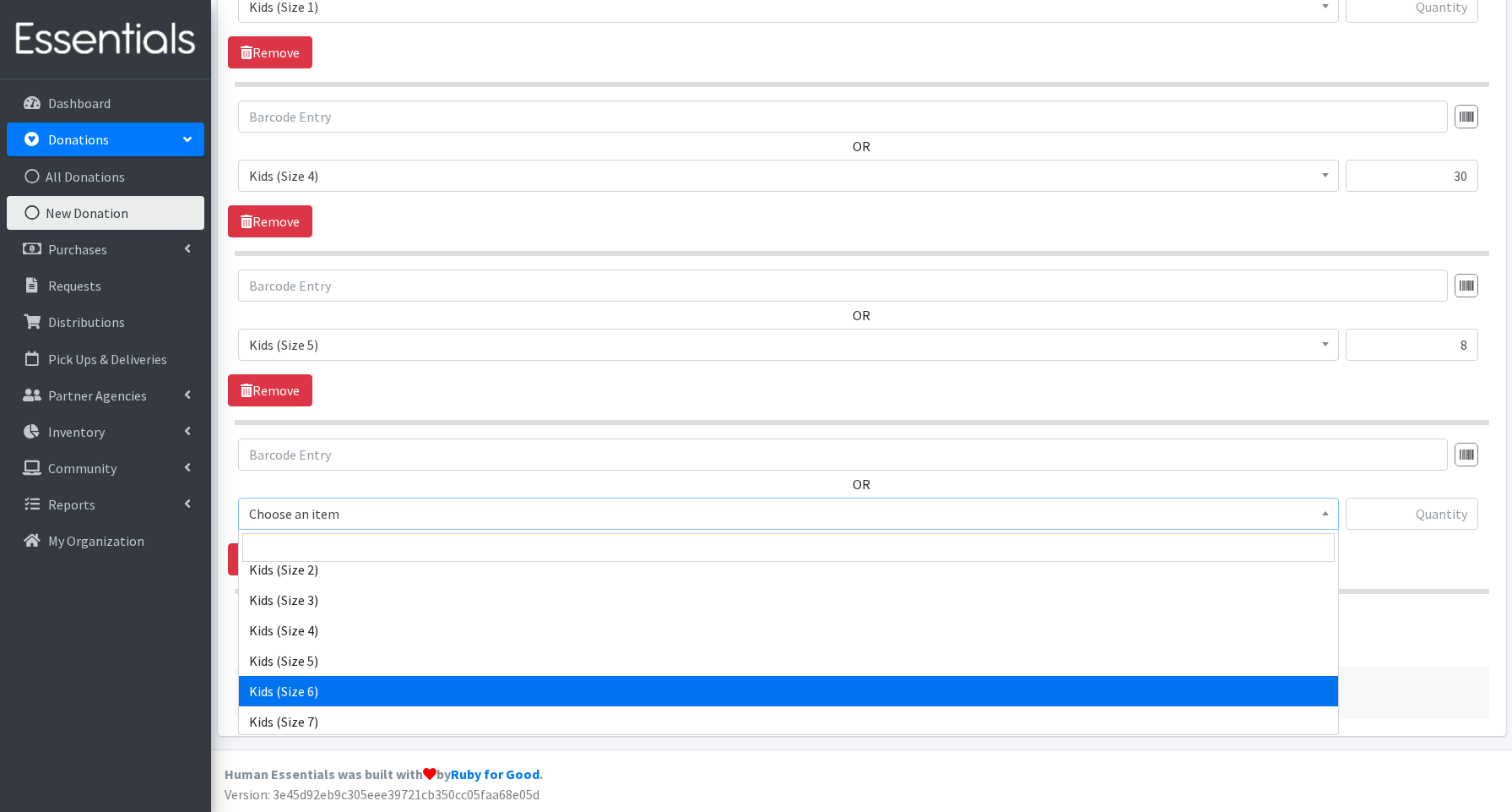
select select "3654"
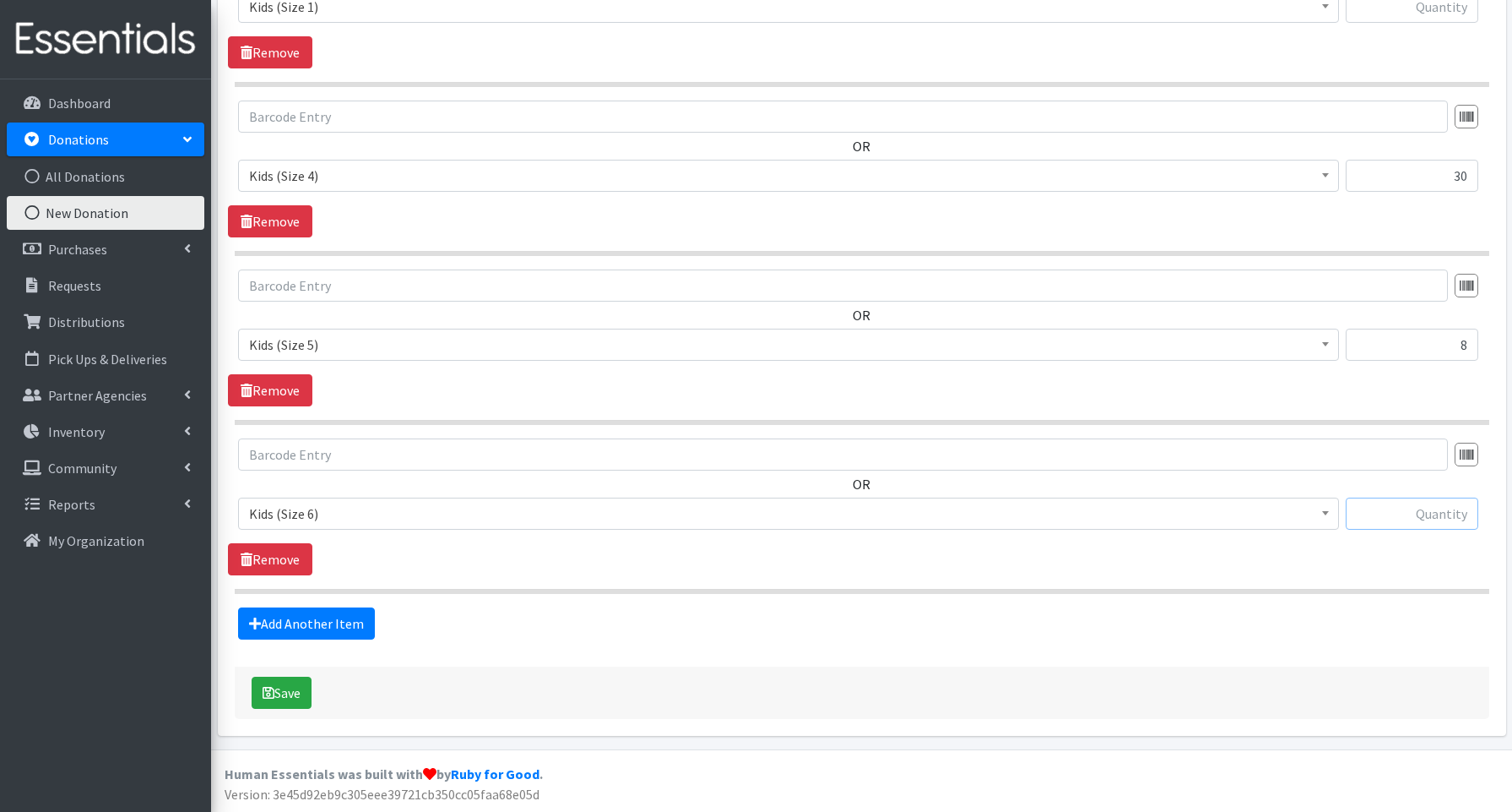
click at [1422, 517] on input "text" at bounding box center [1412, 513] width 132 height 32
type input "9"
click at [355, 626] on link "Add Another Item" at bounding box center [306, 623] width 136 height 32
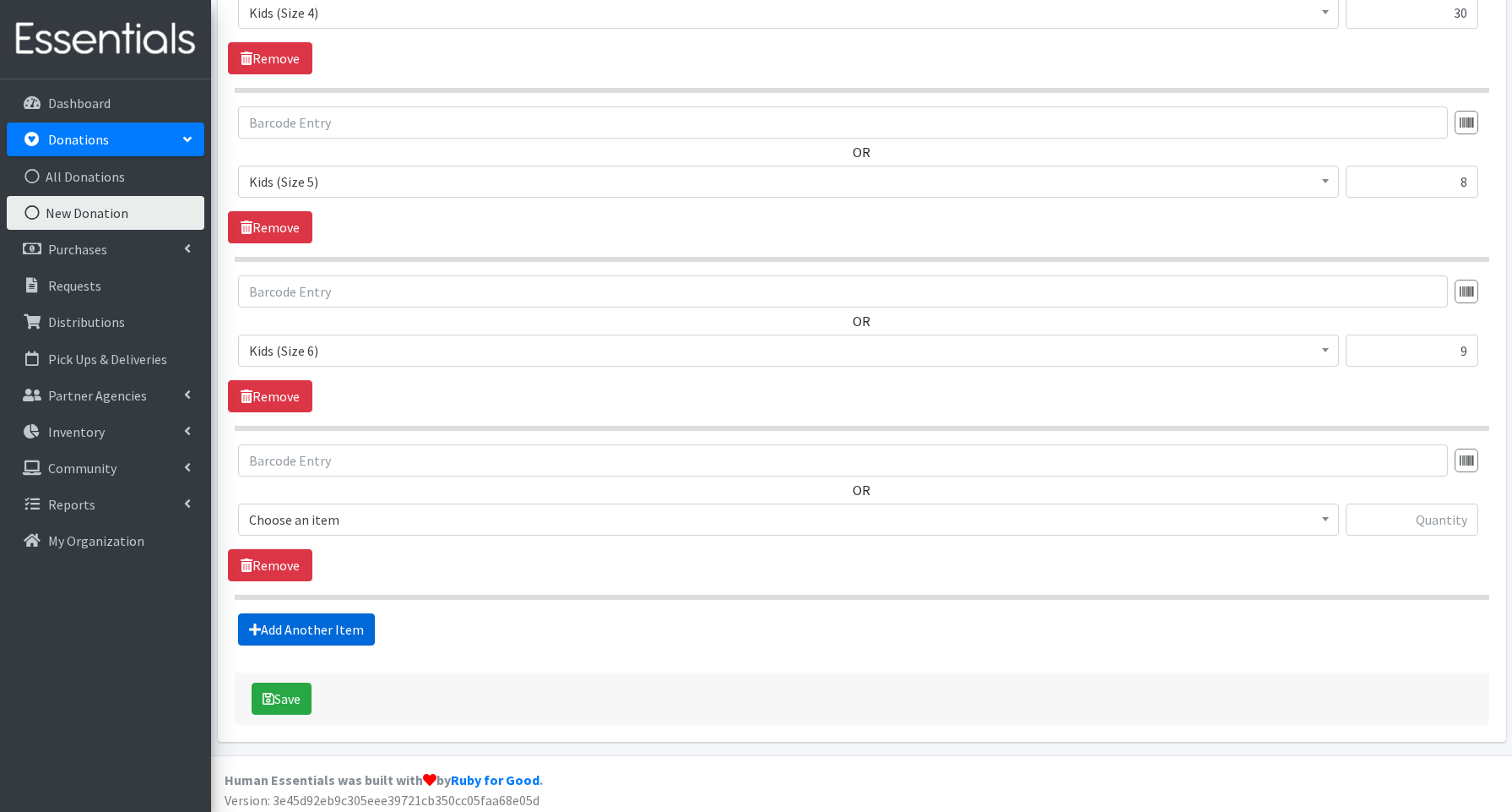
scroll to position [1026, 0]
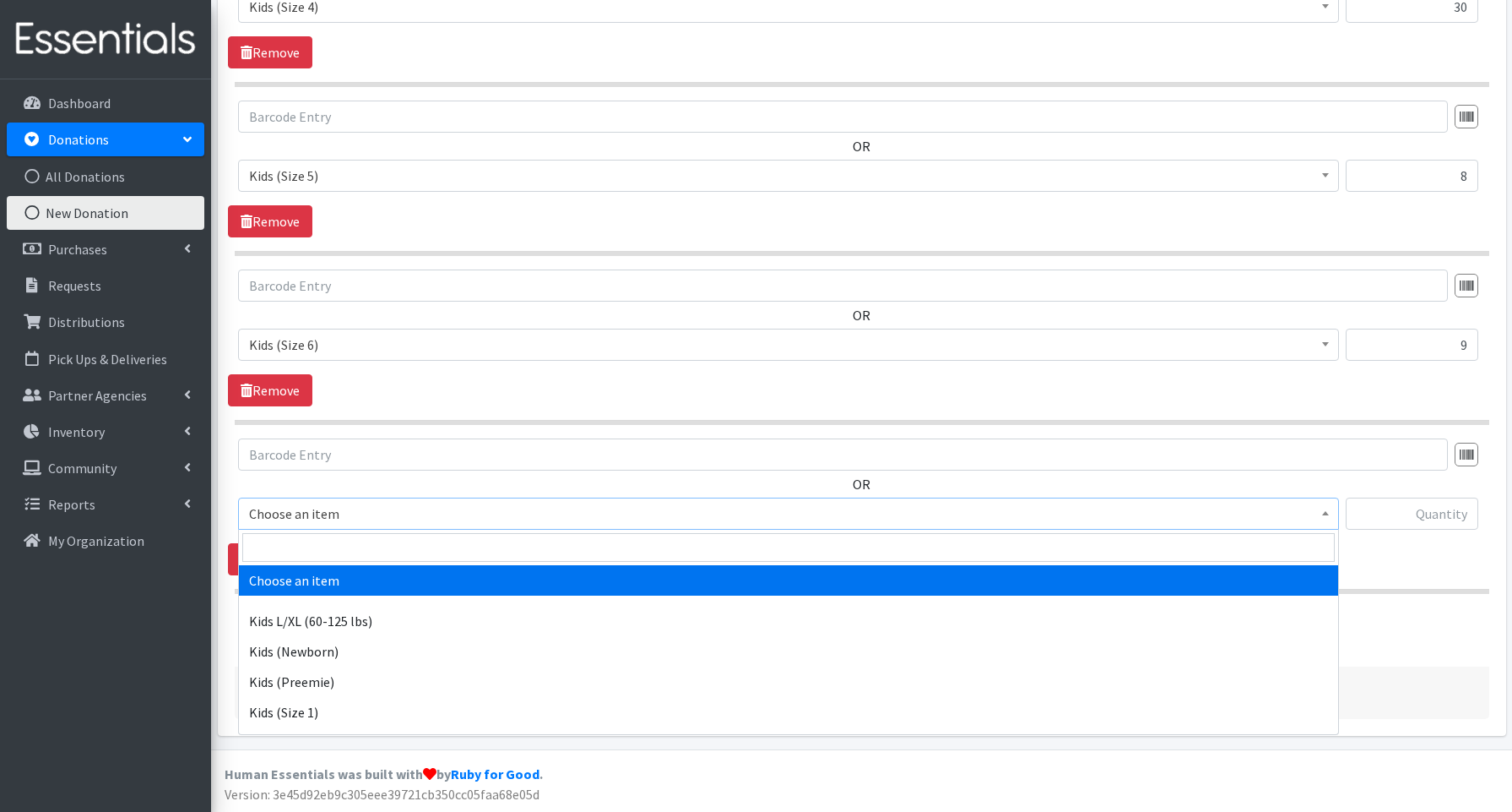
click at [354, 517] on span "Choose an item" at bounding box center [788, 514] width 1078 height 23
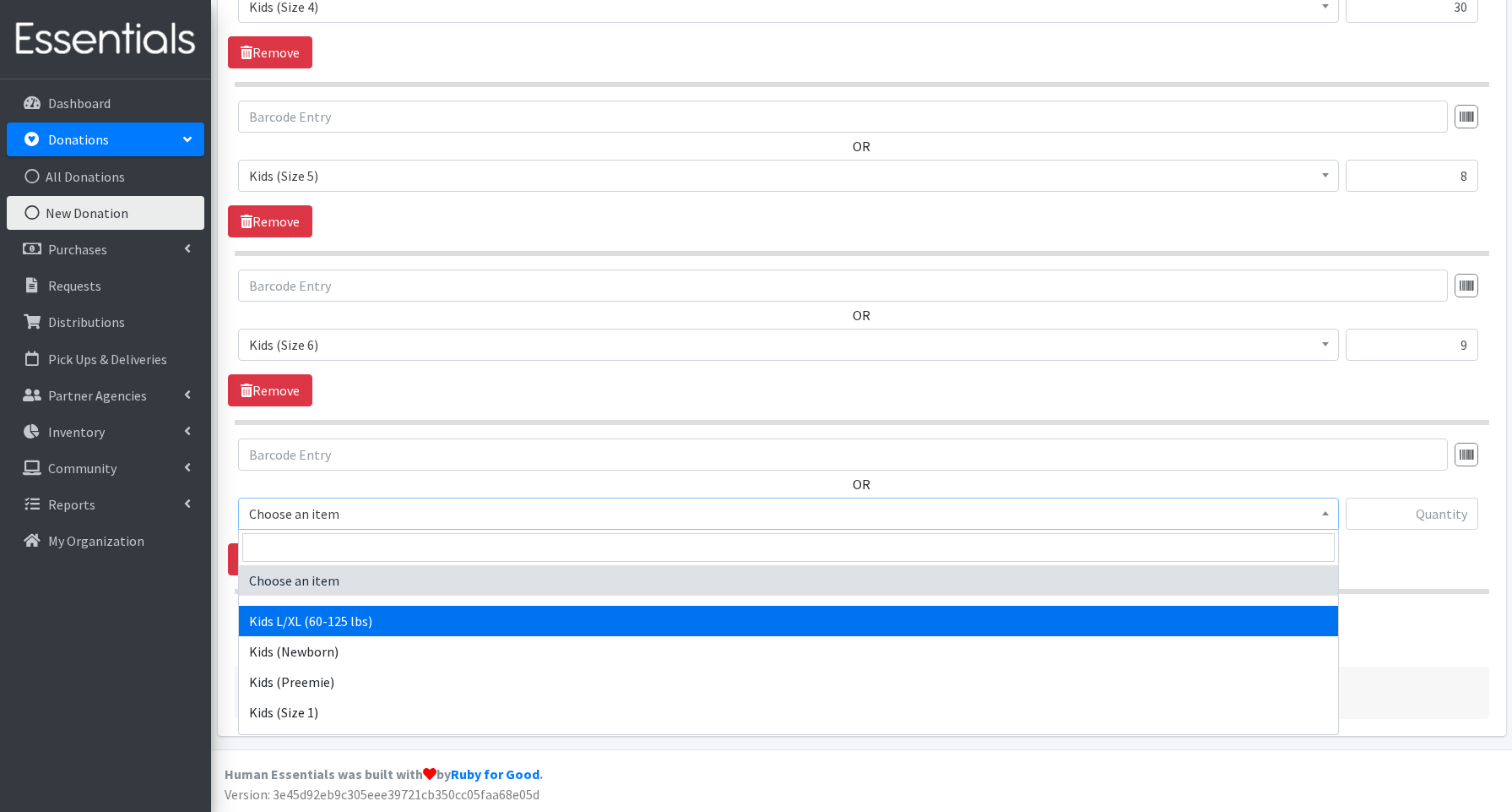
select select "3660"
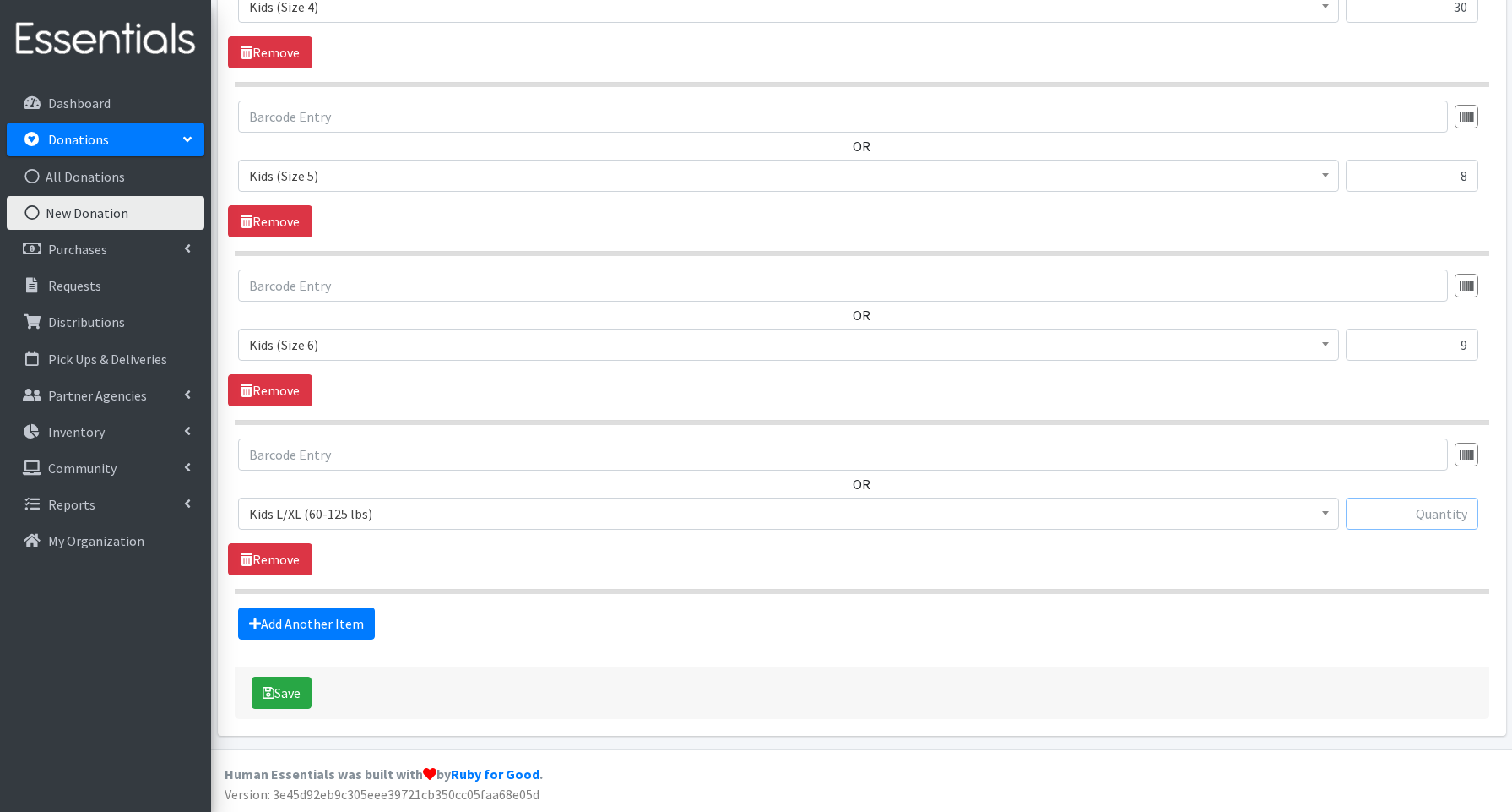
click at [1449, 518] on input "text" at bounding box center [1412, 513] width 132 height 32
type input "21"
click at [349, 621] on link "Add Another Item" at bounding box center [306, 623] width 136 height 32
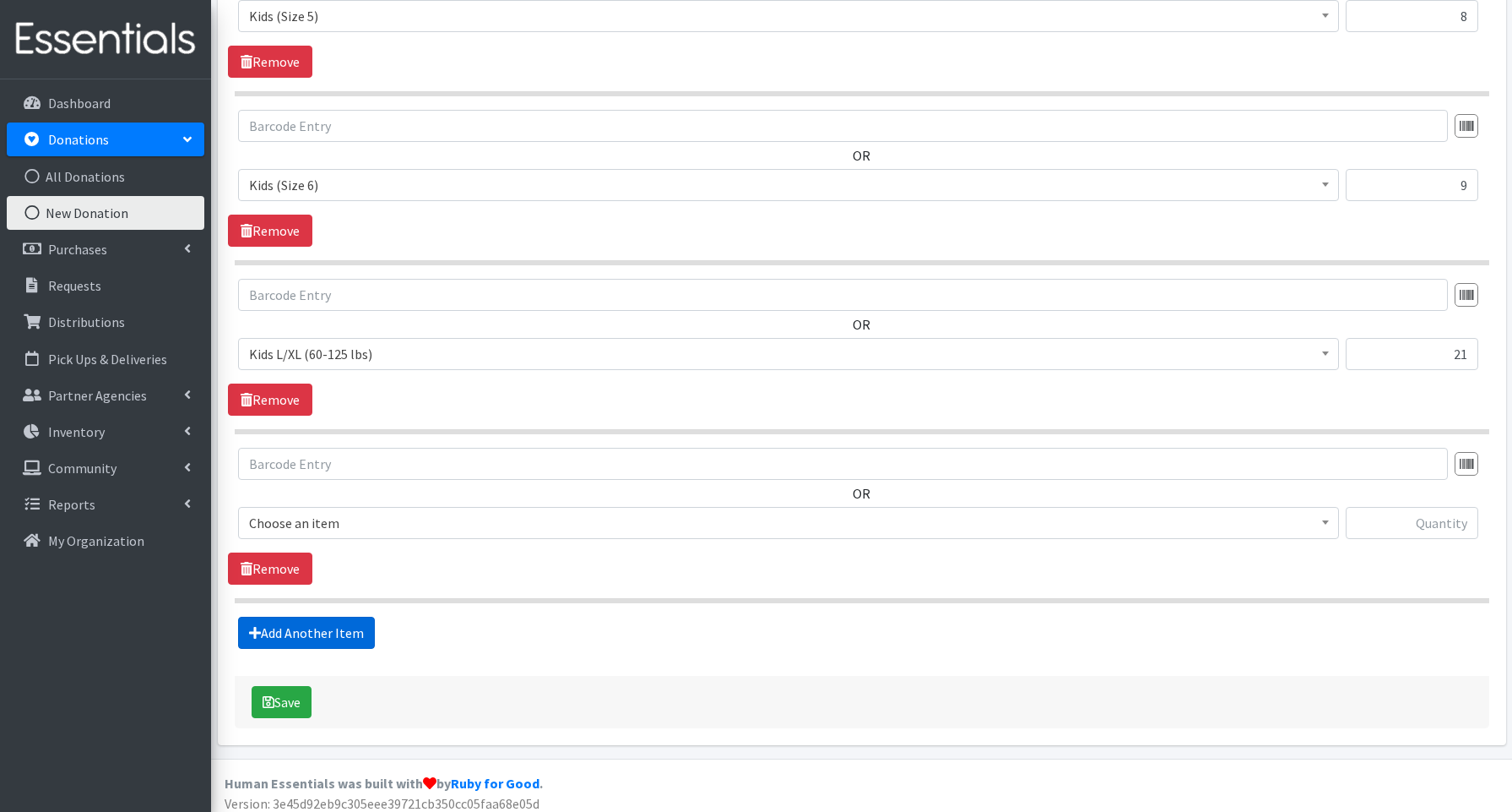
scroll to position [1195, 0]
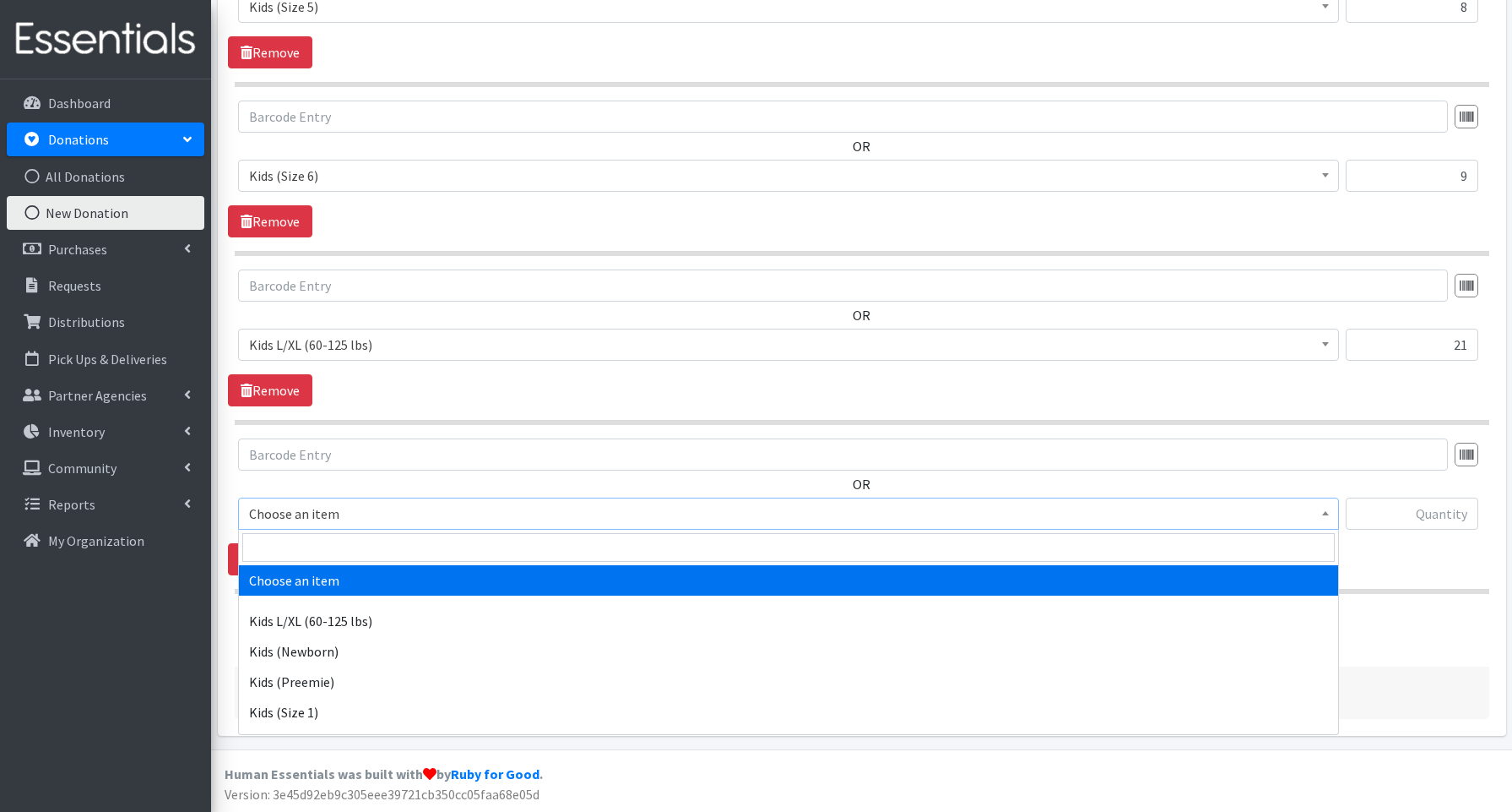
click at [335, 525] on span "Choose an item" at bounding box center [788, 513] width 1101 height 32
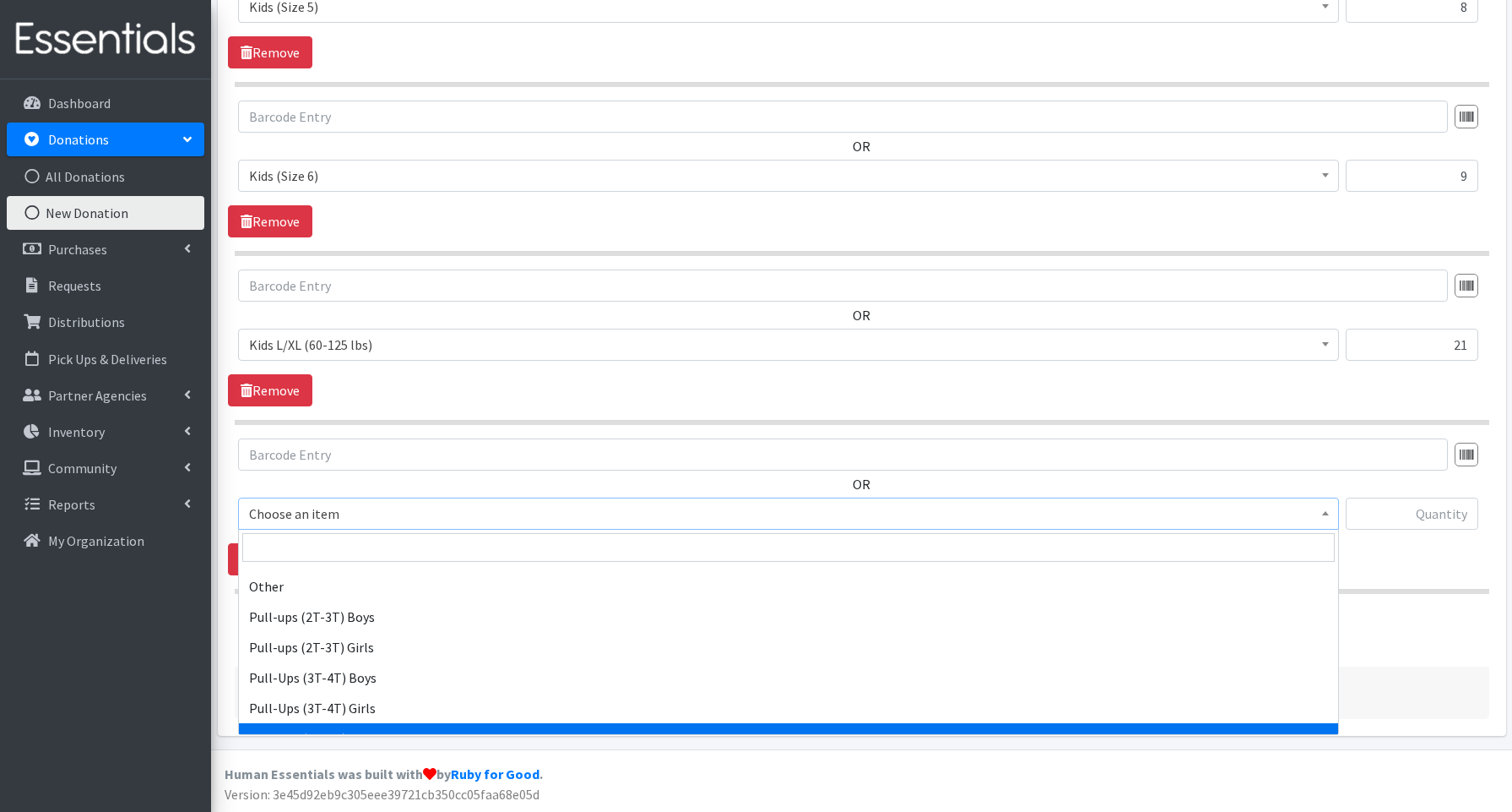
scroll to position [419, 0]
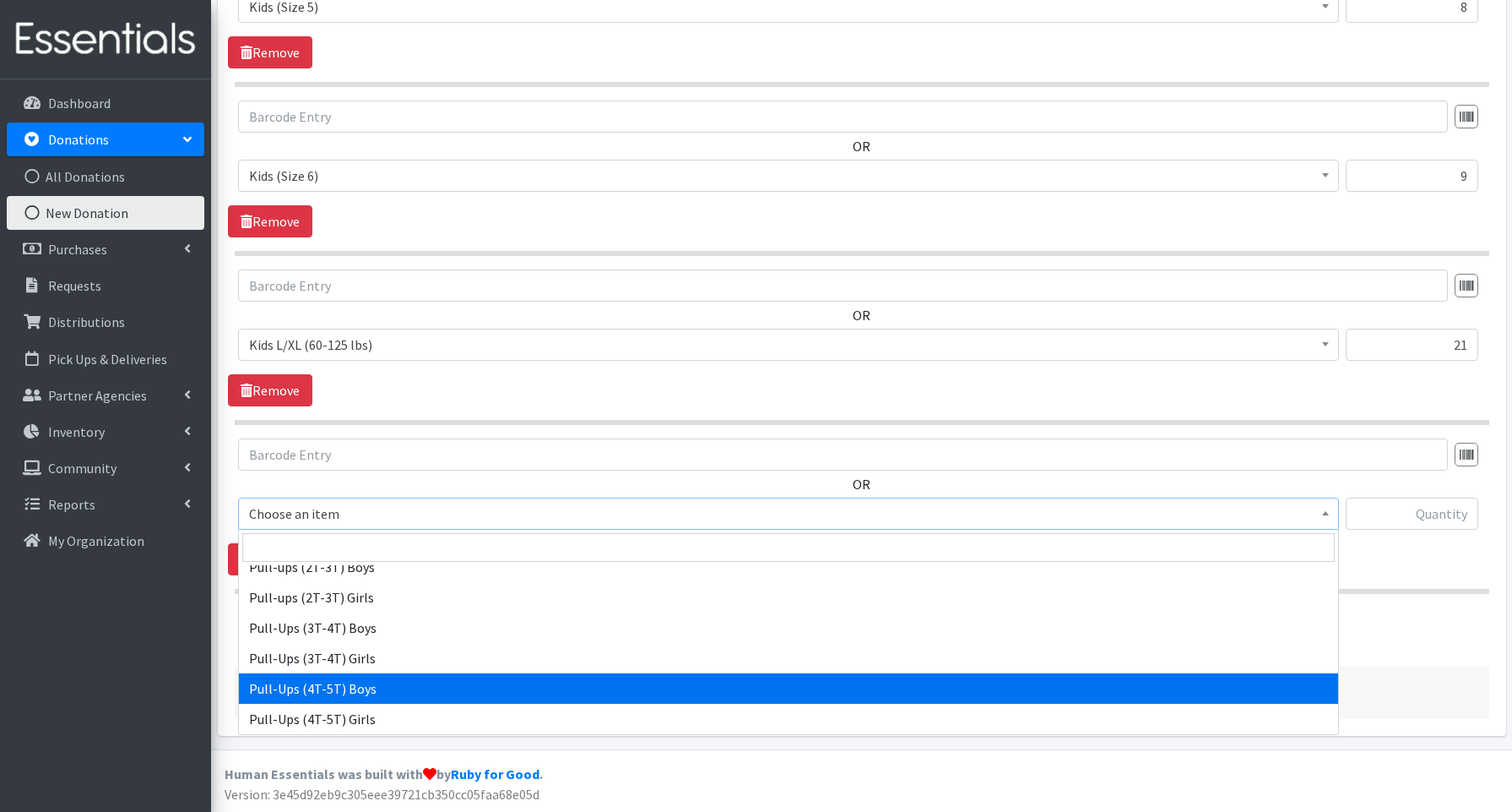
select select "3692"
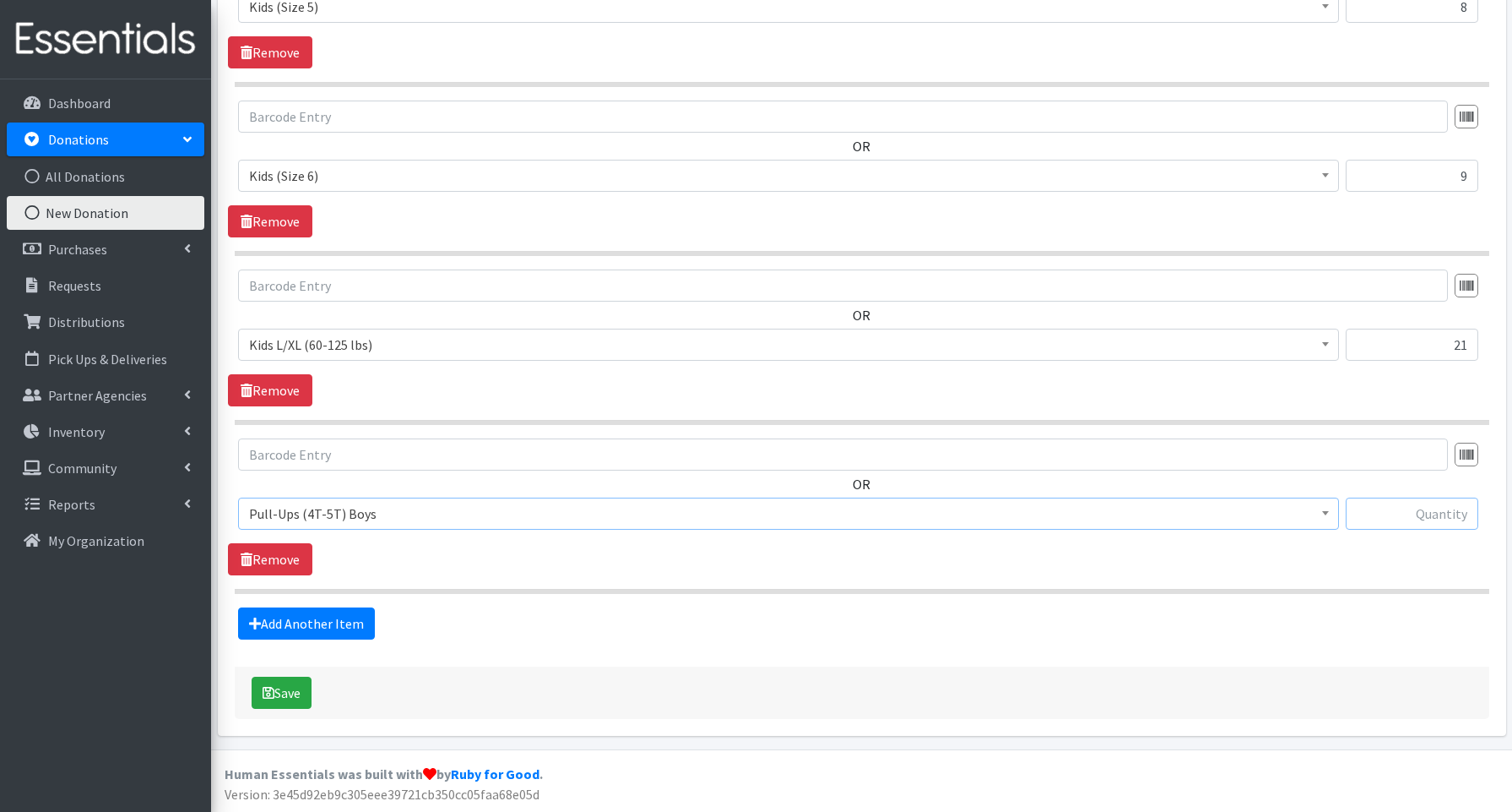
click at [1415, 525] on input "text" at bounding box center [1412, 513] width 132 height 32
type input "3"
click at [316, 624] on link "Add Another Item" at bounding box center [306, 623] width 136 height 32
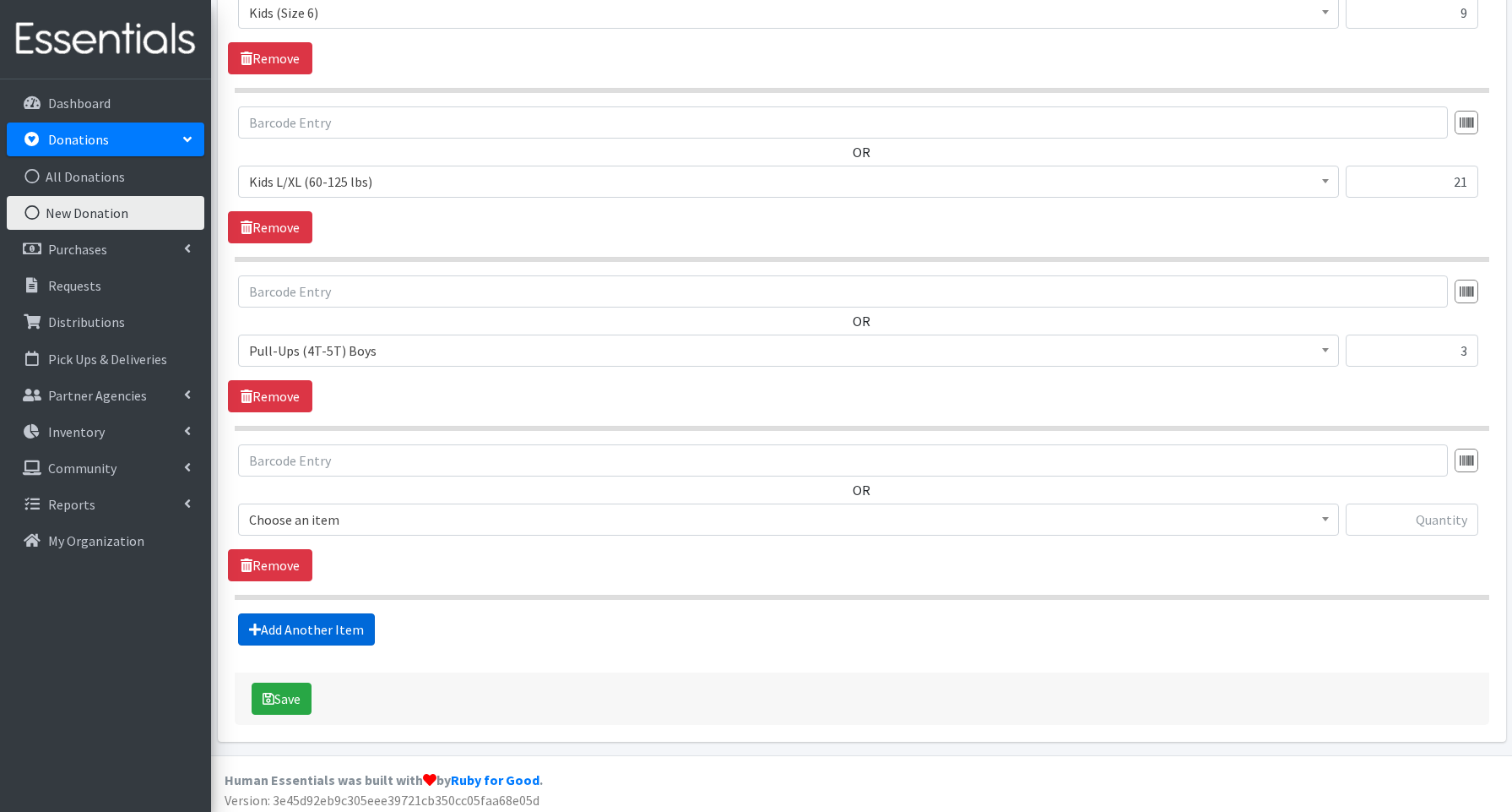
scroll to position [1365, 0]
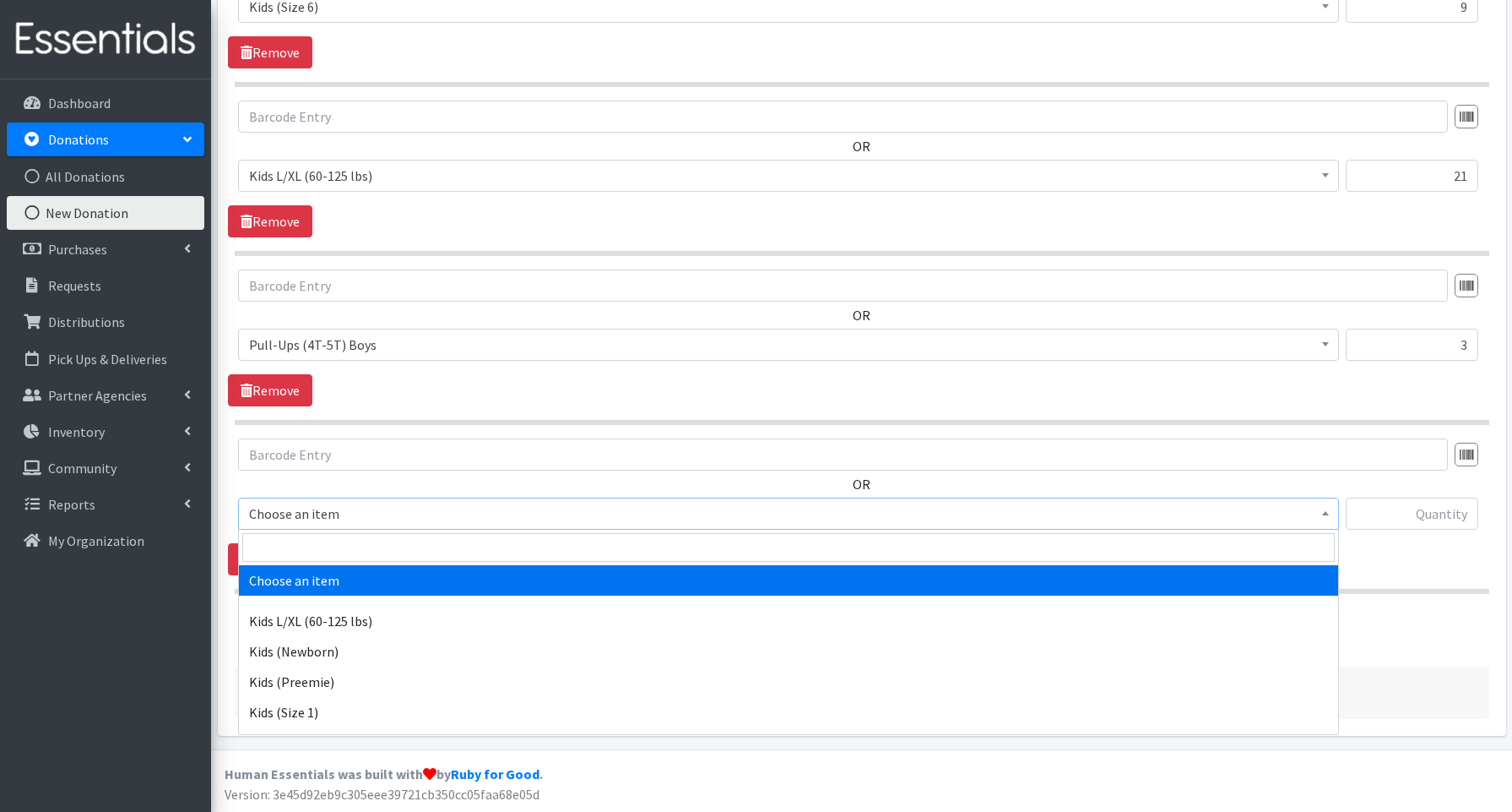
click at [319, 513] on span "Choose an item" at bounding box center [788, 514] width 1078 height 23
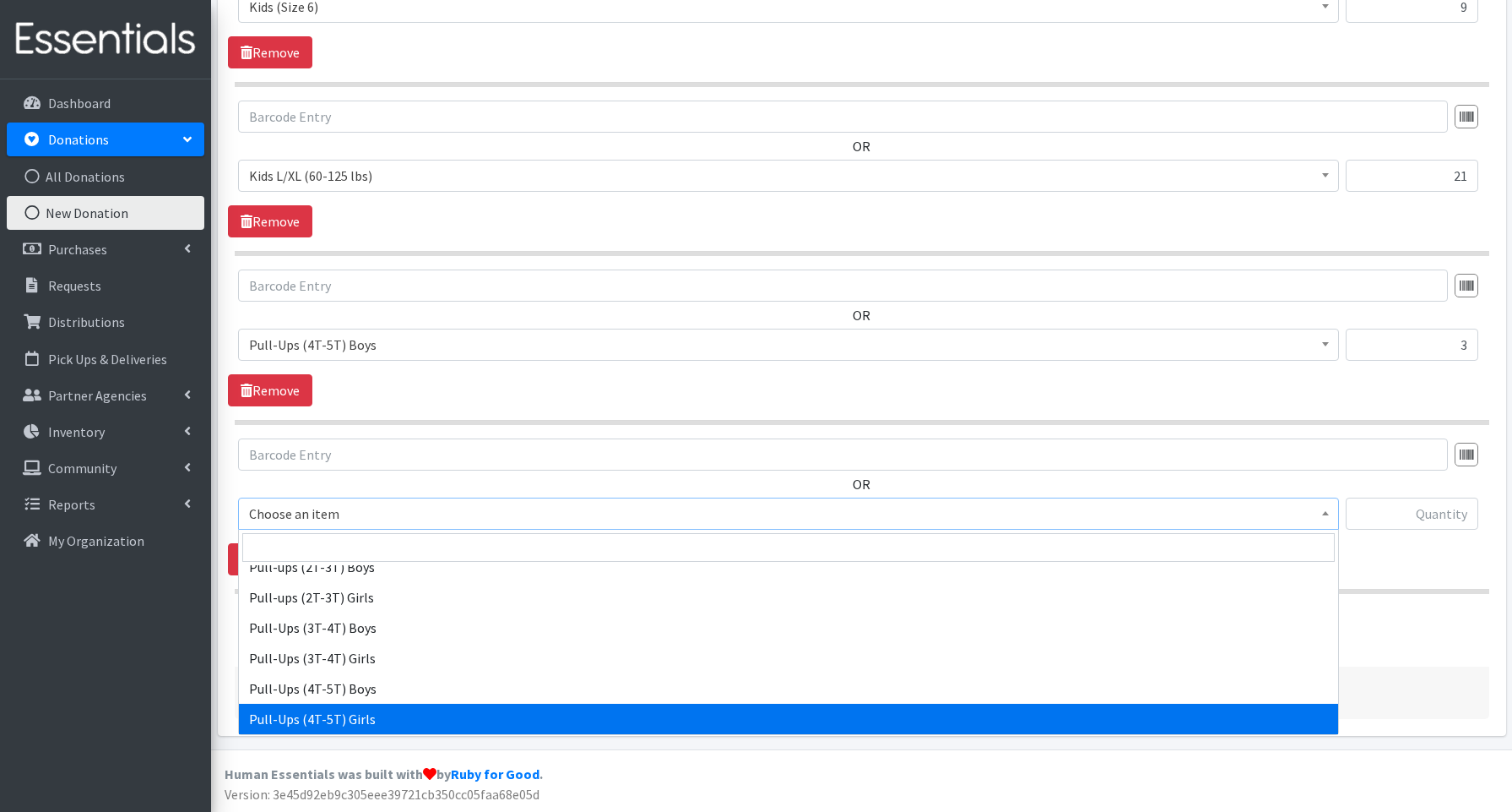
drag, startPoint x: 346, startPoint y: 718, endPoint x: 356, endPoint y: 706, distance: 15.6
select select "3693"
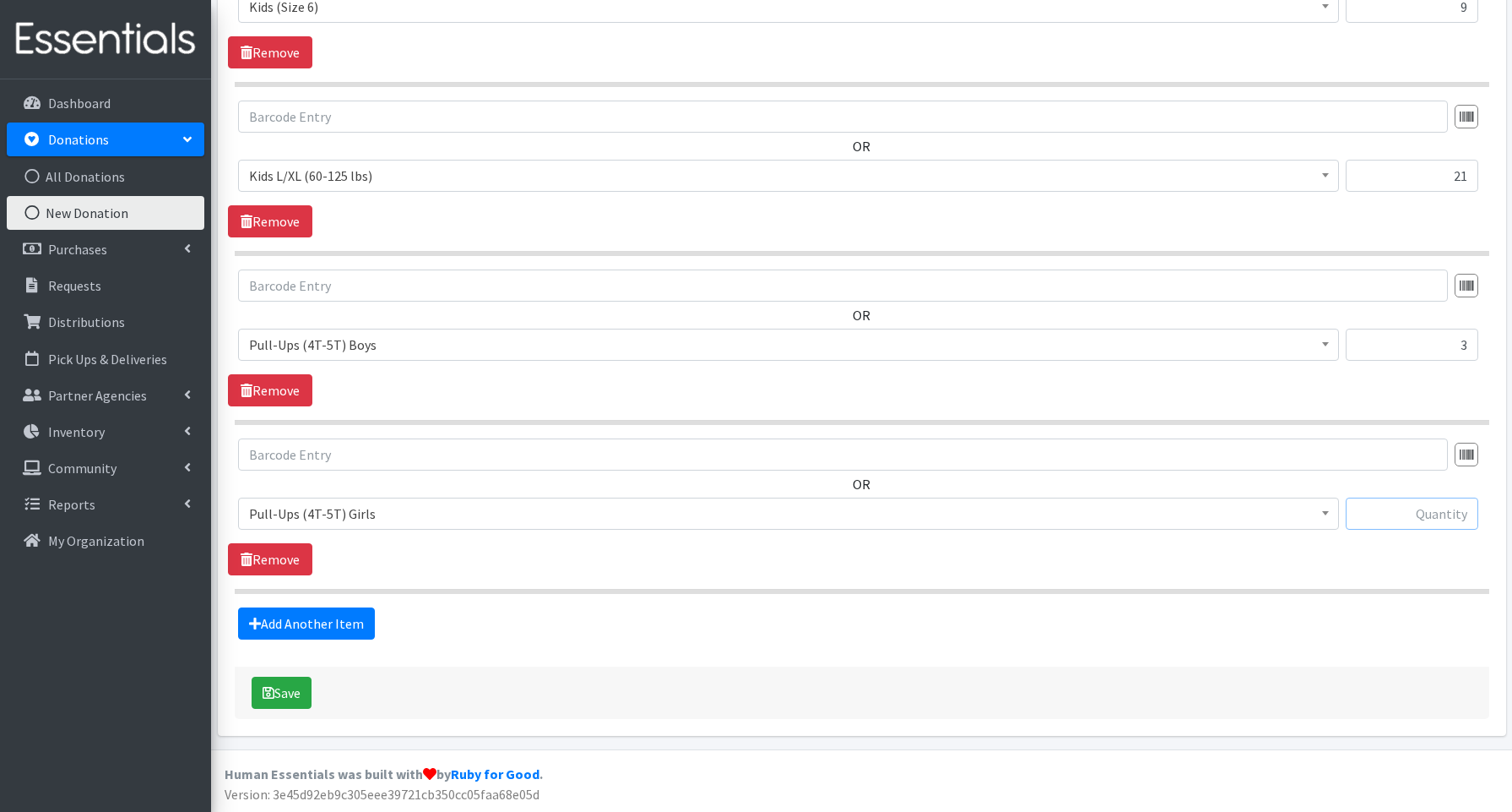
click at [1396, 520] on input "text" at bounding box center [1412, 513] width 132 height 32
type input "28"
click at [281, 692] on button "Save" at bounding box center [282, 692] width 60 height 32
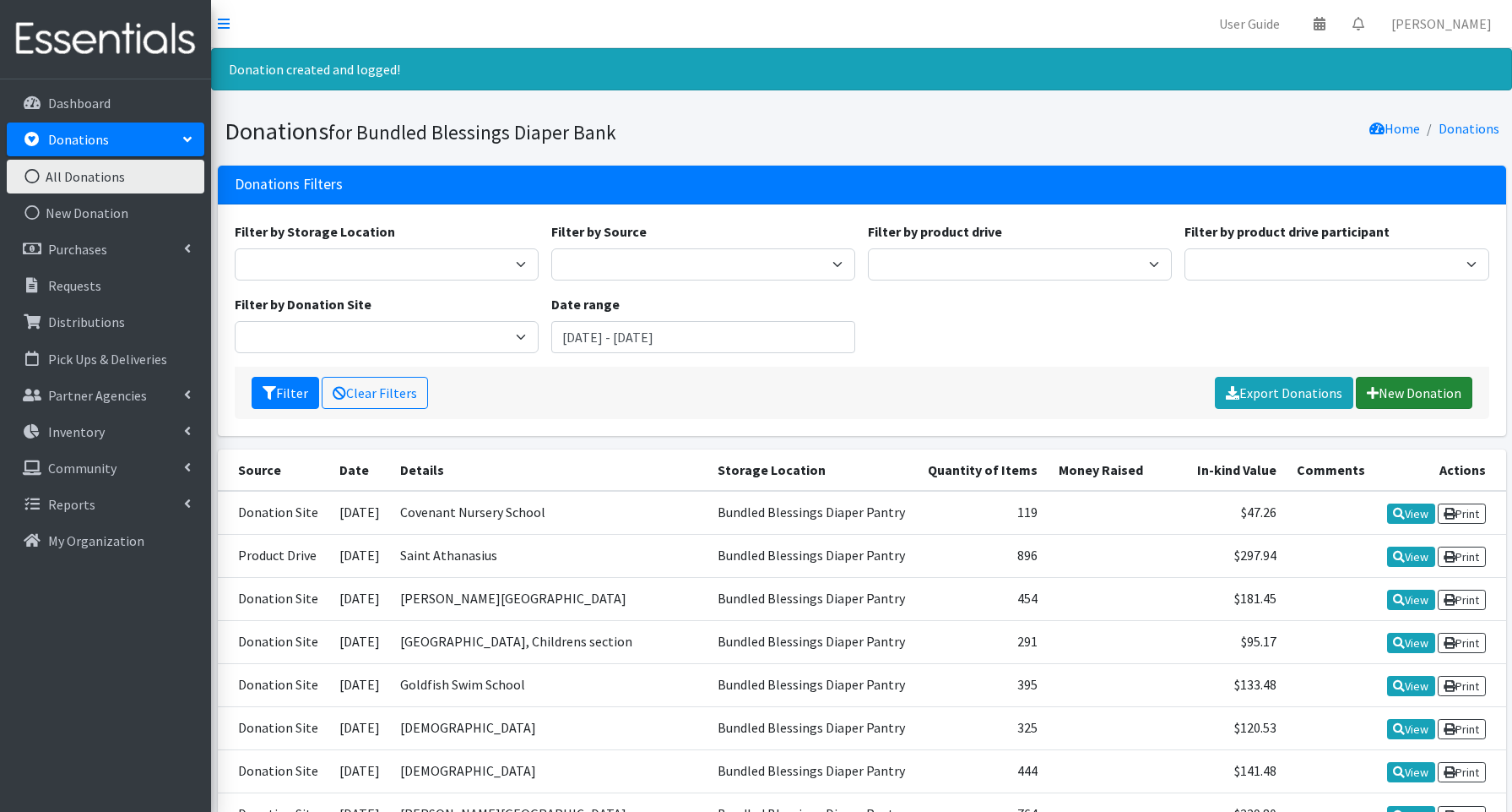
drag, startPoint x: 1395, startPoint y: 393, endPoint x: 1301, endPoint y: 369, distance: 97.0
click at [1394, 393] on link "New Donation" at bounding box center [1415, 392] width 117 height 32
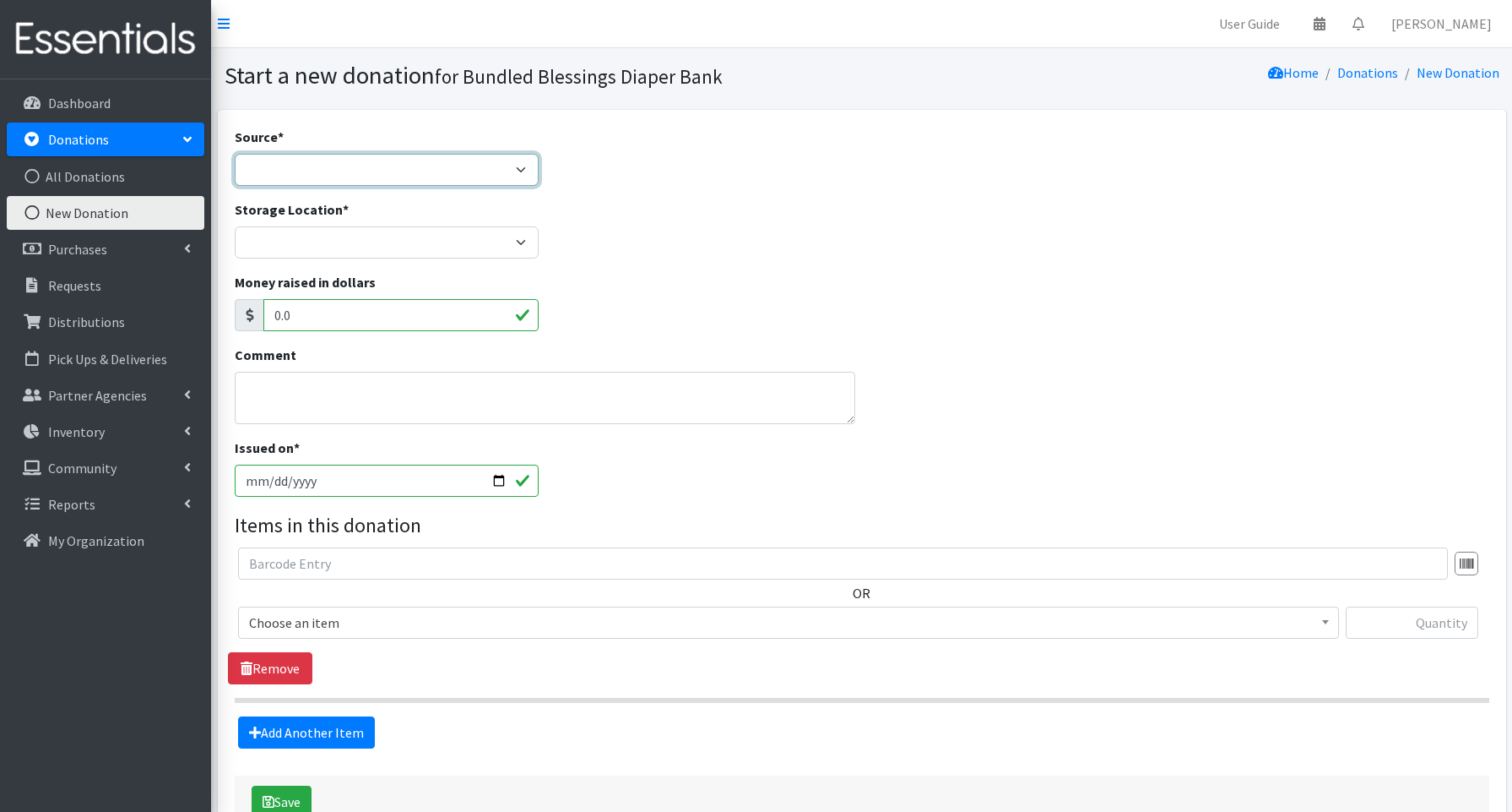
click at [332, 159] on select "Product Drive Manufacturer Donation Site Misc. Donation" at bounding box center [387, 170] width 304 height 32
select select "Misc. Donation"
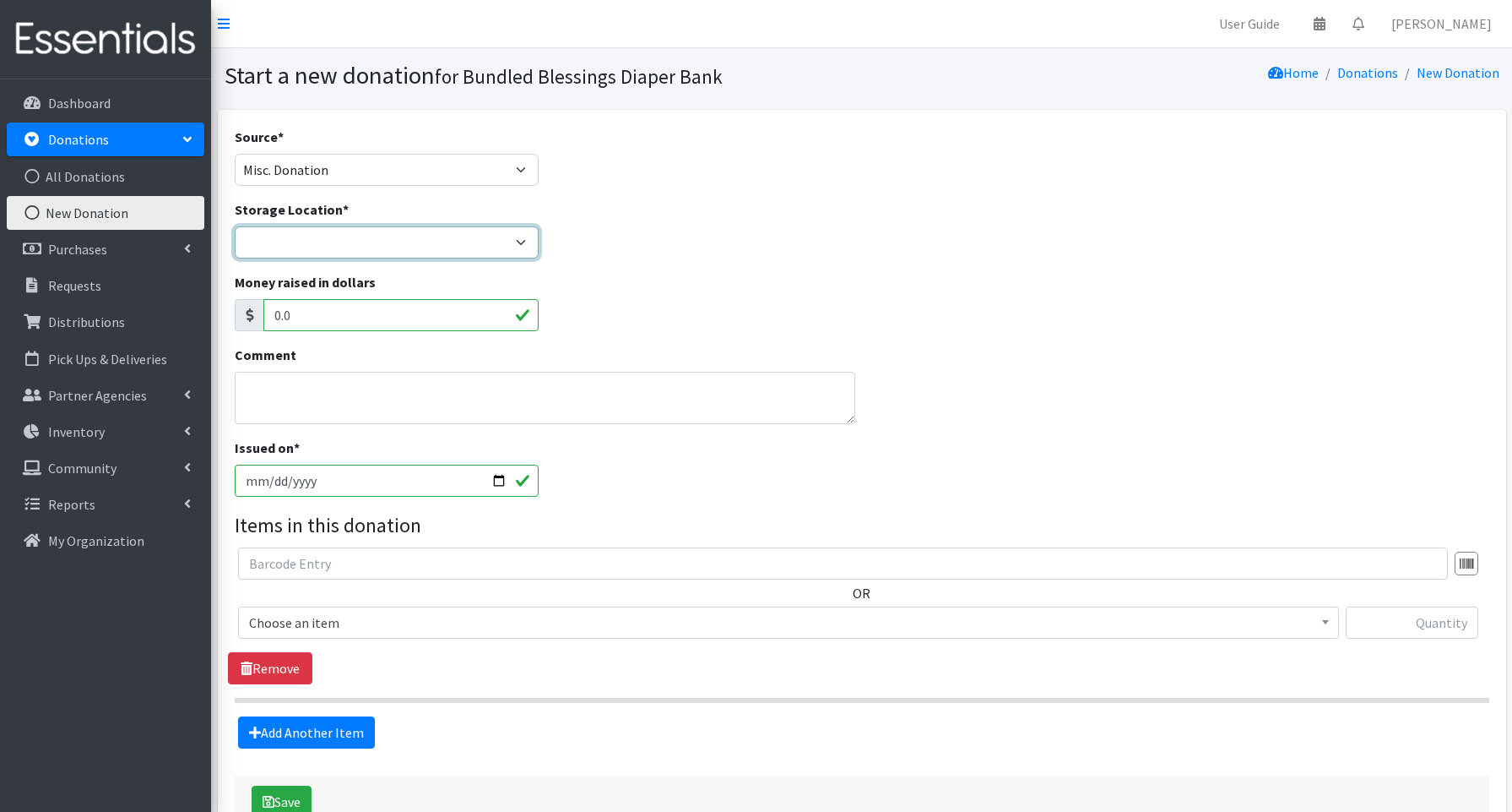
click at [302, 238] on select "Bundled Blessings Diaper Pantry" at bounding box center [387, 242] width 304 height 32
select select "79"
click at [498, 476] on input "[DATE]" at bounding box center [387, 481] width 304 height 32
type input "[DATE]"
click at [311, 396] on textarea "Comment" at bounding box center [546, 398] width 622 height 53
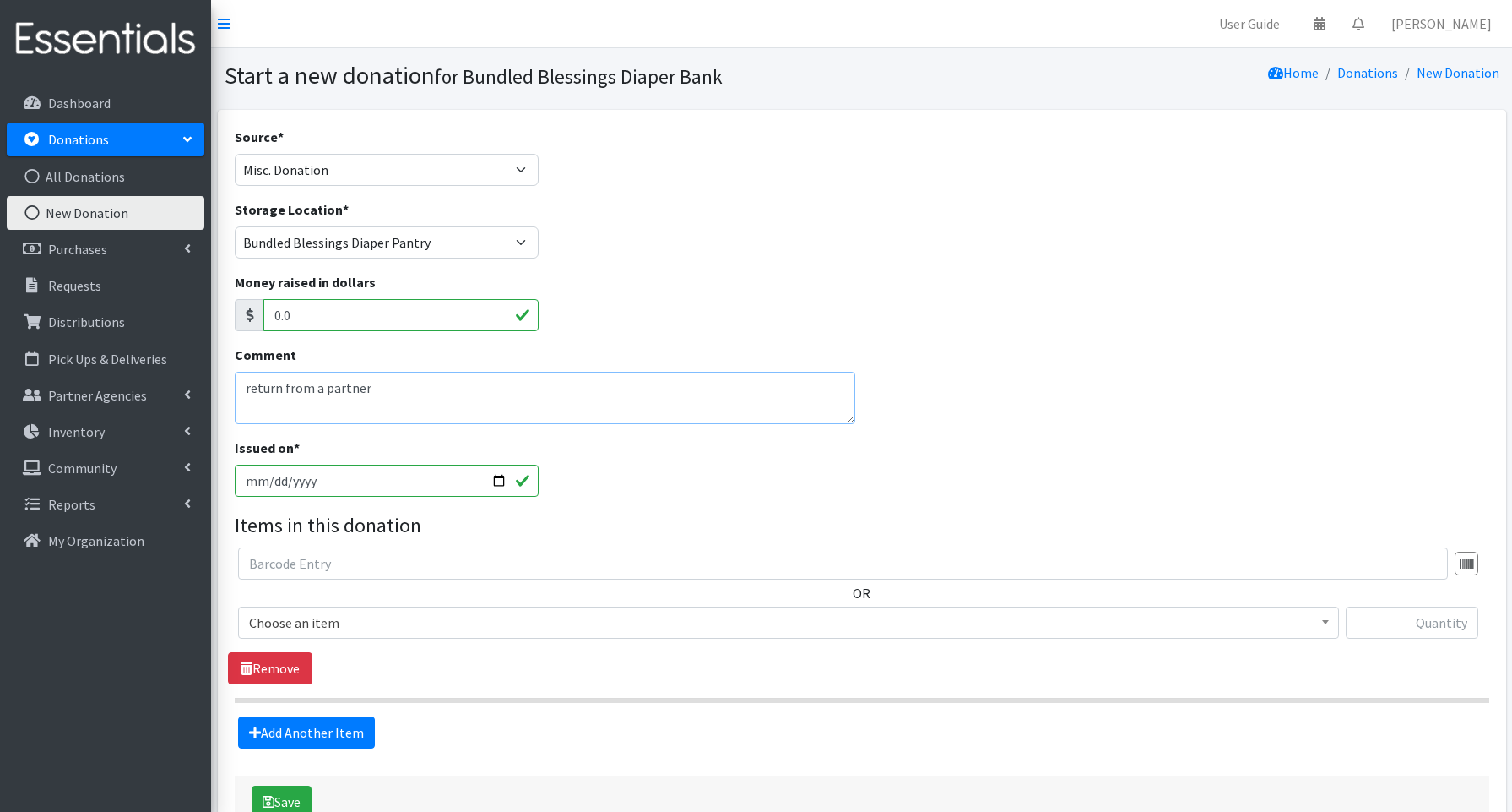
type textarea "return from a partner"
click at [312, 624] on span "Choose an item" at bounding box center [788, 623] width 1078 height 23
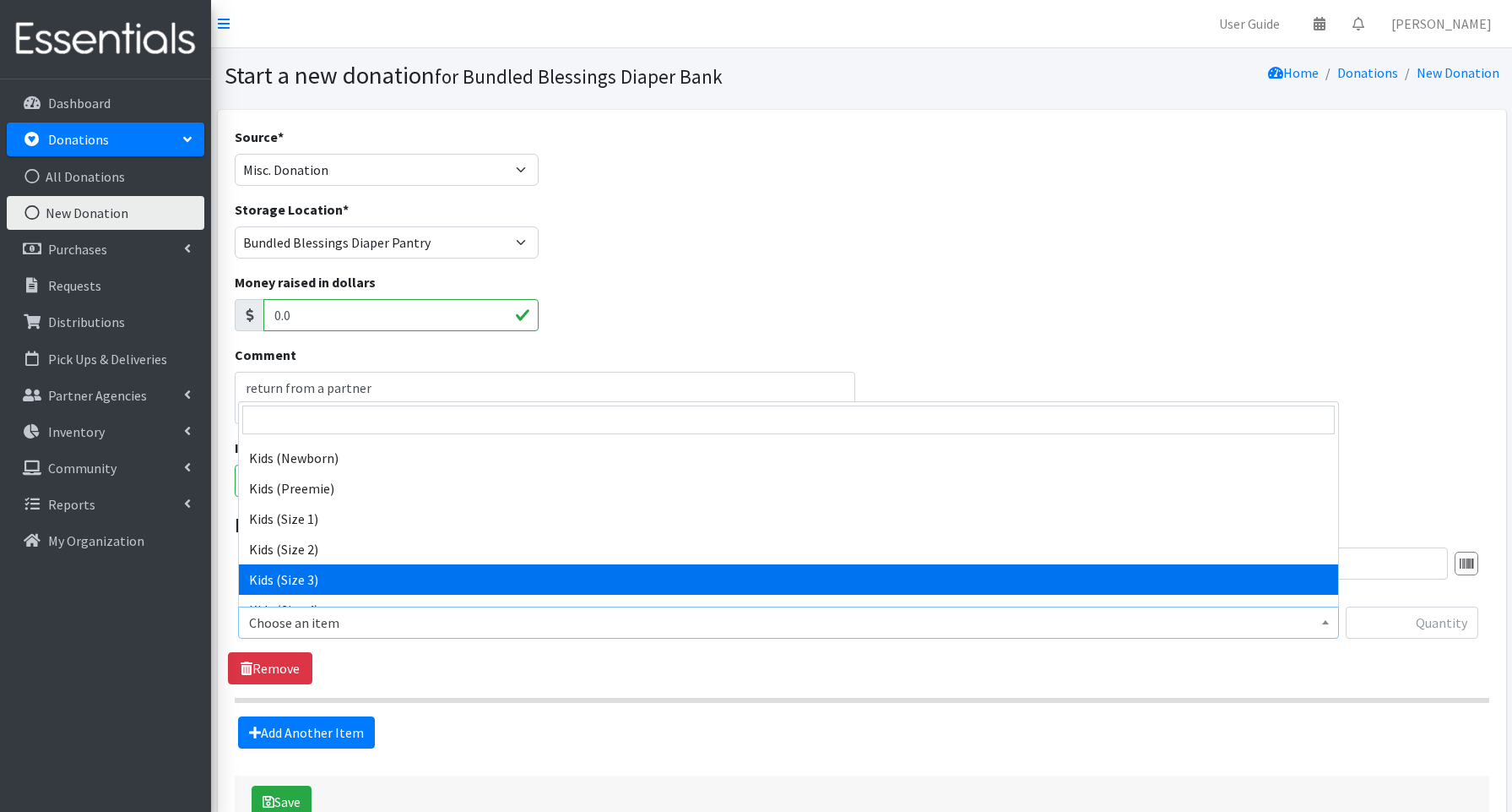
scroll to position [86, 0]
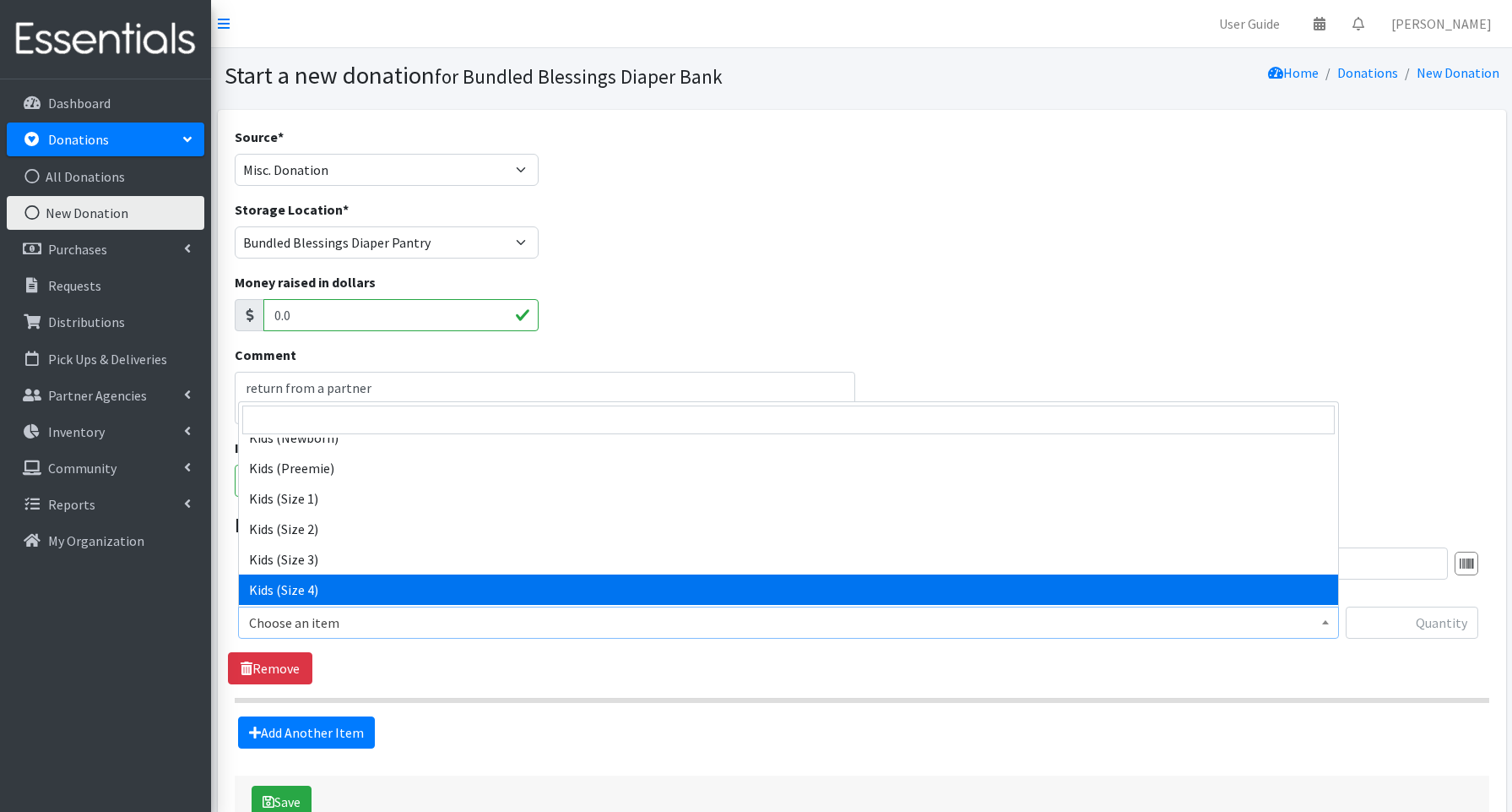
select select "3650"
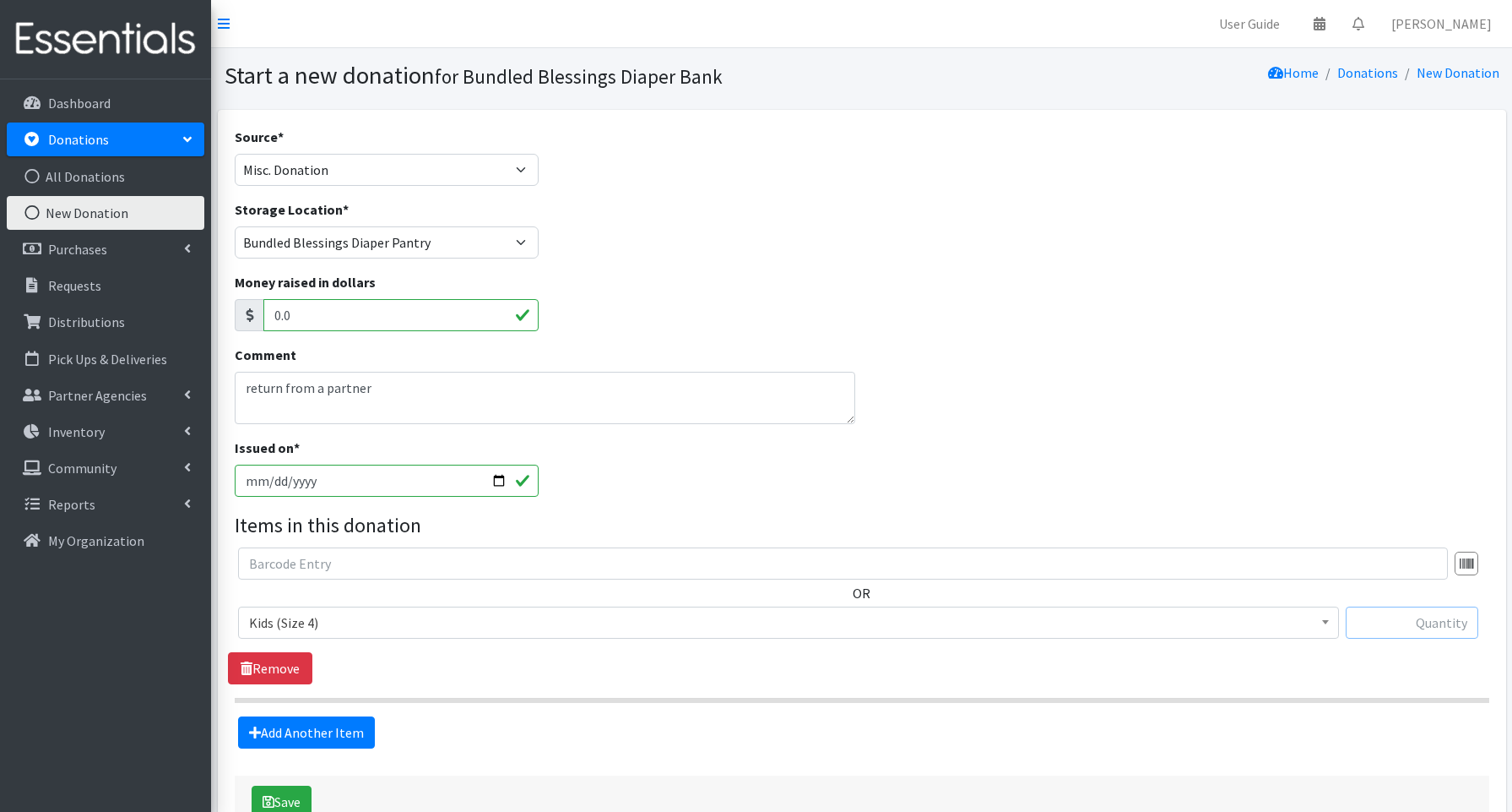
click at [1393, 621] on input "text" at bounding box center [1412, 622] width 132 height 32
type input "20"
click at [353, 736] on link "Add Another Item" at bounding box center [306, 732] width 136 height 32
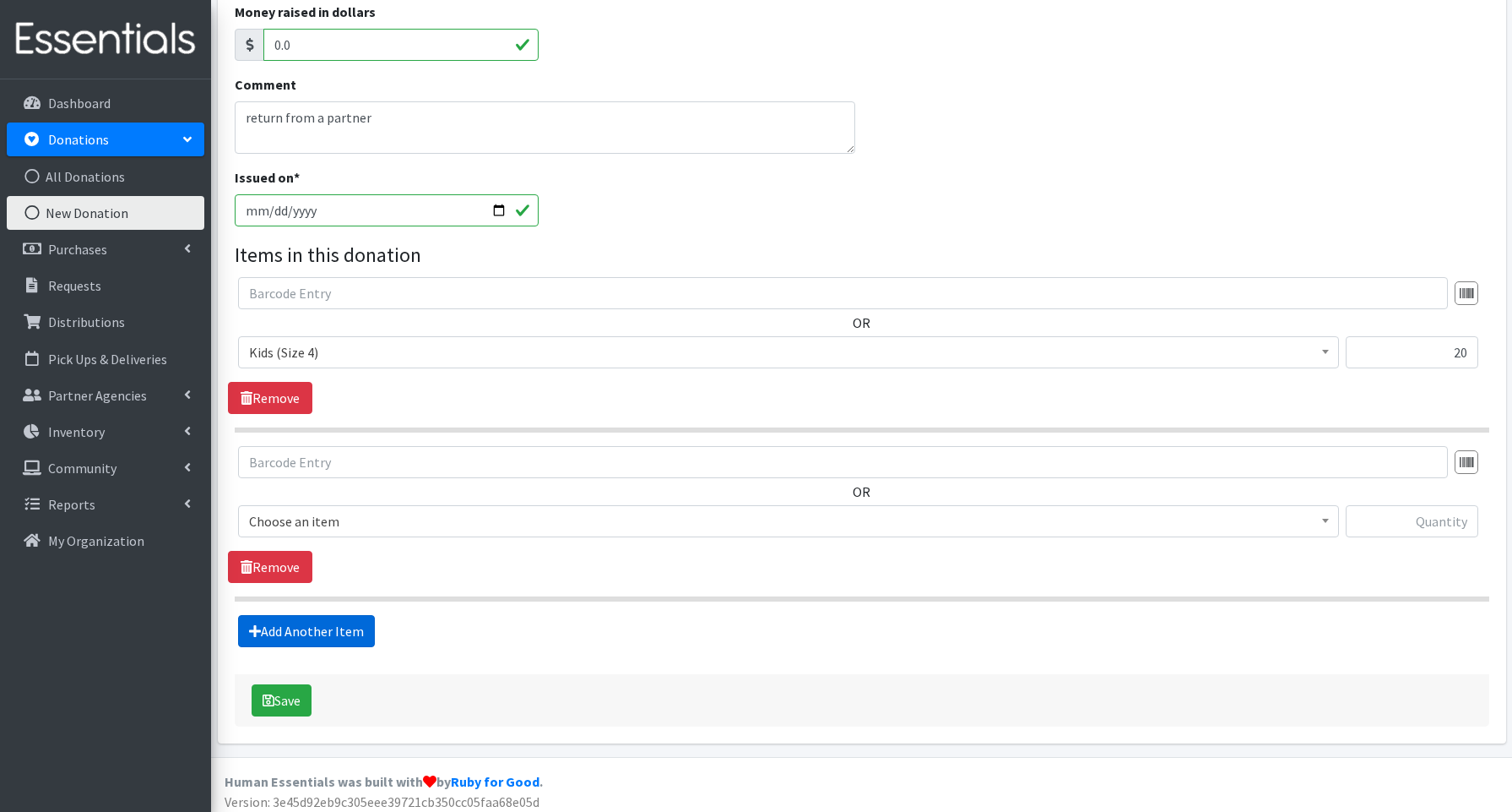
scroll to position [278, 0]
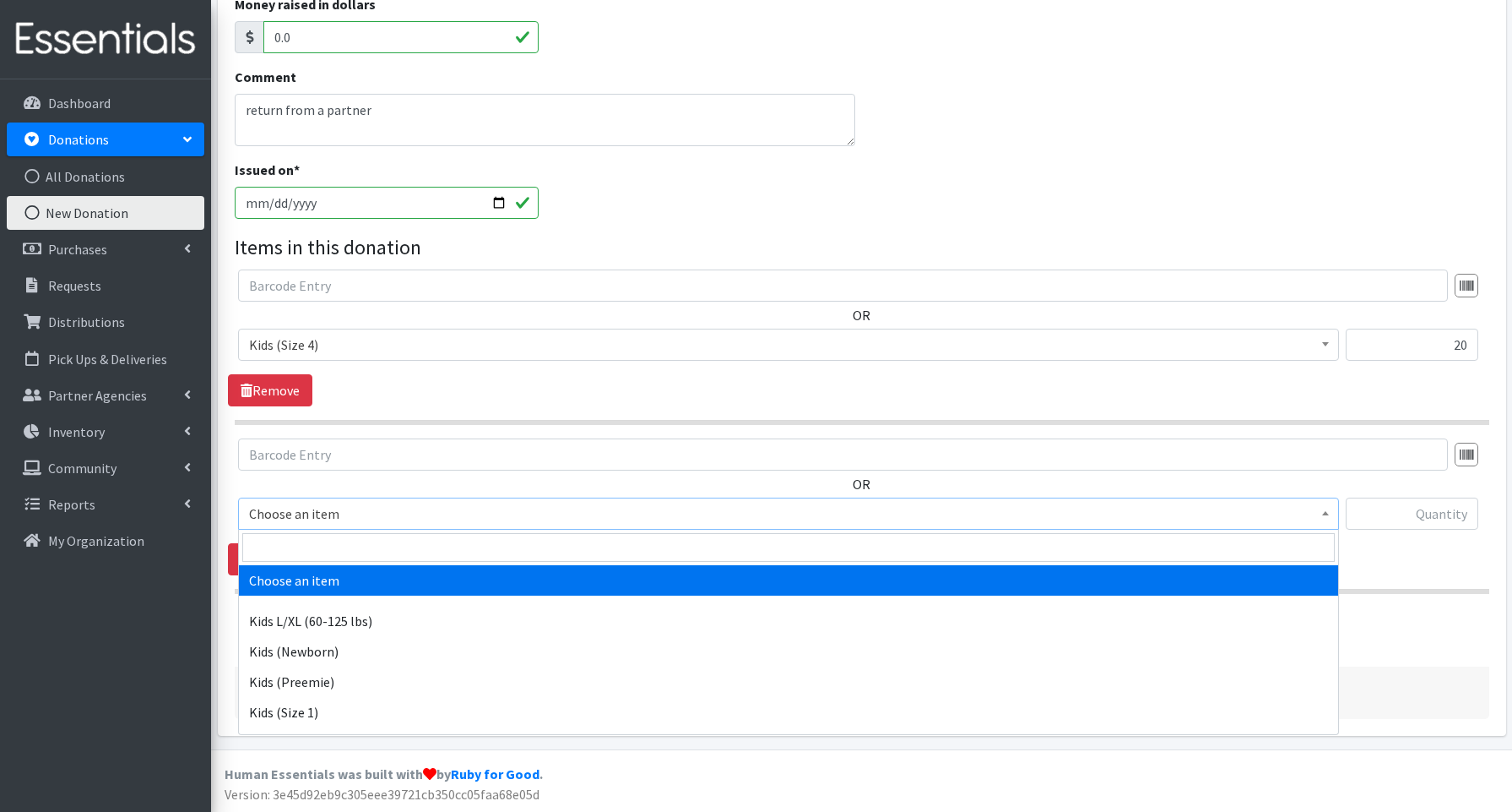
click at [313, 516] on span "Choose an item" at bounding box center [788, 514] width 1078 height 23
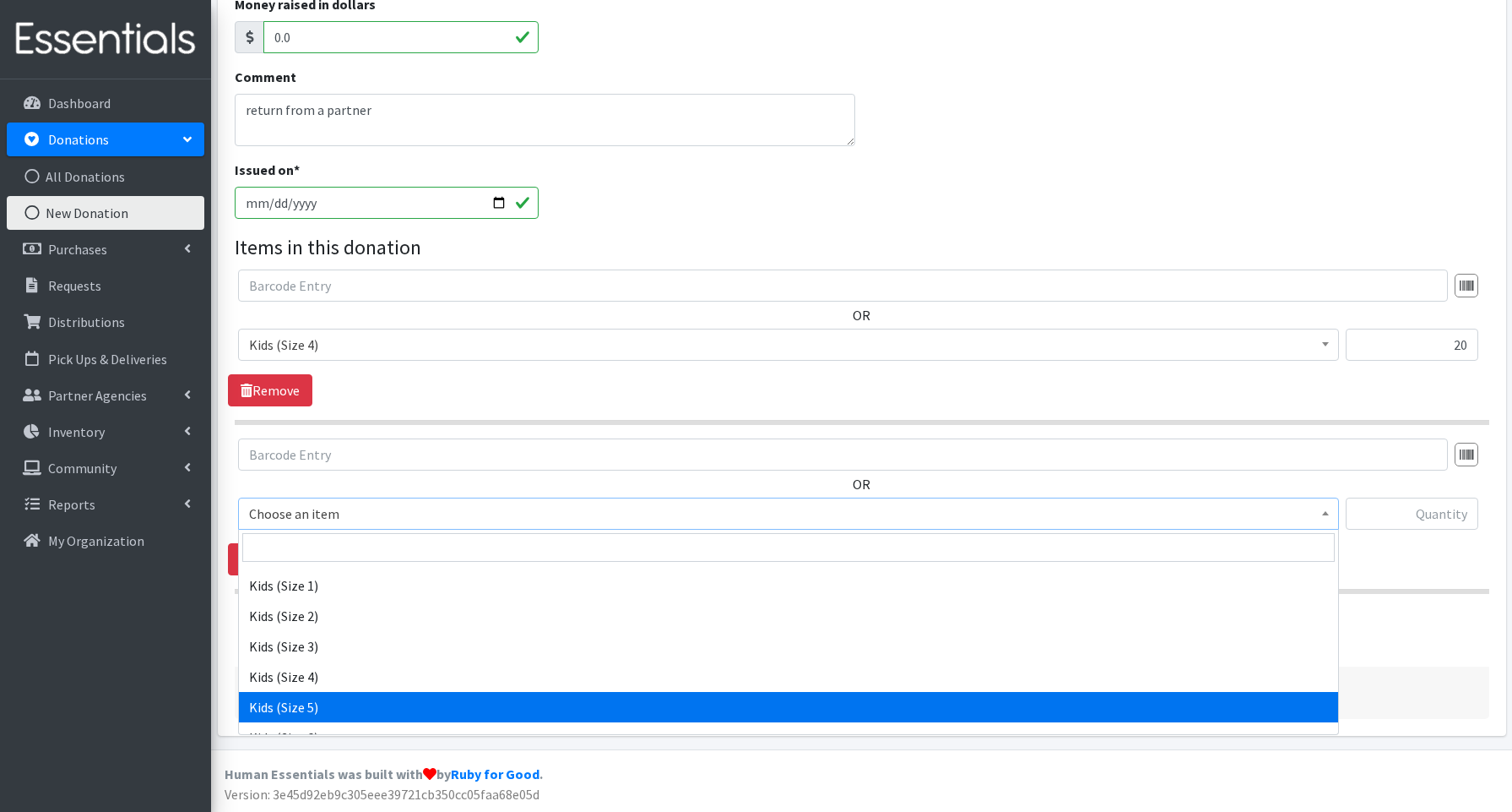
select select "3672"
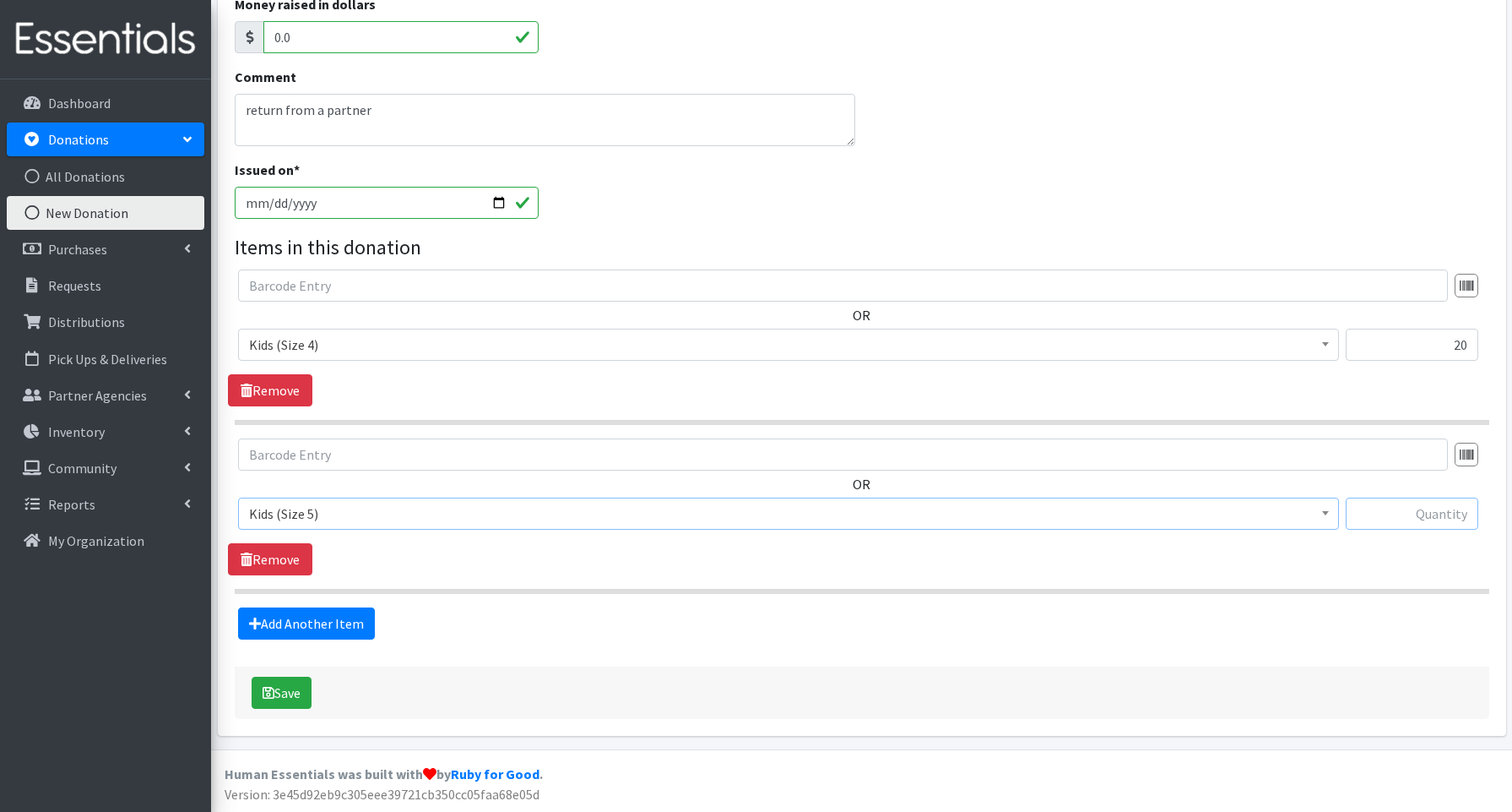
click at [1418, 511] on input "text" at bounding box center [1412, 513] width 132 height 32
type input "50"
click at [339, 621] on link "Add Another Item" at bounding box center [306, 623] width 136 height 32
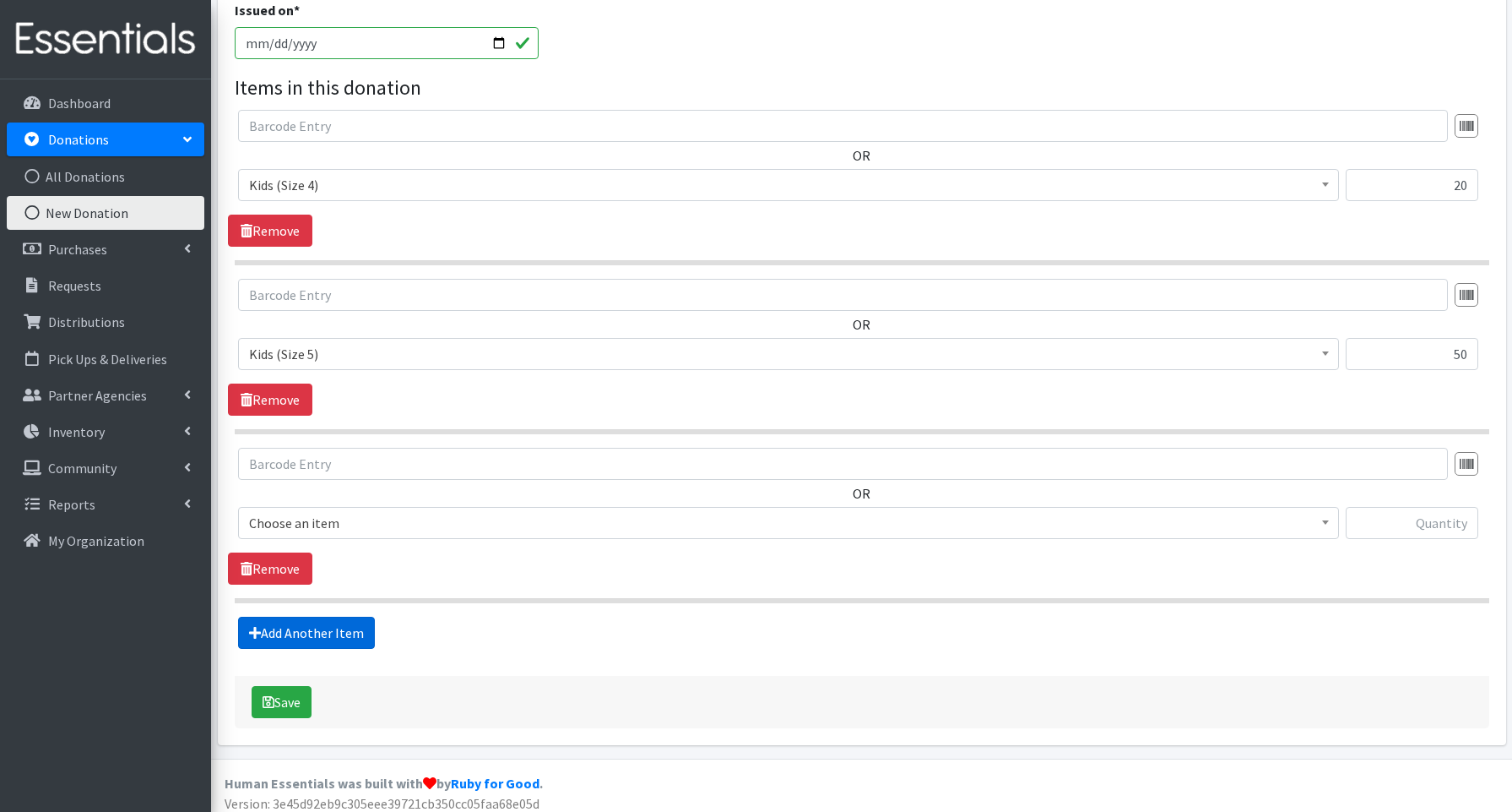
scroll to position [446, 0]
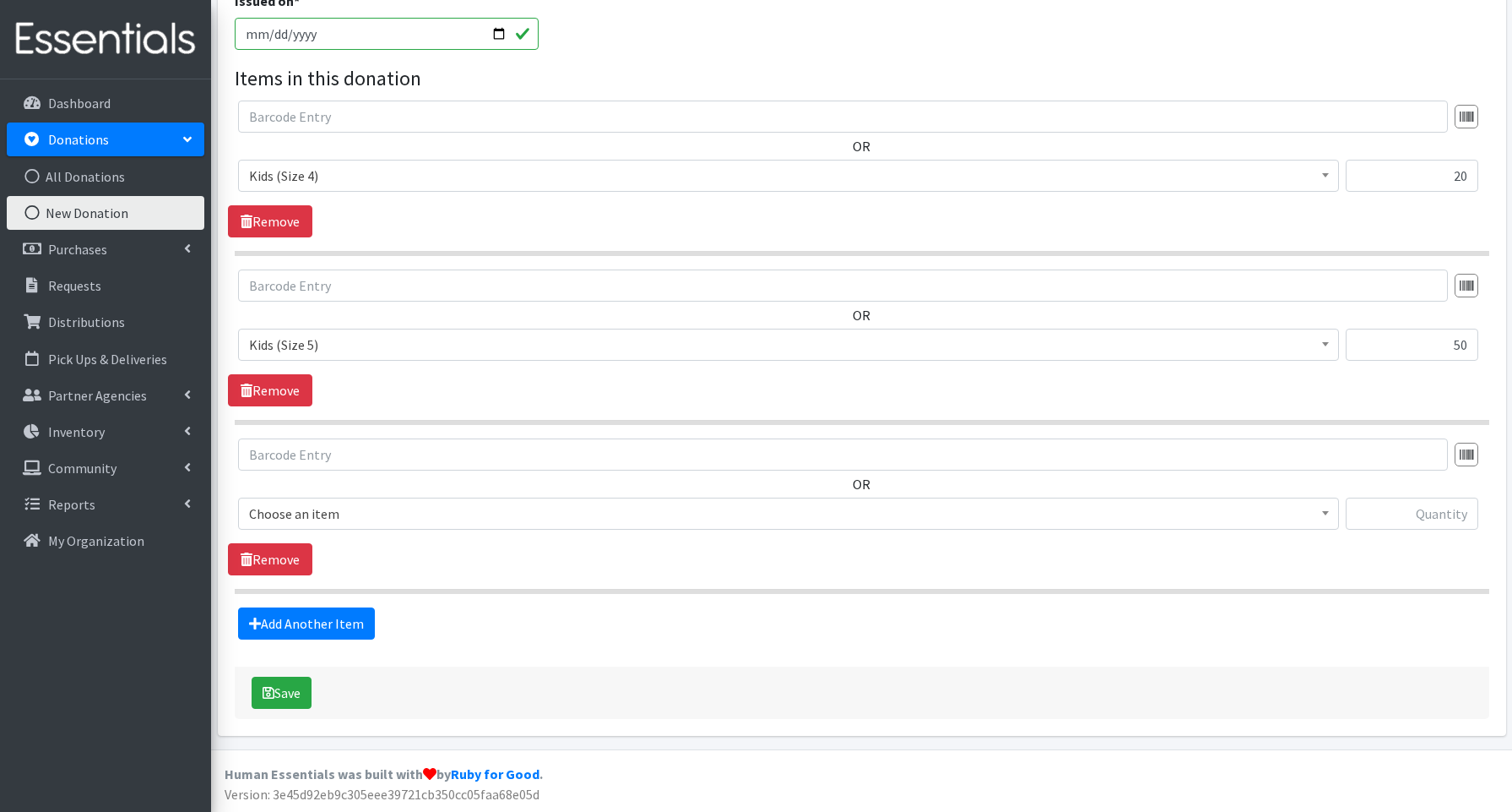
click at [305, 513] on span "Choose an item" at bounding box center [788, 514] width 1078 height 23
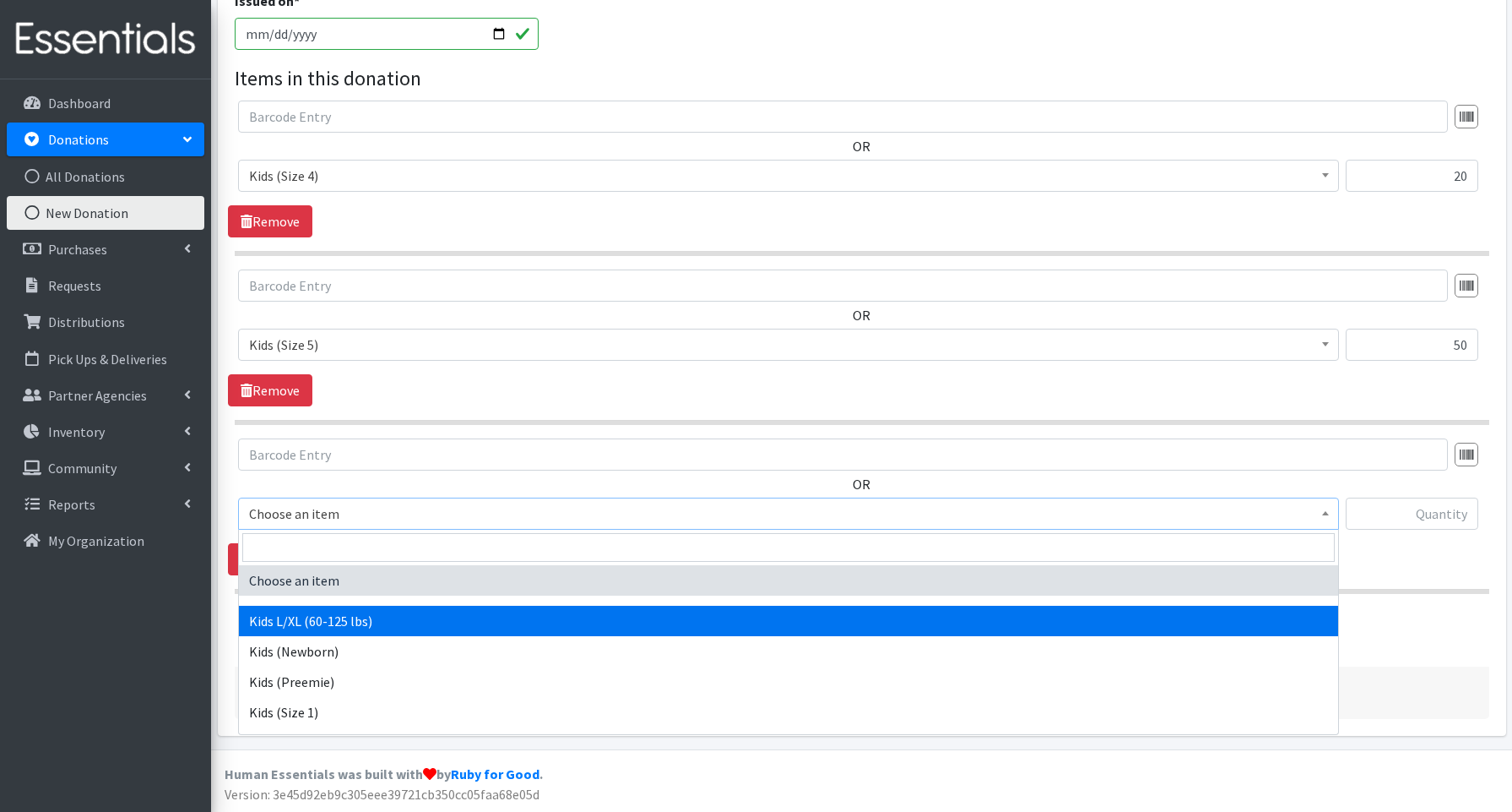
select select "3660"
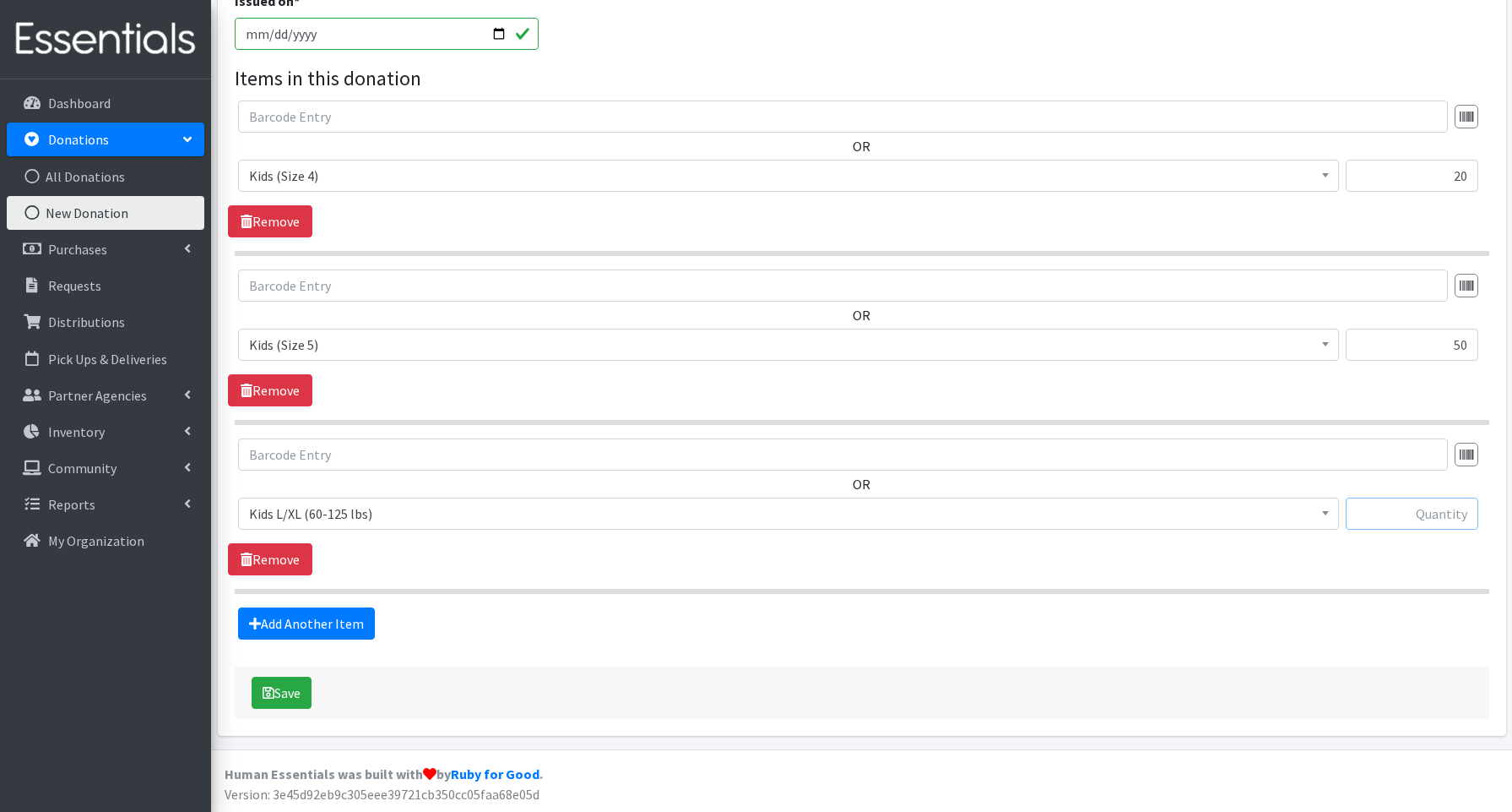
click at [1420, 510] on input "text" at bounding box center [1412, 513] width 132 height 32
type input "80"
click at [296, 688] on button "Save" at bounding box center [282, 692] width 60 height 32
